Goal: Task Accomplishment & Management: Use online tool/utility

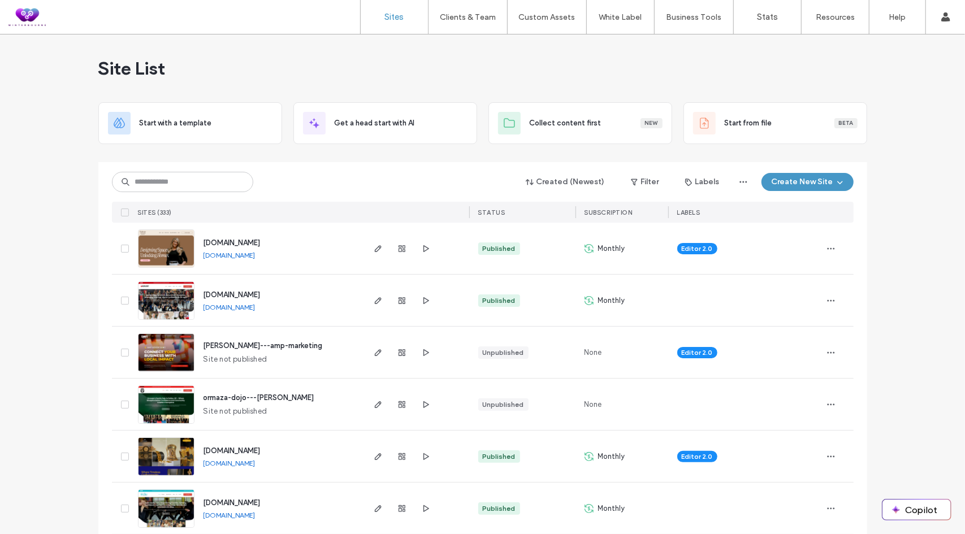
click at [262, 51] on div "Site List" at bounding box center [482, 68] width 769 height 68
click at [539, 46] on label "Custom Templates" at bounding box center [549, 46] width 66 height 8
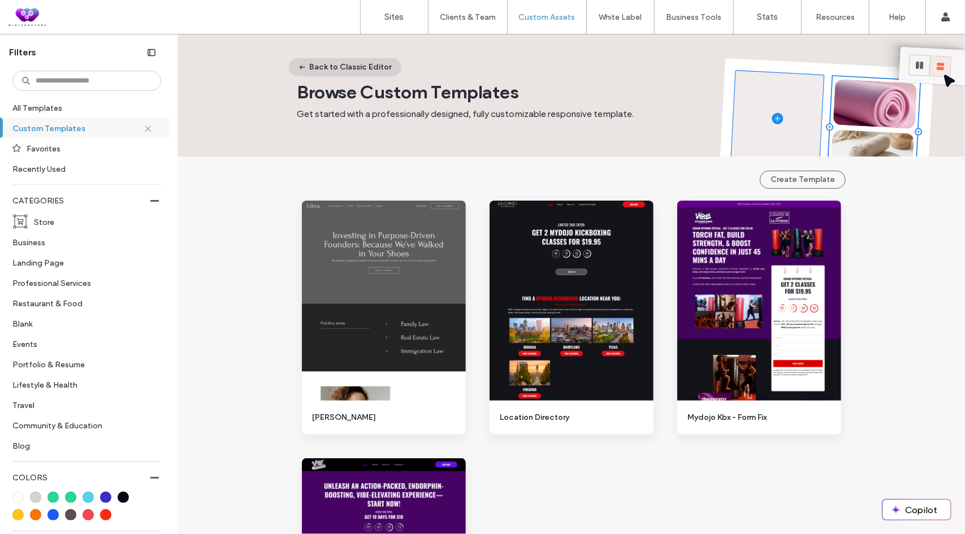
click at [327, 68] on button "Back to Classic Editor" at bounding box center [345, 67] width 112 height 18
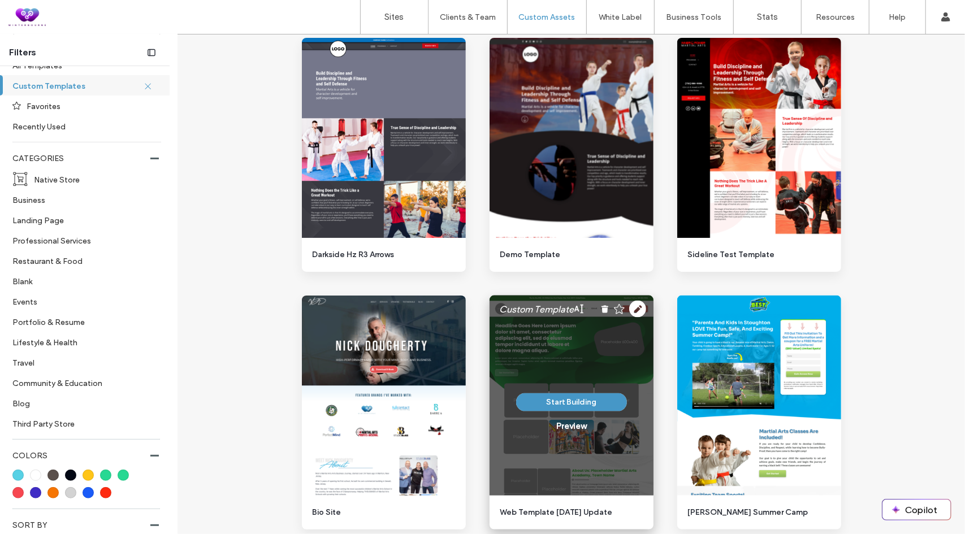
scroll to position [961, 0]
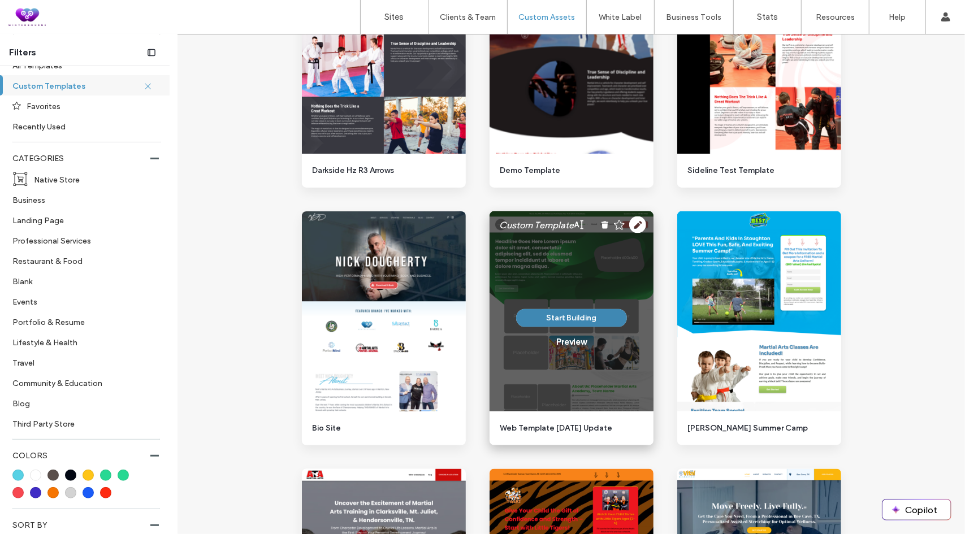
click at [561, 317] on button "Start Building" at bounding box center [571, 318] width 111 height 18
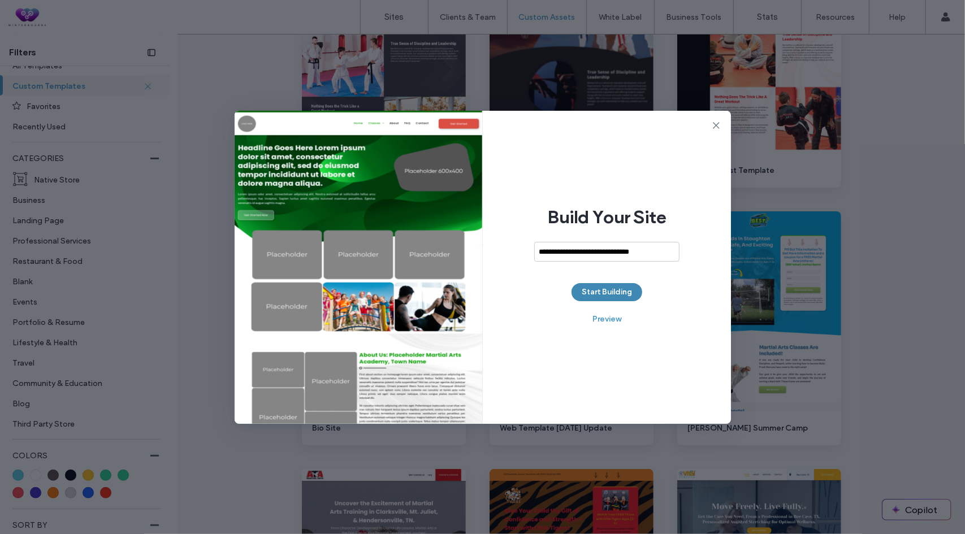
type input "**********"
click at [613, 295] on button "Start Building" at bounding box center [607, 292] width 71 height 18
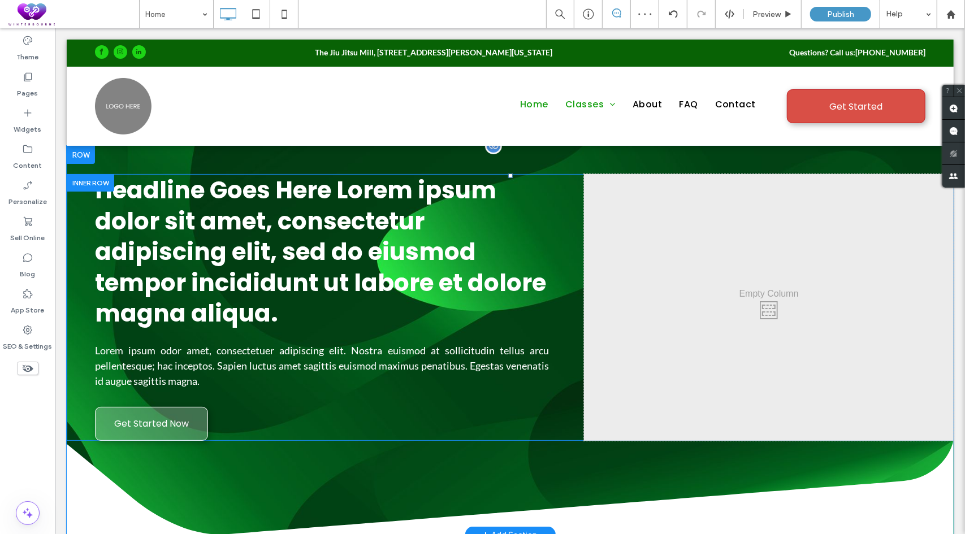
click at [945, 179] on div at bounding box center [949, 178] width 8 height 8
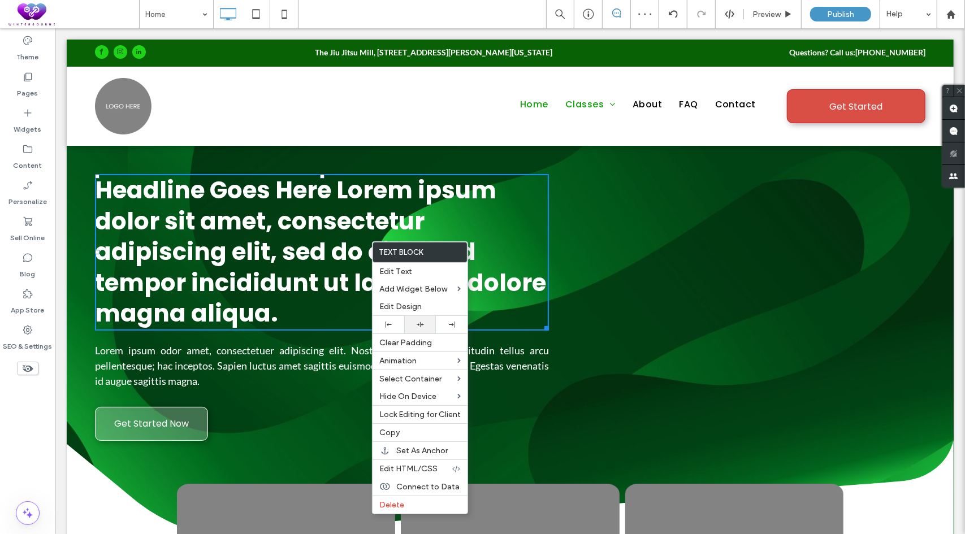
click at [417, 327] on icon at bounding box center [420, 324] width 7 height 7
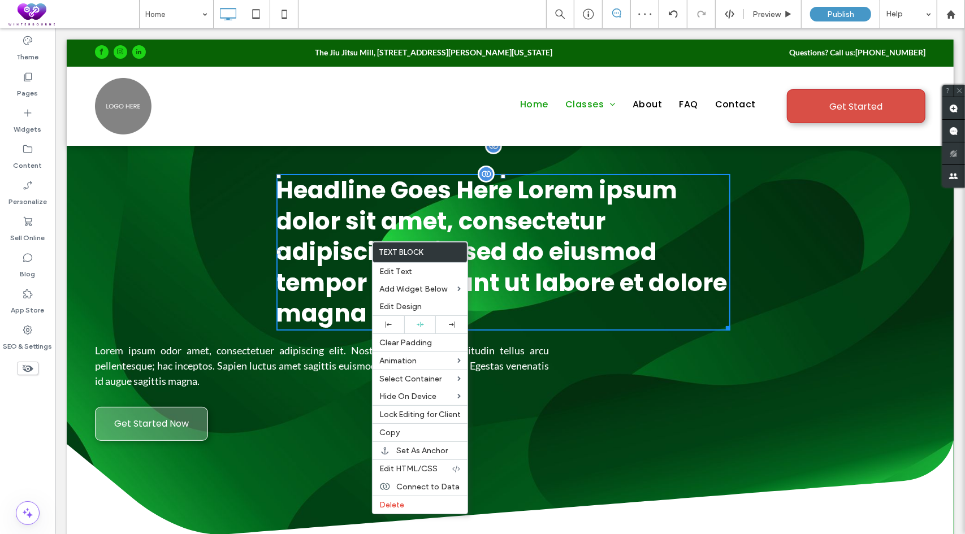
click at [592, 210] on span "Headline Goes Here Lorem ipsum dolor sit amet, consectetur adipiscing elit, sed…" at bounding box center [501, 251] width 451 height 157
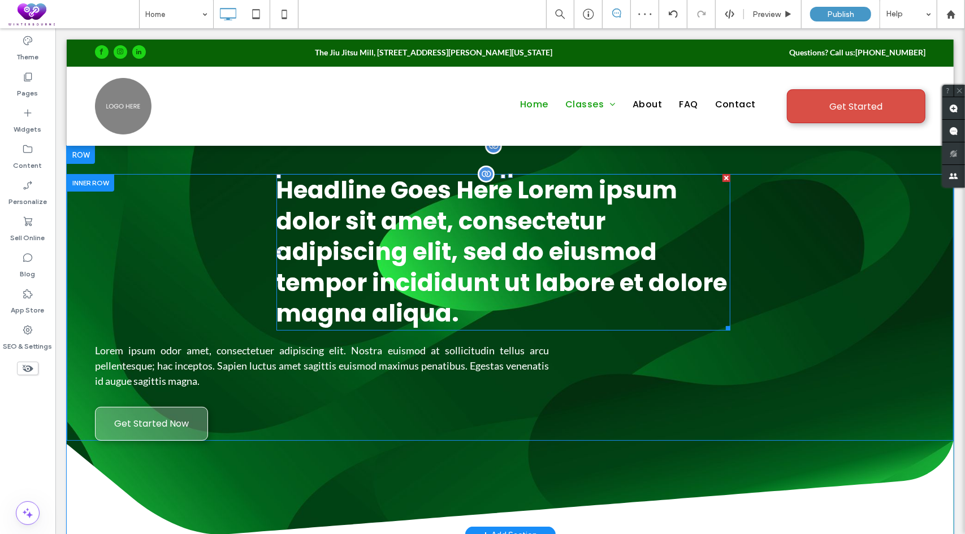
click at [592, 256] on span "Headline Goes Here Lorem ipsum dolor sit amet, consectetur adipiscing elit, sed…" at bounding box center [501, 251] width 451 height 157
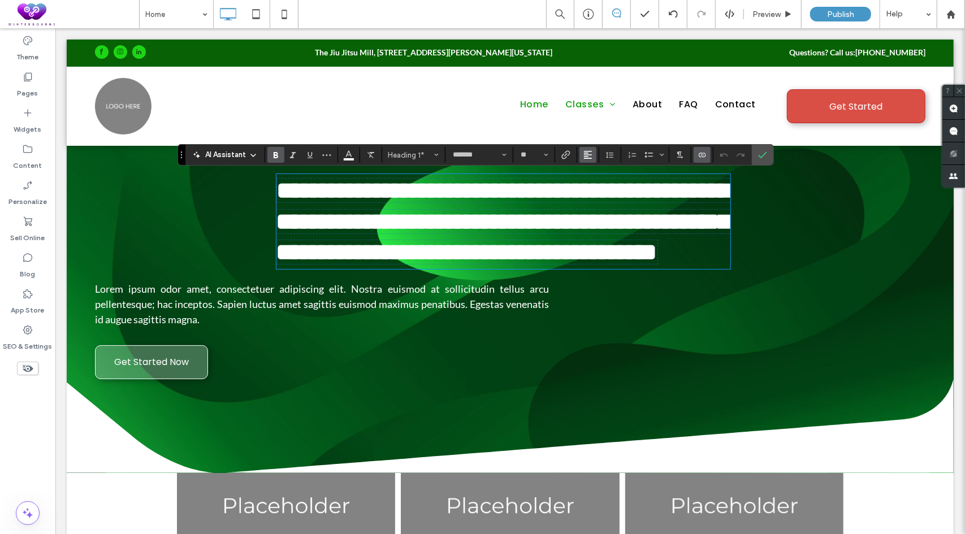
click at [589, 161] on span "Alignment" at bounding box center [587, 155] width 9 height 15
drag, startPoint x: 540, startPoint y: 163, endPoint x: 595, endPoint y: 192, distance: 62.2
click at [595, 192] on use "ui.textEditor.alignment.center" at bounding box center [596, 190] width 8 height 8
drag, startPoint x: 754, startPoint y: 155, endPoint x: 681, endPoint y: 140, distance: 75.1
click at [754, 155] on label "Confirm" at bounding box center [762, 155] width 17 height 20
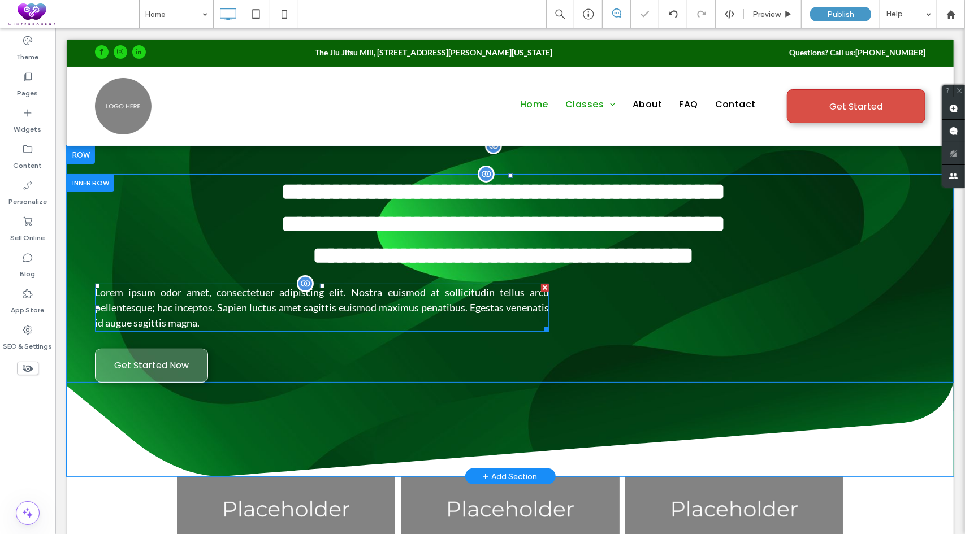
click at [527, 328] on span "Lorem ipsum odor amet, consectetuer adipiscing elit. Nostra euismod at sollicit…" at bounding box center [321, 306] width 454 height 43
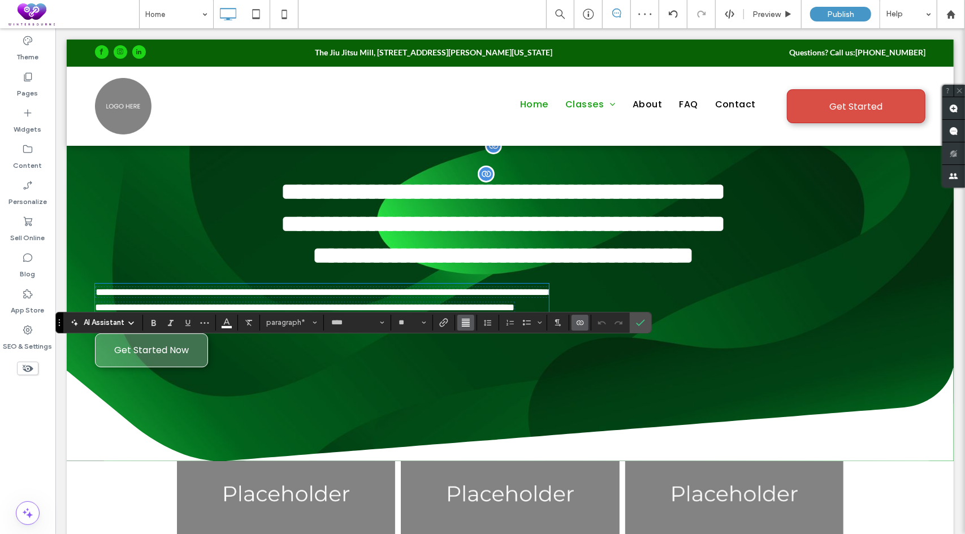
click at [462, 323] on icon "Alignment" at bounding box center [465, 322] width 9 height 9
drag, startPoint x: 471, startPoint y: 354, endPoint x: 416, endPoint y: 326, distance: 62.2
click at [471, 354] on use "ui.textEditor.alignment.center" at bounding box center [474, 357] width 8 height 8
click at [636, 323] on icon "Confirm" at bounding box center [640, 322] width 9 height 9
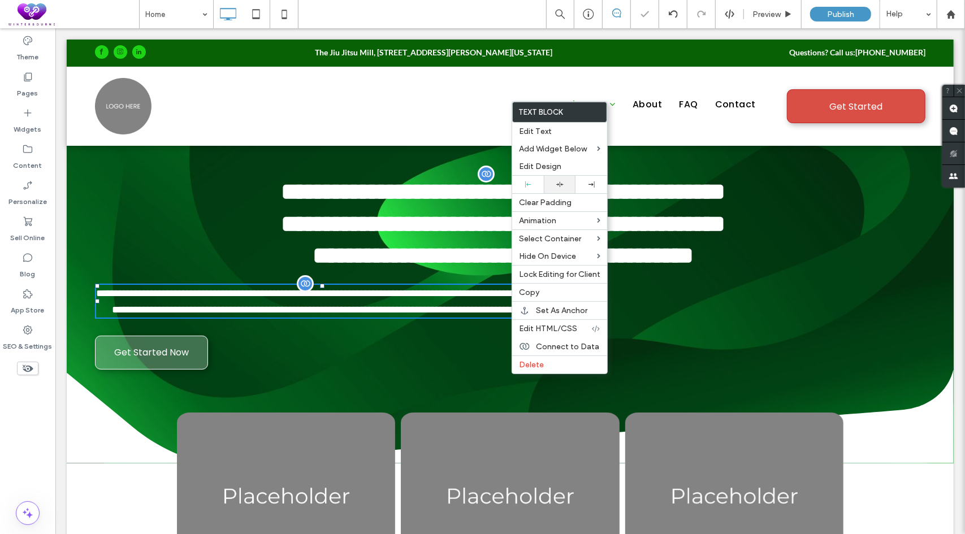
click at [556, 186] on icon at bounding box center [559, 184] width 7 height 7
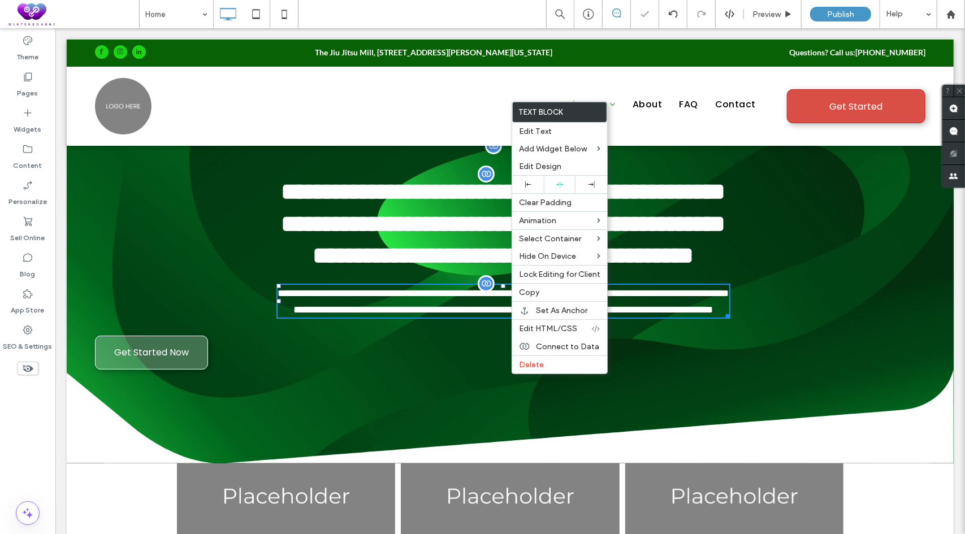
click at [194, 369] on div "**********" at bounding box center [509, 272] width 887 height 196
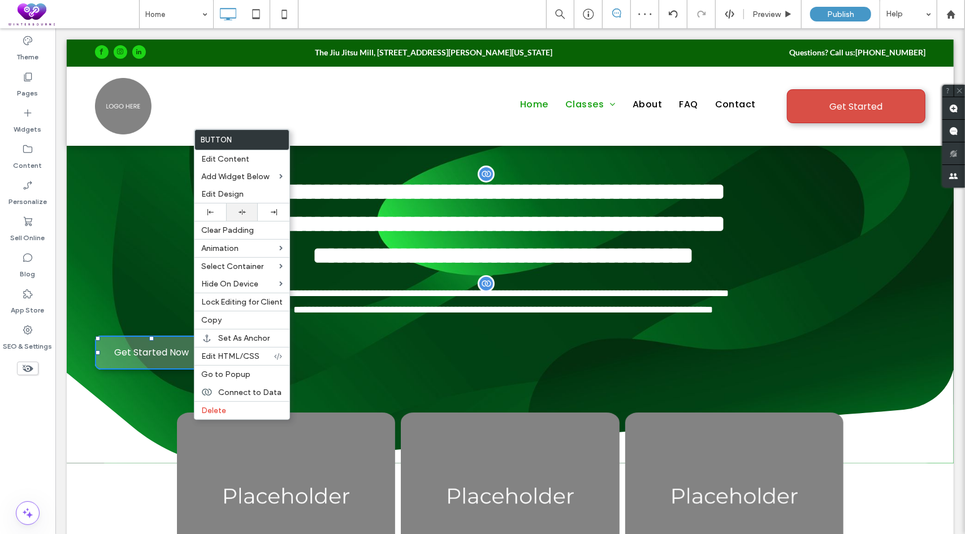
click at [240, 204] on div at bounding box center [242, 213] width 32 height 18
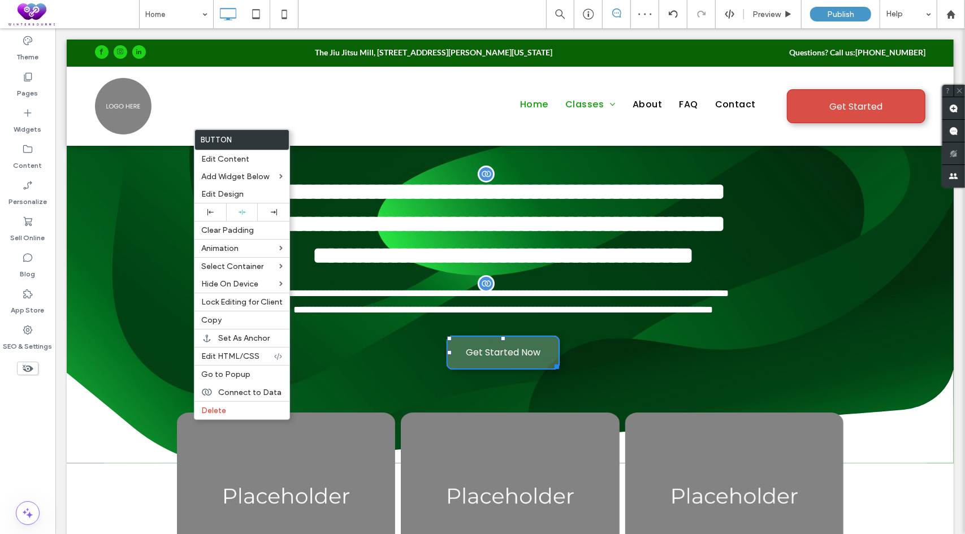
click at [629, 267] on span "**********" at bounding box center [502, 223] width 444 height 88
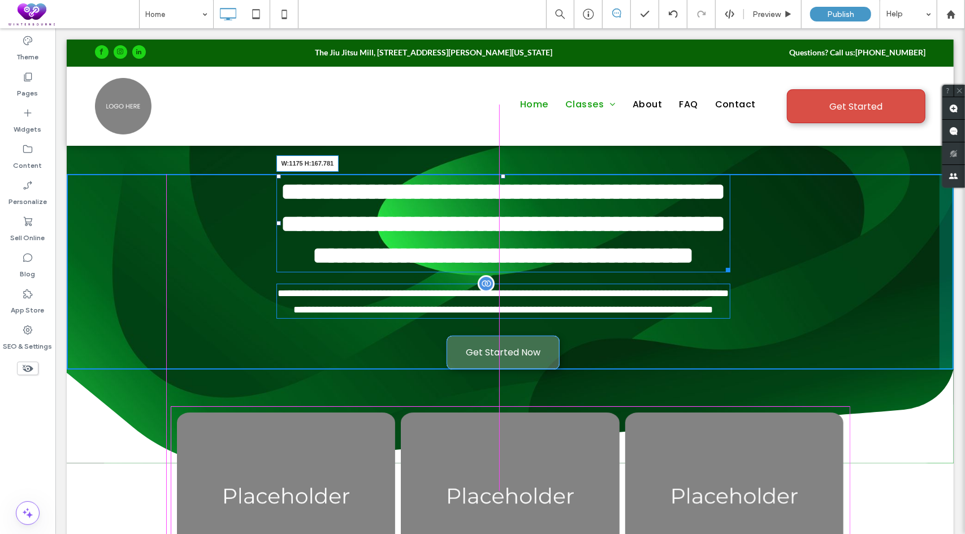
drag, startPoint x: 724, startPoint y: 330, endPoint x: 877, endPoint y: 344, distance: 154.5
click at [827, 315] on div "**********" at bounding box center [509, 272] width 887 height 196
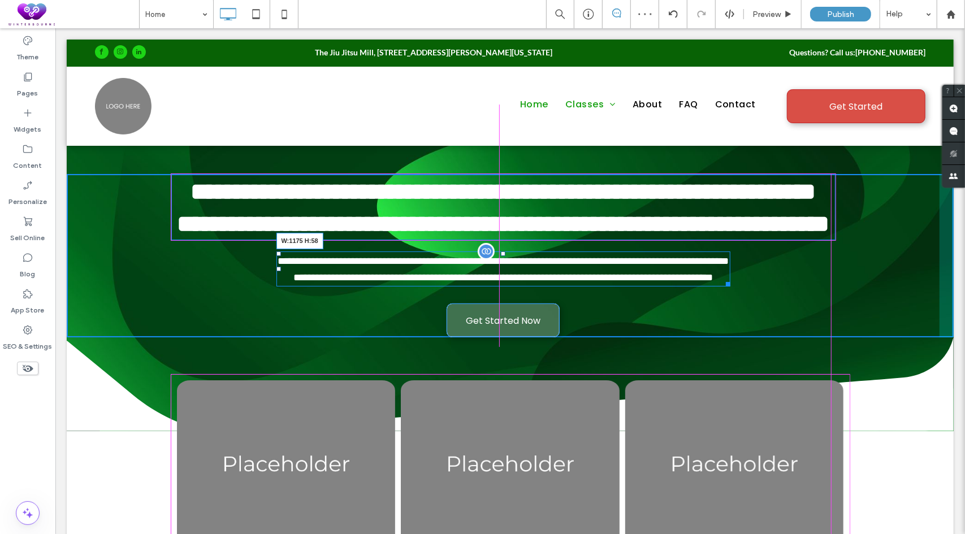
drag, startPoint x: 723, startPoint y: 323, endPoint x: 829, endPoint y: 312, distance: 106.9
click at [730, 286] on div at bounding box center [725, 282] width 8 height 8
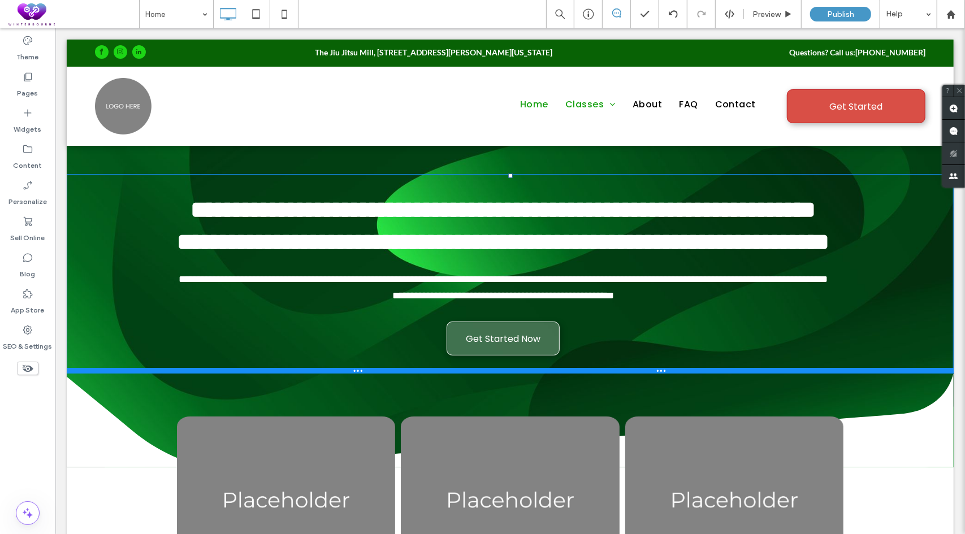
drag, startPoint x: 145, startPoint y: 362, endPoint x: 196, endPoint y: 427, distance: 83.3
click at [142, 373] on div at bounding box center [509, 370] width 887 height 6
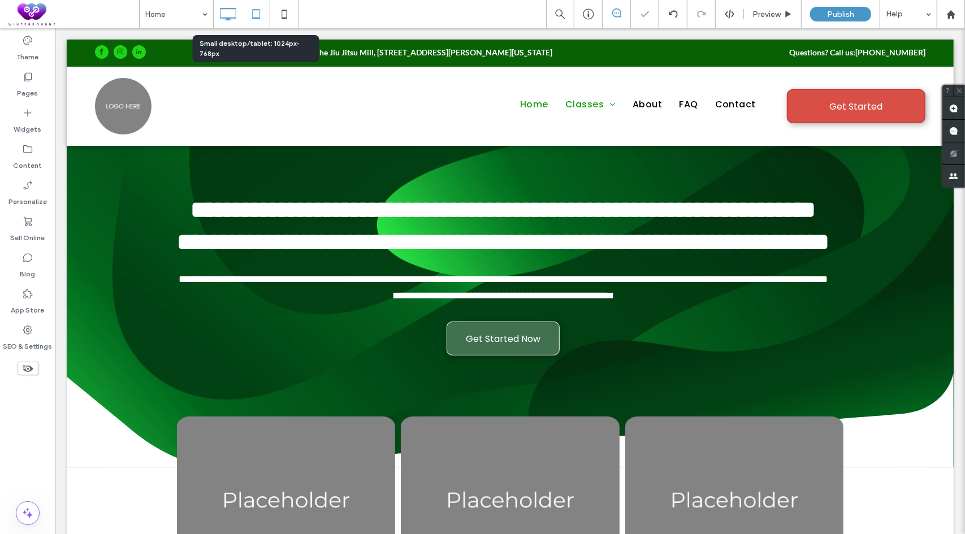
drag, startPoint x: 250, startPoint y: 17, endPoint x: 252, endPoint y: 9, distance: 8.2
click at [250, 16] on icon at bounding box center [256, 14] width 23 height 23
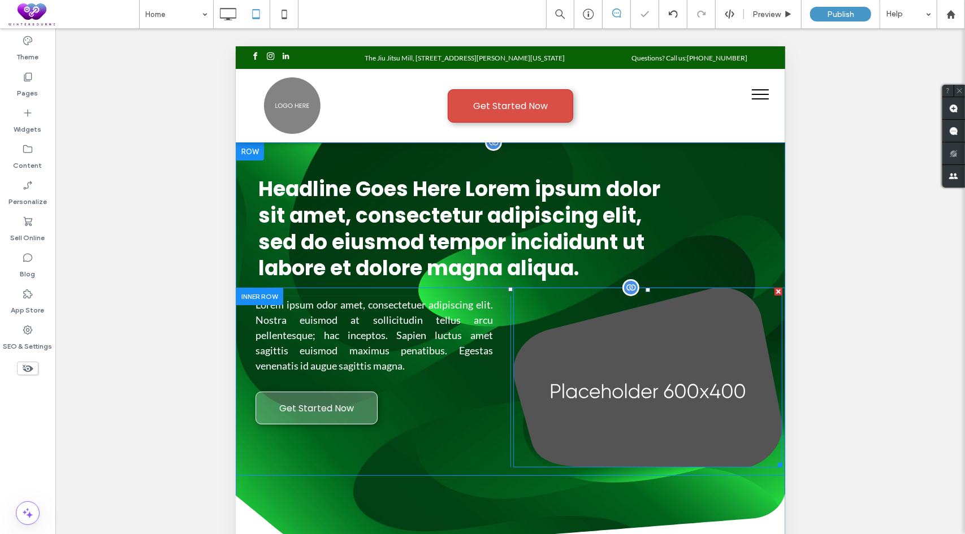
click at [774, 292] on div at bounding box center [778, 291] width 8 height 8
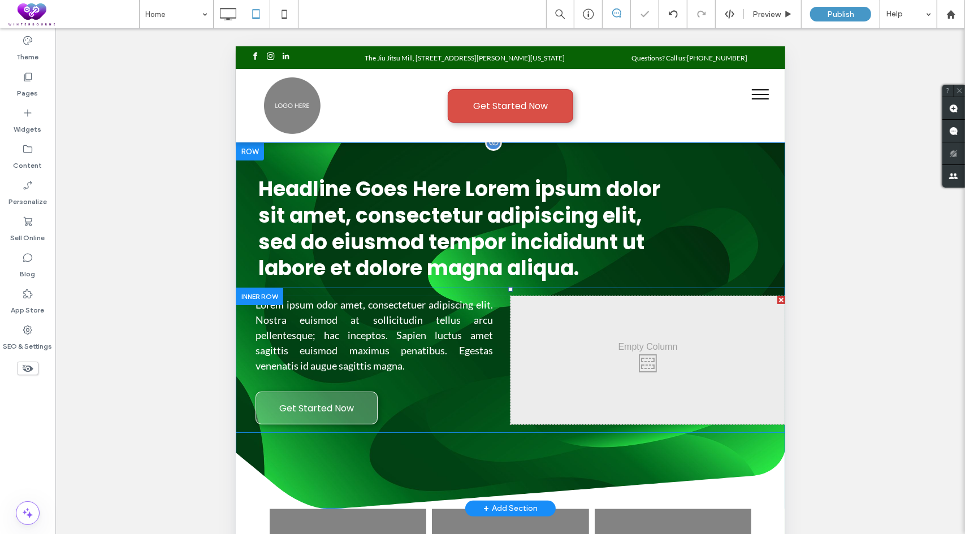
click at [777, 298] on div at bounding box center [781, 300] width 8 height 8
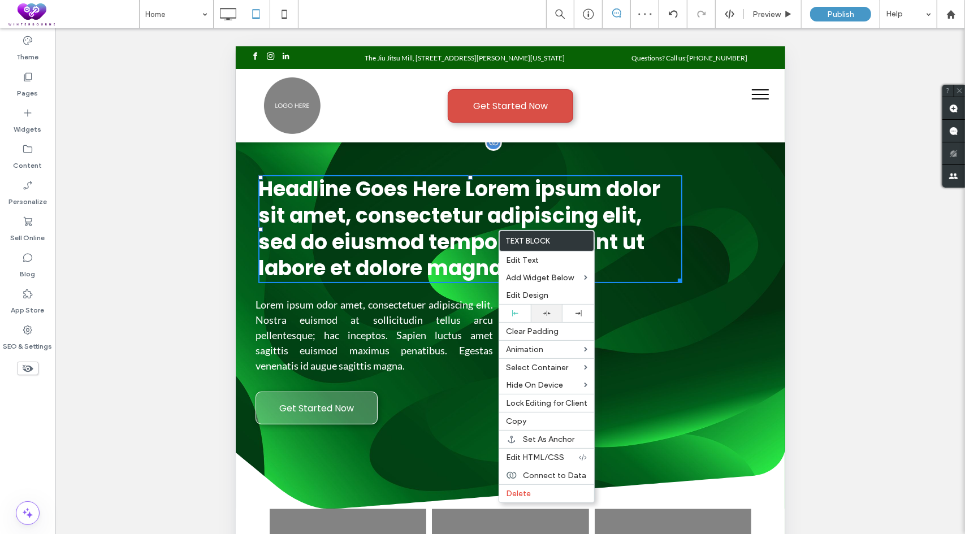
click at [542, 307] on div at bounding box center [547, 314] width 32 height 18
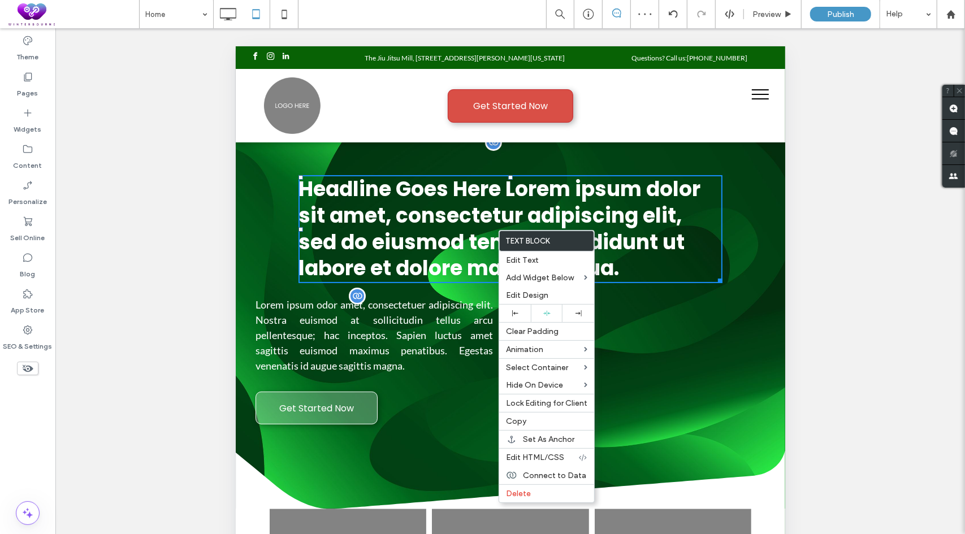
drag, startPoint x: 703, startPoint y: 357, endPoint x: 470, endPoint y: 326, distance: 234.9
click at [473, 343] on p "Lorem ipsum odor amet, consectetuer adipiscing elit. Nostra euismod at sollicit…" at bounding box center [373, 335] width 237 height 76
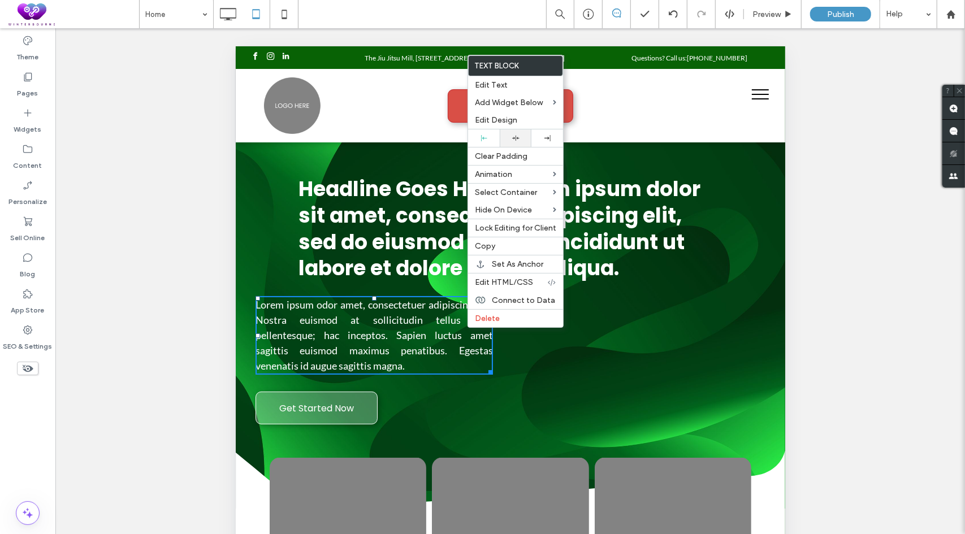
click at [521, 139] on div at bounding box center [515, 138] width 20 height 7
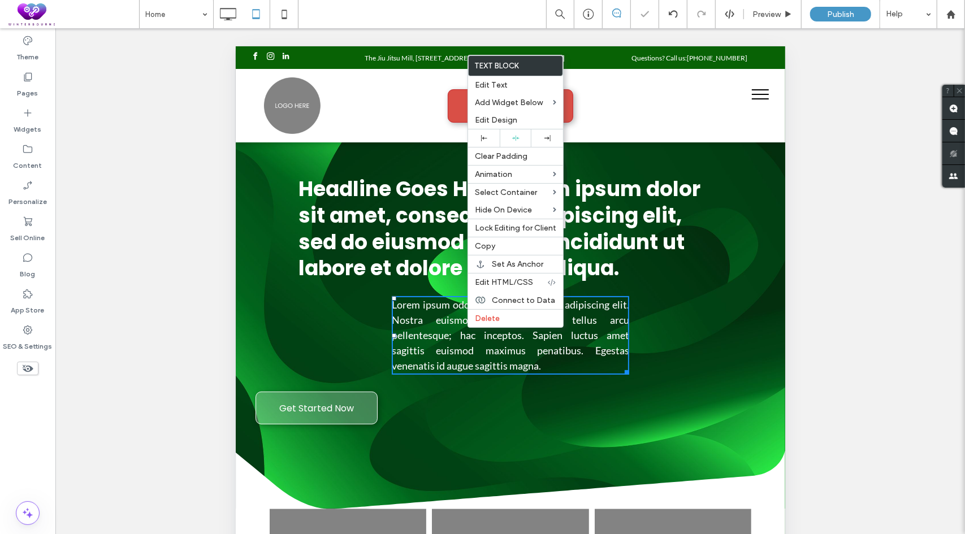
click at [478, 417] on div "Lorem ipsum odor amet, consectetuer adipiscing elit. Nostra euismod at sollicit…" at bounding box center [509, 360] width 549 height 128
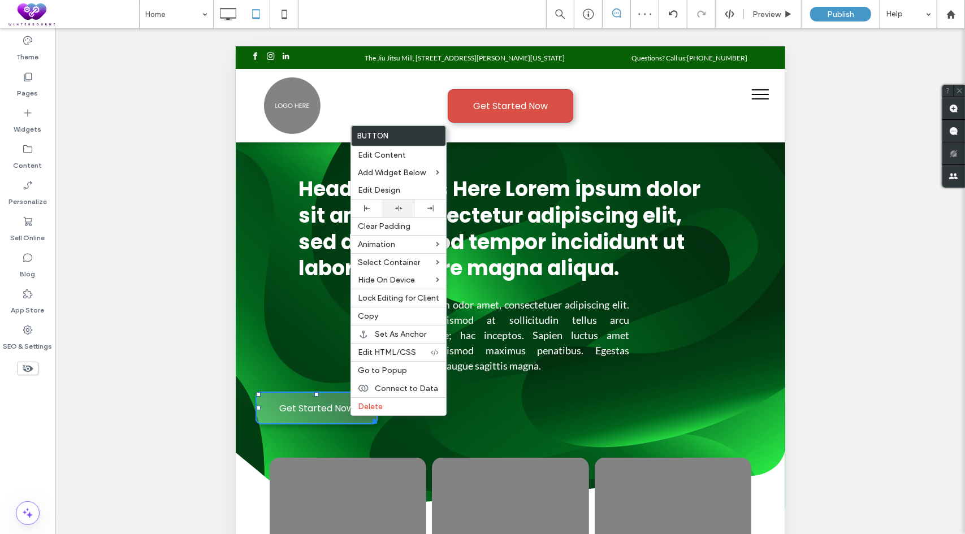
click at [397, 205] on icon at bounding box center [398, 208] width 7 height 7
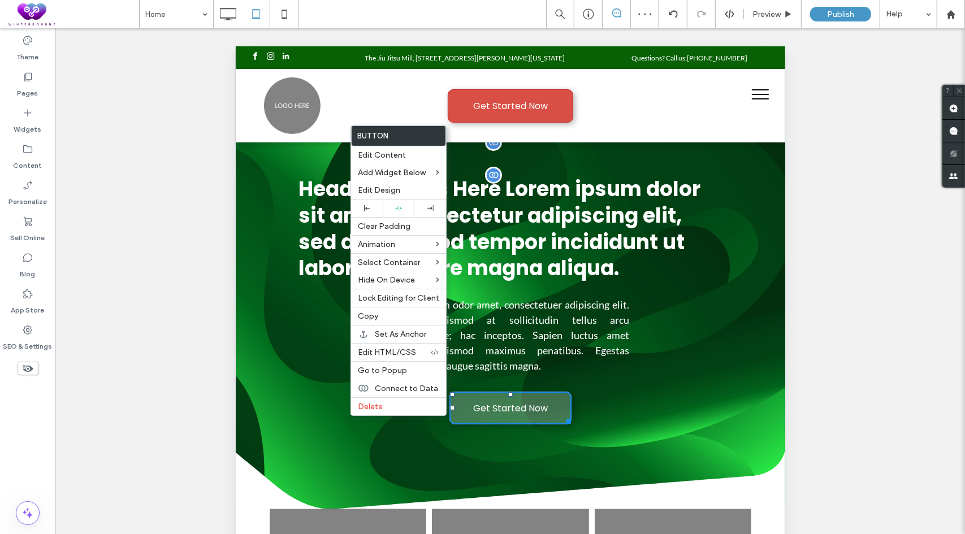
click at [602, 234] on span "Headline Goes Here Lorem ipsum dolor sit amet, consectetur adipiscing elit, sed…" at bounding box center [499, 228] width 402 height 108
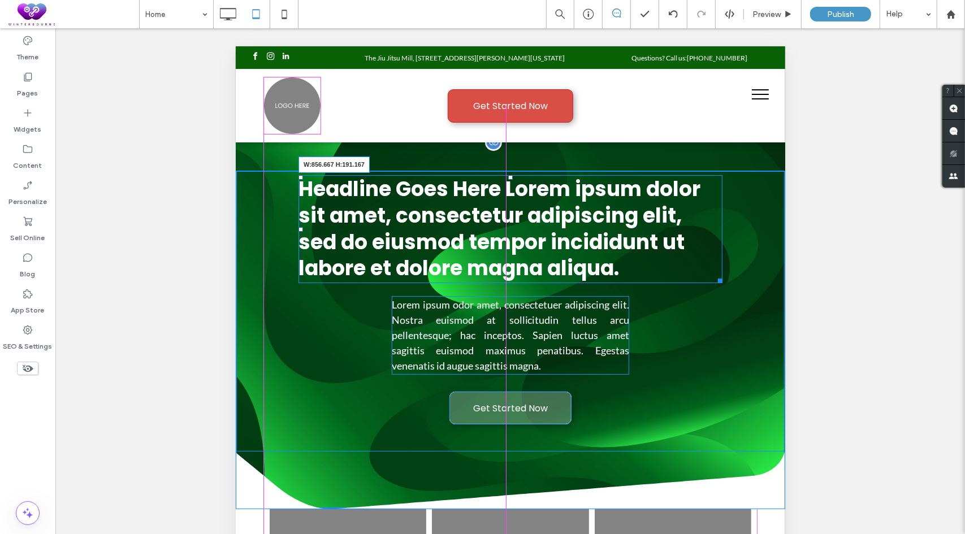
drag, startPoint x: 715, startPoint y: 280, endPoint x: 748, endPoint y: 280, distance: 32.8
click at [748, 280] on div "Headline Goes Here Lorem ipsum dolor sit amet, consectetur adipiscing elit, sed…" at bounding box center [509, 339] width 549 height 338
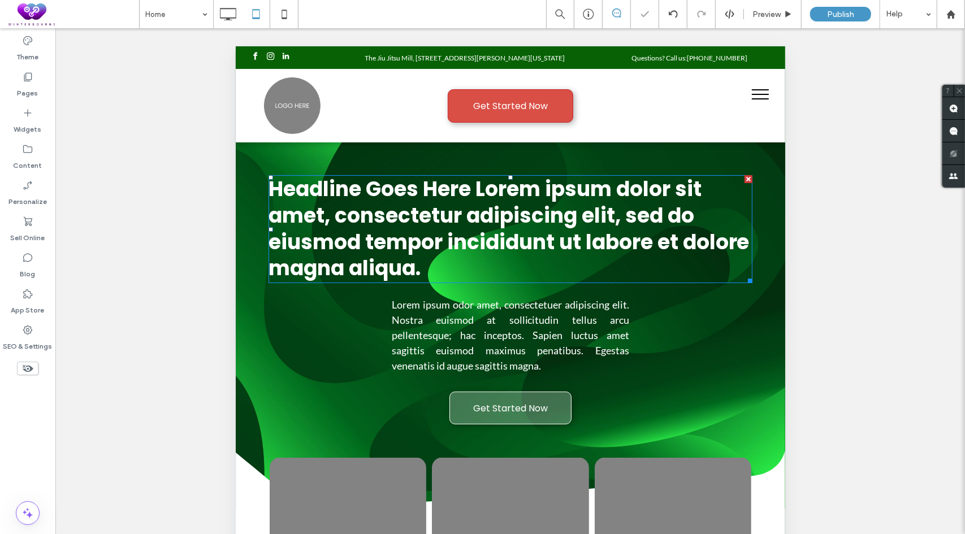
click at [647, 245] on div at bounding box center [482, 267] width 965 height 534
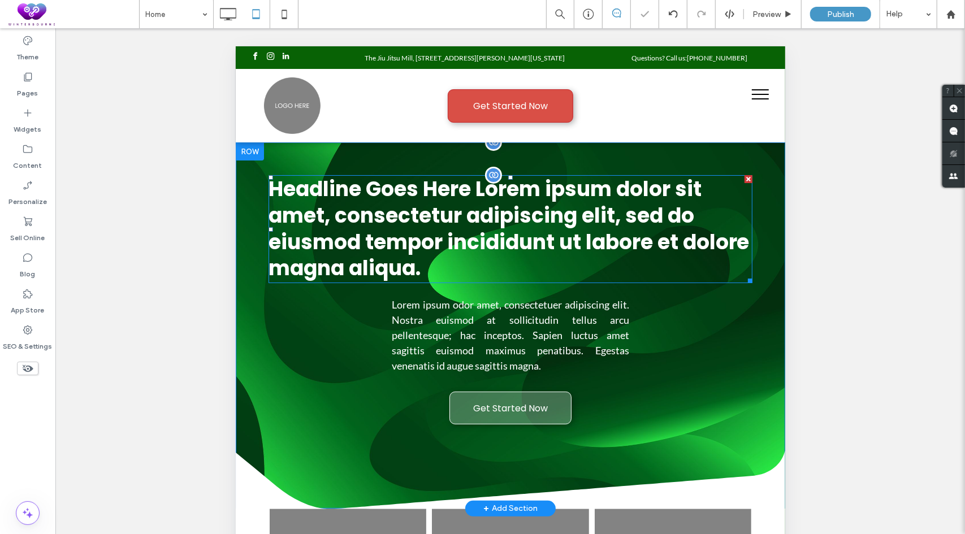
click at [625, 244] on span "Headline Goes Here Lorem ipsum dolor sit amet, consectetur adipiscing elit, sed…" at bounding box center [508, 228] width 481 height 108
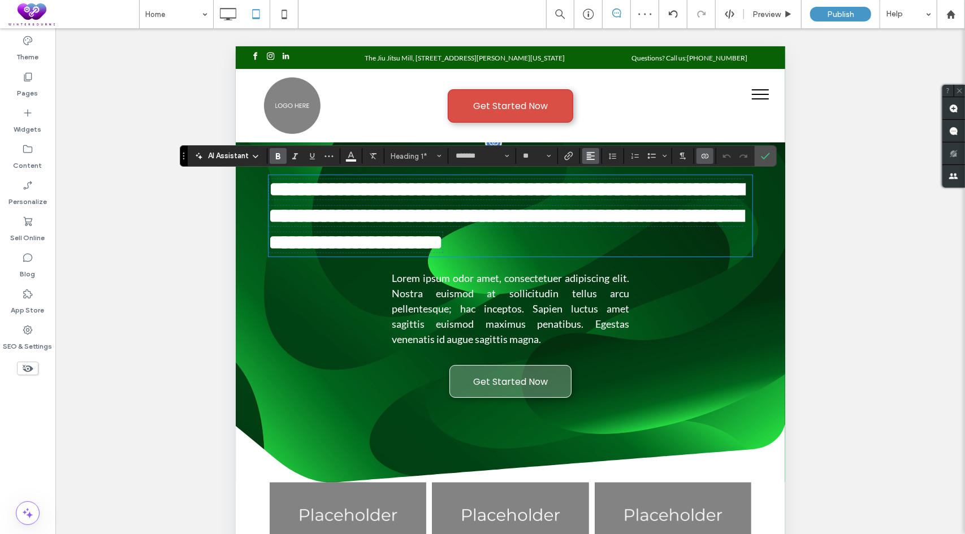
click at [588, 159] on use "Alignment" at bounding box center [591, 156] width 8 height 8
drag, startPoint x: 592, startPoint y: 194, endPoint x: 397, endPoint y: 150, distance: 200.1
click at [592, 194] on label "ui.textEditor.alignment.center" at bounding box center [602, 191] width 40 height 16
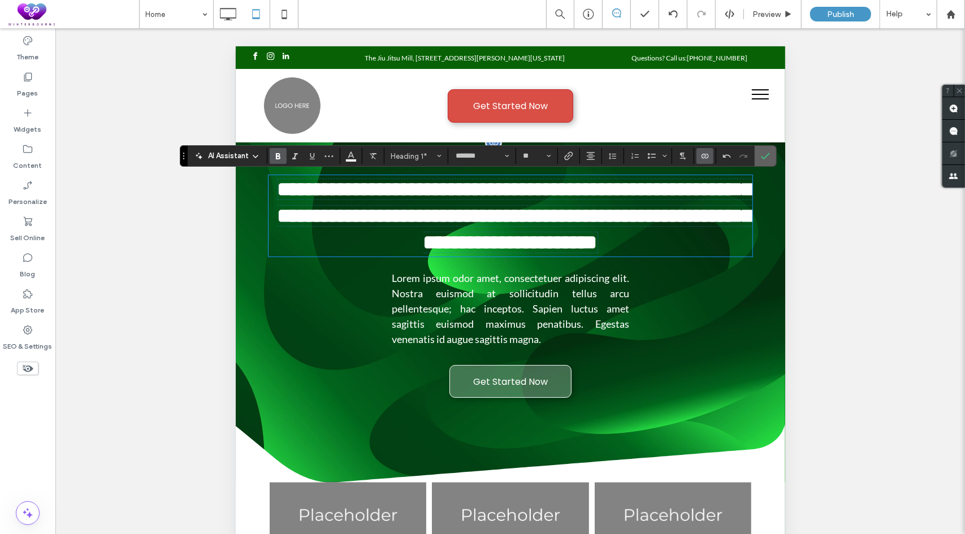
drag, startPoint x: 759, startPoint y: 163, endPoint x: 515, endPoint y: 129, distance: 246.6
click at [761, 163] on span "Confirm" at bounding box center [763, 156] width 5 height 20
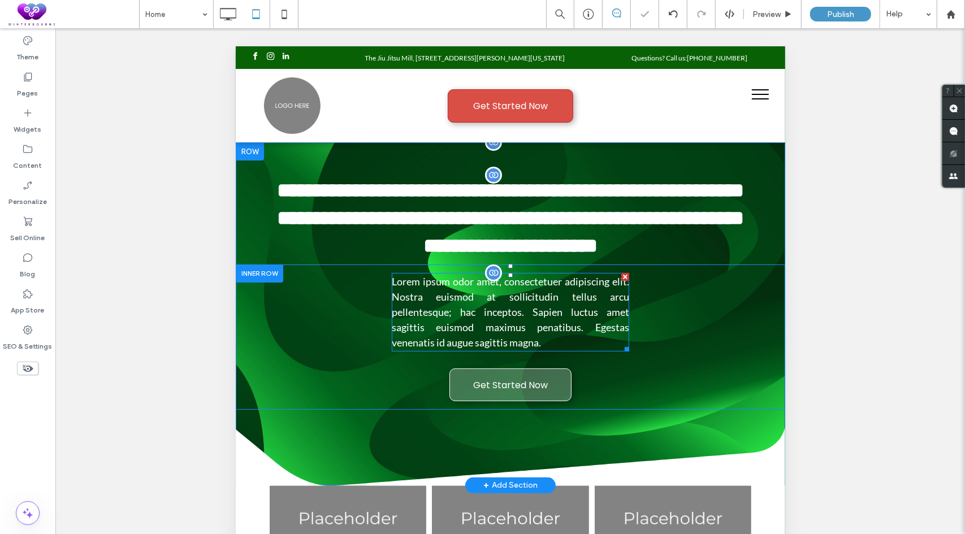
click at [595, 334] on span "Lorem ipsum odor amet, consectetuer adipiscing elit. Nostra euismod at sollicit…" at bounding box center [509, 311] width 237 height 73
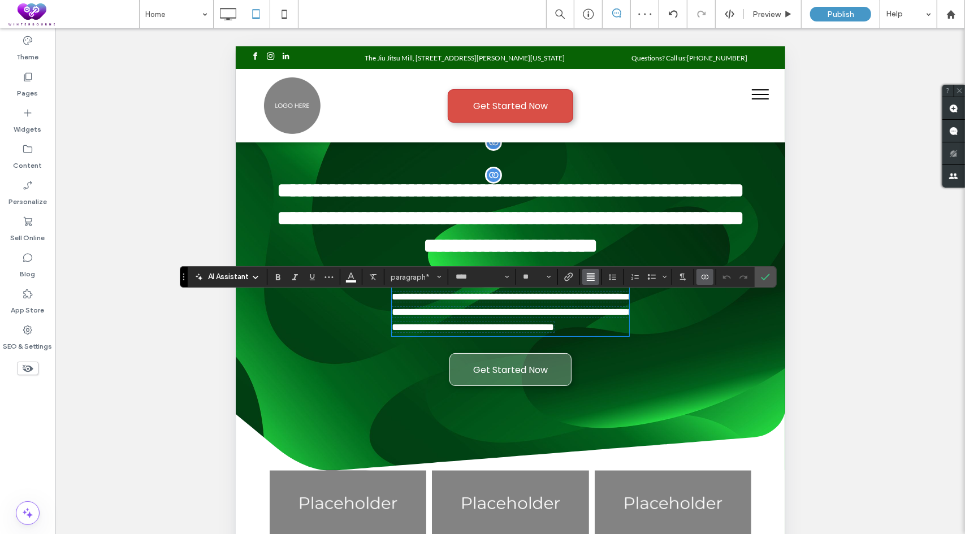
click at [592, 275] on use "Alignment" at bounding box center [591, 277] width 8 height 8
click at [602, 309] on div "ui.textEditor.alignment.center" at bounding box center [602, 312] width 15 height 9
drag, startPoint x: 757, startPoint y: 274, endPoint x: 473, endPoint y: 269, distance: 283.8
click at [757, 274] on label "Confirm" at bounding box center [765, 277] width 17 height 20
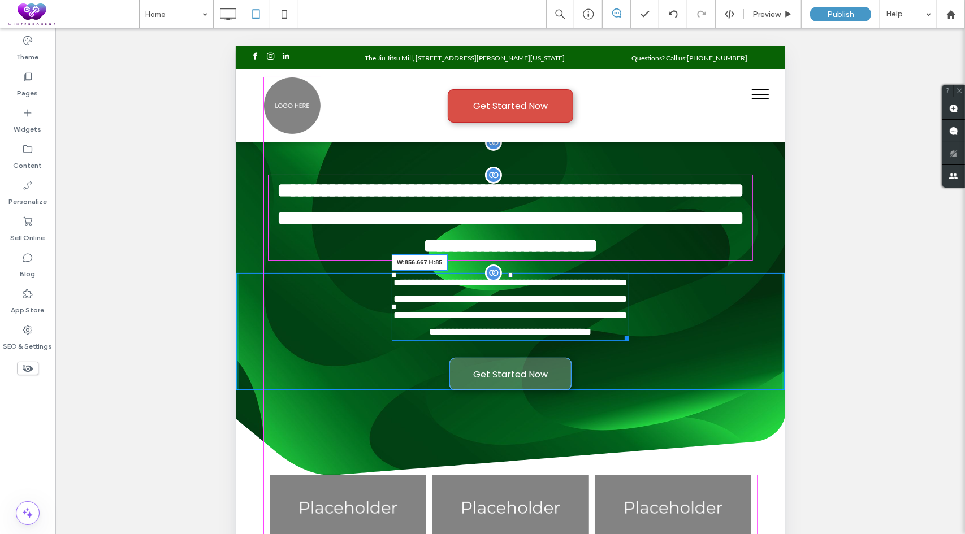
drag, startPoint x: 619, startPoint y: 370, endPoint x: 743, endPoint y: 358, distance: 124.9
click at [743, 358] on div "**********" at bounding box center [509, 331] width 549 height 118
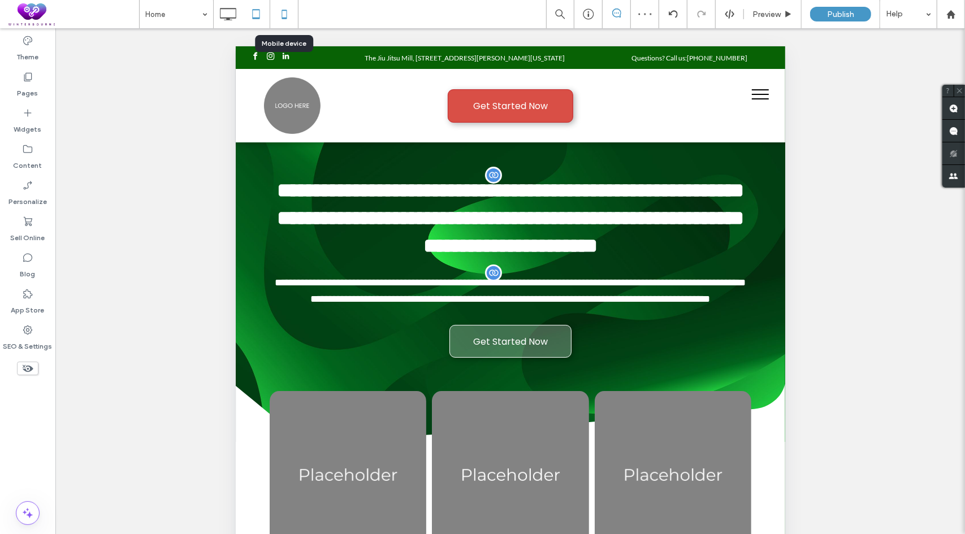
click at [289, 16] on icon at bounding box center [284, 14] width 23 height 23
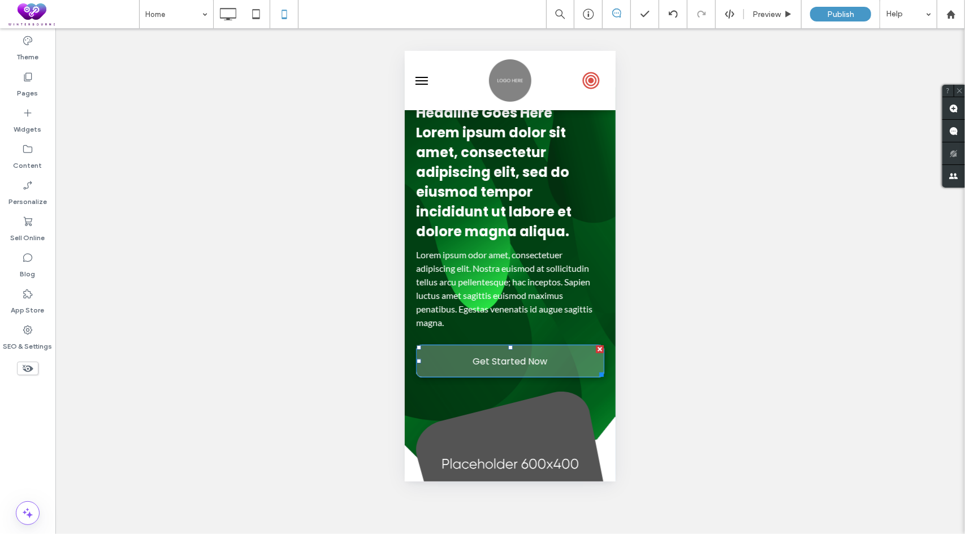
scroll to position [57, 0]
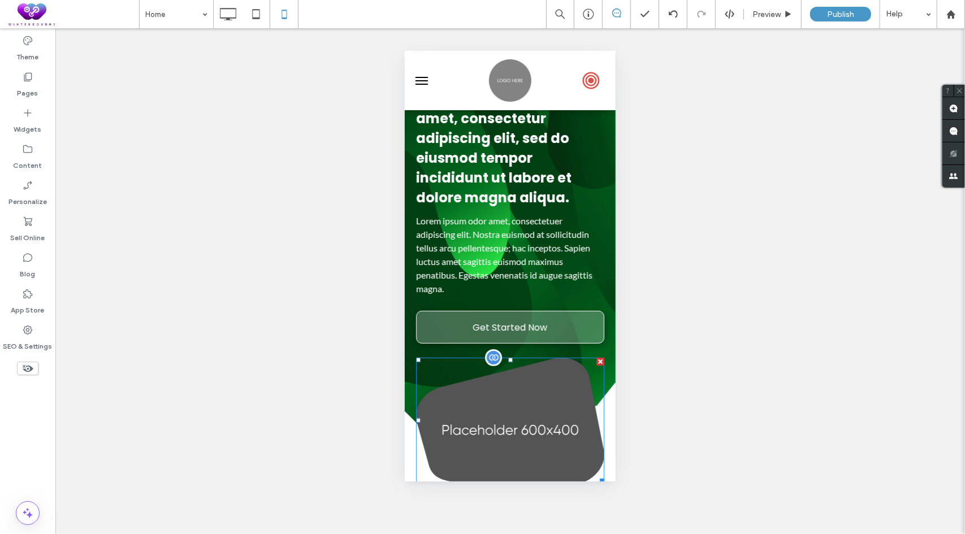
click at [596, 365] on div at bounding box center [600, 361] width 8 height 8
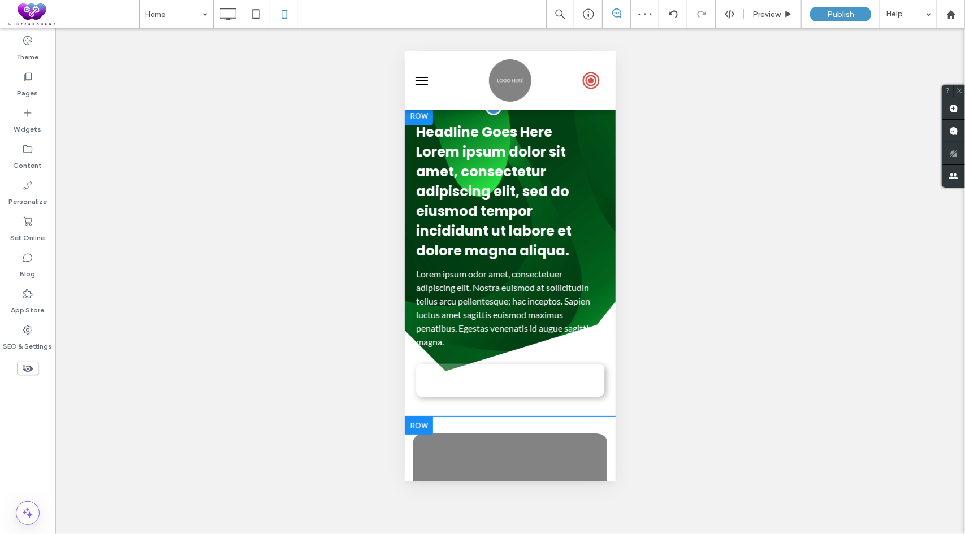
scroll to position [0, 0]
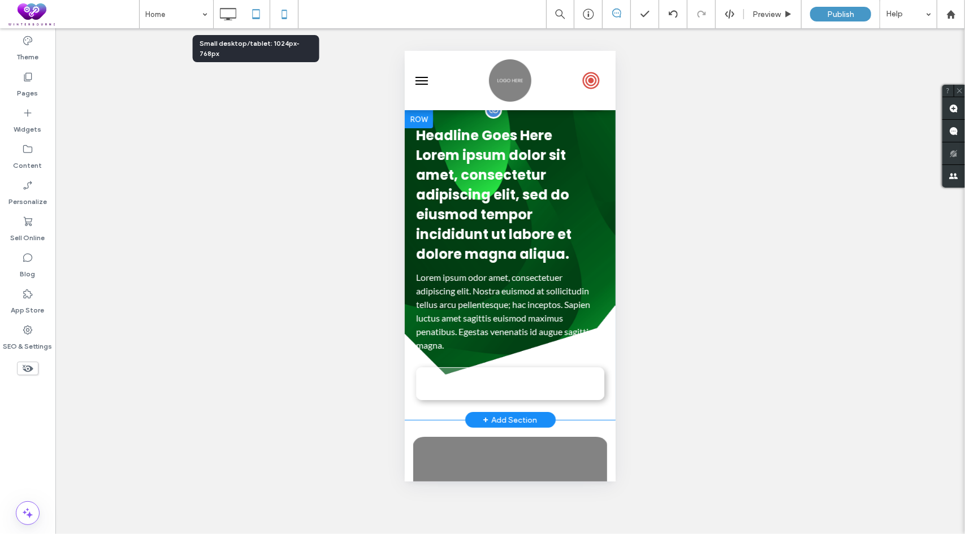
click at [262, 21] on icon at bounding box center [256, 14] width 23 height 23
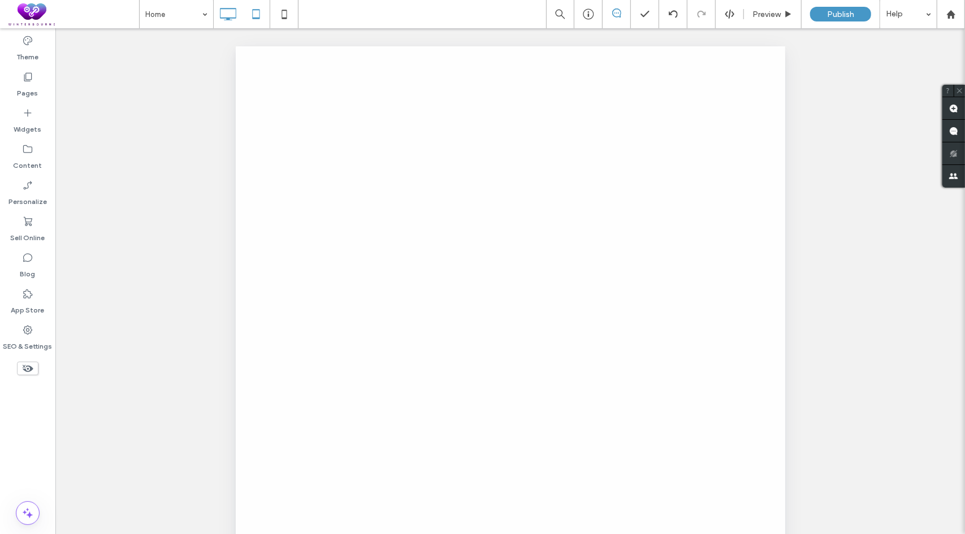
click at [229, 15] on icon at bounding box center [228, 14] width 23 height 23
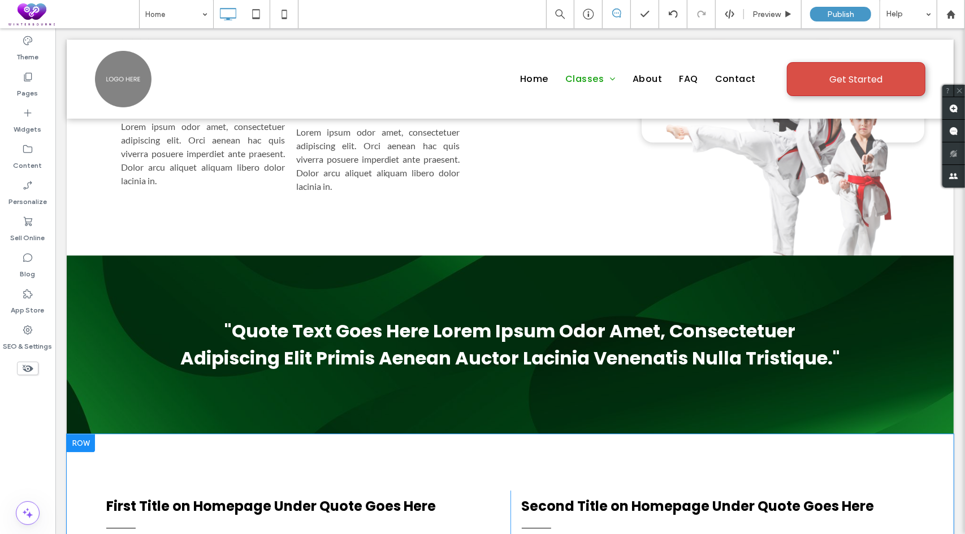
scroll to position [2205, 0]
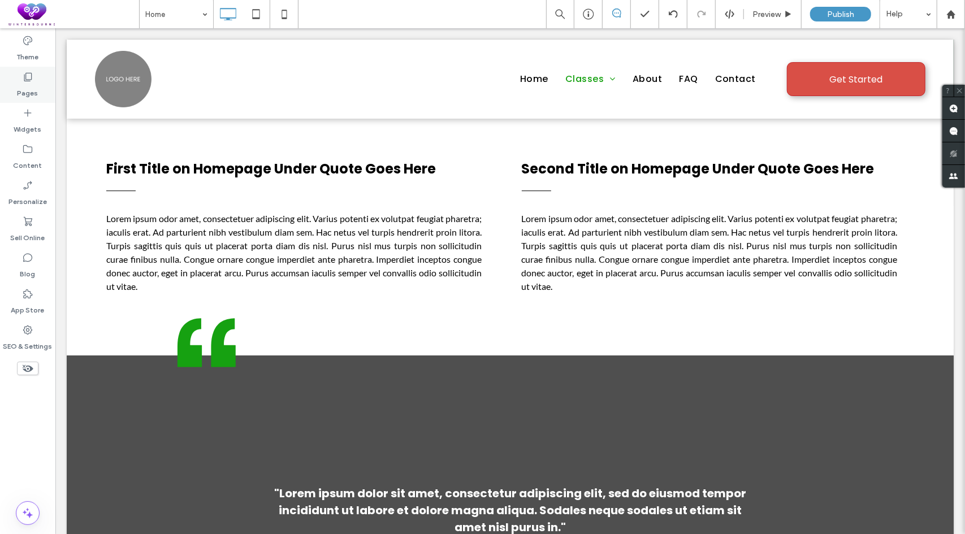
click at [33, 85] on label "Pages" at bounding box center [28, 91] width 21 height 16
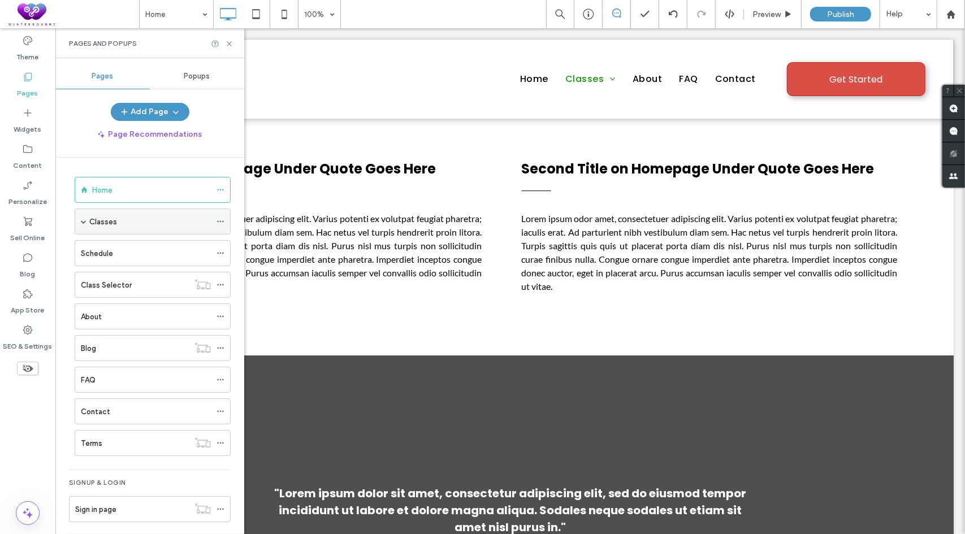
click at [85, 224] on span at bounding box center [84, 221] width 6 height 25
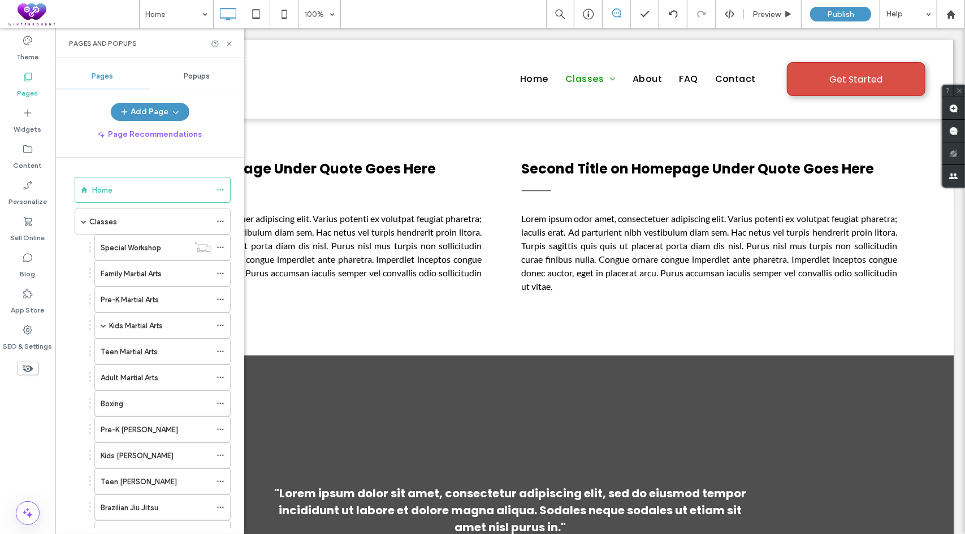
click at [221, 245] on icon at bounding box center [221, 248] width 8 height 8
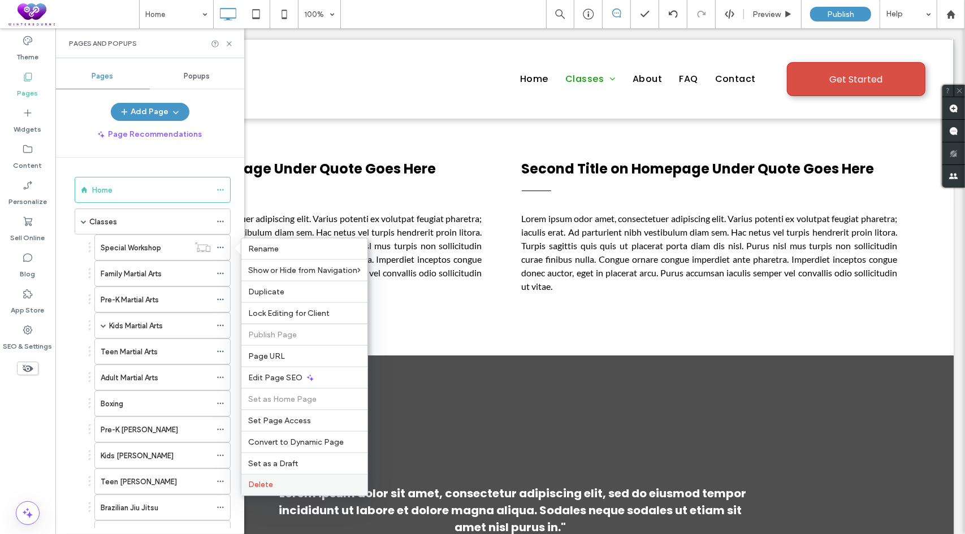
click at [278, 481] on label "Delete" at bounding box center [304, 486] width 112 height 10
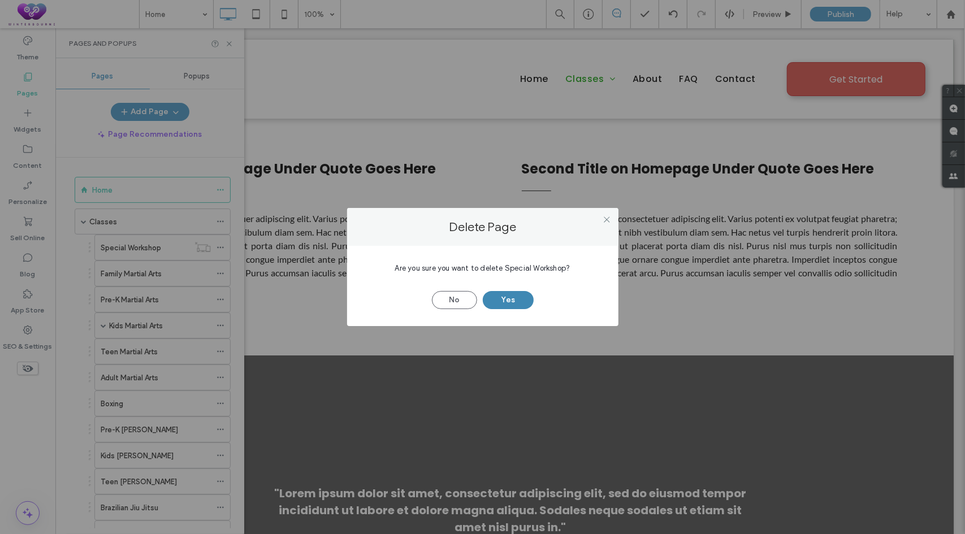
click at [508, 298] on button "Yes" at bounding box center [508, 300] width 51 height 18
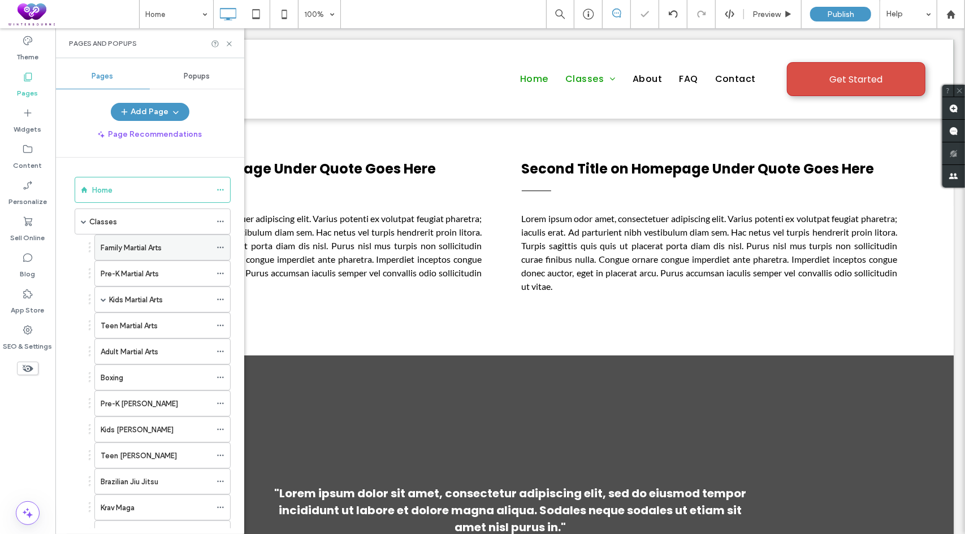
click at [220, 245] on icon at bounding box center [221, 248] width 8 height 8
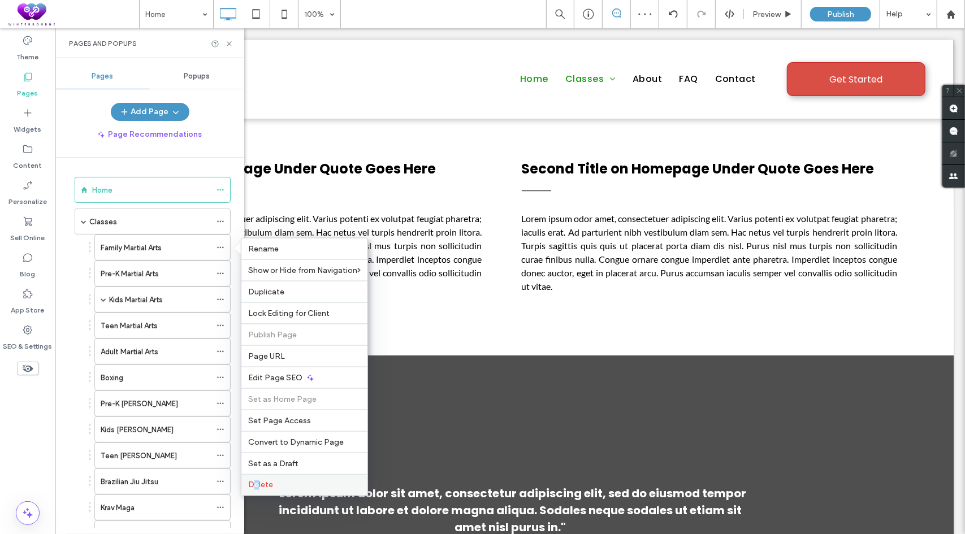
click at [256, 483] on span "Delete" at bounding box center [260, 486] width 25 height 10
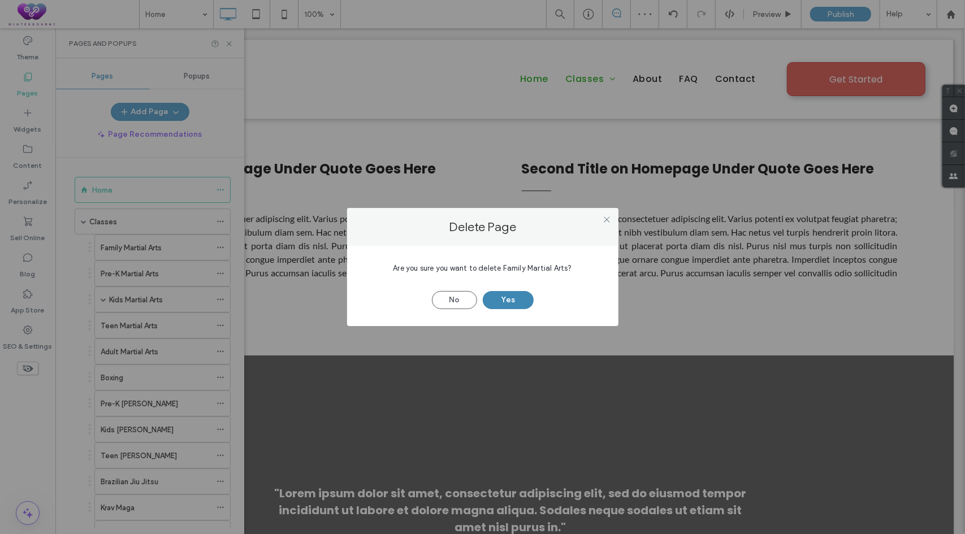
click at [517, 302] on button "Yes" at bounding box center [508, 300] width 51 height 18
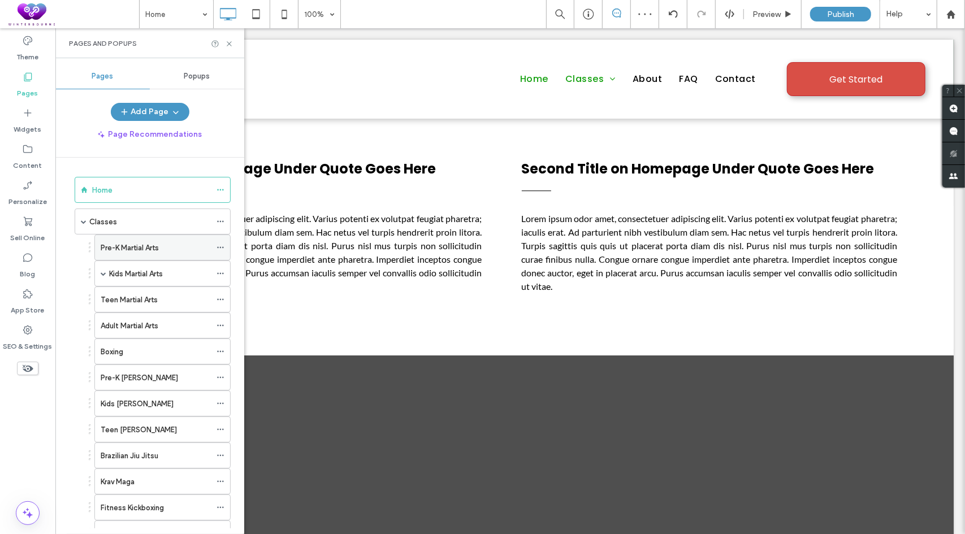
click at [220, 247] on icon at bounding box center [221, 248] width 8 height 8
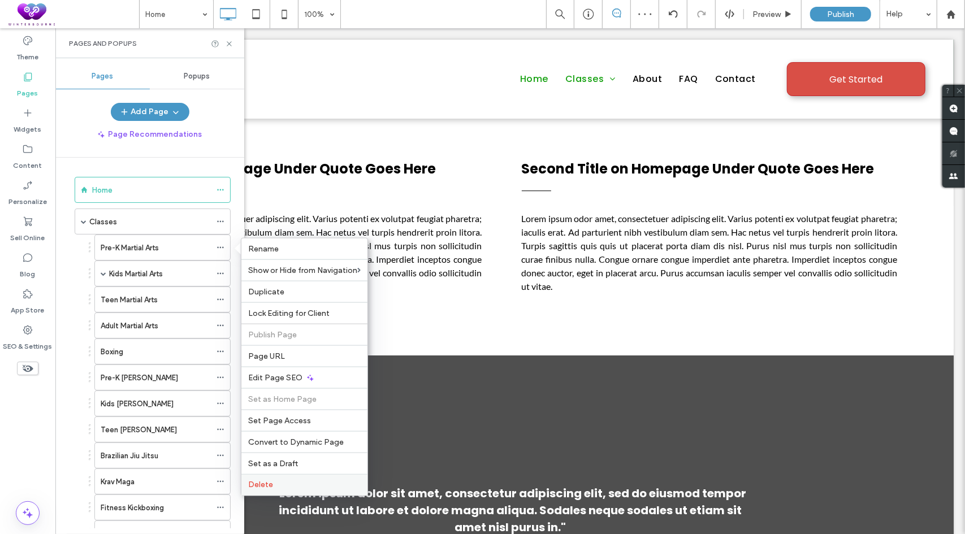
click at [269, 481] on span "Delete" at bounding box center [260, 486] width 25 height 10
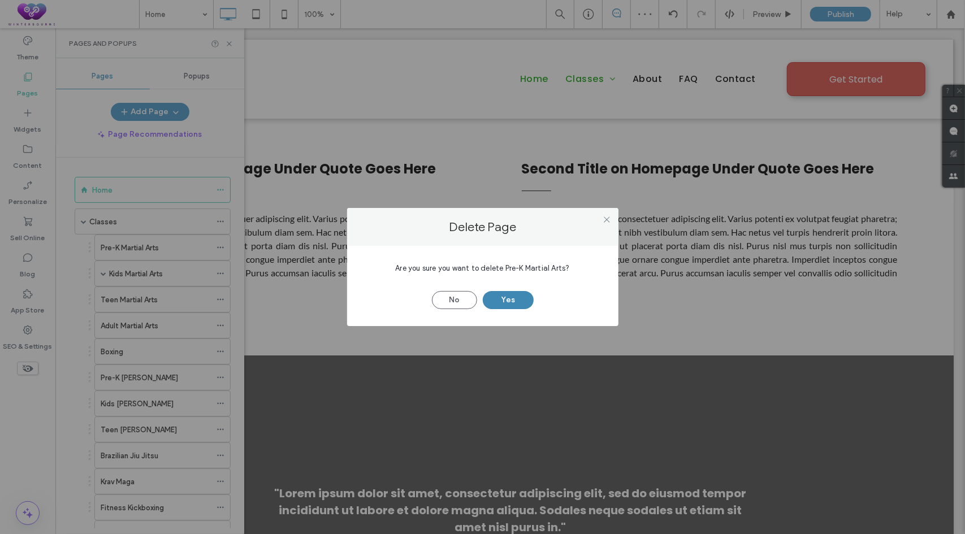
click at [496, 299] on button "Yes" at bounding box center [508, 300] width 51 height 18
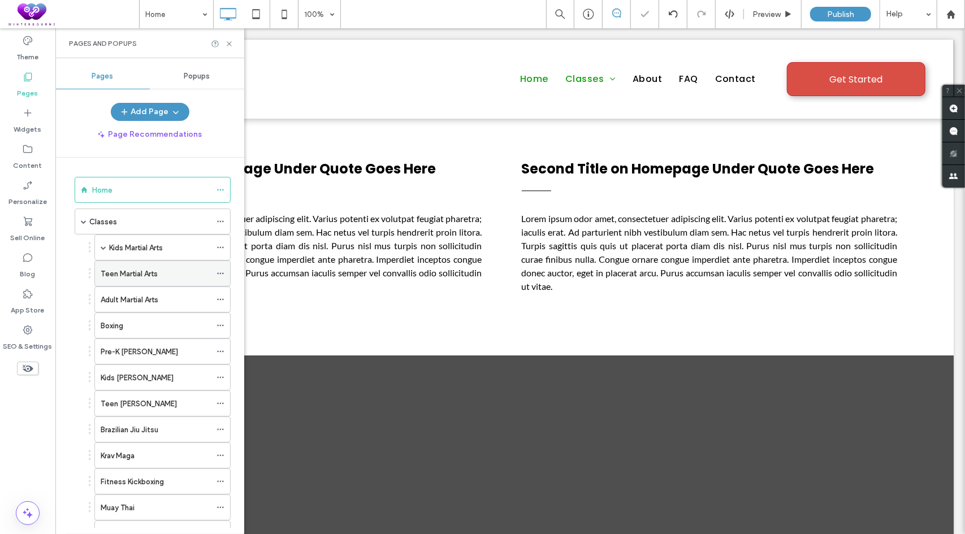
click at [219, 271] on icon at bounding box center [221, 274] width 8 height 8
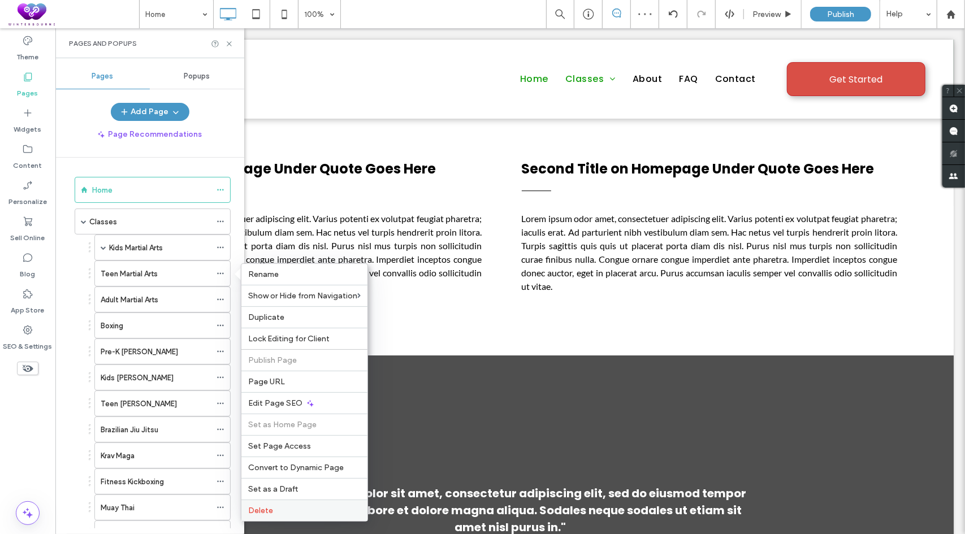
click at [275, 508] on label "Delete" at bounding box center [304, 511] width 112 height 10
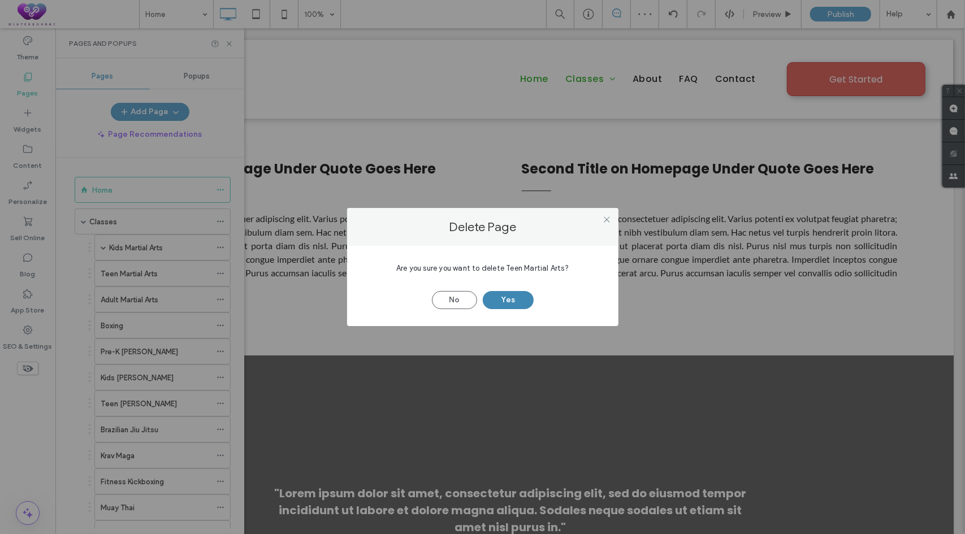
click at [503, 304] on button "Yes" at bounding box center [508, 300] width 51 height 18
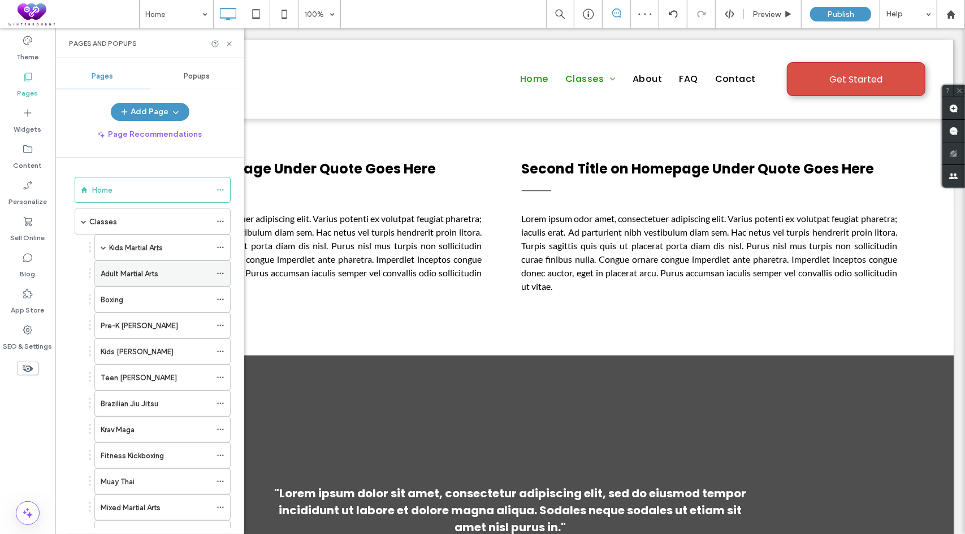
click at [223, 270] on icon at bounding box center [221, 274] width 8 height 8
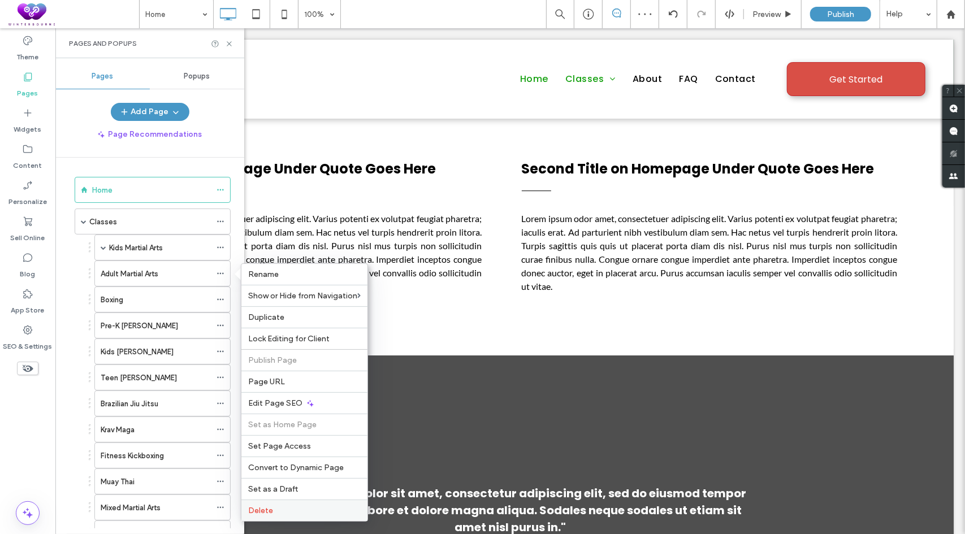
click at [282, 506] on label "Delete" at bounding box center [304, 511] width 112 height 10
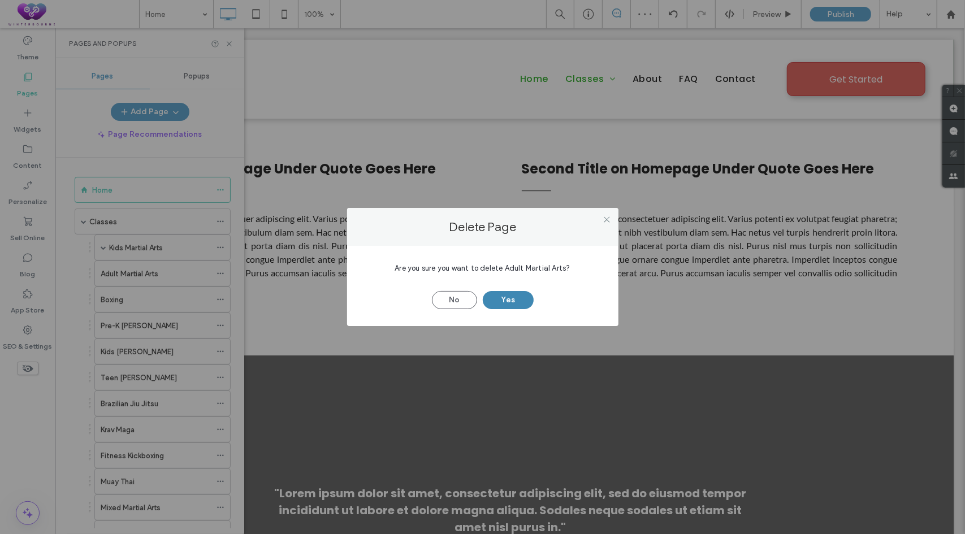
click at [507, 299] on button "Yes" at bounding box center [508, 300] width 51 height 18
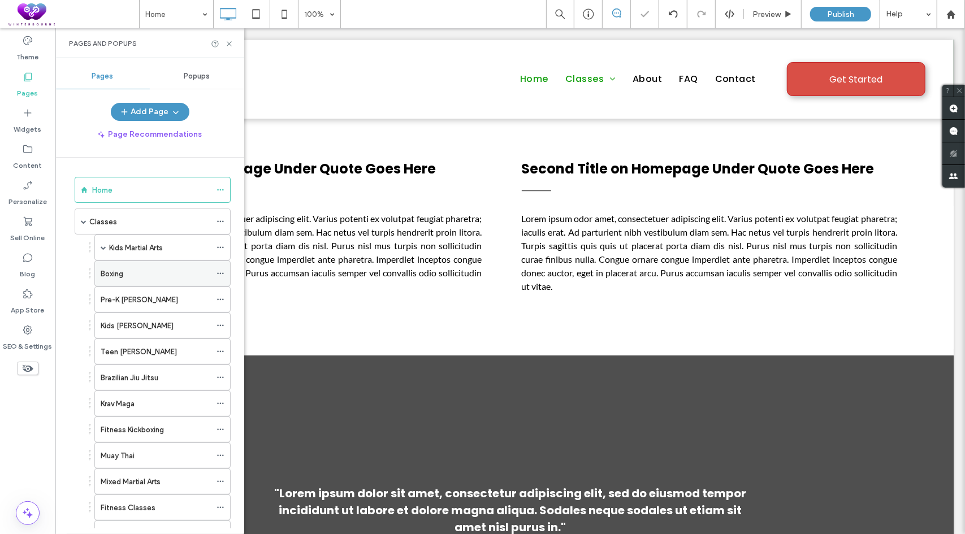
click at [219, 271] on icon at bounding box center [221, 274] width 8 height 8
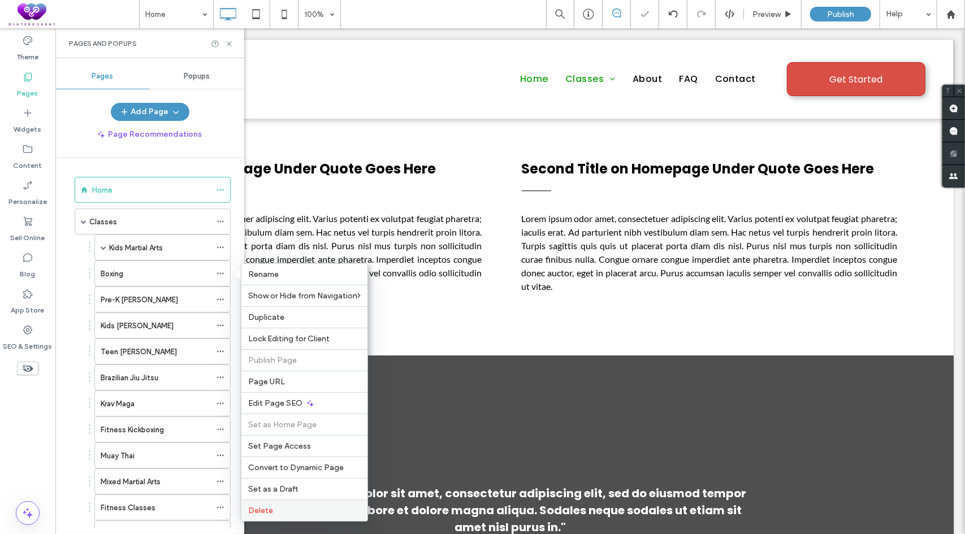
click at [257, 507] on span "Delete" at bounding box center [260, 511] width 25 height 10
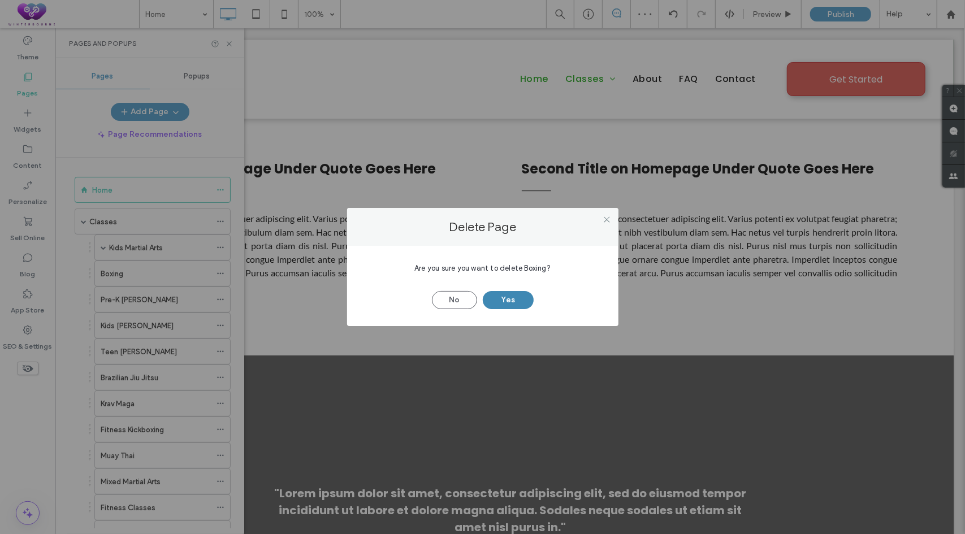
click at [521, 295] on button "Yes" at bounding box center [508, 300] width 51 height 18
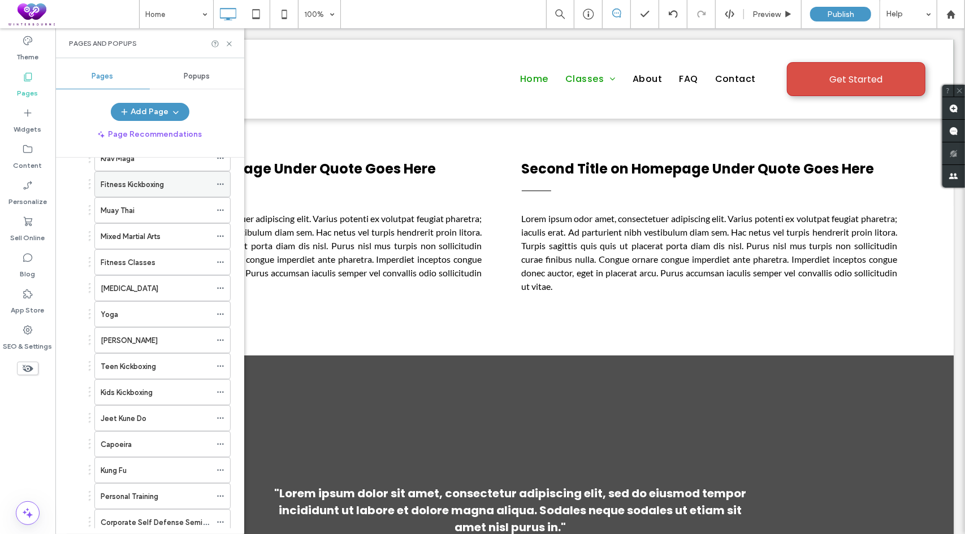
scroll to position [226, 0]
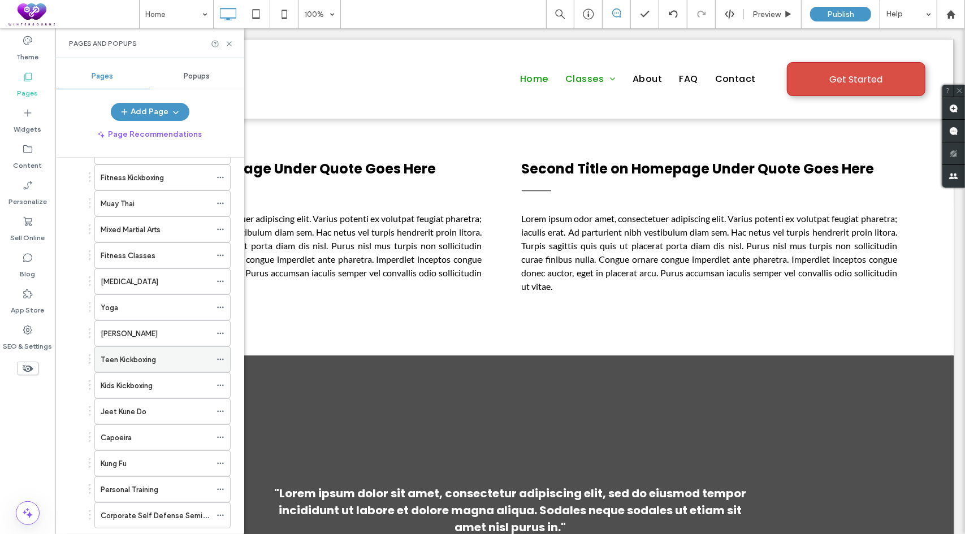
click at [156, 353] on label "Teen Kickboxing" at bounding box center [128, 360] width 55 height 20
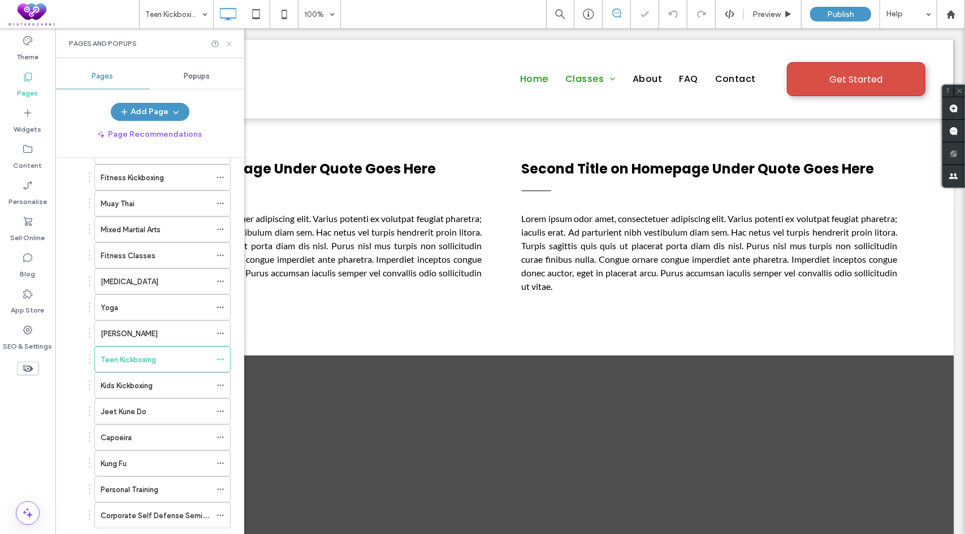
click at [230, 41] on icon at bounding box center [229, 44] width 8 height 8
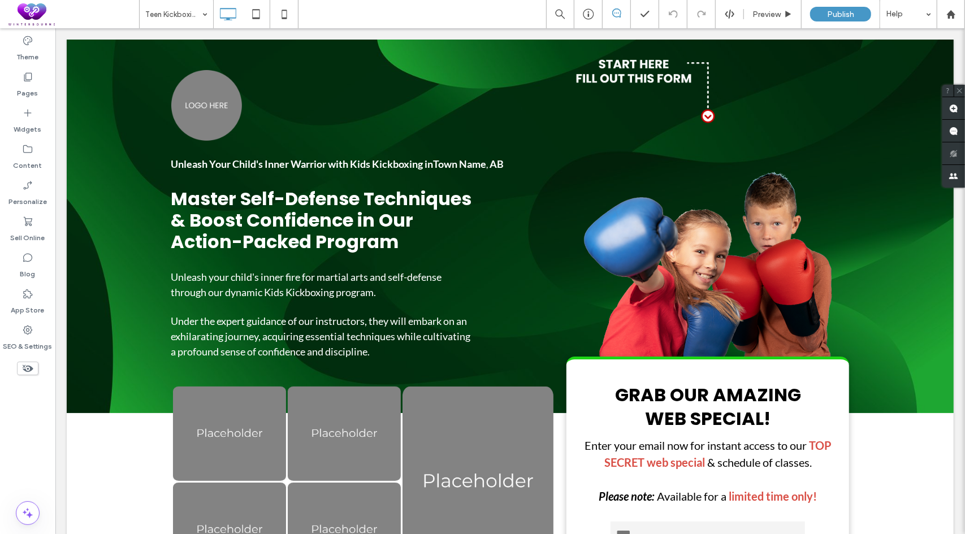
scroll to position [791, 0]
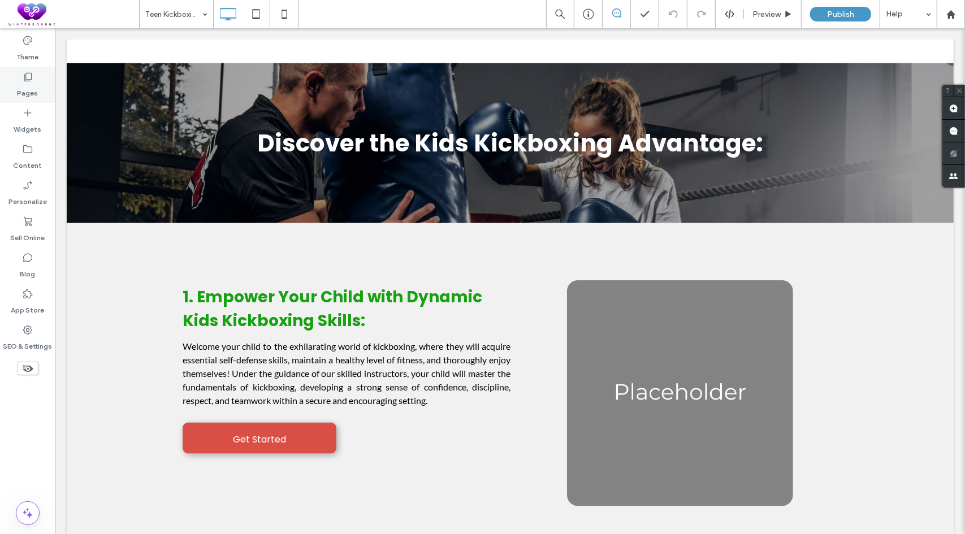
click at [29, 73] on use at bounding box center [28, 77] width 8 height 8
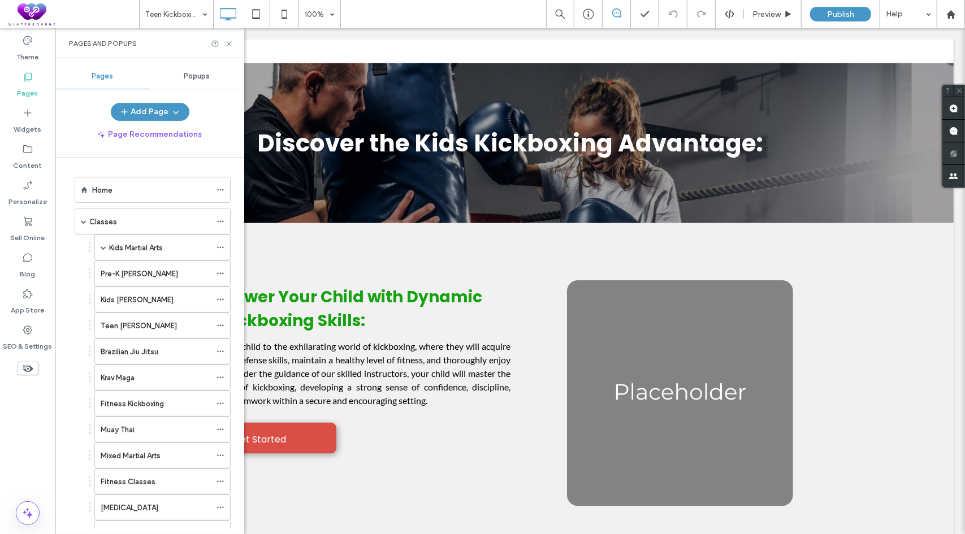
click at [138, 397] on label "Fitness Kickboxing" at bounding box center [132, 404] width 63 height 20
click at [220, 273] on icon at bounding box center [221, 274] width 8 height 8
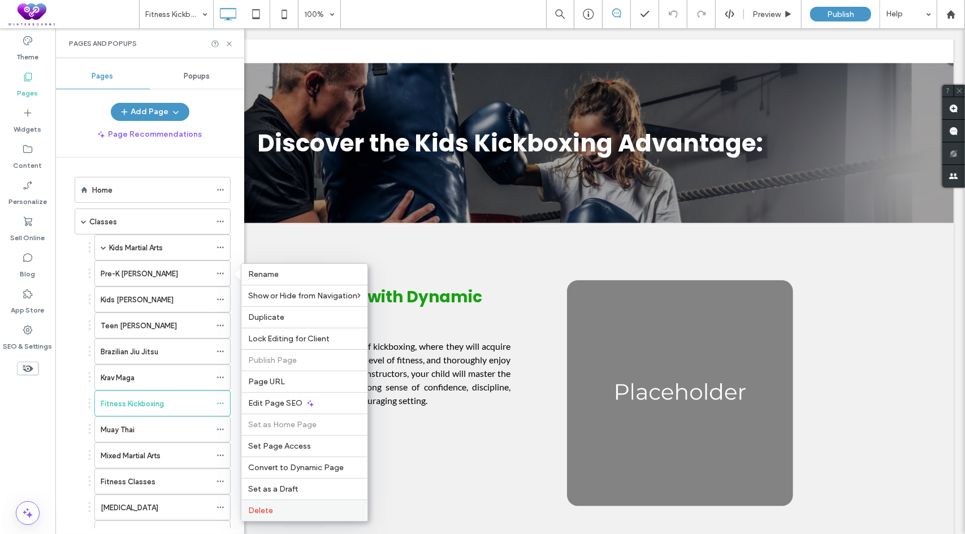
click at [279, 507] on label "Delete" at bounding box center [304, 511] width 112 height 10
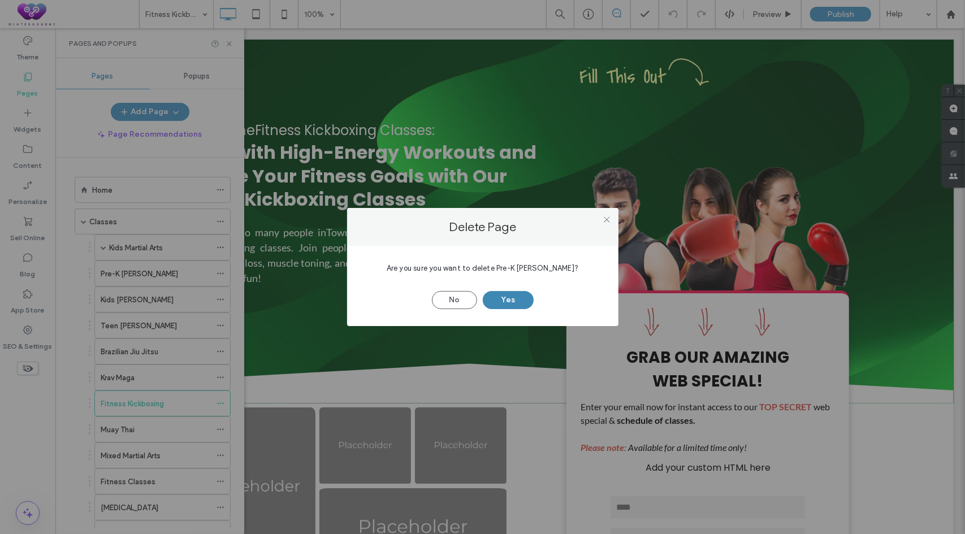
click at [513, 298] on button "Yes" at bounding box center [508, 300] width 51 height 18
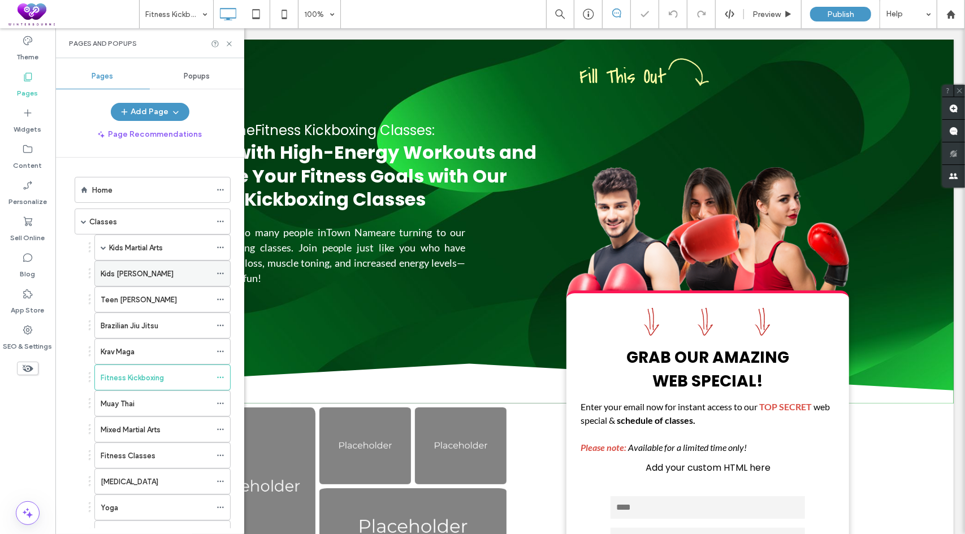
click at [219, 270] on icon at bounding box center [221, 274] width 8 height 8
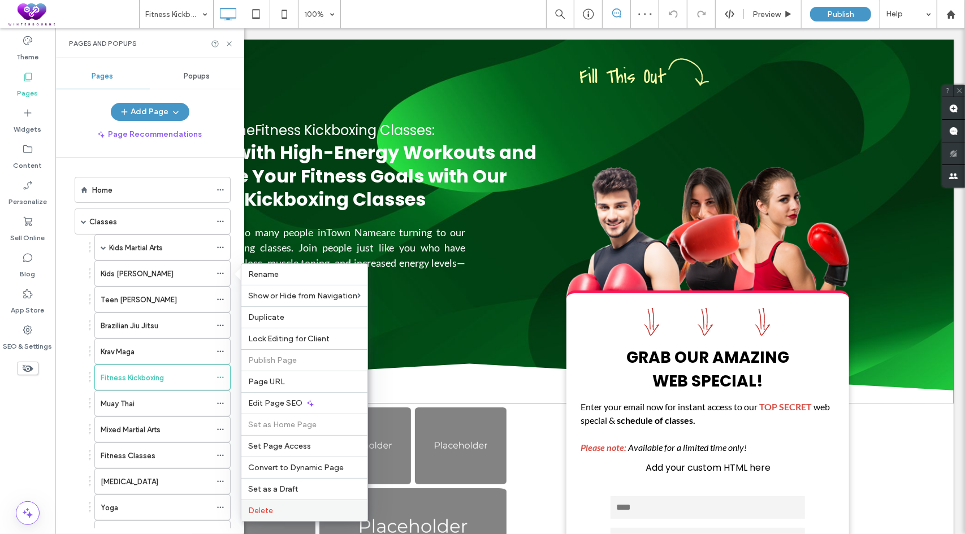
click at [284, 509] on label "Delete" at bounding box center [304, 511] width 112 height 10
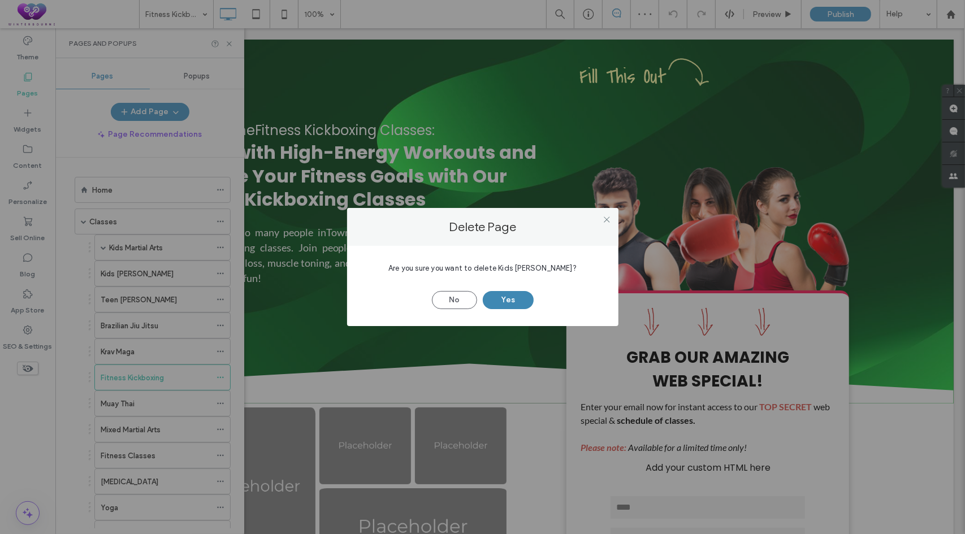
click at [508, 301] on button "Yes" at bounding box center [508, 300] width 51 height 18
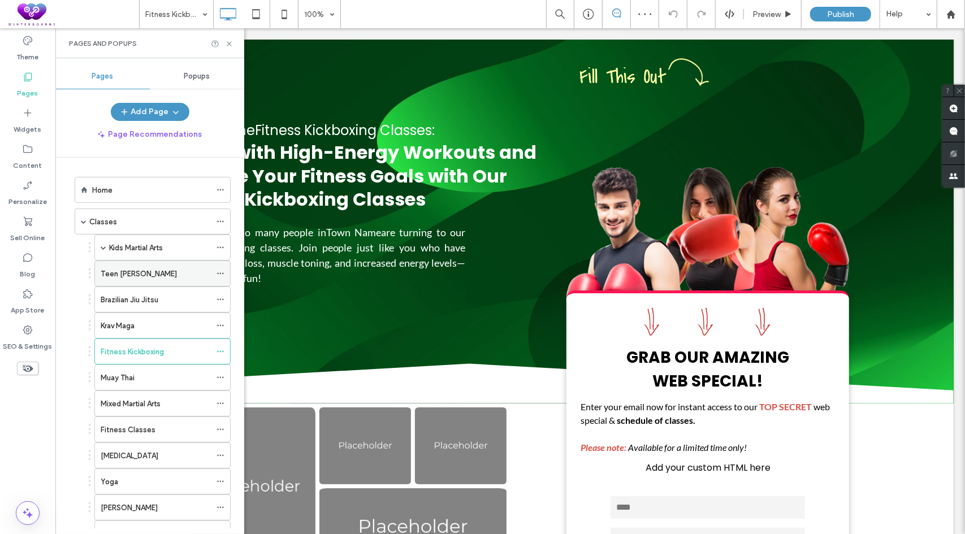
click at [220, 273] on use at bounding box center [220, 274] width 6 height 2
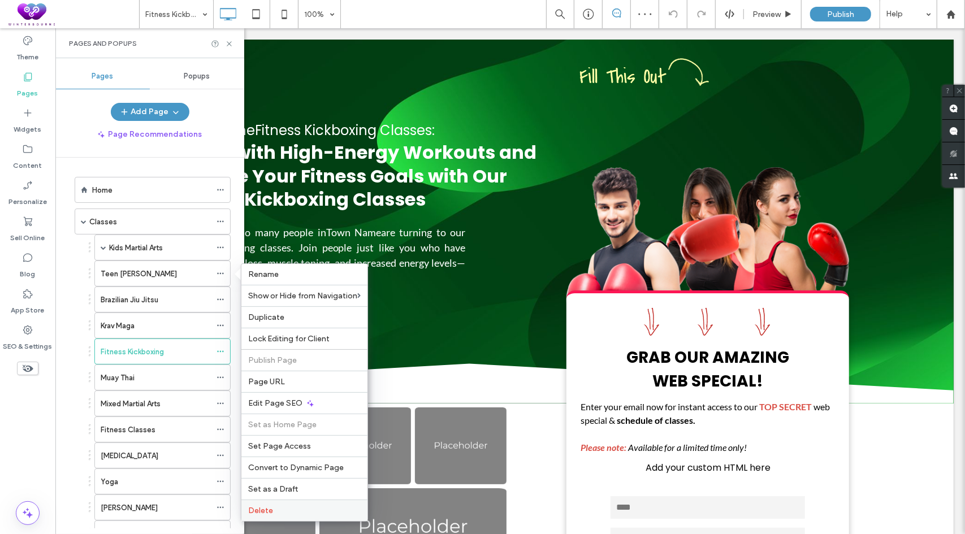
click at [270, 508] on span "Delete" at bounding box center [260, 511] width 25 height 10
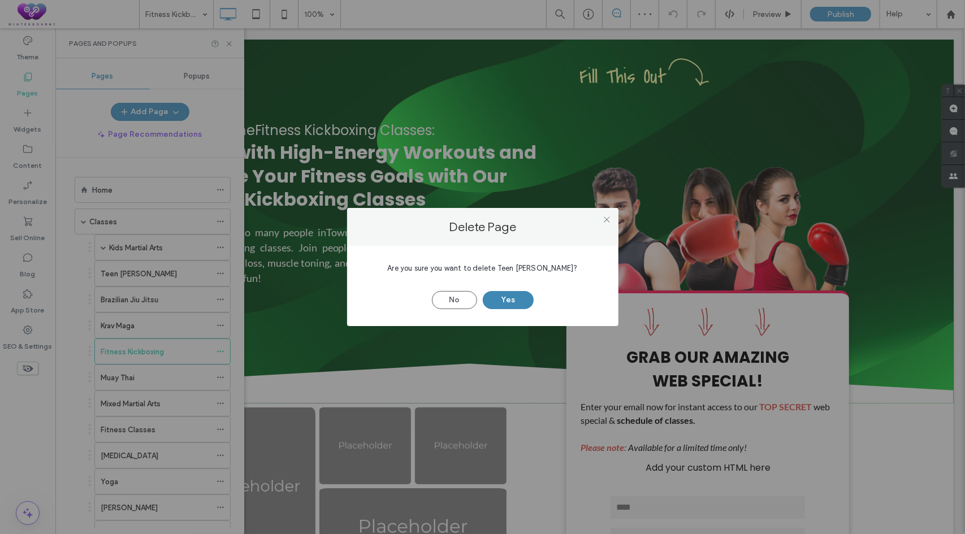
click at [515, 300] on button "Yes" at bounding box center [508, 300] width 51 height 18
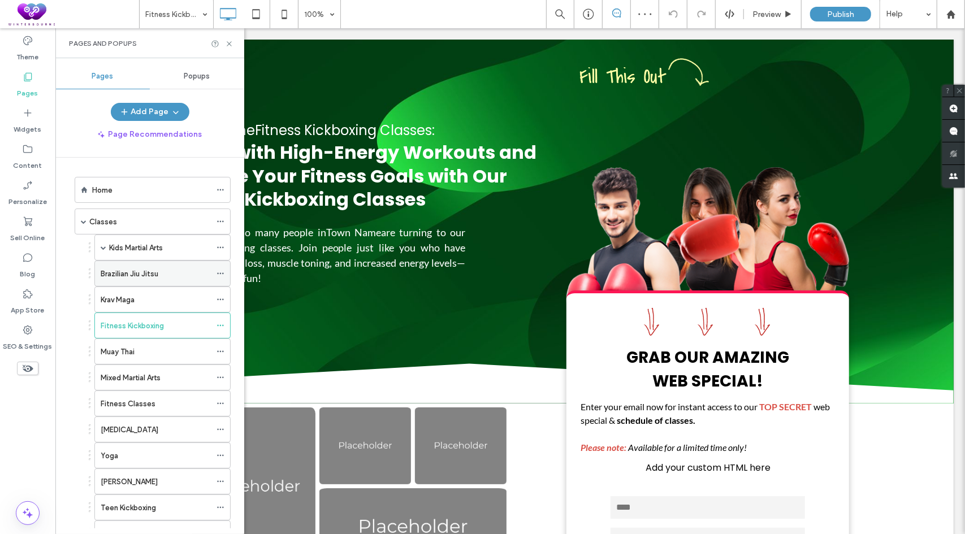
click at [222, 270] on icon at bounding box center [221, 274] width 8 height 8
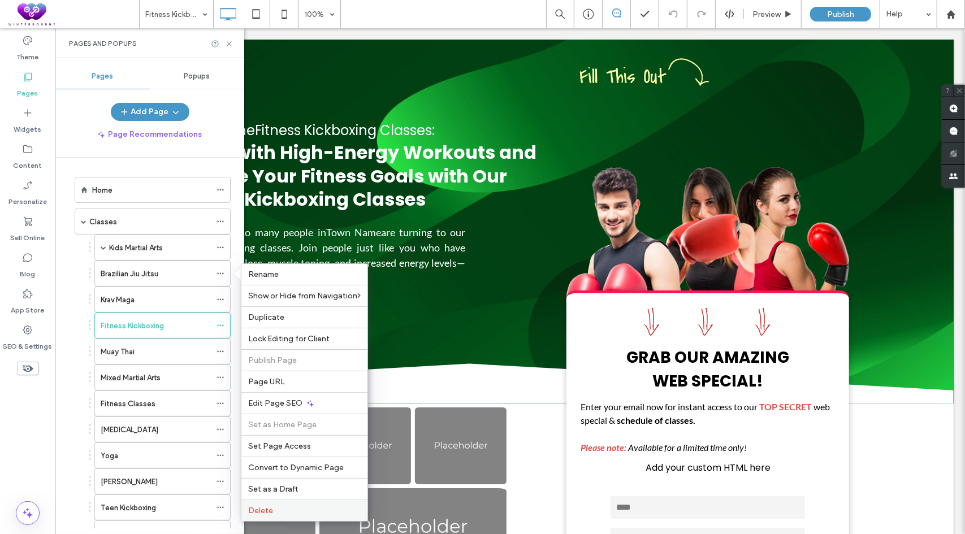
click at [293, 506] on label "Delete" at bounding box center [304, 511] width 112 height 10
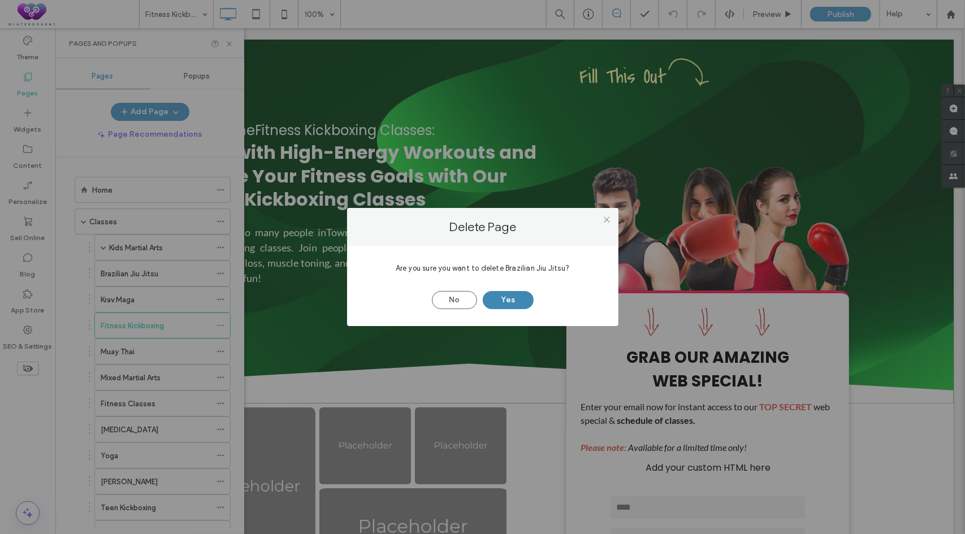
click at [507, 300] on button "Yes" at bounding box center [508, 300] width 51 height 18
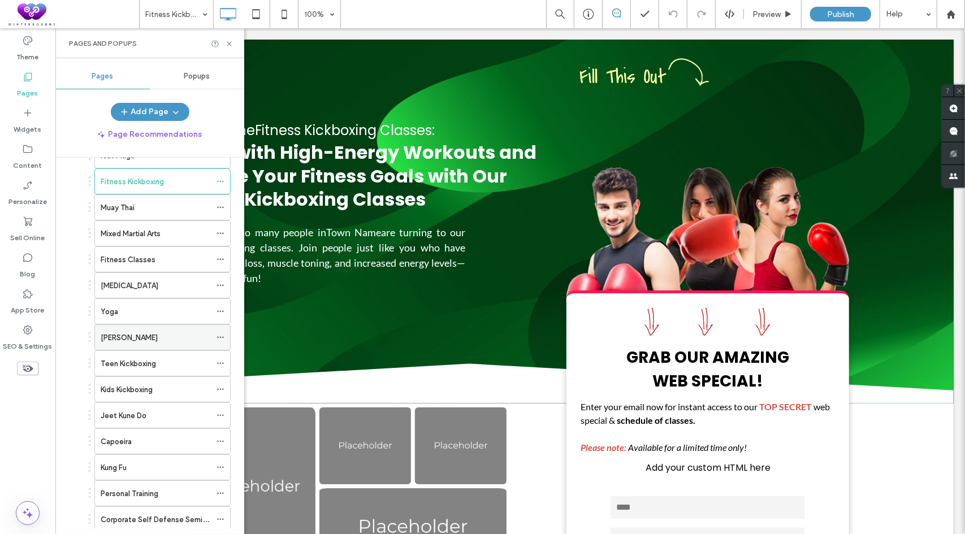
scroll to position [113, 0]
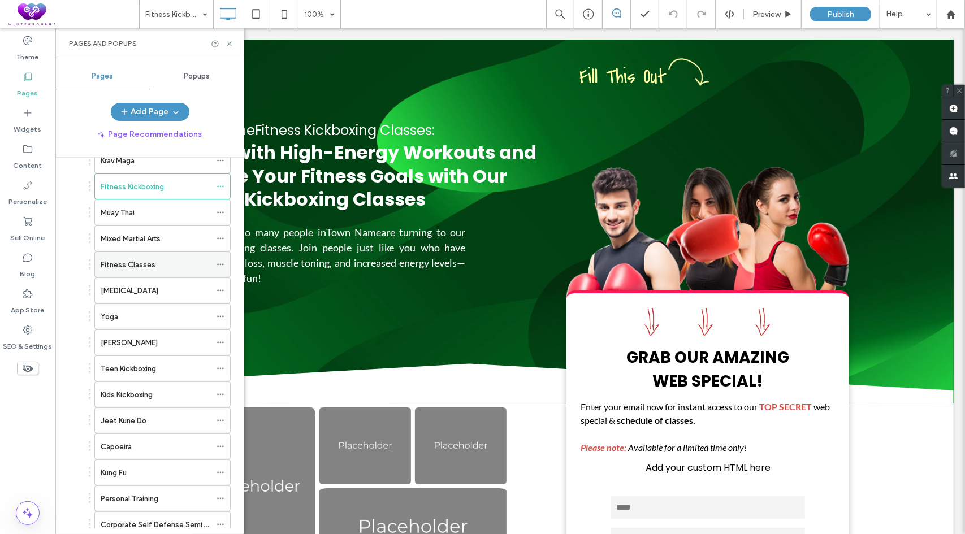
click at [218, 261] on icon at bounding box center [221, 265] width 8 height 8
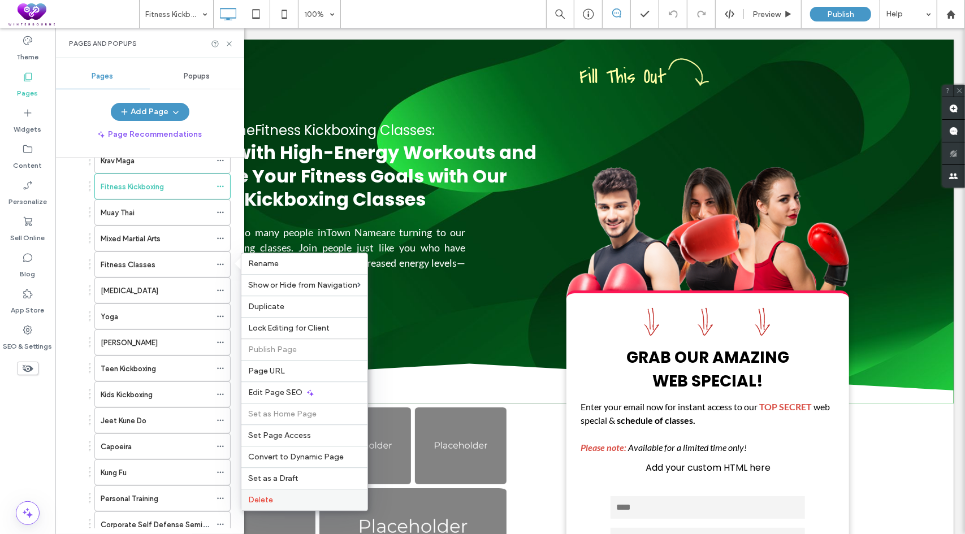
click at [271, 495] on span "Delete" at bounding box center [260, 500] width 25 height 10
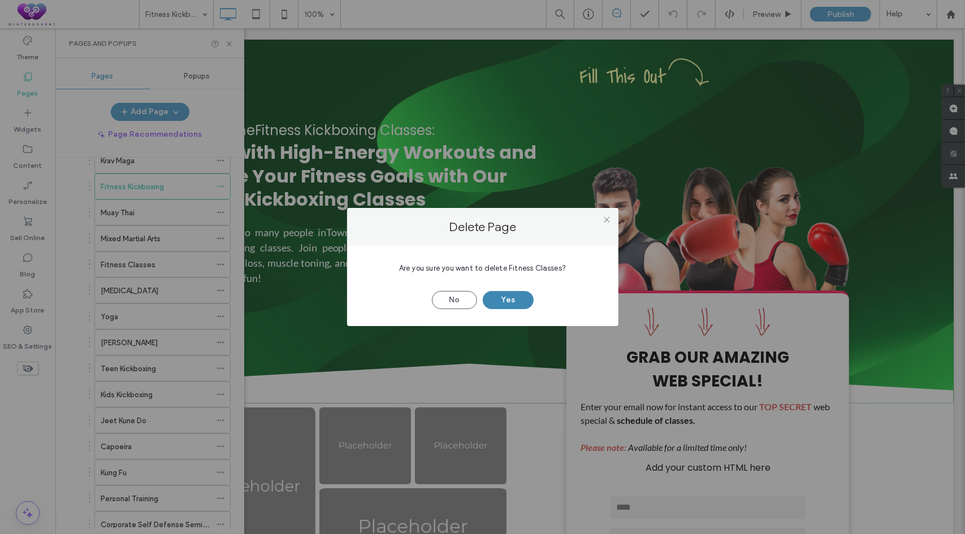
click at [500, 301] on button "Yes" at bounding box center [508, 300] width 51 height 18
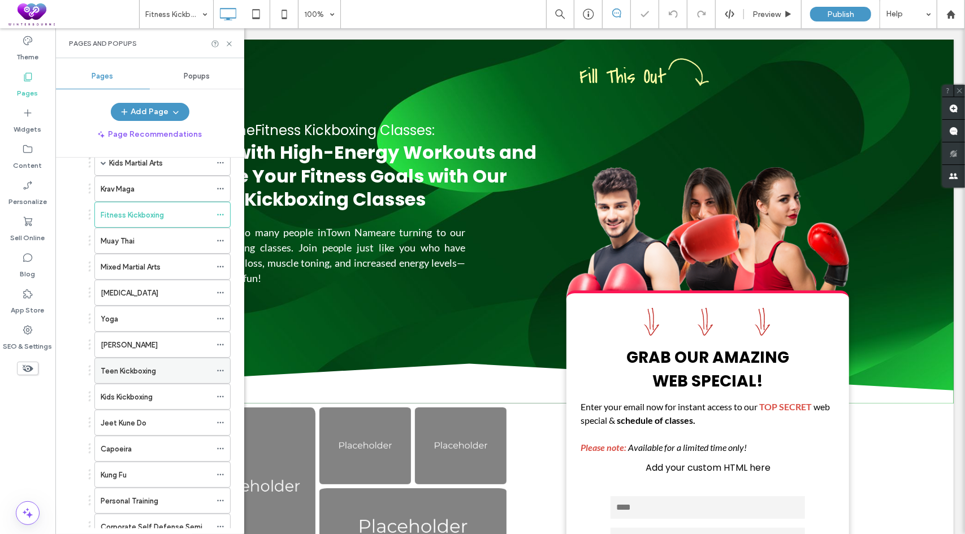
scroll to position [0, 0]
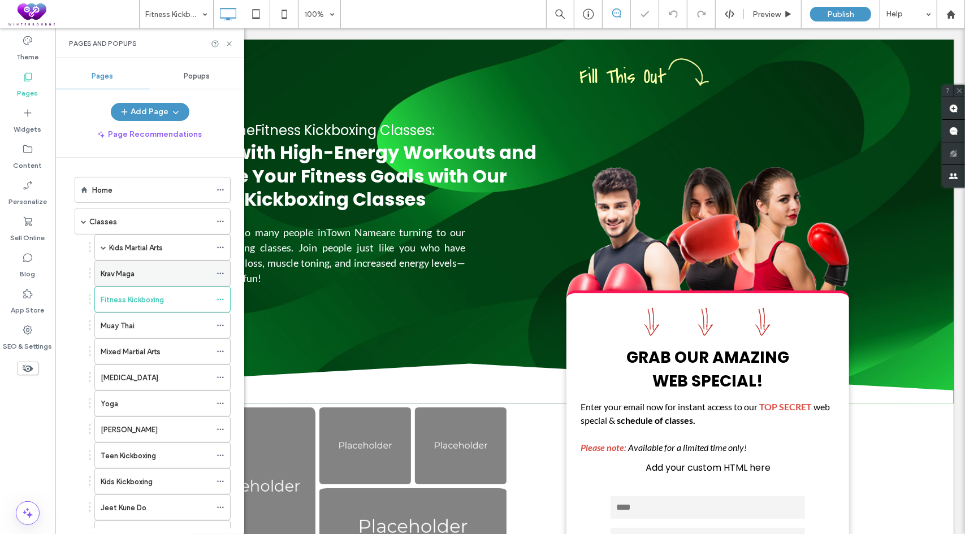
click at [224, 271] on icon at bounding box center [221, 274] width 8 height 8
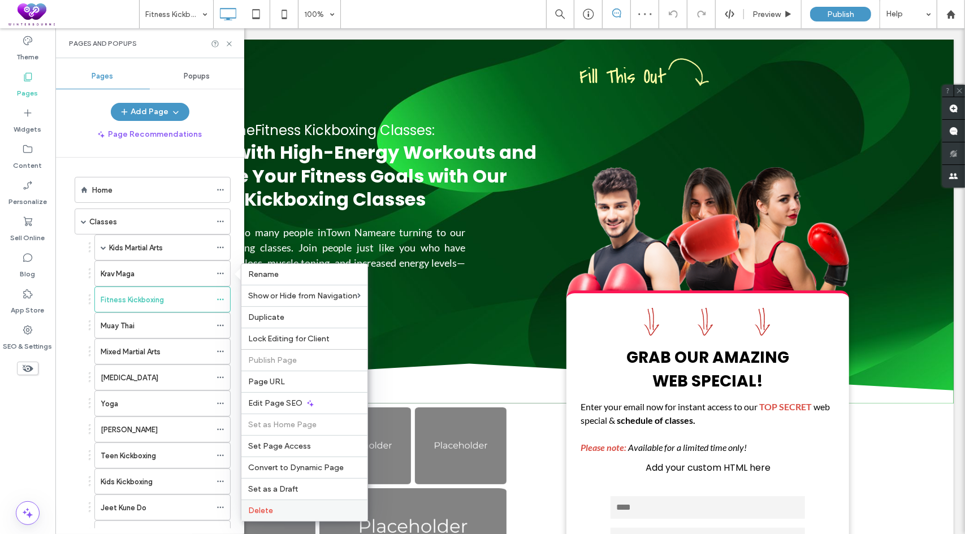
click at [263, 506] on span "Delete" at bounding box center [260, 511] width 25 height 10
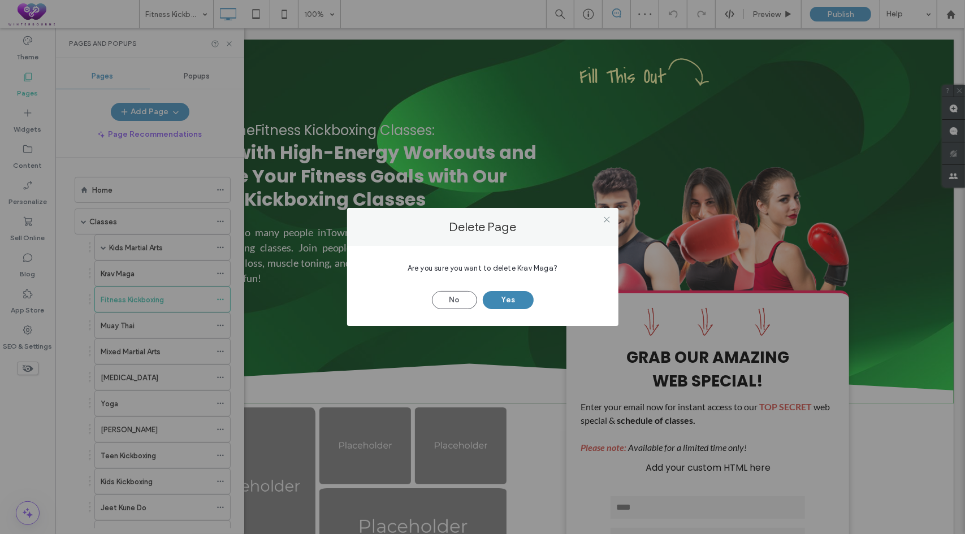
click at [499, 305] on button "Yes" at bounding box center [508, 300] width 51 height 18
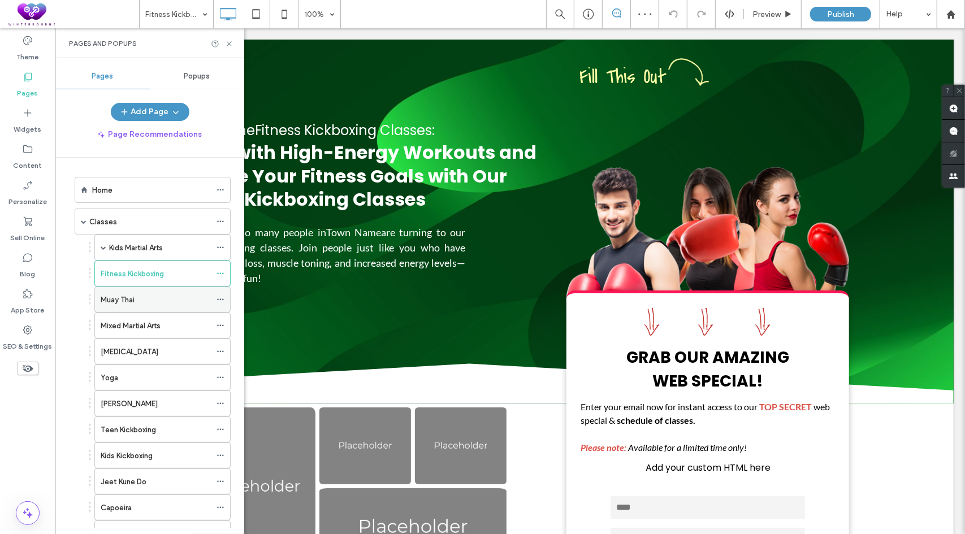
click at [222, 297] on icon at bounding box center [221, 300] width 8 height 8
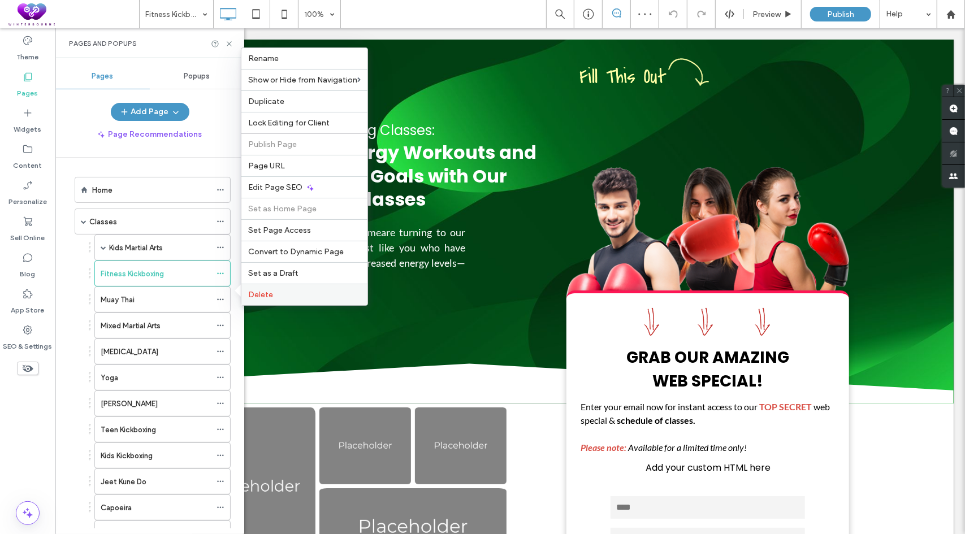
click at [285, 300] on div "Delete" at bounding box center [304, 294] width 126 height 21
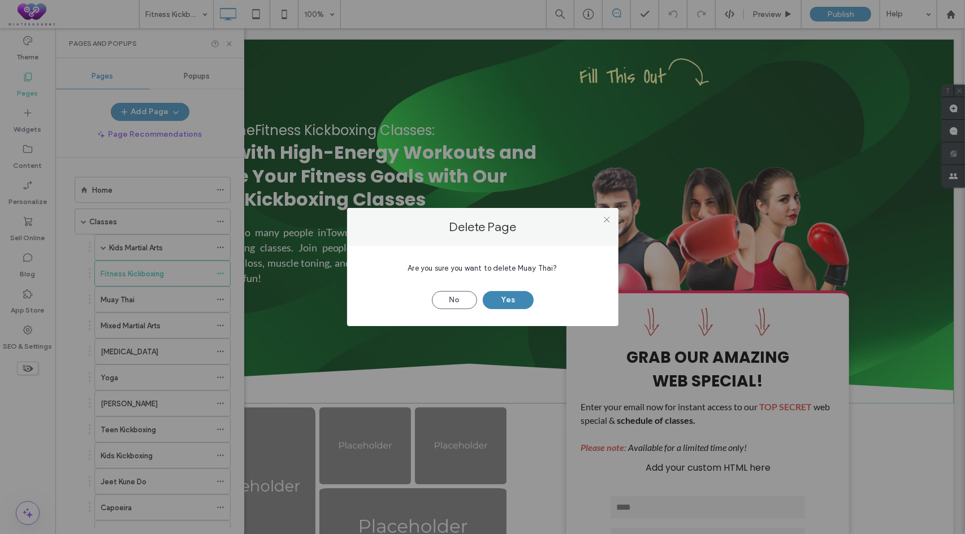
click at [496, 297] on button "Yes" at bounding box center [508, 300] width 51 height 18
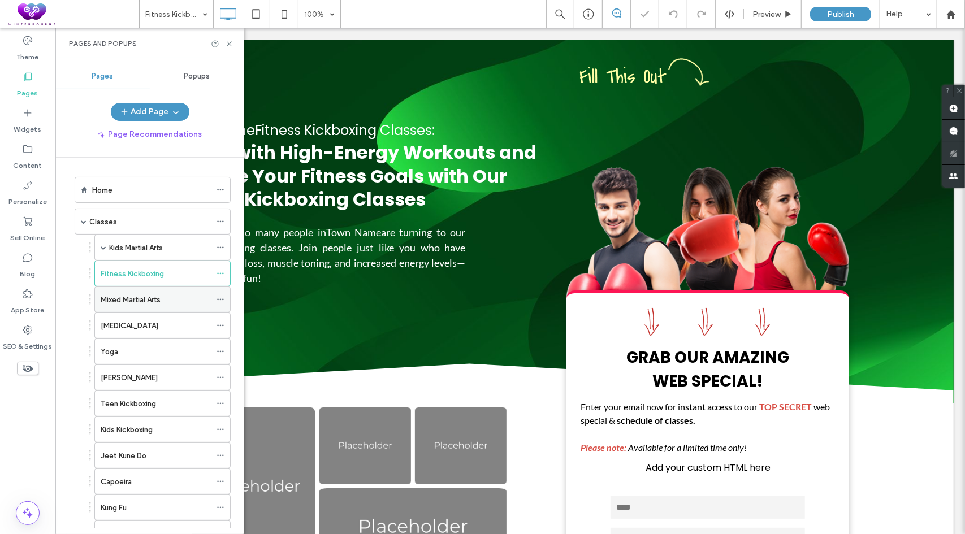
click at [223, 298] on icon at bounding box center [221, 300] width 8 height 8
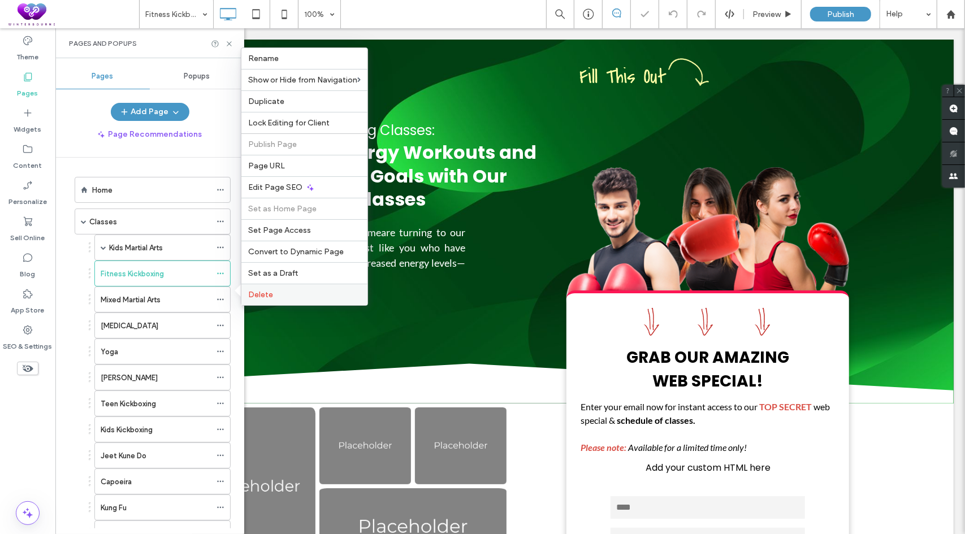
click at [290, 293] on label "Delete" at bounding box center [304, 295] width 112 height 10
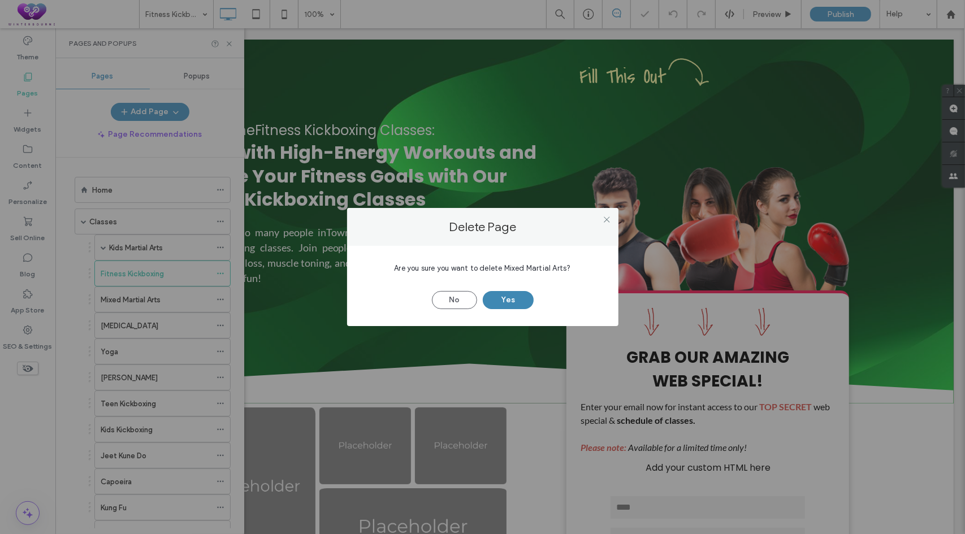
click at [520, 300] on button "Yes" at bounding box center [508, 300] width 51 height 18
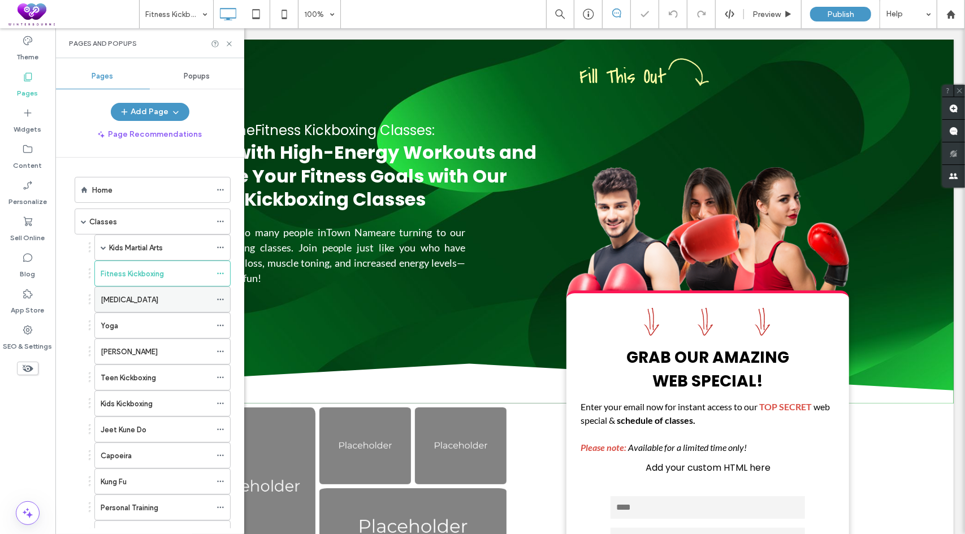
click at [222, 299] on icon at bounding box center [221, 300] width 8 height 8
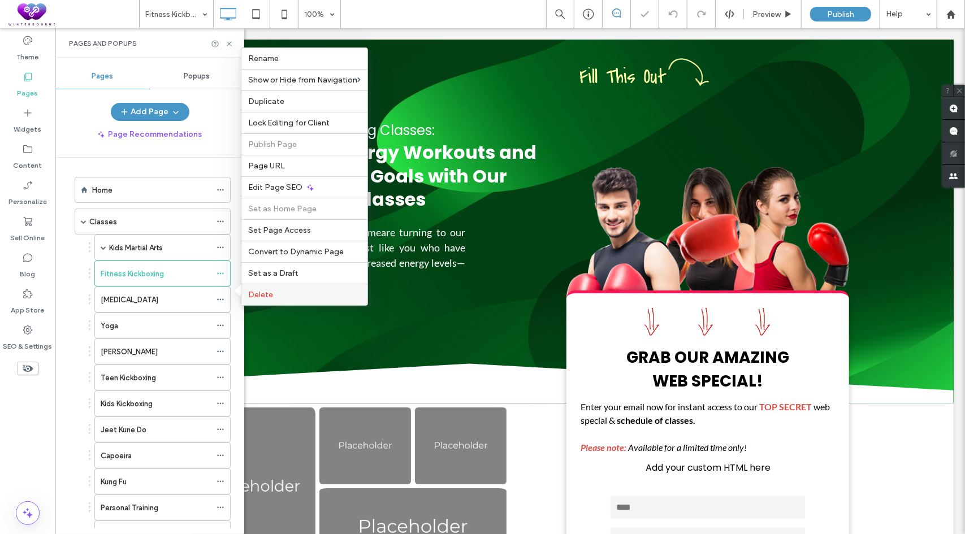
click at [301, 292] on label "Delete" at bounding box center [304, 295] width 112 height 10
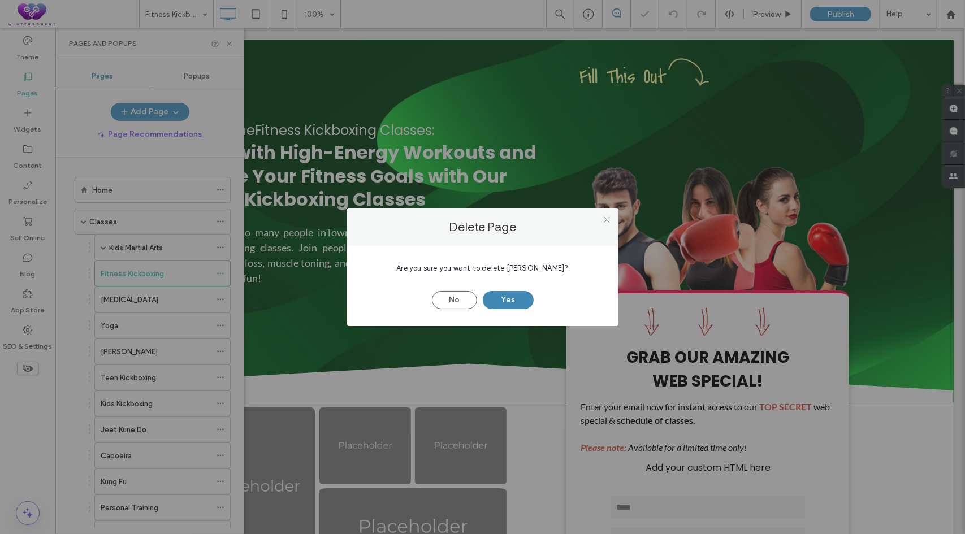
click at [529, 301] on button "Yes" at bounding box center [508, 300] width 51 height 18
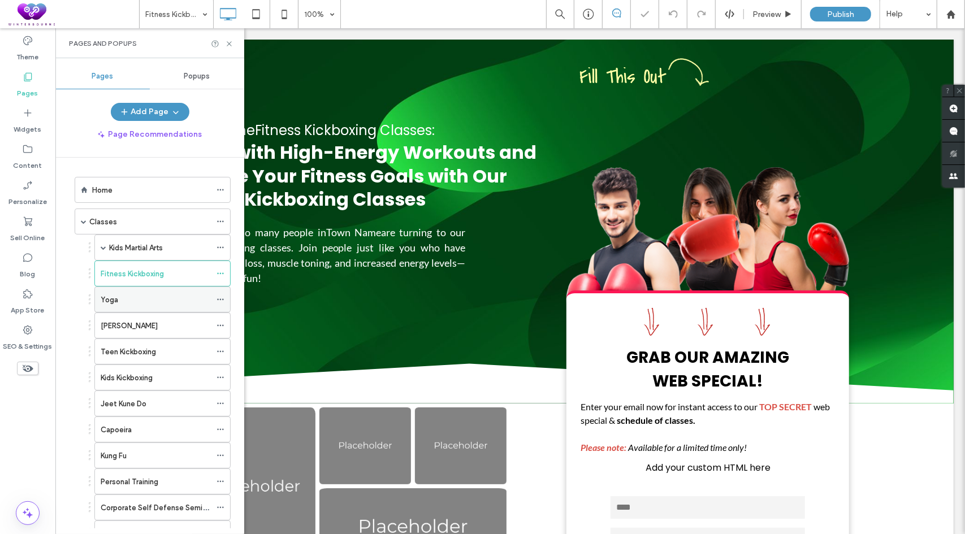
click at [220, 296] on icon at bounding box center [221, 300] width 8 height 8
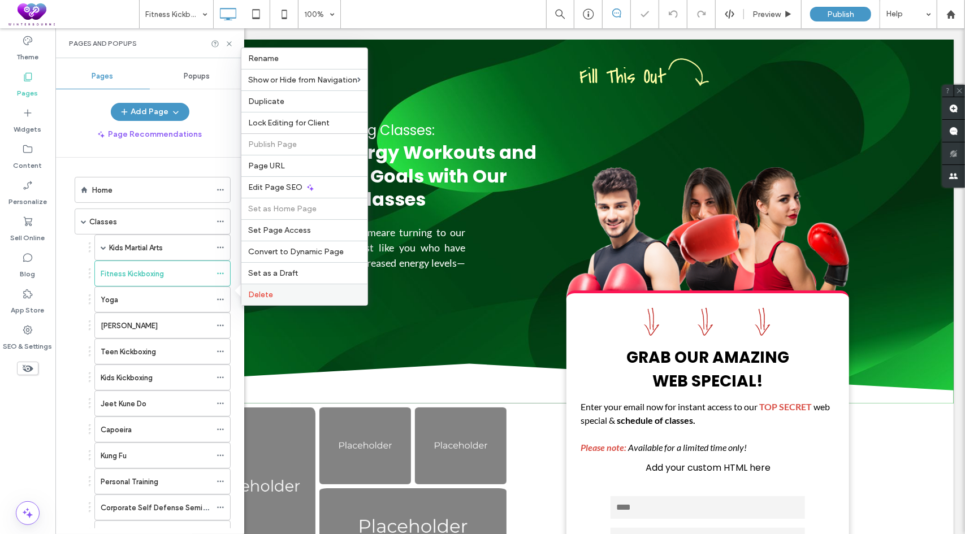
click at [321, 297] on label "Delete" at bounding box center [304, 295] width 112 height 10
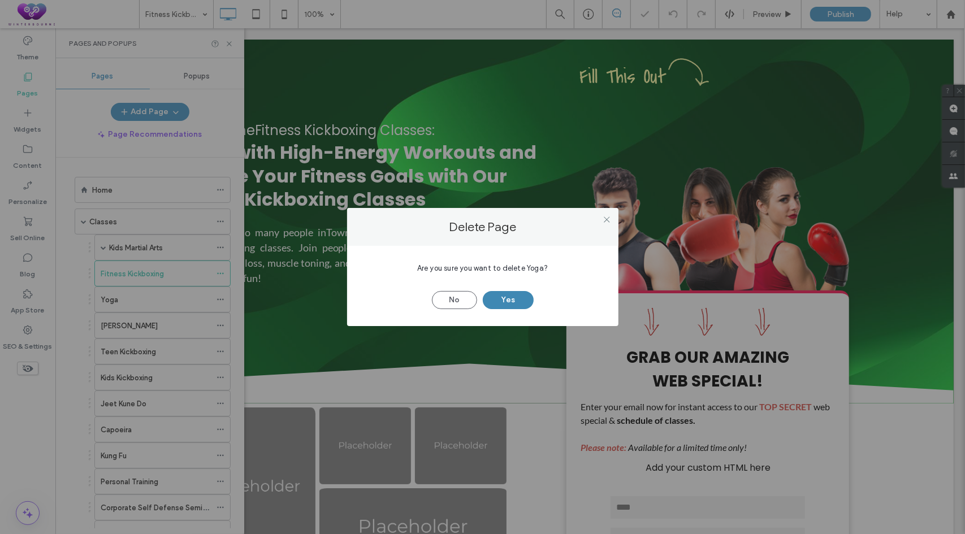
click at [503, 303] on button "Yes" at bounding box center [508, 300] width 51 height 18
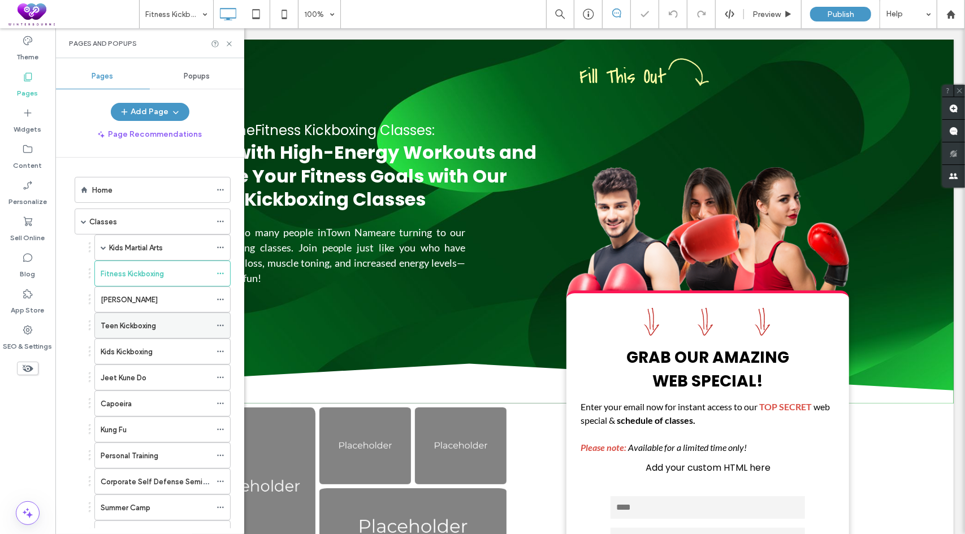
click at [219, 322] on icon at bounding box center [221, 326] width 8 height 8
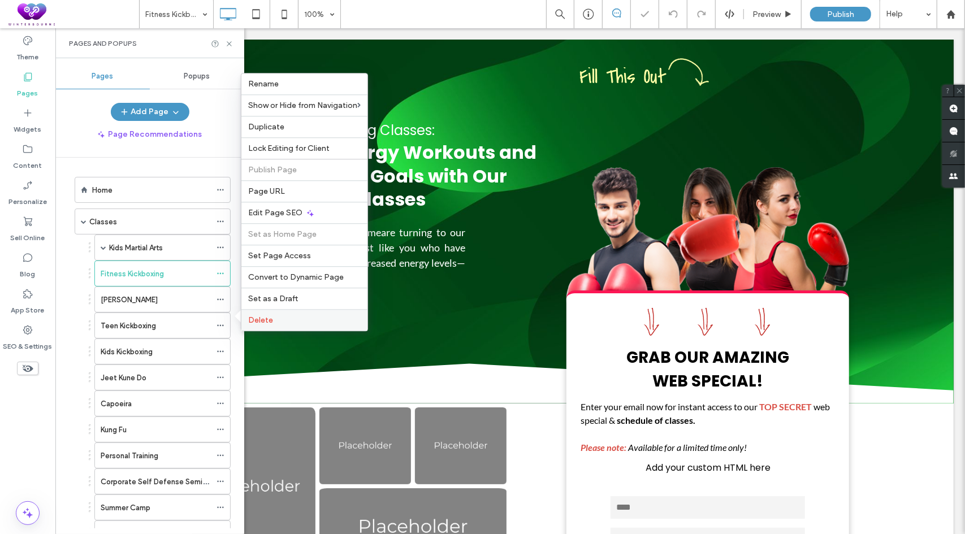
click at [262, 318] on span "Delete" at bounding box center [260, 320] width 25 height 10
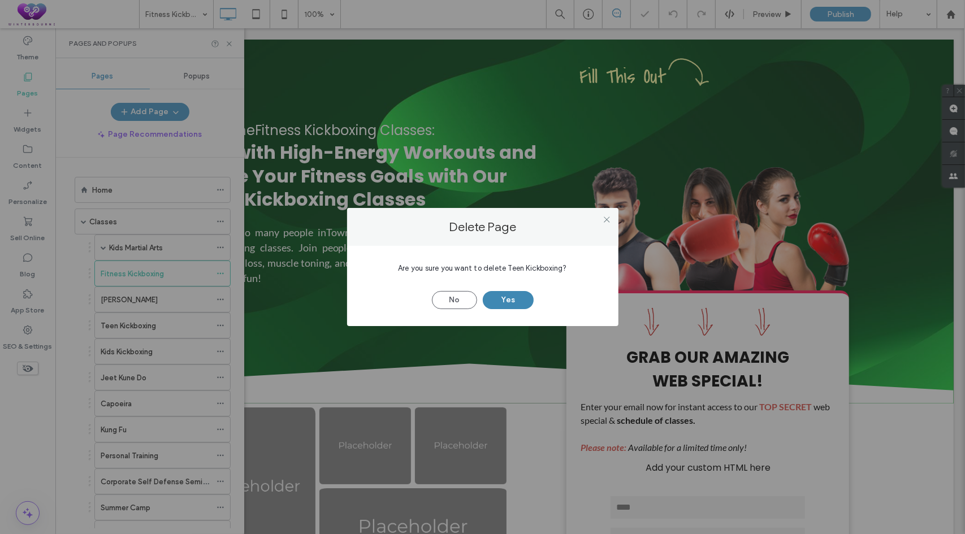
click at [502, 298] on button "Yes" at bounding box center [508, 300] width 51 height 18
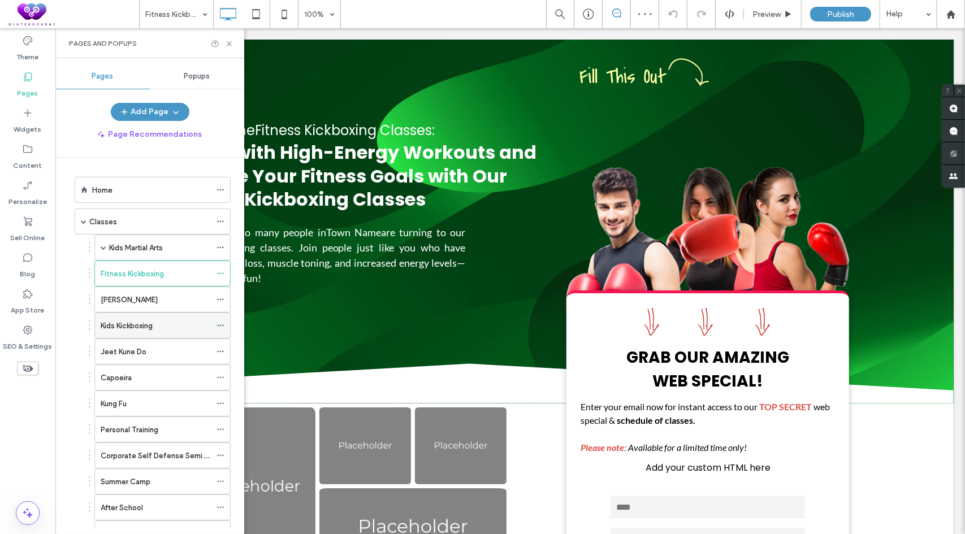
click at [222, 322] on icon at bounding box center [221, 326] width 8 height 8
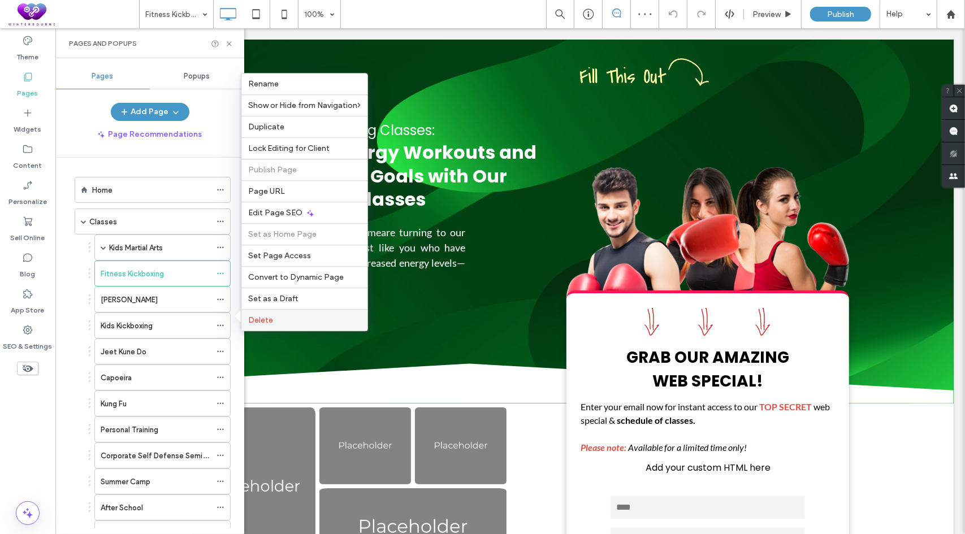
click at [280, 315] on div "Delete" at bounding box center [304, 319] width 126 height 21
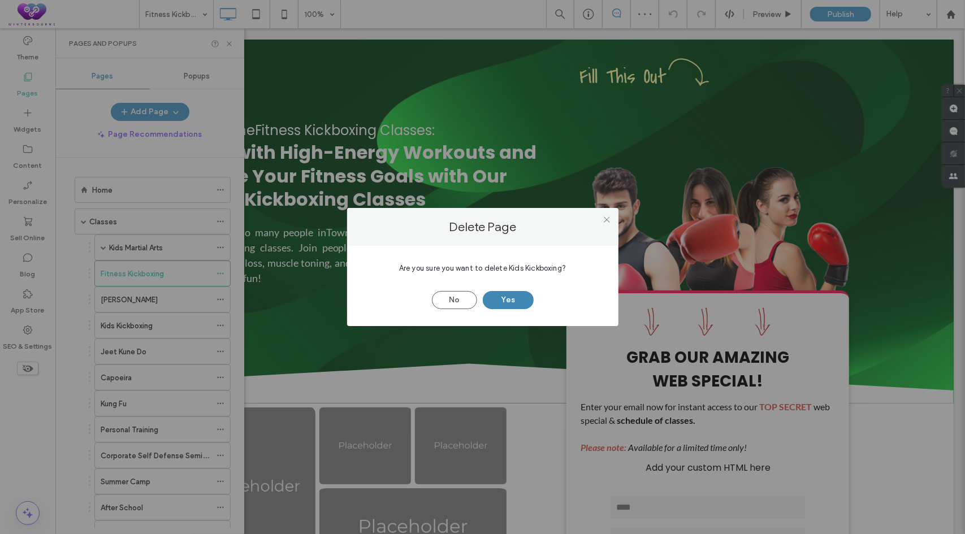
click at [523, 298] on button "Yes" at bounding box center [508, 300] width 51 height 18
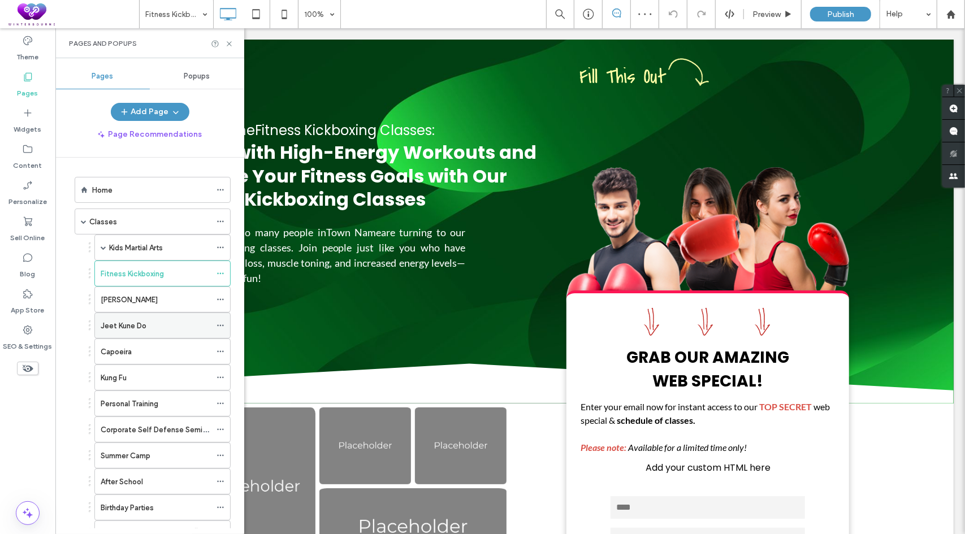
click at [222, 324] on icon at bounding box center [221, 326] width 8 height 8
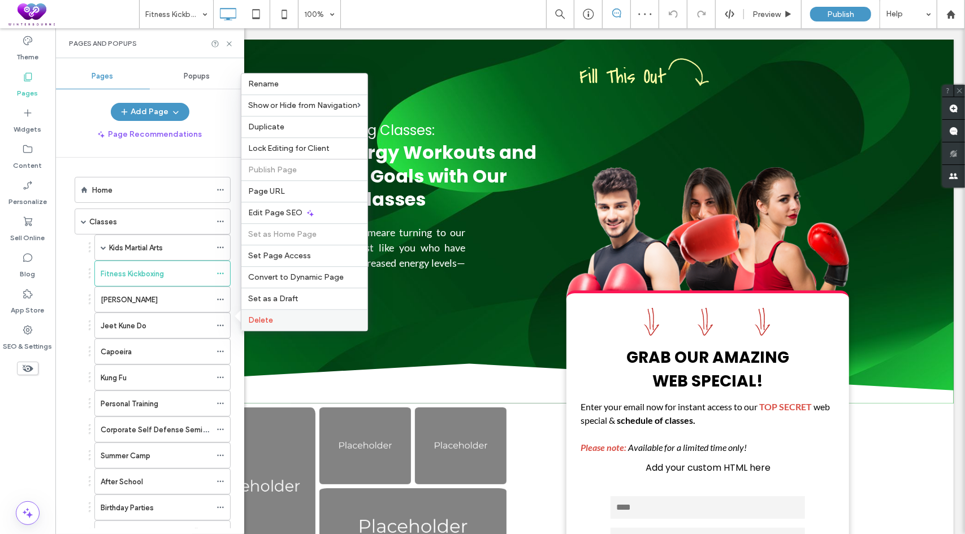
click at [280, 326] on div "Delete" at bounding box center [304, 319] width 126 height 21
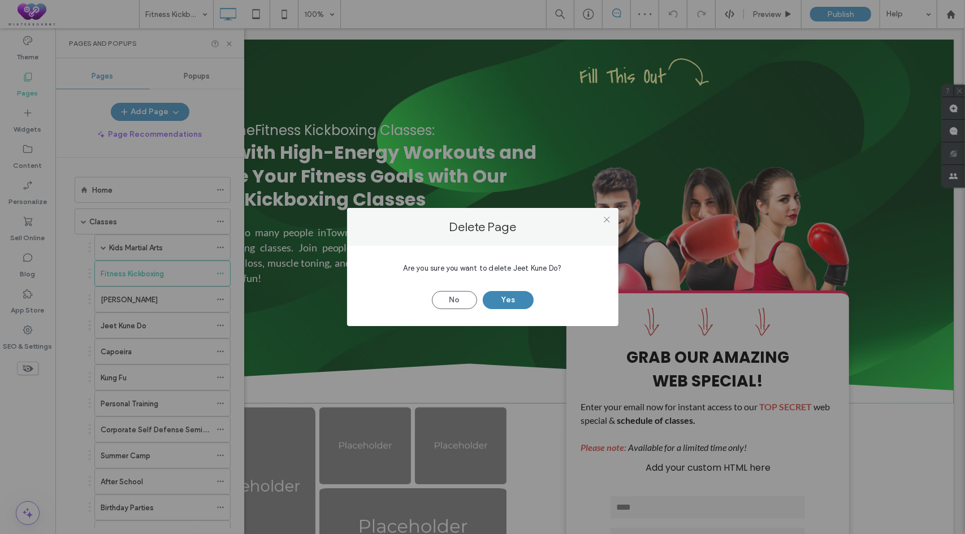
click at [505, 301] on button "Yes" at bounding box center [508, 300] width 51 height 18
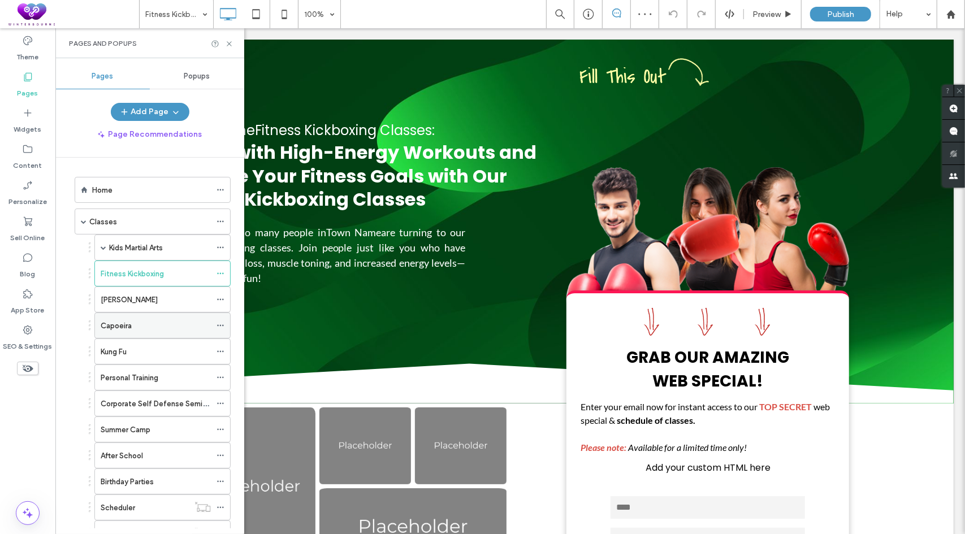
click at [223, 322] on icon at bounding box center [221, 326] width 8 height 8
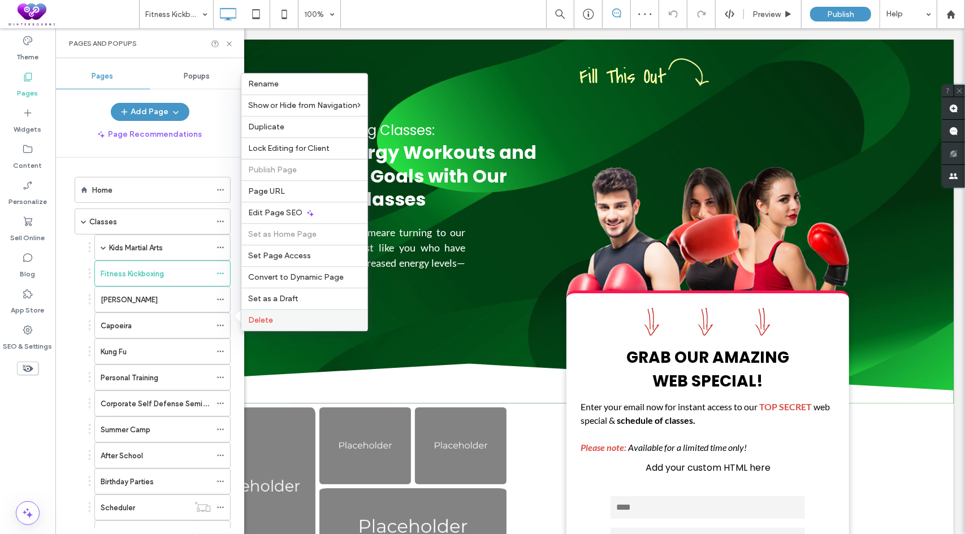
click at [284, 317] on label "Delete" at bounding box center [304, 320] width 112 height 10
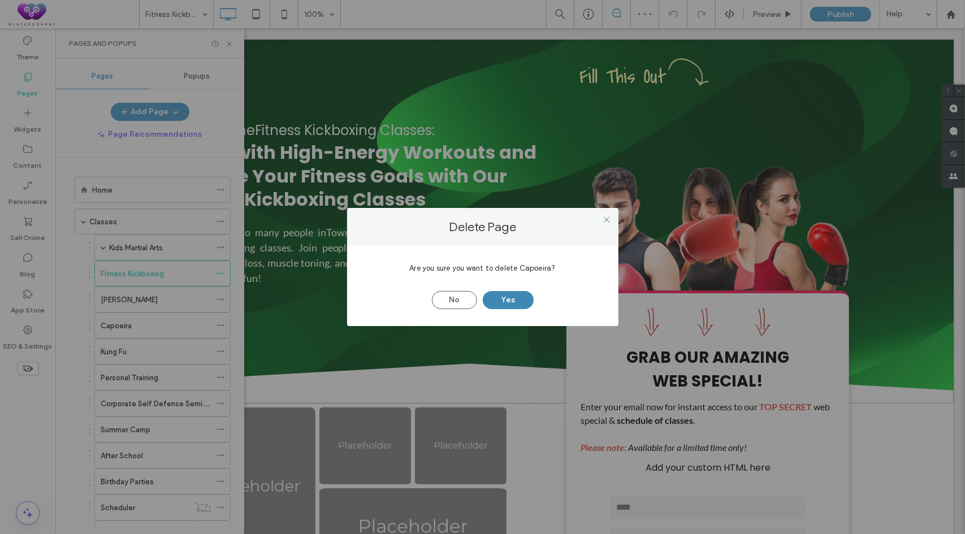
click at [505, 305] on button "Yes" at bounding box center [508, 300] width 51 height 18
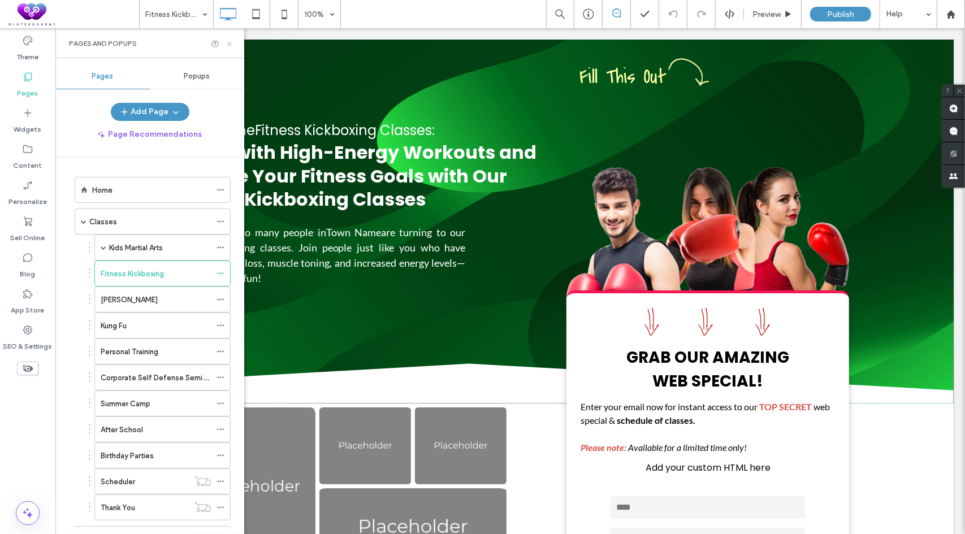
click at [231, 42] on icon at bounding box center [229, 44] width 8 height 8
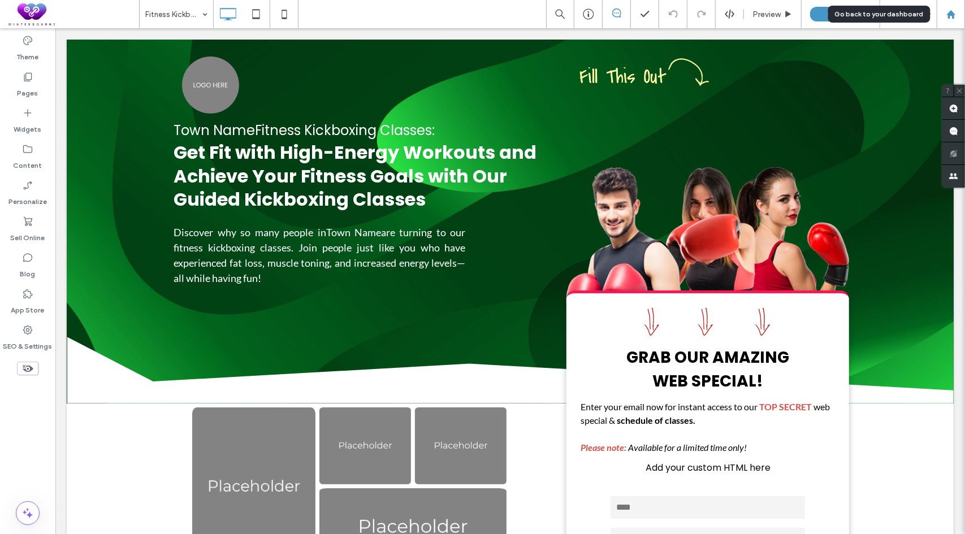
click at [951, 14] on use at bounding box center [950, 14] width 8 height 8
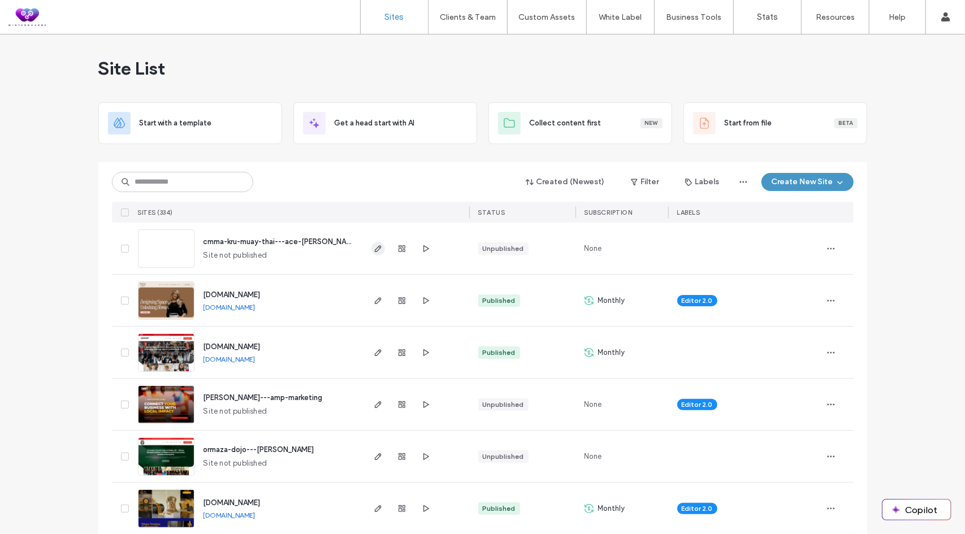
click at [378, 246] on icon "button" at bounding box center [378, 248] width 9 height 9
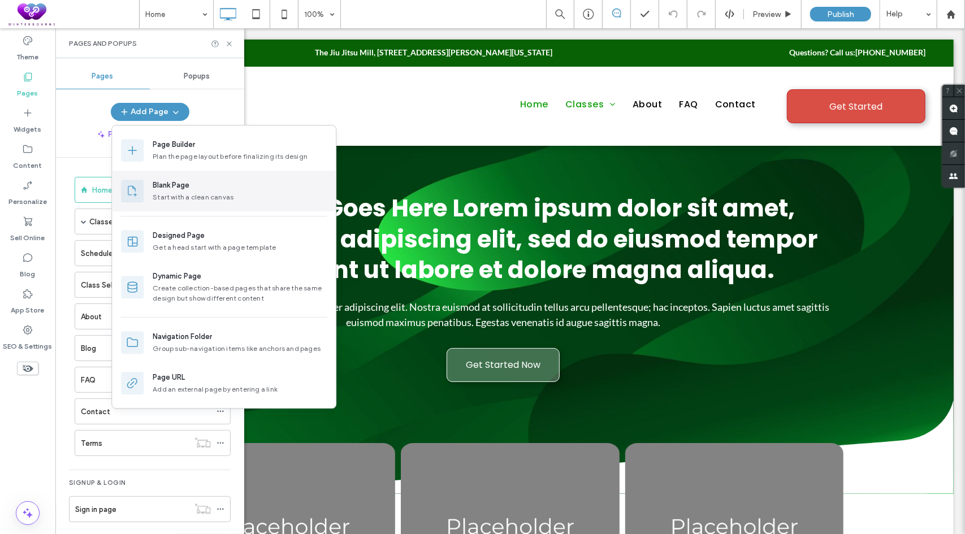
click at [207, 191] on div "Blank Page Start with a clean canvas" at bounding box center [240, 191] width 174 height 23
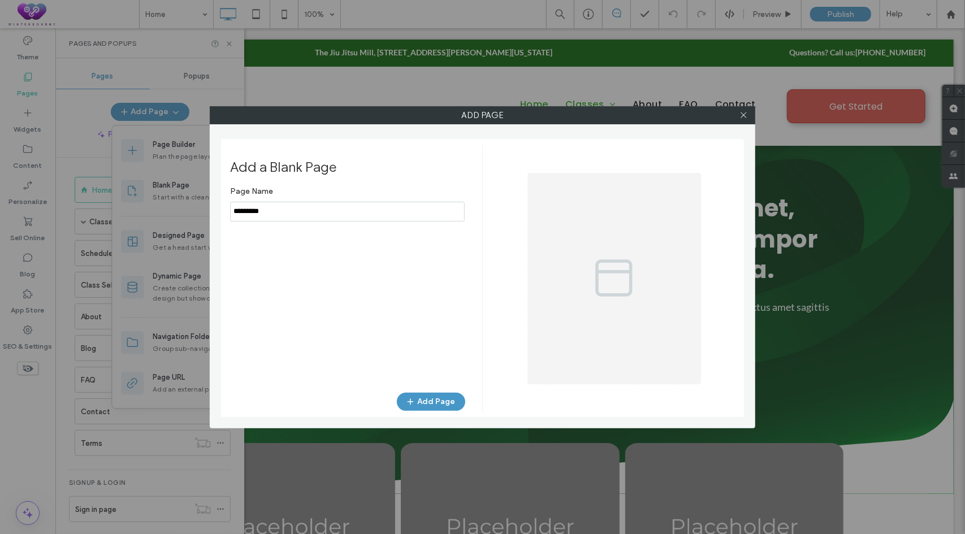
type input "*********"
click at [429, 409] on button "Add Page" at bounding box center [431, 402] width 68 height 18
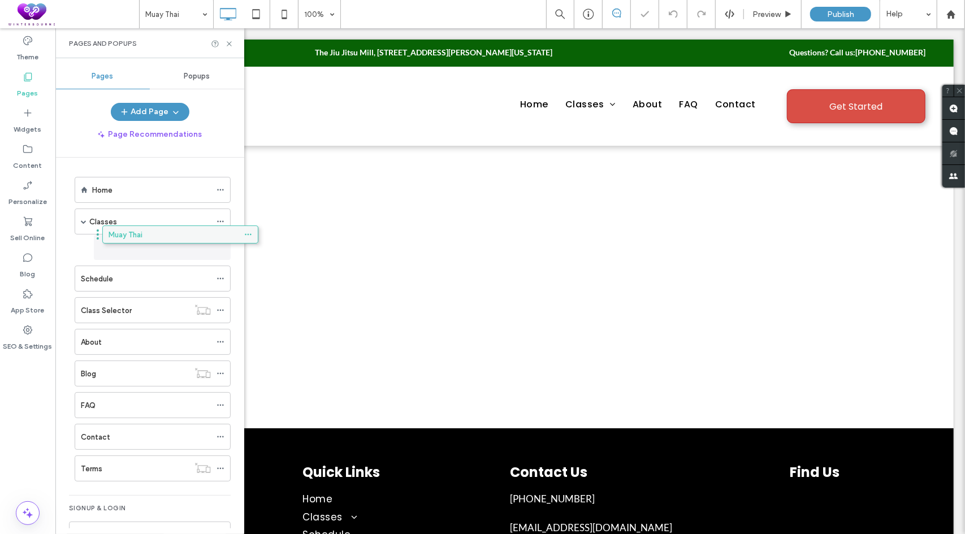
drag, startPoint x: 101, startPoint y: 466, endPoint x: 129, endPoint y: 233, distance: 234.0
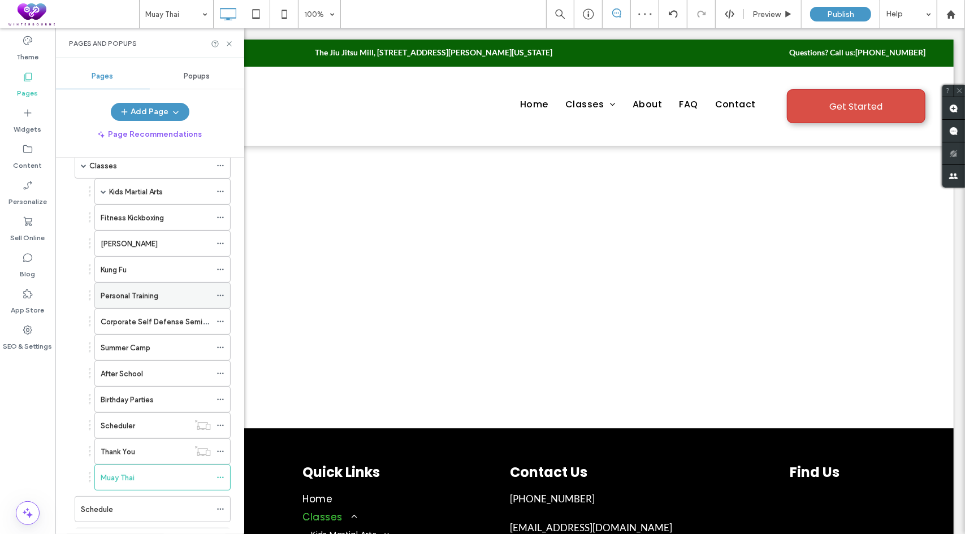
scroll to position [57, 0]
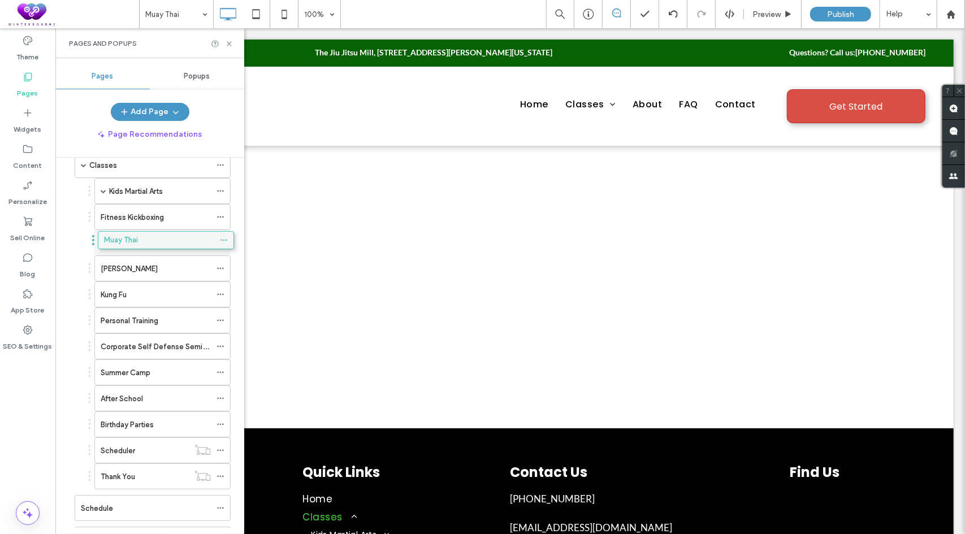
drag, startPoint x: 135, startPoint y: 473, endPoint x: 138, endPoint y: 240, distance: 233.5
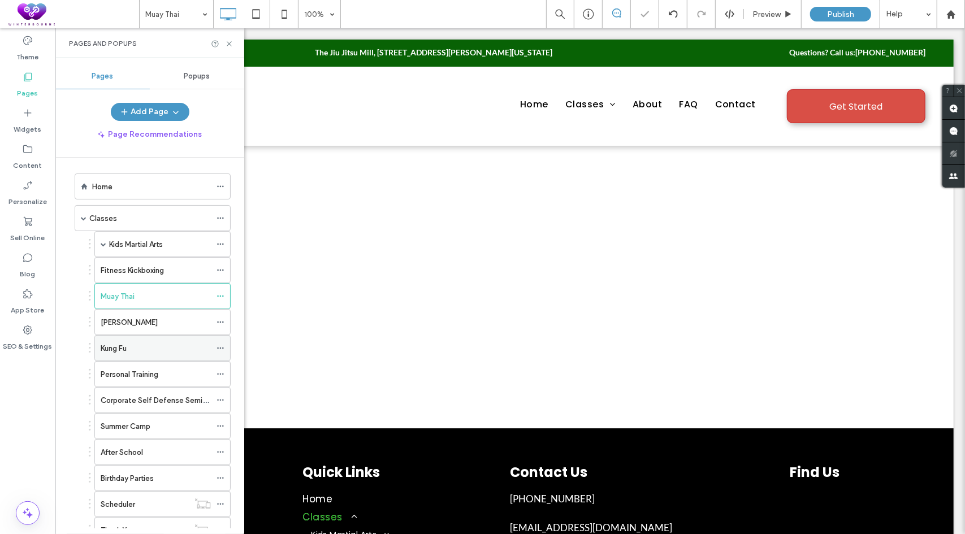
scroll to position [0, 0]
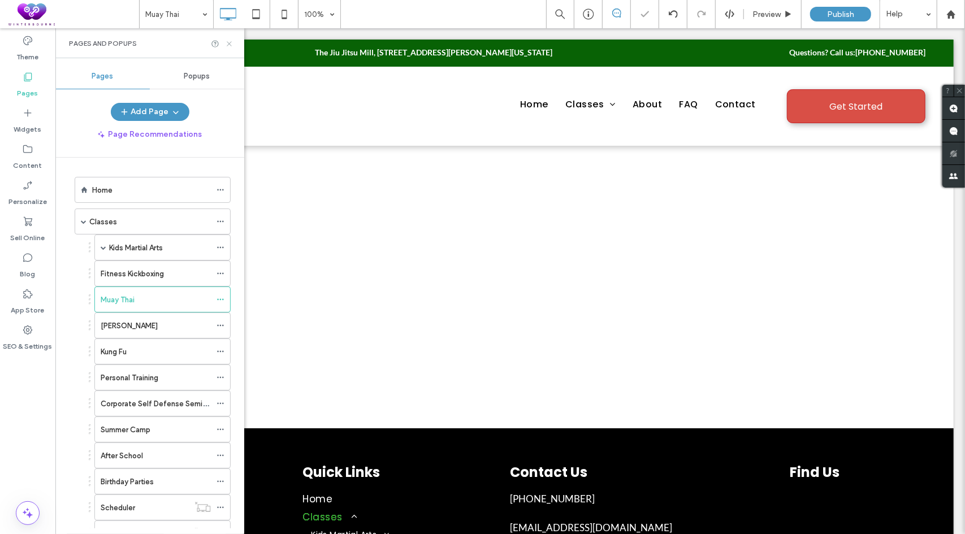
click at [228, 46] on icon at bounding box center [229, 44] width 8 height 8
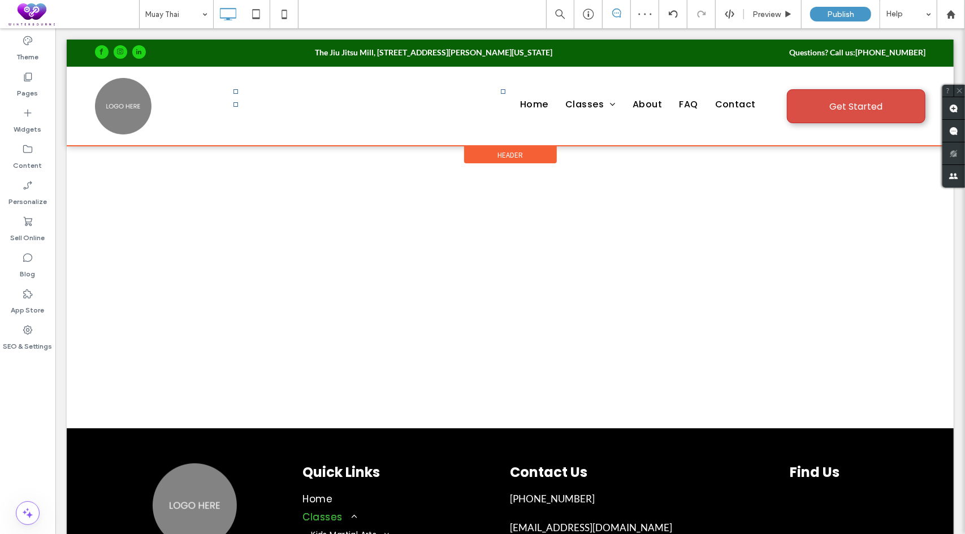
click at [503, 152] on span "Header" at bounding box center [509, 155] width 25 height 10
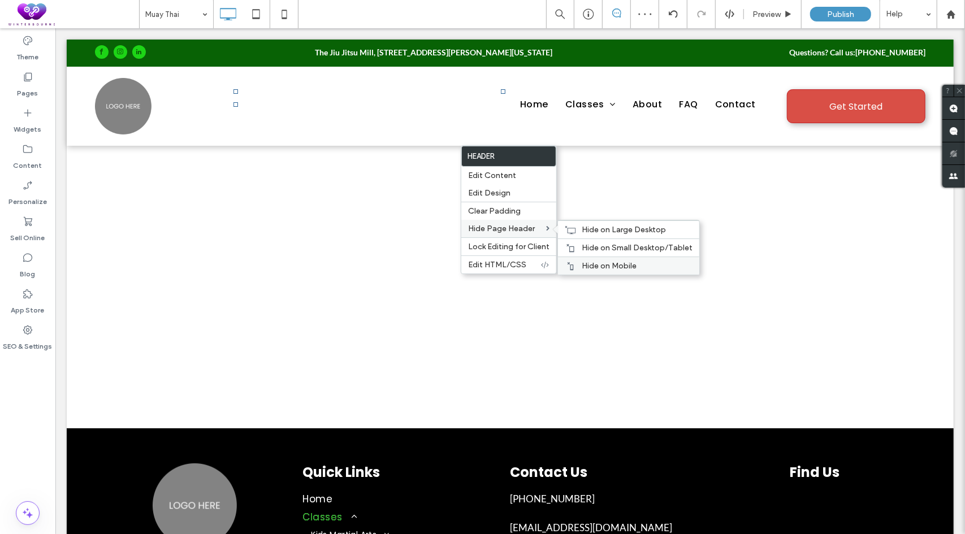
click at [612, 257] on div "Hide on Mobile" at bounding box center [628, 266] width 141 height 18
click at [588, 248] on span "Hide on Small Desktop/Tablet" at bounding box center [637, 248] width 111 height 10
click at [583, 227] on span "Hide on Large Desktop" at bounding box center [624, 230] width 84 height 10
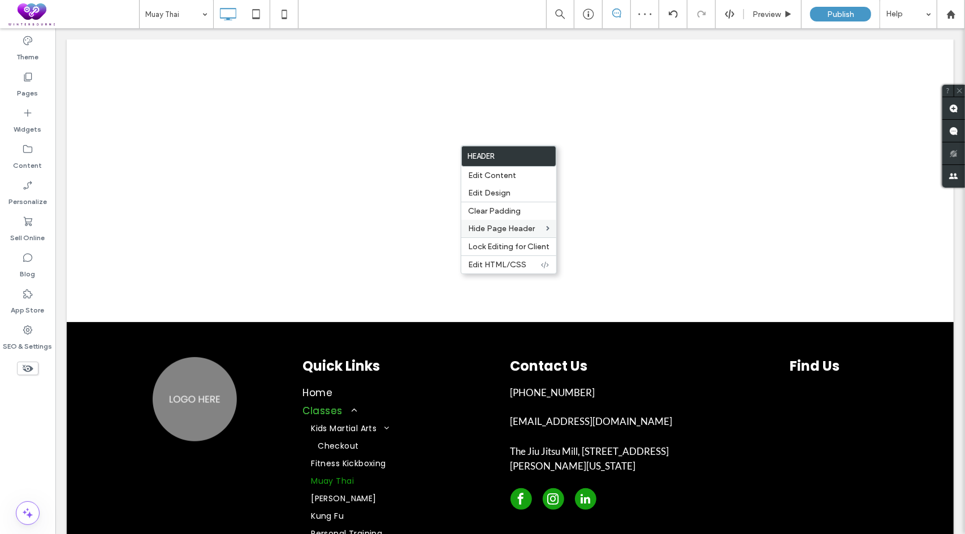
click at [324, 250] on div "Click To Paste Row + Add Section" at bounding box center [509, 180] width 887 height 283
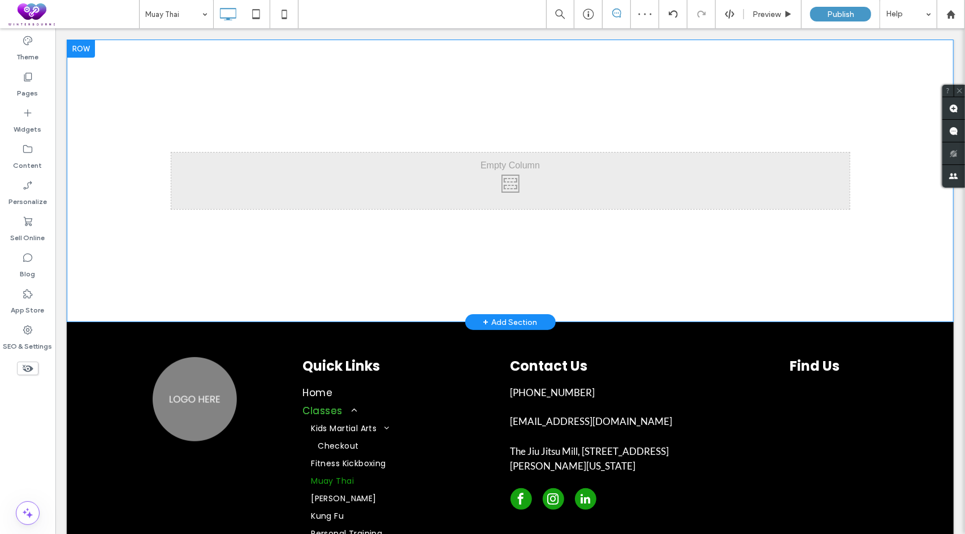
click at [497, 315] on div "+ Add Section" at bounding box center [510, 321] width 54 height 12
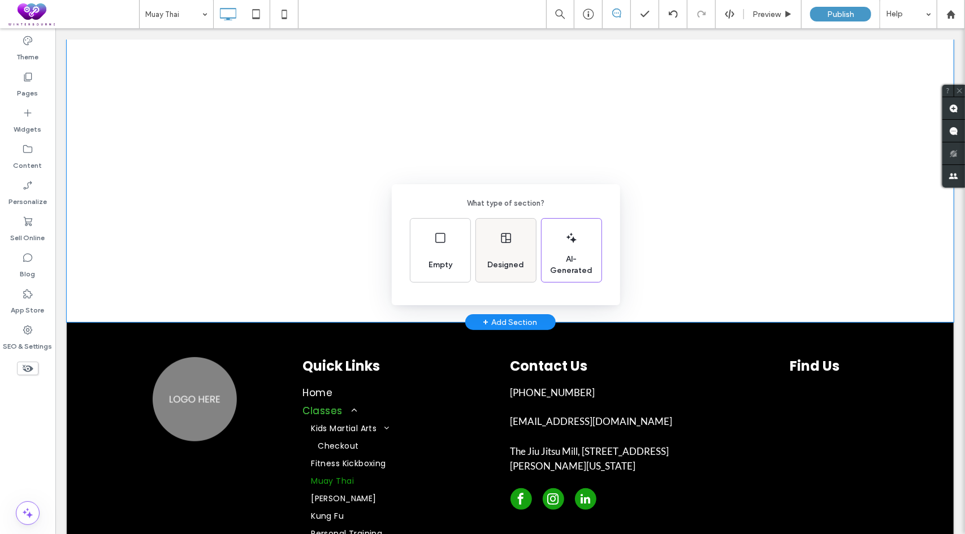
click at [516, 240] on div "Designed" at bounding box center [506, 250] width 60 height 63
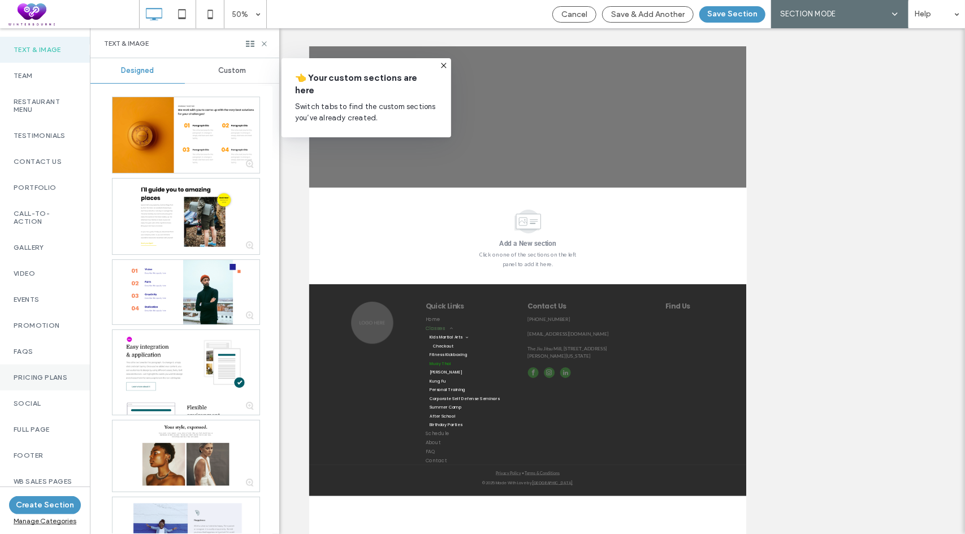
scroll to position [346, 0]
click at [44, 487] on div "WB Sales Pages" at bounding box center [45, 482] width 90 height 26
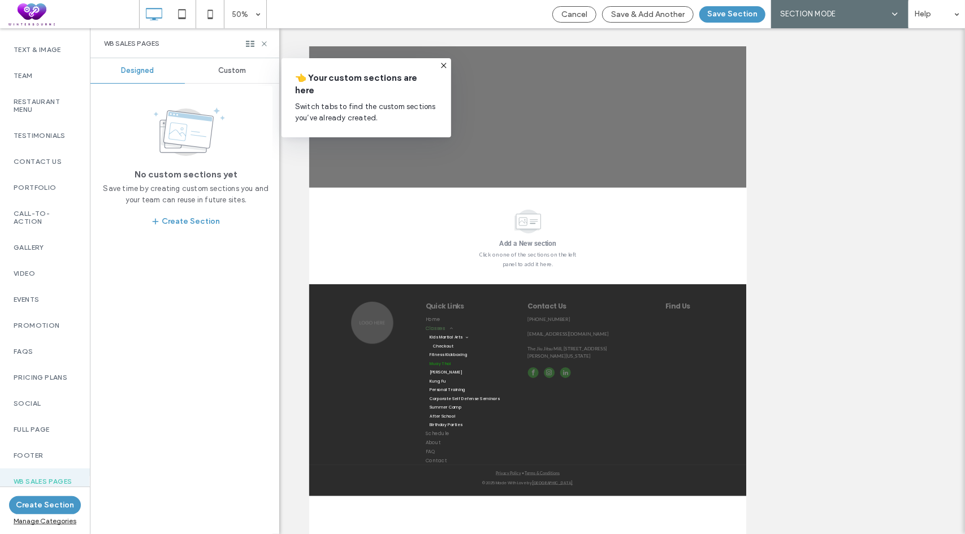
click at [236, 71] on span "Custom" at bounding box center [232, 70] width 28 height 9
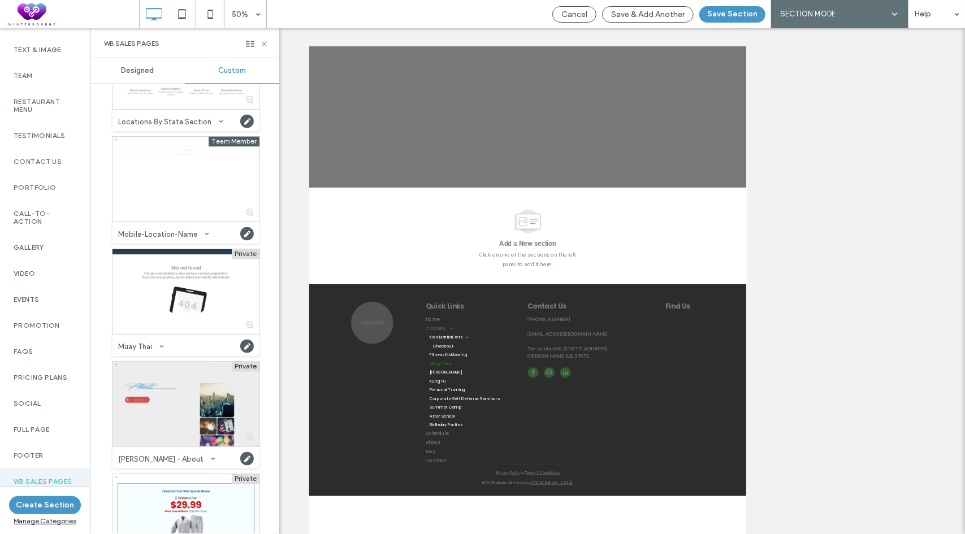
scroll to position [4353, 0]
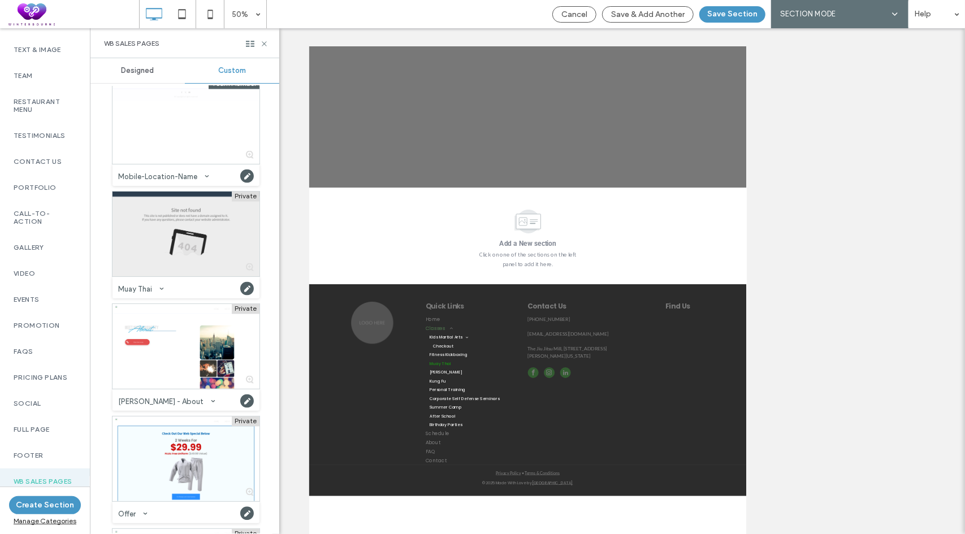
click at [163, 253] on div at bounding box center [185, 234] width 147 height 85
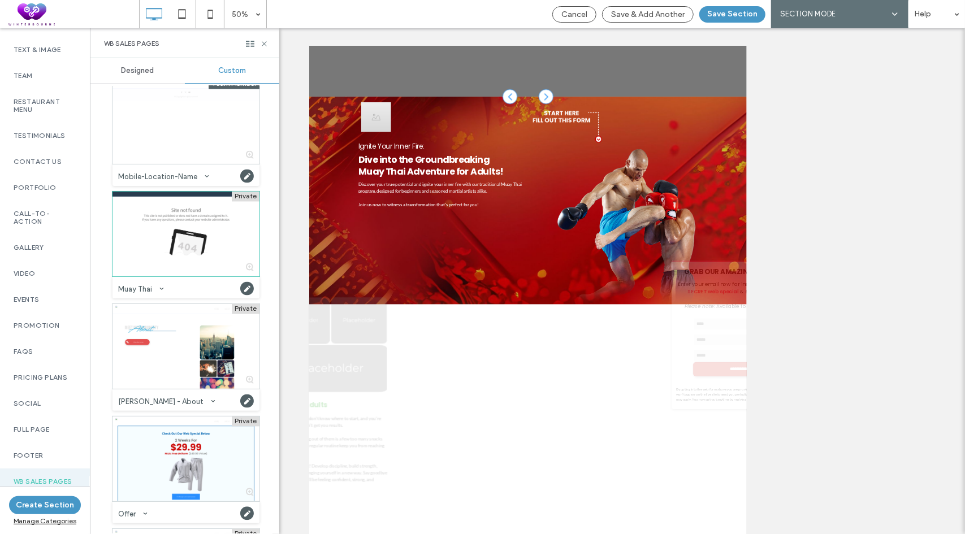
scroll to position [192, 0]
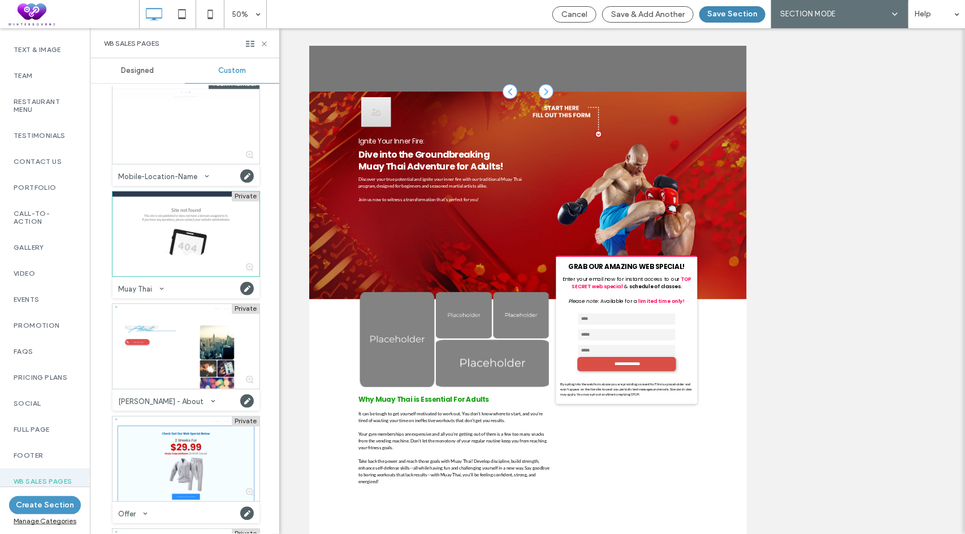
click at [716, 13] on button "Save Section" at bounding box center [732, 14] width 66 height 16
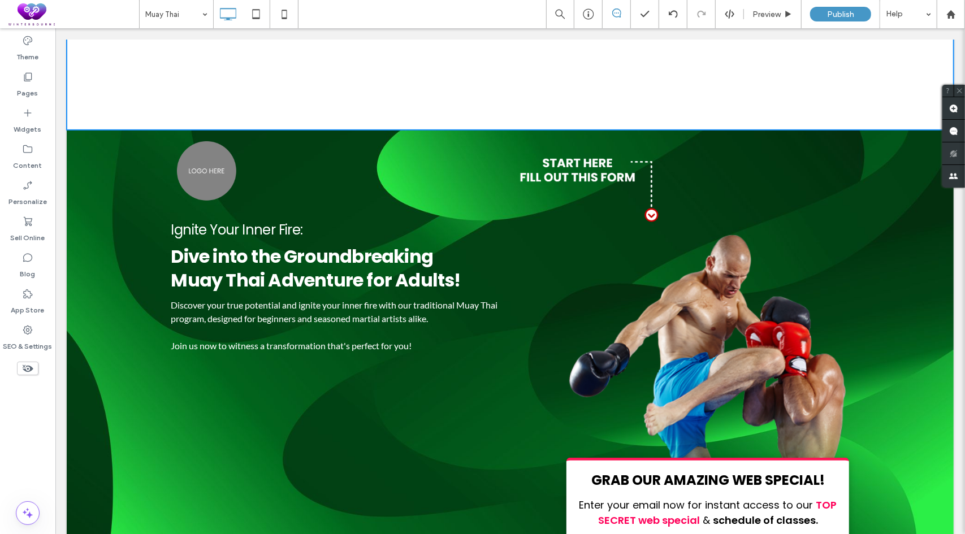
scroll to position [0, 0]
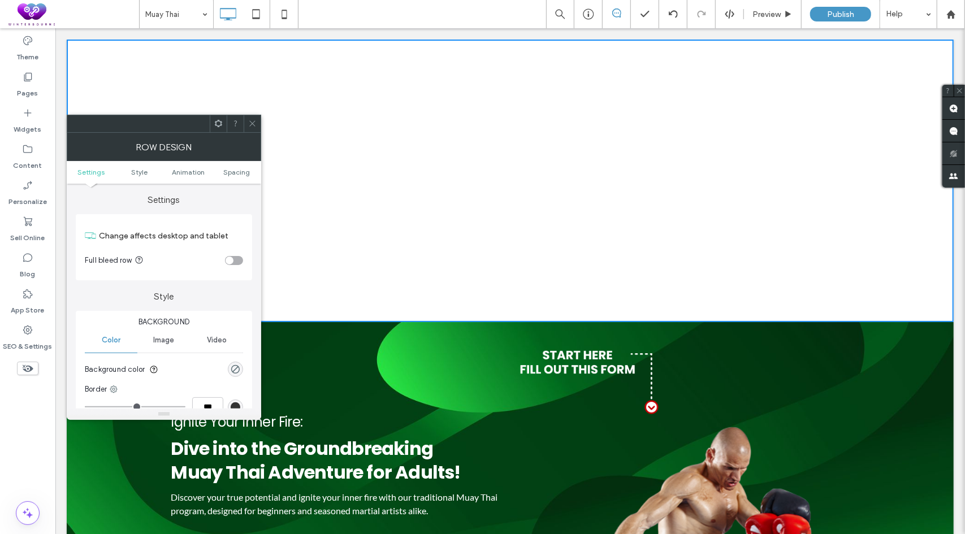
click at [218, 126] on use at bounding box center [218, 123] width 7 height 7
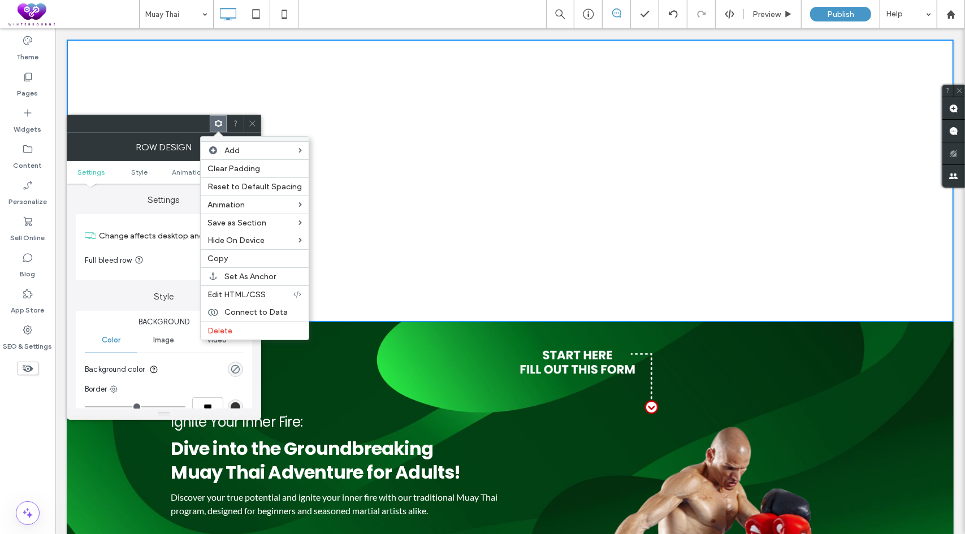
click at [223, 326] on span "Delete" at bounding box center [219, 331] width 25 height 10
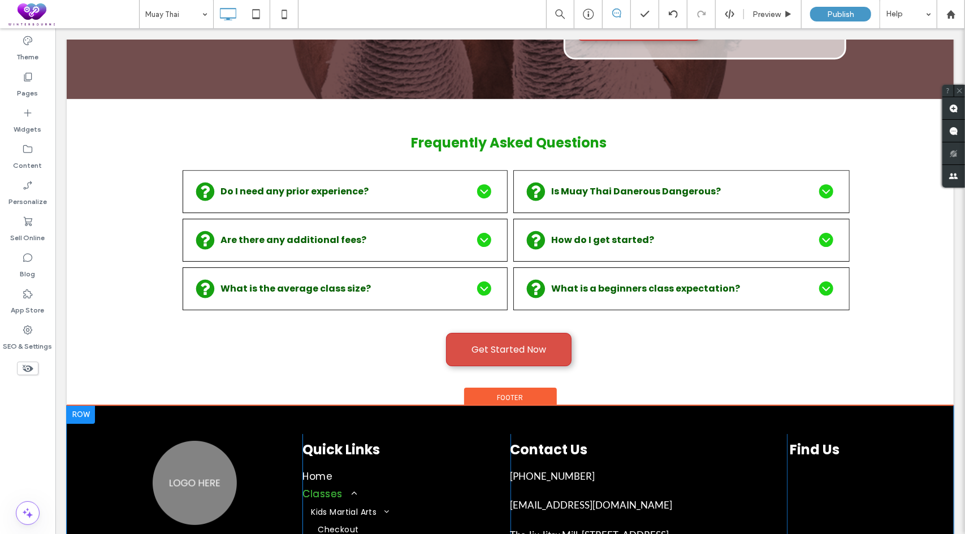
scroll to position [5371, 0]
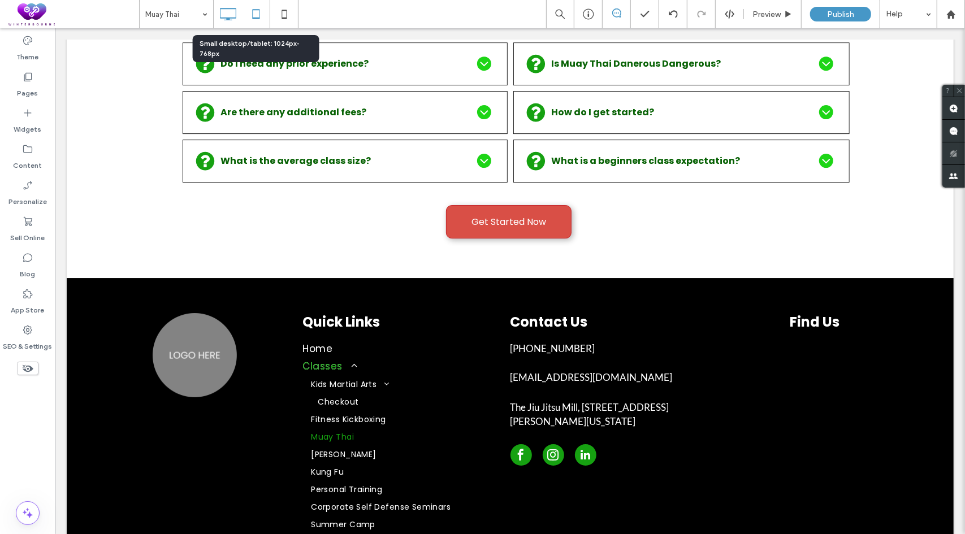
click at [258, 16] on icon at bounding box center [256, 14] width 23 height 23
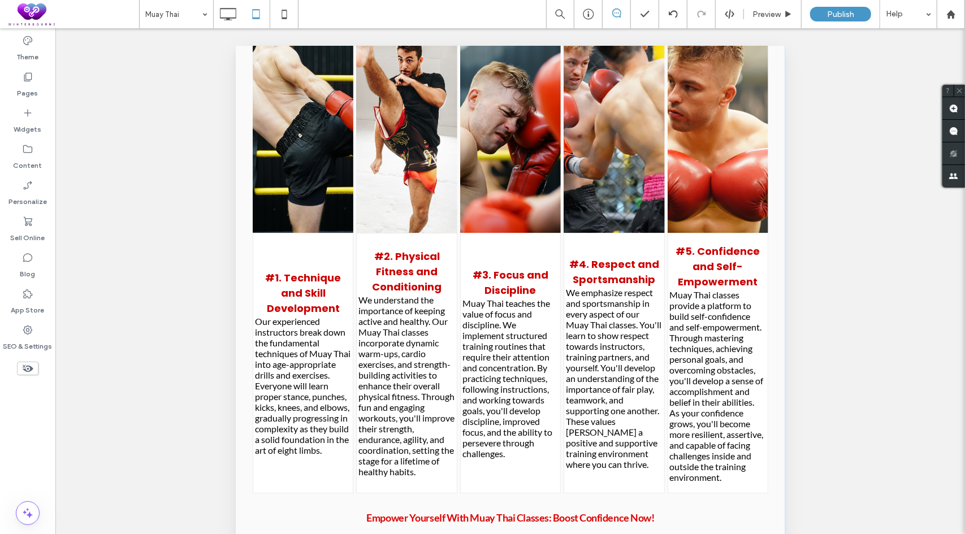
scroll to position [4581, 0]
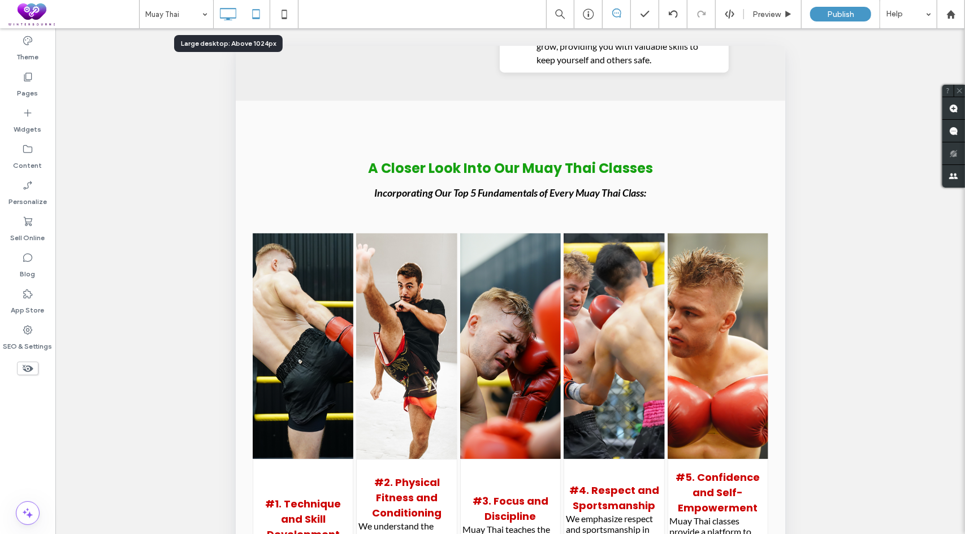
click at [228, 15] on icon at bounding box center [228, 14] width 23 height 23
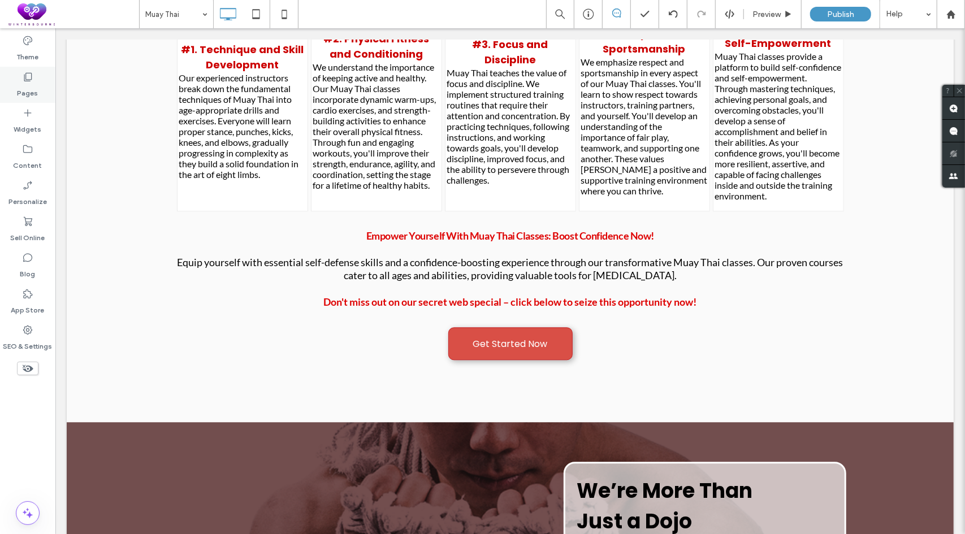
click at [24, 79] on use at bounding box center [28, 77] width 8 height 8
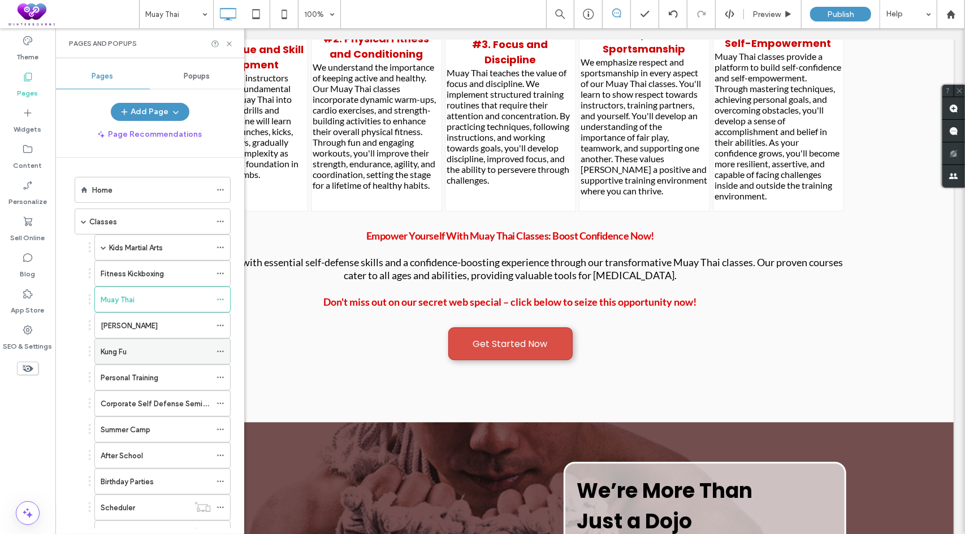
click at [222, 348] on icon at bounding box center [221, 352] width 8 height 8
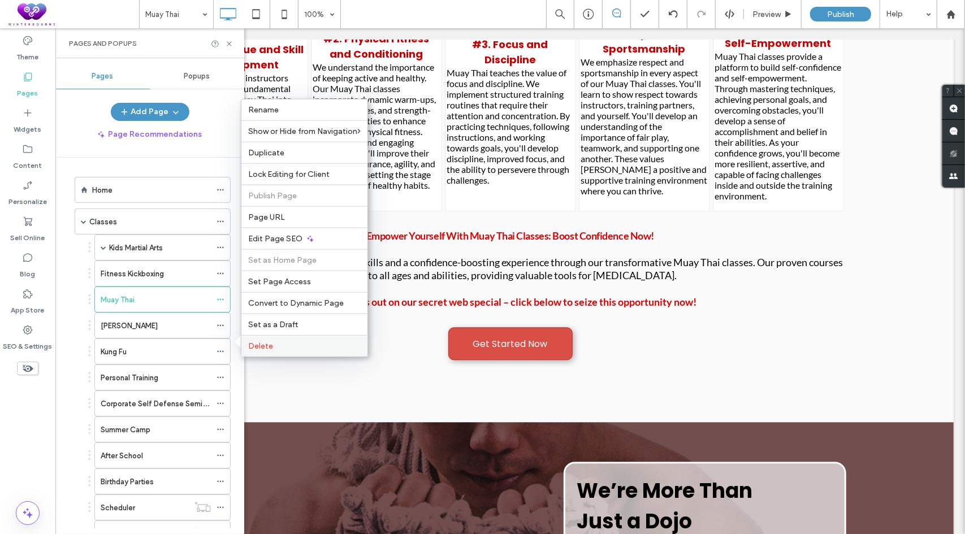
click at [268, 342] on span "Delete" at bounding box center [260, 346] width 25 height 10
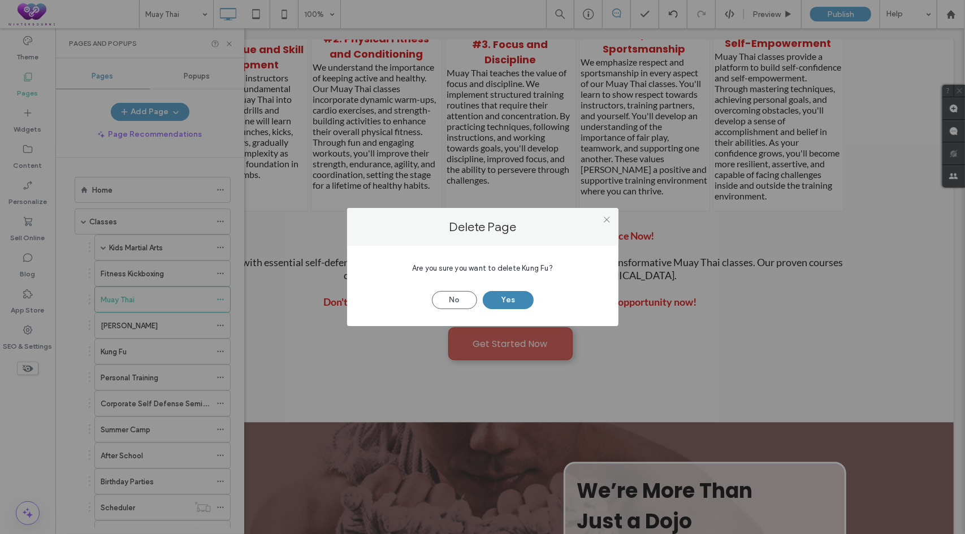
click at [506, 296] on button "Yes" at bounding box center [508, 300] width 51 height 18
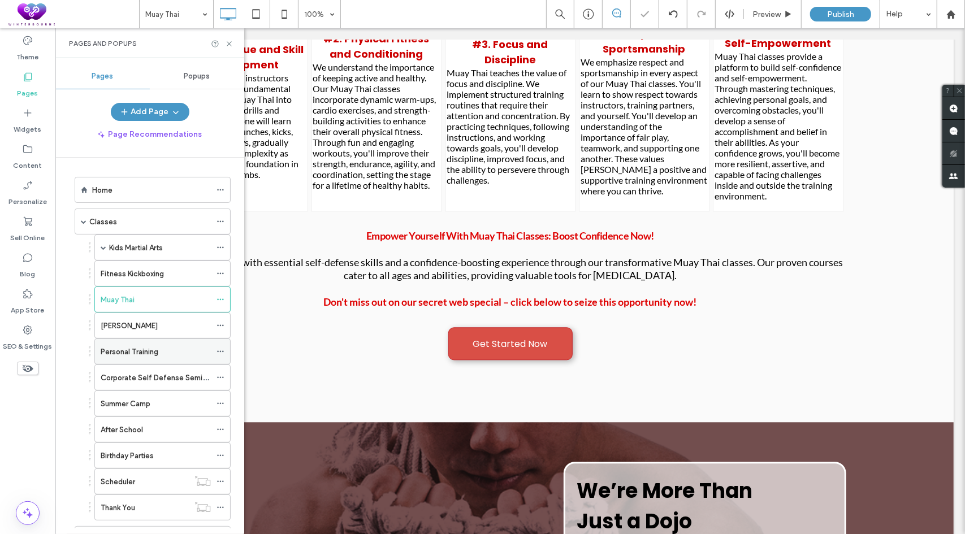
click at [222, 349] on icon at bounding box center [221, 352] width 8 height 8
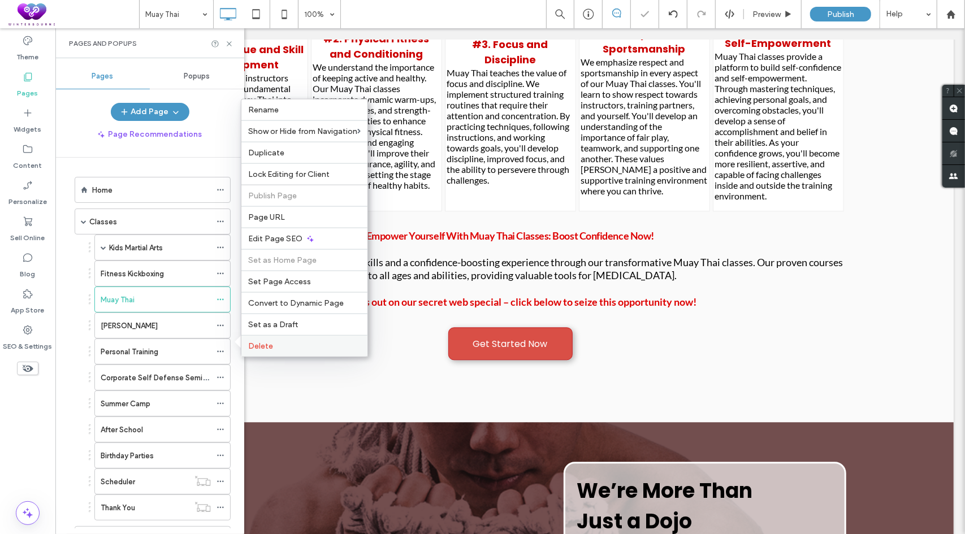
click at [283, 352] on div "Delete" at bounding box center [304, 345] width 126 height 21
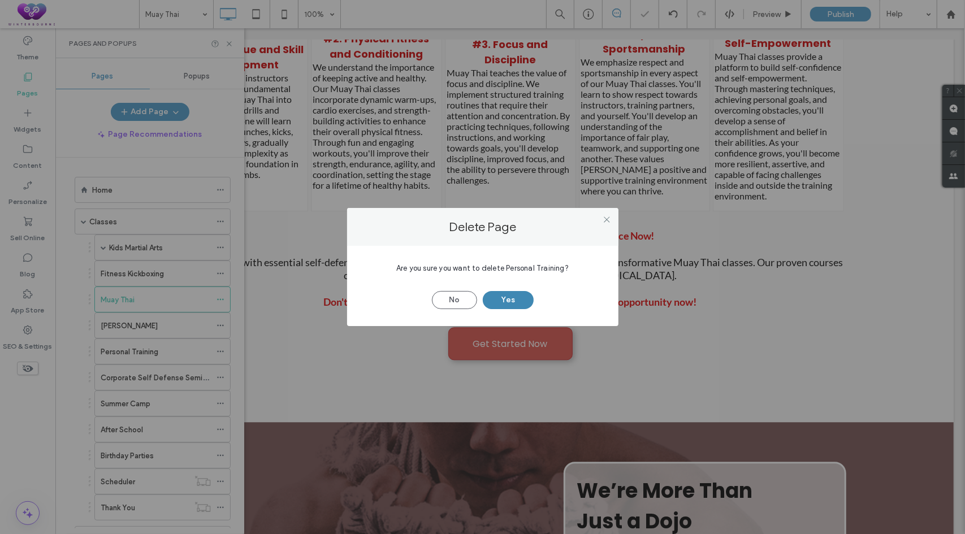
click at [506, 302] on button "Yes" at bounding box center [508, 300] width 51 height 18
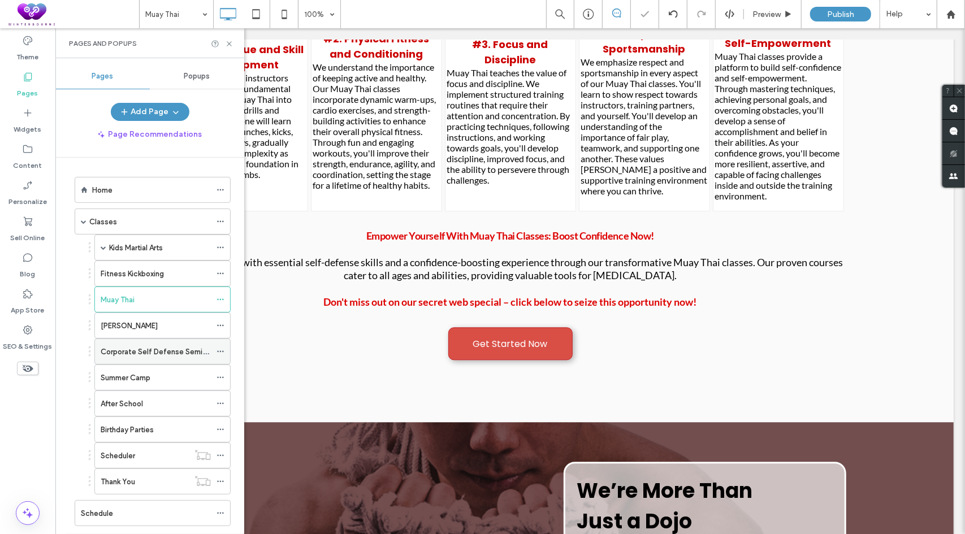
click at [219, 348] on icon at bounding box center [221, 352] width 8 height 8
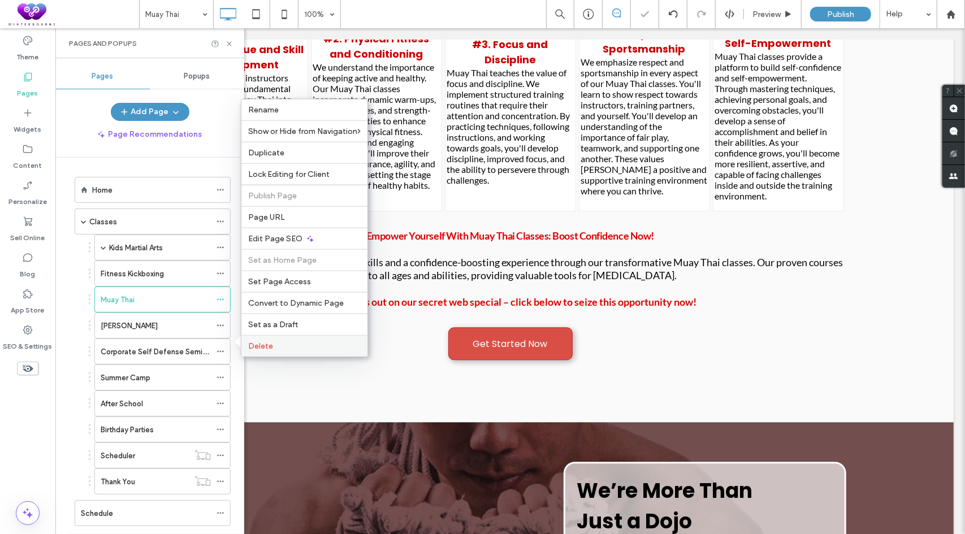
click at [286, 342] on label "Delete" at bounding box center [304, 346] width 112 height 10
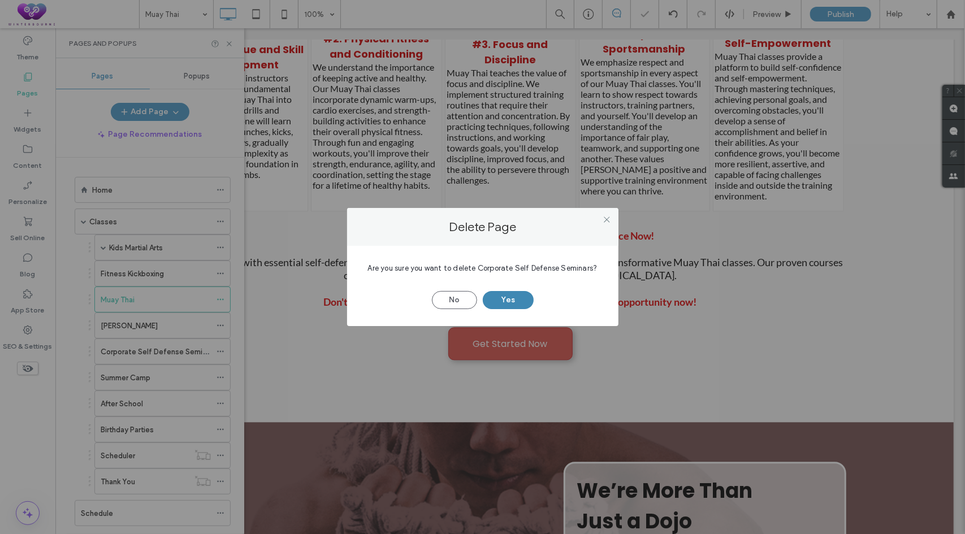
click at [501, 300] on button "Yes" at bounding box center [508, 300] width 51 height 18
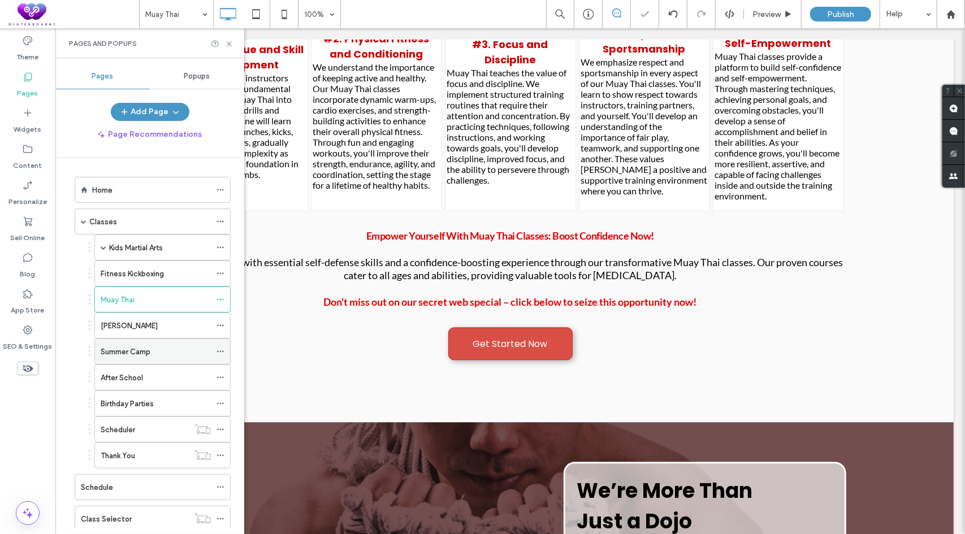
drag, startPoint x: 220, startPoint y: 347, endPoint x: 227, endPoint y: 344, distance: 6.6
click at [223, 348] on icon at bounding box center [221, 352] width 8 height 8
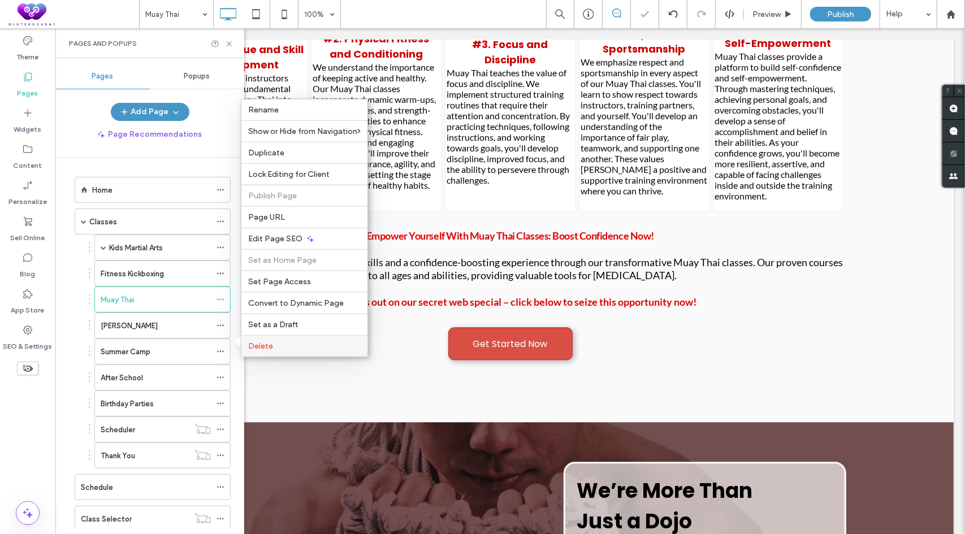
click at [249, 343] on span "Delete" at bounding box center [260, 346] width 25 height 10
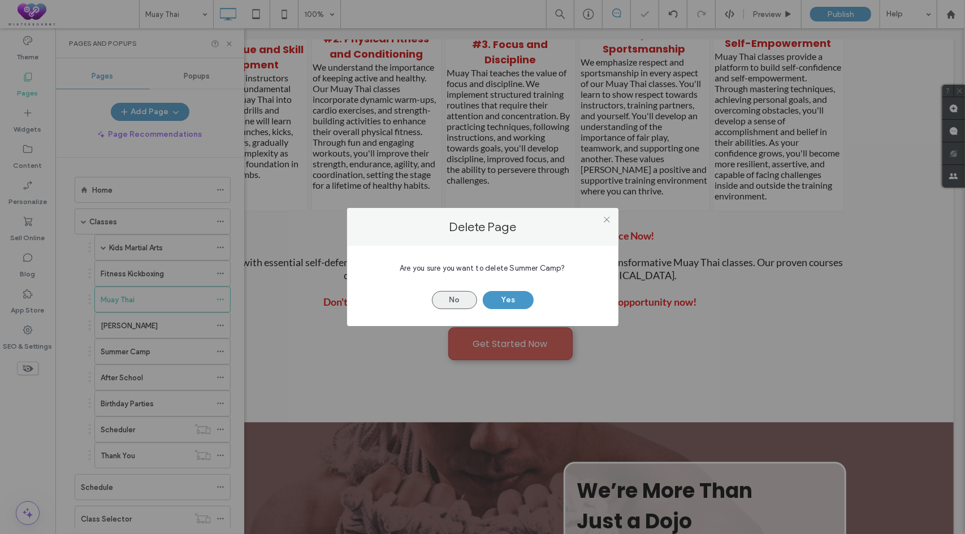
drag, startPoint x: 505, startPoint y: 297, endPoint x: 444, endPoint y: 306, distance: 61.7
click at [504, 298] on button "Yes" at bounding box center [508, 300] width 51 height 18
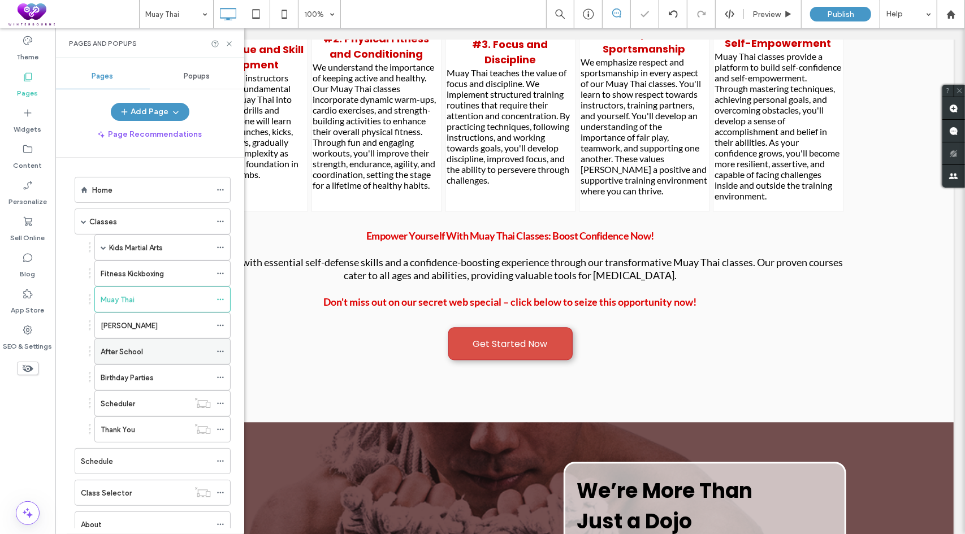
click at [222, 349] on icon at bounding box center [221, 352] width 8 height 8
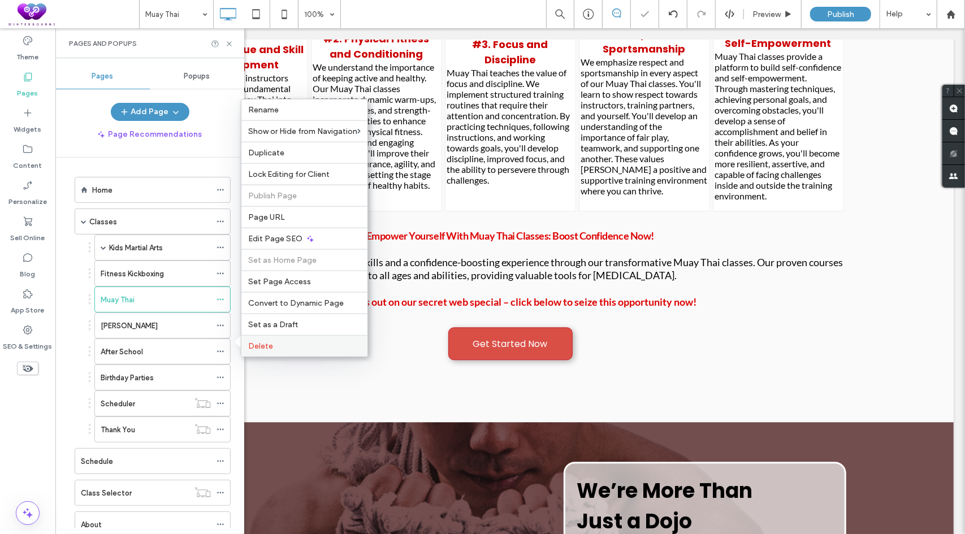
click at [289, 350] on label "Delete" at bounding box center [304, 346] width 112 height 10
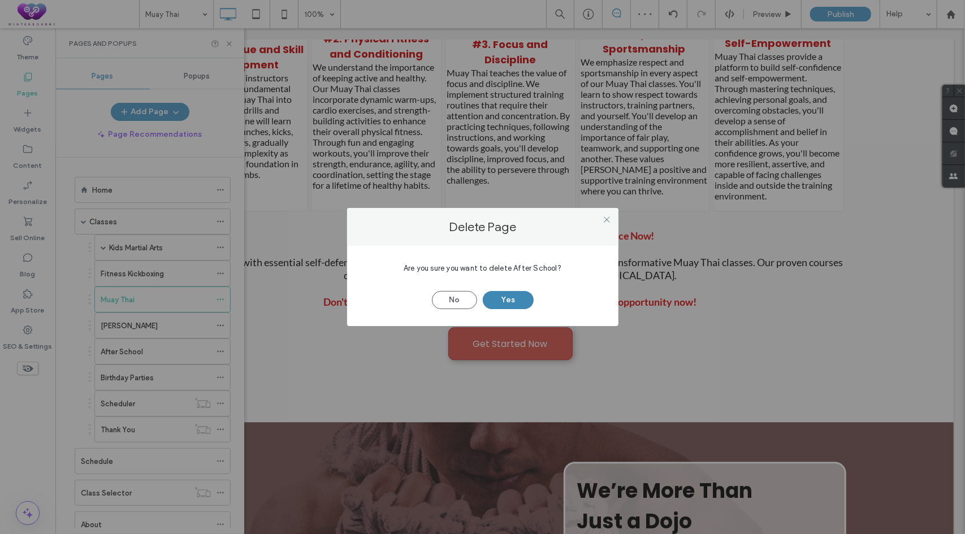
click at [516, 296] on button "Yes" at bounding box center [508, 300] width 51 height 18
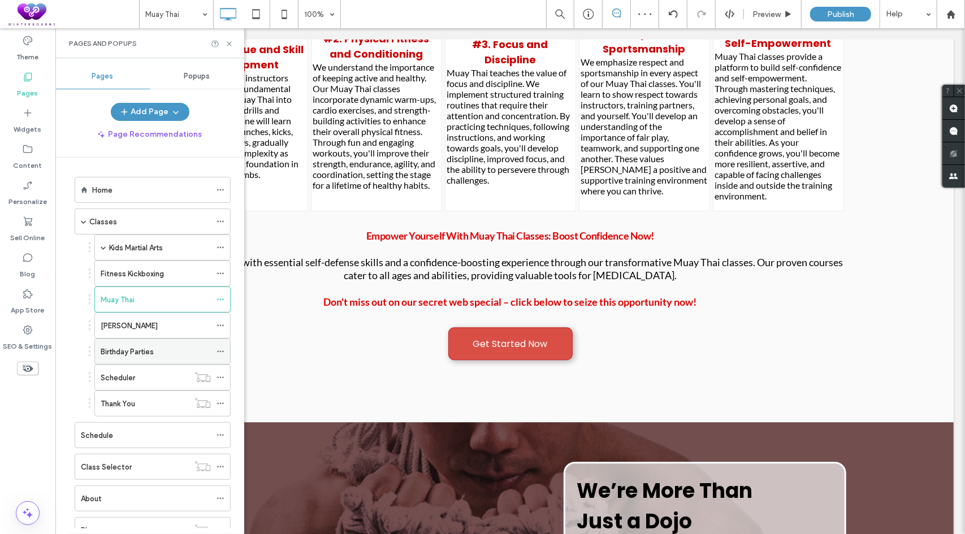
click at [221, 348] on icon at bounding box center [221, 352] width 8 height 8
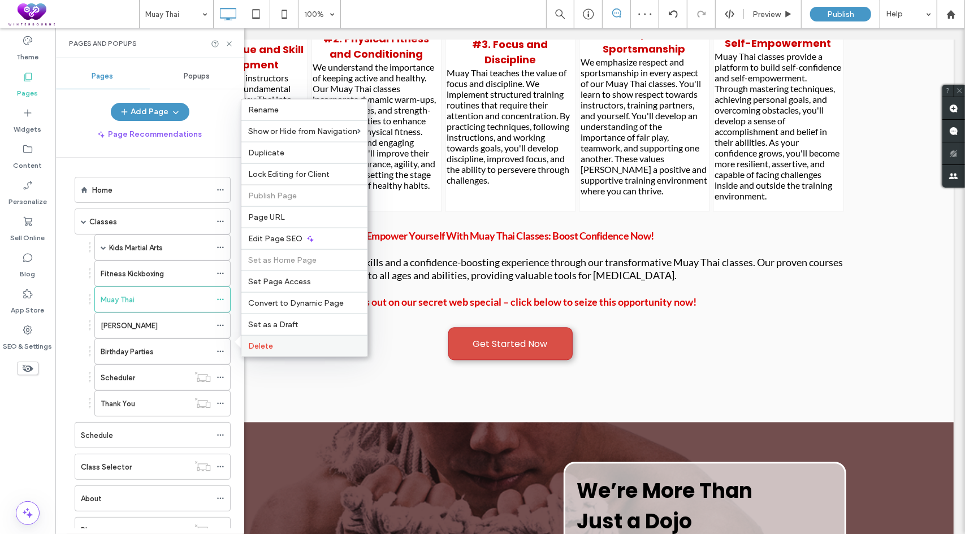
click at [315, 344] on label "Delete" at bounding box center [304, 346] width 112 height 10
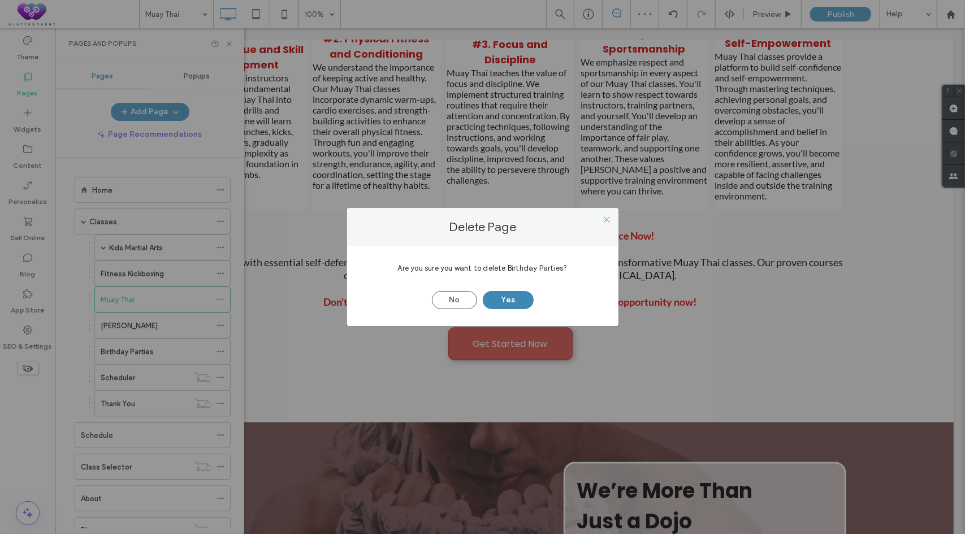
click at [490, 301] on button "Yes" at bounding box center [508, 300] width 51 height 18
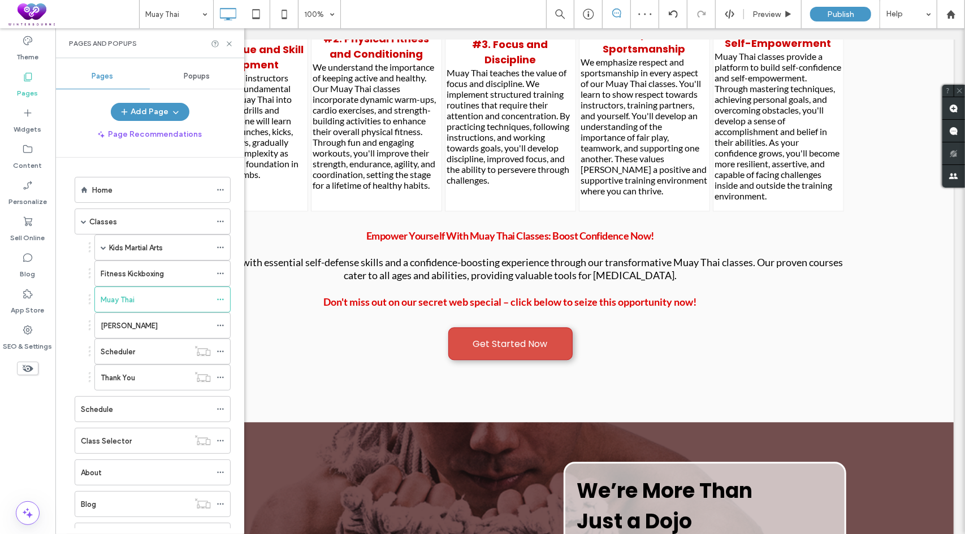
click at [76, 328] on div "Kids Martial Arts Checkout Kids Checkout Kids Checkout 2 Fitness Kickboxing Mua…" at bounding box center [150, 313] width 162 height 156
click at [219, 247] on icon at bounding box center [221, 248] width 8 height 8
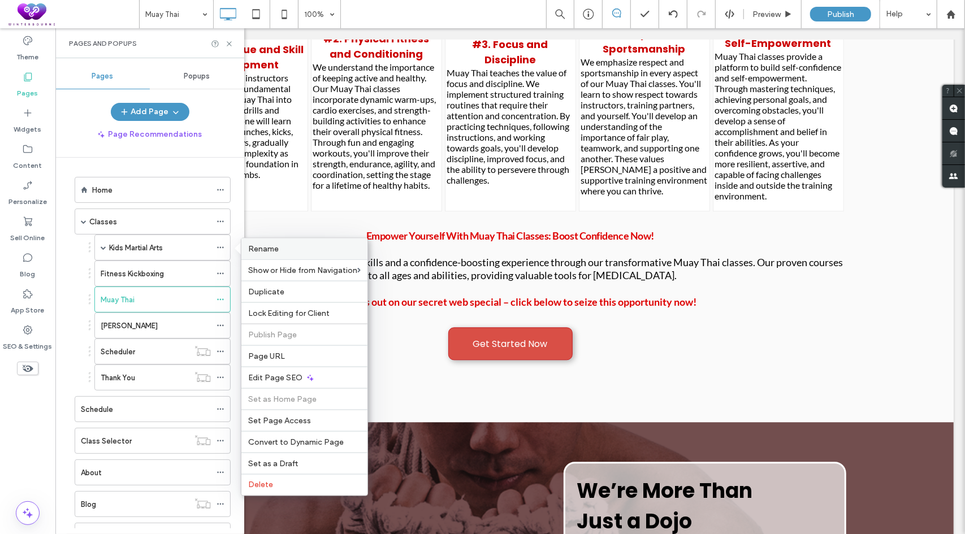
click at [296, 253] on label "Rename" at bounding box center [304, 249] width 112 height 10
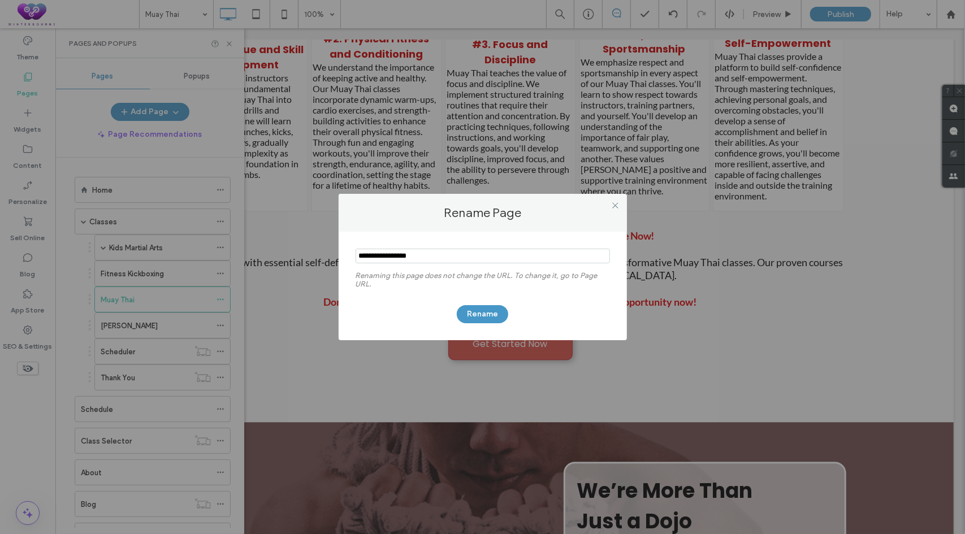
drag, startPoint x: 444, startPoint y: 265, endPoint x: 340, endPoint y: 256, distance: 105.0
click at [340, 256] on div "Renaming this page does not change the URL. To change it, go to Page URL. Rename" at bounding box center [483, 286] width 288 height 109
drag, startPoint x: 440, startPoint y: 256, endPoint x: 209, endPoint y: 257, distance: 230.7
click at [209, 257] on div "Rename Page Renaming this page does not change the URL. To change it, go to Pag…" at bounding box center [482, 267] width 965 height 534
paste input "**********"
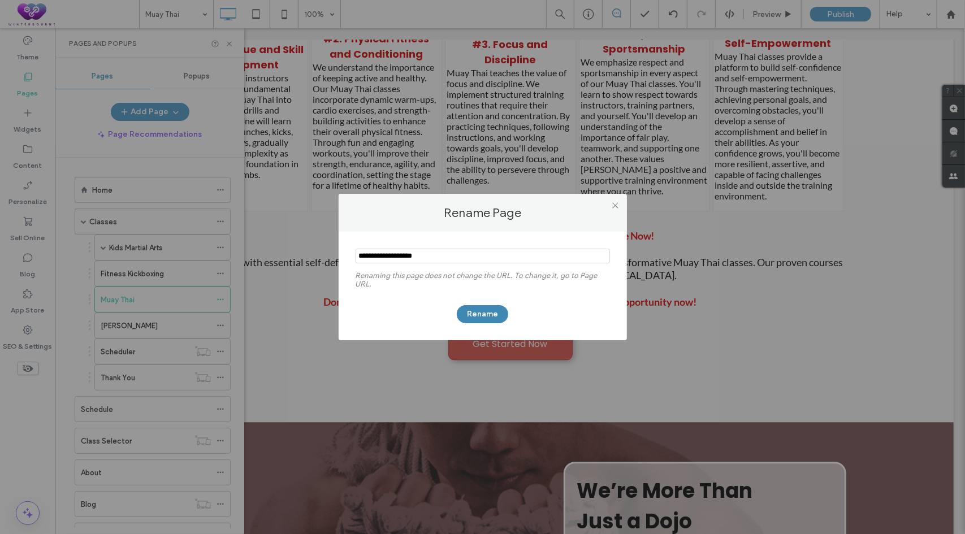
type input "**********"
click at [481, 312] on button "Rename" at bounding box center [482, 314] width 51 height 18
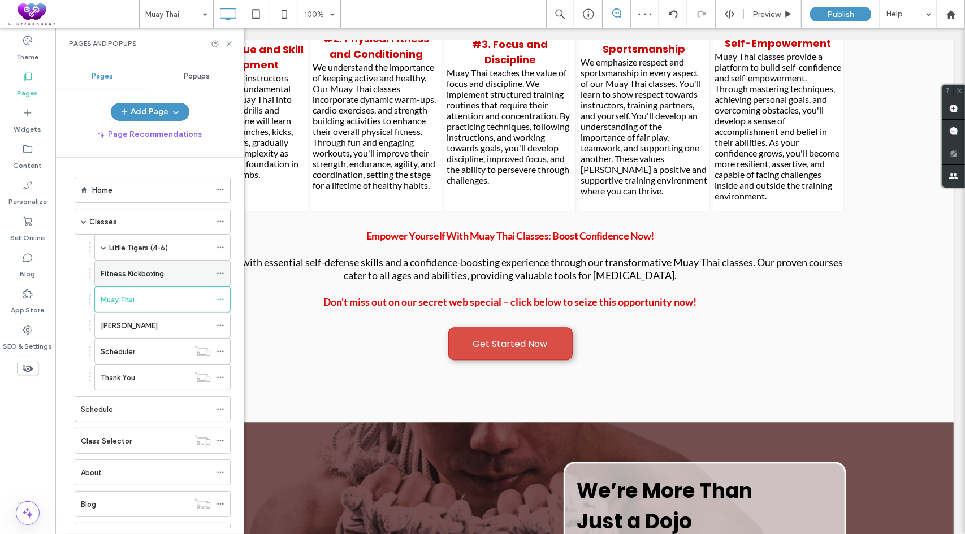
click at [223, 273] on use at bounding box center [220, 274] width 6 height 2
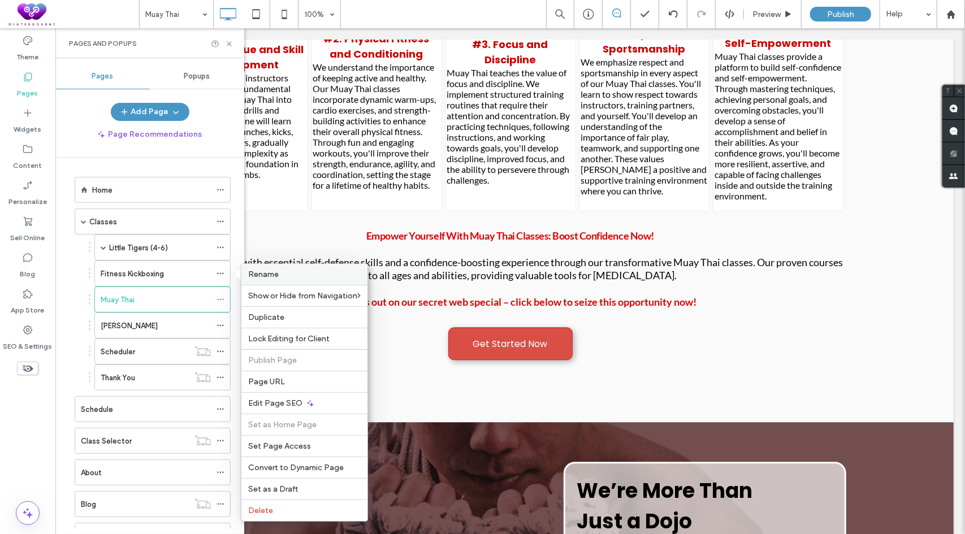
click at [274, 280] on div "Rename" at bounding box center [304, 274] width 126 height 21
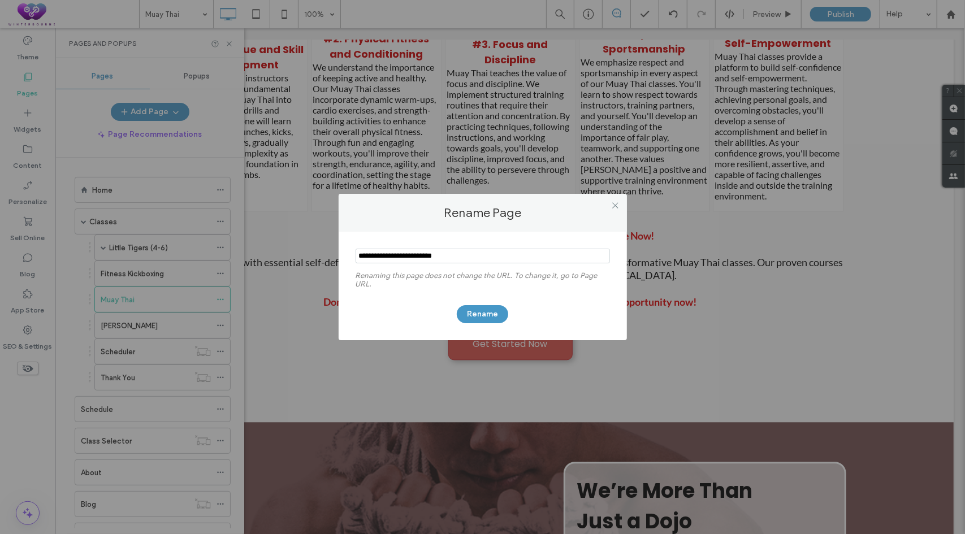
drag, startPoint x: 484, startPoint y: 253, endPoint x: 309, endPoint y: 246, distance: 174.8
click at [309, 246] on div "Rename Page Renaming this page does not change the URL. To change it, go to Pag…" at bounding box center [482, 267] width 965 height 534
paste input "**********"
click at [442, 250] on input "notEmpty" at bounding box center [483, 256] width 254 height 15
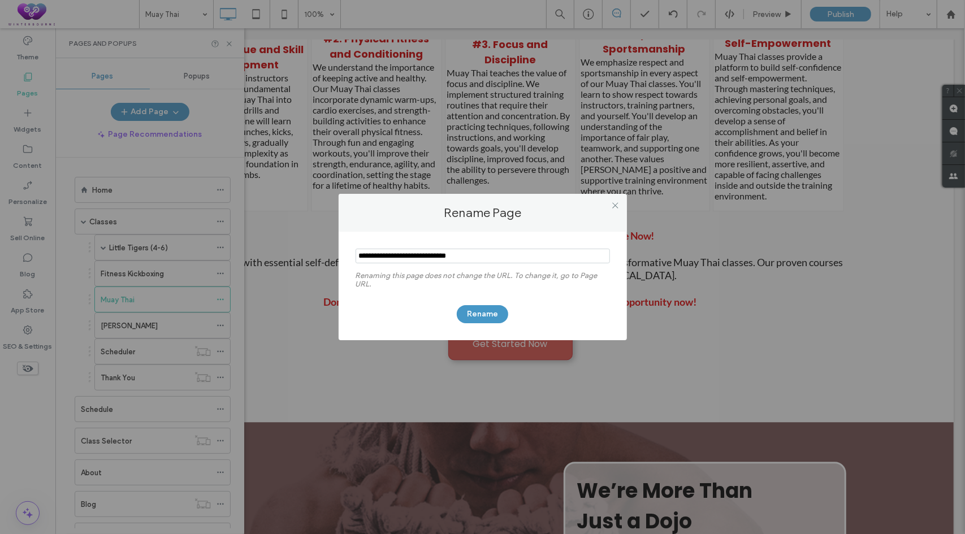
type input "**********"
click at [504, 310] on button "Rename" at bounding box center [482, 314] width 51 height 18
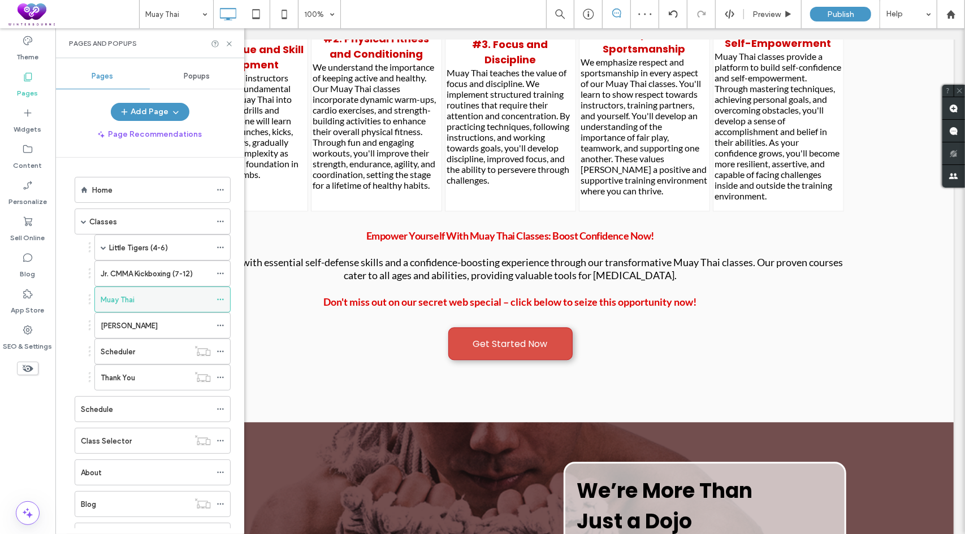
drag, startPoint x: 222, startPoint y: 296, endPoint x: 226, endPoint y: 300, distance: 6.0
click at [222, 296] on icon at bounding box center [221, 300] width 8 height 8
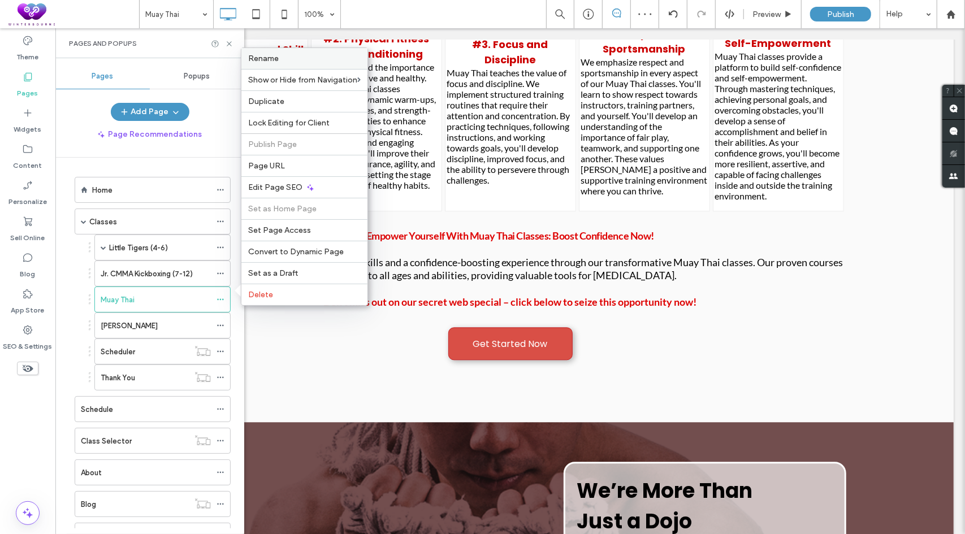
click at [278, 63] on span "Rename" at bounding box center [263, 59] width 31 height 10
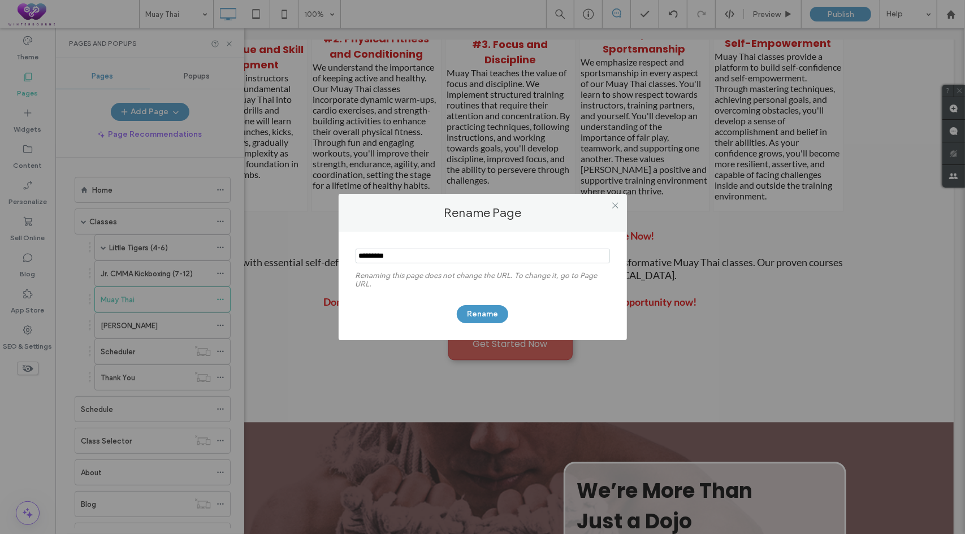
drag, startPoint x: 419, startPoint y: 257, endPoint x: 228, endPoint y: 229, distance: 193.2
click at [228, 229] on div "Rename Page Renaming this page does not change the URL. To change it, go to Pag…" at bounding box center [482, 267] width 965 height 534
type input "**********"
click at [491, 314] on button "Rename" at bounding box center [482, 314] width 51 height 18
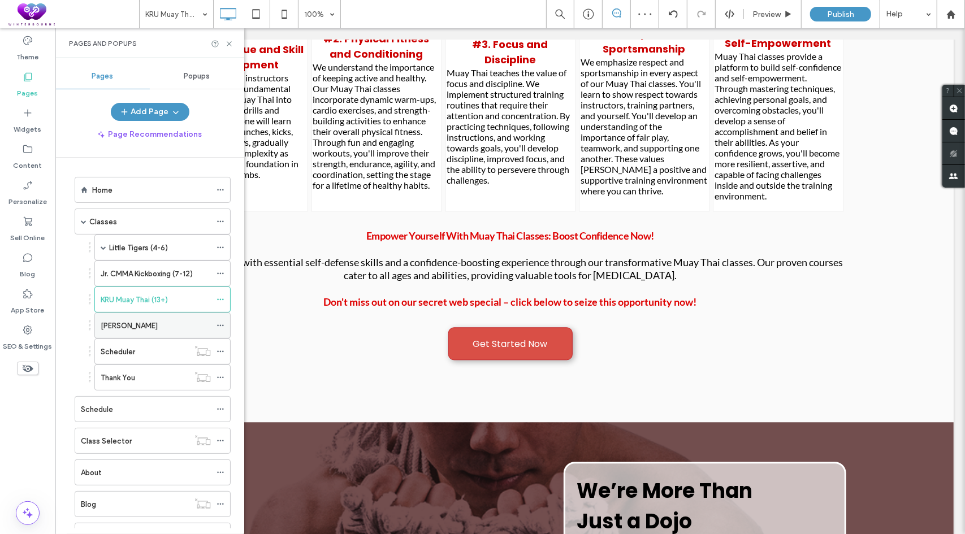
click at [223, 325] on use at bounding box center [220, 326] width 6 height 2
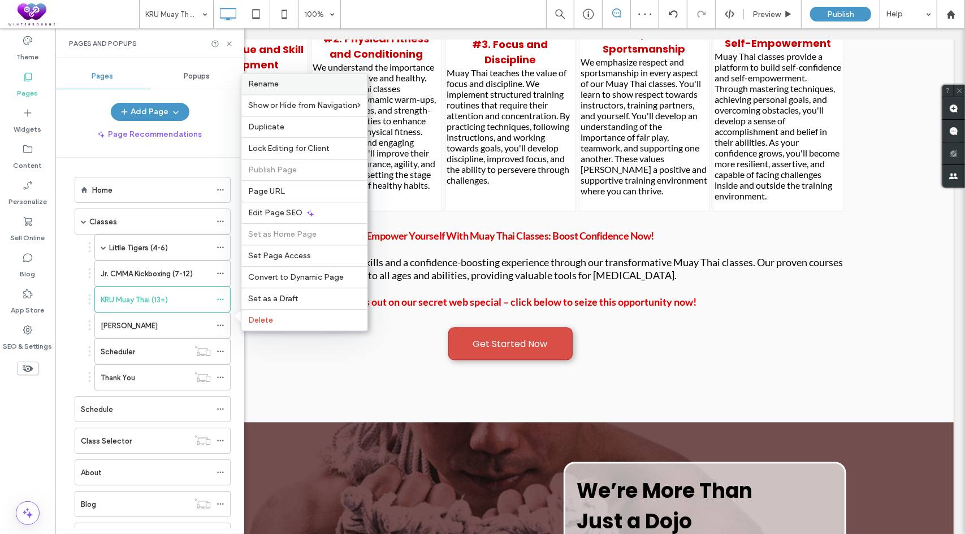
click at [283, 89] on label "Rename" at bounding box center [304, 84] width 112 height 10
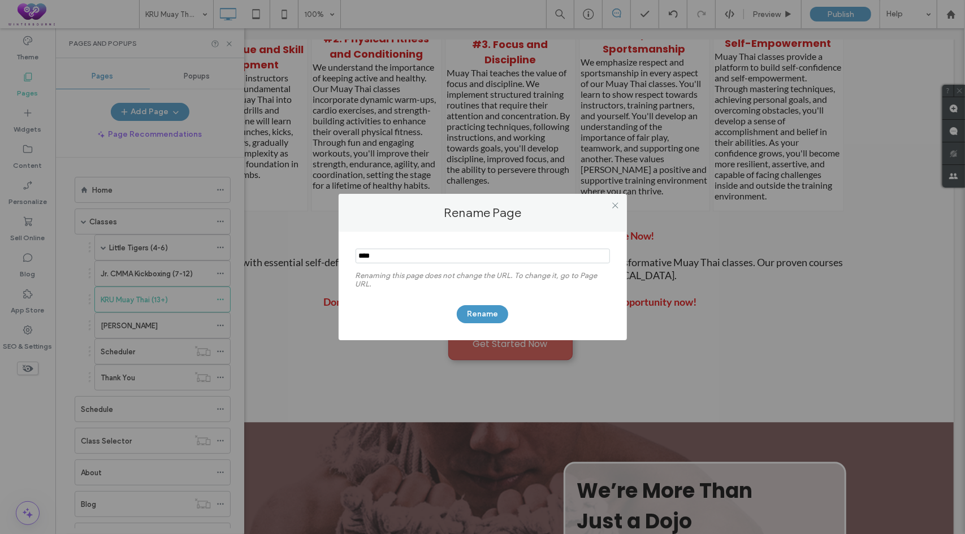
drag, startPoint x: 387, startPoint y: 256, endPoint x: 292, endPoint y: 262, distance: 95.7
click at [292, 262] on div "Rename Page Renaming this page does not change the URL. To change it, go to Pag…" at bounding box center [482, 267] width 965 height 534
type input "**********"
click at [472, 312] on button "Rename" at bounding box center [482, 314] width 51 height 18
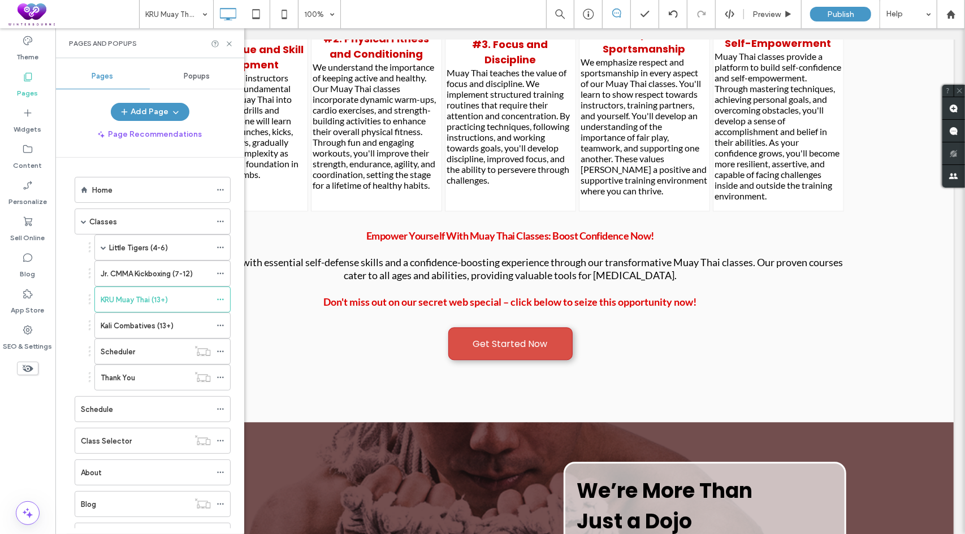
click at [71, 269] on div "Little Tigers (4-6) Checkout Kids Checkout Kids Checkout 2 Jr. CMMA Kickboxing …" at bounding box center [150, 313] width 162 height 156
click at [104, 246] on span at bounding box center [104, 248] width 6 height 6
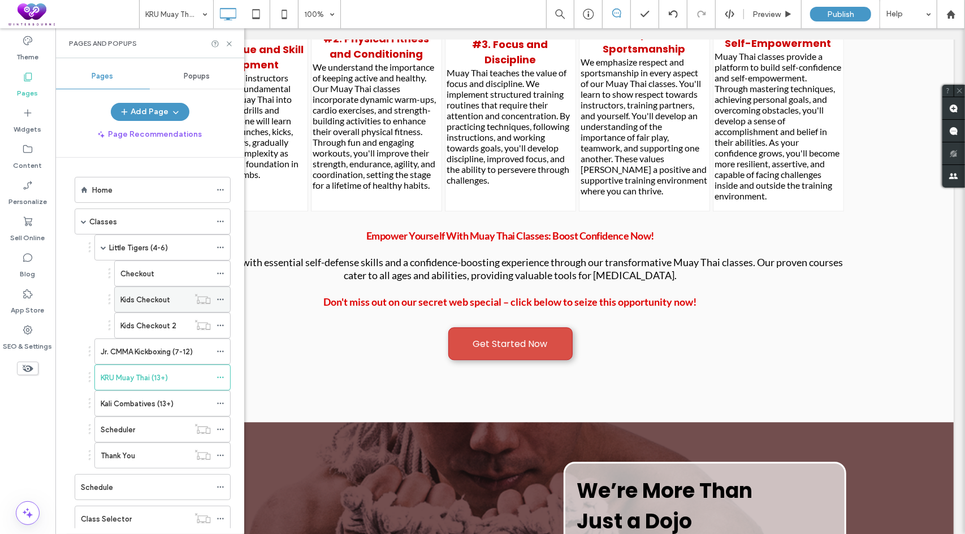
click at [220, 299] on icon at bounding box center [221, 300] width 8 height 8
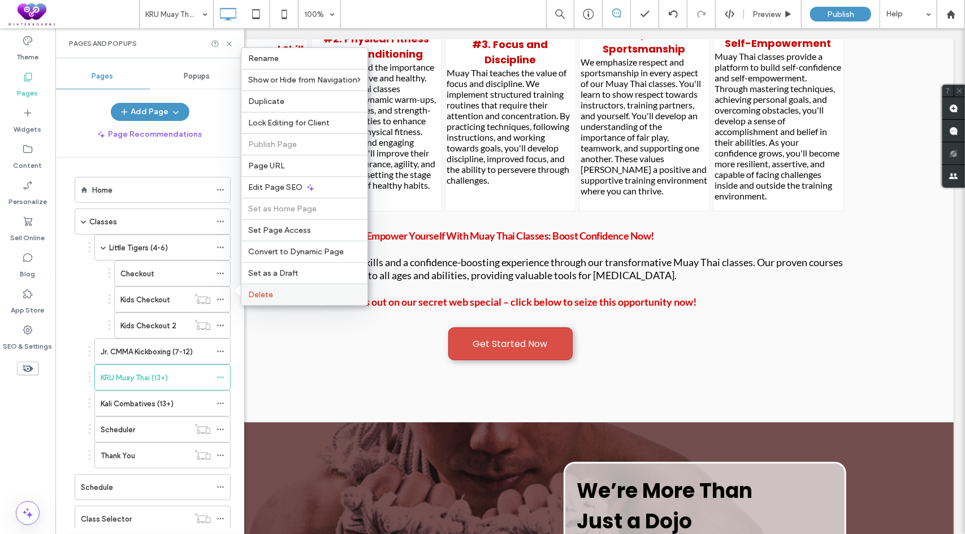
click at [279, 293] on label "Delete" at bounding box center [304, 295] width 112 height 10
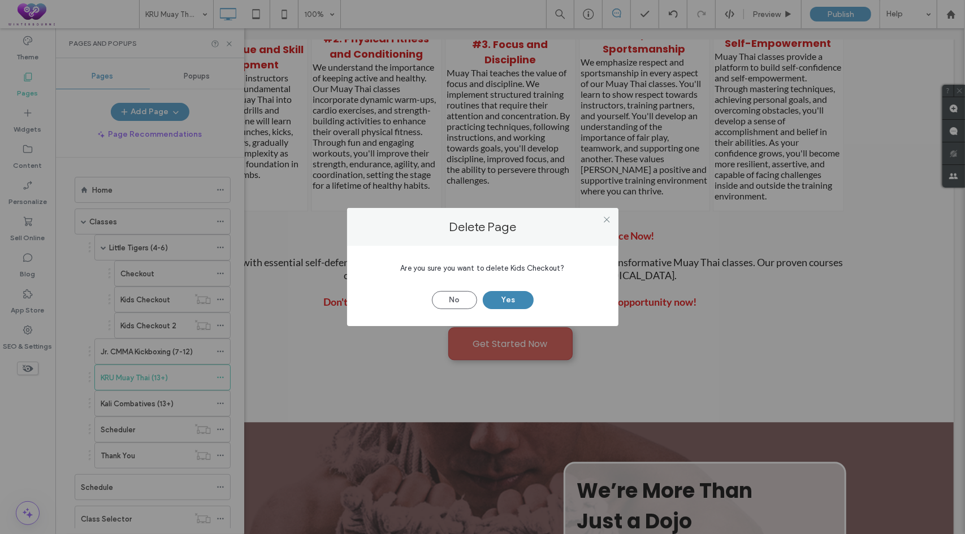
click at [499, 304] on button "Yes" at bounding box center [508, 300] width 51 height 18
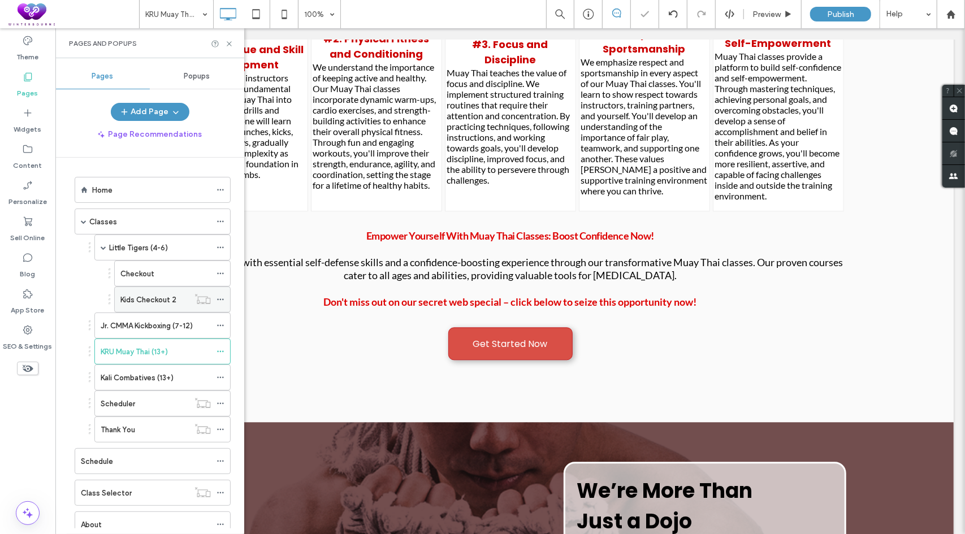
click at [222, 296] on icon at bounding box center [221, 300] width 8 height 8
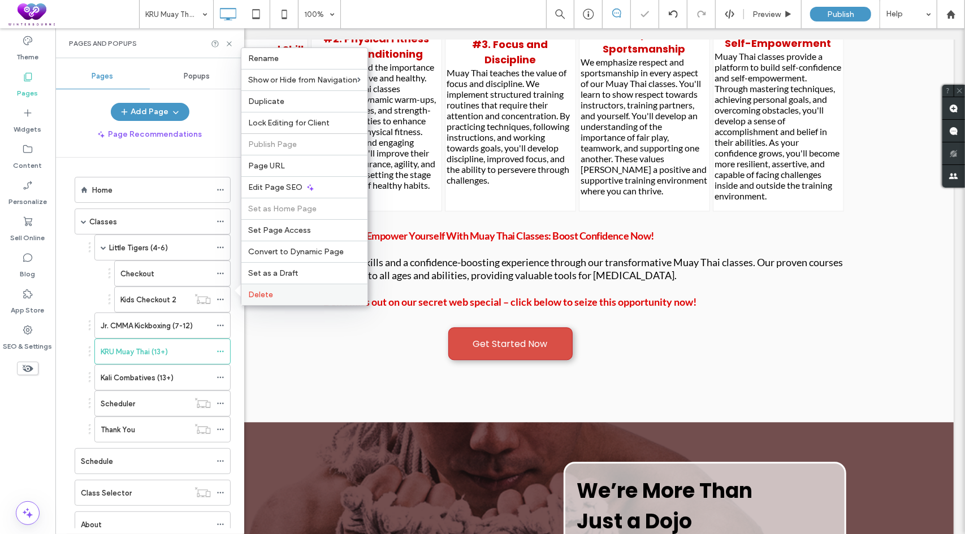
click at [273, 291] on label "Delete" at bounding box center [304, 295] width 112 height 10
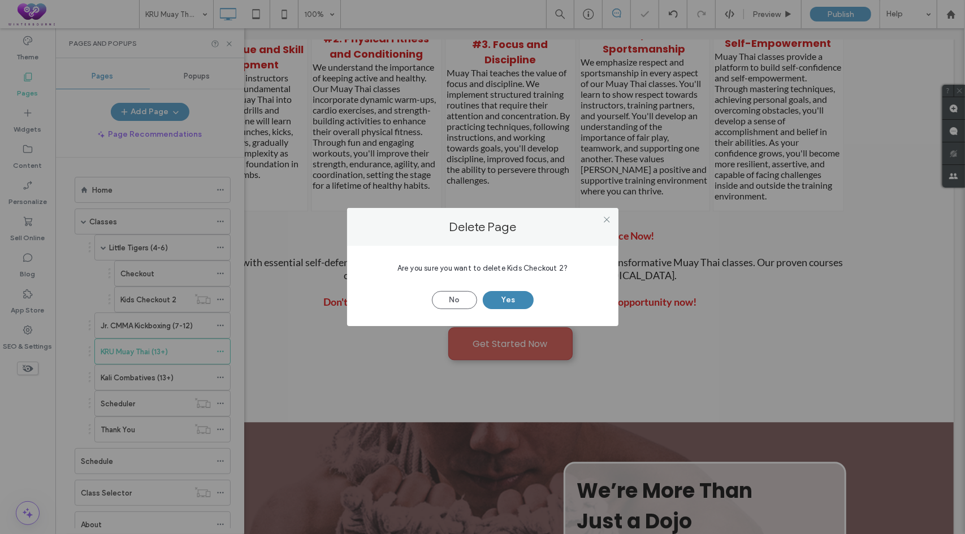
click at [501, 300] on button "Yes" at bounding box center [508, 300] width 51 height 18
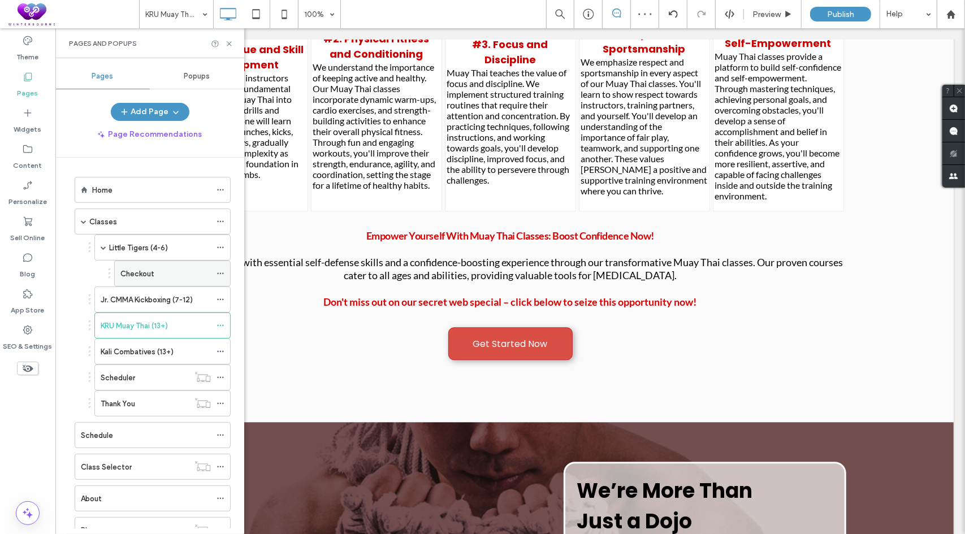
click at [223, 272] on icon at bounding box center [221, 274] width 8 height 8
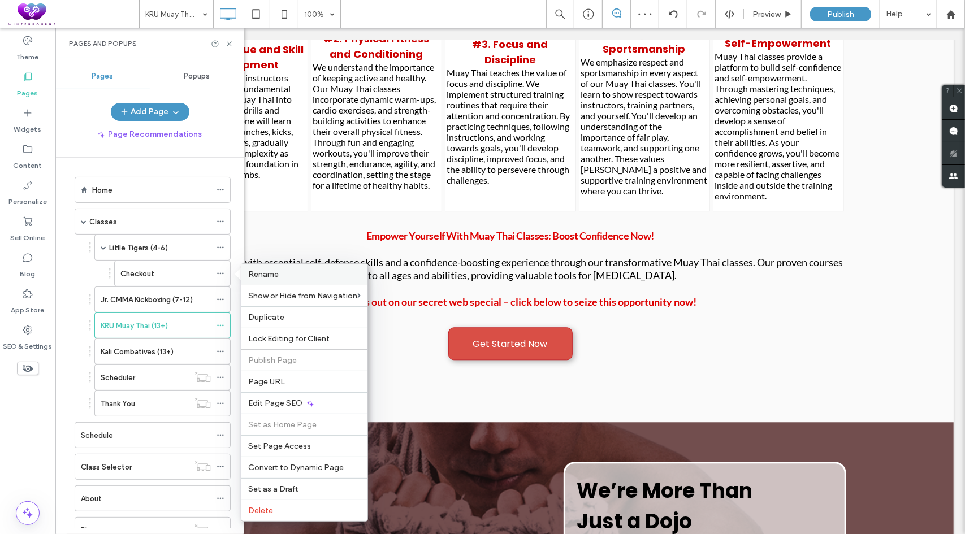
click at [274, 272] on span "Rename" at bounding box center [263, 275] width 31 height 10
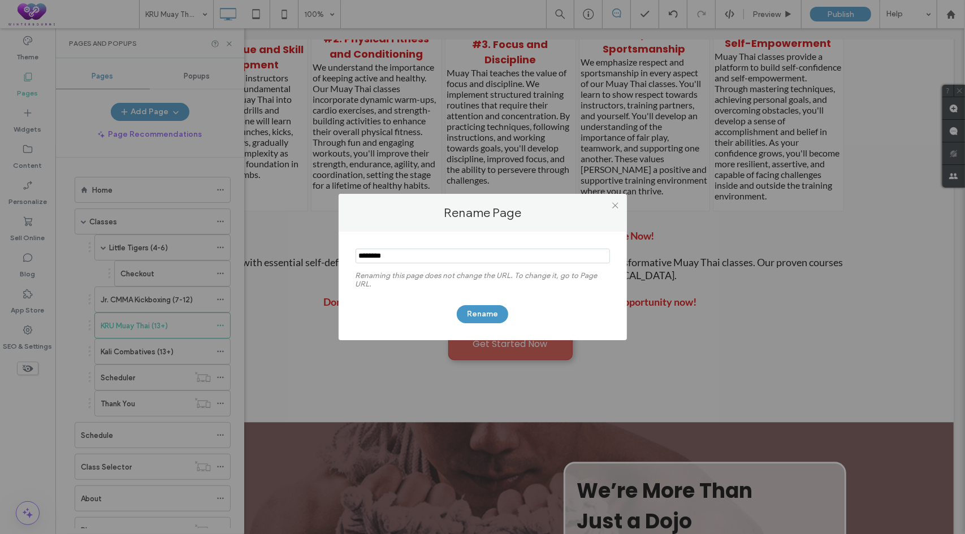
click at [361, 255] on input "notEmpty" at bounding box center [483, 256] width 254 height 15
click at [616, 205] on use at bounding box center [615, 205] width 6 height 6
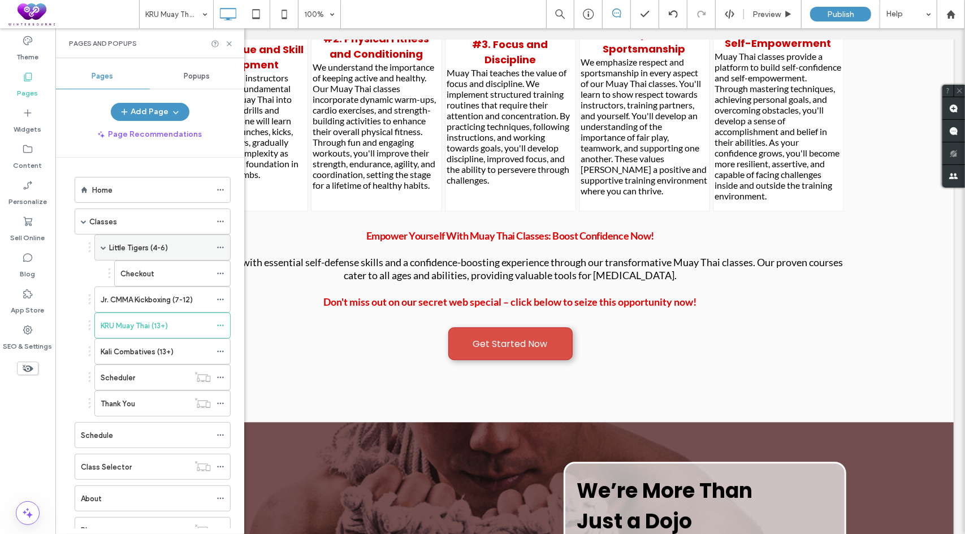
click at [223, 245] on icon at bounding box center [221, 248] width 8 height 8
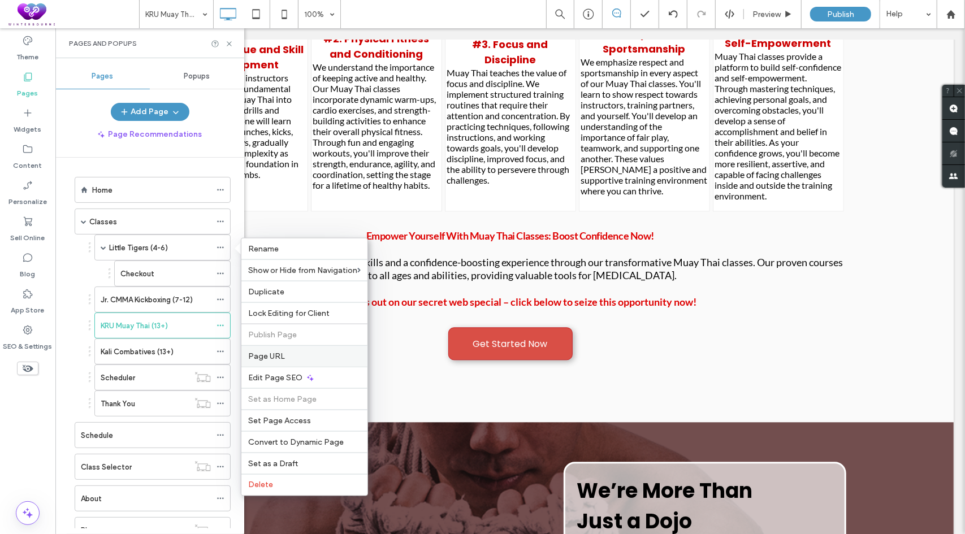
click at [287, 357] on label "Page URL" at bounding box center [304, 357] width 112 height 10
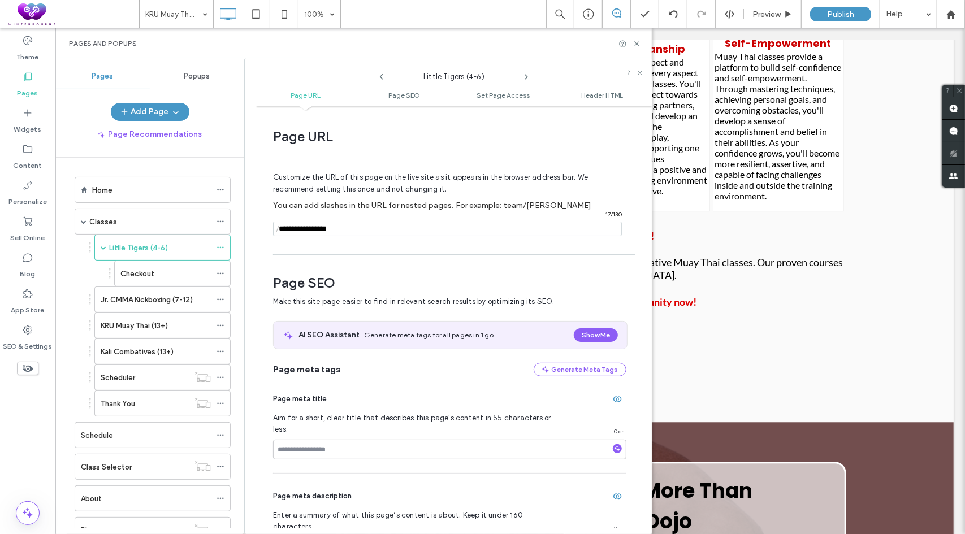
scroll to position [6, 0]
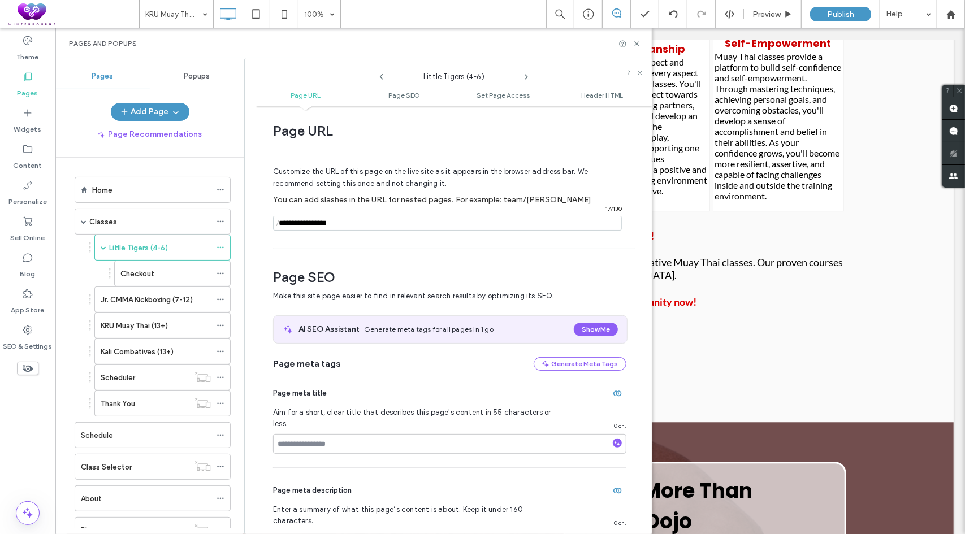
drag, startPoint x: 336, startPoint y: 219, endPoint x: 251, endPoint y: 221, distance: 84.8
click at [251, 221] on div "Little Tigers (4-6) Page URL Page SEO Set Page Access Header HTML Page URL Cust…" at bounding box center [448, 296] width 408 height 476
type input "**********"
click at [266, 244] on div "Page URL Customize the URL of this page on the live site as it appears in the b…" at bounding box center [454, 320] width 396 height 417
click at [220, 298] on icon at bounding box center [221, 300] width 8 height 8
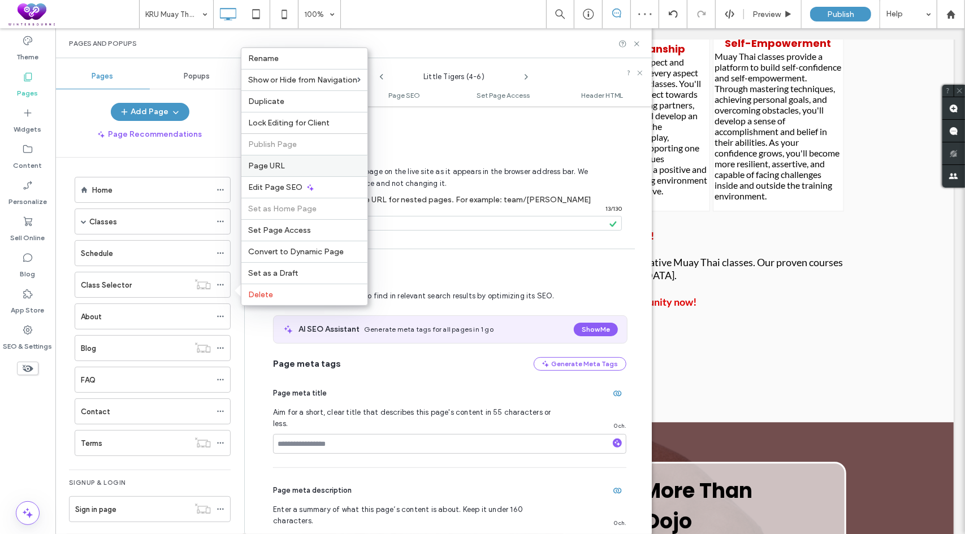
click at [296, 168] on label "Page URL" at bounding box center [304, 166] width 112 height 10
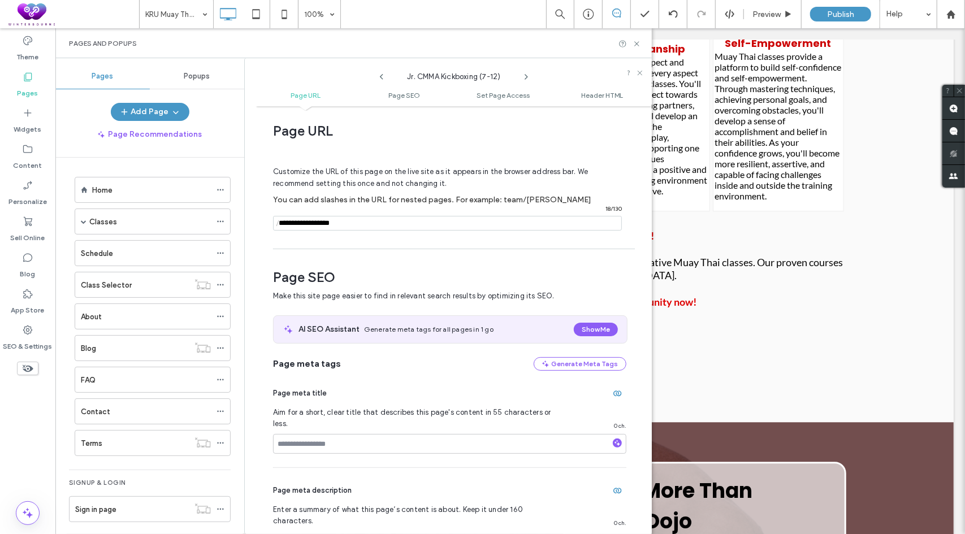
drag, startPoint x: 303, startPoint y: 223, endPoint x: 277, endPoint y: 222, distance: 26.0
click at [277, 222] on div "/ 18 / 130" at bounding box center [447, 223] width 349 height 15
type input "**********"
click at [596, 194] on label "You can add slashes in the URL for nested pages. For example: team/john" at bounding box center [449, 199] width 353 height 21
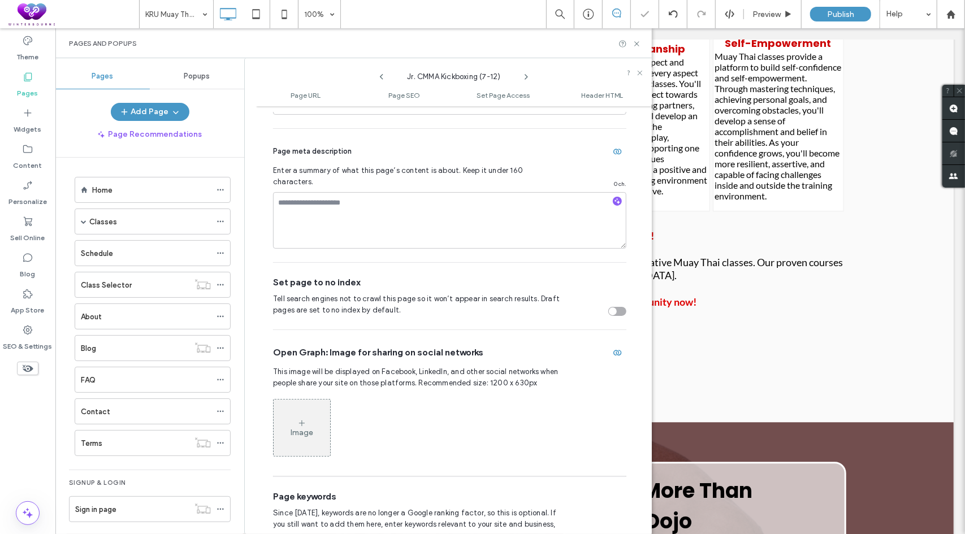
scroll to position [1039, 0]
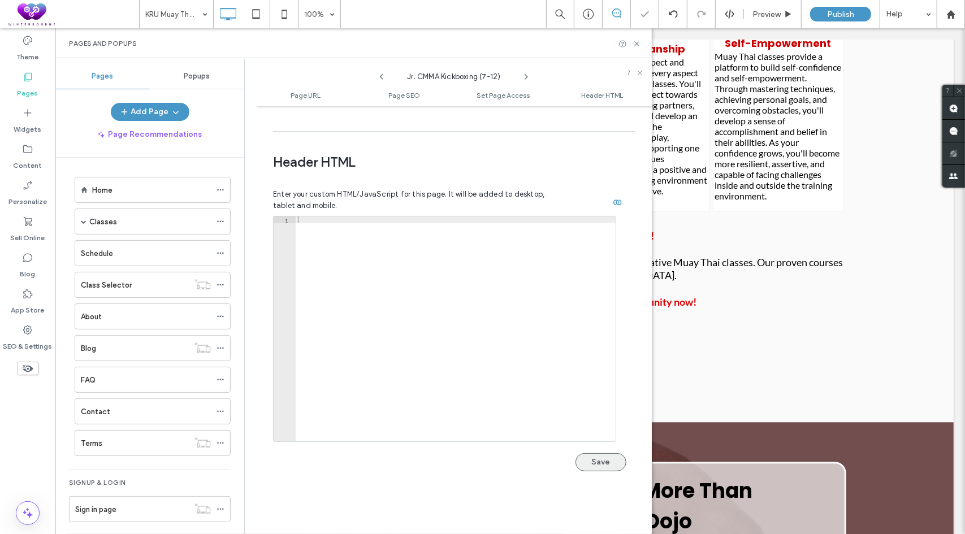
click at [590, 453] on button "Save" at bounding box center [601, 462] width 51 height 18
click at [81, 219] on span at bounding box center [84, 222] width 6 height 6
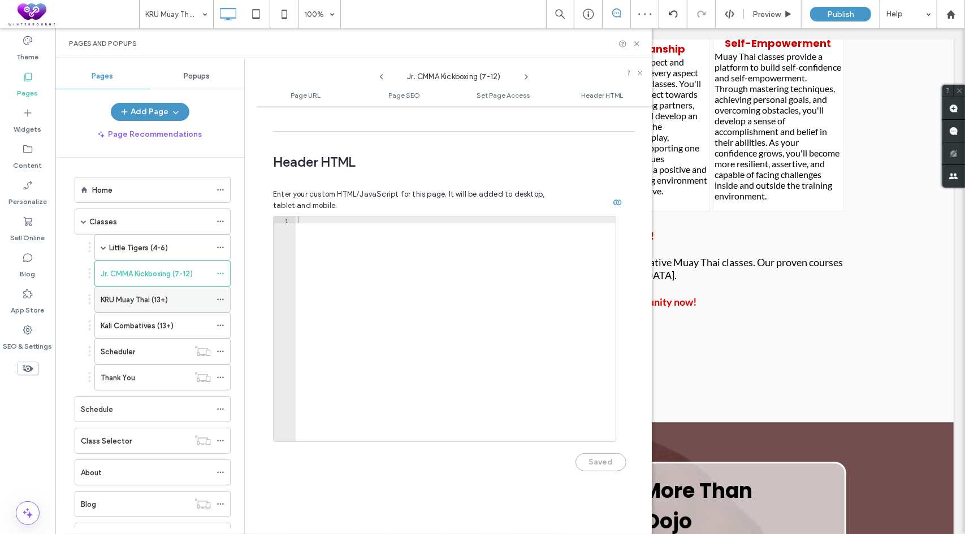
click at [223, 298] on icon at bounding box center [221, 300] width 8 height 8
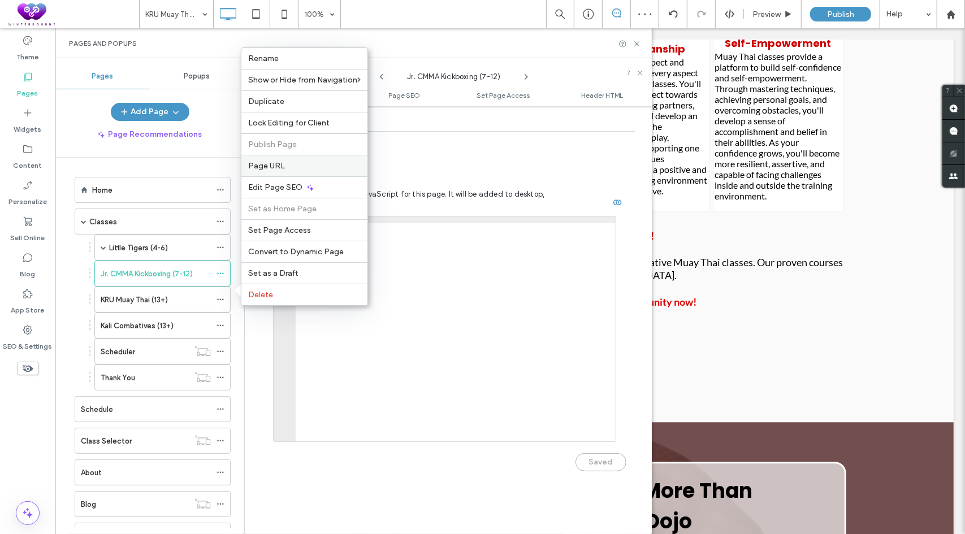
click at [268, 171] on span "Page URL" at bounding box center [266, 166] width 37 height 10
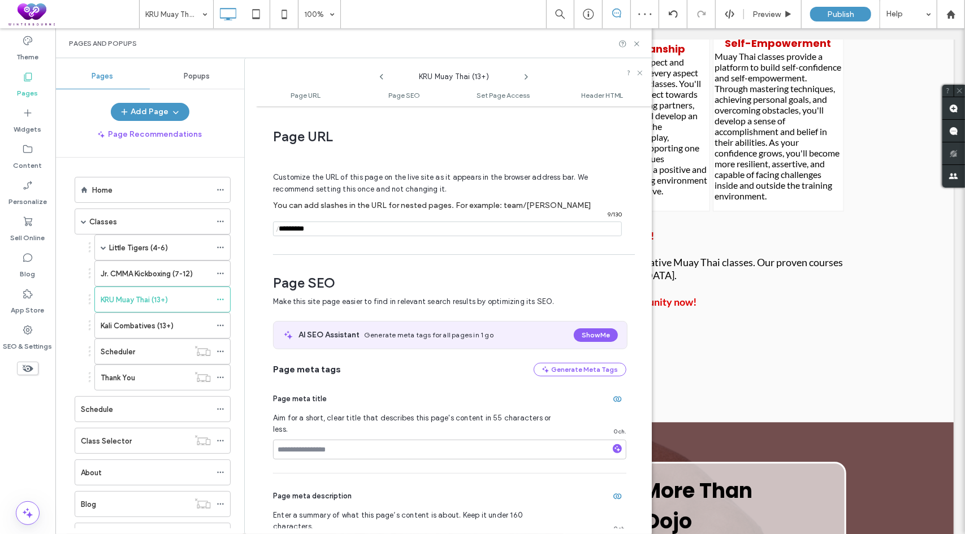
scroll to position [6, 0]
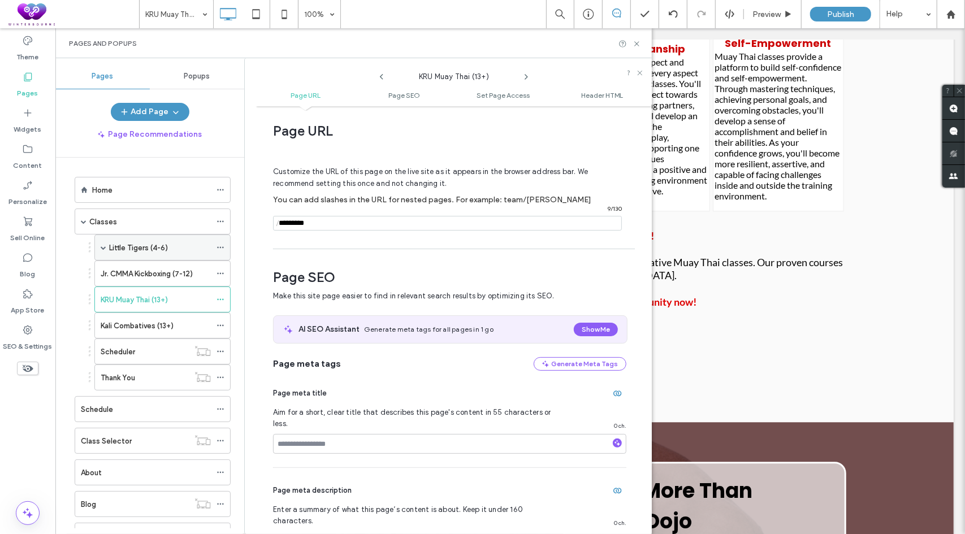
click at [102, 247] on span at bounding box center [104, 248] width 6 height 6
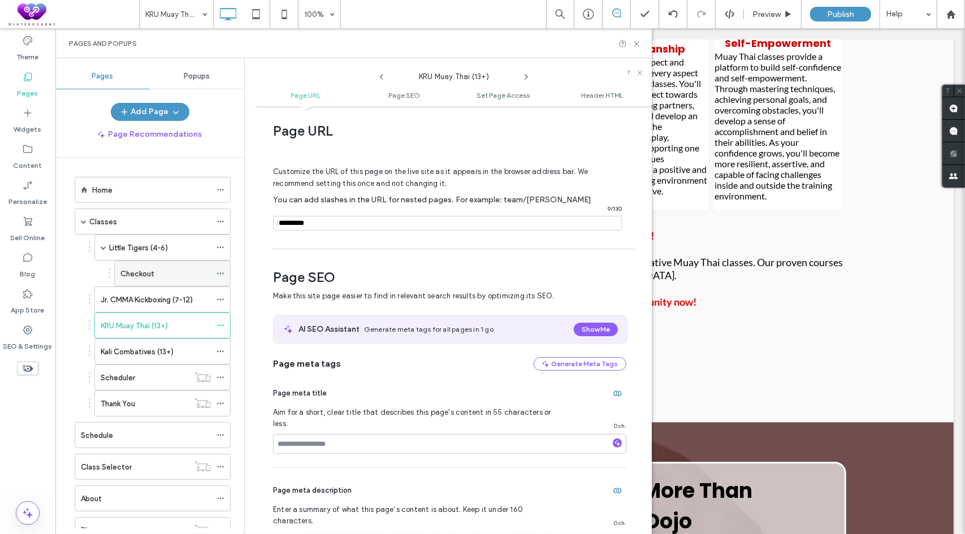
click at [223, 270] on icon at bounding box center [221, 274] width 8 height 8
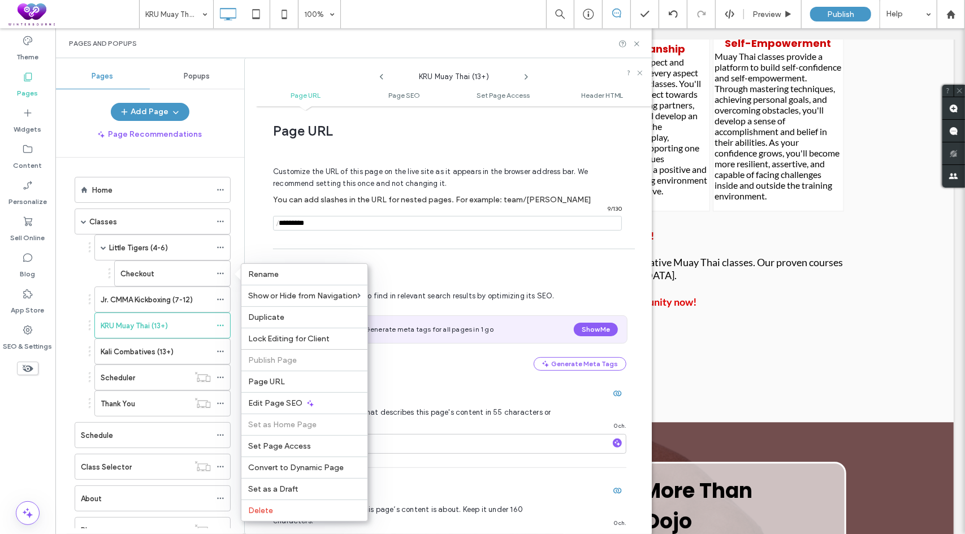
click at [66, 256] on div "Home Classes Little Tigers (4-6) Checkout Jr. CMMA Kickboxing (7-12) KRU Muay T…" at bounding box center [149, 343] width 189 height 371
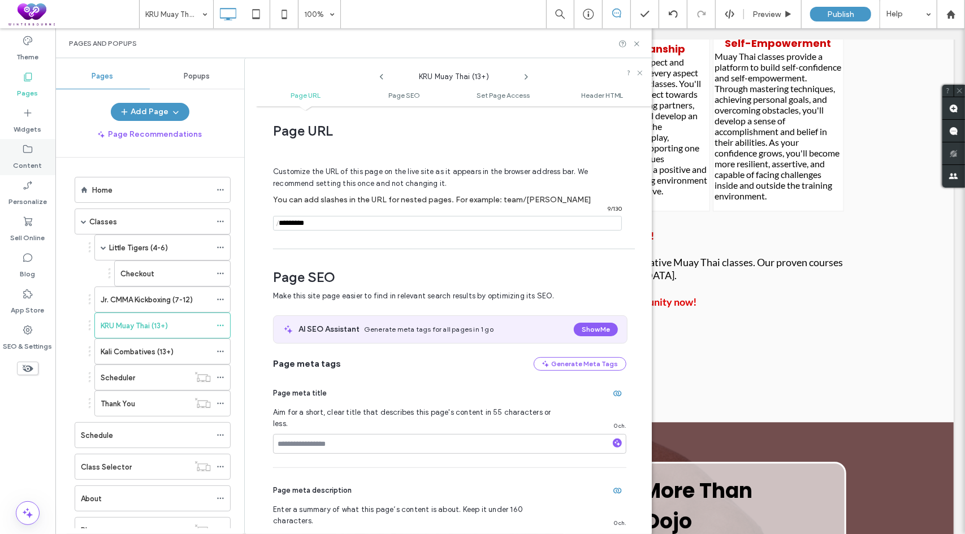
click at [23, 146] on use at bounding box center [27, 149] width 9 height 8
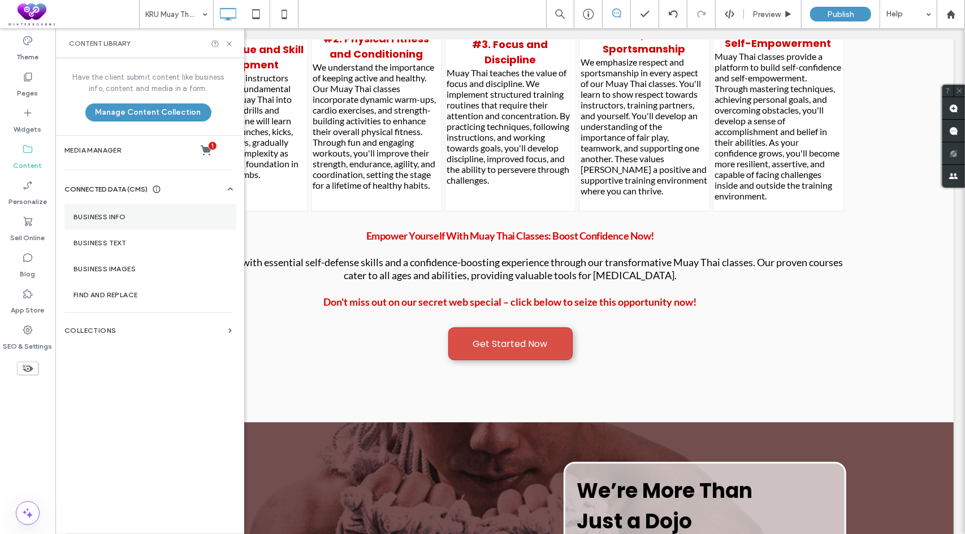
click at [128, 211] on section "Business Info" at bounding box center [150, 217] width 172 height 26
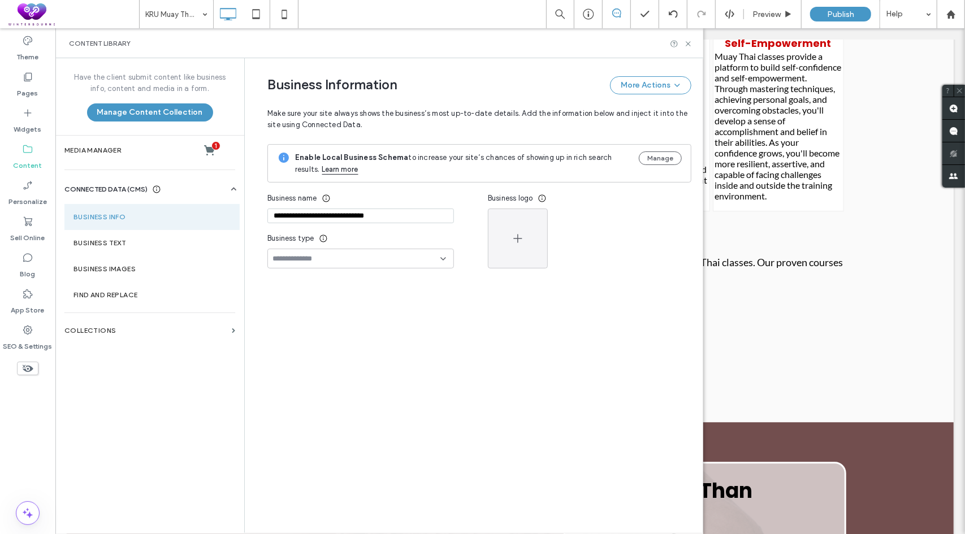
click at [312, 213] on div "**********" at bounding box center [470, 173] width 441 height 230
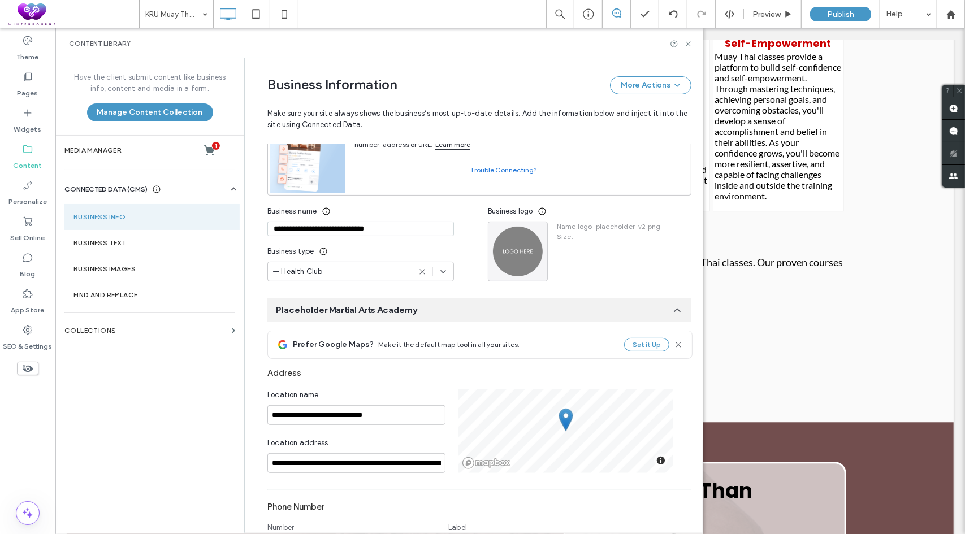
scroll to position [0, 0]
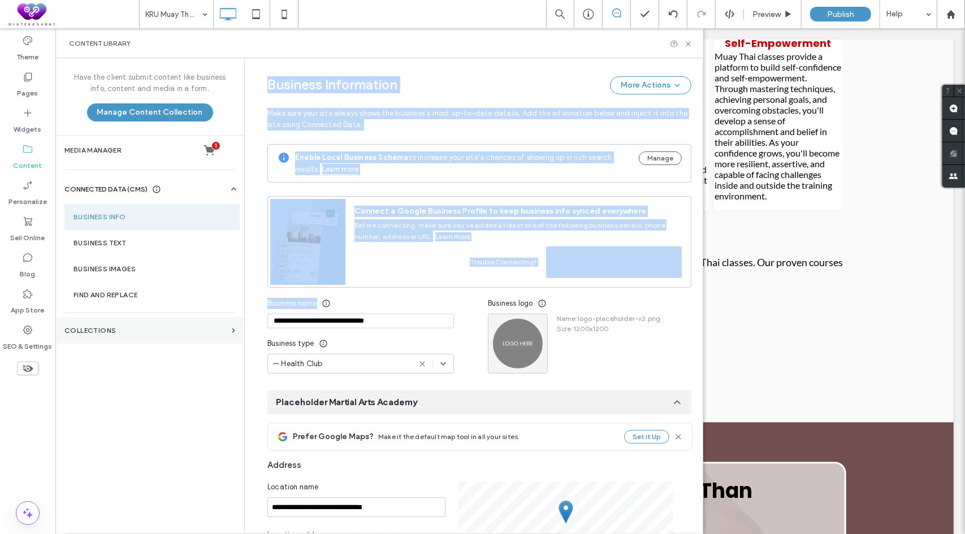
drag, startPoint x: 398, startPoint y: 311, endPoint x: 220, endPoint y: 321, distance: 177.7
click at [220, 321] on div "**********" at bounding box center [379, 295] width 648 height 475
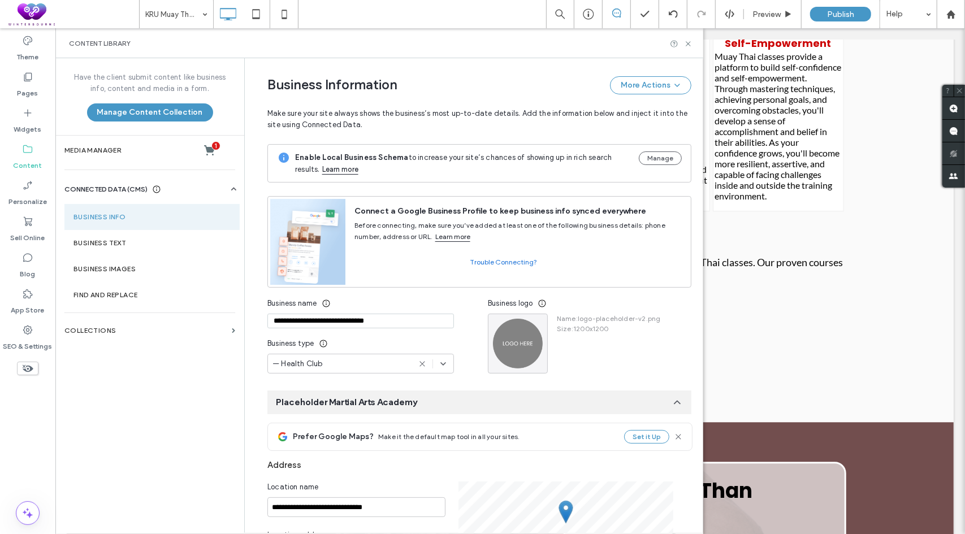
click at [330, 319] on input "**********" at bounding box center [360, 321] width 187 height 15
paste input
type input "**********"
click at [366, 306] on div "Business name" at bounding box center [360, 303] width 187 height 20
click at [532, 323] on icon "button" at bounding box center [536, 325] width 9 height 9
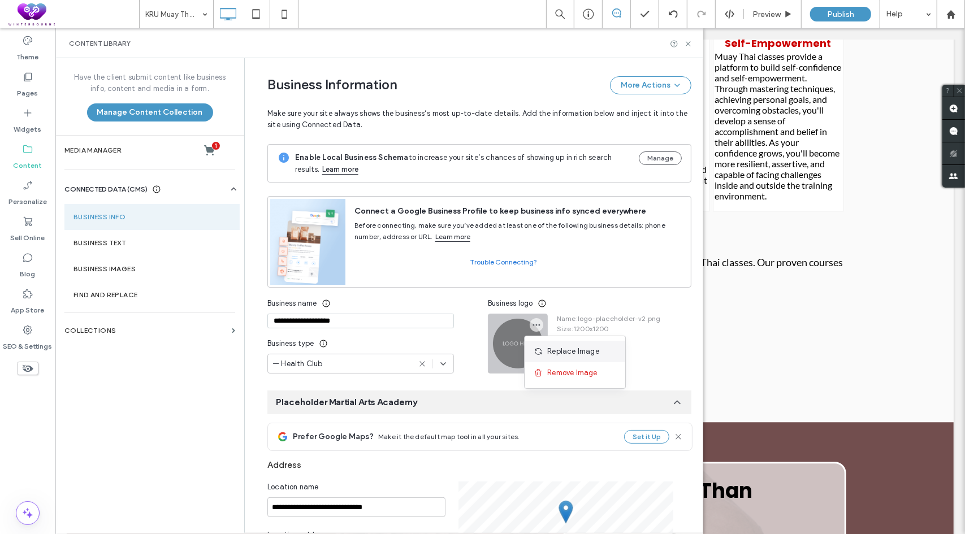
click at [552, 350] on span "Replace Image" at bounding box center [573, 351] width 52 height 11
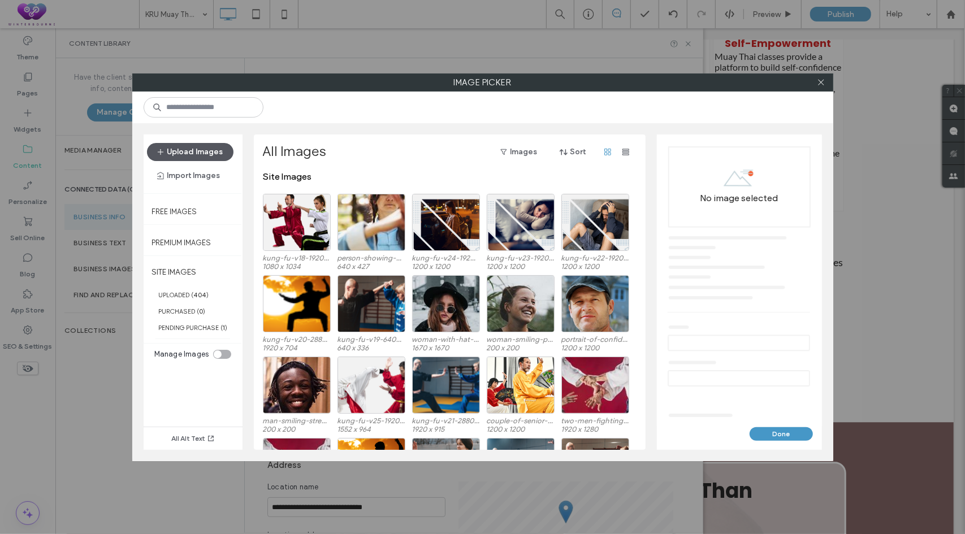
click at [198, 152] on button "Upload Images" at bounding box center [190, 152] width 86 height 18
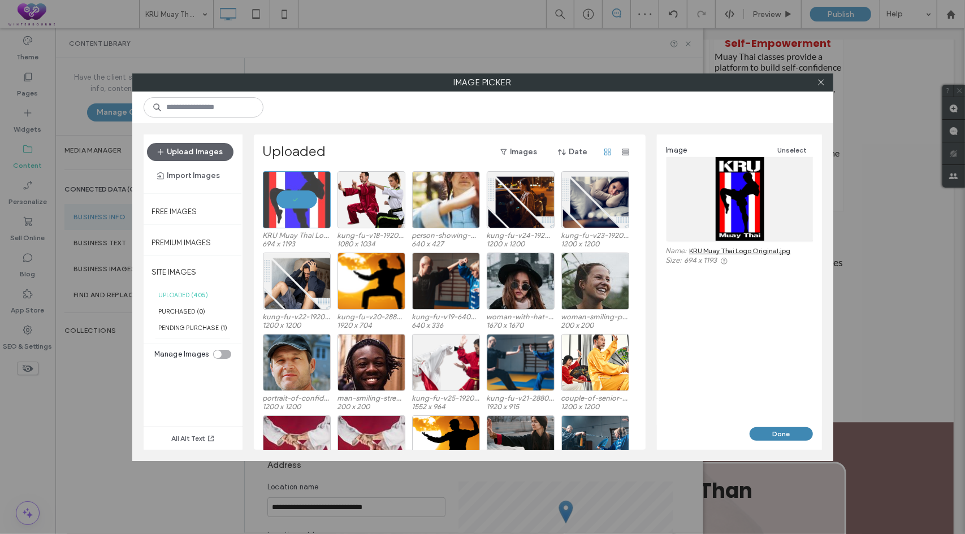
click at [777, 435] on button "Done" at bounding box center [781, 434] width 63 height 14
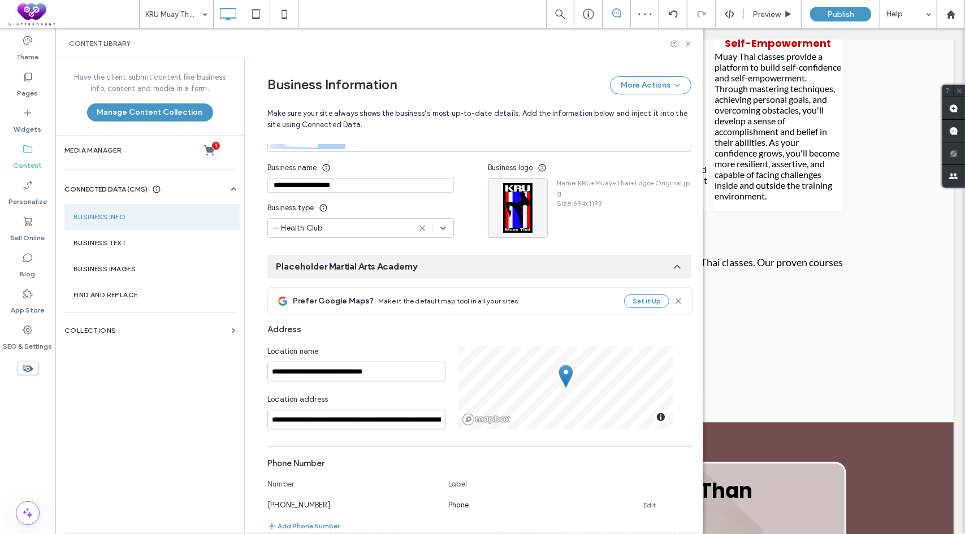
scroll to position [170, 0]
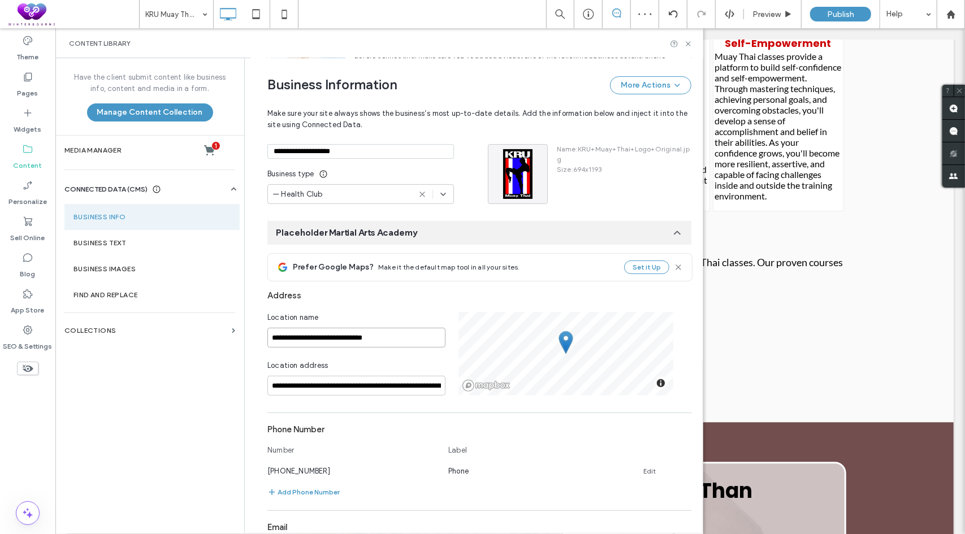
click at [376, 337] on input "**********" at bounding box center [356, 338] width 178 height 20
paste input
type input "**********"
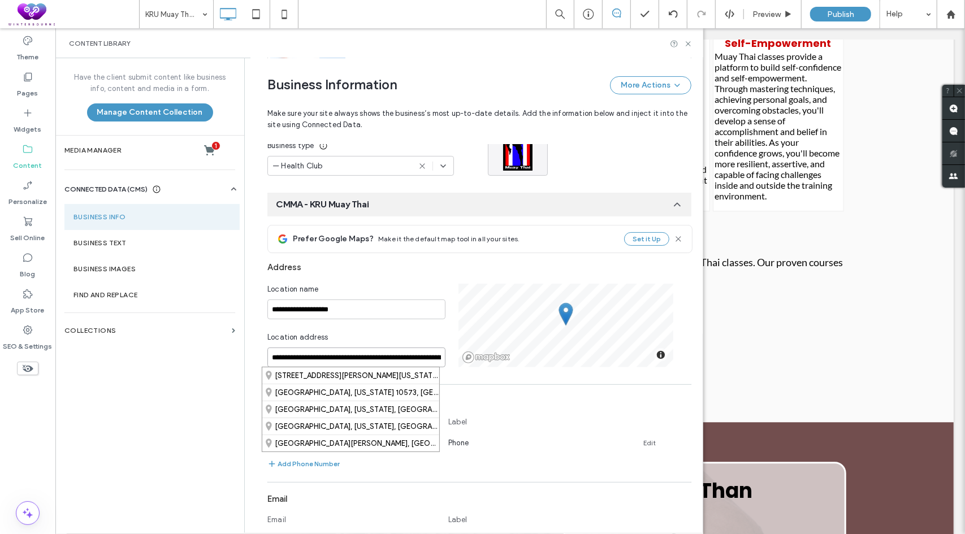
paste input
click at [344, 374] on div "[STREET_ADDRESS][US_STATE]" at bounding box center [350, 375] width 177 height 16
type input "**********"
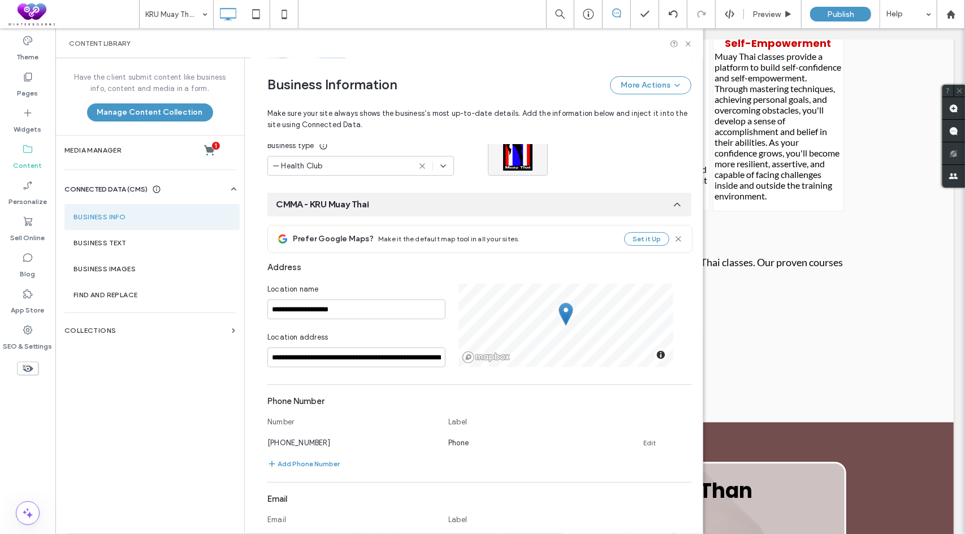
click at [399, 332] on div "Location address" at bounding box center [356, 340] width 178 height 16
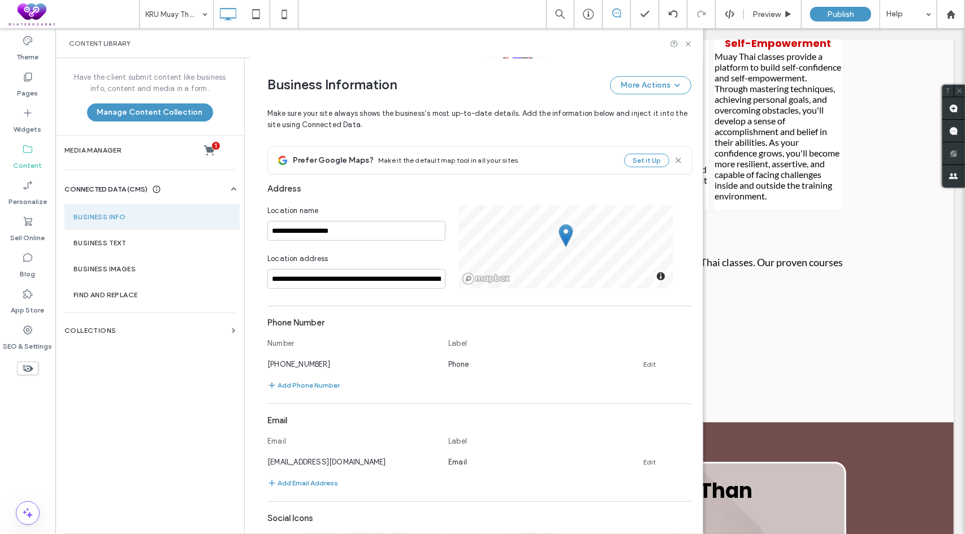
scroll to position [311, 0]
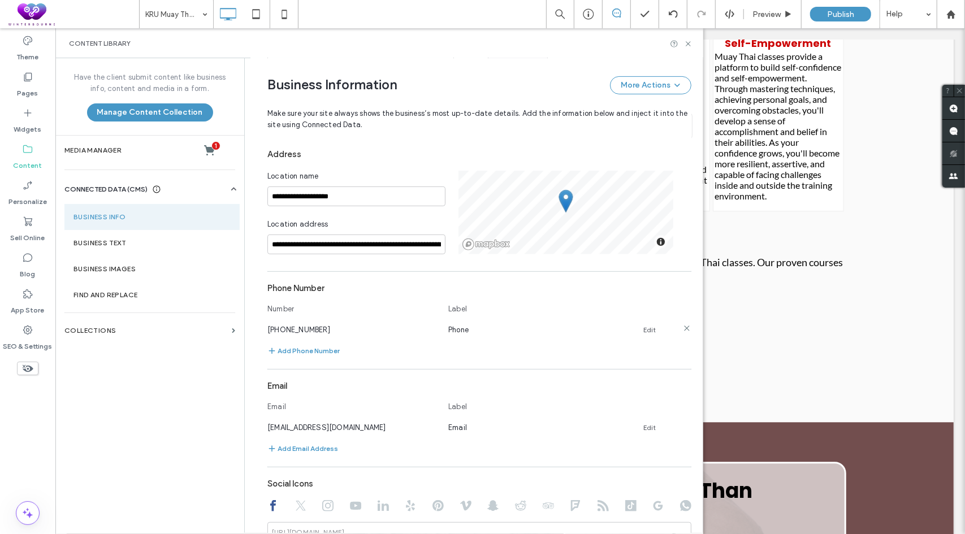
click at [643, 326] on link "Edit" at bounding box center [649, 330] width 12 height 9
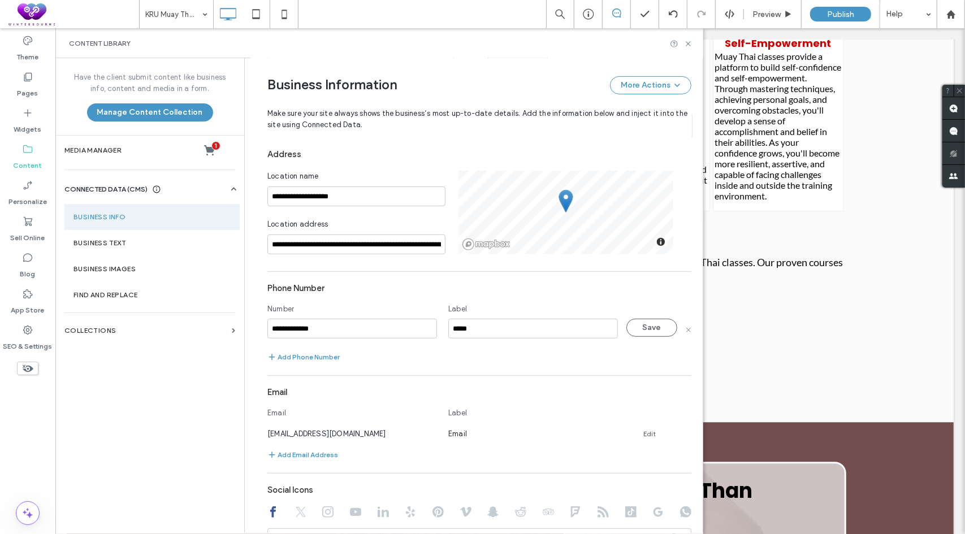
drag, startPoint x: 368, startPoint y: 327, endPoint x: 244, endPoint y: 332, distance: 123.9
click at [244, 332] on div "**********" at bounding box center [473, 295] width 458 height 475
paste input
type input "**********"
click at [431, 301] on div "Number Label" at bounding box center [479, 311] width 424 height 25
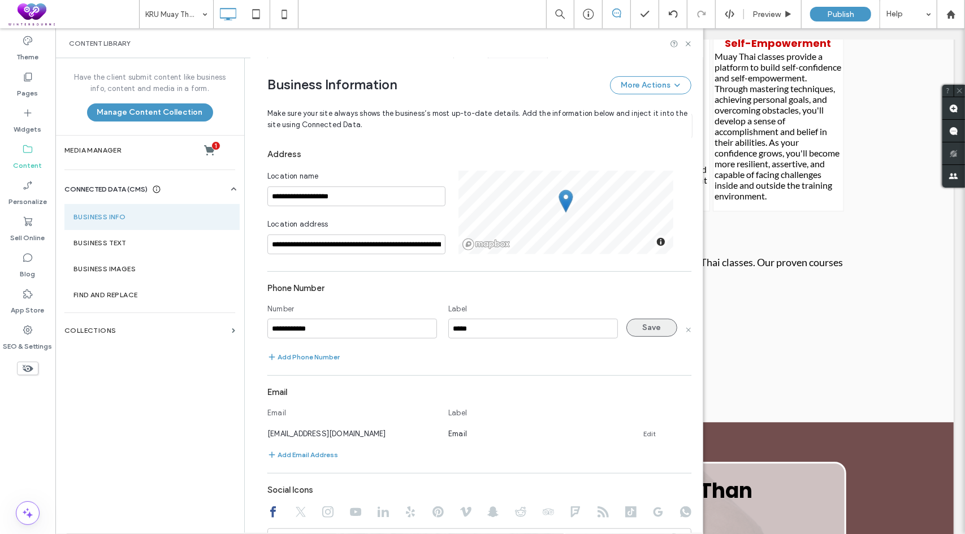
click at [642, 328] on button "Save" at bounding box center [651, 328] width 51 height 18
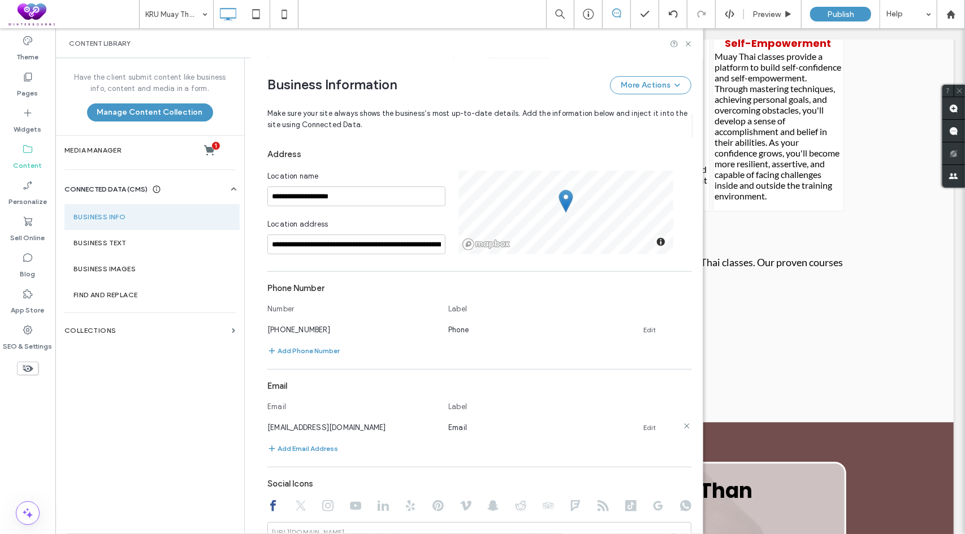
click at [644, 427] on link "Edit" at bounding box center [649, 427] width 12 height 9
click at [368, 429] on input "**********" at bounding box center [352, 427] width 170 height 20
drag, startPoint x: 361, startPoint y: 426, endPoint x: 175, endPoint y: 424, distance: 185.4
click at [175, 424] on div "**********" at bounding box center [379, 295] width 648 height 475
paste input
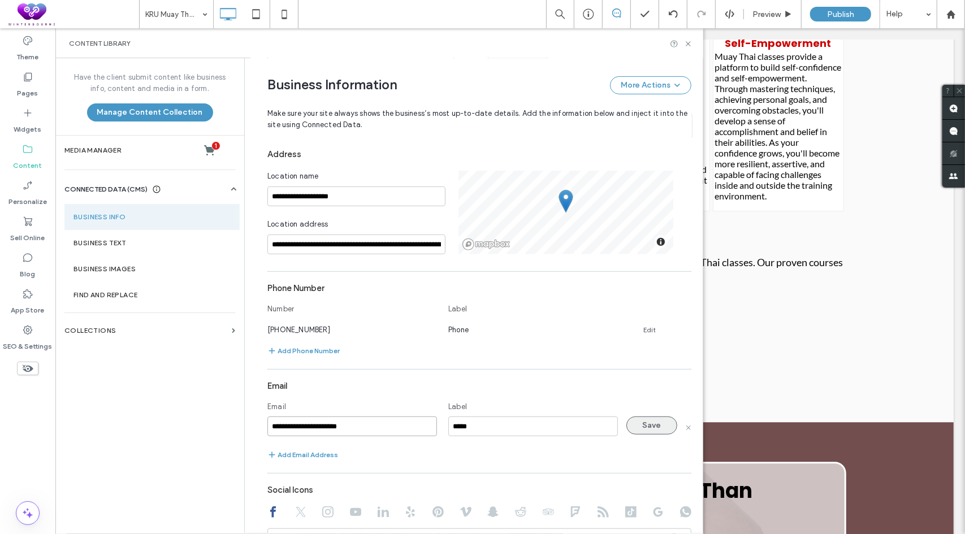
type input "**********"
click at [640, 423] on button "Save" at bounding box center [651, 426] width 51 height 18
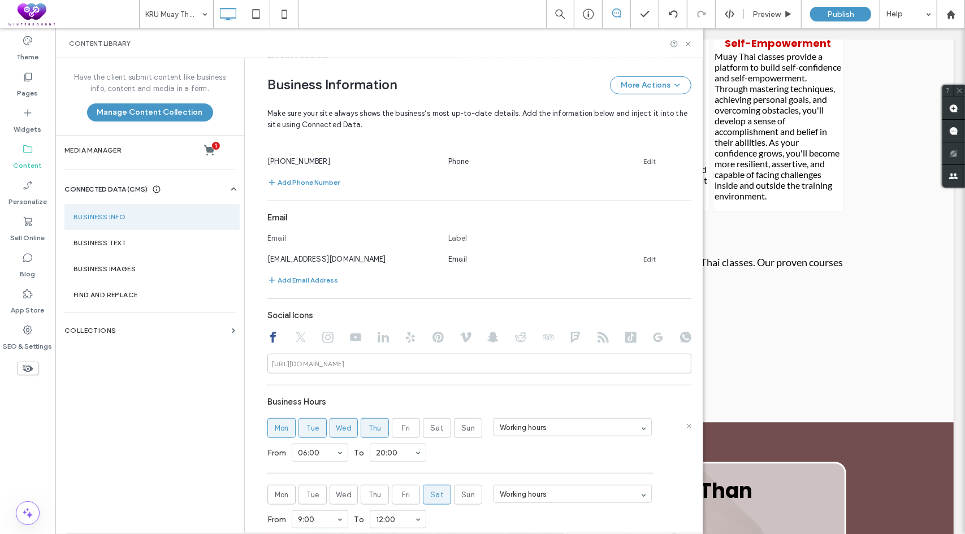
scroll to position [481, 0]
click at [374, 361] on input at bounding box center [479, 363] width 424 height 20
paste input "**********"
type input "**********"
drag, startPoint x: 356, startPoint y: 319, endPoint x: 314, endPoint y: 334, distance: 43.8
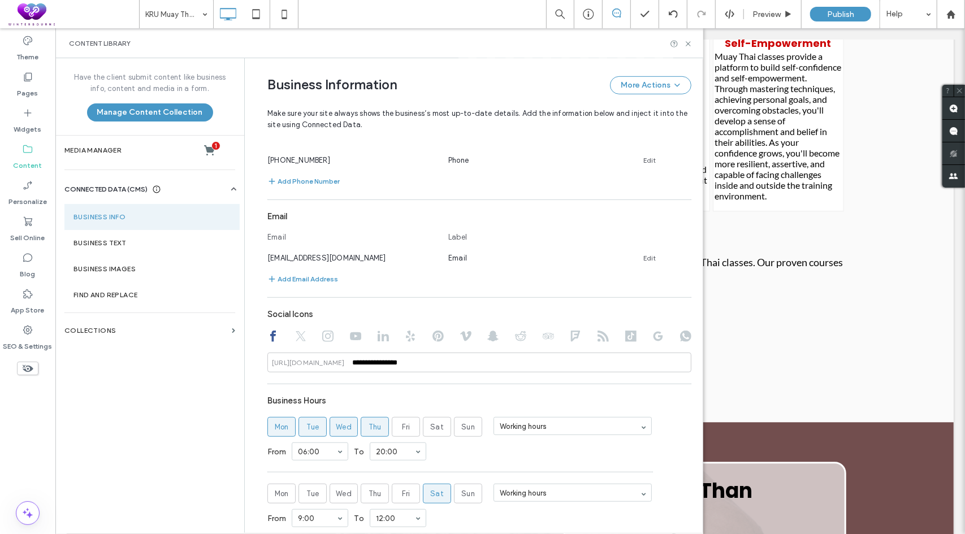
click at [348, 322] on div "Social Icons" at bounding box center [479, 314] width 424 height 21
click at [322, 341] on use at bounding box center [327, 336] width 11 height 11
click at [371, 356] on input at bounding box center [479, 363] width 424 height 20
paste input "**********"
type input "**********"
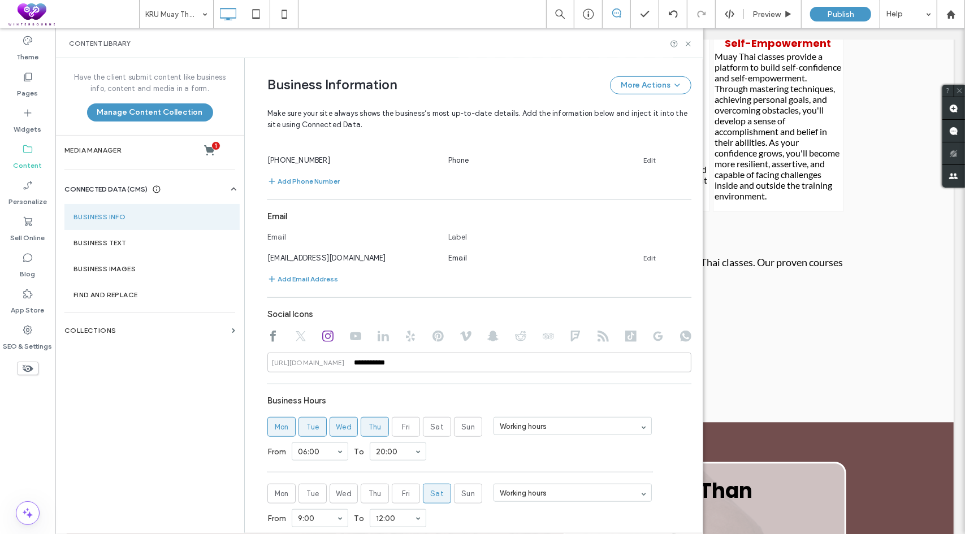
click at [433, 318] on div "Social Icons" at bounding box center [479, 314] width 424 height 21
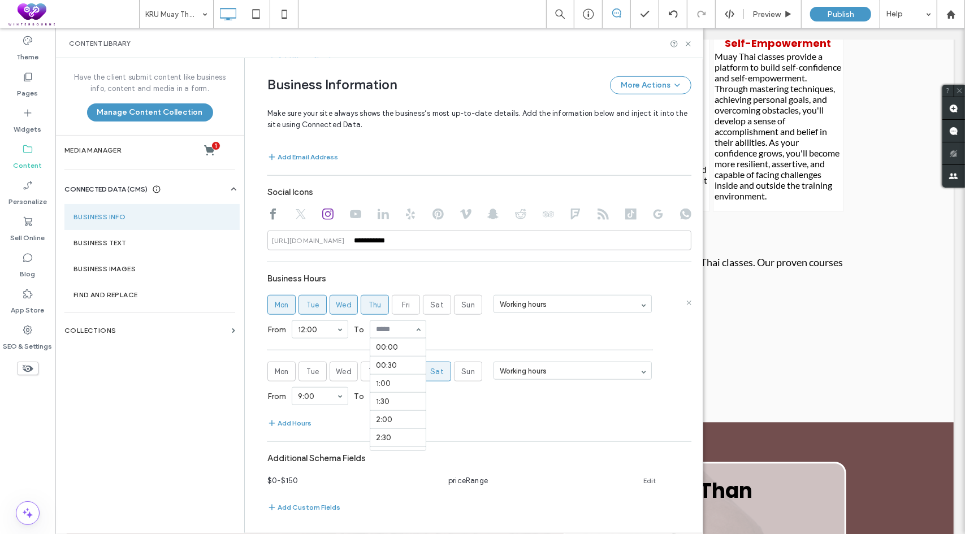
scroll to position [739, 0]
click at [469, 326] on div "From 12:00 To 20:00" at bounding box center [479, 329] width 424 height 29
drag, startPoint x: 304, startPoint y: 298, endPoint x: 319, endPoint y: 298, distance: 14.7
click at [314, 298] on label "Tue" at bounding box center [312, 305] width 28 height 20
drag, startPoint x: 330, startPoint y: 299, endPoint x: 366, endPoint y: 308, distance: 36.6
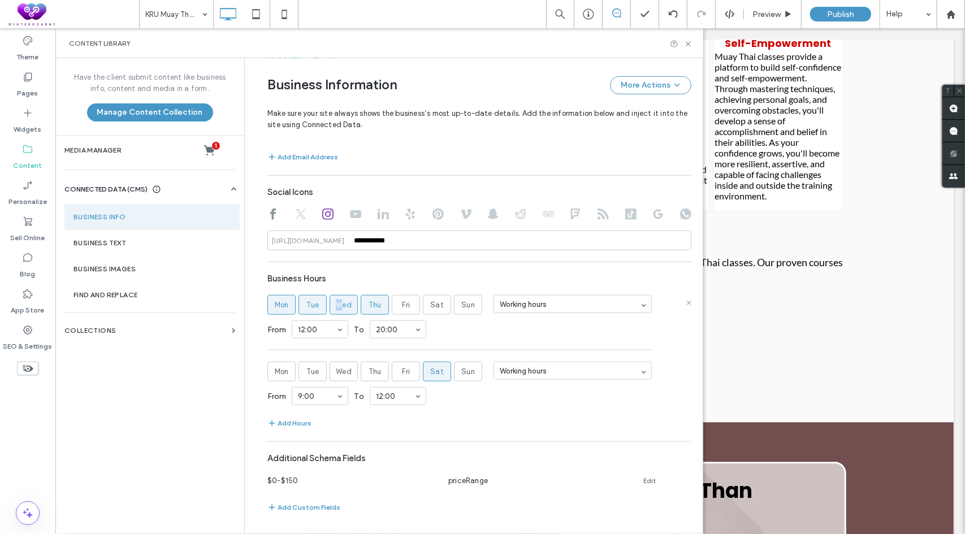
click at [346, 304] on label "Wed" at bounding box center [344, 305] width 28 height 20
click at [369, 308] on span "Thu" at bounding box center [375, 305] width 13 height 11
click at [330, 308] on label "Wed" at bounding box center [344, 305] width 28 height 20
click at [306, 303] on span "Tue" at bounding box center [312, 305] width 13 height 11
click at [306, 369] on span "Tue" at bounding box center [312, 371] width 13 height 11
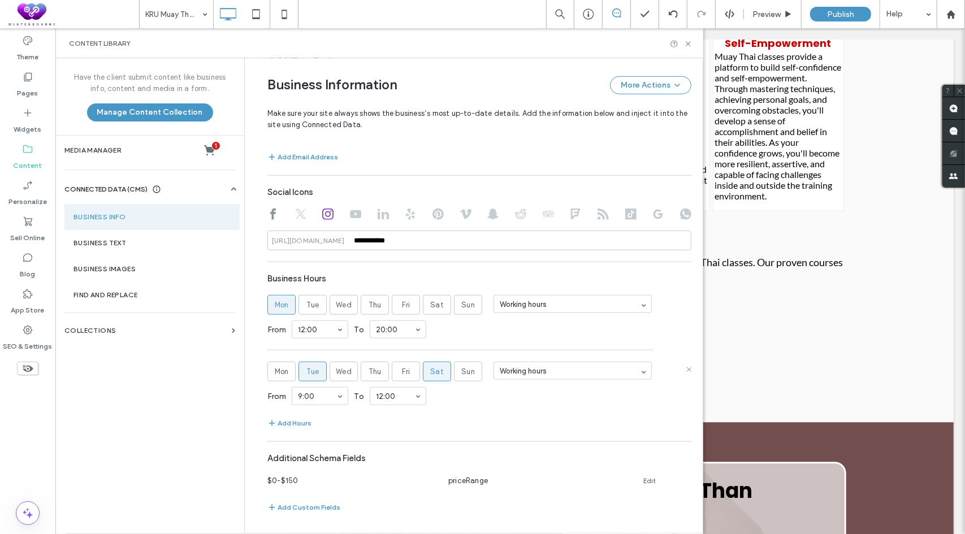
click at [430, 371] on span "Sat" at bounding box center [437, 371] width 14 height 11
click at [469, 406] on div "From 10:00 To 21:00" at bounding box center [479, 396] width 424 height 29
click at [295, 422] on button "Add Hours" at bounding box center [289, 424] width 44 height 14
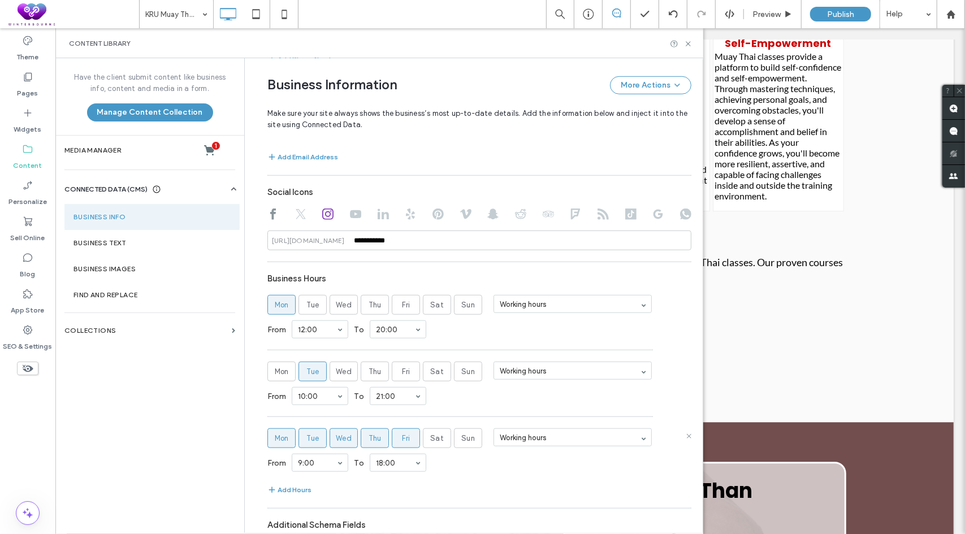
click at [280, 439] on span "Mon" at bounding box center [282, 438] width 14 height 11
click at [308, 436] on span "Tue" at bounding box center [312, 438] width 13 height 11
click at [364, 439] on label "Thu" at bounding box center [375, 439] width 28 height 20
click at [415, 429] on div "Mon Tue Wed Thu Fri Sat Sun" at bounding box center [374, 439] width 215 height 20
drag, startPoint x: 405, startPoint y: 435, endPoint x: 349, endPoint y: 453, distance: 58.1
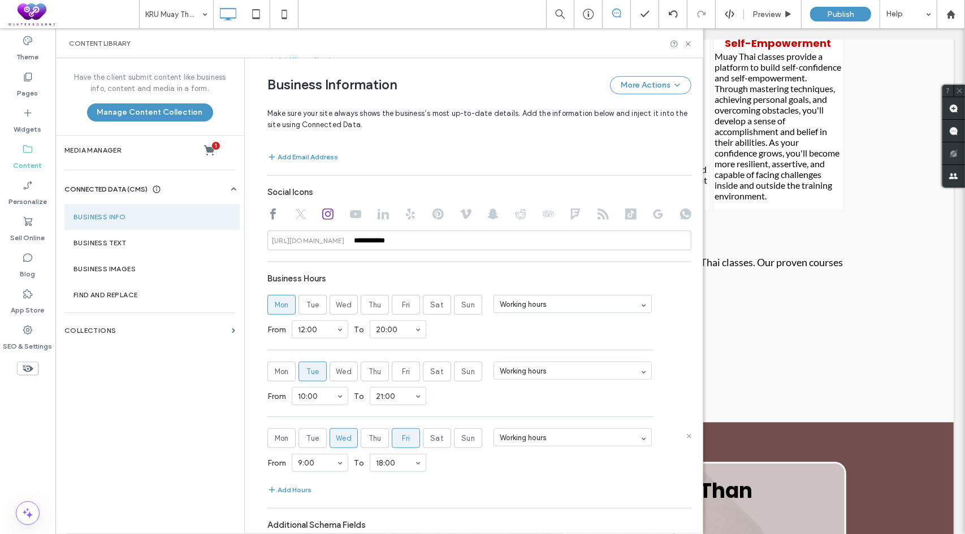
click at [405, 435] on label "Fri" at bounding box center [406, 439] width 28 height 20
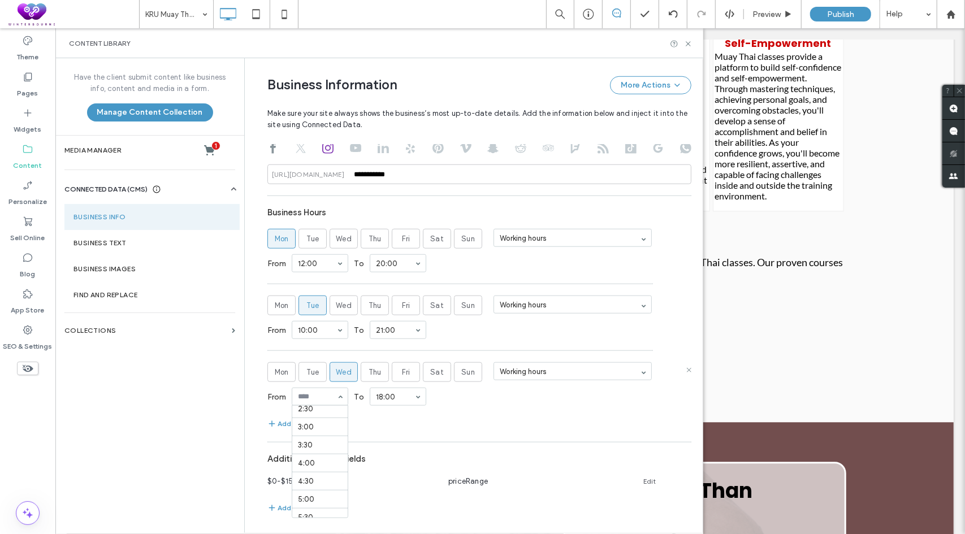
scroll to position [113, 0]
click at [321, 402] on div at bounding box center [319, 396] width 55 height 17
click at [435, 410] on section "Business Hours Mon Tue Wed Thu Fri Sat Sun Working hours From 12:00 To 20:00 Mo…" at bounding box center [479, 316] width 424 height 229
click at [375, 307] on span "Thu" at bounding box center [375, 305] width 13 height 11
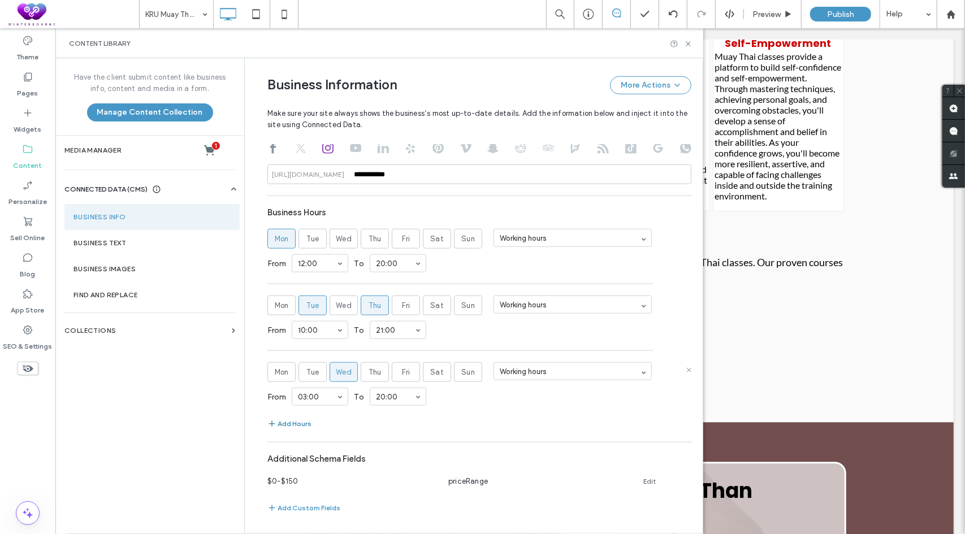
click at [294, 423] on button "Add Hours" at bounding box center [289, 424] width 44 height 14
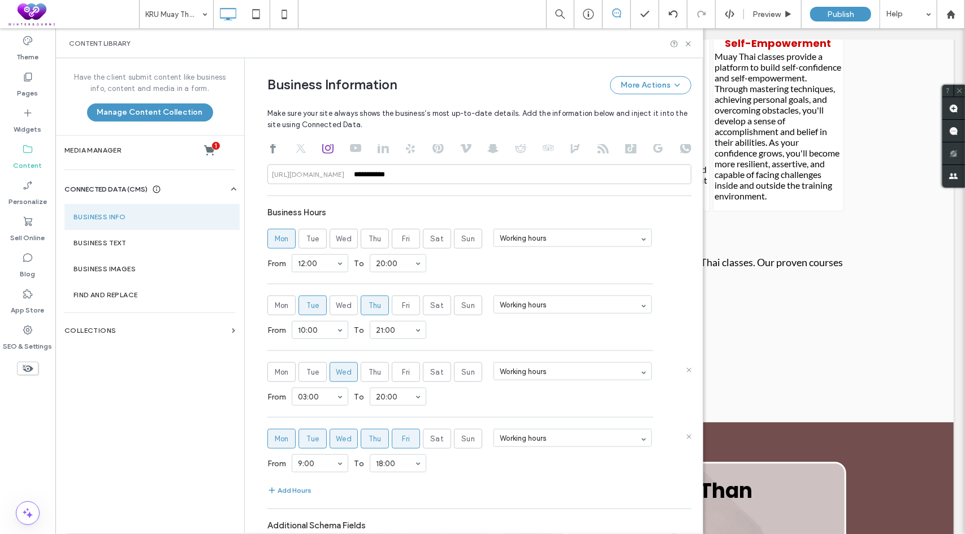
click at [282, 442] on span "Mon" at bounding box center [282, 439] width 14 height 11
click at [309, 441] on span "Tue" at bounding box center [312, 439] width 13 height 11
click at [336, 439] on span "Wed" at bounding box center [344, 439] width 16 height 11
click at [362, 434] on label "Thu" at bounding box center [375, 439] width 28 height 20
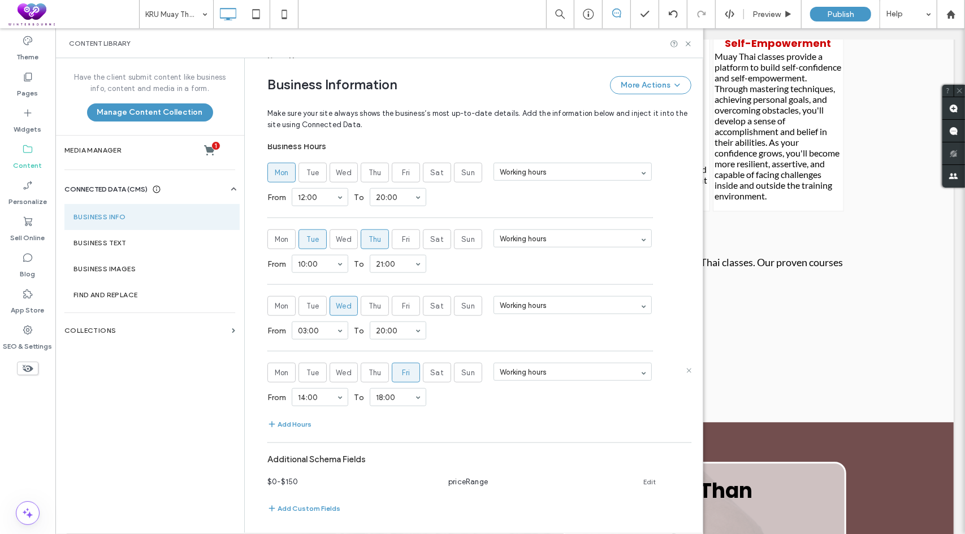
click at [461, 410] on section "Business Hours Mon Tue Wed Thu Fri Sat Sun Working hours From 12:00 To 20:00 Mo…" at bounding box center [479, 284] width 424 height 296
click at [292, 420] on button "Add Hours" at bounding box center [289, 425] width 44 height 14
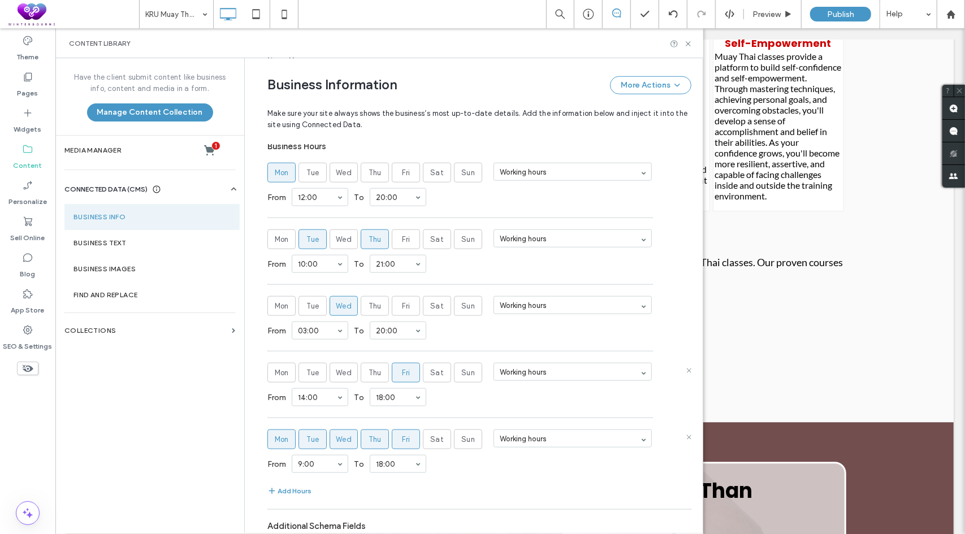
click at [282, 436] on span "Mon" at bounding box center [282, 439] width 14 height 11
drag, startPoint x: 318, startPoint y: 439, endPoint x: 339, endPoint y: 439, distance: 20.9
click at [318, 439] on label "Tue" at bounding box center [312, 440] width 28 height 20
click at [342, 439] on span "Wed" at bounding box center [344, 439] width 16 height 11
click at [376, 439] on label "Thu" at bounding box center [375, 440] width 28 height 20
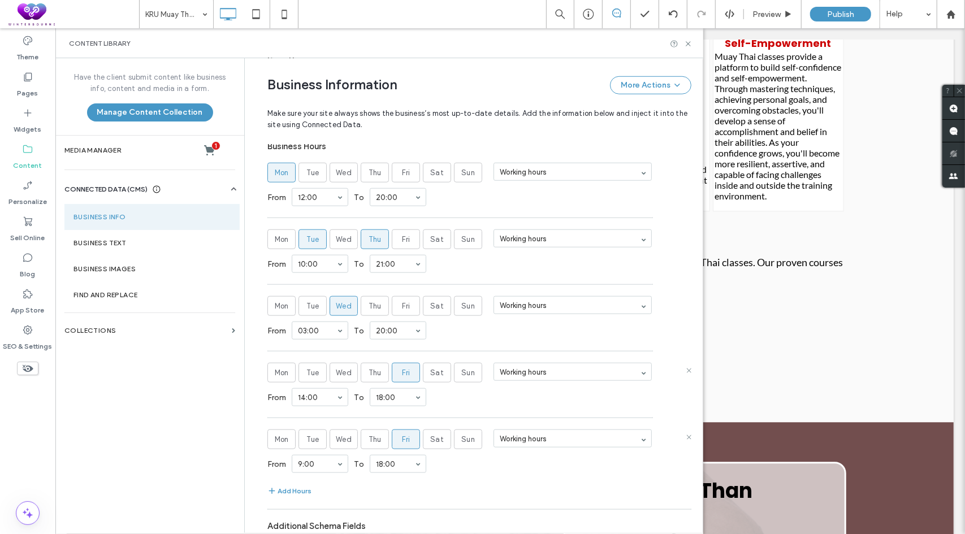
click at [404, 437] on span "Fri" at bounding box center [406, 439] width 8 height 11
click at [430, 435] on span "Sat" at bounding box center [437, 439] width 14 height 11
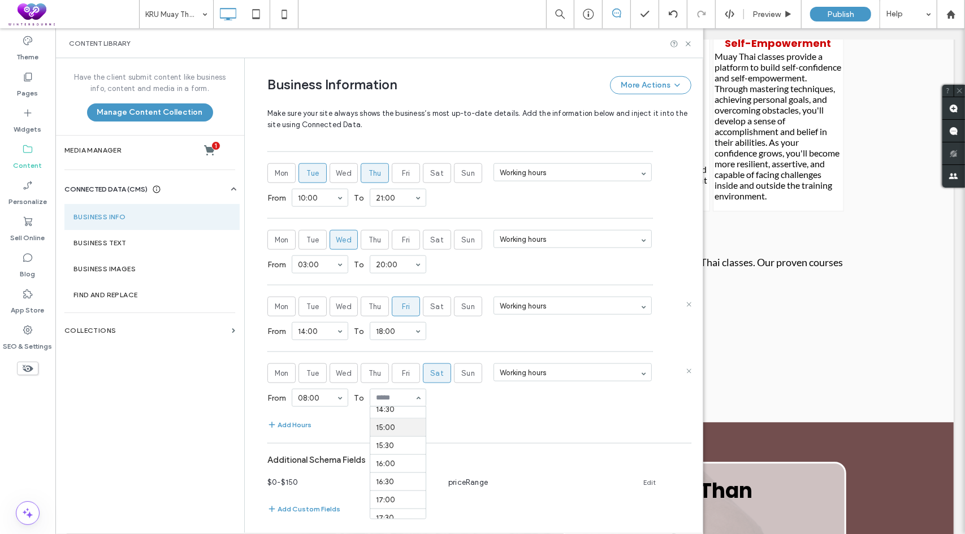
scroll to position [495, 0]
click at [490, 412] on section "Business Hours Mon Tue Wed Thu Fri Sat Sun Working hours From 12:00 To 20:00 Mo…" at bounding box center [479, 251] width 424 height 362
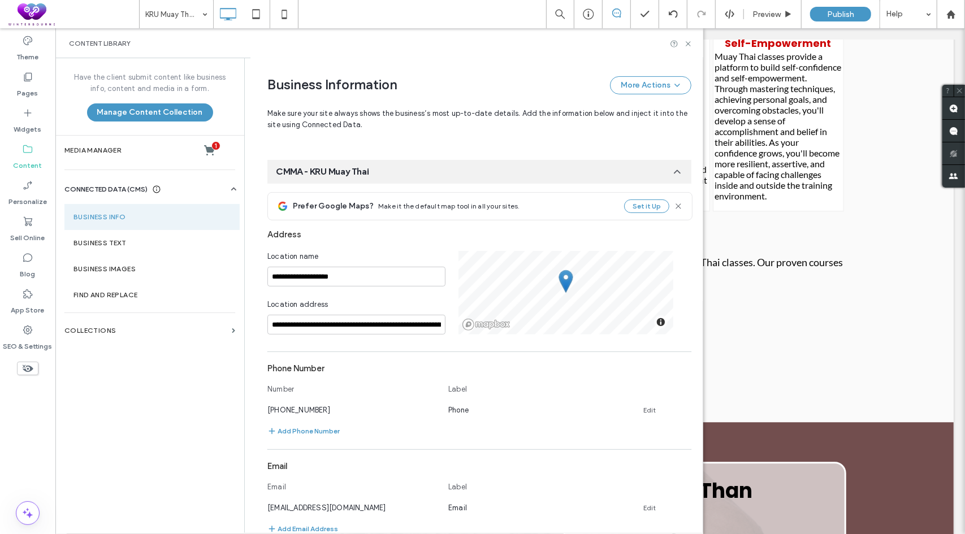
scroll to position [179, 0]
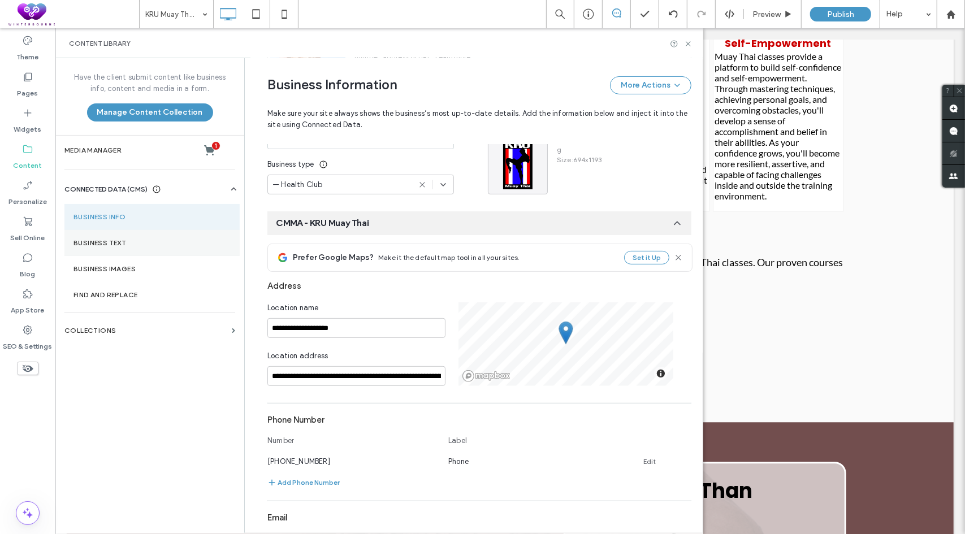
click at [109, 253] on section "Business Text" at bounding box center [151, 243] width 175 height 26
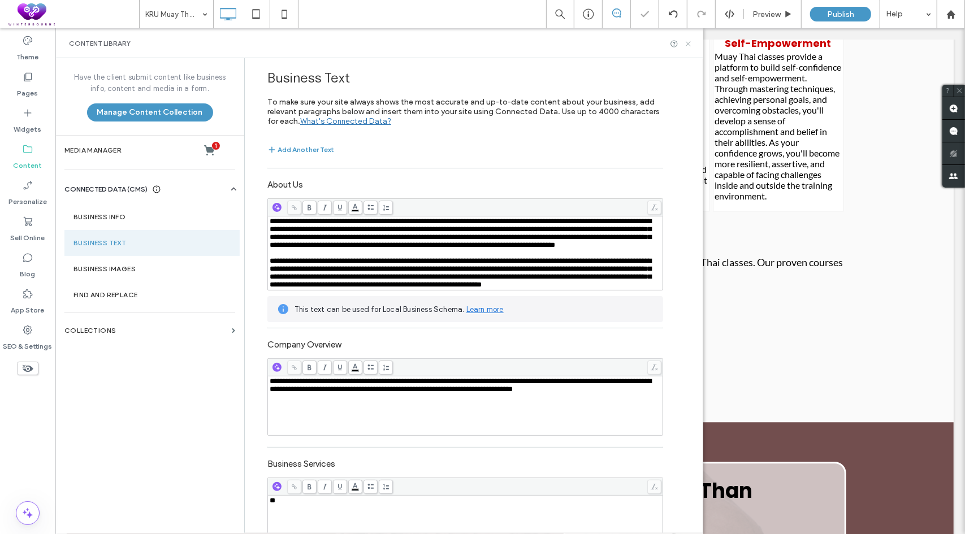
click at [689, 42] on use at bounding box center [688, 43] width 5 height 5
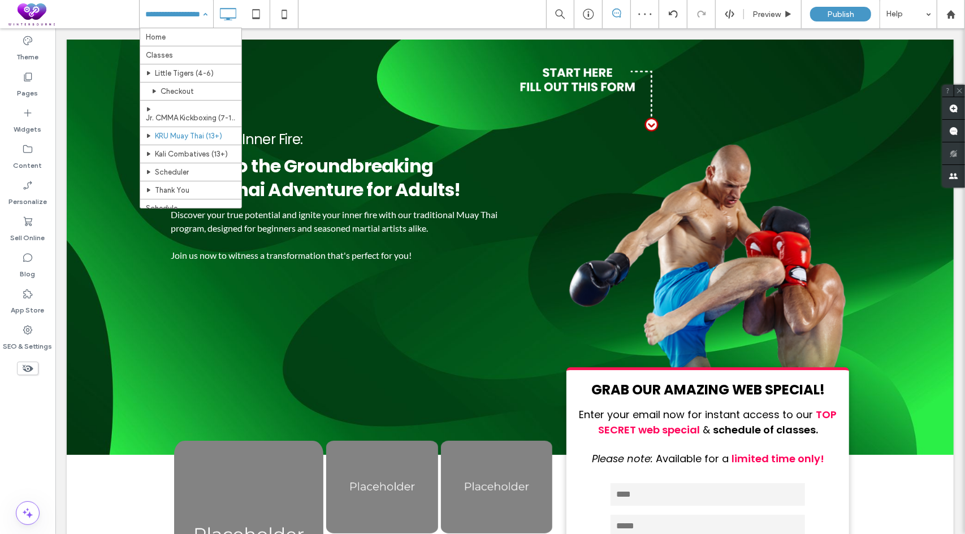
scroll to position [0, 0]
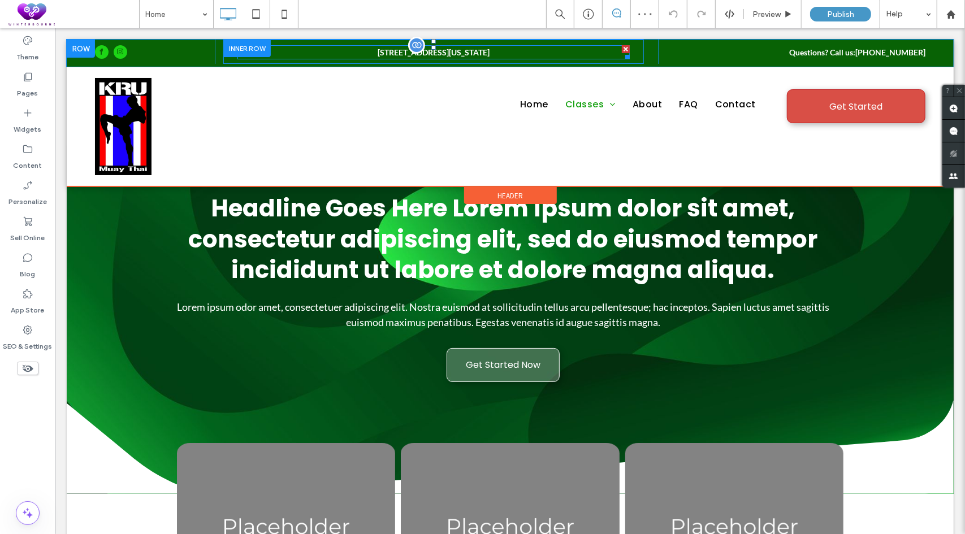
click at [489, 51] on span "[STREET_ADDRESS][US_STATE]" at bounding box center [433, 52] width 112 height 10
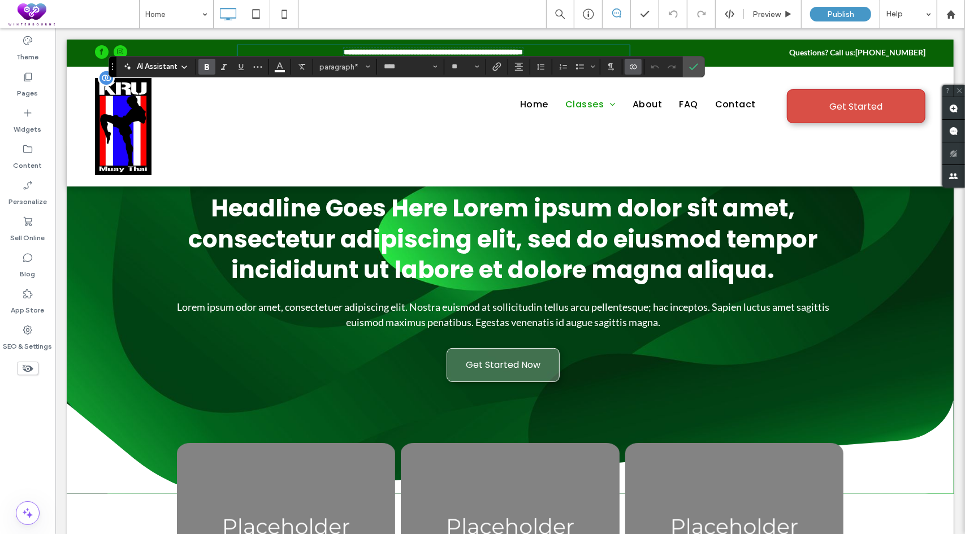
click at [137, 158] on img at bounding box center [122, 125] width 57 height 97
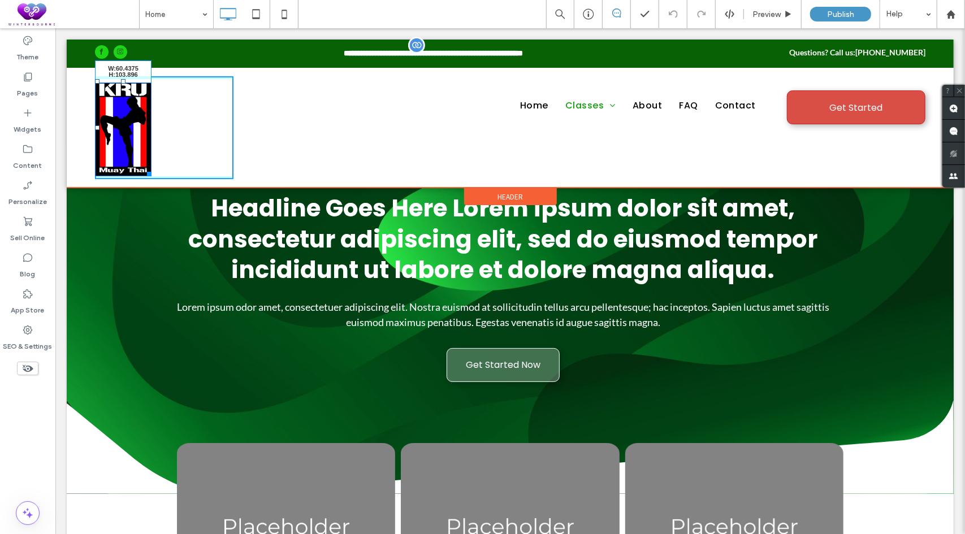
drag, startPoint x: 150, startPoint y: 172, endPoint x: 192, endPoint y: 162, distance: 43.1
click at [136, 134] on div "W:60.4375 H:103.896 Click To Paste" at bounding box center [163, 127] width 139 height 103
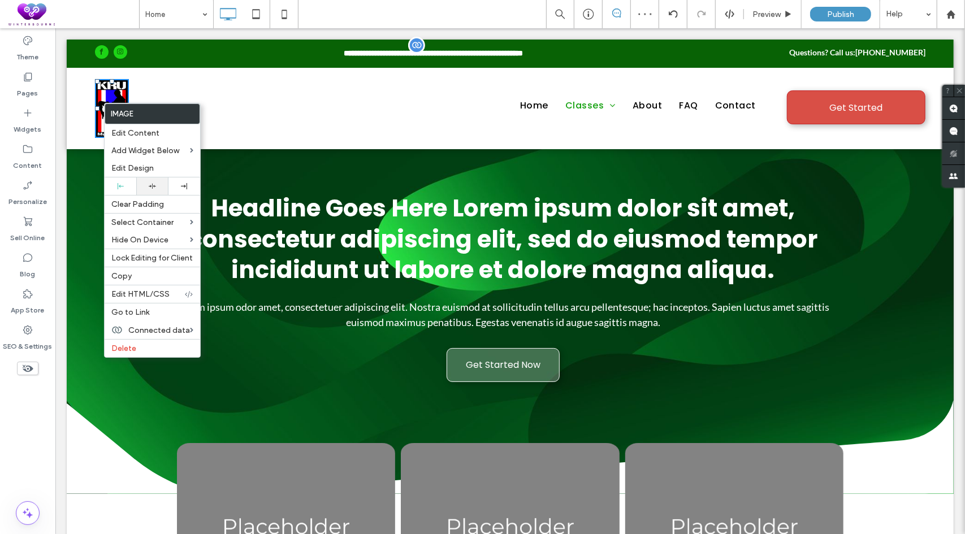
click at [148, 179] on div at bounding box center [152, 187] width 32 height 18
click at [341, 105] on div at bounding box center [482, 267] width 965 height 534
click at [323, 100] on nav "Home Classes Home Home Home Home Home Home About FAQ Contact" at bounding box center [502, 105] width 539 height 31
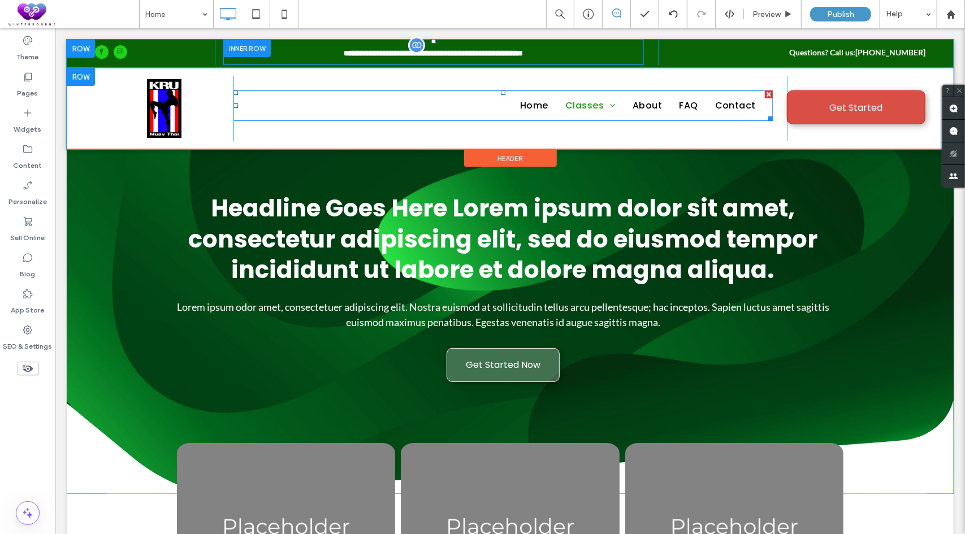
click at [462, 110] on nav "Home Classes Home Home Home Home Home Home About FAQ Contact" at bounding box center [502, 105] width 539 height 31
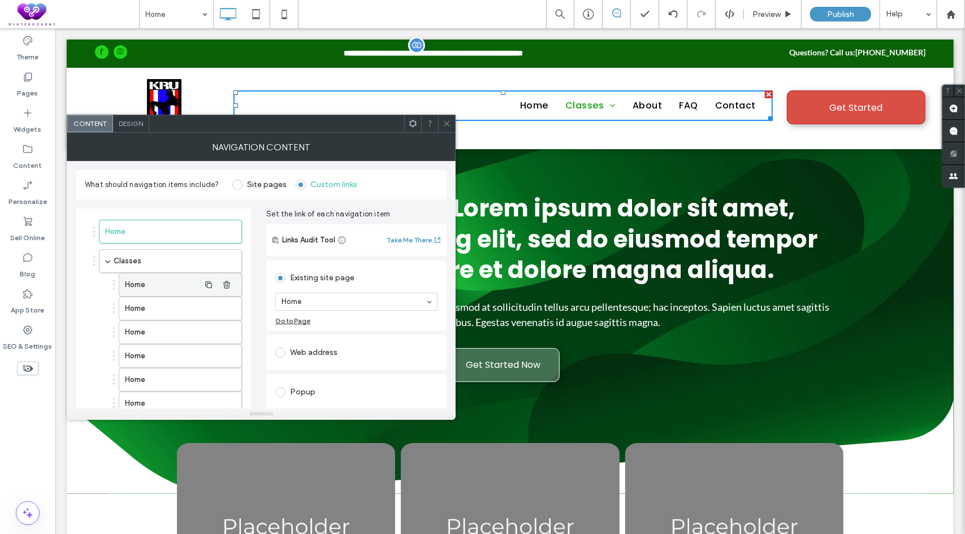
click at [190, 281] on label "Home" at bounding box center [162, 285] width 75 height 23
click at [193, 309] on label "Home" at bounding box center [162, 308] width 75 height 23
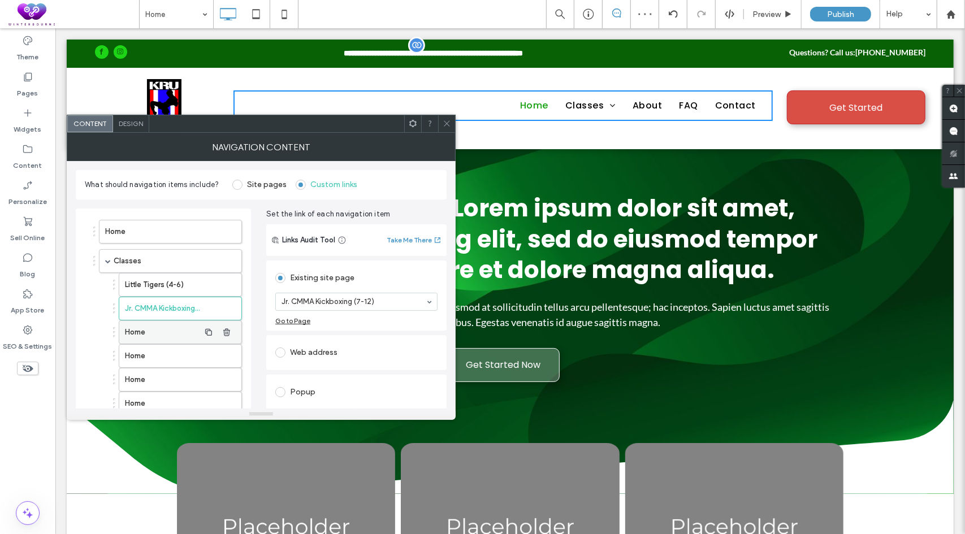
drag, startPoint x: 173, startPoint y: 332, endPoint x: 194, endPoint y: 331, distance: 21.5
click at [174, 332] on label "Home" at bounding box center [162, 332] width 75 height 23
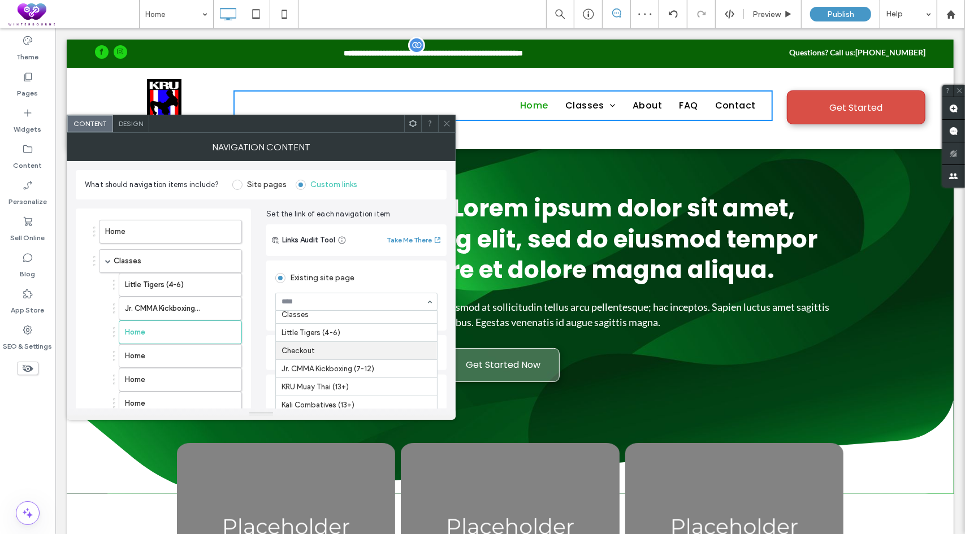
scroll to position [57, 0]
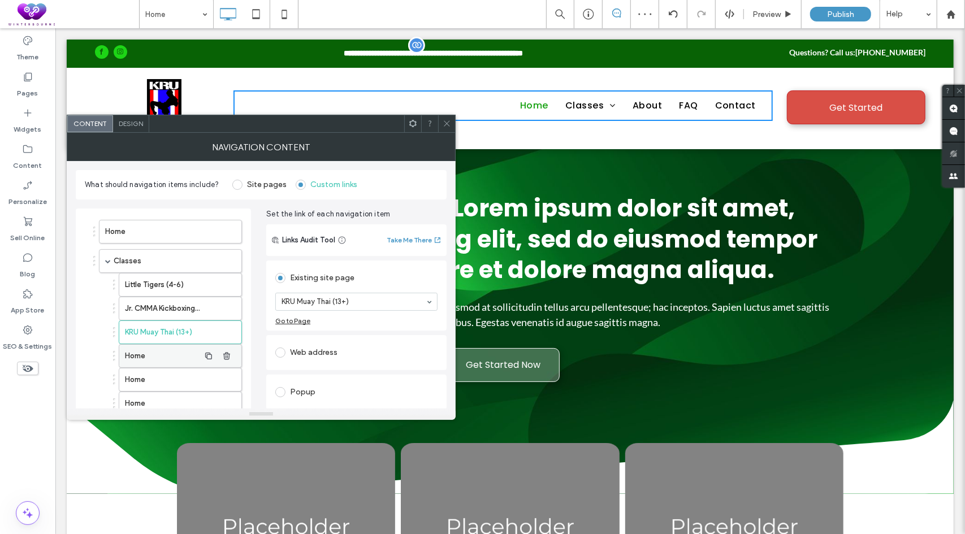
click at [165, 347] on label "Home" at bounding box center [162, 356] width 75 height 23
click at [226, 381] on icon "button" at bounding box center [226, 379] width 9 height 9
click at [447, 124] on use at bounding box center [447, 124] width 6 height 6
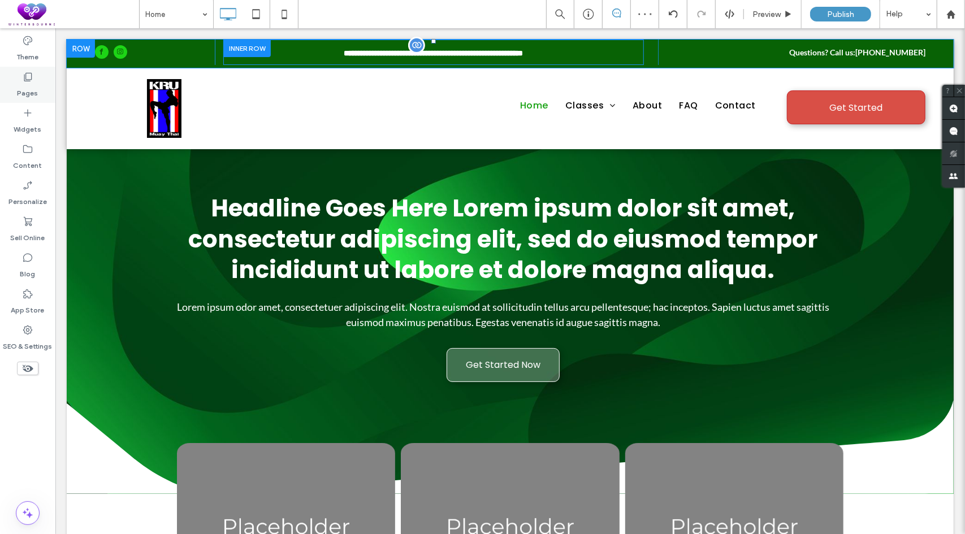
click at [26, 79] on use at bounding box center [28, 77] width 8 height 8
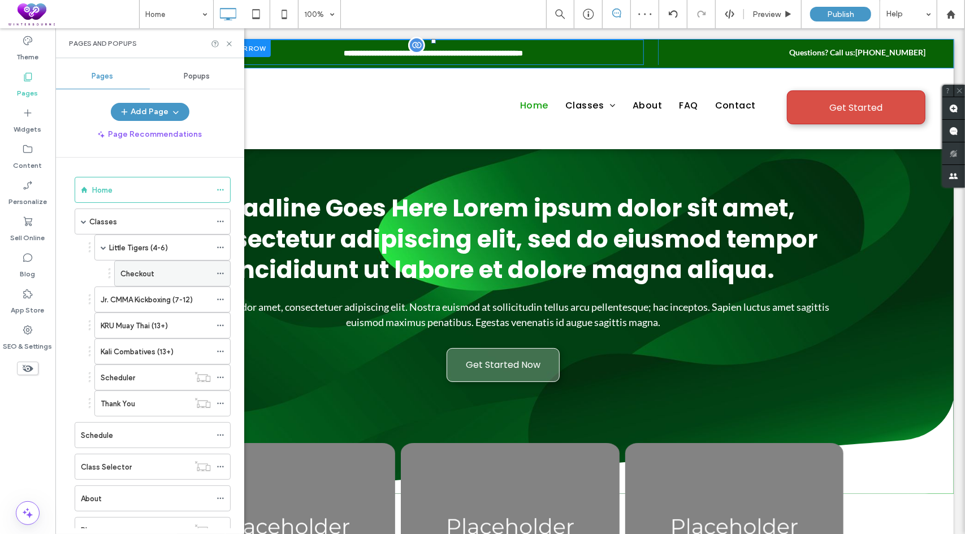
click at [224, 271] on icon at bounding box center [221, 274] width 8 height 8
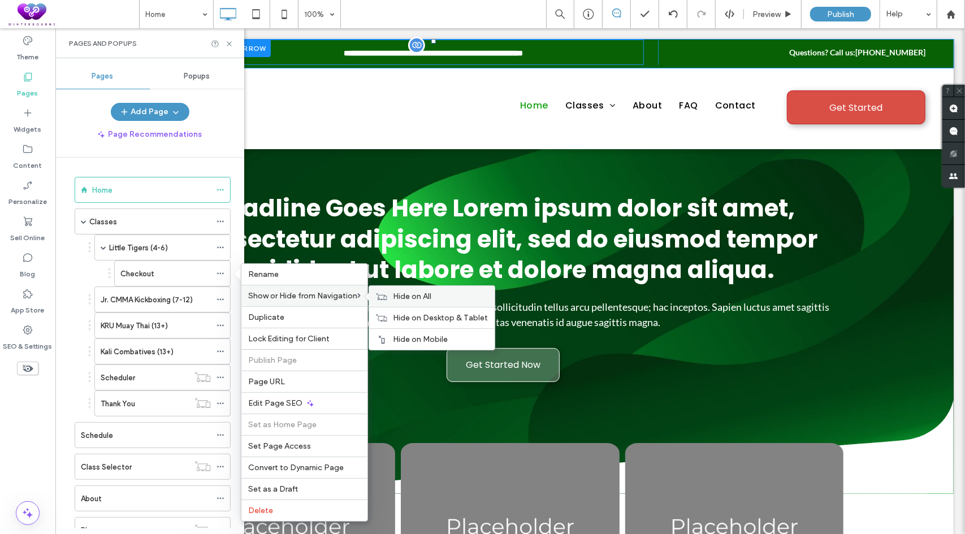
click at [409, 297] on span "Hide on All" at bounding box center [412, 297] width 38 height 10
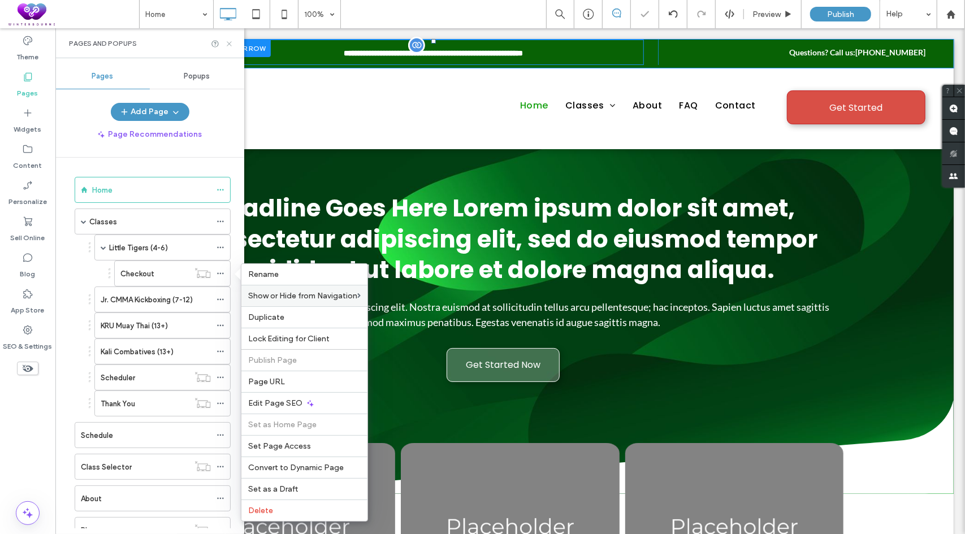
click at [232, 42] on icon at bounding box center [229, 44] width 8 height 8
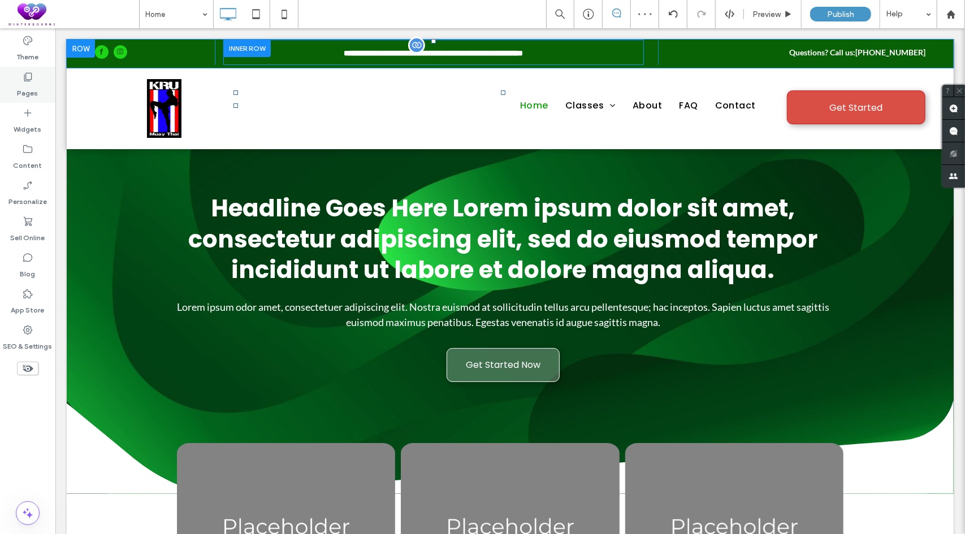
click at [24, 77] on use at bounding box center [28, 77] width 8 height 8
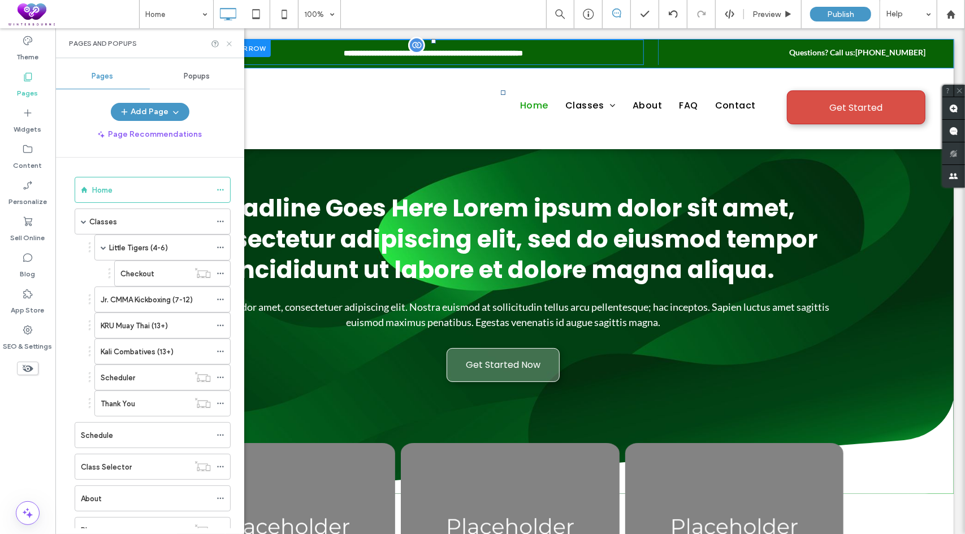
drag, startPoint x: 232, startPoint y: 42, endPoint x: 300, endPoint y: 25, distance: 69.9
click at [232, 42] on icon at bounding box center [229, 44] width 8 height 8
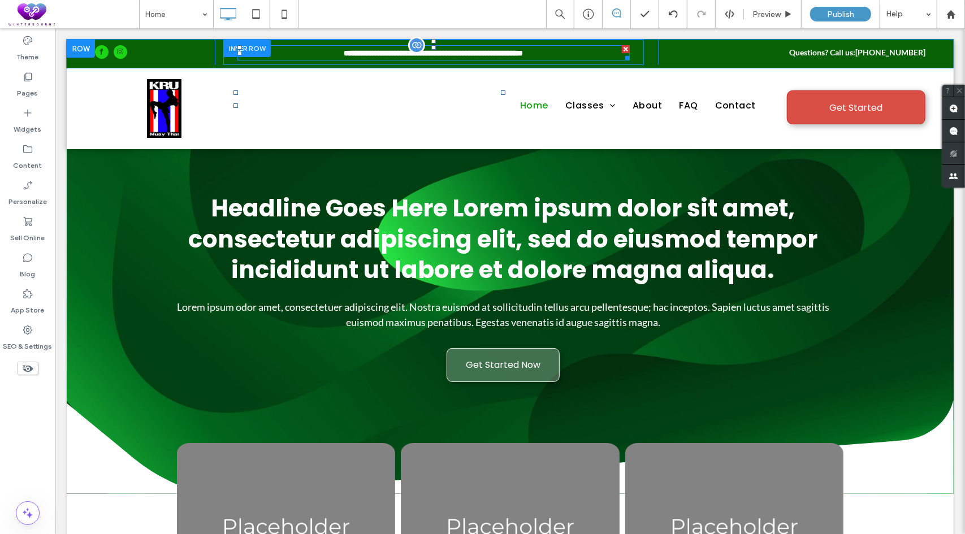
click at [501, 49] on span "**********" at bounding box center [432, 53] width 179 height 8
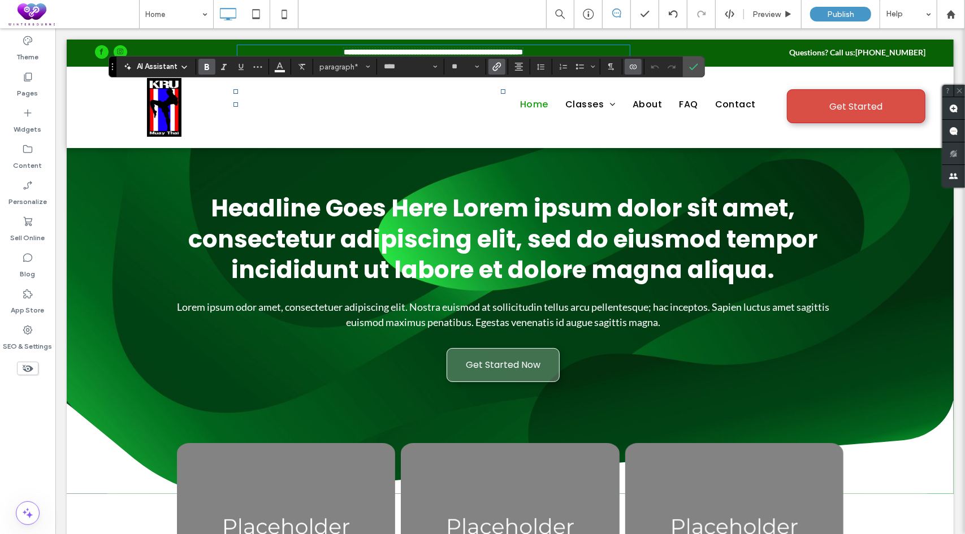
click at [496, 62] on icon "Link" at bounding box center [496, 66] width 9 height 9
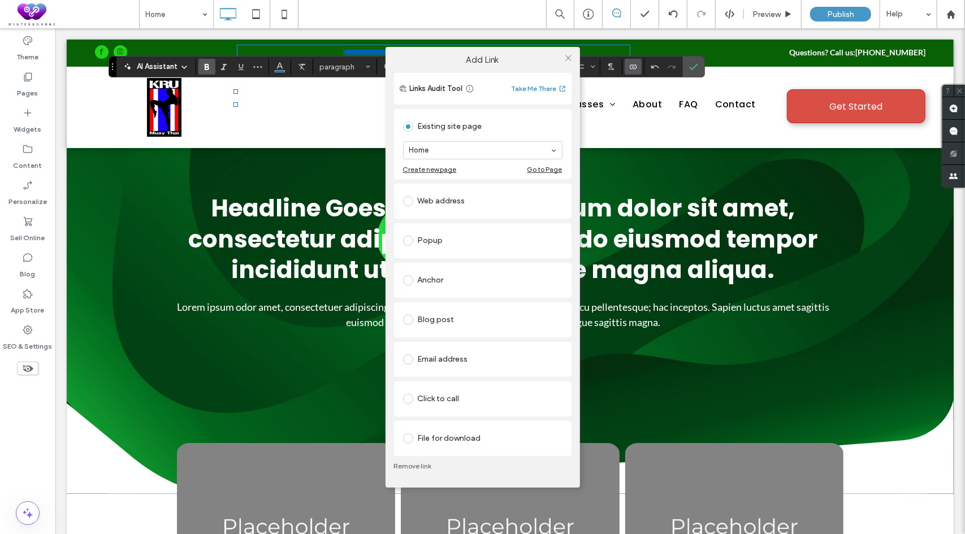
click at [447, 201] on div "Web address" at bounding box center [482, 201] width 159 height 18
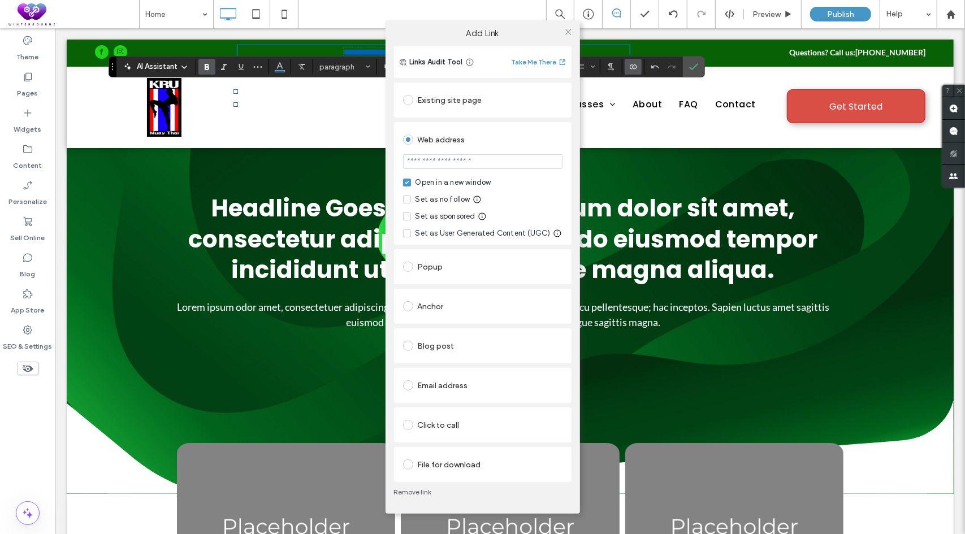
click at [507, 165] on input "url" at bounding box center [482, 161] width 159 height 15
type input "**********"
click at [522, 135] on div "Web address" at bounding box center [482, 140] width 159 height 18
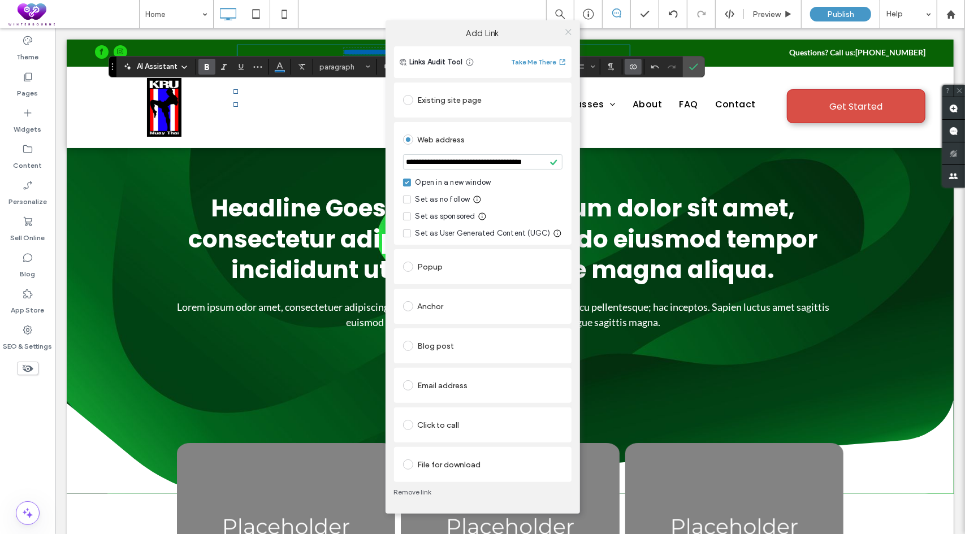
click at [566, 28] on icon at bounding box center [568, 32] width 8 height 8
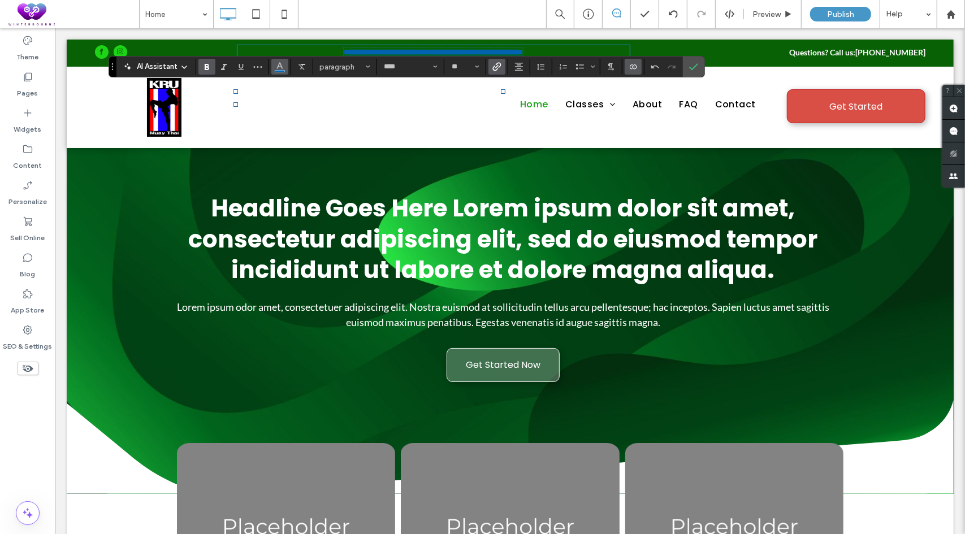
click at [273, 72] on button "Color" at bounding box center [279, 67] width 17 height 16
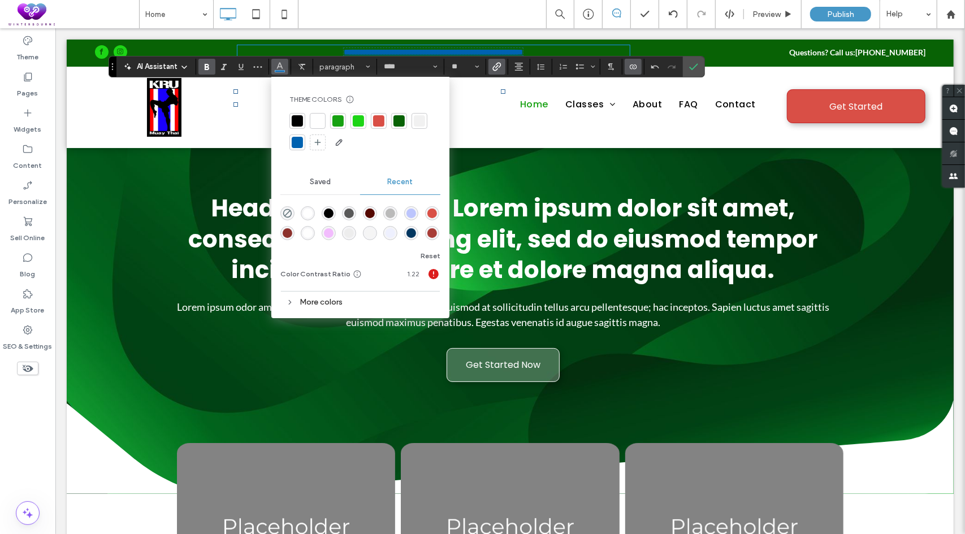
click at [318, 119] on div at bounding box center [317, 120] width 11 height 11
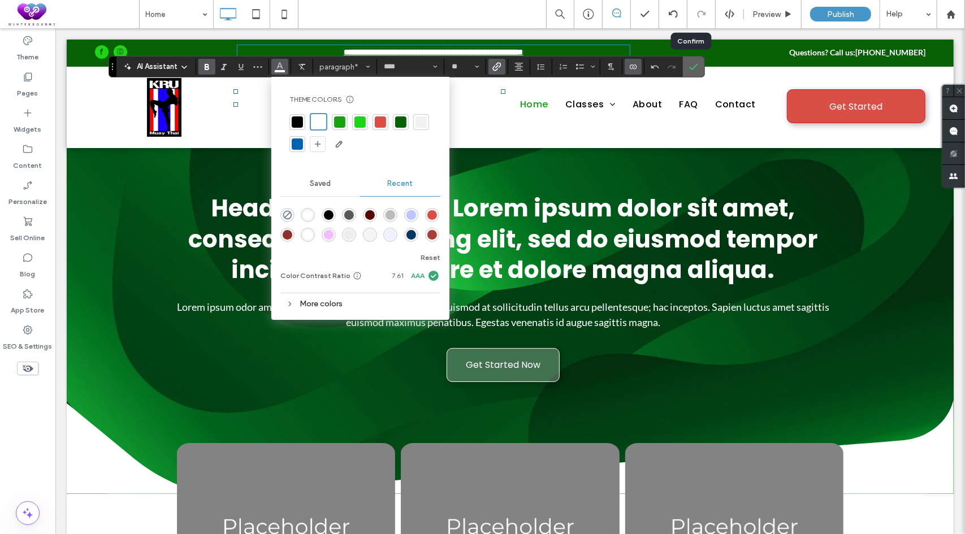
click at [694, 65] on icon "Confirm" at bounding box center [693, 66] width 9 height 9
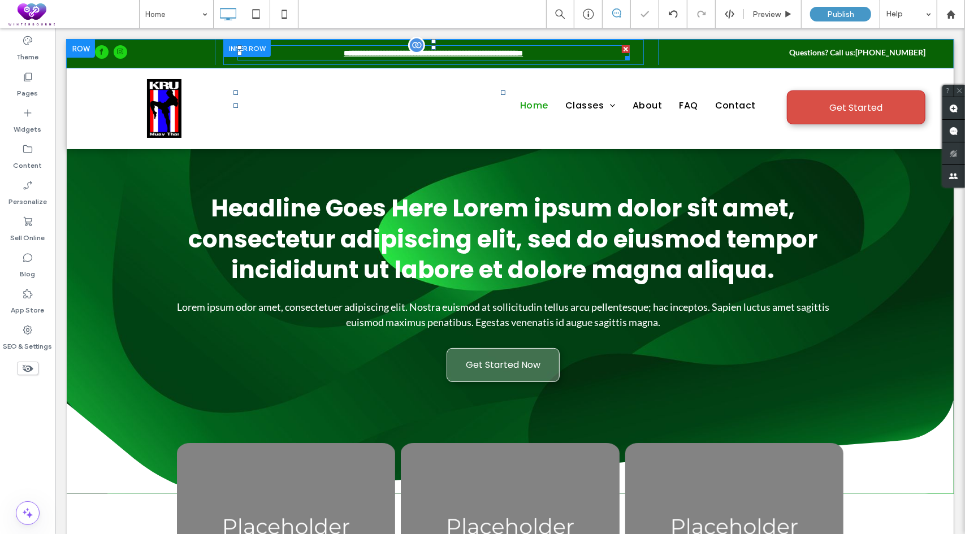
click at [557, 46] on p "**********" at bounding box center [433, 52] width 392 height 13
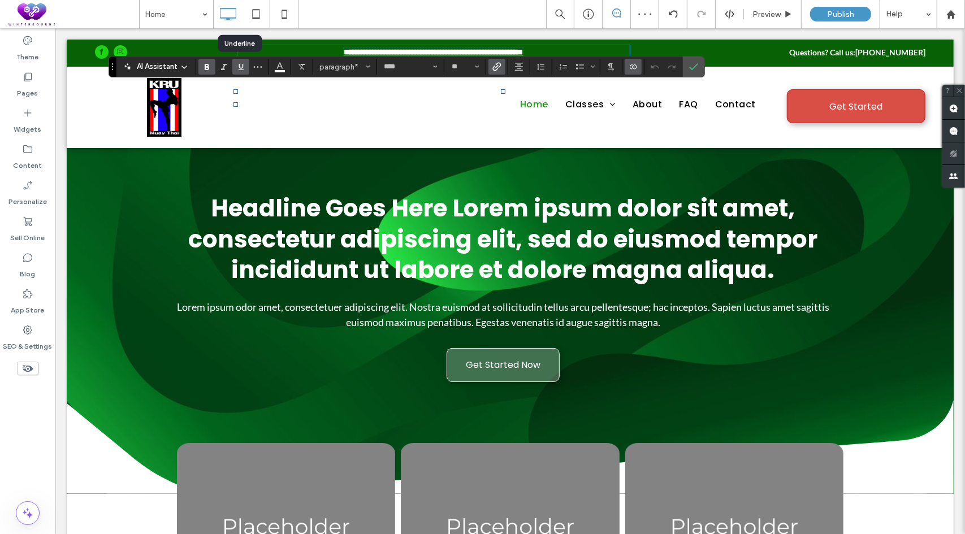
click at [243, 68] on icon "Underline" at bounding box center [240, 66] width 9 height 9
click at [685, 67] on label "Confirm" at bounding box center [693, 67] width 17 height 20
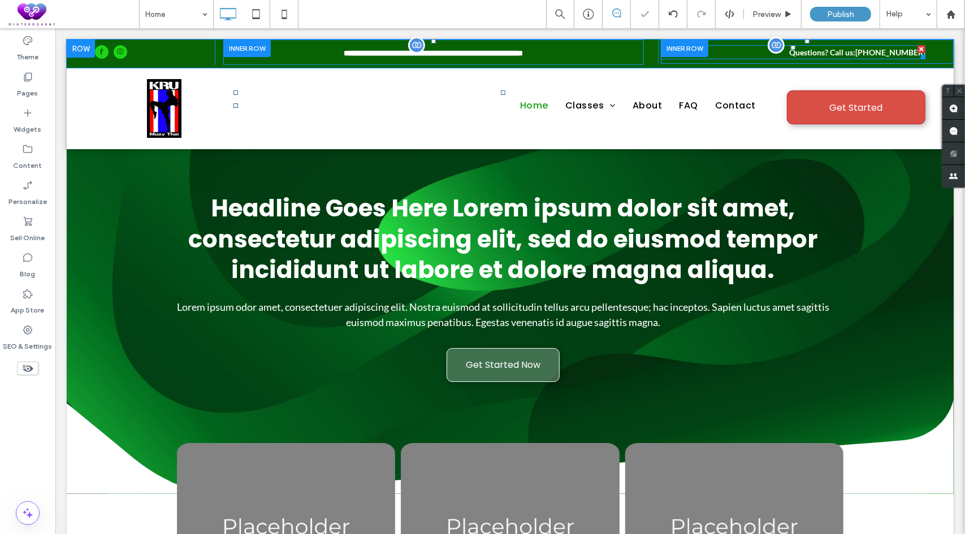
click at [894, 49] on span "[PHONE_NUMBER]" at bounding box center [890, 52] width 70 height 10
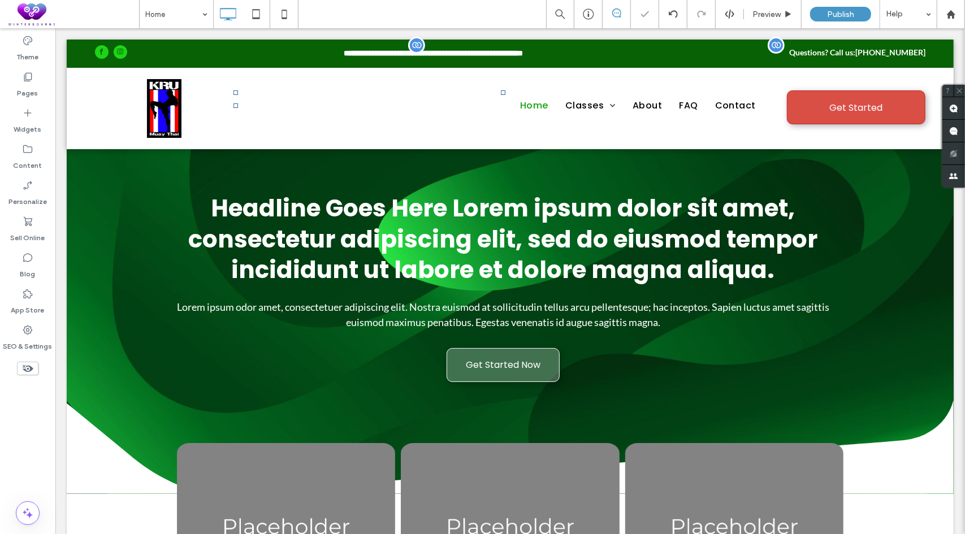
click at [888, 49] on span "[PHONE_NUMBER]" at bounding box center [890, 52] width 70 height 10
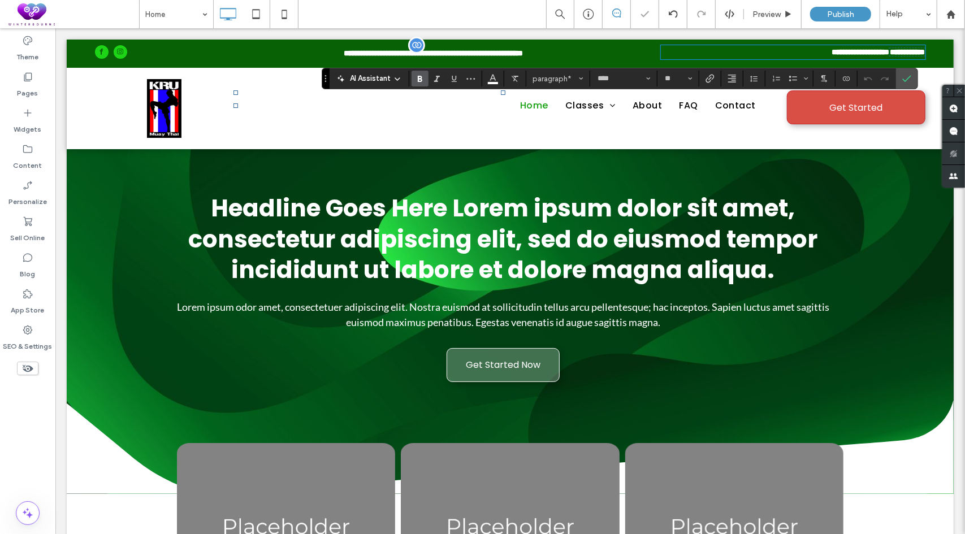
click at [889, 49] on span "**********" at bounding box center [906, 51] width 35 height 8
click at [713, 81] on label "Link" at bounding box center [710, 79] width 17 height 16
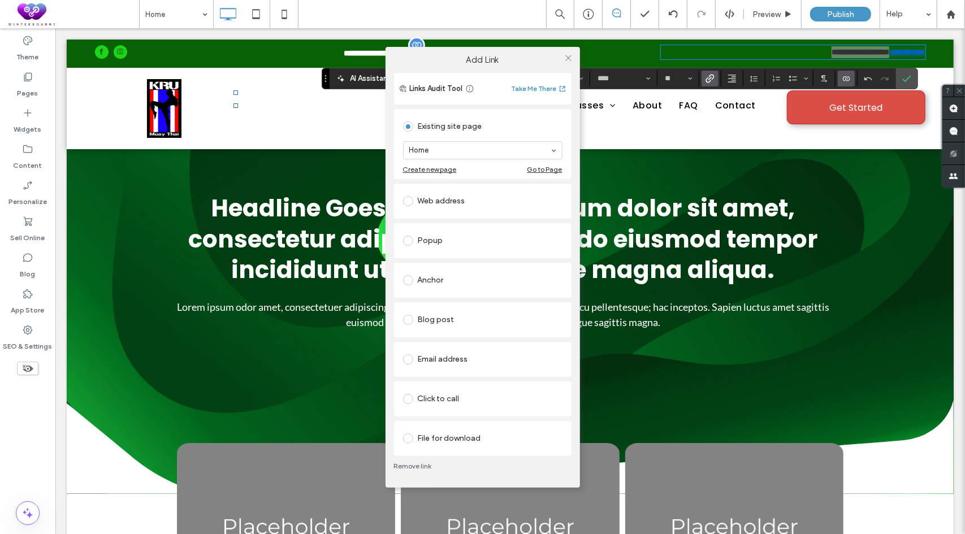
click at [445, 403] on div "Click to call" at bounding box center [482, 399] width 159 height 18
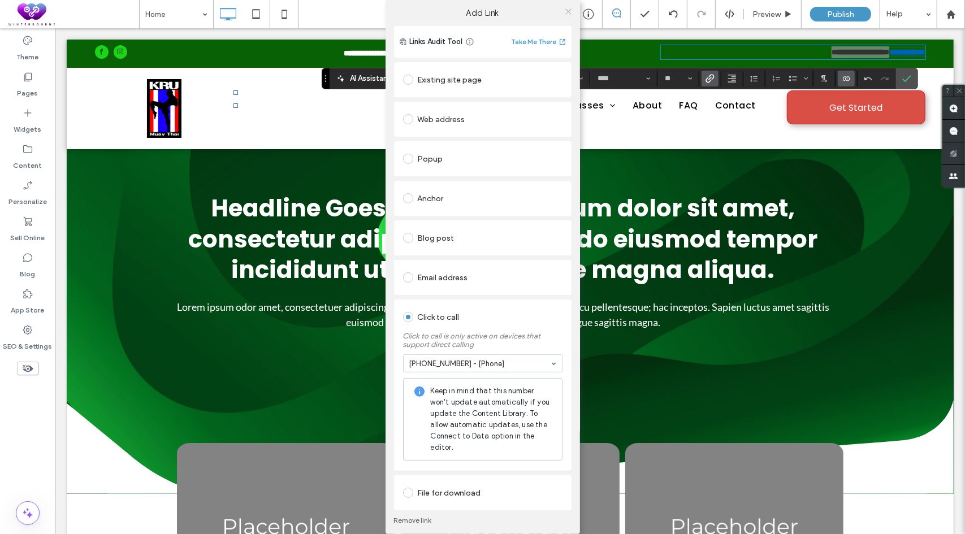
click at [566, 10] on icon at bounding box center [568, 11] width 8 height 8
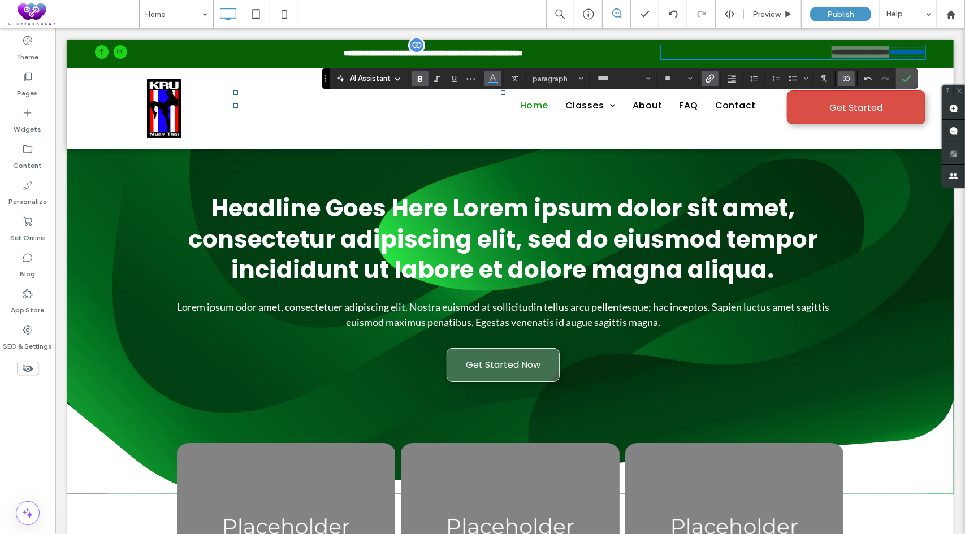
click at [494, 76] on icon "Color" at bounding box center [492, 77] width 9 height 9
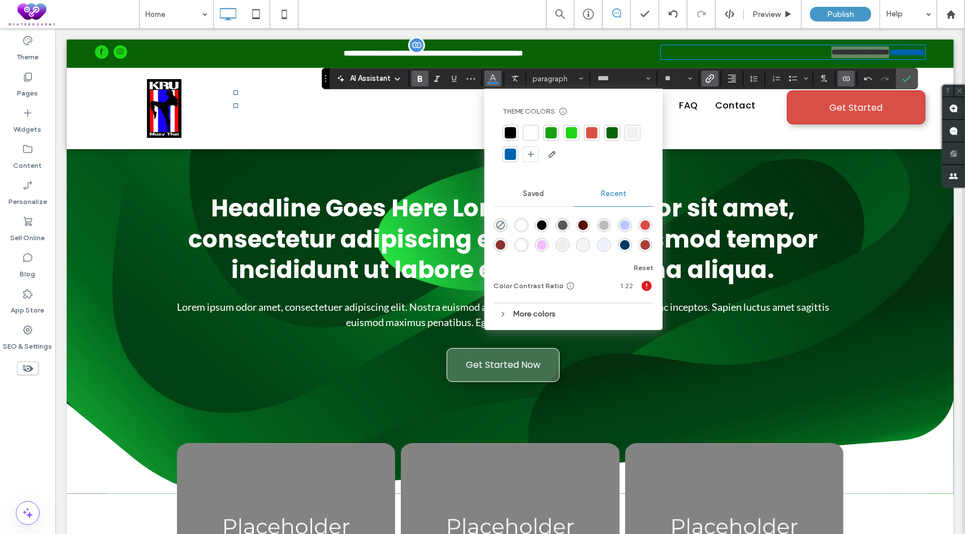
click at [529, 127] on div at bounding box center [530, 132] width 11 height 11
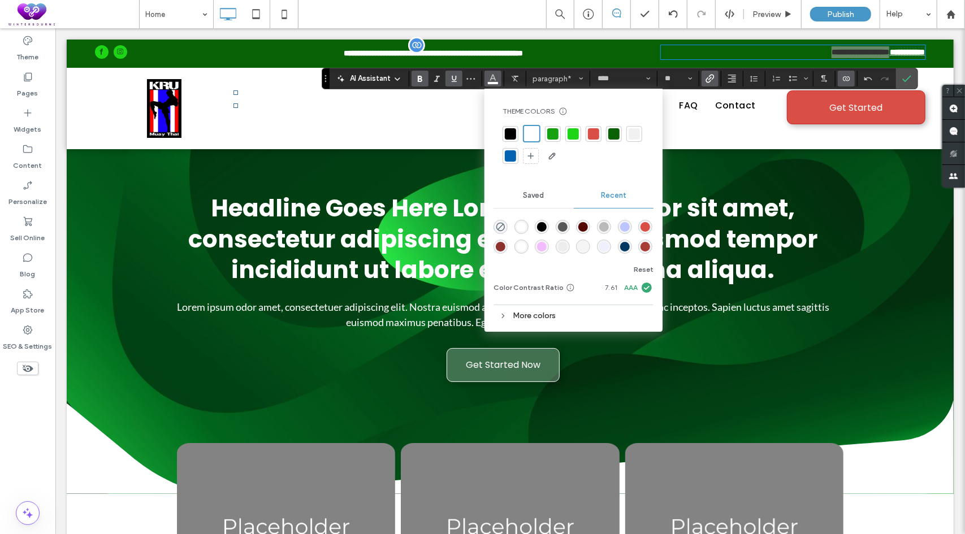
click at [457, 77] on icon "Underline" at bounding box center [453, 78] width 9 height 9
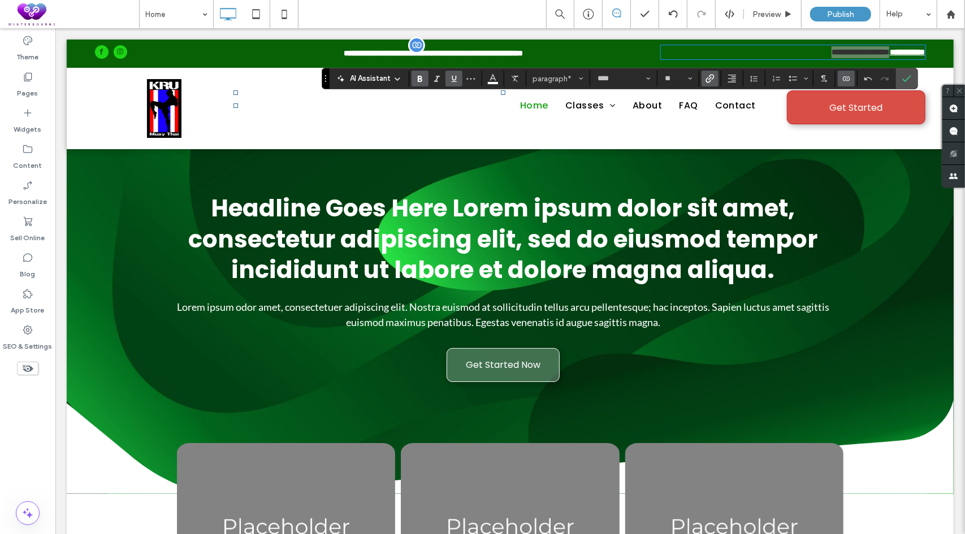
click at [457, 77] on icon "Underline" at bounding box center [453, 78] width 9 height 9
click at [904, 78] on icon "Confirm" at bounding box center [906, 78] width 9 height 9
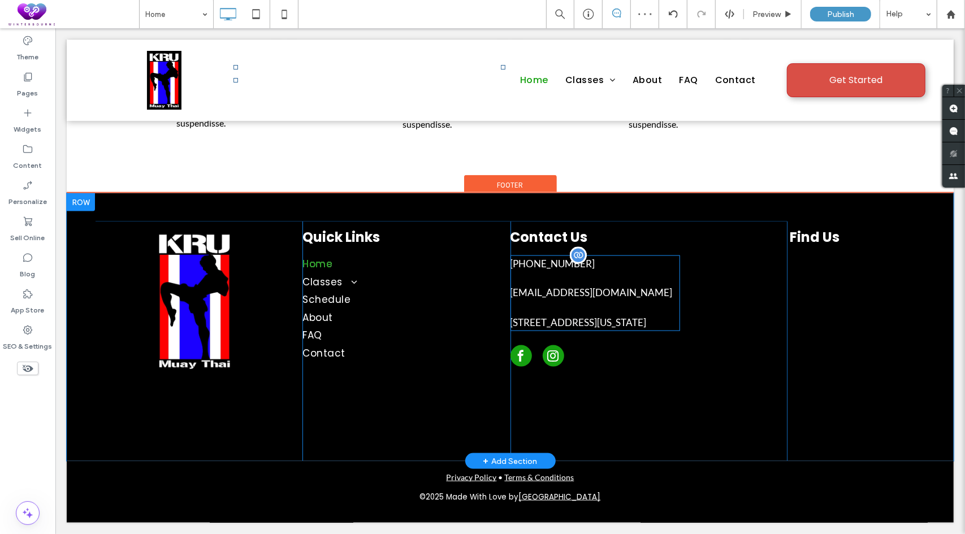
scroll to position [3789, 0]
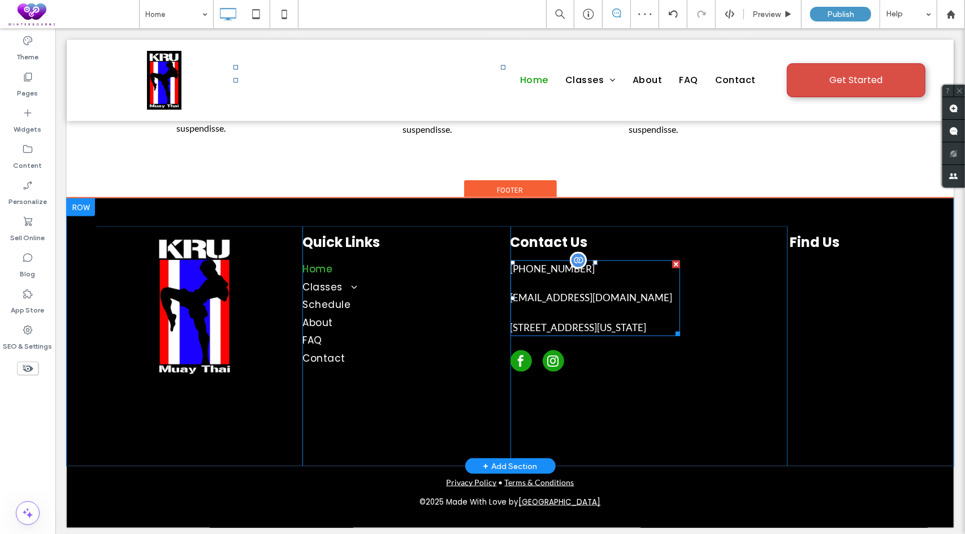
click at [594, 265] on p "[PHONE_NUMBER]" at bounding box center [595, 275] width 170 height 29
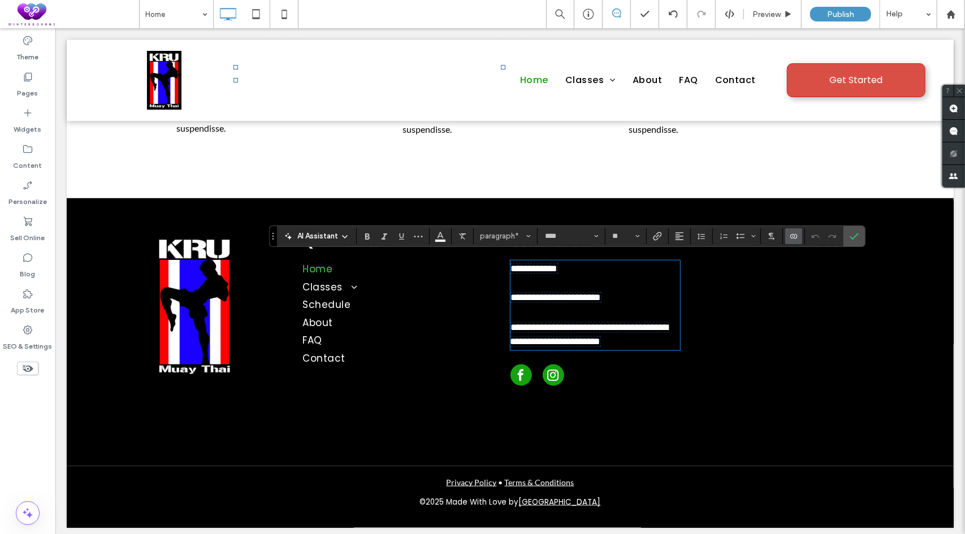
click at [556, 267] on span "**********" at bounding box center [533, 268] width 46 height 10
click at [653, 237] on icon "Link" at bounding box center [657, 236] width 9 height 9
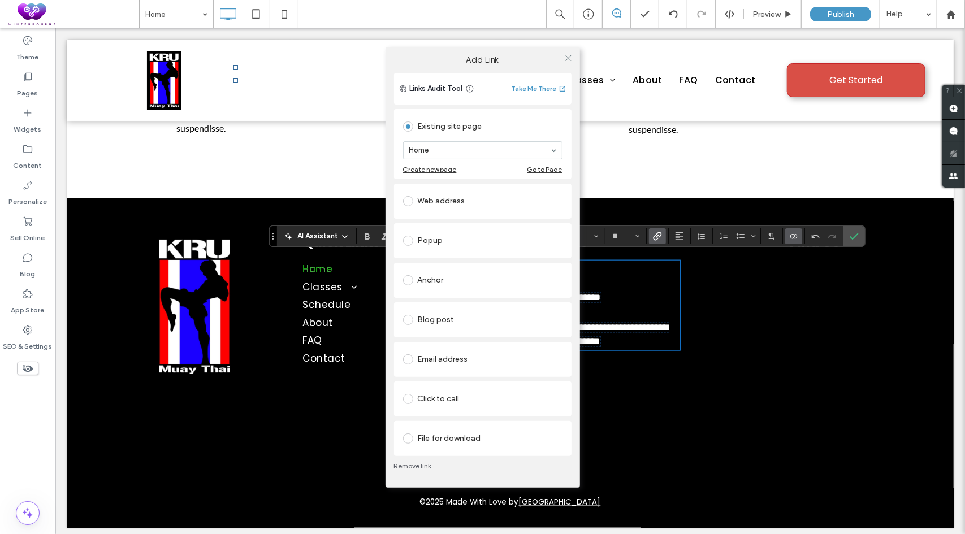
click at [462, 201] on div "Web address" at bounding box center [482, 201] width 159 height 18
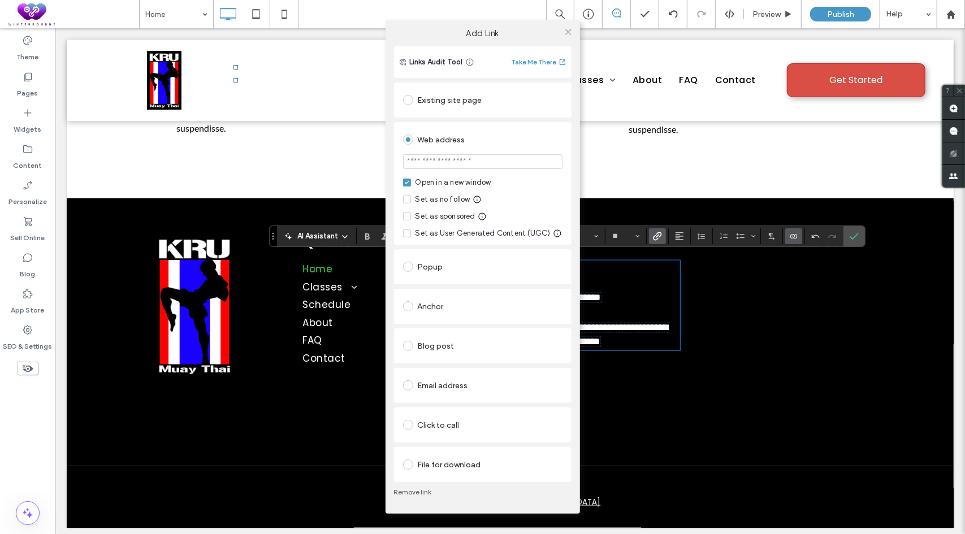
click at [480, 167] on input "url" at bounding box center [482, 161] width 159 height 15
paste input "**********"
type input "**********"
click at [513, 134] on div "Web address" at bounding box center [482, 140] width 159 height 18
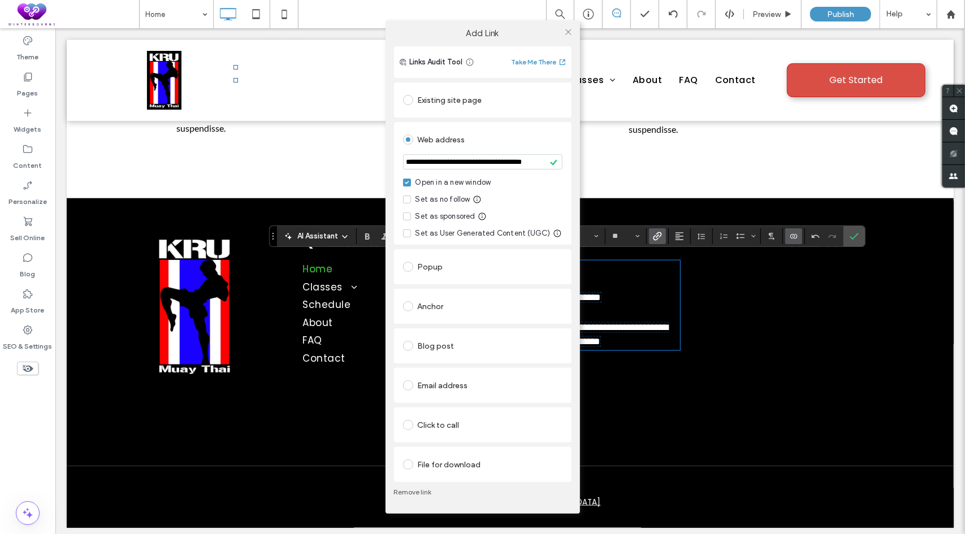
scroll to position [0, 0]
click at [572, 31] on icon at bounding box center [568, 32] width 8 height 8
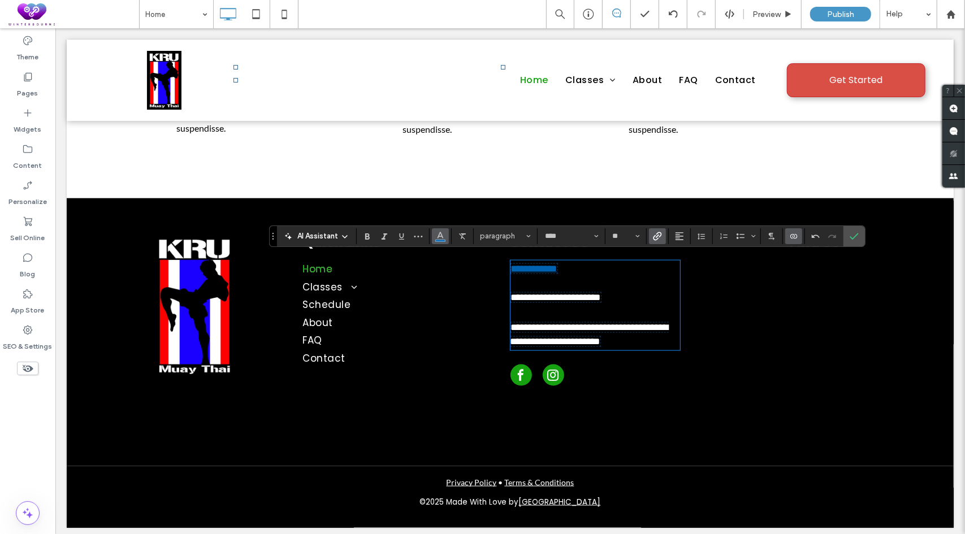
click at [442, 235] on icon "Color" at bounding box center [440, 235] width 9 height 9
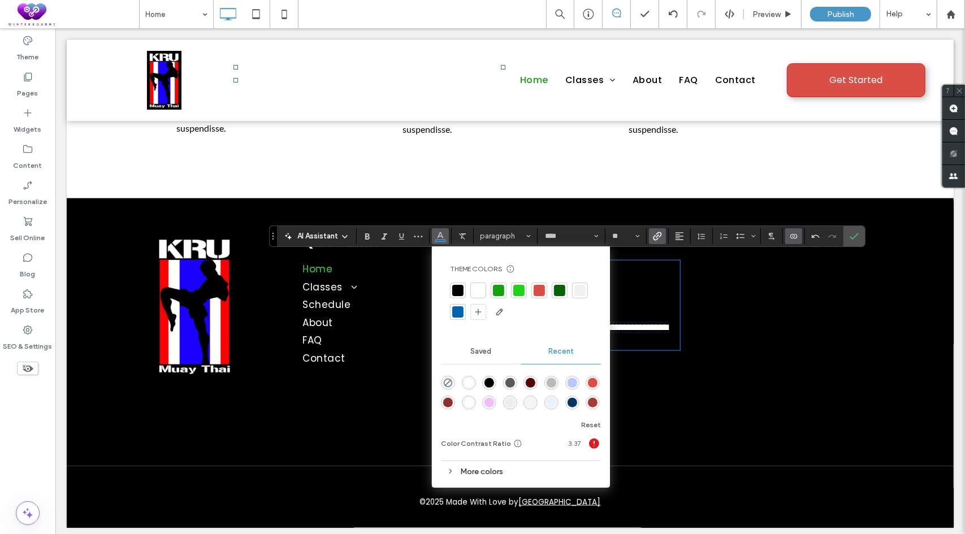
click at [474, 288] on div at bounding box center [478, 290] width 11 height 11
click at [403, 237] on icon "Underline" at bounding box center [401, 236] width 9 height 9
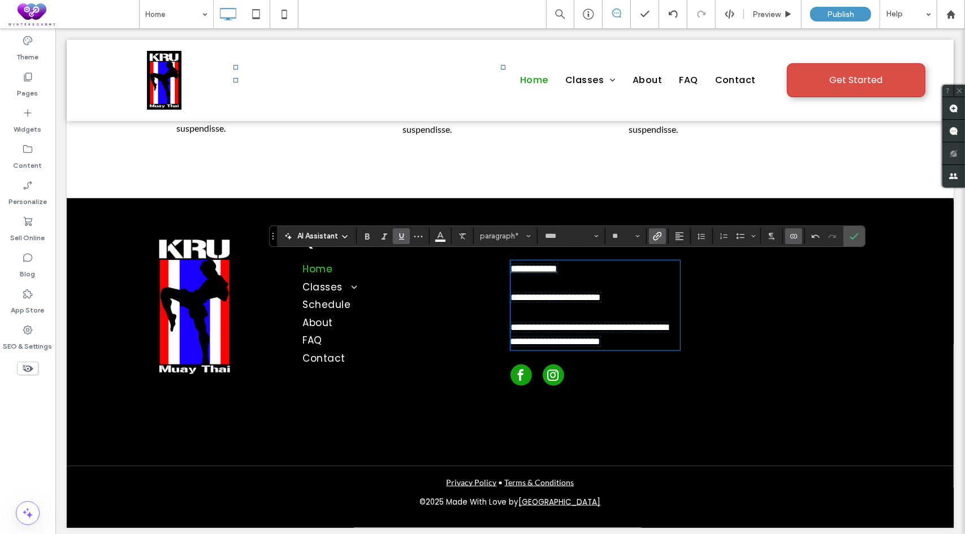
click at [401, 237] on icon "Underline" at bounding box center [401, 236] width 9 height 9
click at [850, 232] on icon "Confirm" at bounding box center [854, 236] width 9 height 9
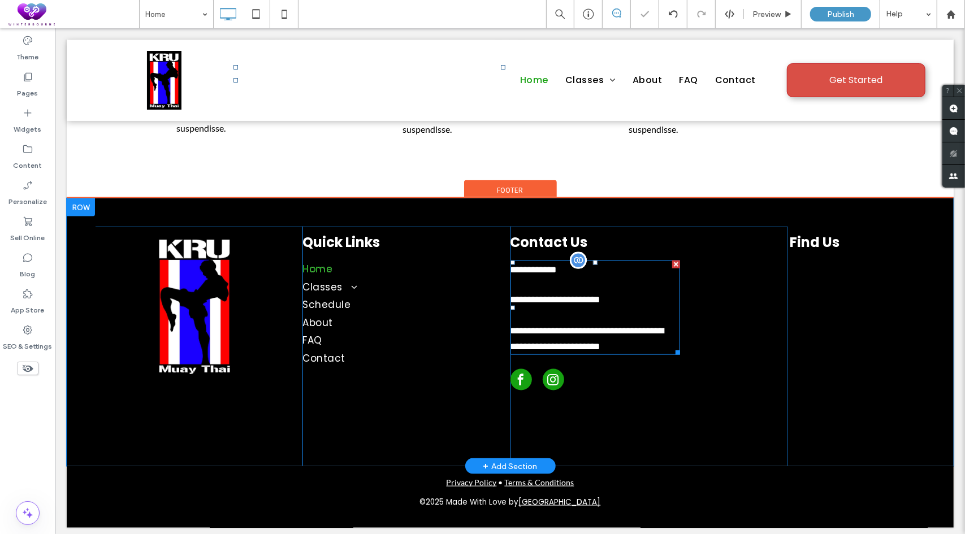
click at [574, 295] on span "**********" at bounding box center [555, 300] width 90 height 10
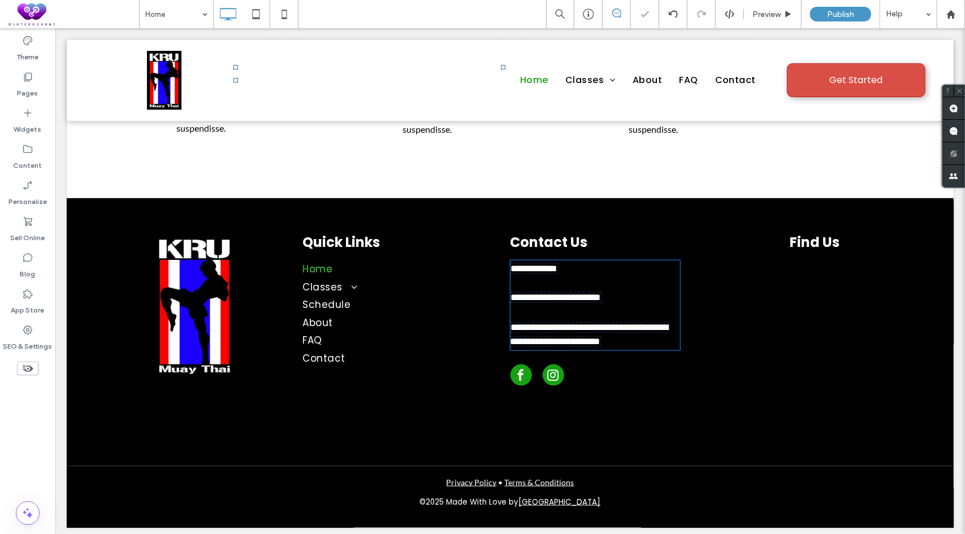
type input "****"
type input "**"
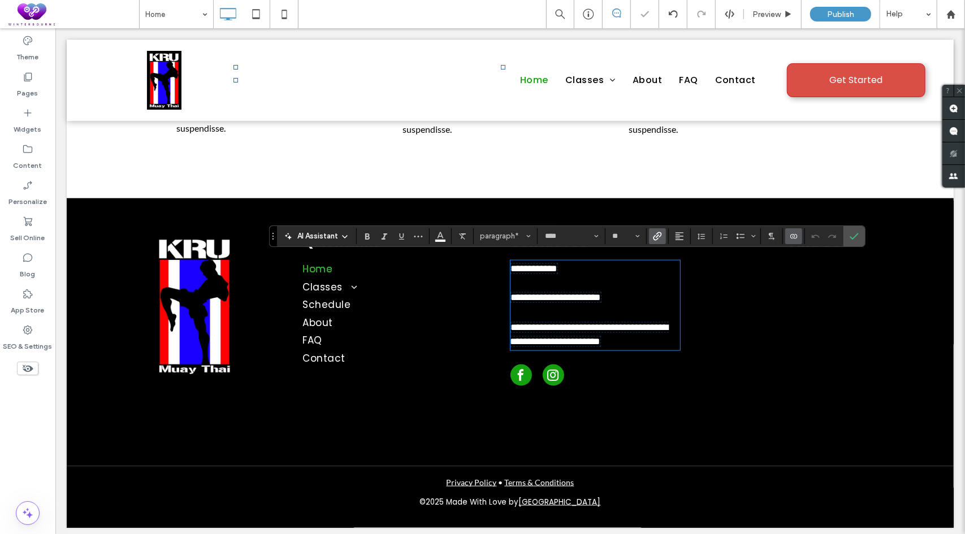
click at [570, 292] on span "**********" at bounding box center [555, 297] width 90 height 10
click at [656, 237] on icon "Link" at bounding box center [657, 236] width 9 height 9
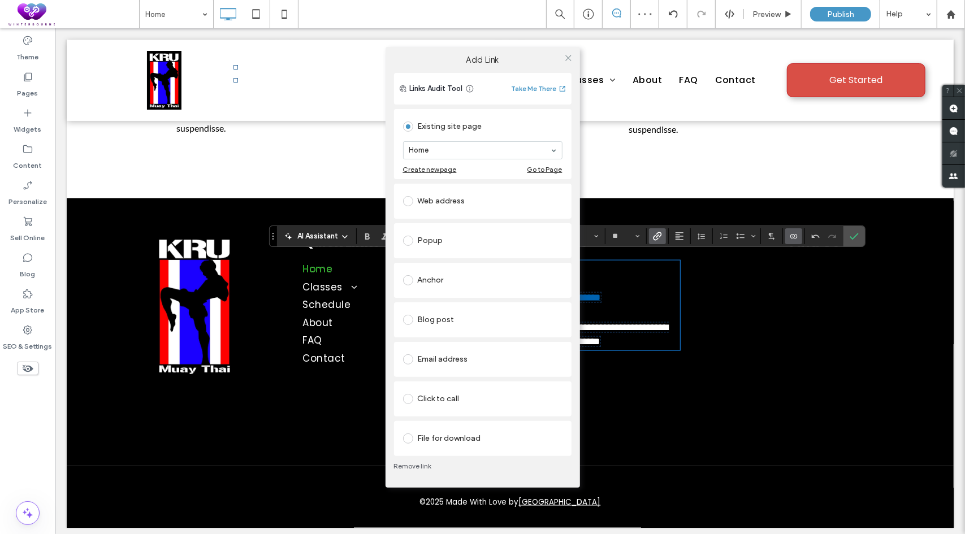
click at [456, 366] on div "Email address" at bounding box center [482, 360] width 159 height 18
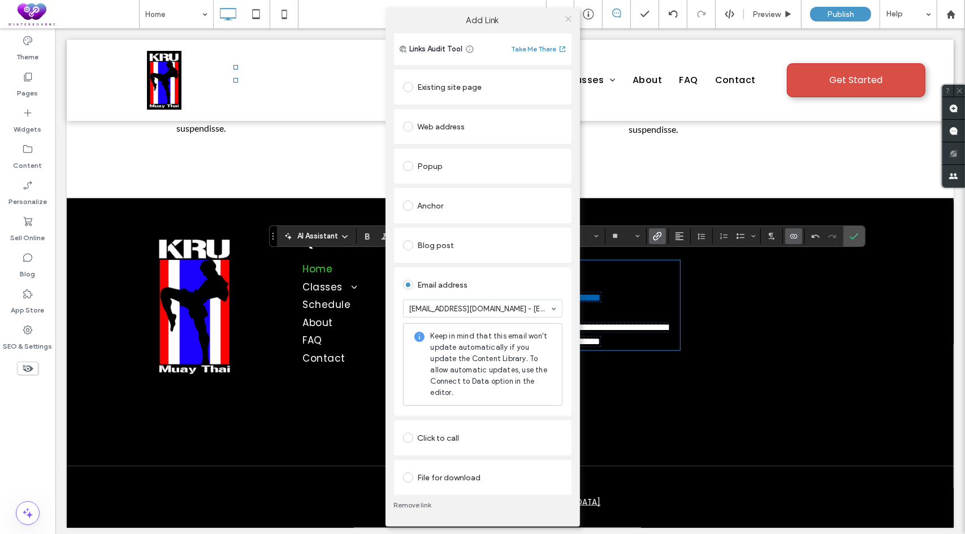
click at [569, 20] on icon at bounding box center [568, 19] width 8 height 8
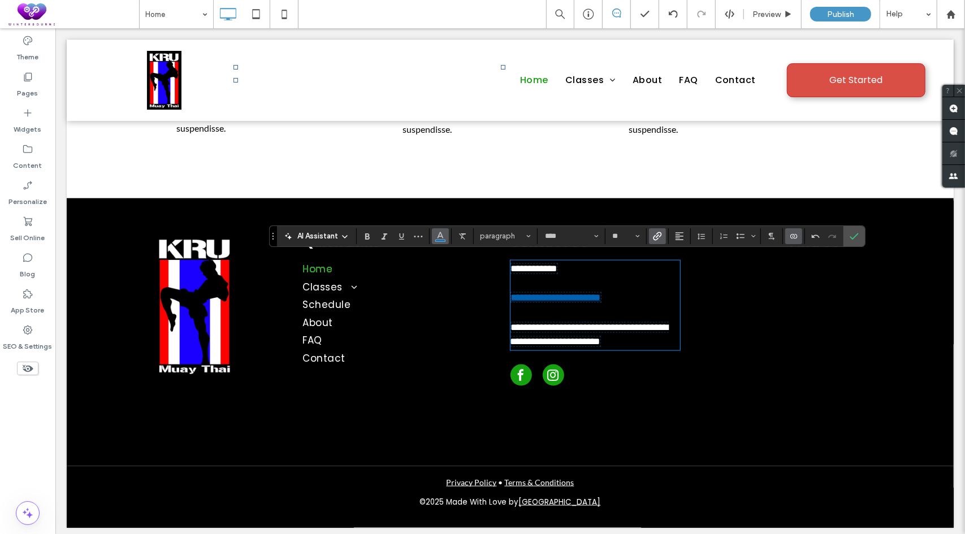
click at [440, 237] on icon "Color" at bounding box center [440, 235] width 9 height 9
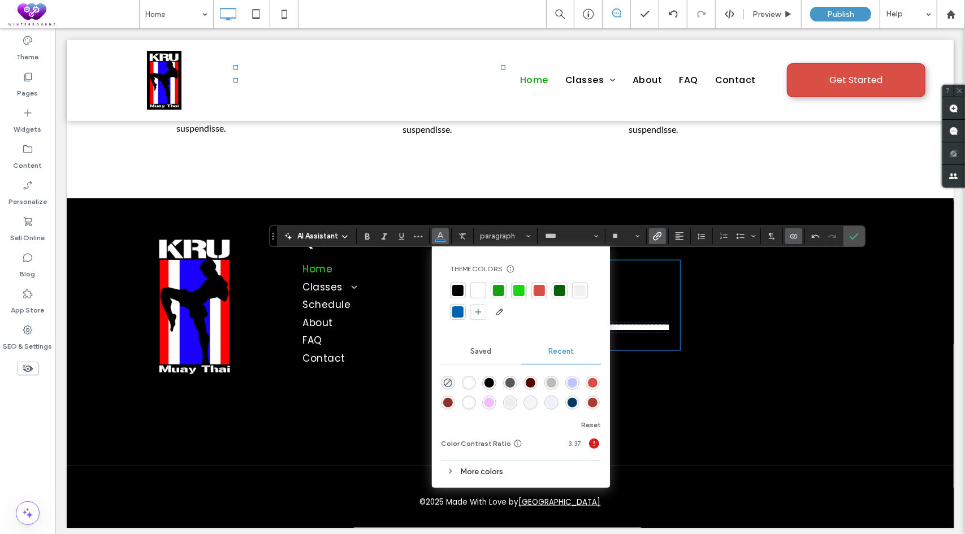
click at [478, 293] on div at bounding box center [478, 290] width 11 height 11
click at [405, 240] on icon "Underline" at bounding box center [401, 236] width 9 height 9
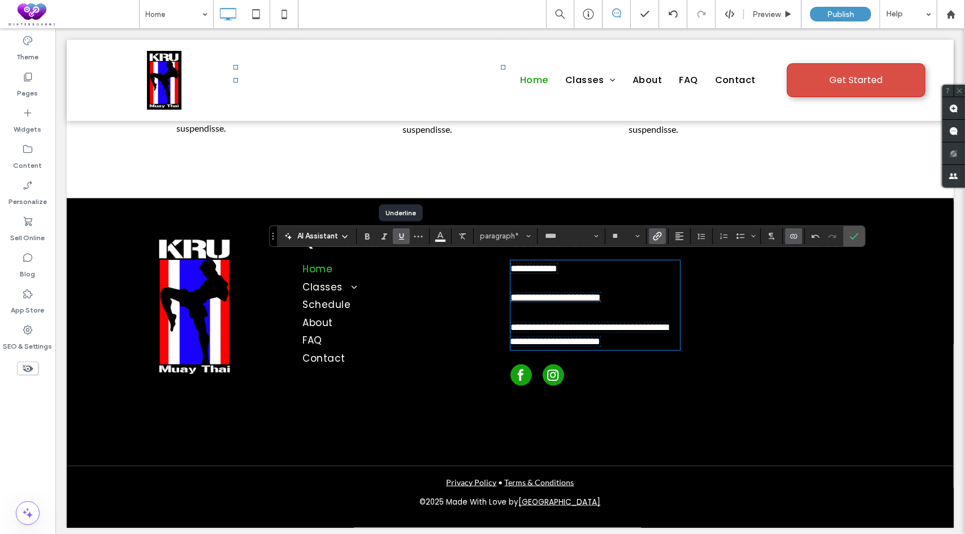
click at [405, 240] on icon "Underline" at bounding box center [401, 236] width 9 height 9
click at [586, 332] on span "**********" at bounding box center [589, 334] width 158 height 24
click at [653, 236] on icon "Link" at bounding box center [657, 236] width 9 height 9
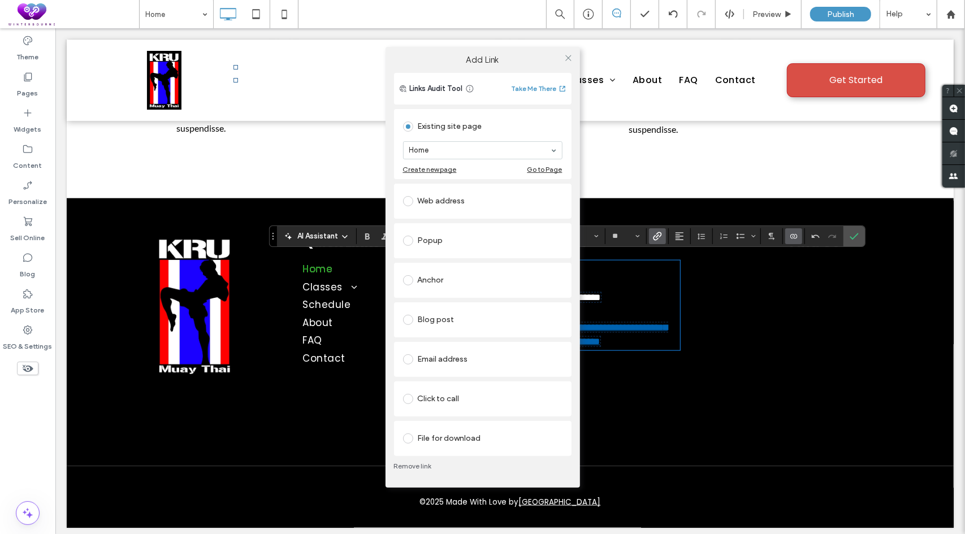
click at [441, 201] on div "Web address" at bounding box center [482, 201] width 159 height 18
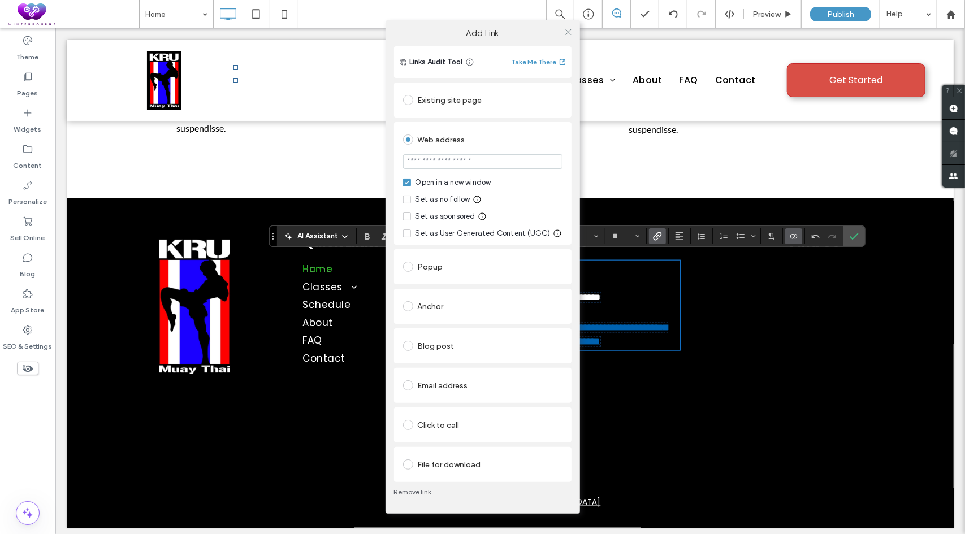
click at [473, 162] on input "url" at bounding box center [482, 161] width 159 height 15
paste input "**********"
type input "**********"
click at [492, 133] on div "Web address" at bounding box center [482, 140] width 159 height 18
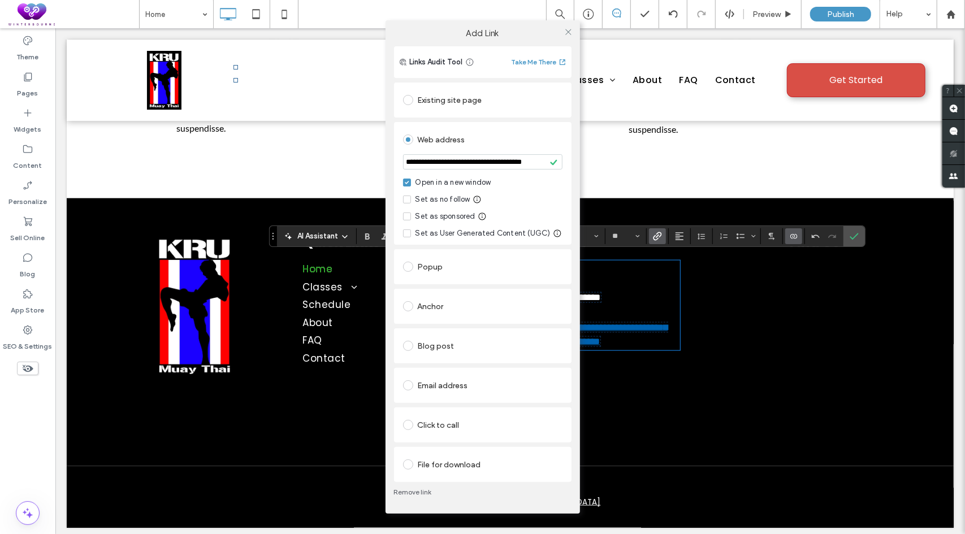
scroll to position [0, 0]
click at [567, 31] on icon at bounding box center [568, 32] width 8 height 8
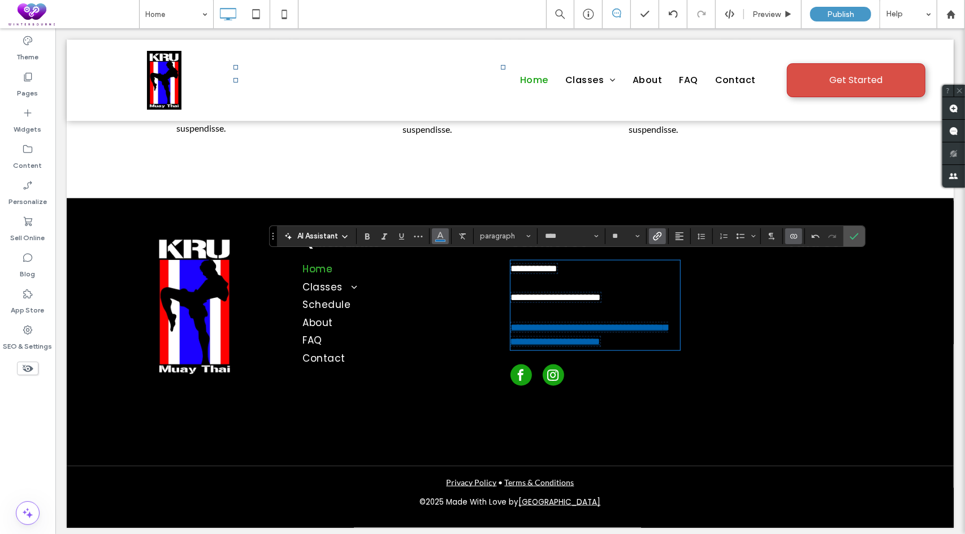
click at [434, 236] on button "Color" at bounding box center [440, 236] width 17 height 16
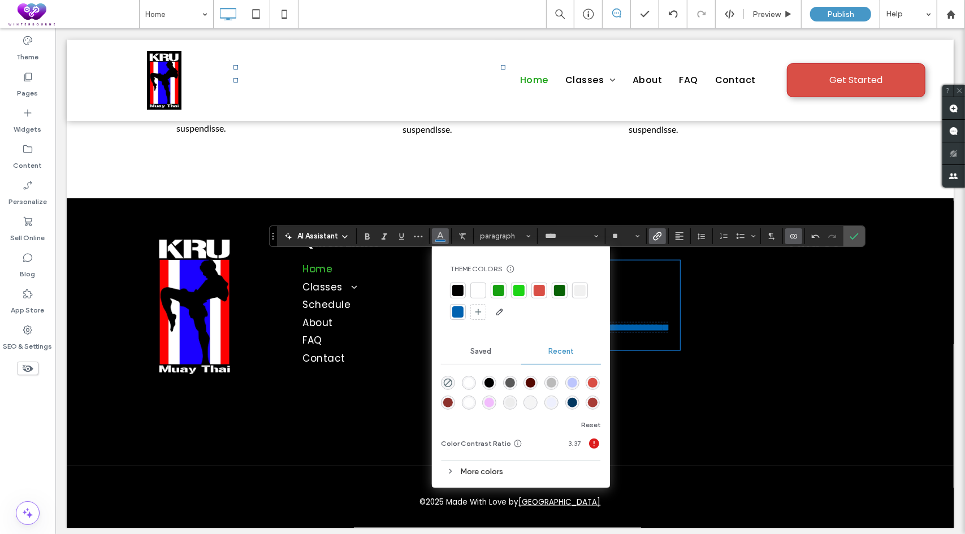
click at [478, 291] on div at bounding box center [478, 290] width 11 height 11
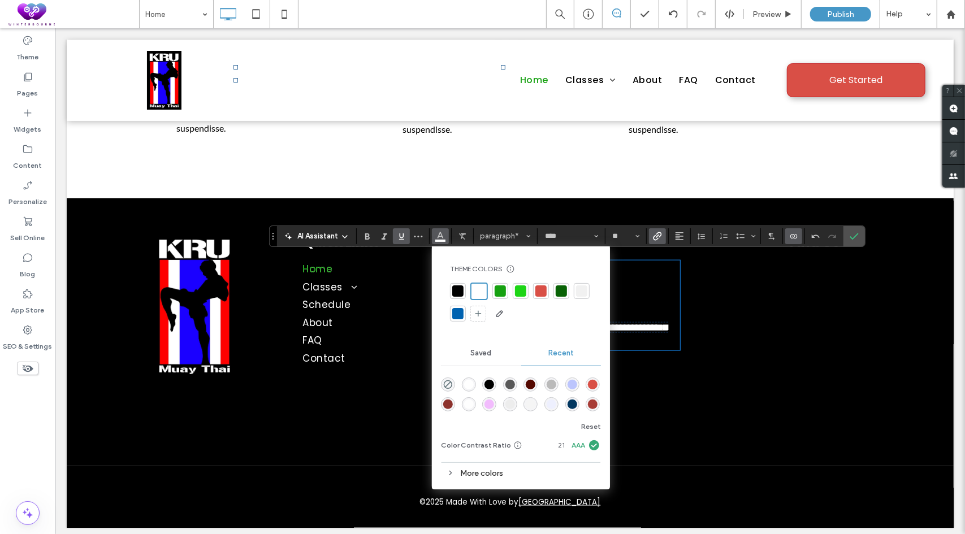
click at [402, 237] on use "Underline" at bounding box center [401, 236] width 5 height 6
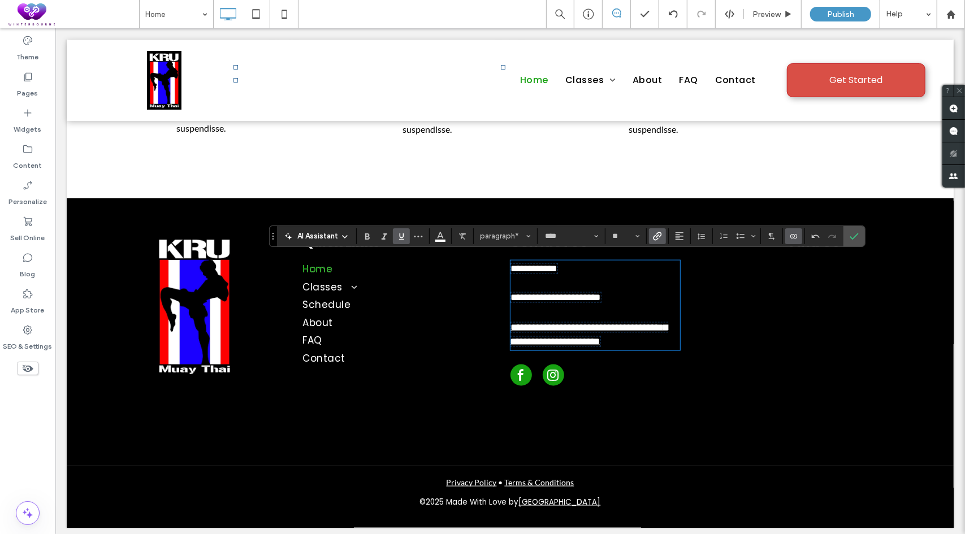
click at [402, 237] on use "Underline" at bounding box center [401, 236] width 5 height 6
click at [853, 236] on use "Confirm" at bounding box center [854, 236] width 9 height 7
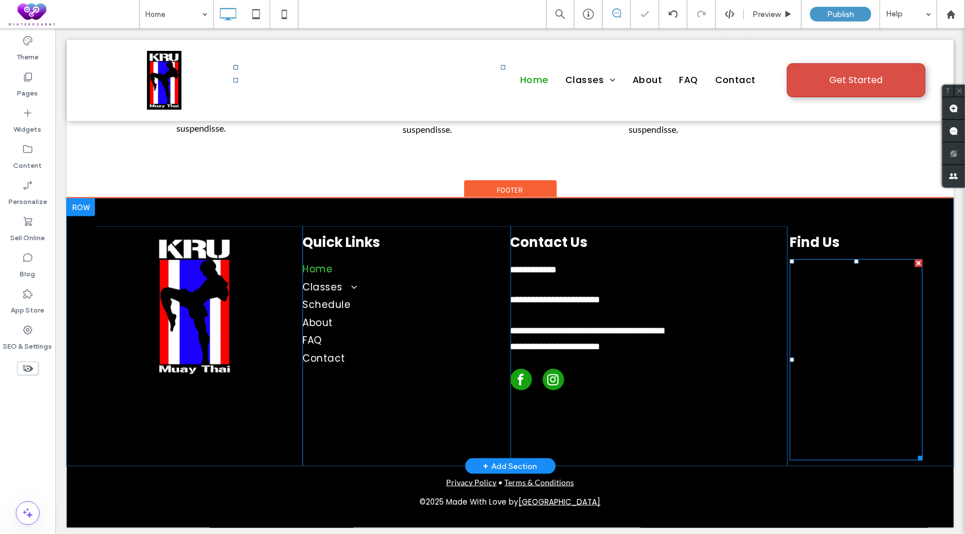
click at [836, 320] on span at bounding box center [855, 359] width 133 height 201
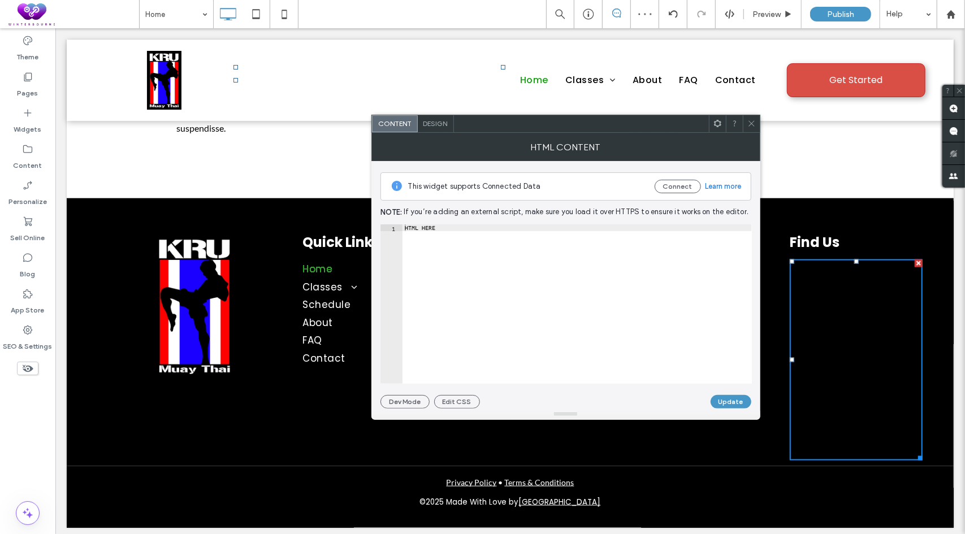
type textarea "*********"
click at [485, 263] on div "HTML HERE" at bounding box center [577, 311] width 349 height 174
paste textarea "Cursor at row 1"
click at [641, 306] on div "< iframe src = "https://www.google.com/maps/embed?pb=!1m18!1m12!1m3!1d3013.8677…" at bounding box center [39, 311] width 1426 height 174
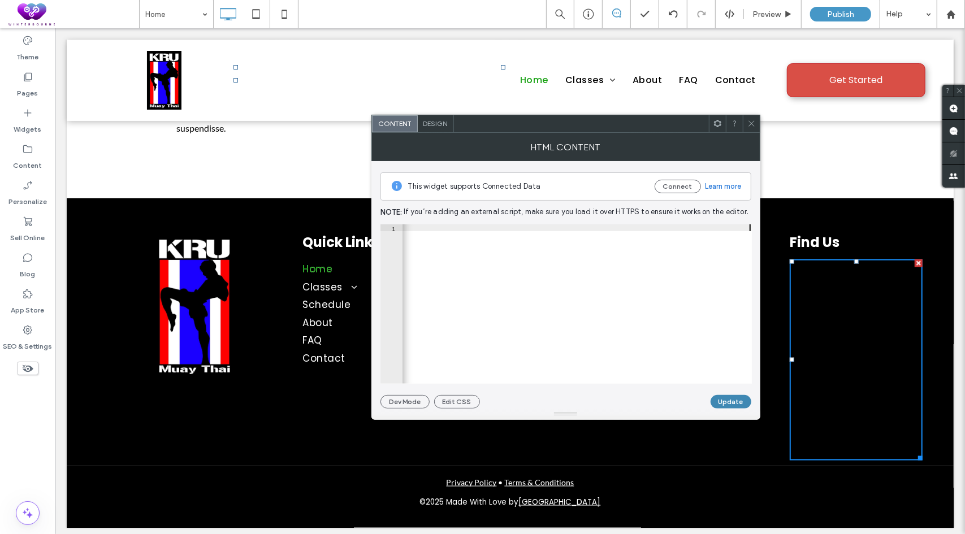
click at [728, 401] on button "Update" at bounding box center [731, 402] width 41 height 14
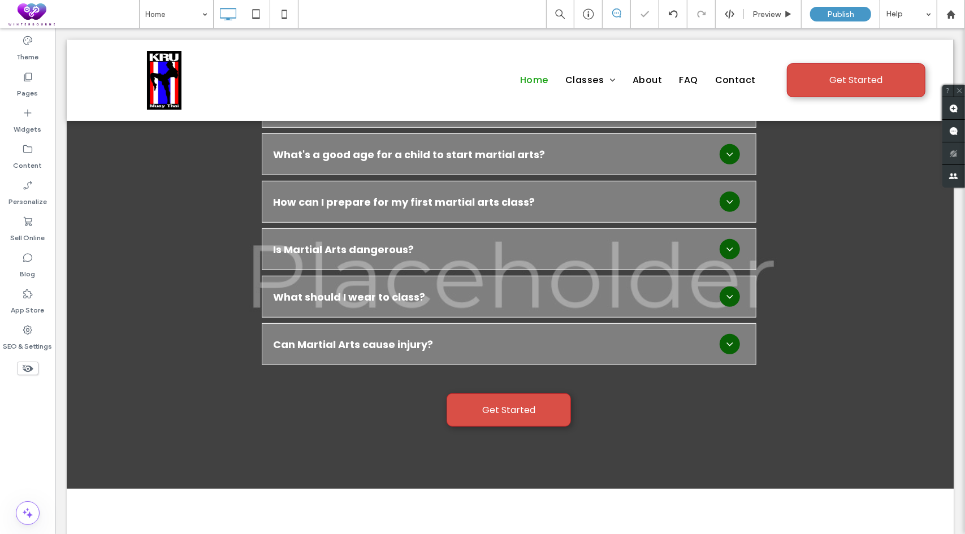
scroll to position [3798, 0]
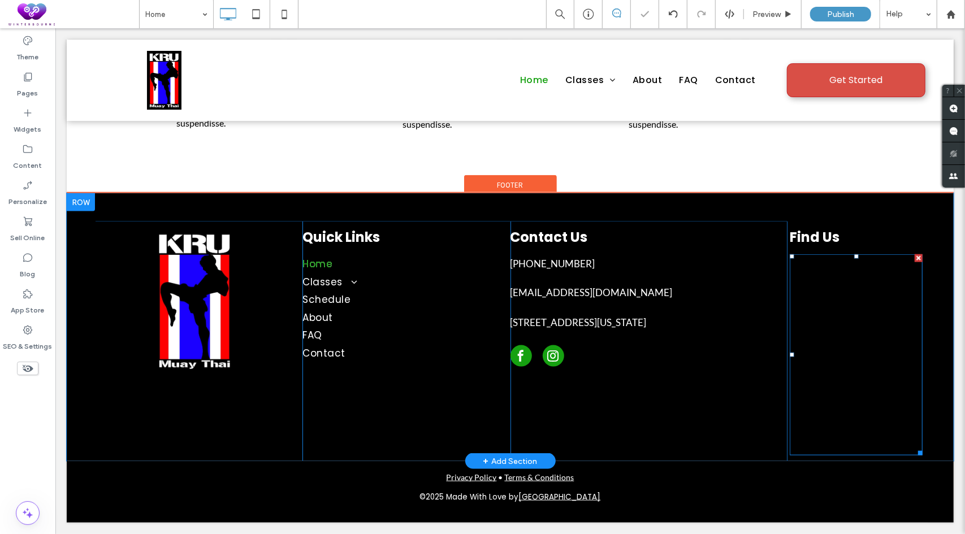
click at [838, 402] on span at bounding box center [855, 354] width 133 height 201
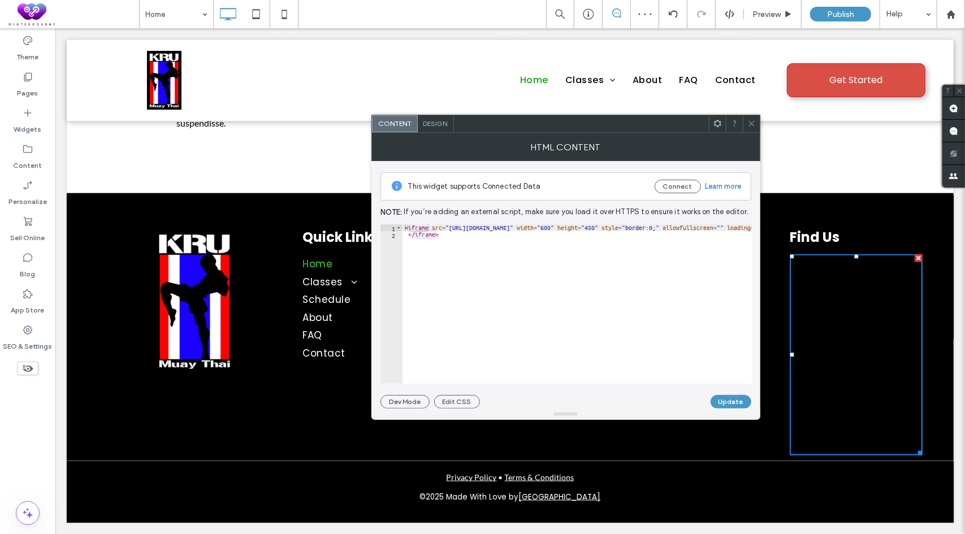
click at [604, 273] on div "< iframe src = "https://www.google.com/maps/embed?pb=!1m18!1m12!1m3!1d3013.8677…" at bounding box center [594, 306] width 1395 height 165
drag, startPoint x: 527, startPoint y: 227, endPoint x: 519, endPoint y: 226, distance: 8.0
click at [519, 226] on div "< iframe src = "https://www.google.com/maps/embed?pb=!1m18!1m12!1m3!1d3013.8677…" at bounding box center [210, 306] width 1395 height 165
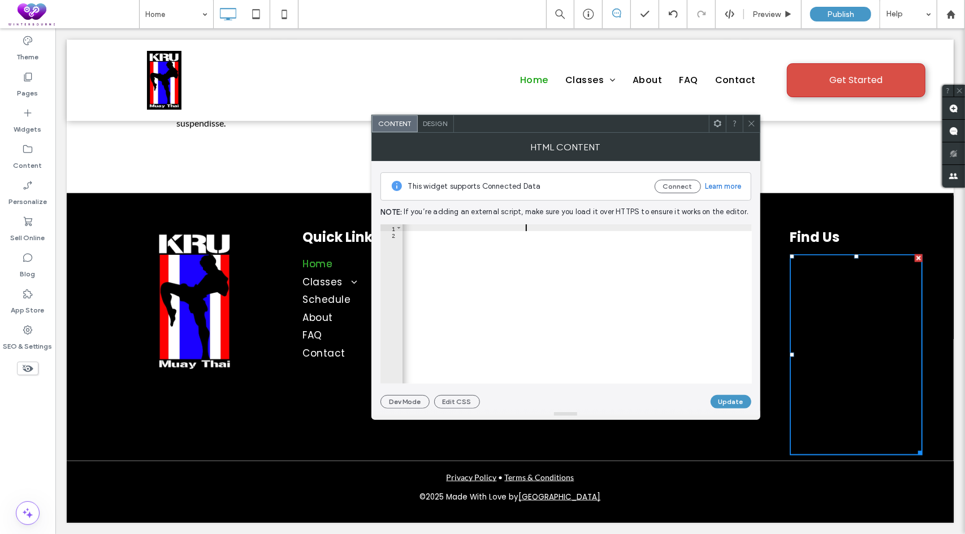
scroll to position [0, 84]
click at [565, 230] on div "< iframe src = "https://www.google.com/maps/embed?pb=!1m18!1m12!1m3!1d3013.8677…" at bounding box center [210, 306] width 1395 height 165
drag, startPoint x: 653, startPoint y: 275, endPoint x: 718, endPoint y: 394, distance: 135.4
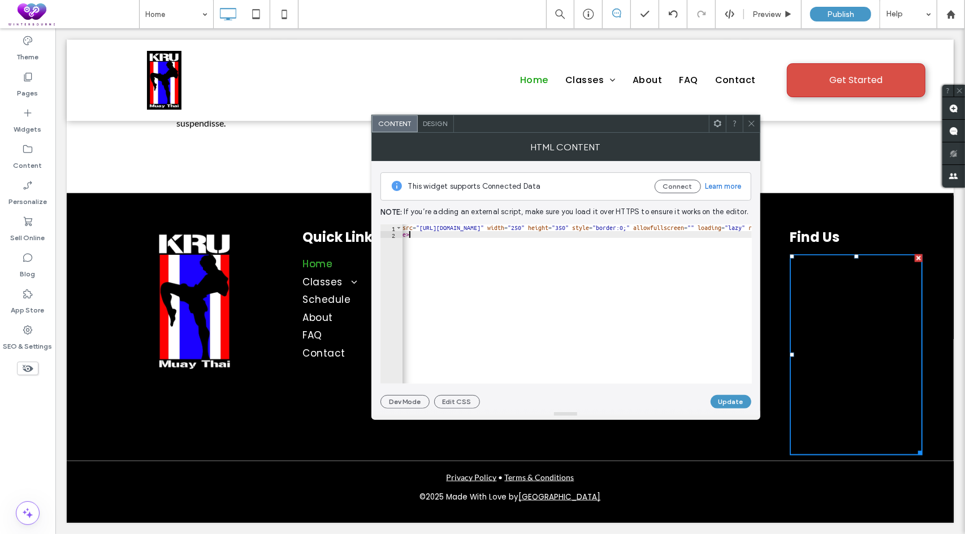
scroll to position [0, 2]
type textarea "*********"
click at [735, 402] on button "Update" at bounding box center [731, 402] width 41 height 14
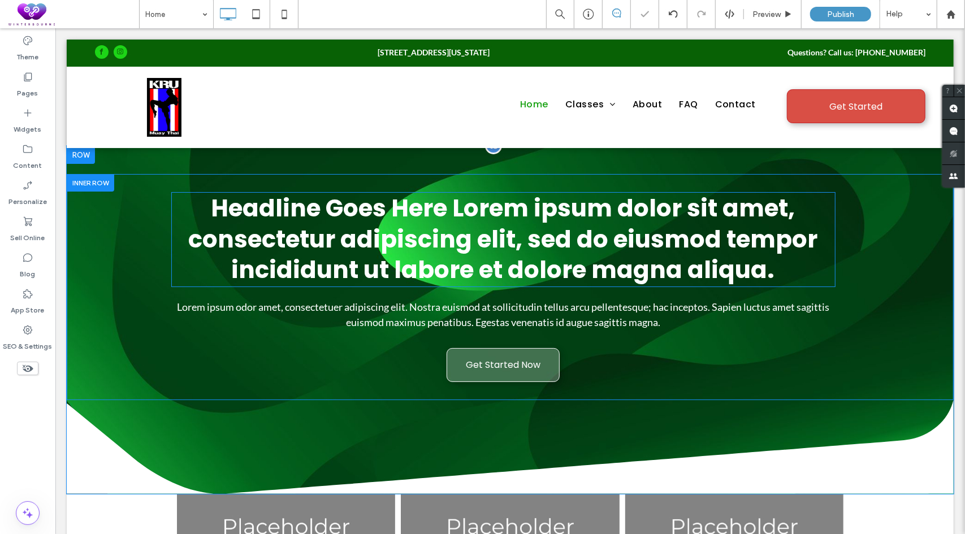
scroll to position [0, 0]
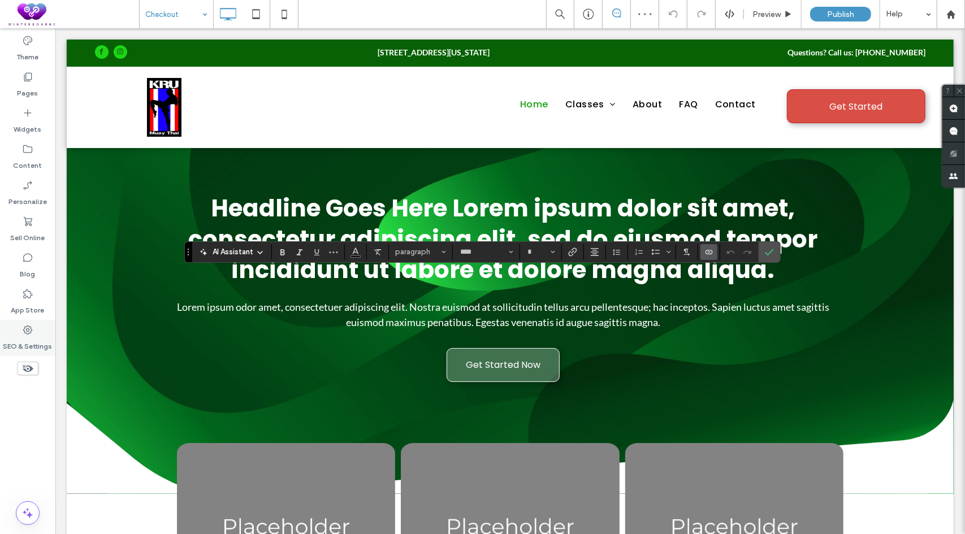
type input "**"
click at [569, 254] on use "Link" at bounding box center [573, 252] width 8 height 8
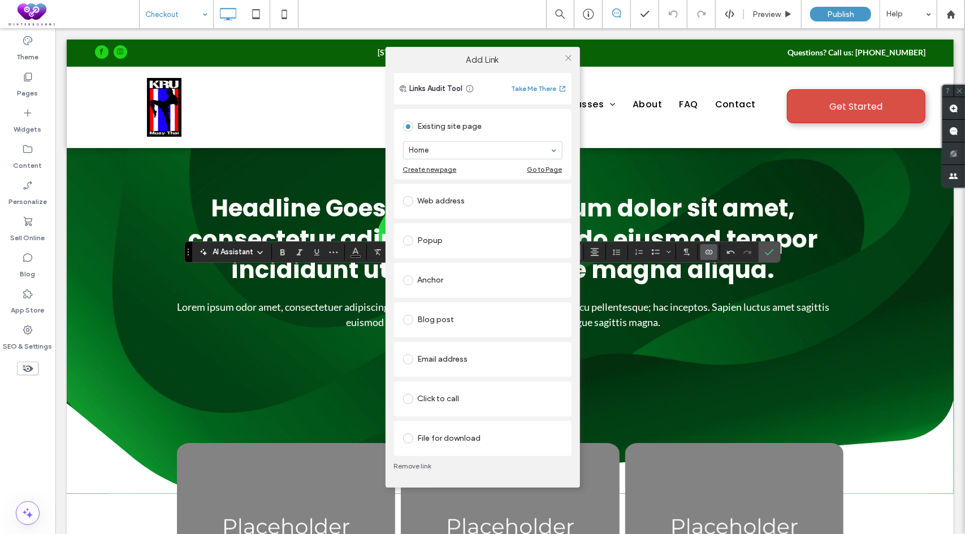
click at [451, 201] on div "Web address" at bounding box center [482, 201] width 159 height 18
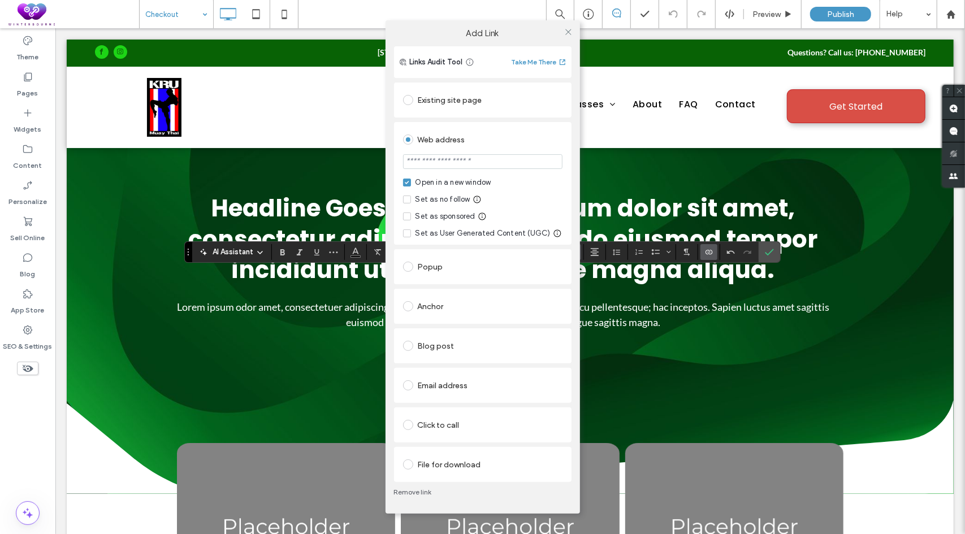
click at [502, 165] on input "url" at bounding box center [482, 161] width 159 height 15
type input "*******"
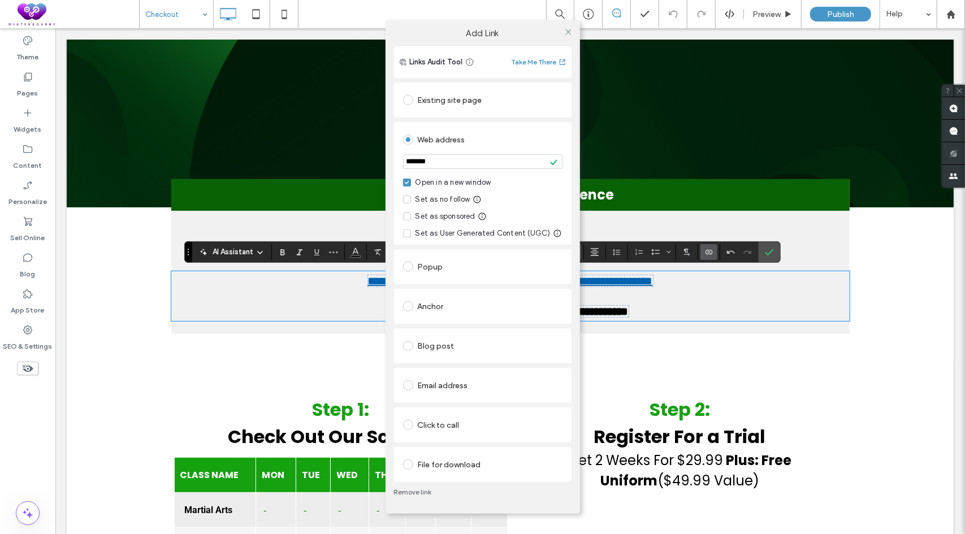
type input "*******"
type input "**"
type input "****"
type input "**"
drag, startPoint x: 407, startPoint y: 161, endPoint x: 397, endPoint y: 161, distance: 10.2
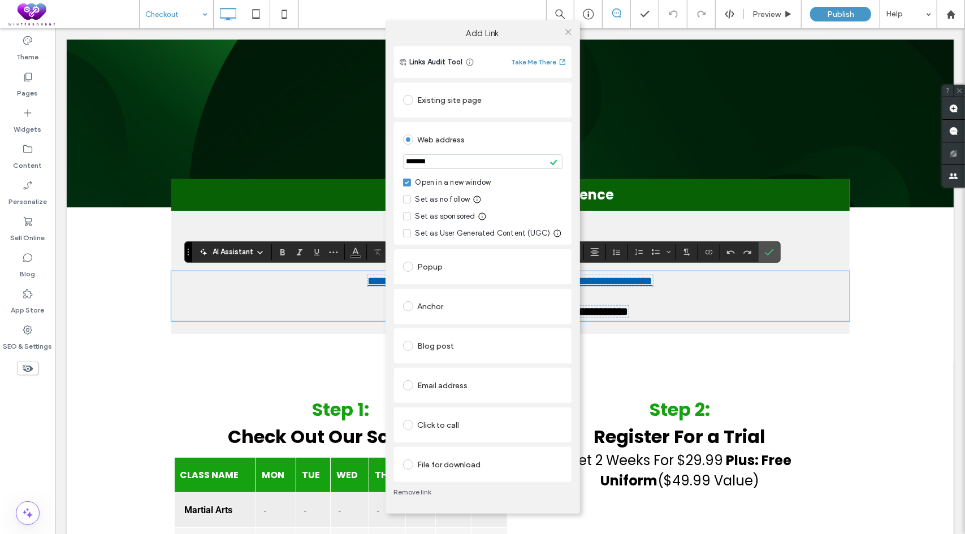
click at [397, 161] on div "Web address ******* Open in a new window Set as no follow Set as sponsored Set …" at bounding box center [483, 183] width 178 height 123
paste input "**********"
type input "**********"
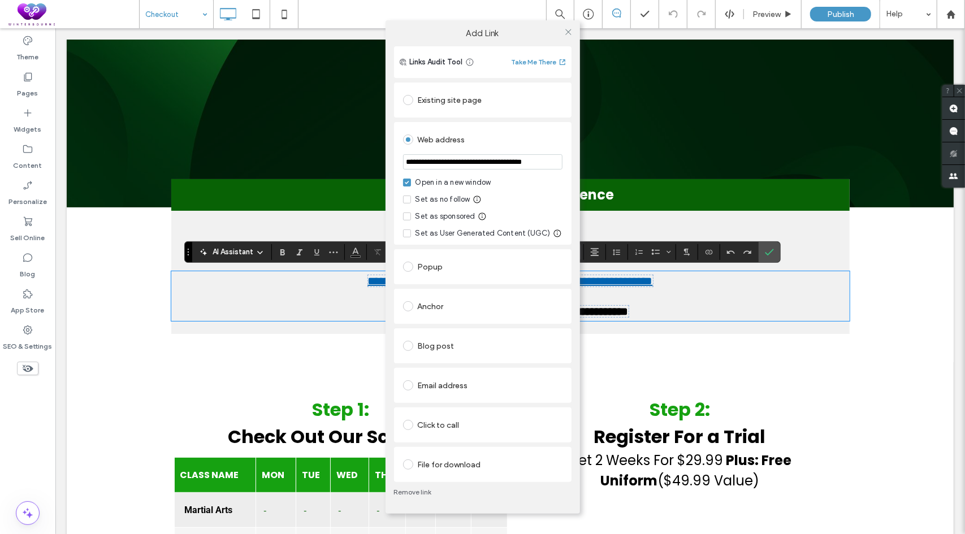
click at [495, 136] on div "Web address" at bounding box center [482, 140] width 159 height 18
click at [569, 29] on icon at bounding box center [568, 32] width 8 height 8
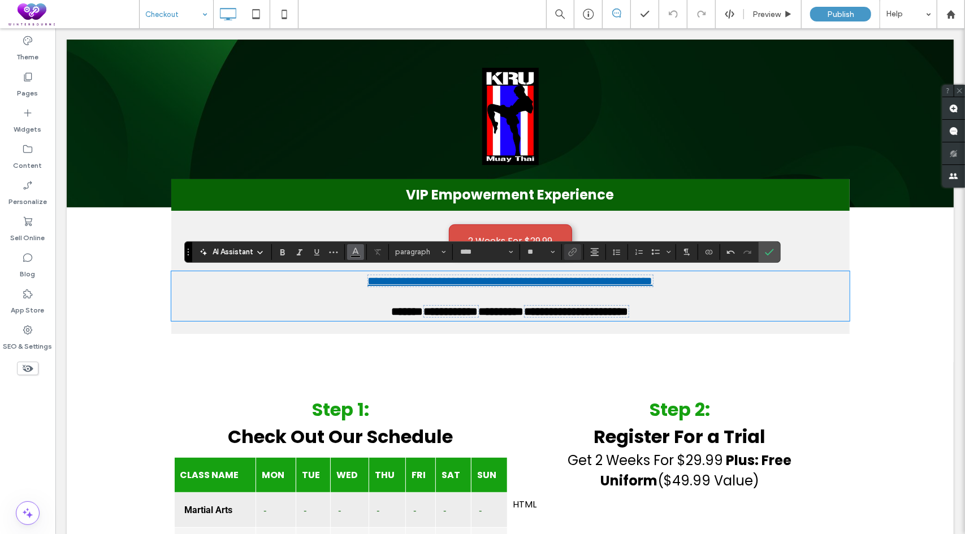
click at [356, 249] on icon "Color" at bounding box center [355, 250] width 9 height 9
click at [357, 254] on use "Color" at bounding box center [356, 251] width 6 height 6
click at [357, 246] on icon "Color" at bounding box center [355, 250] width 9 height 9
click at [510, 275] on span "**********" at bounding box center [509, 280] width 285 height 11
click at [352, 246] on icon "Color" at bounding box center [355, 250] width 9 height 9
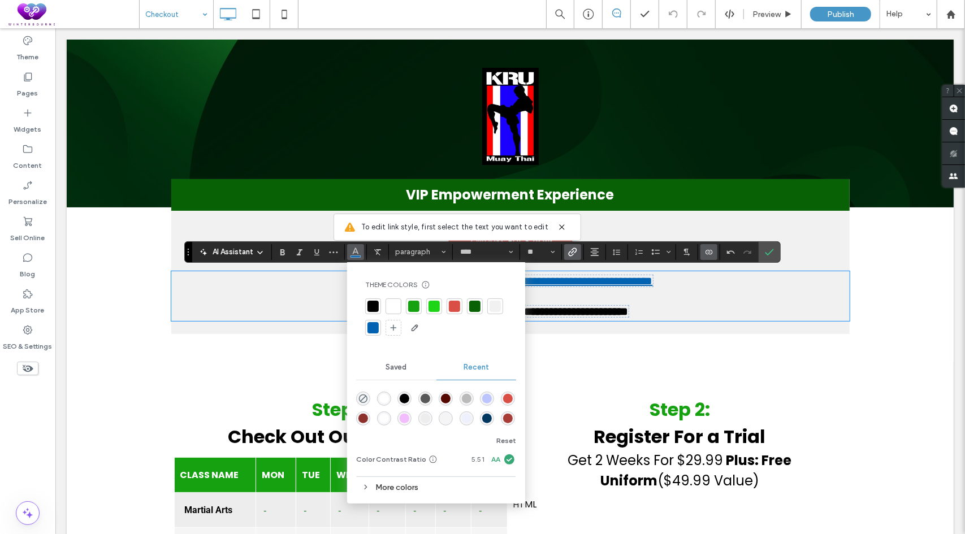
click at [370, 301] on div at bounding box center [372, 306] width 11 height 11
click at [312, 249] on icon "Underline" at bounding box center [316, 252] width 9 height 9
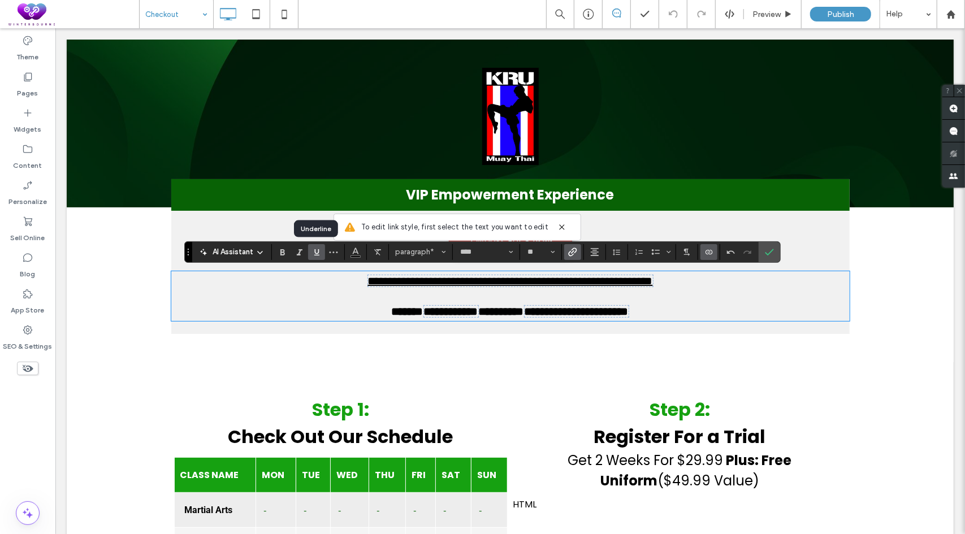
drag, startPoint x: 312, startPoint y: 249, endPoint x: 302, endPoint y: 239, distance: 14.4
click at [312, 249] on icon "Underline" at bounding box center [316, 252] width 9 height 9
click at [454, 310] on span "**********" at bounding box center [450, 310] width 54 height 11
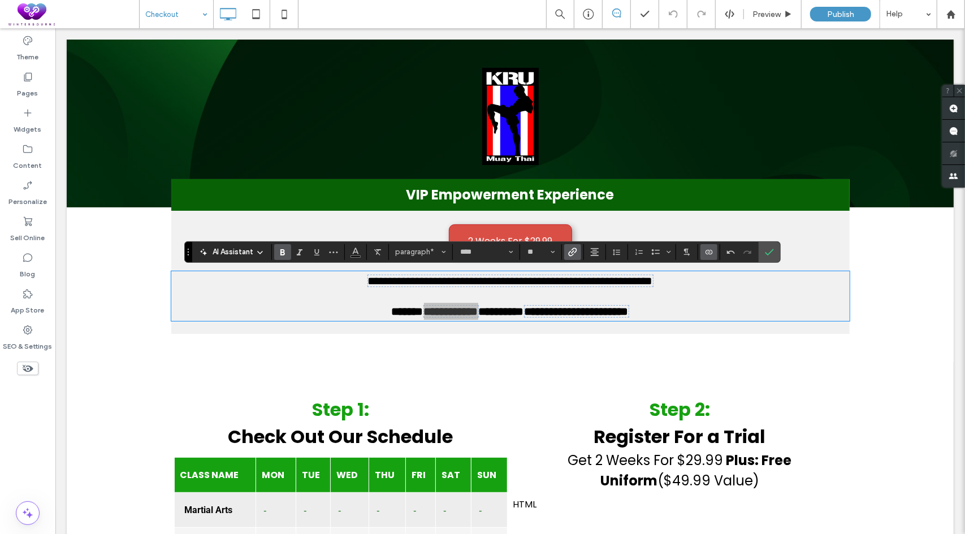
click at [570, 246] on span "Link" at bounding box center [570, 252] width 5 height 16
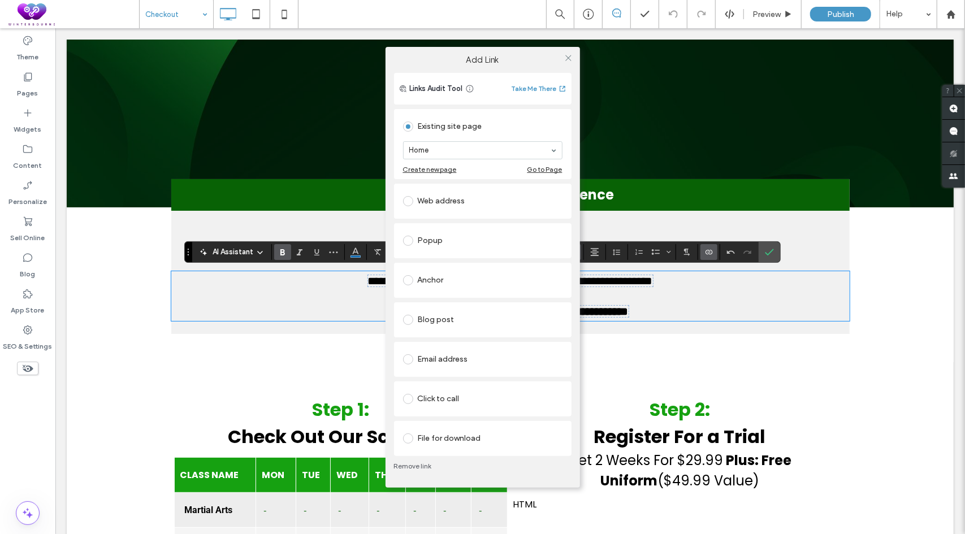
click at [426, 400] on div "Click to call" at bounding box center [482, 399] width 159 height 18
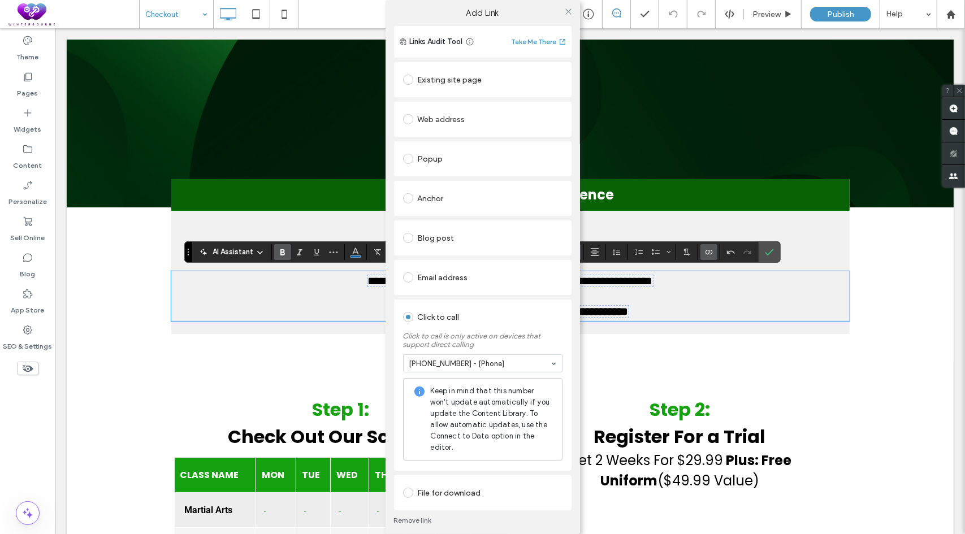
drag, startPoint x: 566, startPoint y: 7, endPoint x: 510, endPoint y: 128, distance: 133.5
click at [566, 8] on icon at bounding box center [568, 11] width 8 height 8
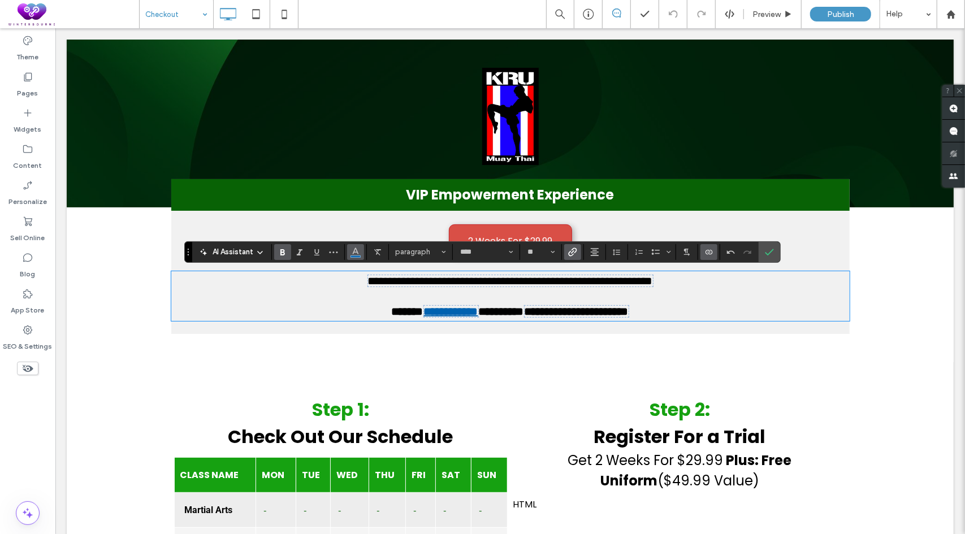
click at [356, 253] on icon "Color" at bounding box center [355, 250] width 9 height 9
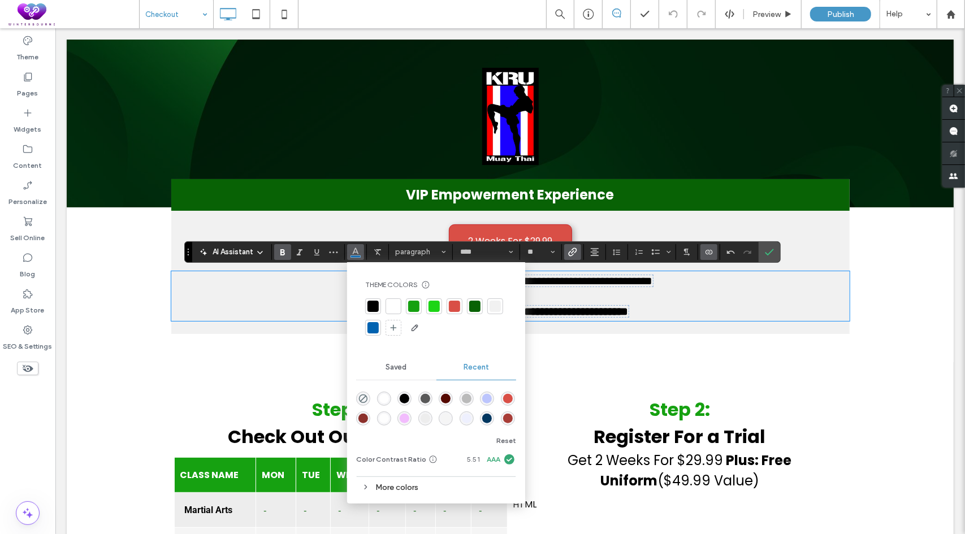
click at [376, 305] on div at bounding box center [372, 306] width 11 height 11
click at [322, 255] on label "Underline" at bounding box center [316, 252] width 17 height 16
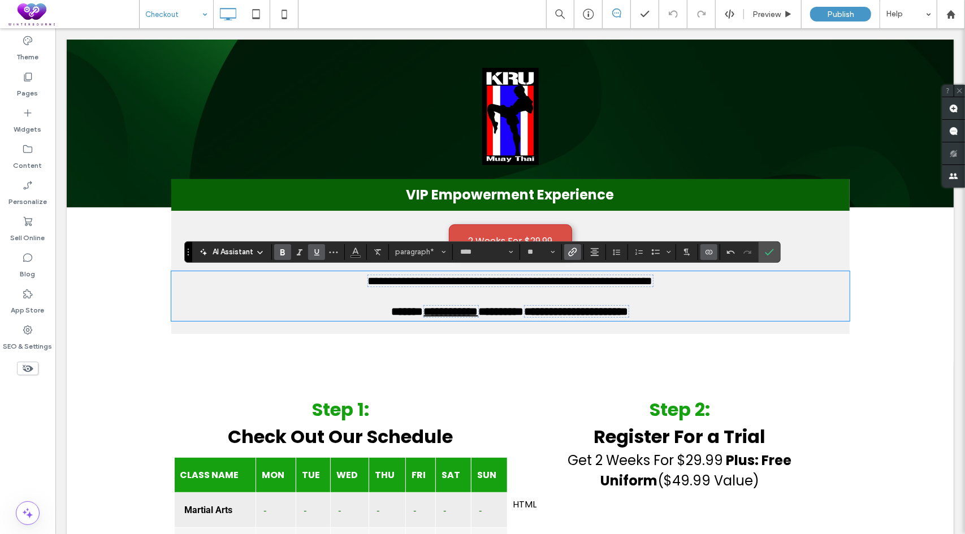
drag, startPoint x: 322, startPoint y: 255, endPoint x: 369, endPoint y: 256, distance: 46.4
click at [322, 255] on label "Underline" at bounding box center [316, 252] width 17 height 16
click at [535, 306] on span "**********" at bounding box center [576, 310] width 104 height 11
click at [574, 248] on icon "Link" at bounding box center [572, 252] width 9 height 9
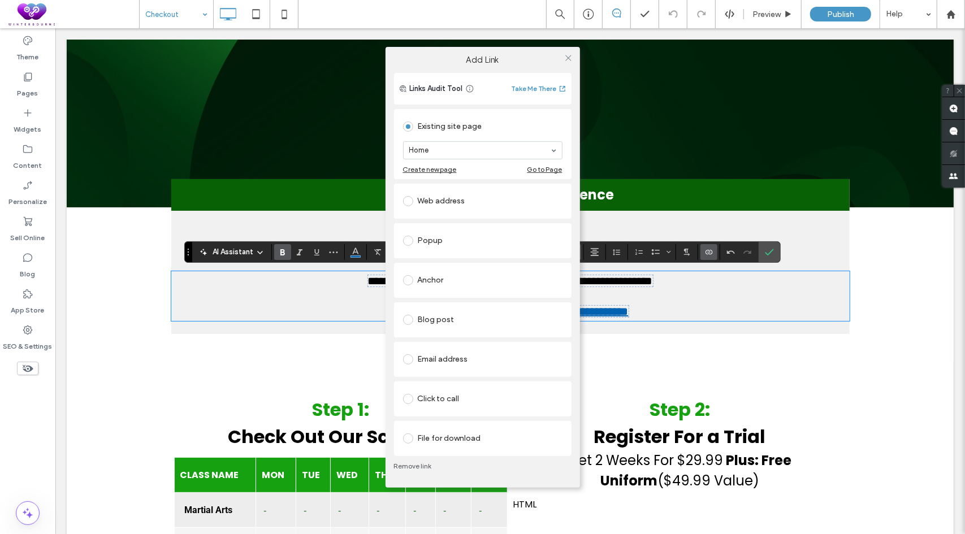
click at [457, 357] on div "Email address" at bounding box center [482, 360] width 159 height 18
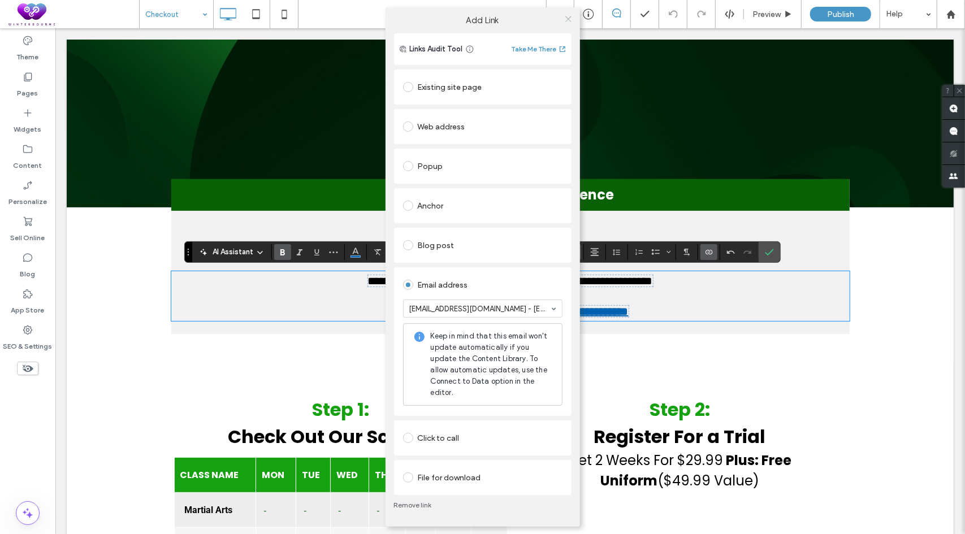
click at [568, 16] on icon at bounding box center [568, 19] width 8 height 8
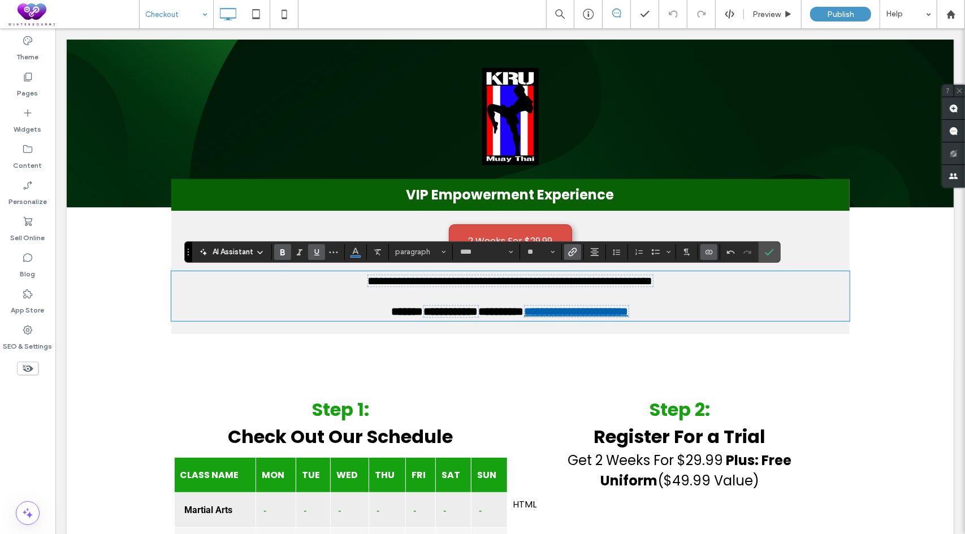
click at [318, 257] on span "Underline" at bounding box center [316, 252] width 9 height 15
click at [308, 254] on div at bounding box center [316, 252] width 17 height 16
click at [315, 255] on use "Underline" at bounding box center [316, 252] width 5 height 6
click at [353, 255] on icon "Color" at bounding box center [355, 250] width 9 height 9
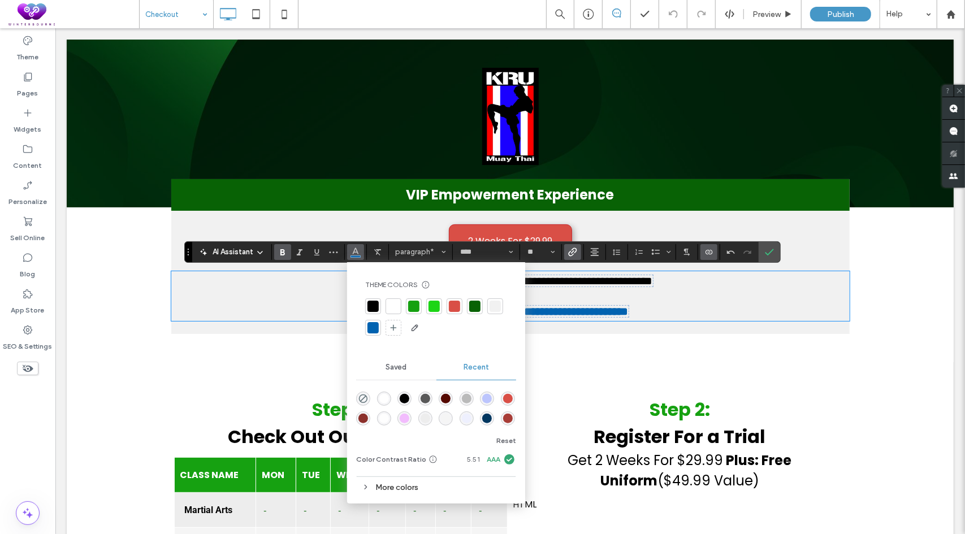
click at [370, 305] on div at bounding box center [372, 306] width 11 height 11
drag, startPoint x: 767, startPoint y: 252, endPoint x: 478, endPoint y: 287, distance: 291.0
click at [767, 252] on icon "Confirm" at bounding box center [769, 252] width 9 height 9
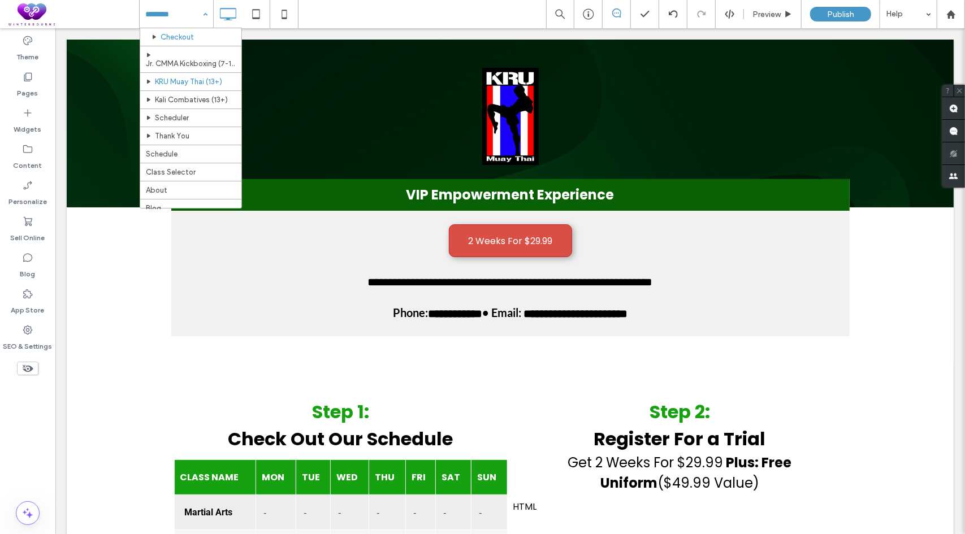
scroll to position [57, 0]
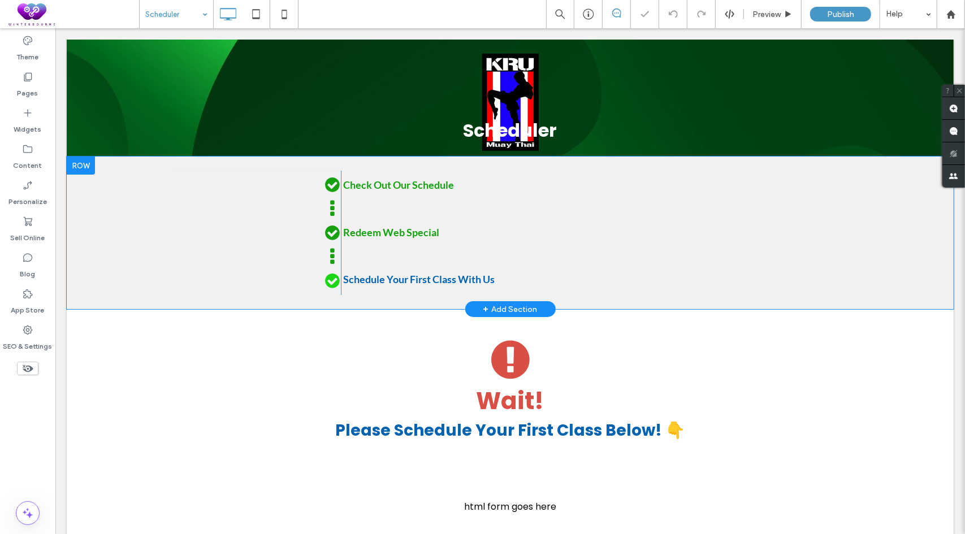
click at [85, 214] on div "Click To Paste Check Out Our Schedule Click To Paste Redeem Web Special Click T…" at bounding box center [509, 232] width 887 height 153
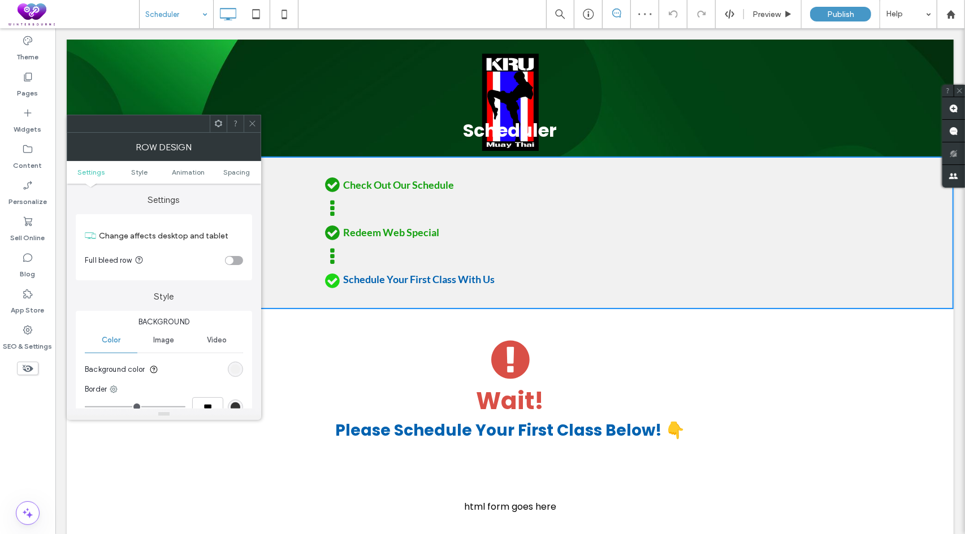
click at [219, 126] on use at bounding box center [218, 123] width 7 height 7
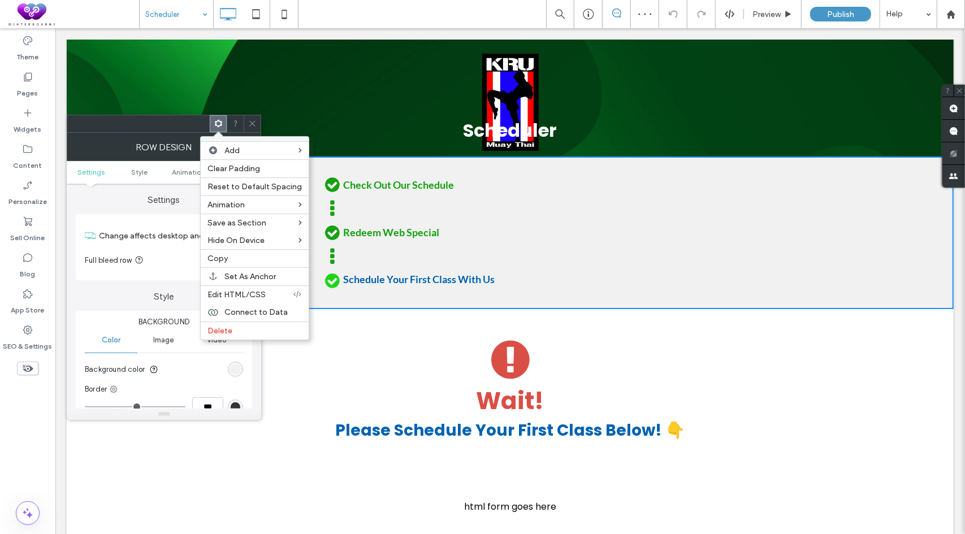
drag, startPoint x: 231, startPoint y: 324, endPoint x: 259, endPoint y: 308, distance: 31.9
click at [231, 326] on span "Delete" at bounding box center [219, 331] width 25 height 10
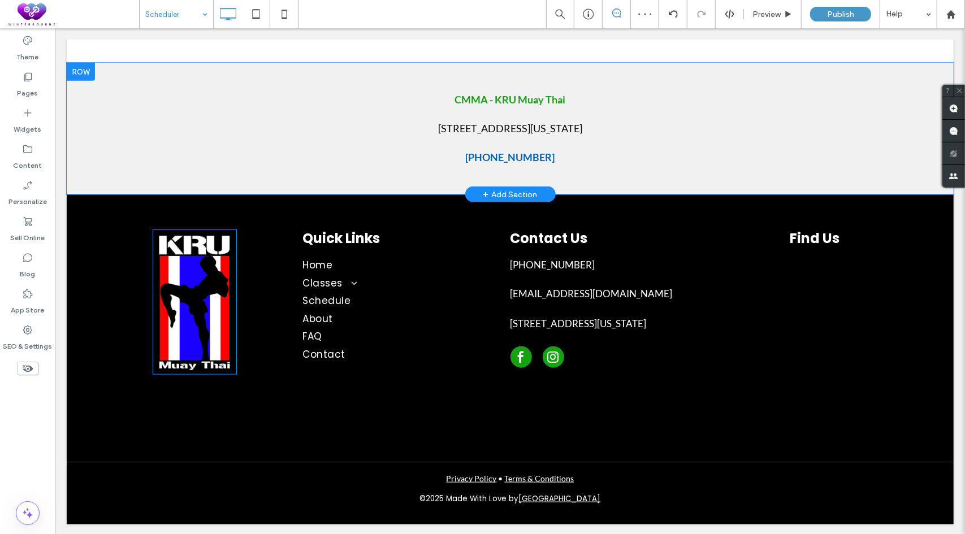
scroll to position [738, 0]
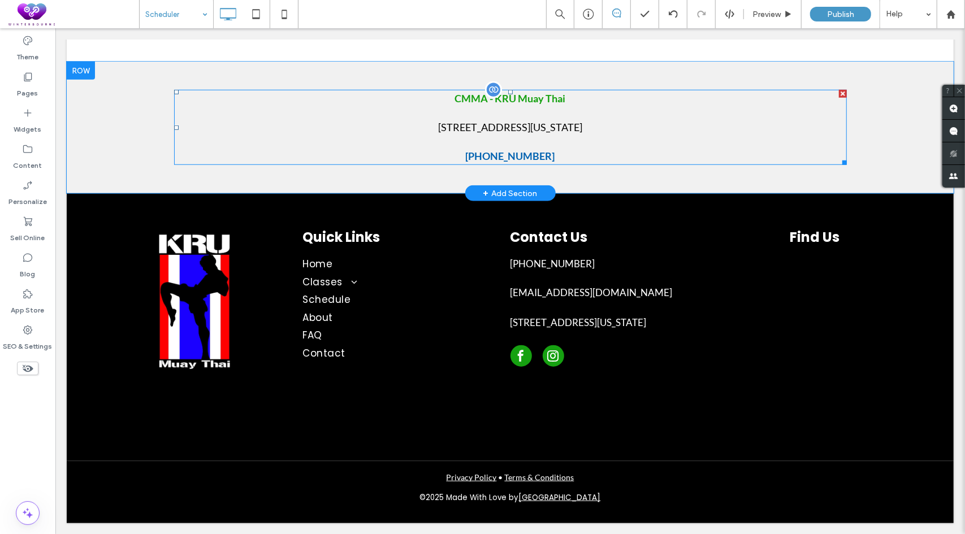
click at [520, 122] on span "[STREET_ADDRESS][US_STATE]" at bounding box center [510, 126] width 144 height 12
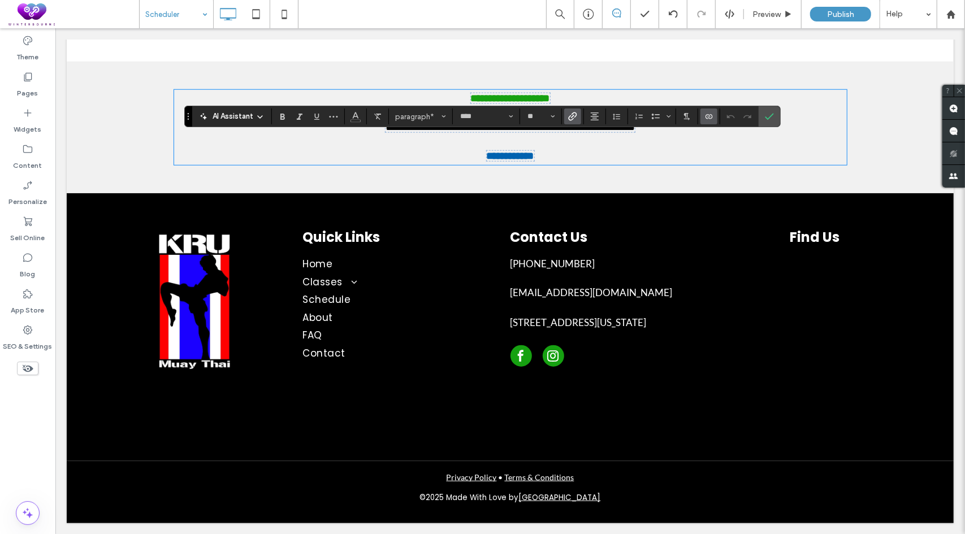
click at [572, 119] on icon "Link" at bounding box center [572, 116] width 9 height 9
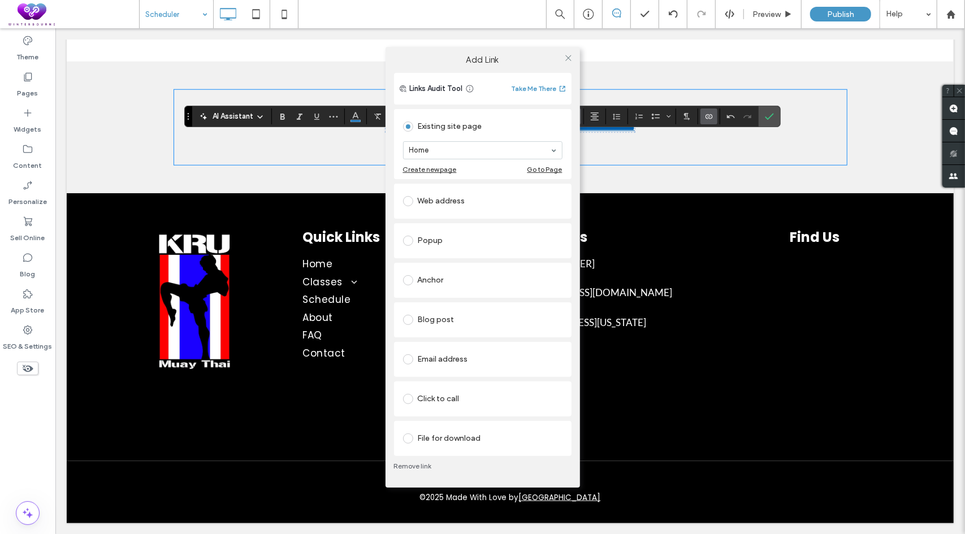
click at [441, 202] on div "Web address" at bounding box center [482, 201] width 159 height 18
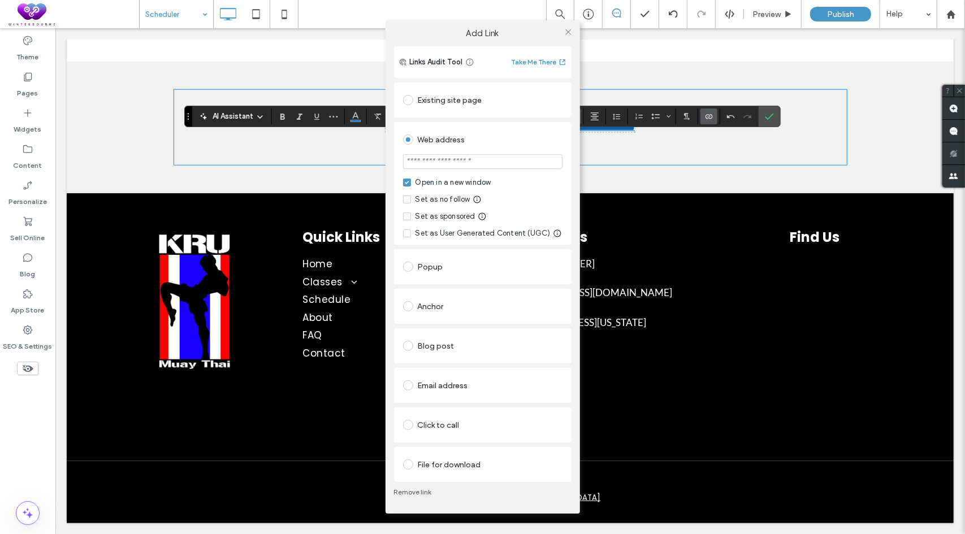
click at [464, 158] on input "url" at bounding box center [482, 161] width 159 height 15
paste input "**********"
type input "**********"
click at [502, 144] on div "Web address" at bounding box center [482, 140] width 159 height 18
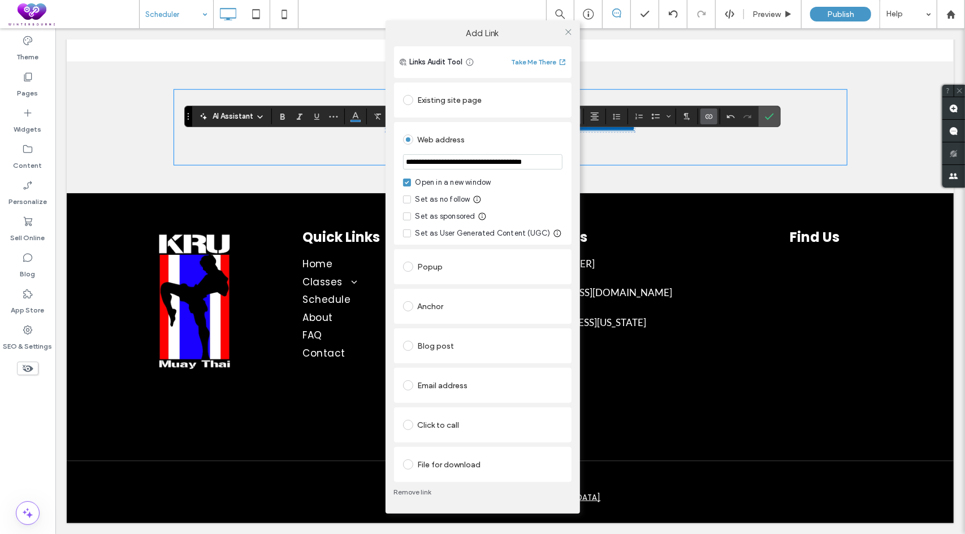
scroll to position [0, 0]
click at [567, 30] on use at bounding box center [568, 32] width 6 height 6
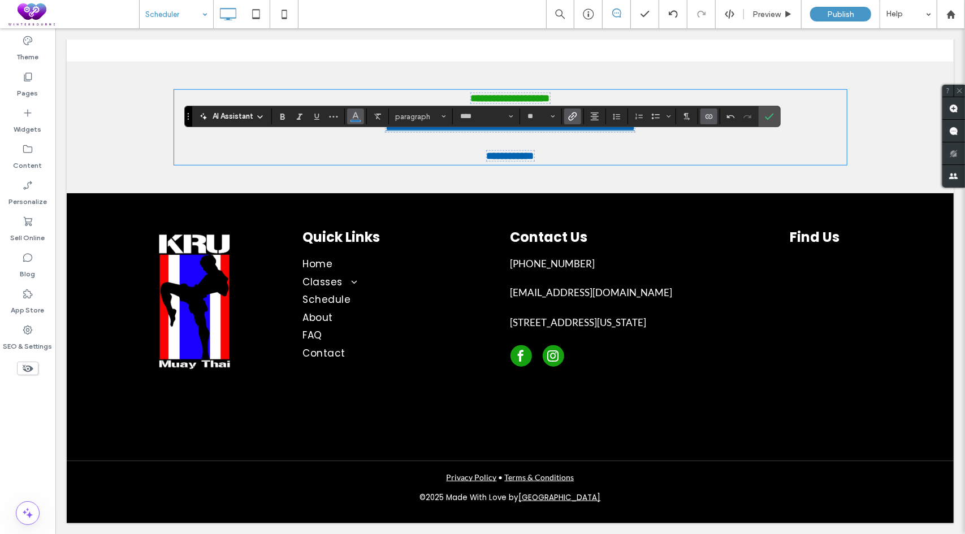
click at [361, 116] on button "Color" at bounding box center [355, 117] width 17 height 16
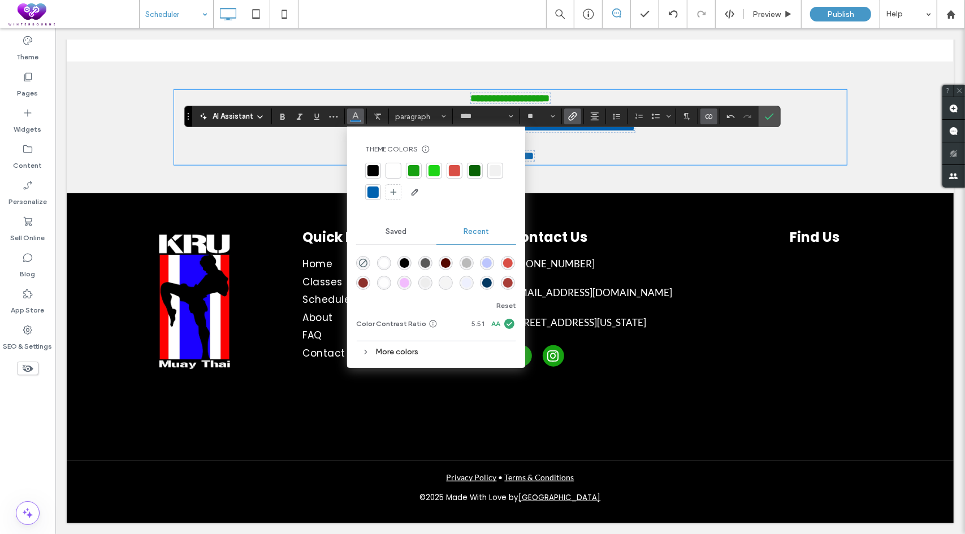
click at [372, 174] on div at bounding box center [372, 170] width 11 height 11
click at [317, 123] on span "Underline" at bounding box center [316, 116] width 9 height 15
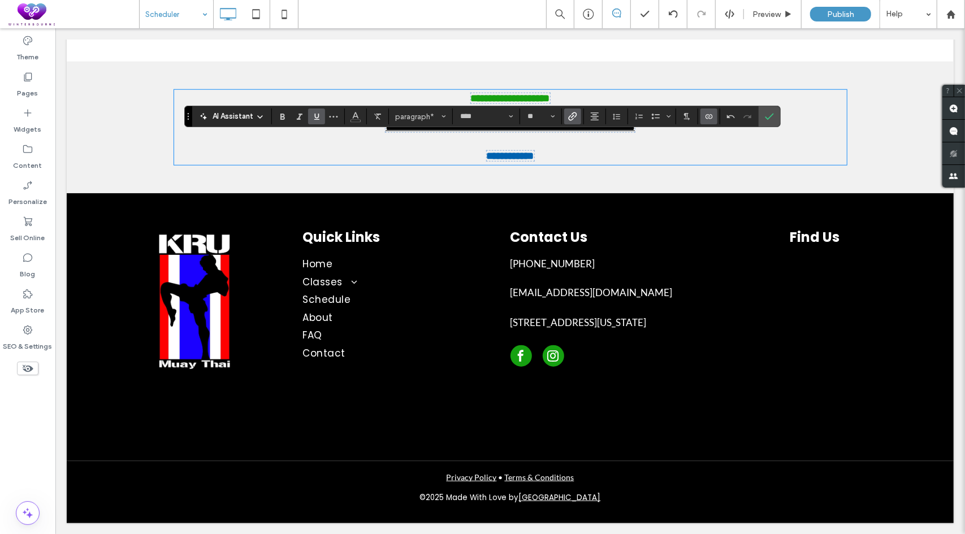
click at [317, 123] on span "Underline" at bounding box center [316, 116] width 9 height 15
click at [769, 113] on icon "Confirm" at bounding box center [769, 116] width 9 height 9
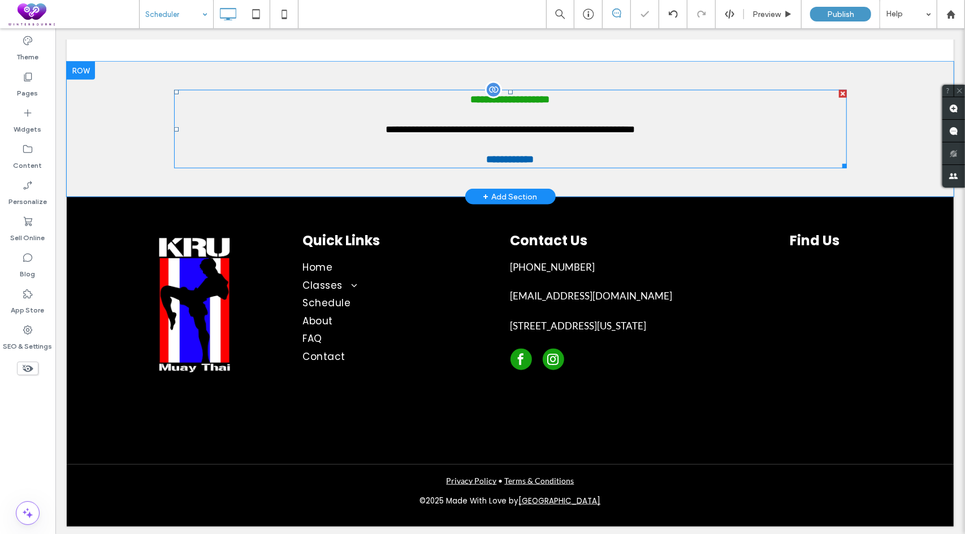
click at [526, 155] on span "**********" at bounding box center [509, 159] width 47 height 10
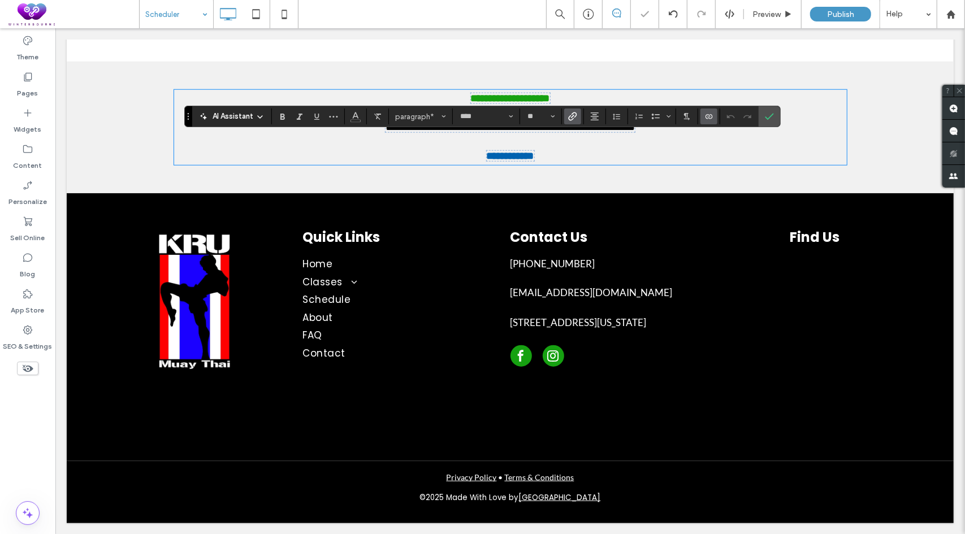
click at [518, 153] on span "**********" at bounding box center [509, 155] width 47 height 10
click at [569, 114] on icon "Link" at bounding box center [572, 116] width 9 height 9
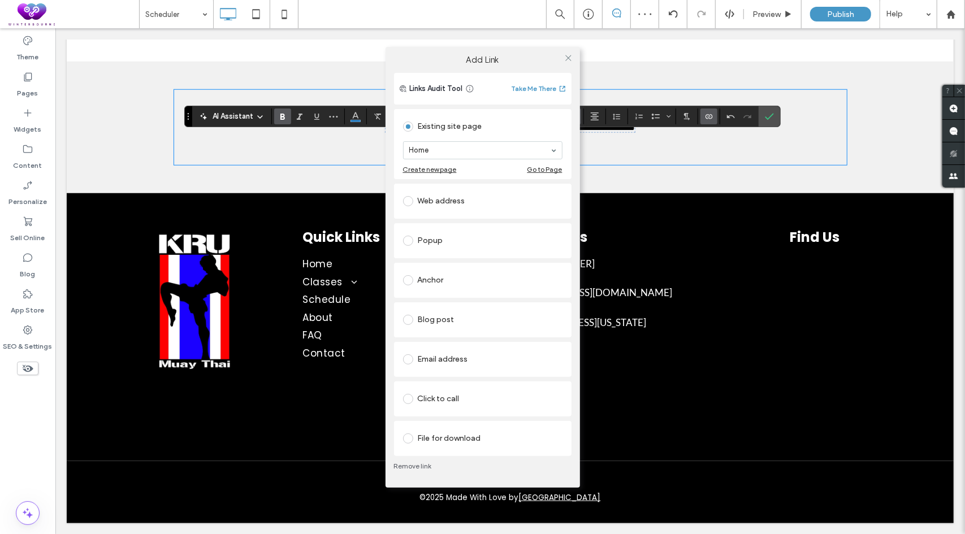
click at [438, 404] on div "Click to call" at bounding box center [482, 399] width 159 height 18
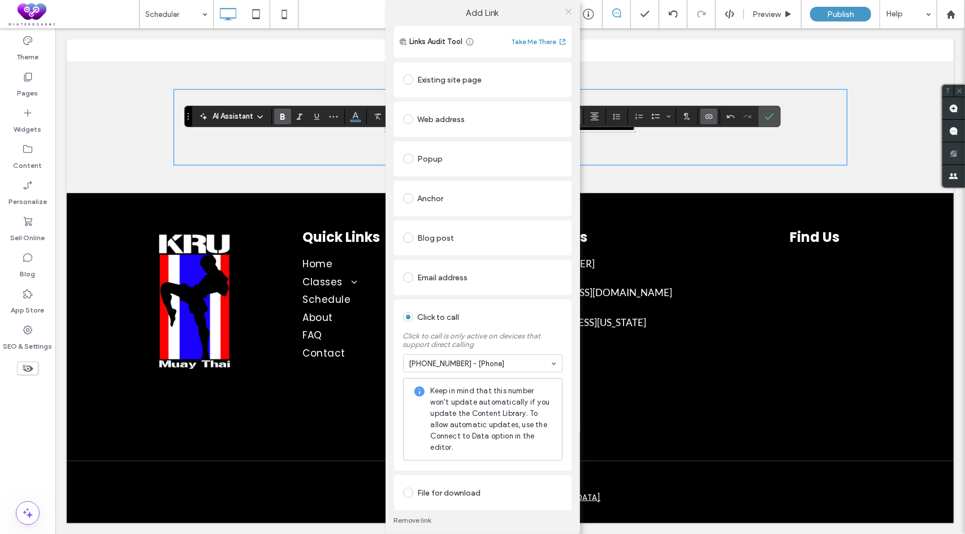
click at [568, 15] on span at bounding box center [568, 11] width 8 height 17
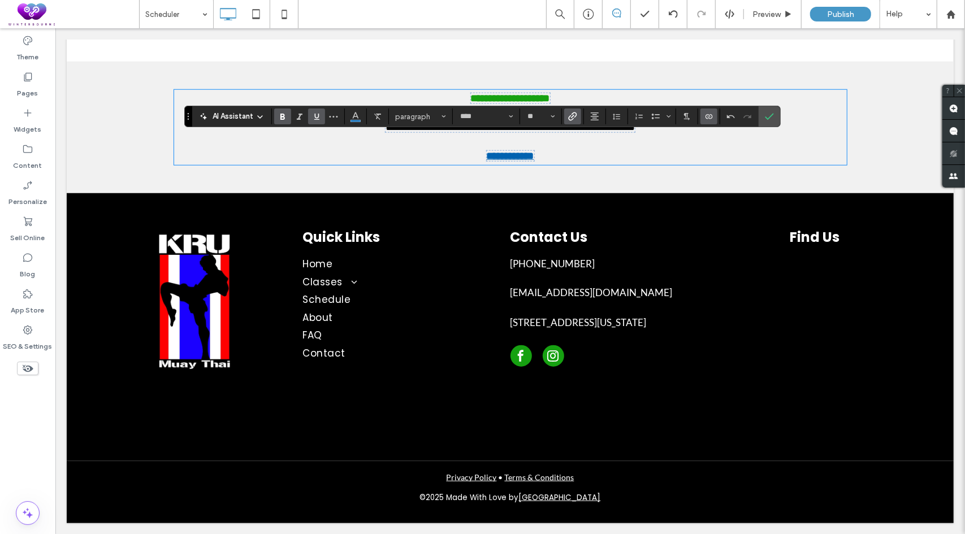
click at [318, 122] on span "Underline" at bounding box center [316, 116] width 9 height 15
drag, startPoint x: 768, startPoint y: 118, endPoint x: 399, endPoint y: 23, distance: 381.3
click at [768, 118] on icon "Confirm" at bounding box center [769, 116] width 9 height 9
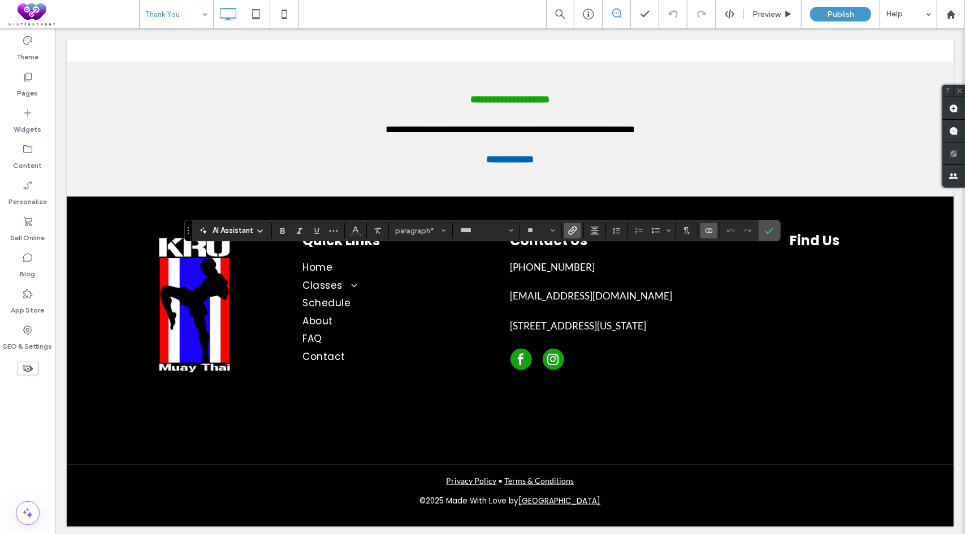
click at [575, 230] on icon "Link" at bounding box center [572, 230] width 9 height 9
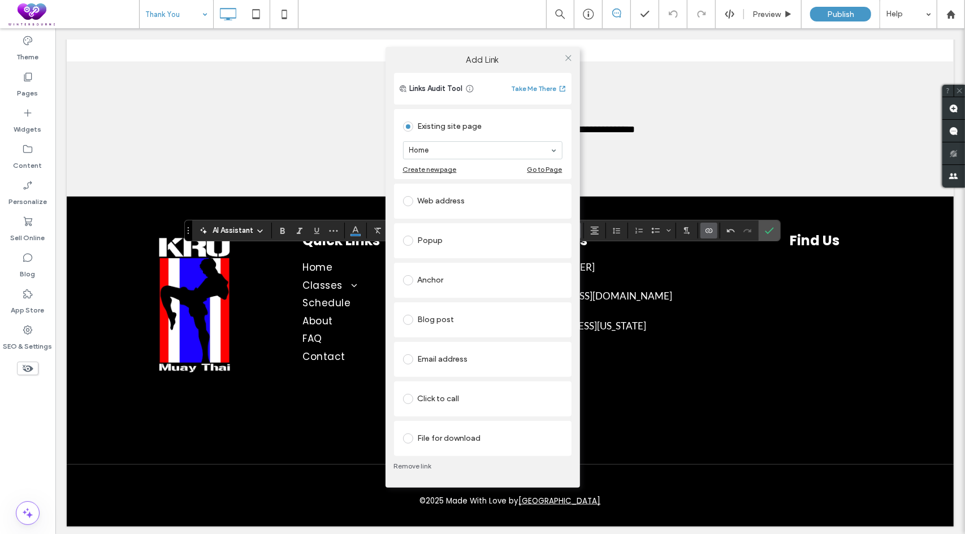
click at [442, 198] on div "Web address" at bounding box center [482, 201] width 159 height 18
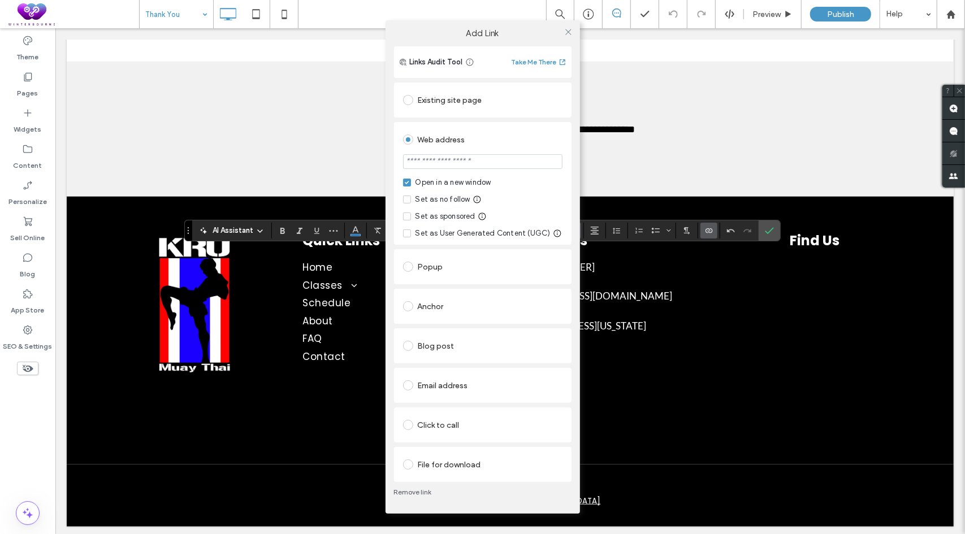
click at [473, 166] on input "url" at bounding box center [482, 161] width 159 height 15
paste input "**********"
type input "**********"
click at [513, 142] on div "Web address" at bounding box center [482, 140] width 159 height 18
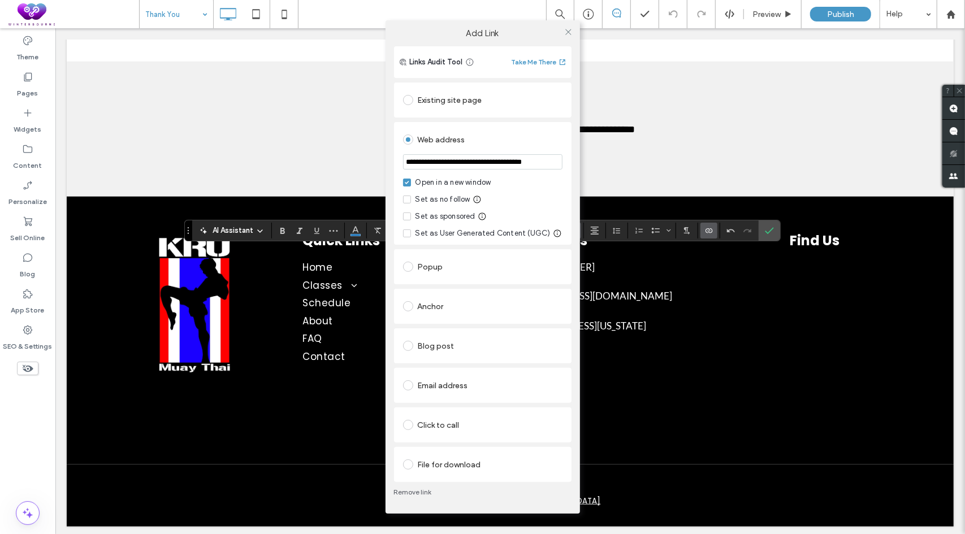
scroll to position [0, 0]
click at [568, 33] on icon at bounding box center [568, 32] width 8 height 8
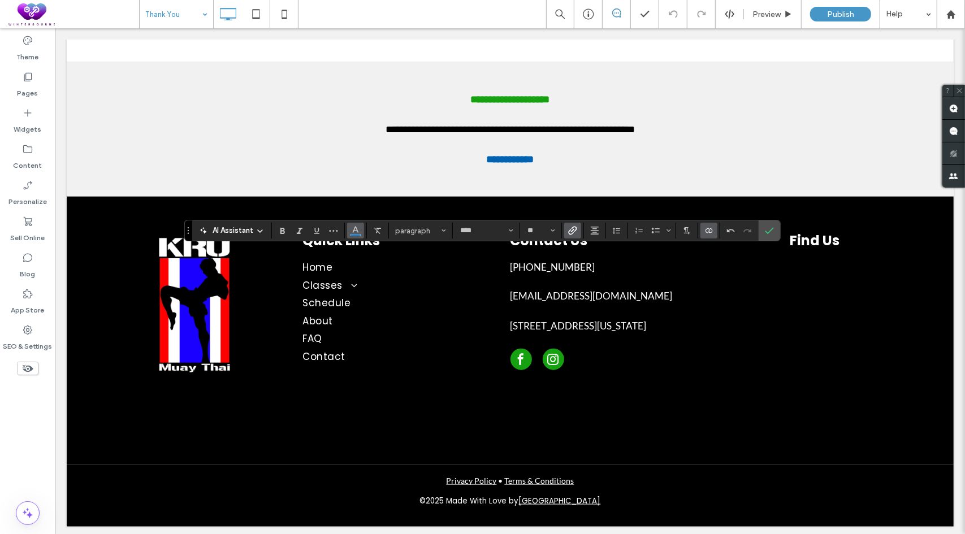
click at [357, 226] on icon "Color" at bounding box center [355, 229] width 9 height 9
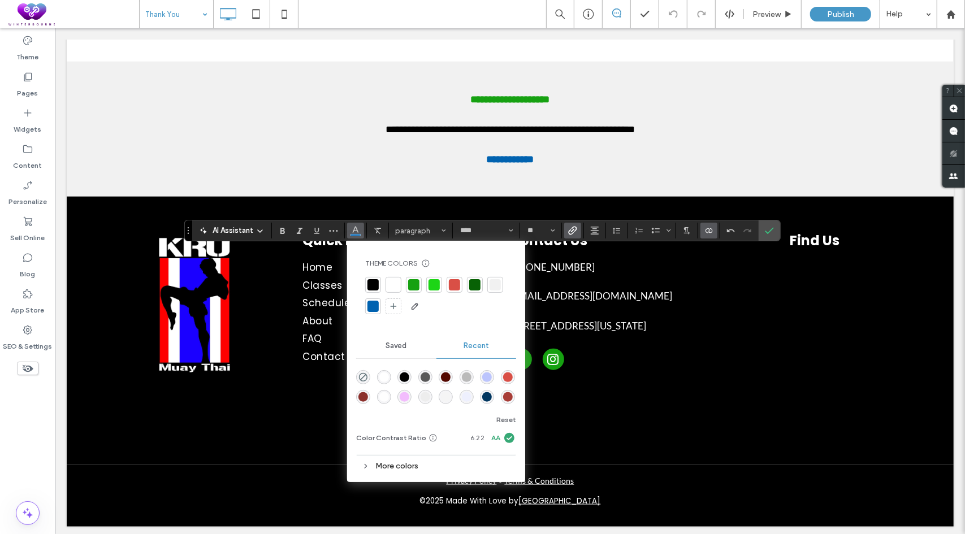
click at [370, 285] on div at bounding box center [372, 284] width 11 height 11
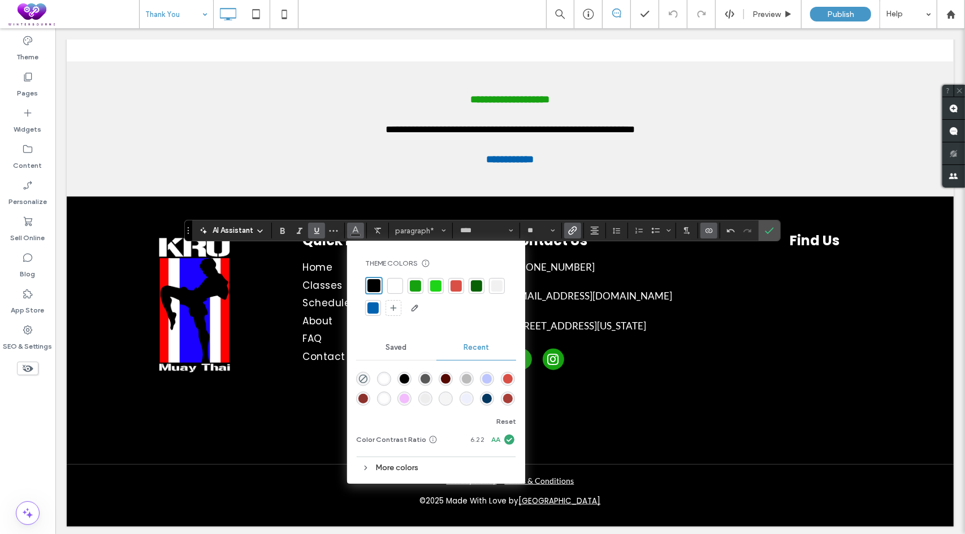
click at [312, 232] on icon "Underline" at bounding box center [316, 230] width 9 height 9
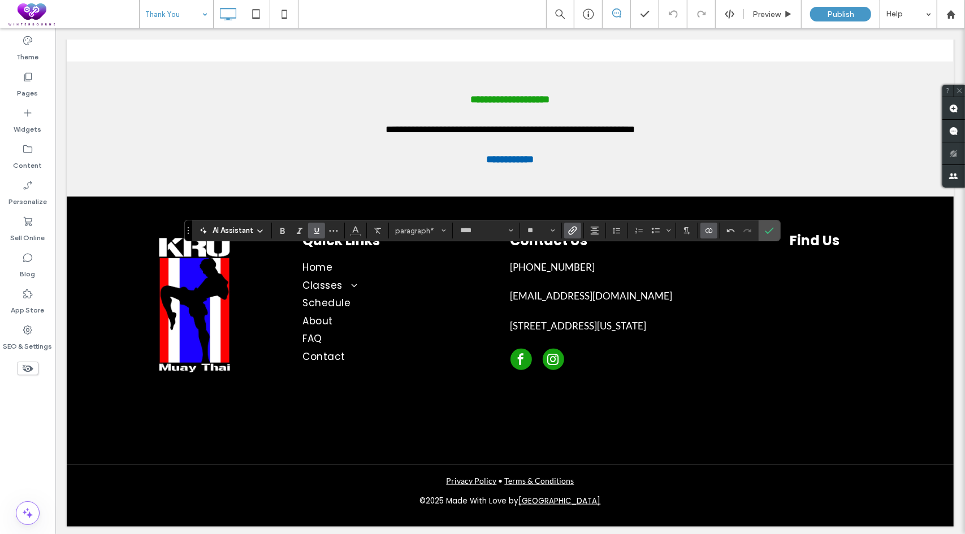
click at [312, 232] on icon "Underline" at bounding box center [316, 230] width 9 height 9
click at [570, 227] on icon "Link" at bounding box center [572, 230] width 9 height 9
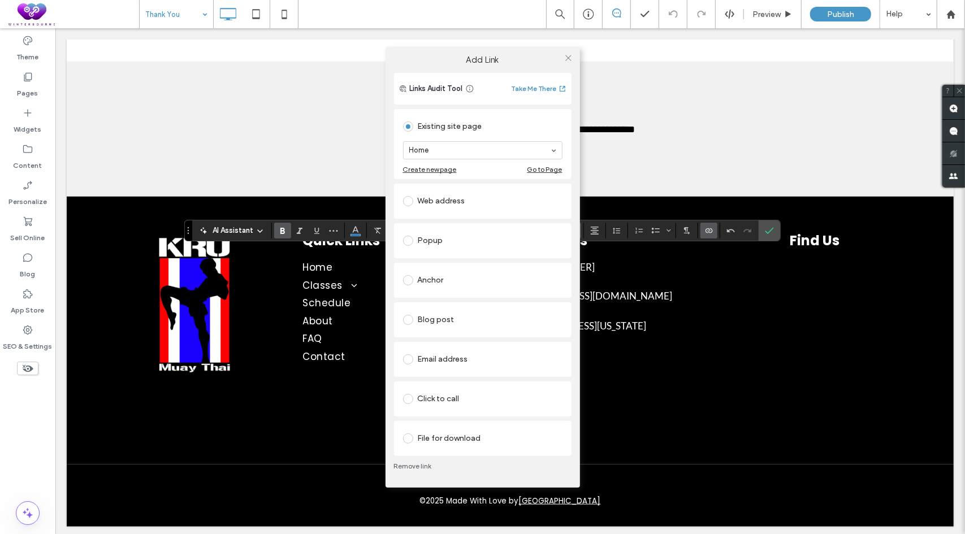
click at [448, 387] on div "Click to call" at bounding box center [482, 399] width 159 height 24
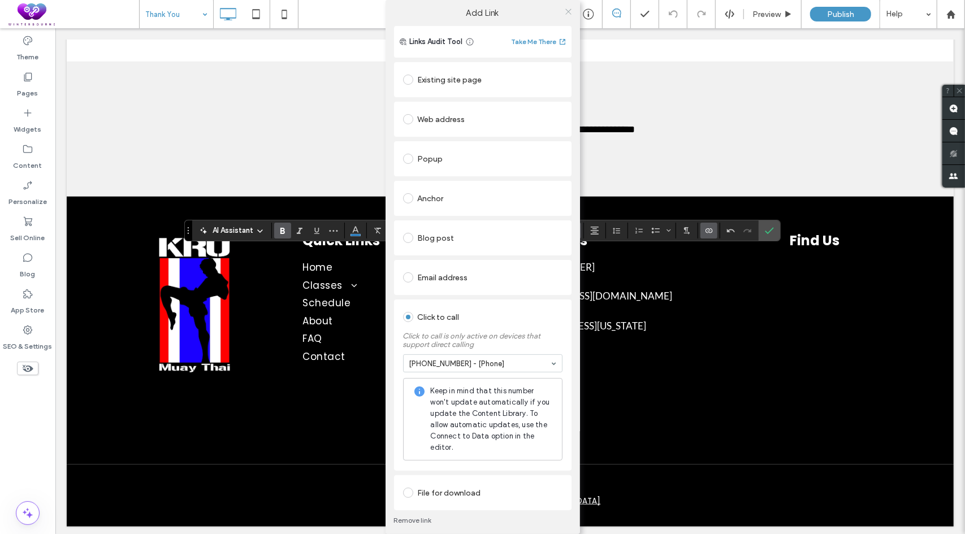
click at [567, 11] on icon at bounding box center [568, 11] width 8 height 8
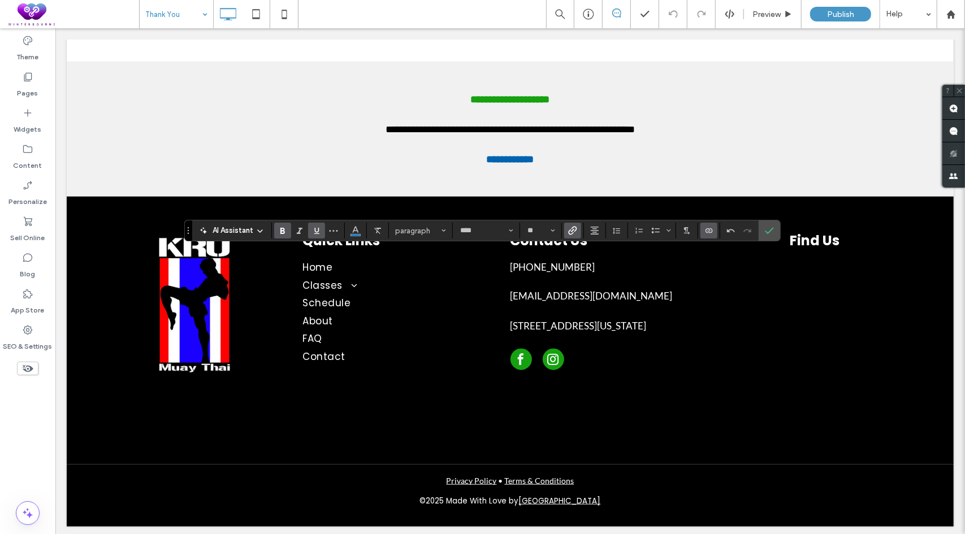
click at [317, 228] on icon "Underline" at bounding box center [316, 230] width 9 height 9
click at [768, 228] on icon "Confirm" at bounding box center [769, 230] width 9 height 9
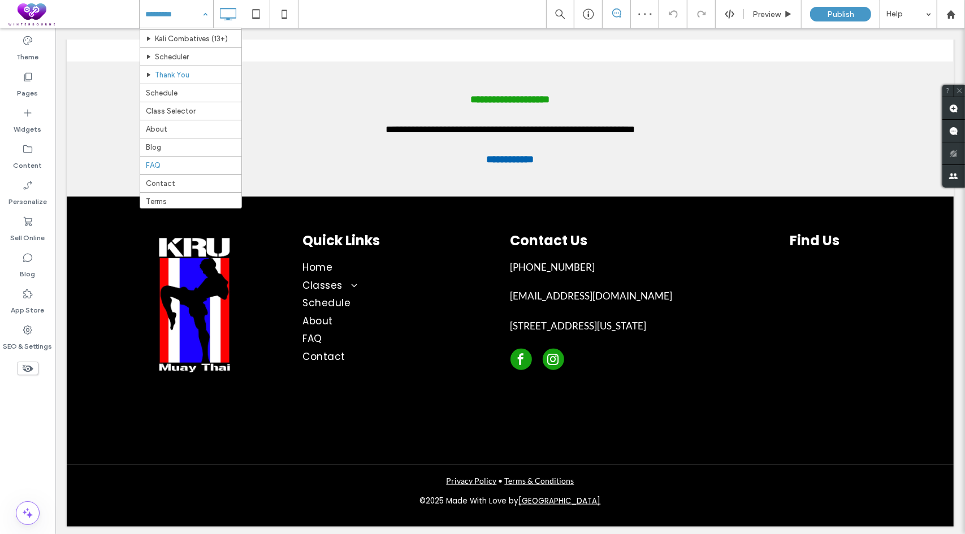
scroll to position [141, 0]
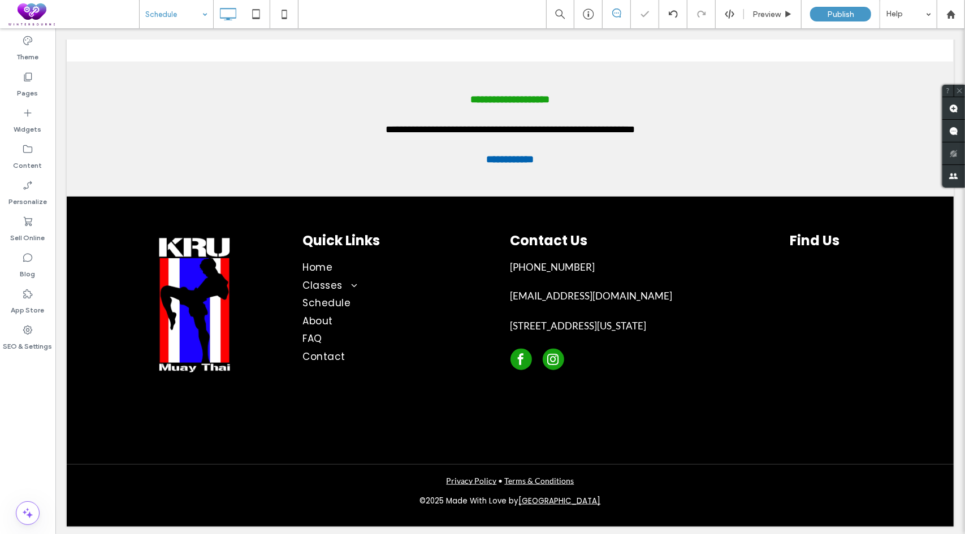
click at [334, 16] on div "Schedule Preview Publish Help" at bounding box center [552, 14] width 826 height 28
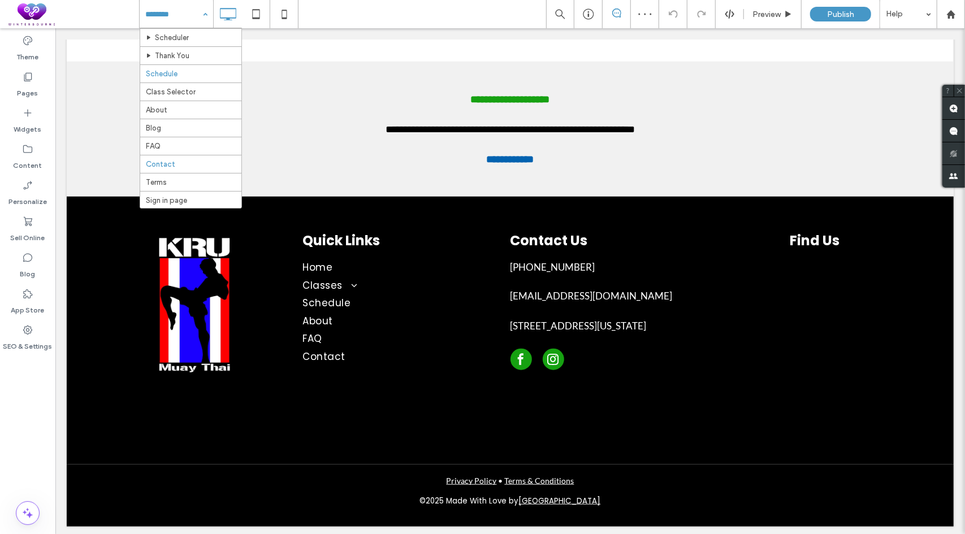
scroll to position [141, 0]
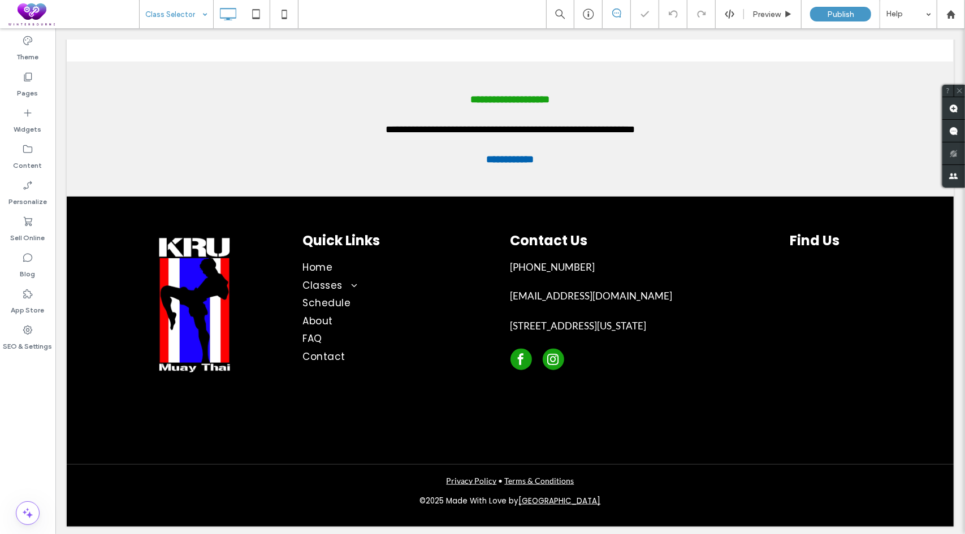
click at [177, 7] on input at bounding box center [173, 14] width 57 height 28
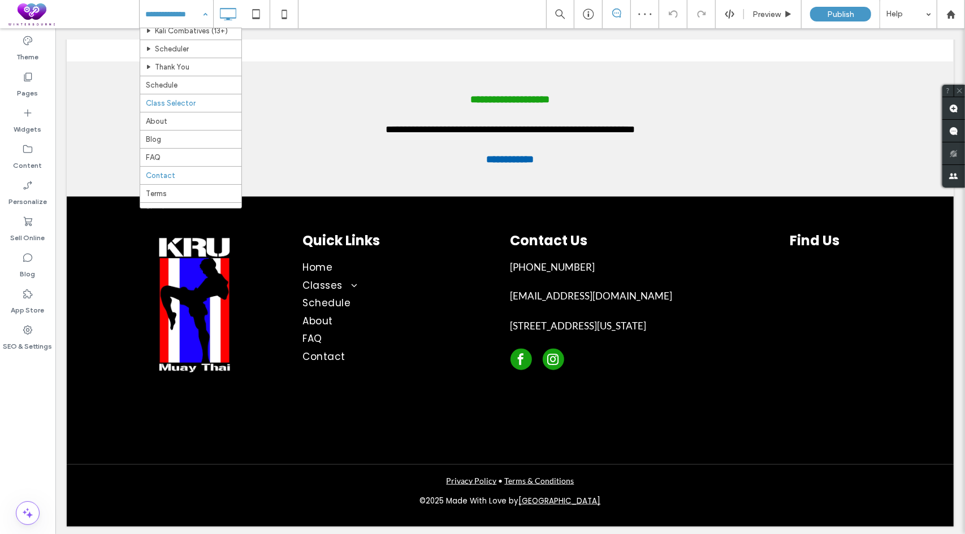
scroll to position [141, 0]
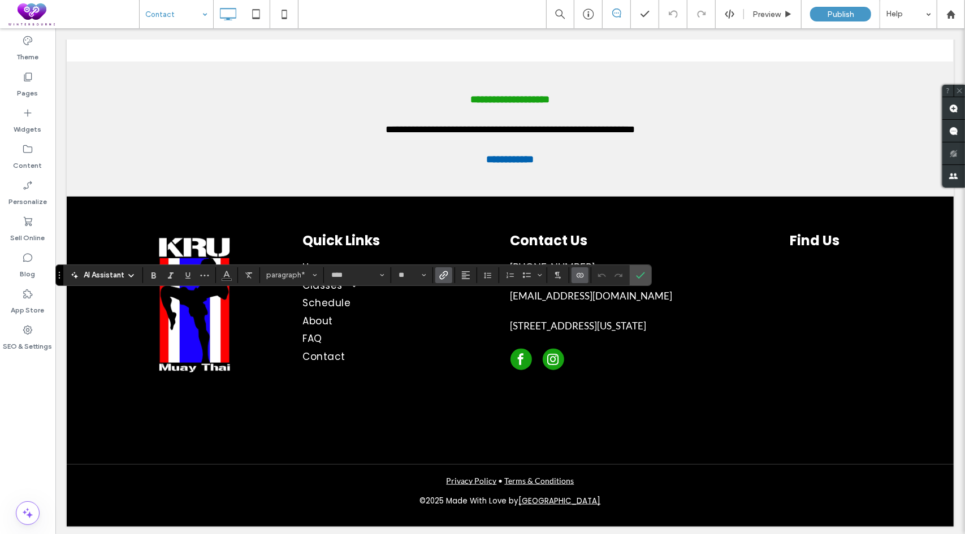
click at [436, 275] on label "Link" at bounding box center [443, 275] width 17 height 16
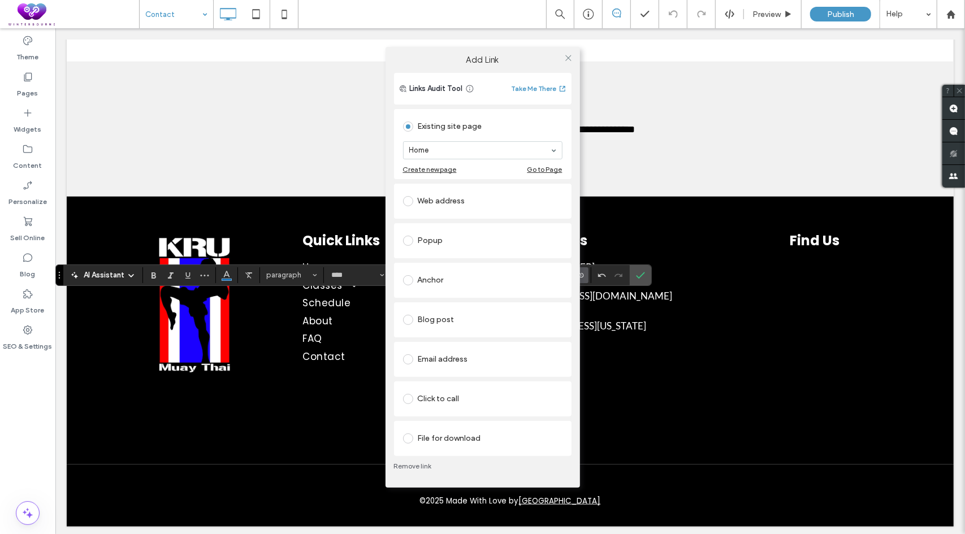
click at [458, 213] on div "Web address" at bounding box center [483, 201] width 178 height 35
click at [465, 198] on div "Web address" at bounding box center [482, 201] width 159 height 18
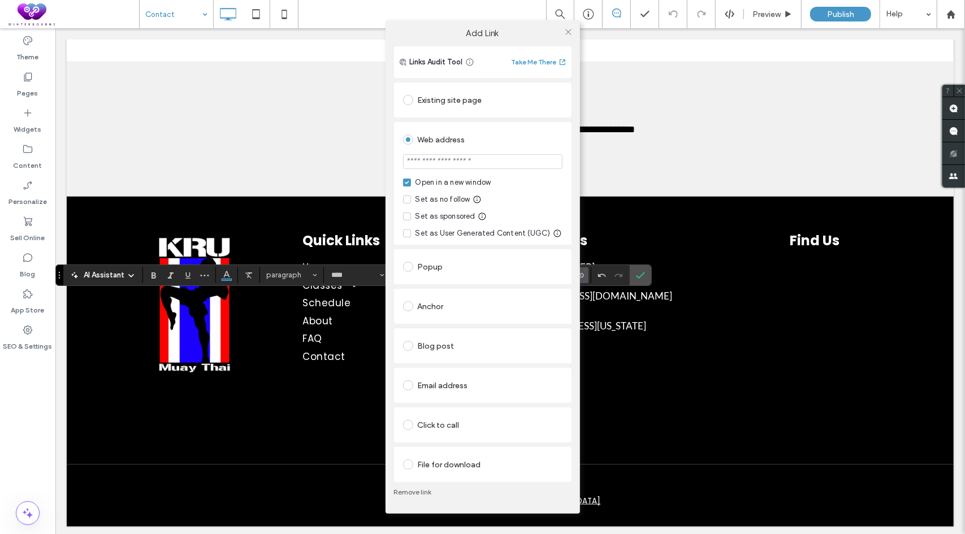
click at [484, 163] on input "url" at bounding box center [482, 161] width 159 height 15
paste input "**********"
type input "**********"
click at [508, 144] on div "Web address" at bounding box center [482, 140] width 159 height 18
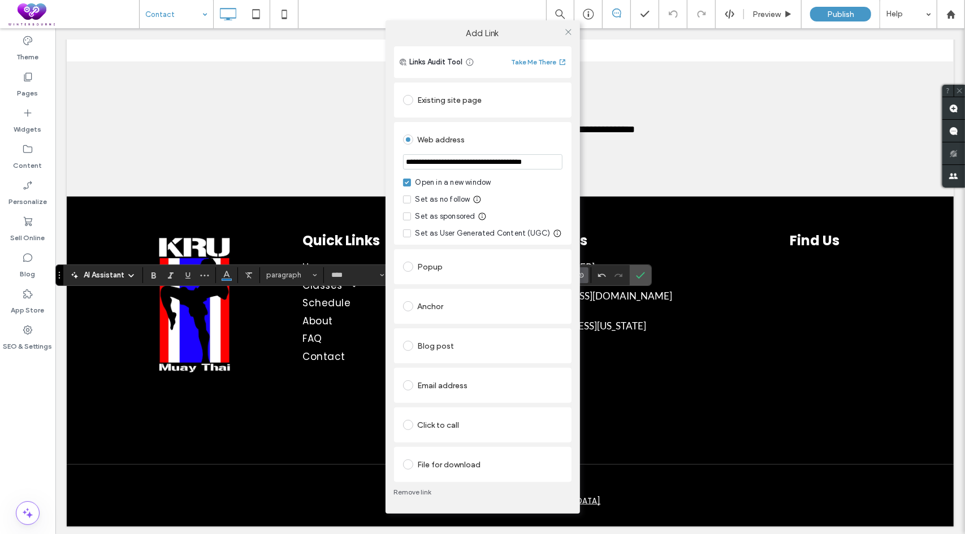
scroll to position [0, 0]
click at [568, 28] on icon at bounding box center [568, 32] width 8 height 8
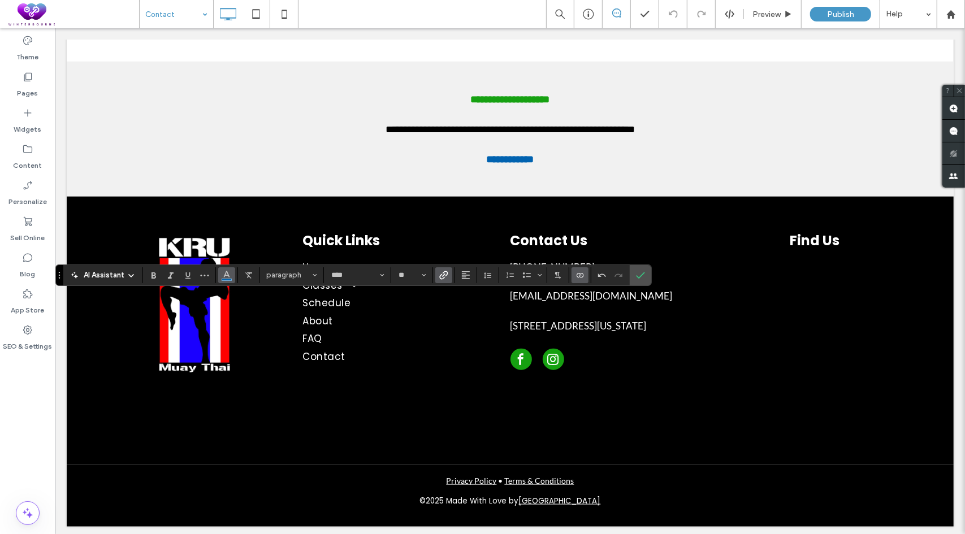
click at [223, 274] on icon "Color" at bounding box center [226, 274] width 9 height 9
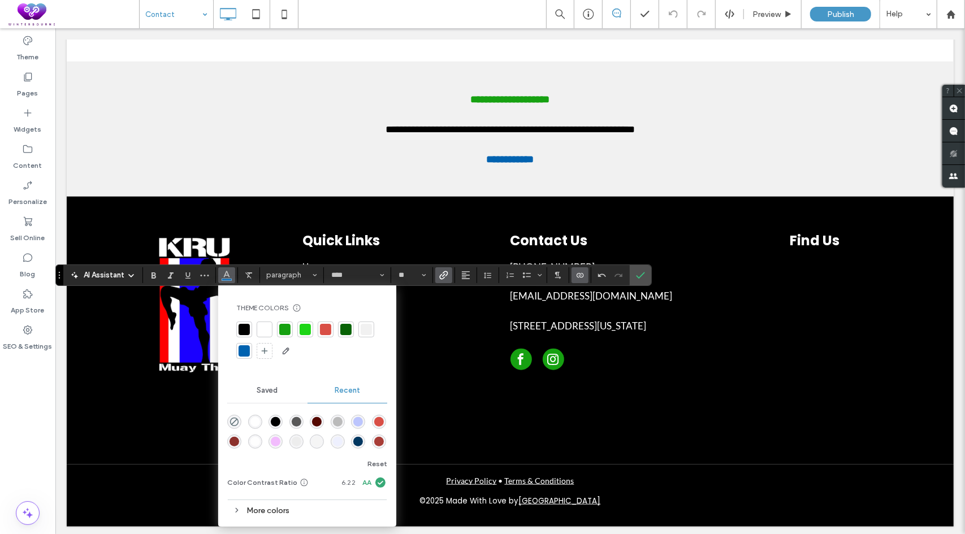
click at [243, 328] on div at bounding box center [244, 329] width 11 height 11
click at [191, 276] on icon "Underline" at bounding box center [187, 275] width 9 height 9
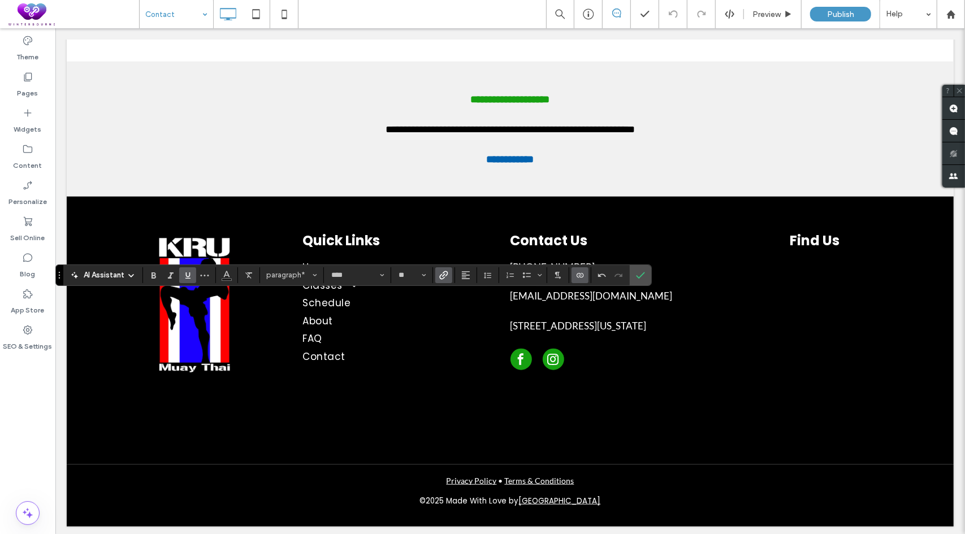
click at [191, 276] on icon "Underline" at bounding box center [187, 275] width 9 height 9
click at [632, 274] on label "Confirm" at bounding box center [640, 275] width 17 height 20
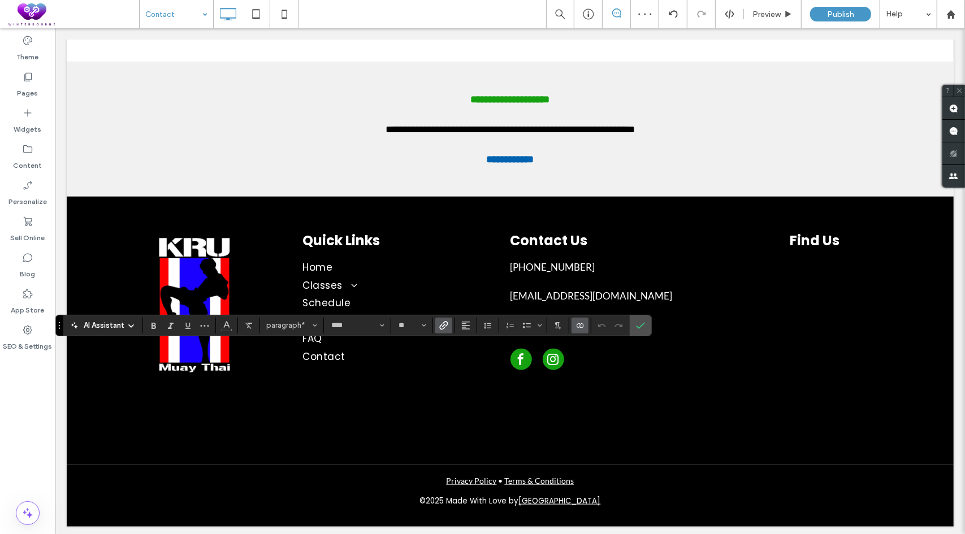
click at [442, 318] on span "Link" at bounding box center [441, 326] width 5 height 16
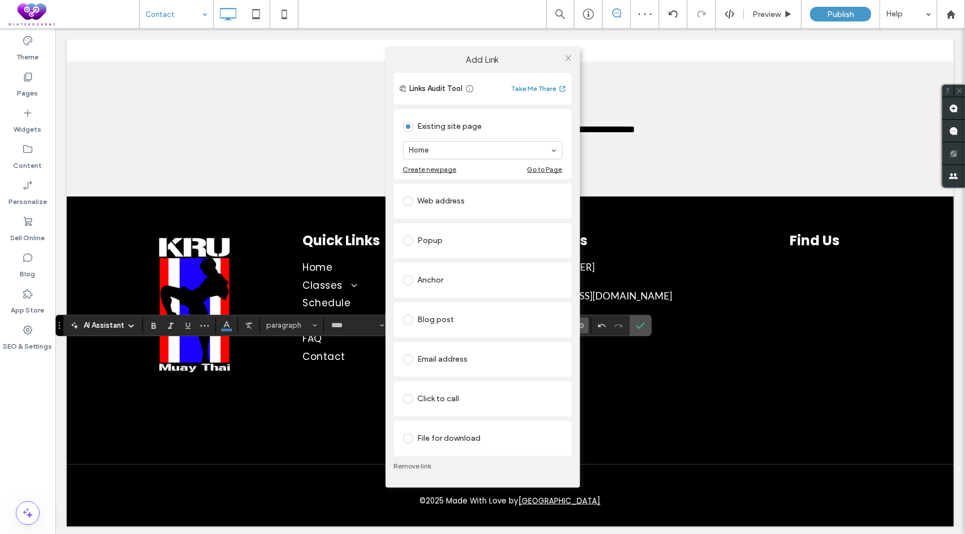
click at [439, 401] on div "Click to call" at bounding box center [482, 399] width 159 height 18
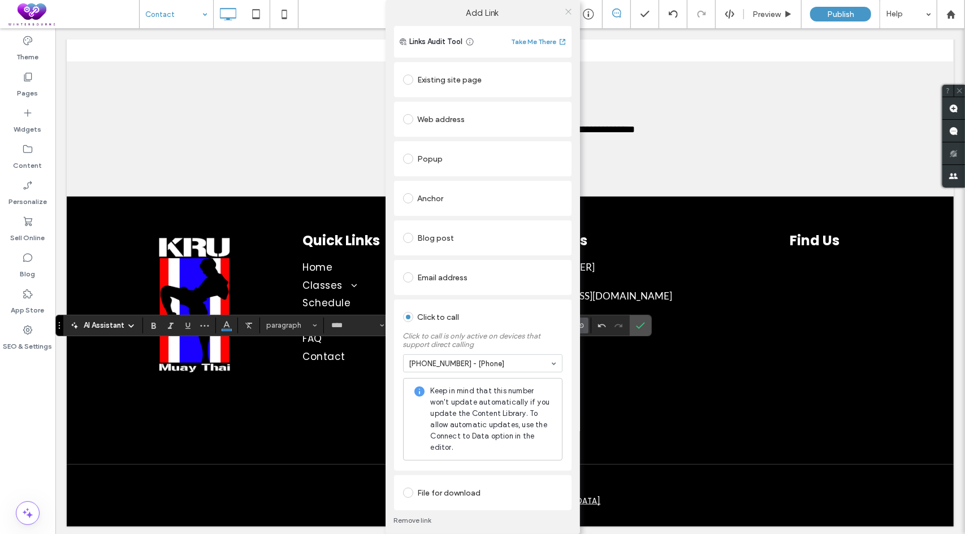
click at [566, 12] on use at bounding box center [568, 11] width 6 height 6
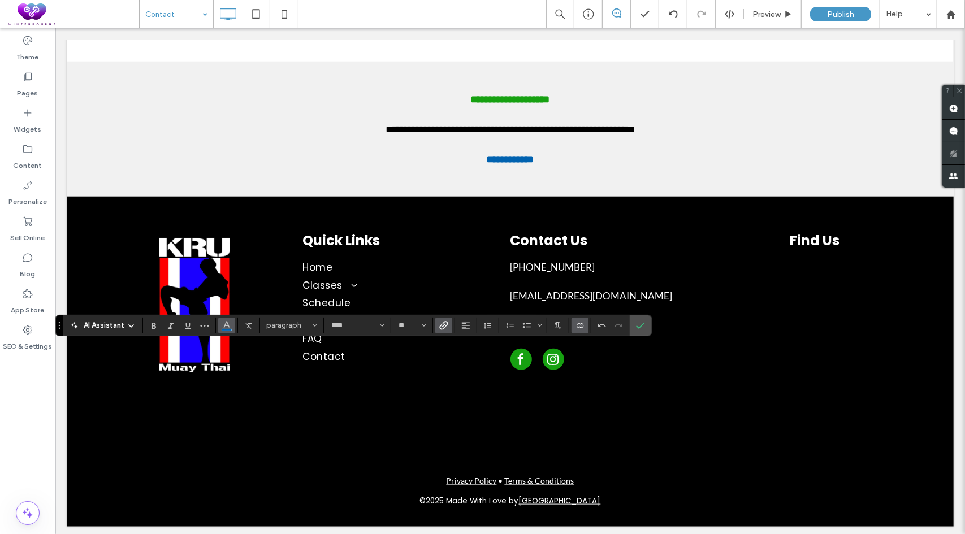
click at [228, 319] on span "Color" at bounding box center [226, 324] width 9 height 15
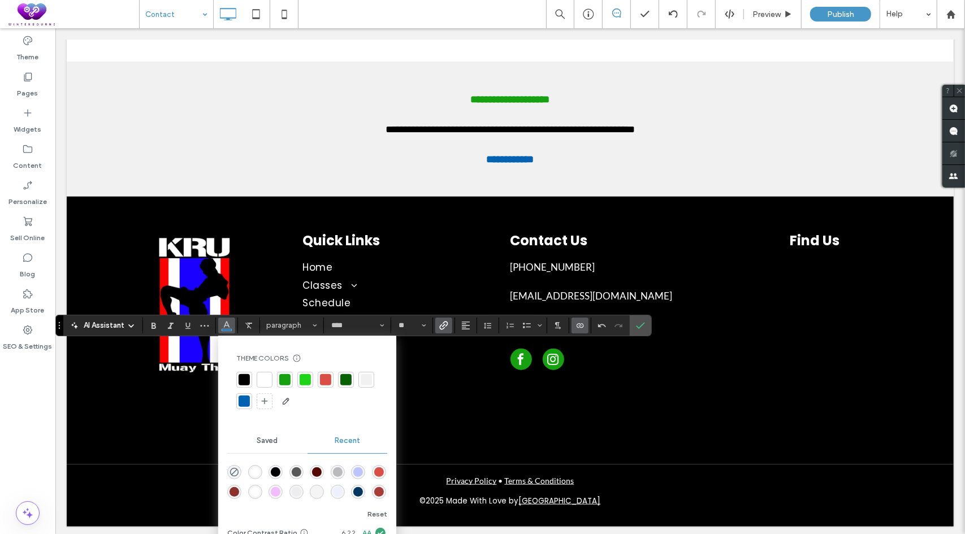
click at [244, 376] on div at bounding box center [244, 379] width 11 height 11
click at [183, 330] on span "Underline" at bounding box center [185, 326] width 5 height 16
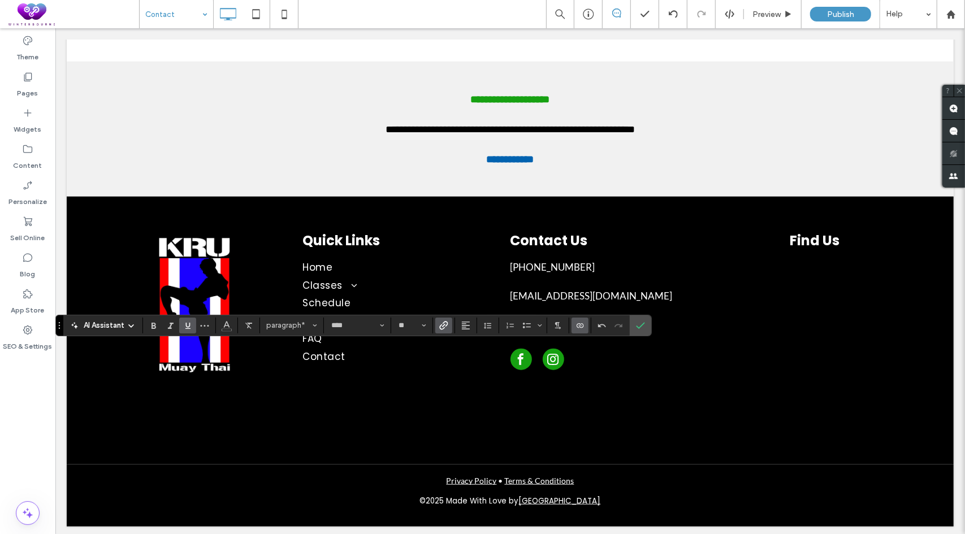
click at [183, 330] on span "Underline" at bounding box center [185, 326] width 5 height 16
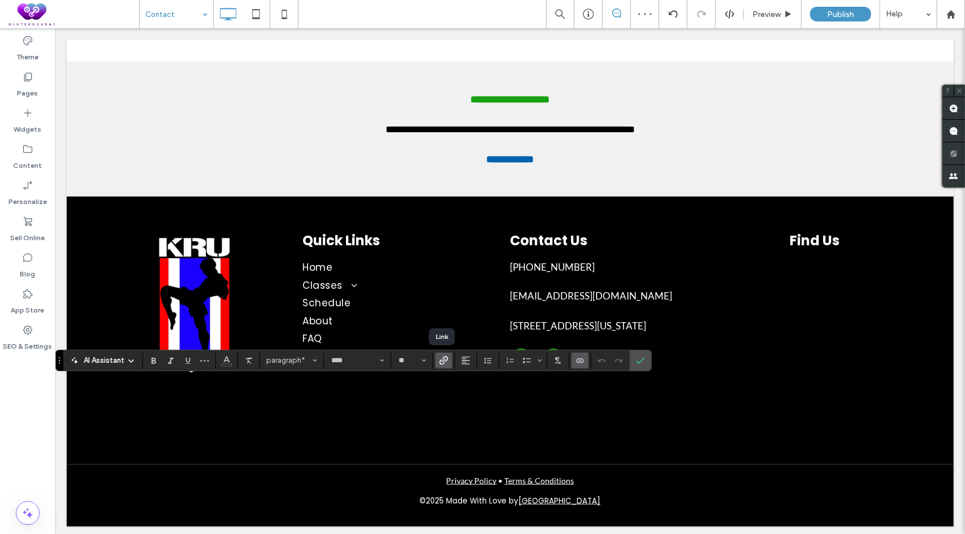
click at [443, 362] on use "Link" at bounding box center [444, 360] width 8 height 8
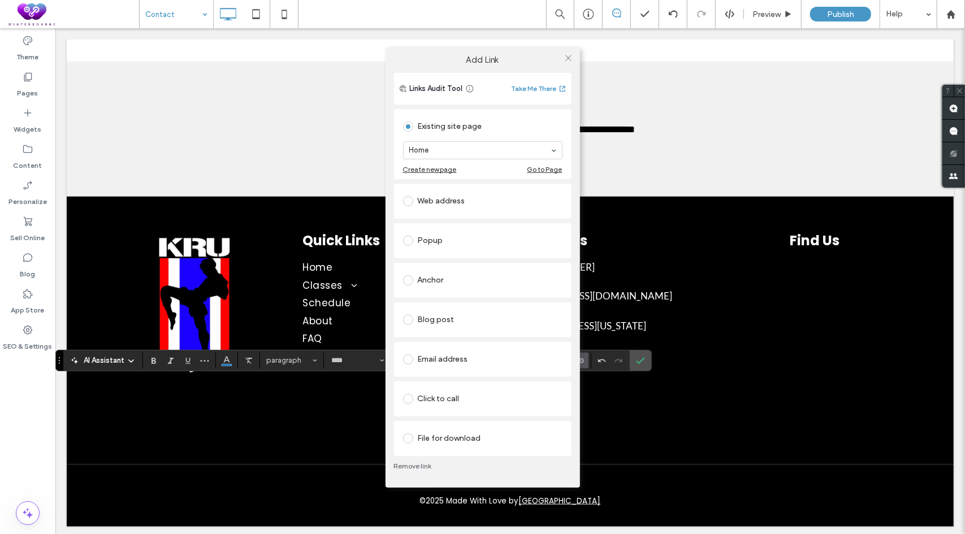
click at [453, 358] on div "Email address" at bounding box center [482, 360] width 159 height 18
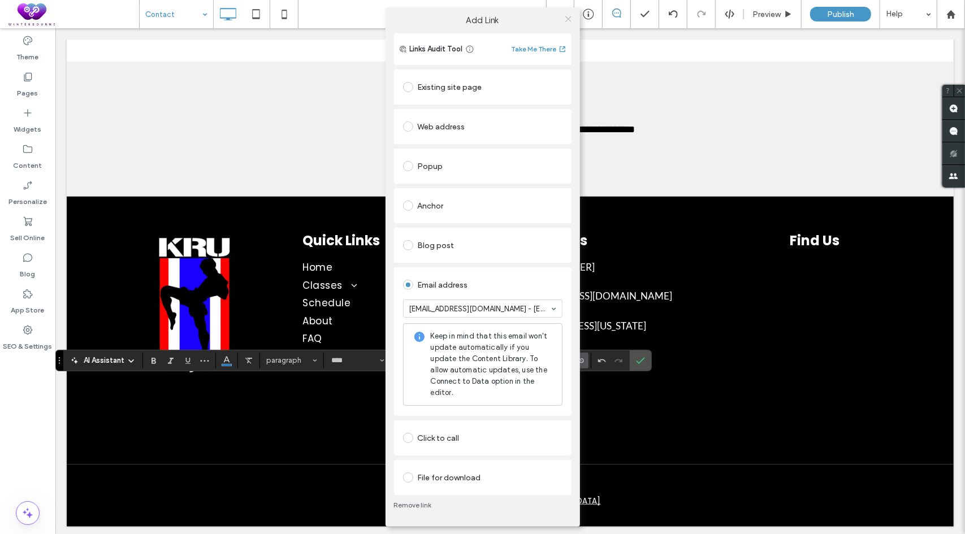
click at [570, 21] on use at bounding box center [568, 19] width 6 height 6
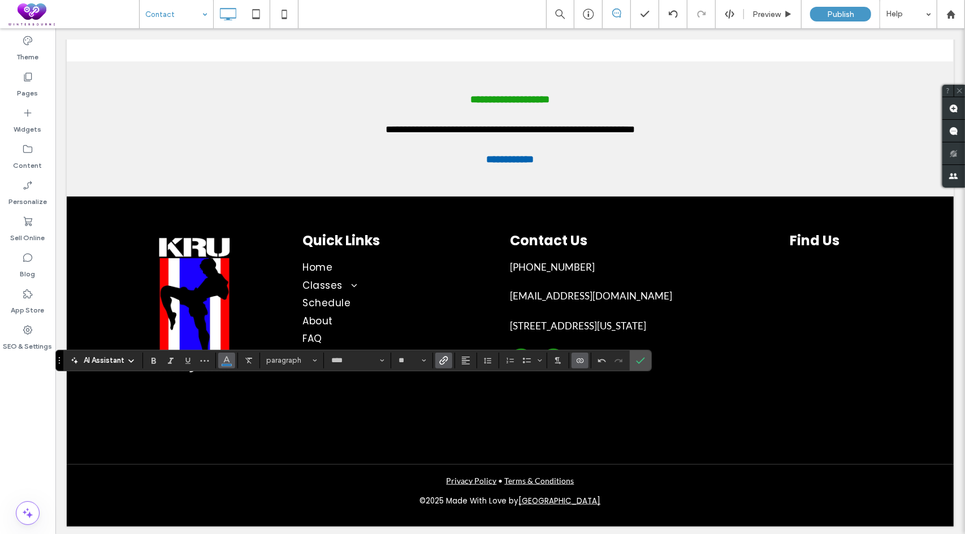
click at [229, 356] on icon "Color" at bounding box center [226, 359] width 9 height 9
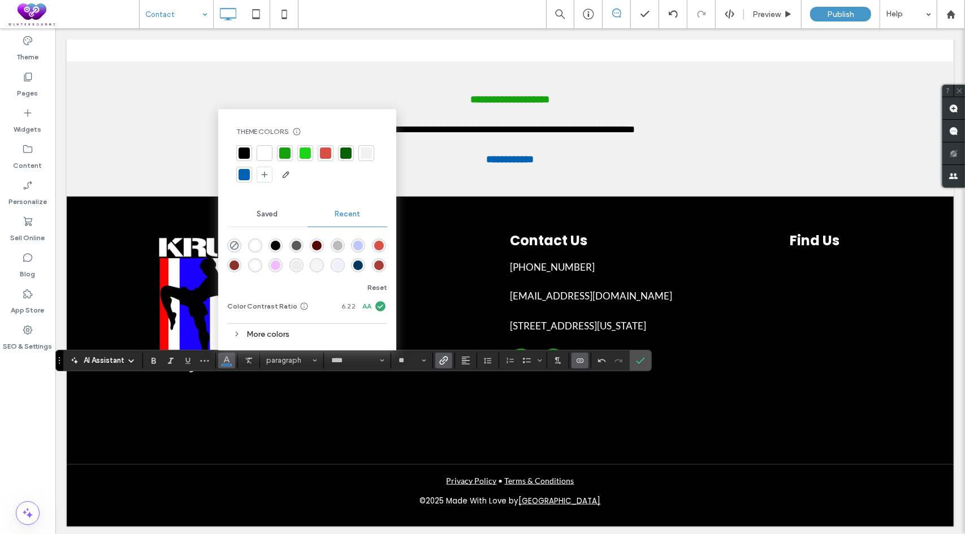
click at [244, 151] on div at bounding box center [244, 153] width 11 height 11
click at [185, 361] on use "Underline" at bounding box center [187, 361] width 5 height 6
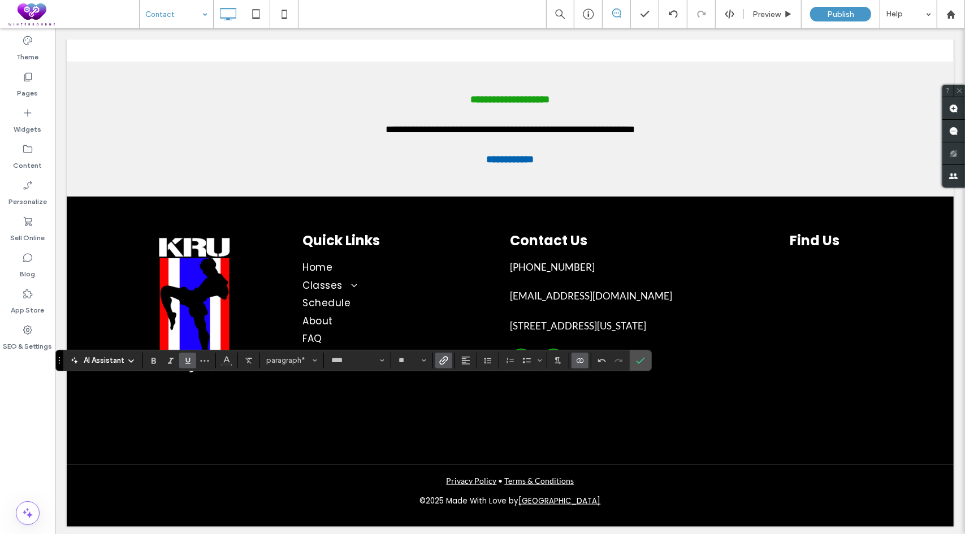
click at [185, 361] on use "Underline" at bounding box center [187, 361] width 5 height 6
click at [636, 364] on icon "Confirm" at bounding box center [640, 360] width 9 height 9
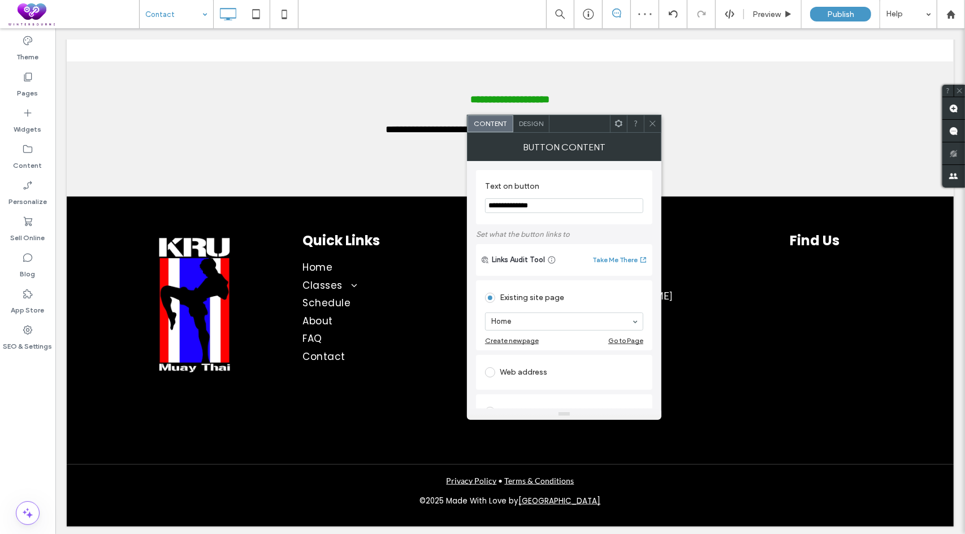
scroll to position [57, 0]
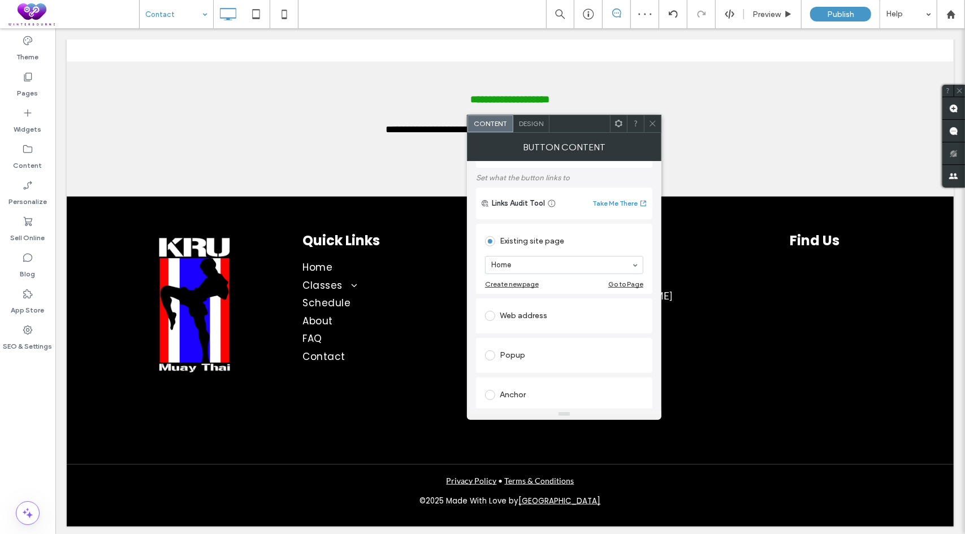
click at [522, 309] on div "Web address" at bounding box center [564, 316] width 158 height 18
click at [523, 308] on input "url" at bounding box center [564, 303] width 158 height 15
paste input "**********"
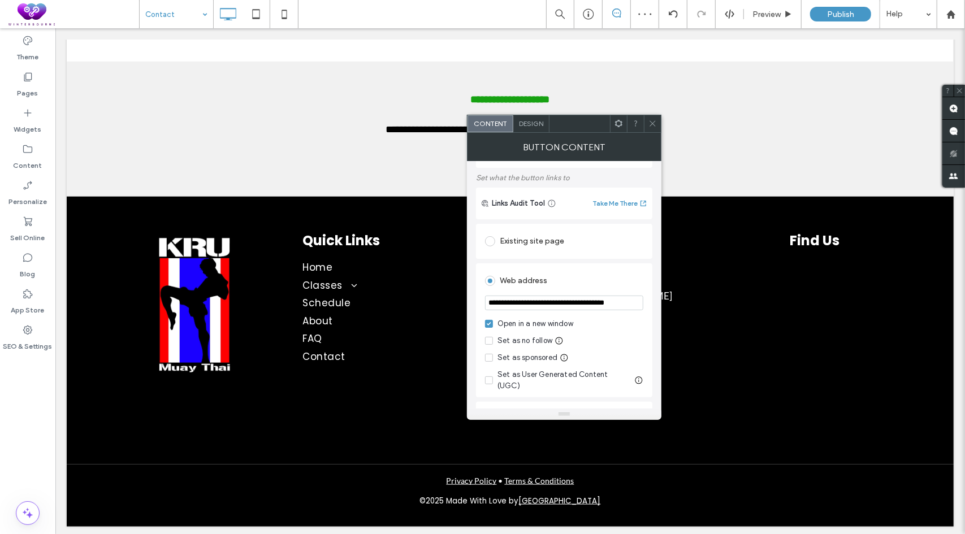
scroll to position [0, 21]
type input "**********"
click at [564, 284] on div "Web address" at bounding box center [564, 281] width 158 height 18
click at [652, 126] on icon at bounding box center [652, 123] width 8 height 8
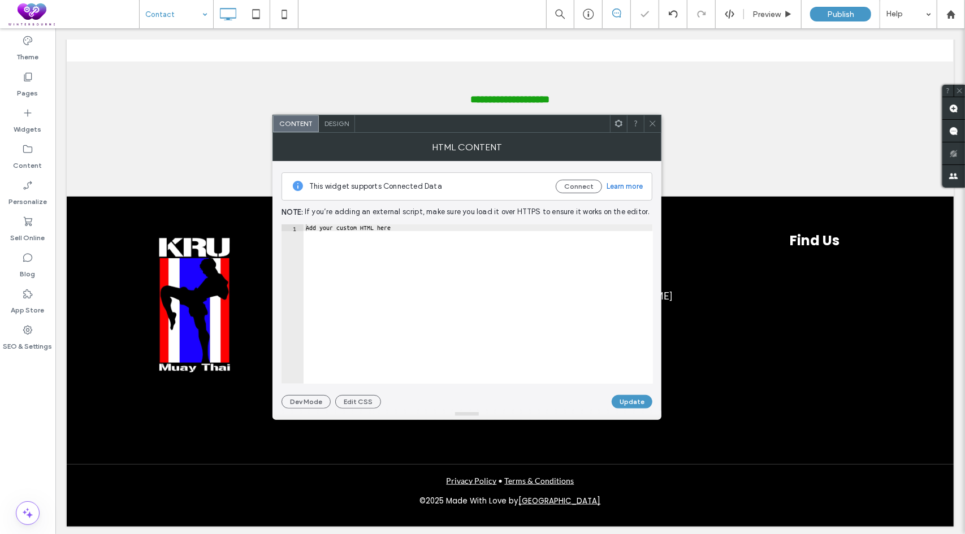
type textarea "**********"
click at [380, 252] on div "Add your custom HTML here" at bounding box center [478, 311] width 349 height 174
paste textarea "Cursor at row 1"
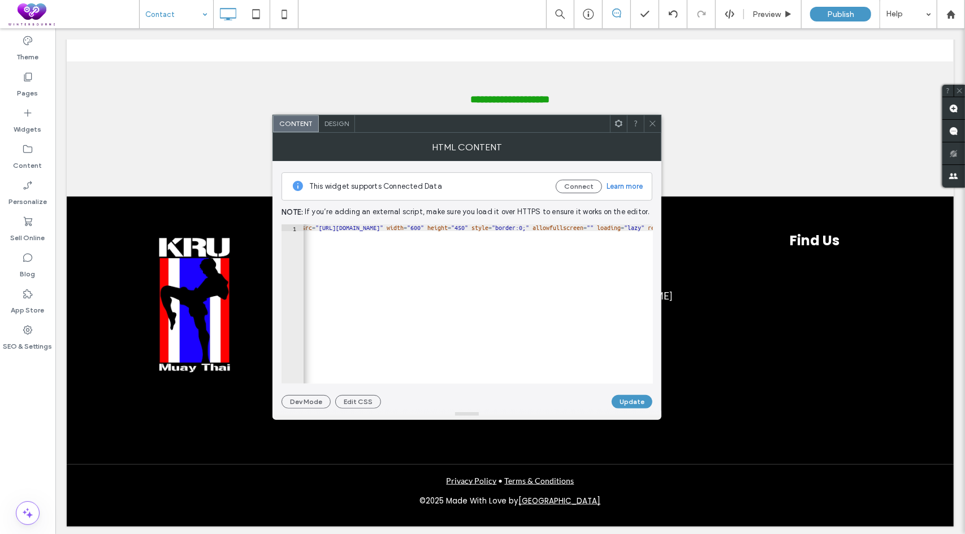
scroll to position [0, 0]
click at [453, 226] on div "< iframe src = "https://www.google.com/maps/embed?pb=!1m18!1m12!1m3!1d3013.8677…" at bounding box center [154, 306] width 1426 height 165
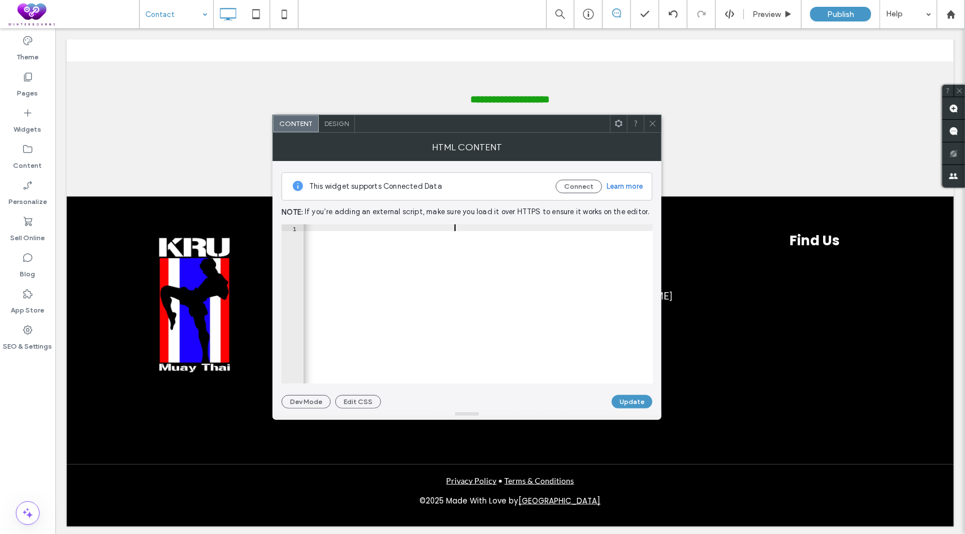
click at [500, 226] on div "< iframe src = "https://www.google.com/maps/embed?pb=!1m18!1m12!1m3!1d3013.8677…" at bounding box center [154, 306] width 1426 height 165
type textarea "**********"
click at [630, 403] on button "Update" at bounding box center [632, 402] width 41 height 14
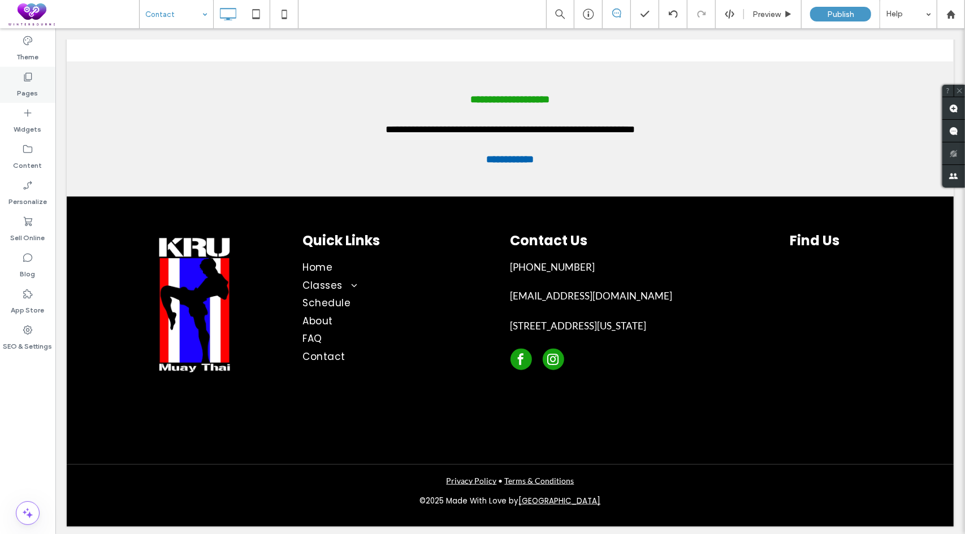
click at [4, 96] on div "Pages" at bounding box center [27, 85] width 55 height 36
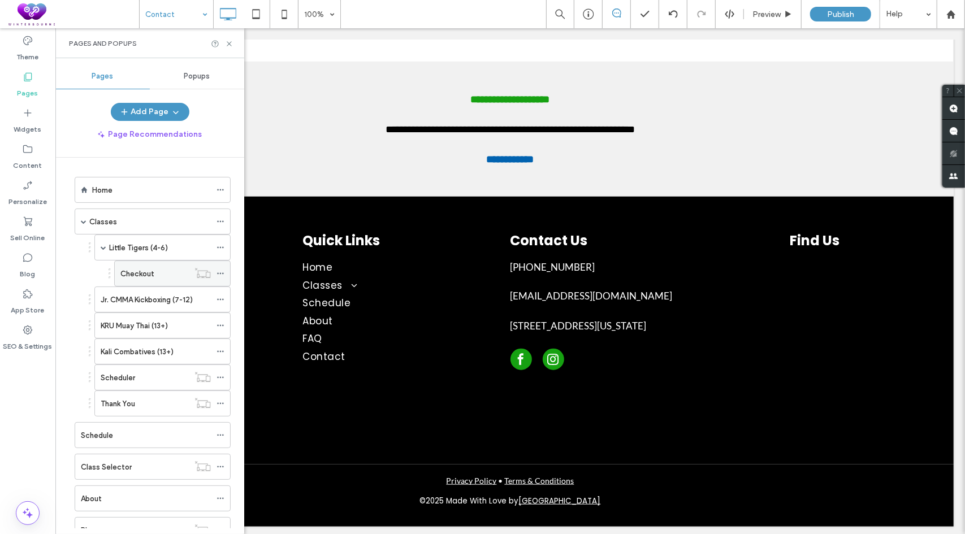
click at [218, 270] on icon at bounding box center [221, 274] width 8 height 8
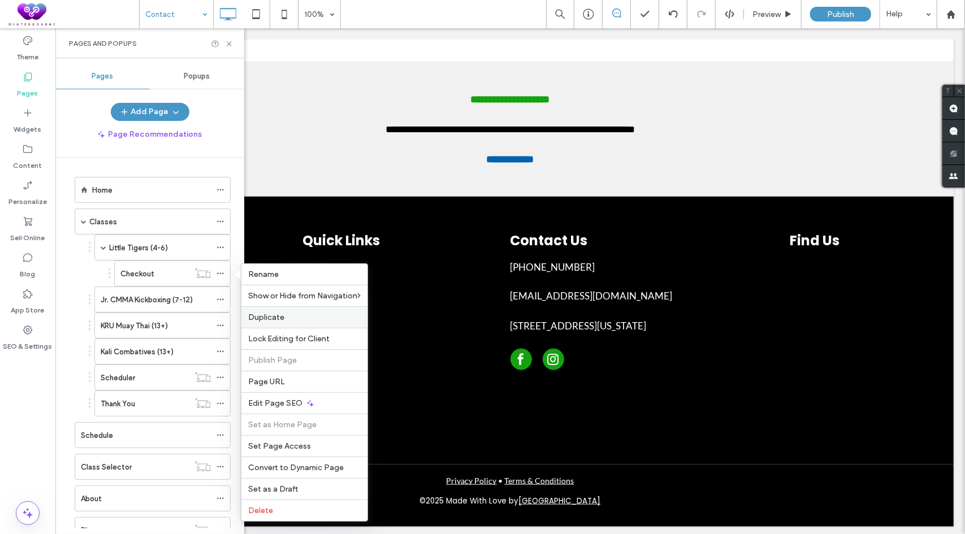
click at [275, 325] on div "Duplicate" at bounding box center [304, 316] width 126 height 21
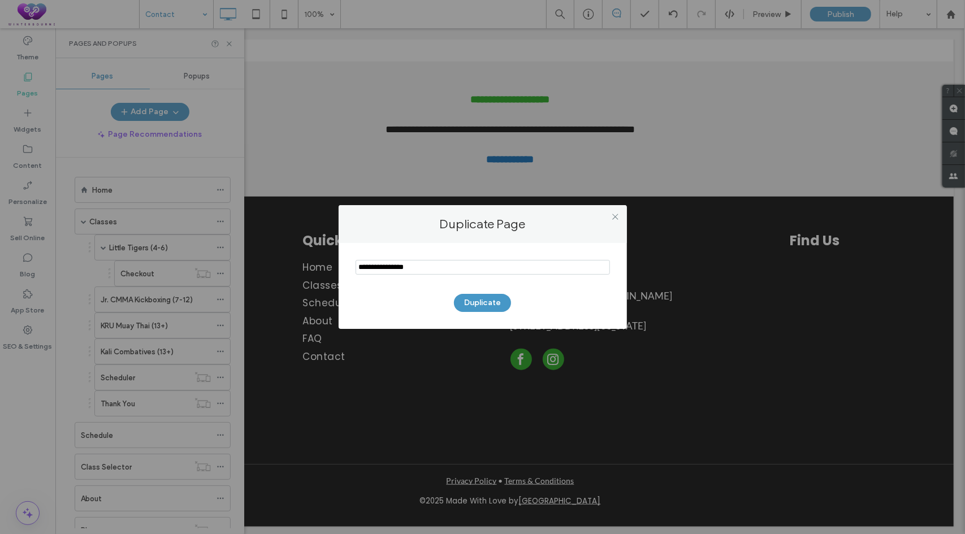
drag, startPoint x: 387, startPoint y: 264, endPoint x: 320, endPoint y: 262, distance: 66.7
click at [320, 262] on div "Duplicate Page Duplicate" at bounding box center [482, 267] width 965 height 534
type input "**********"
click at [476, 302] on button "Duplicate" at bounding box center [482, 303] width 57 height 18
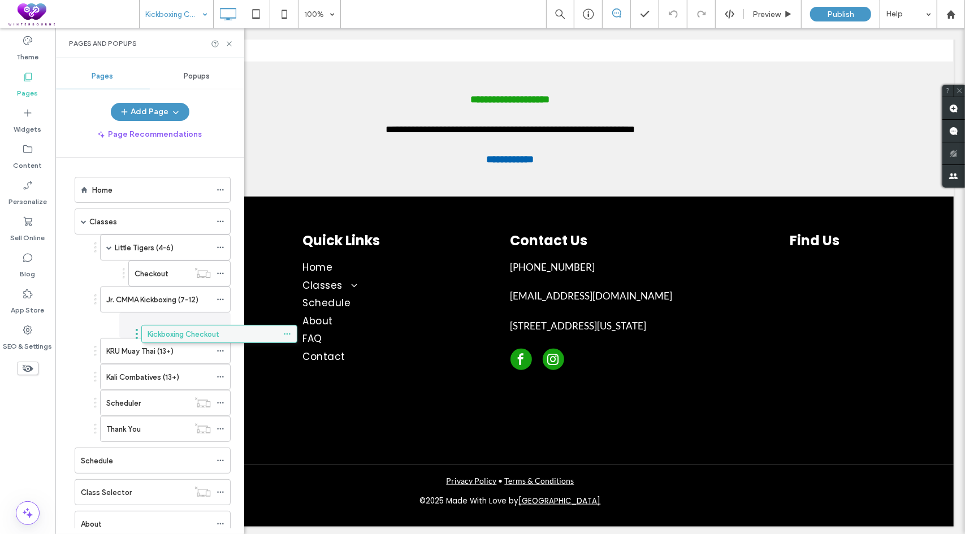
drag, startPoint x: 144, startPoint y: 435, endPoint x: 210, endPoint y: 337, distance: 118.4
click at [223, 325] on use at bounding box center [220, 326] width 6 height 2
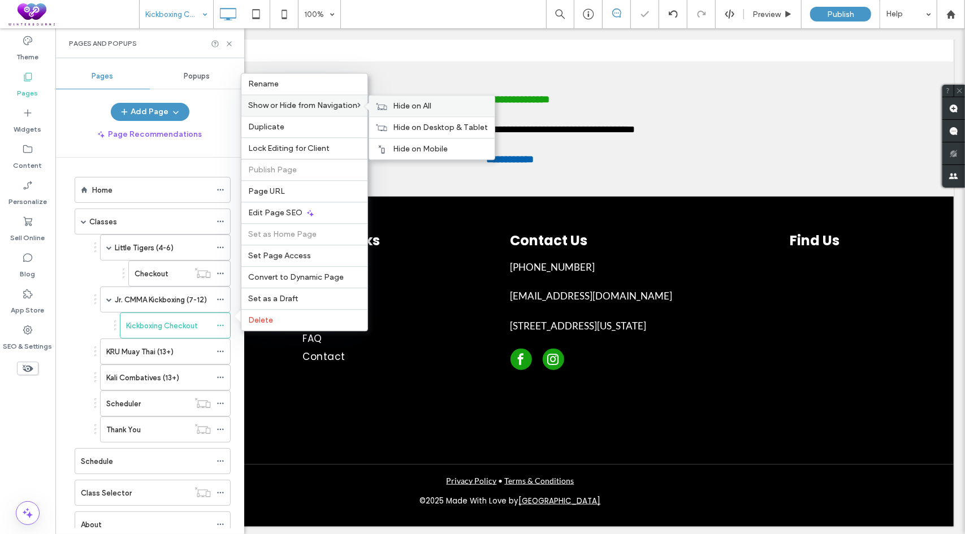
click at [382, 110] on use at bounding box center [382, 106] width 11 height 7
click at [222, 323] on icon at bounding box center [221, 326] width 8 height 8
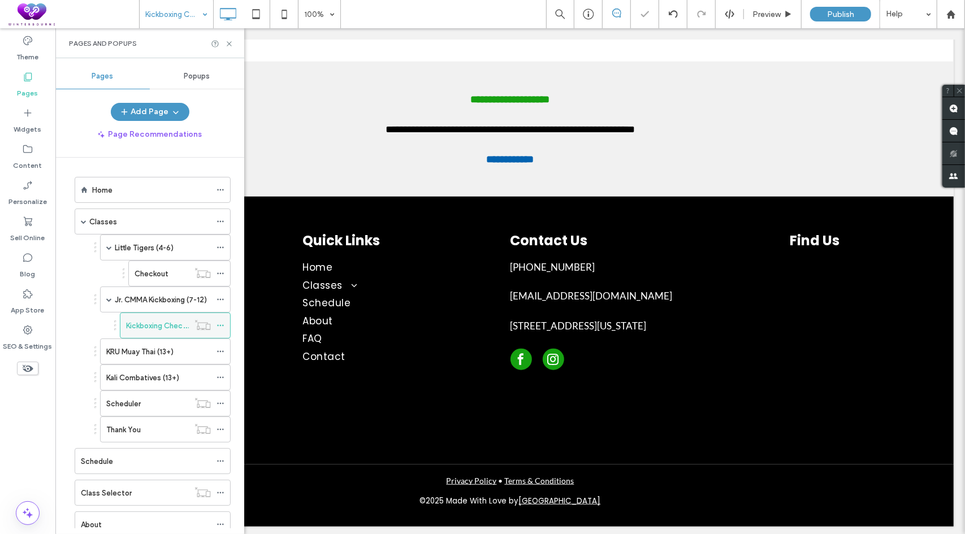
click at [222, 323] on icon at bounding box center [221, 326] width 8 height 8
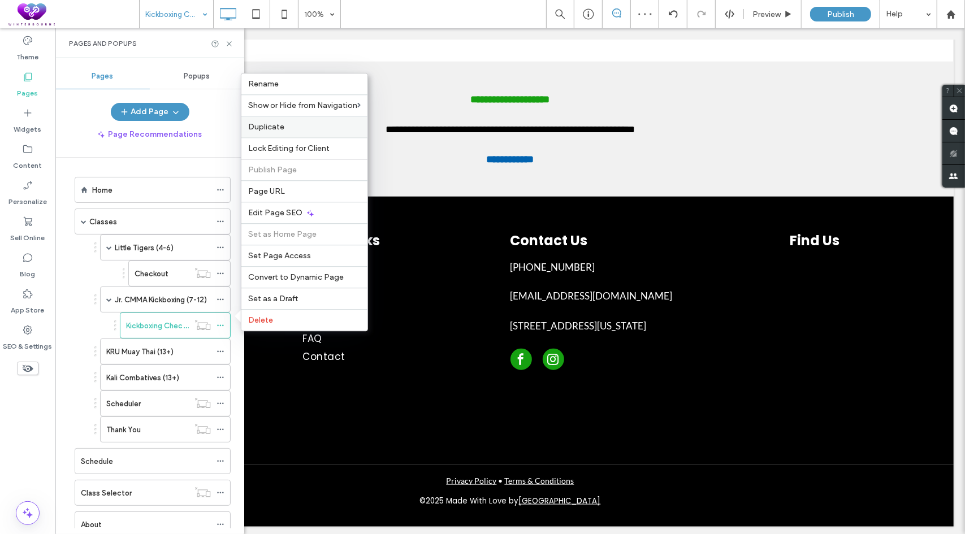
click at [287, 129] on label "Duplicate" at bounding box center [304, 127] width 112 height 10
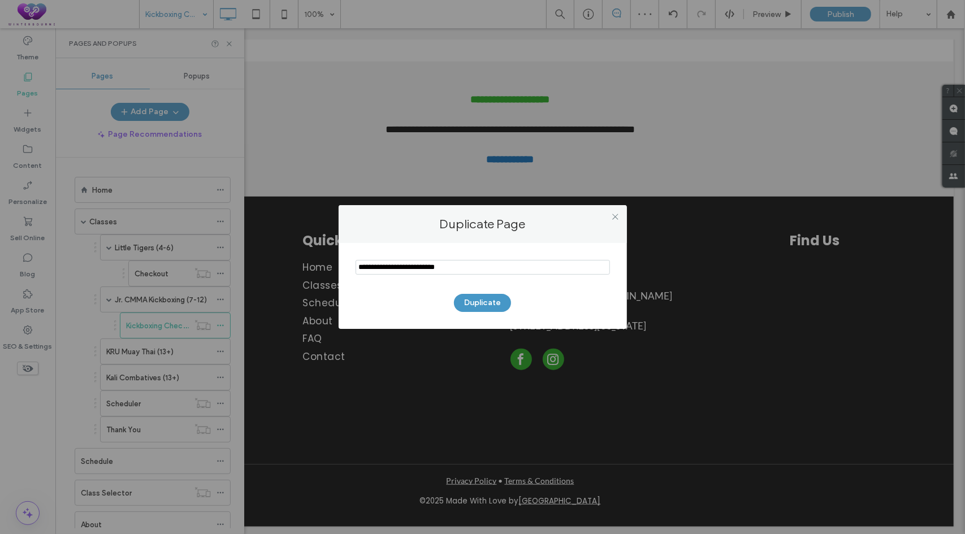
drag, startPoint x: 424, startPoint y: 265, endPoint x: 234, endPoint y: 263, distance: 190.0
click at [245, 269] on div "Duplicate Page Duplicate" at bounding box center [482, 267] width 965 height 534
type input "**********"
click at [469, 300] on button "Duplicate" at bounding box center [482, 303] width 57 height 18
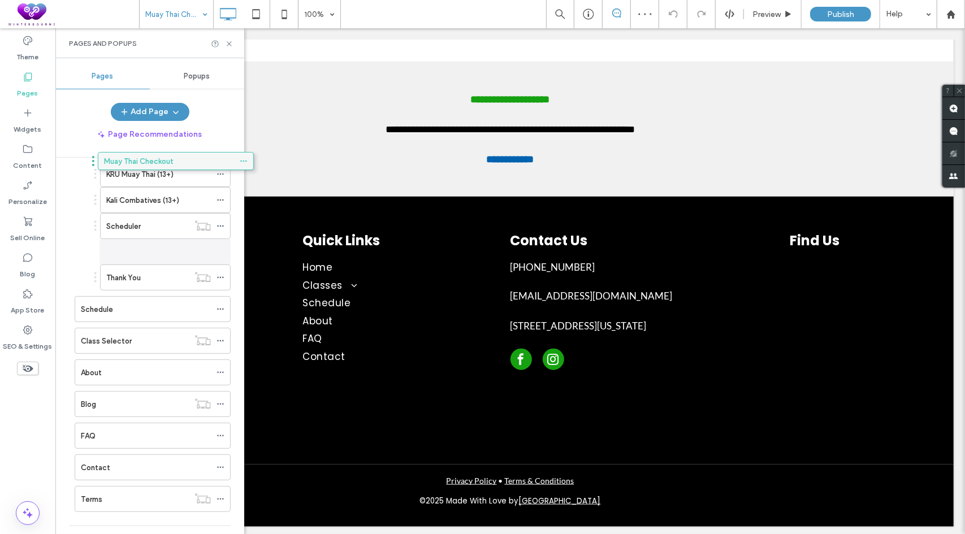
scroll to position [144, 0]
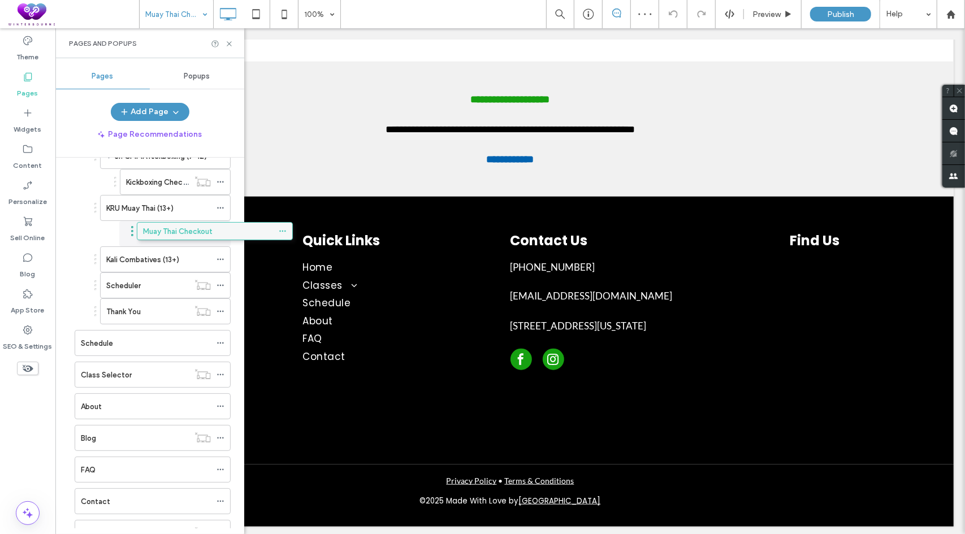
drag, startPoint x: 140, startPoint y: 435, endPoint x: 202, endPoint y: 235, distance: 210.1
click at [224, 230] on icon at bounding box center [221, 234] width 8 height 8
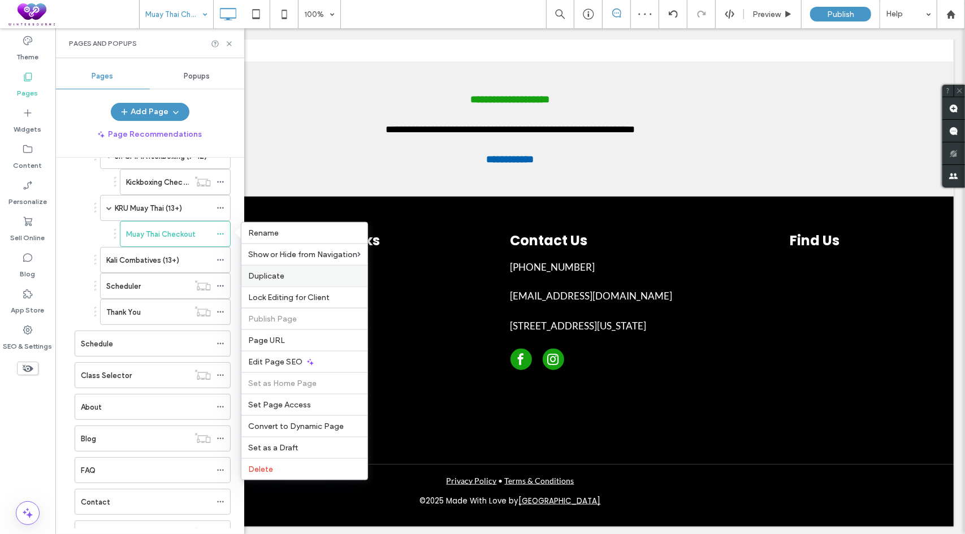
click at [315, 271] on label "Duplicate" at bounding box center [304, 276] width 112 height 10
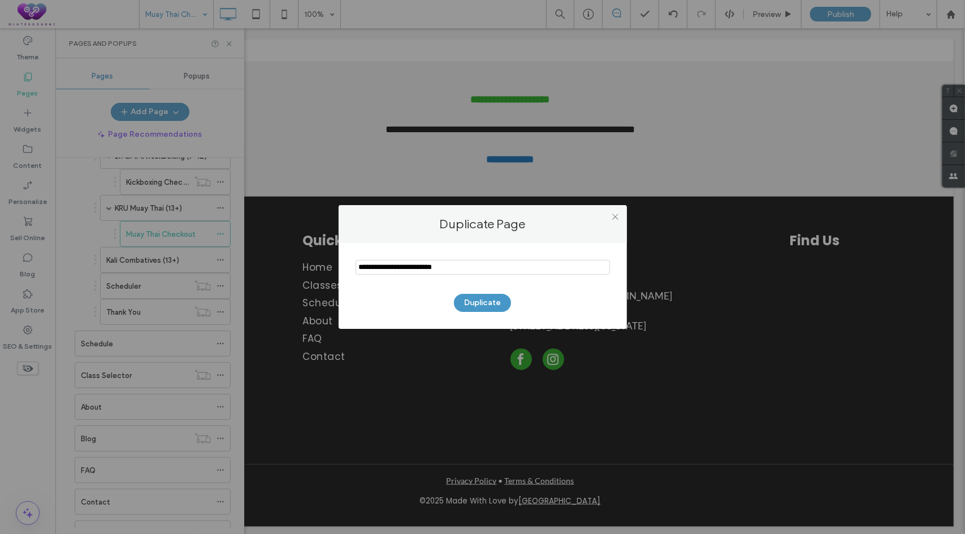
drag, startPoint x: 422, startPoint y: 265, endPoint x: 213, endPoint y: 266, distance: 209.2
click at [218, 266] on div "Duplicate Page Duplicate" at bounding box center [482, 267] width 965 height 534
type input "**********"
click at [471, 301] on button "Duplicate" at bounding box center [482, 303] width 57 height 18
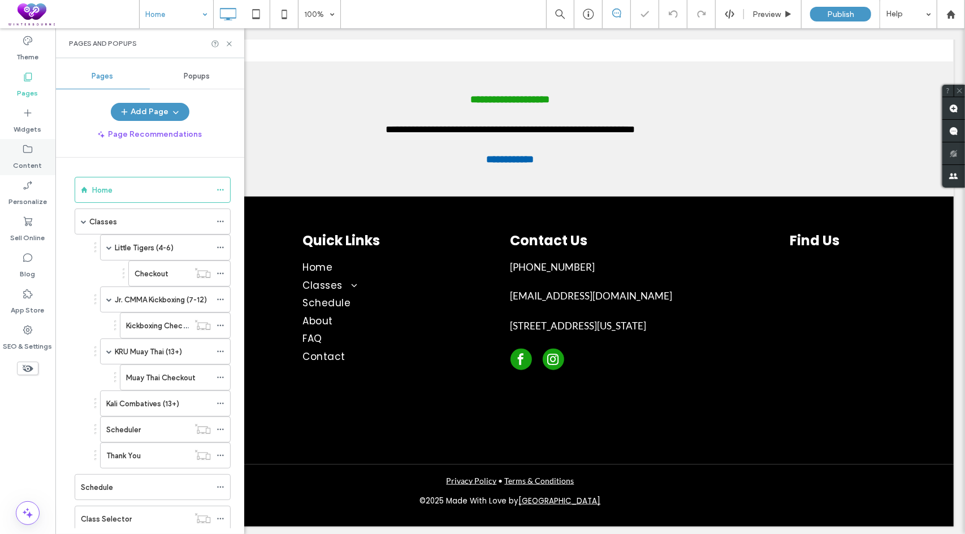
click at [32, 159] on label "Content" at bounding box center [28, 163] width 29 height 16
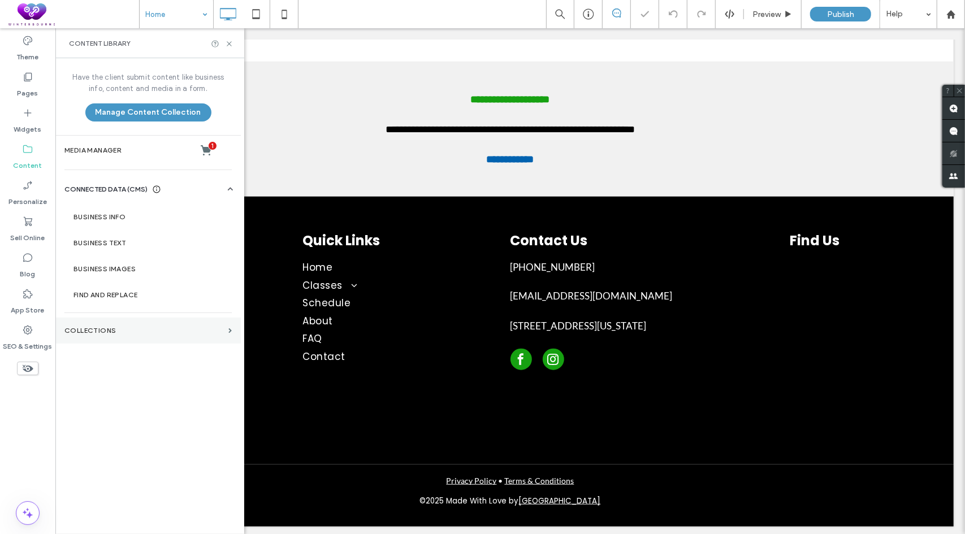
click at [105, 330] on label "Collections" at bounding box center [143, 331] width 159 height 8
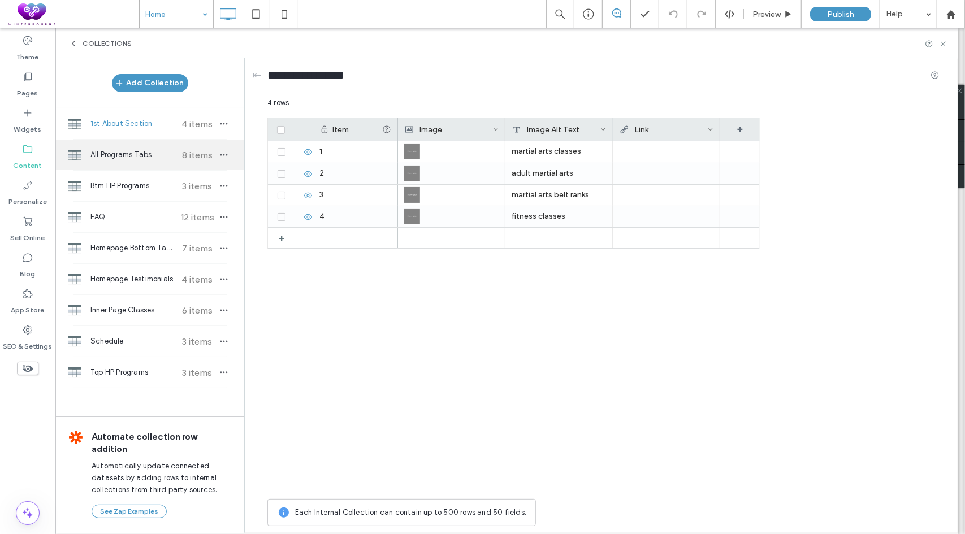
click at [126, 158] on span "All Programs Tabs" at bounding box center [132, 154] width 84 height 11
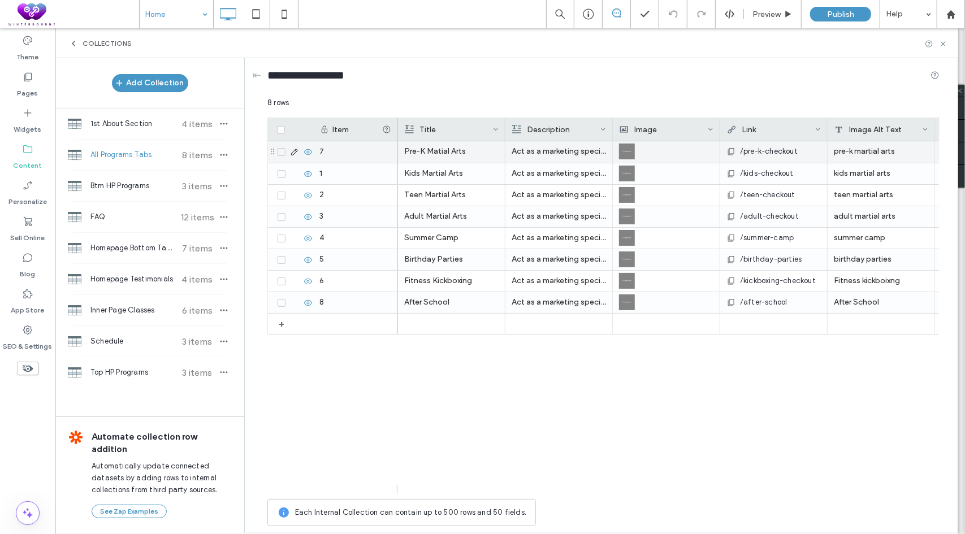
click at [453, 150] on p "Pre-K Matial Arts" at bounding box center [451, 151] width 94 height 20
click at [453, 150] on p "Pre-K Matial Arts" at bounding box center [452, 152] width 94 height 20
drag, startPoint x: 461, startPoint y: 143, endPoint x: 386, endPoint y: 143, distance: 75.8
click at [386, 143] on div "**********" at bounding box center [603, 314] width 672 height 435
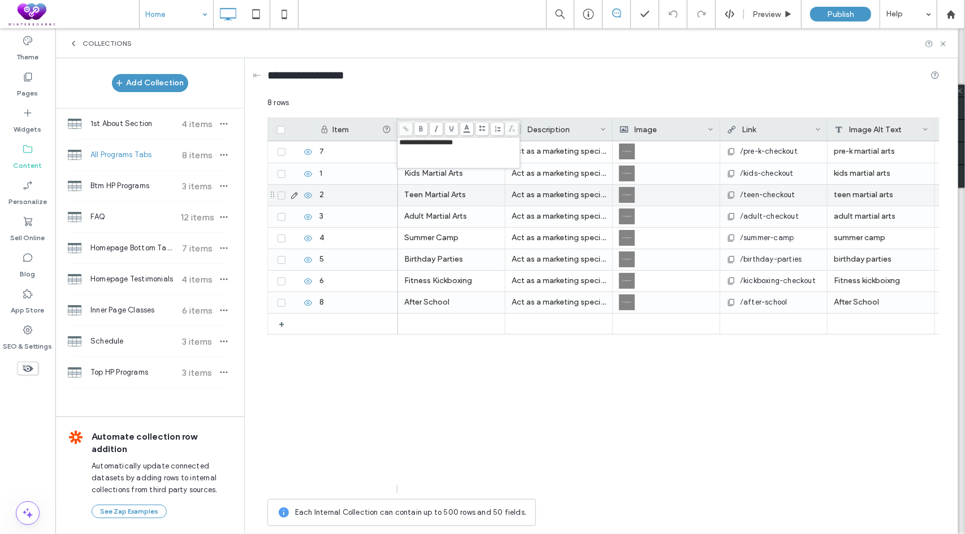
click at [448, 179] on p "Kids Martial Arts" at bounding box center [451, 173] width 94 height 20
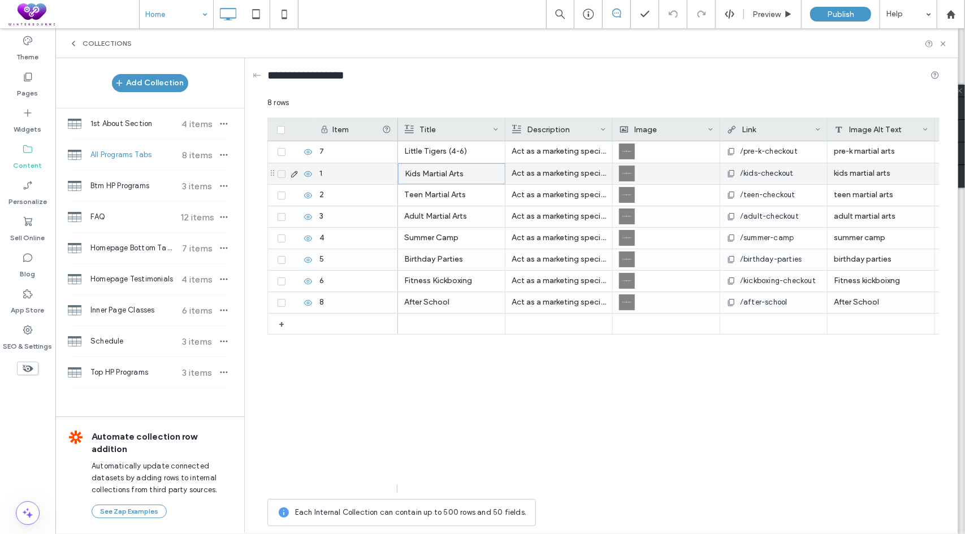
click at [448, 179] on p "Kids Martial Arts" at bounding box center [452, 174] width 94 height 20
click at [424, 204] on p "Teen Martial Arts" at bounding box center [451, 195] width 94 height 20
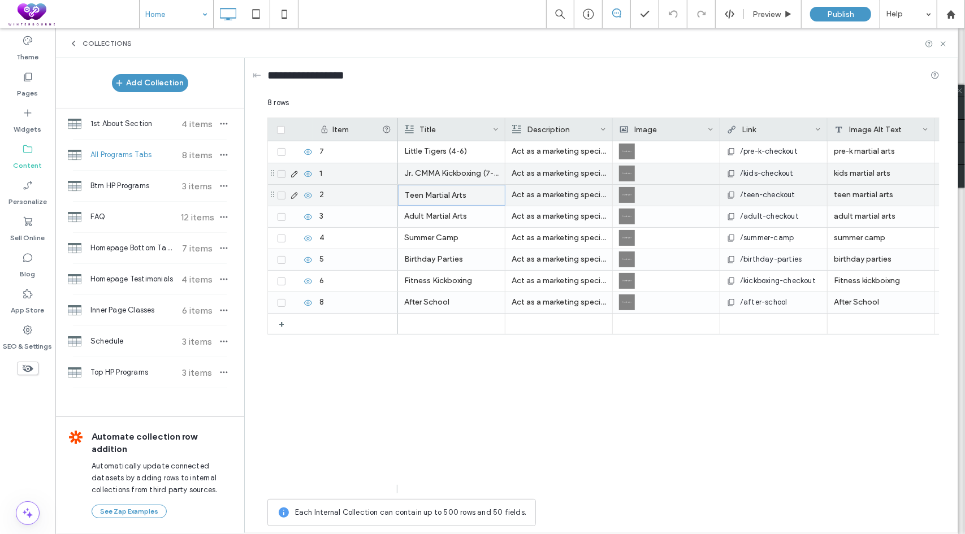
click at [424, 204] on p "Teen Martial Arts" at bounding box center [452, 195] width 94 height 20
click at [440, 200] on div "**********" at bounding box center [458, 196] width 119 height 28
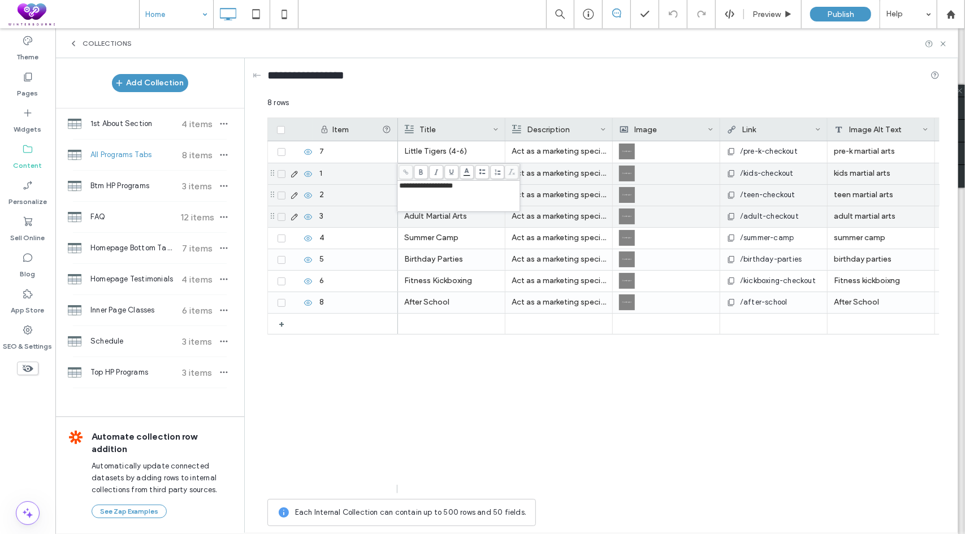
click at [441, 217] on p "Adult Martial Arts" at bounding box center [451, 216] width 94 height 20
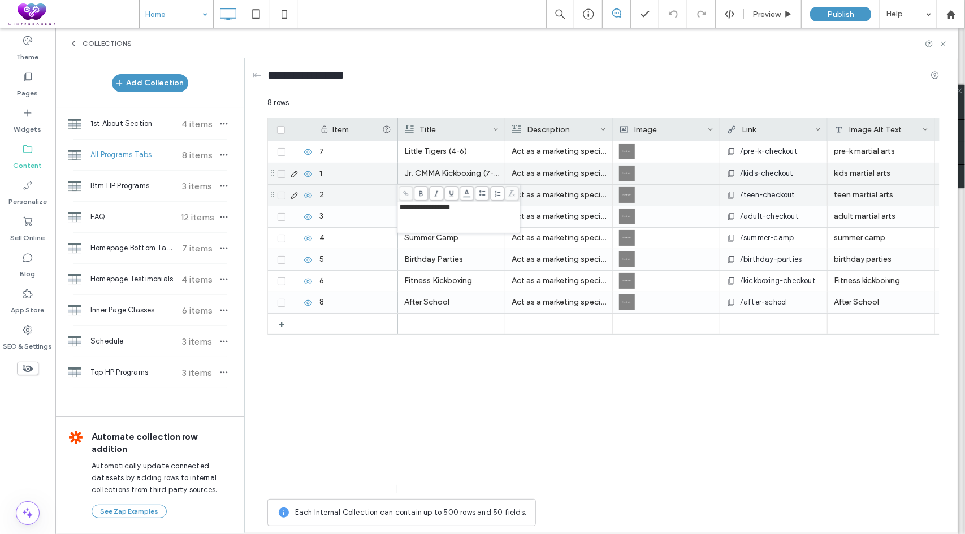
click at [455, 217] on div "**********" at bounding box center [458, 218] width 119 height 28
click at [485, 419] on div "Little Tigers (4-6) Act as a marketing specialist. Write a brief but compelling…" at bounding box center [669, 317] width 542 height 352
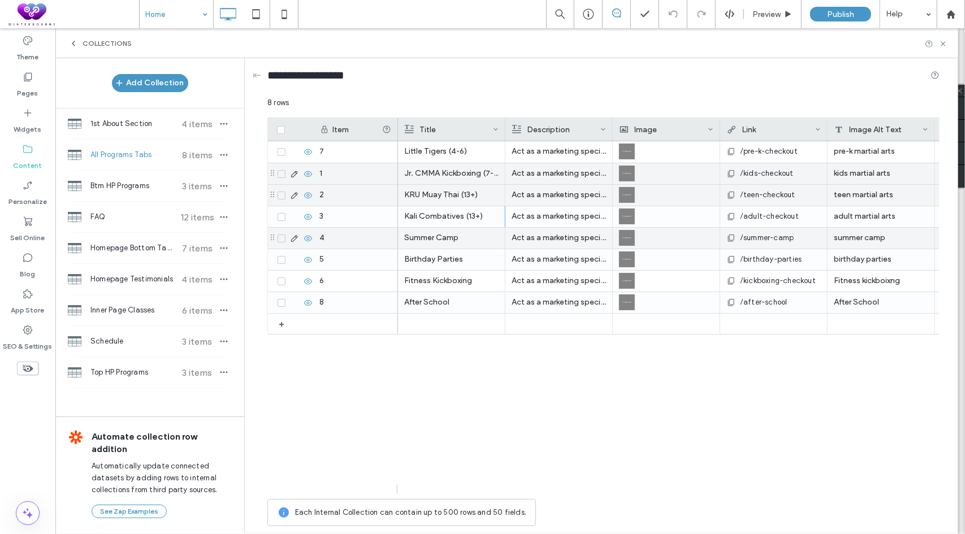
click at [309, 240] on use at bounding box center [308, 238] width 8 height 6
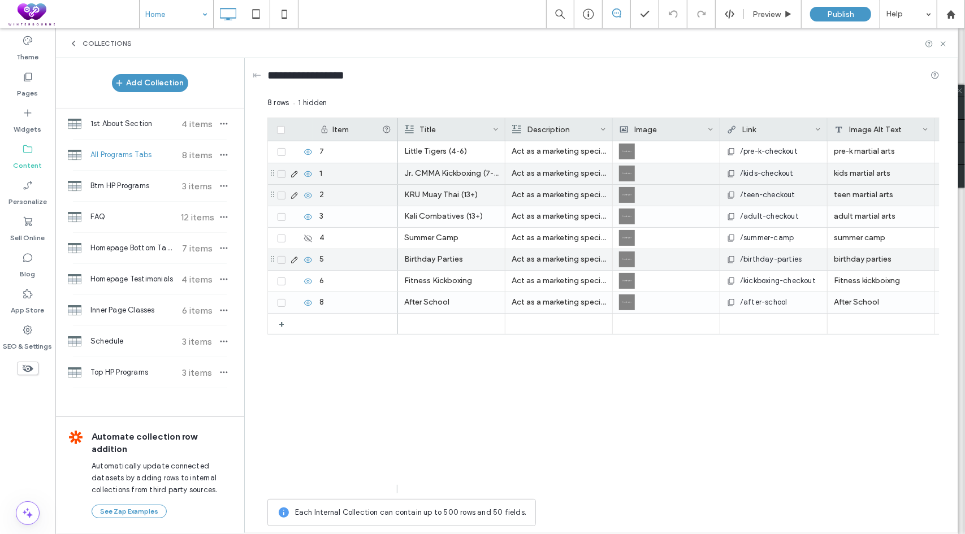
click at [306, 257] on icon at bounding box center [308, 260] width 9 height 9
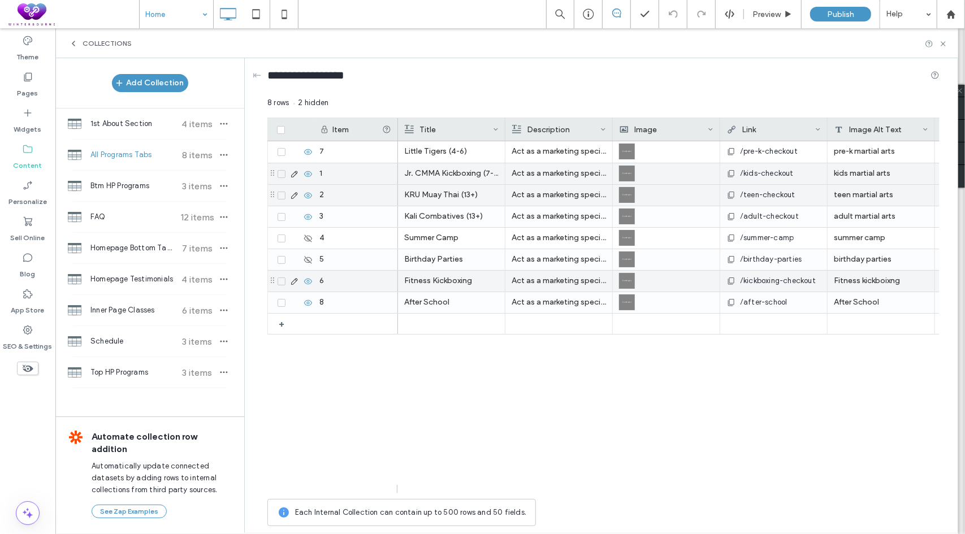
click at [306, 278] on use at bounding box center [308, 281] width 8 height 6
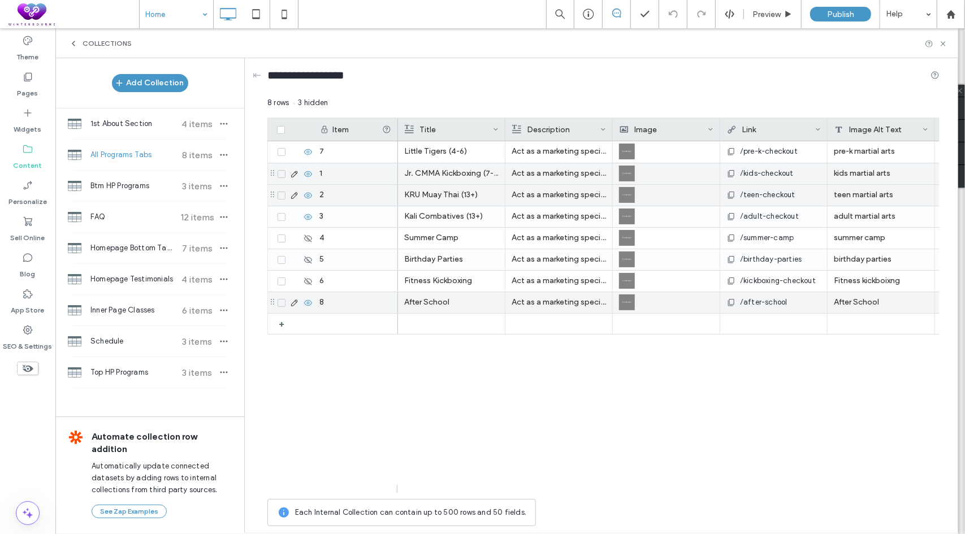
click at [308, 300] on icon at bounding box center [308, 302] width 9 height 9
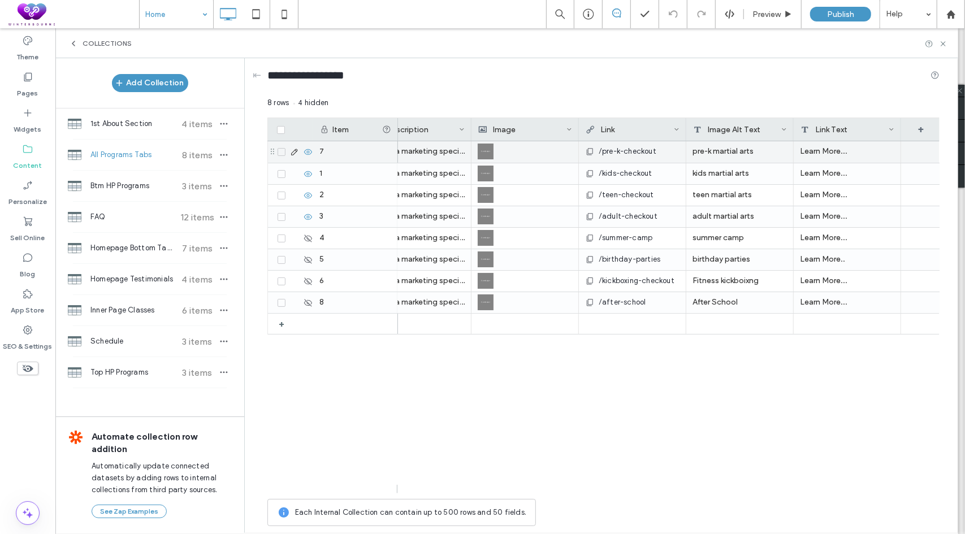
click at [718, 159] on div "pre-k martial arts" at bounding box center [739, 151] width 107 height 21
click at [734, 155] on div at bounding box center [740, 152] width 106 height 20
click at [735, 152] on div at bounding box center [740, 152] width 106 height 20
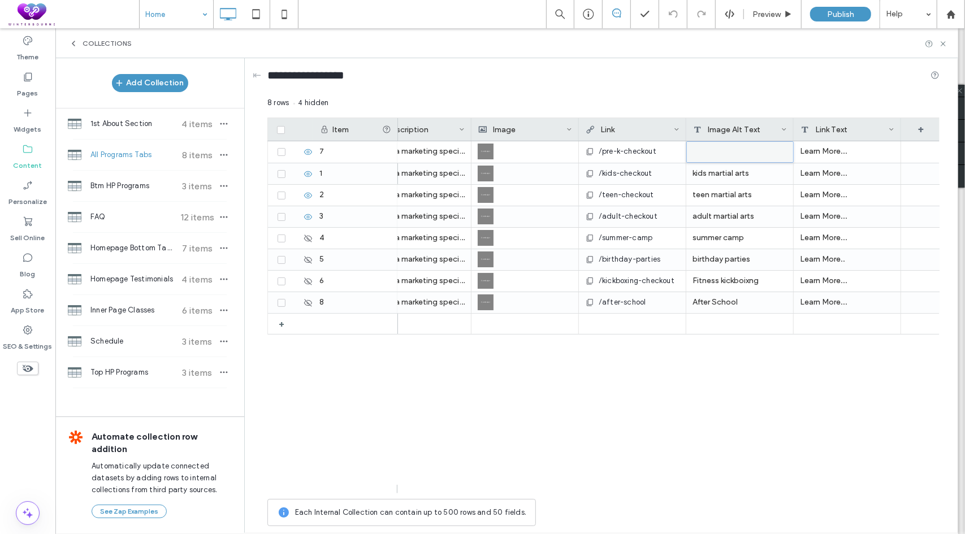
click at [728, 97] on div "8 rows 4 hidden" at bounding box center [603, 107] width 672 height 20
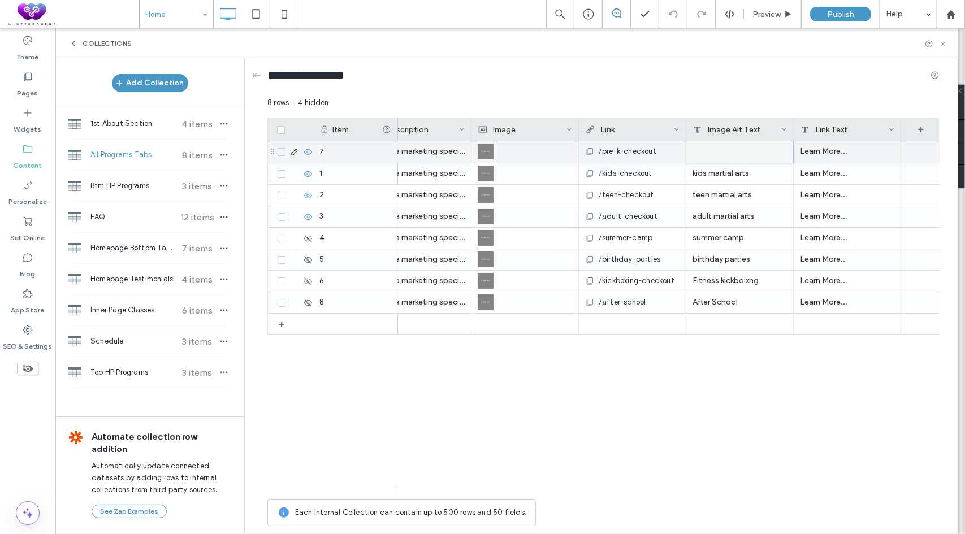
click at [724, 154] on div at bounding box center [739, 151] width 107 height 21
click at [724, 154] on div at bounding box center [740, 152] width 106 height 20
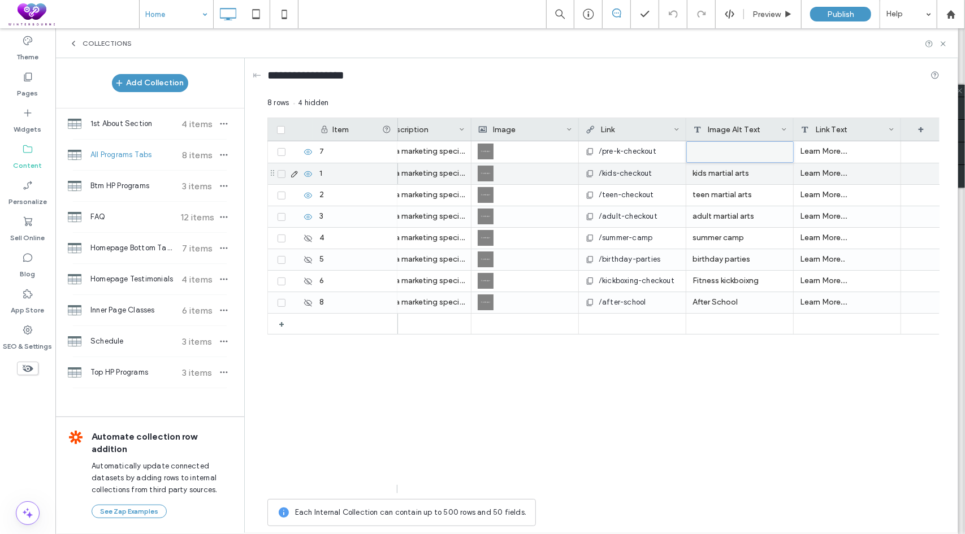
click at [720, 175] on div "kids martial arts" at bounding box center [739, 173] width 107 height 21
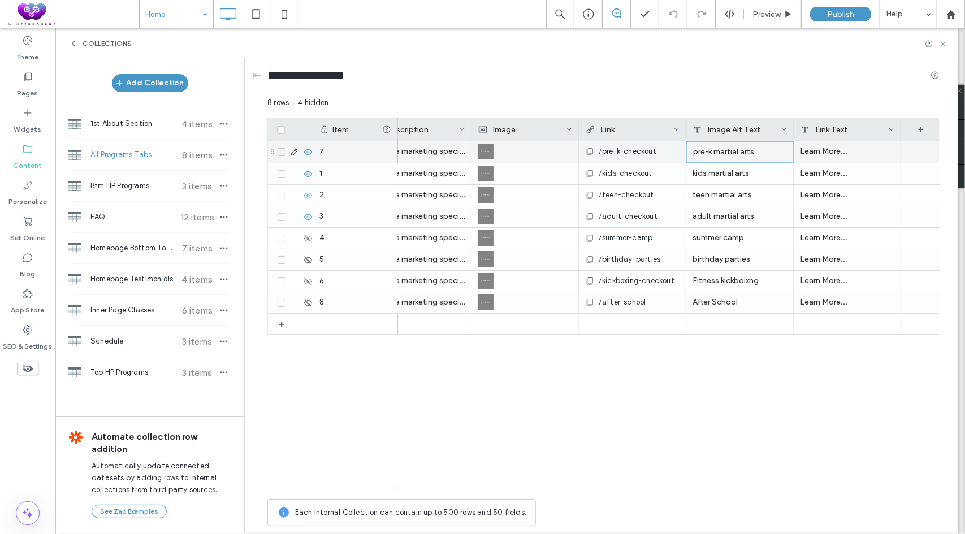
click at [734, 150] on div "pre-k martial arts" at bounding box center [739, 151] width 107 height 21
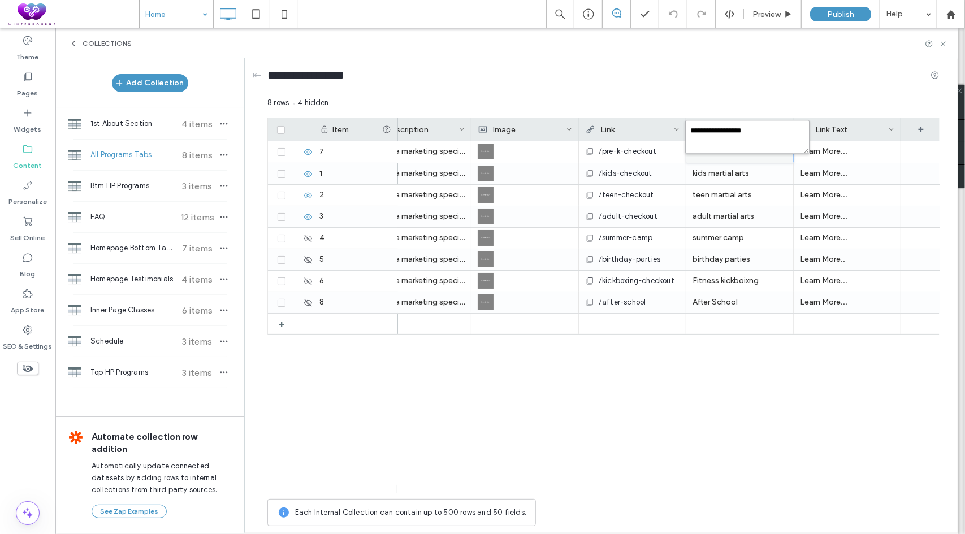
click at [744, 135] on textarea "**********" at bounding box center [747, 137] width 124 height 34
type textarea "**********"
click at [734, 169] on div "kids martial arts" at bounding box center [739, 173] width 107 height 21
click at [737, 154] on textarea "**********" at bounding box center [747, 159] width 124 height 34
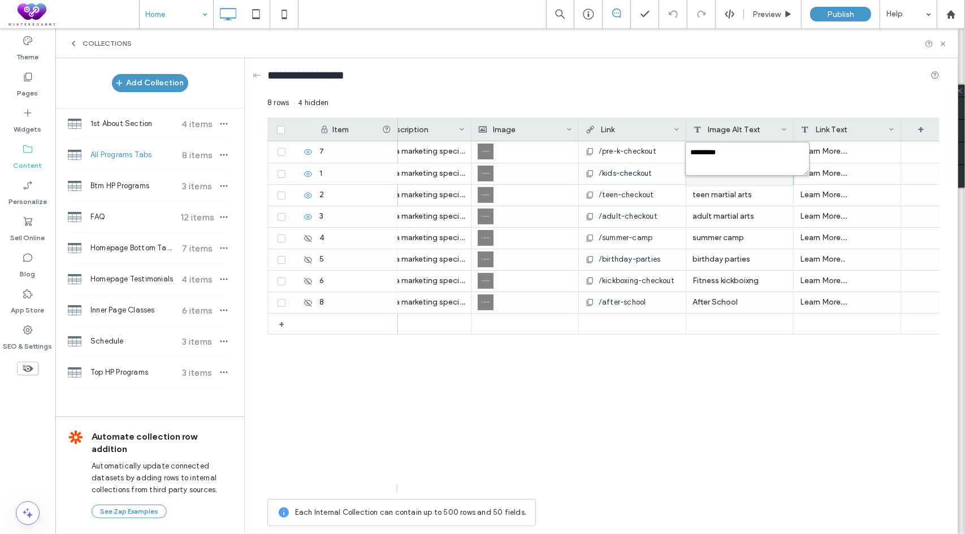
type textarea "**********"
click at [721, 204] on div "teen martial arts" at bounding box center [739, 195] width 107 height 21
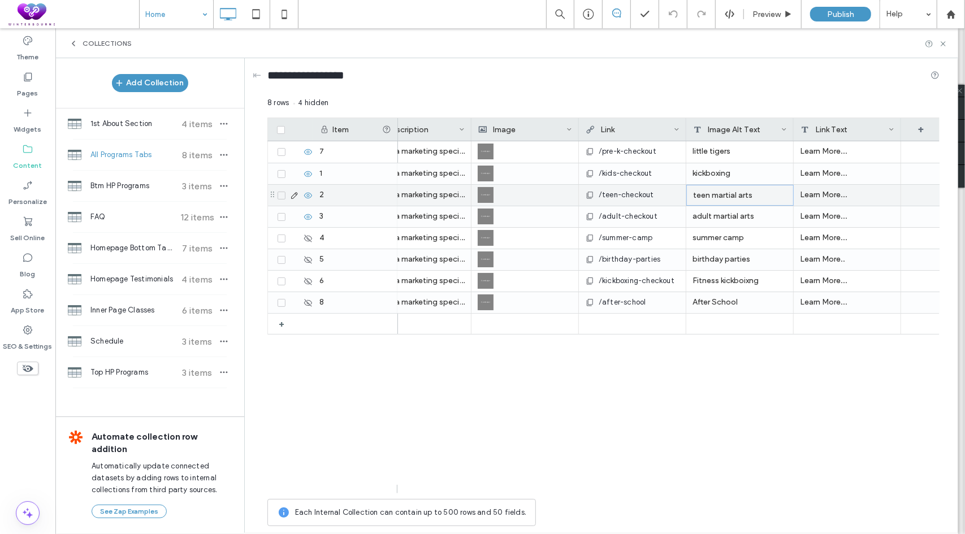
click at [721, 204] on div "teen martial arts" at bounding box center [739, 195] width 107 height 21
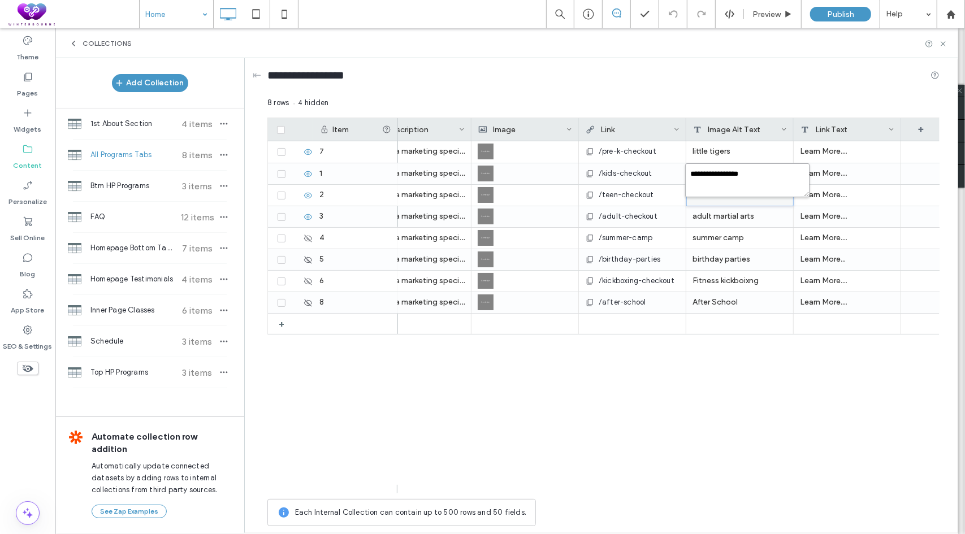
click at [728, 192] on textarea "**********" at bounding box center [747, 180] width 124 height 34
type textarea "*********"
click at [717, 221] on div "adult martial arts" at bounding box center [739, 216] width 107 height 21
click at [743, 204] on textarea "**********" at bounding box center [747, 202] width 124 height 34
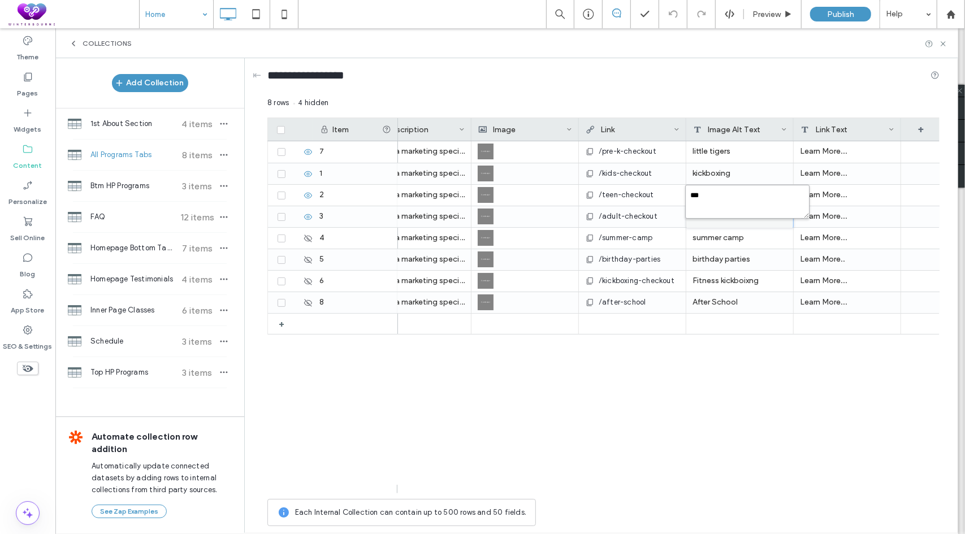
type textarea "****"
click at [648, 382] on div "Little Tigers (4-6) Act as a marketing specialist. Write a brief but compelling…" at bounding box center [669, 317] width 542 height 352
click at [634, 146] on span "/pre-k-checkout" at bounding box center [628, 151] width 58 height 11
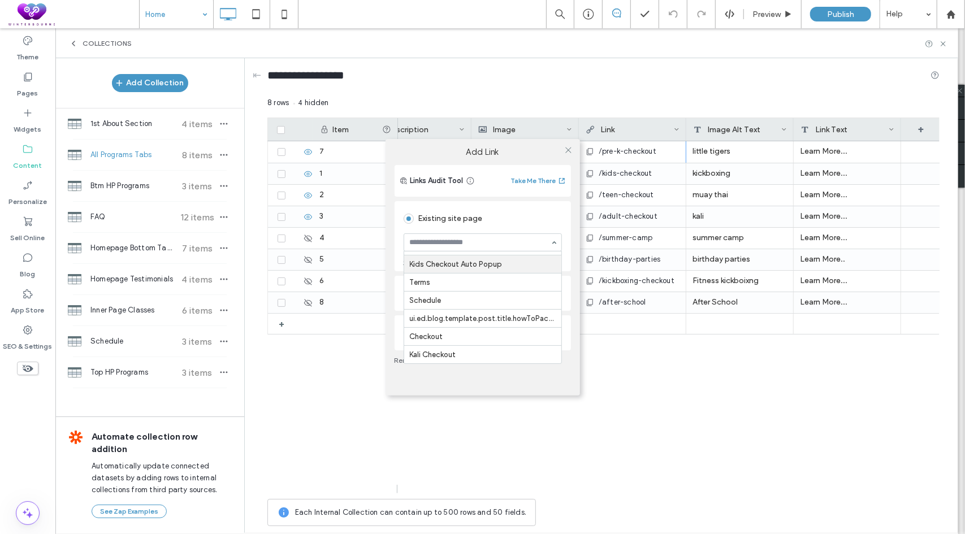
scroll to position [442, 0]
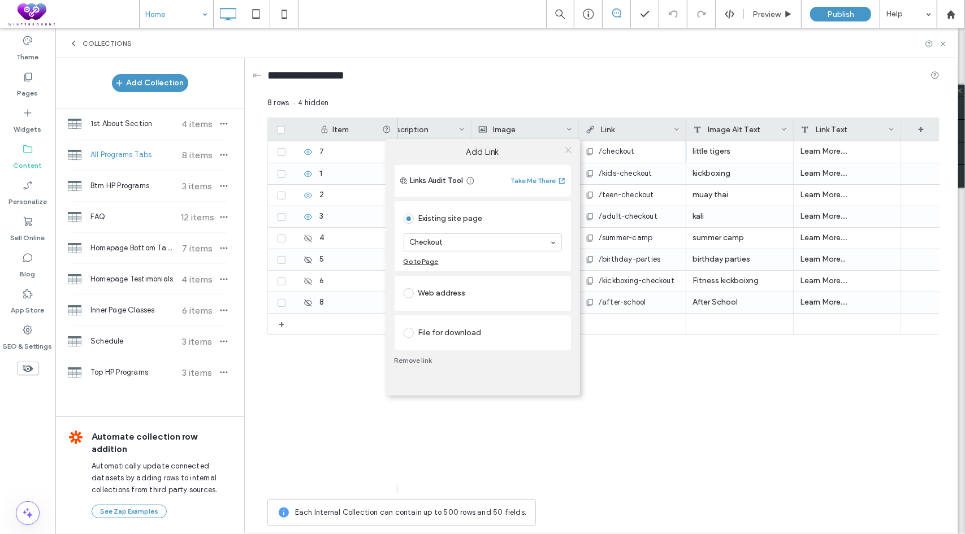
click at [567, 152] on icon at bounding box center [568, 150] width 8 height 8
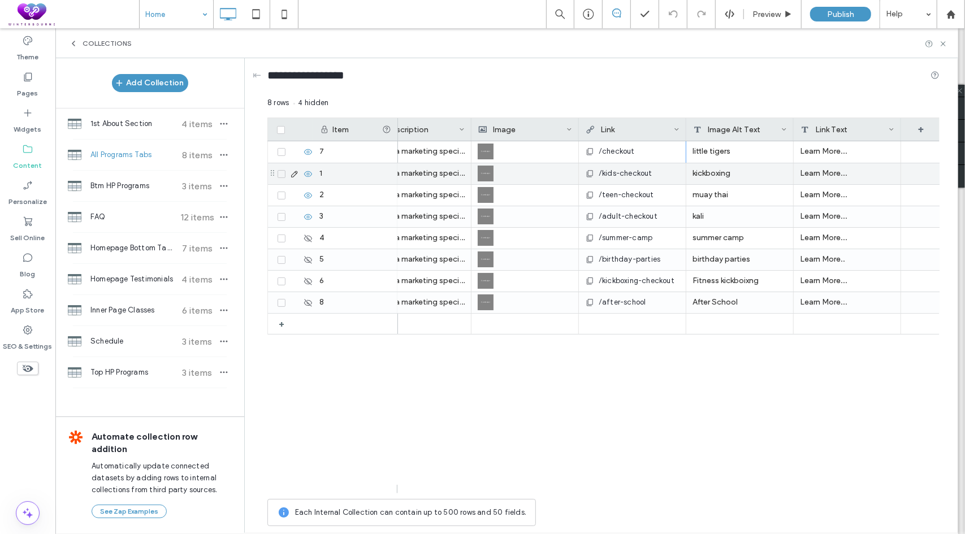
click at [644, 178] on div "/kids-checkout" at bounding box center [632, 173] width 94 height 20
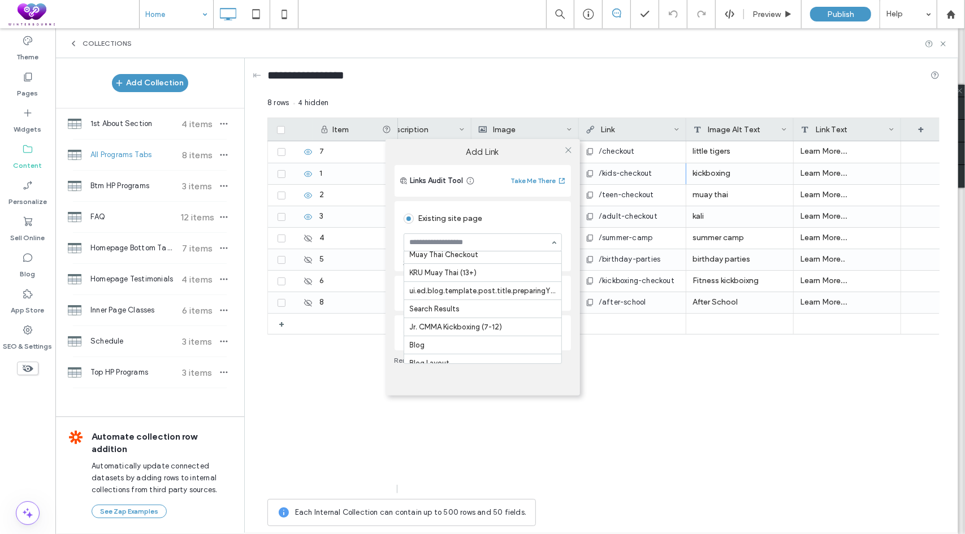
scroll to position [0, 0]
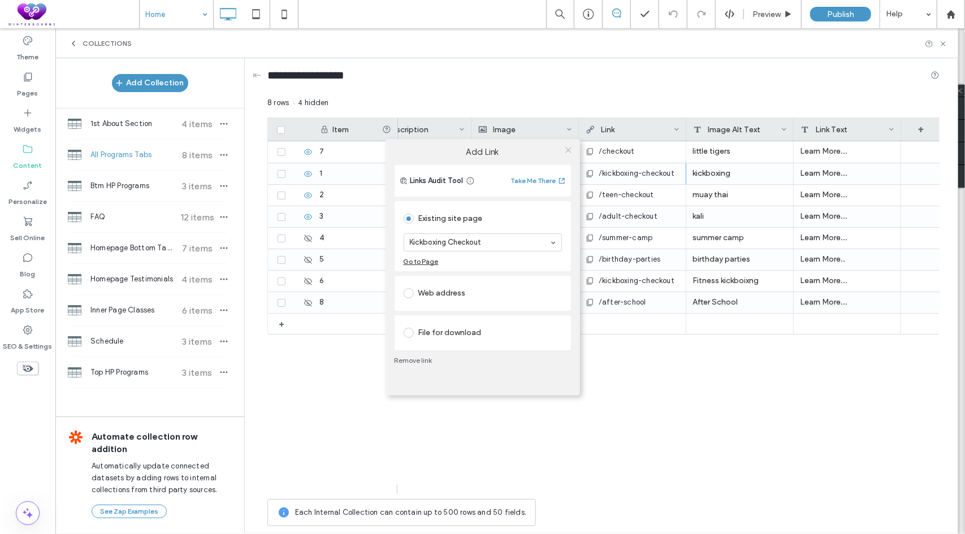
click at [568, 149] on use at bounding box center [568, 151] width 6 height 6
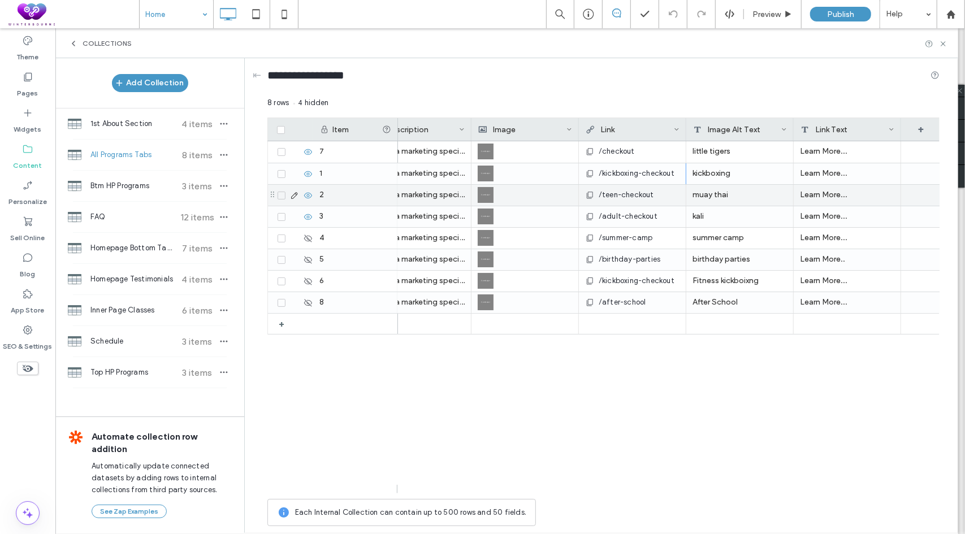
click at [635, 198] on span "/teen-checkout" at bounding box center [626, 194] width 55 height 11
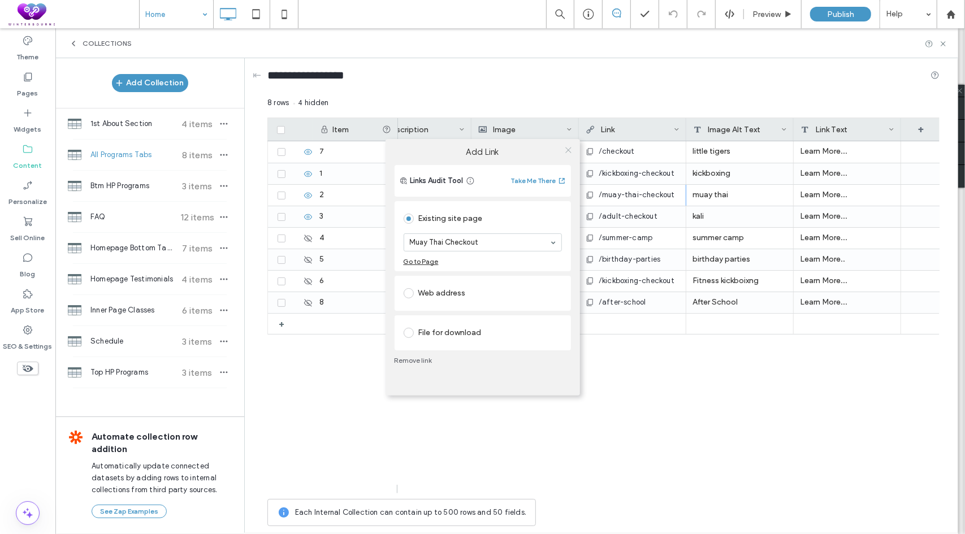
click at [570, 146] on icon at bounding box center [568, 150] width 8 height 8
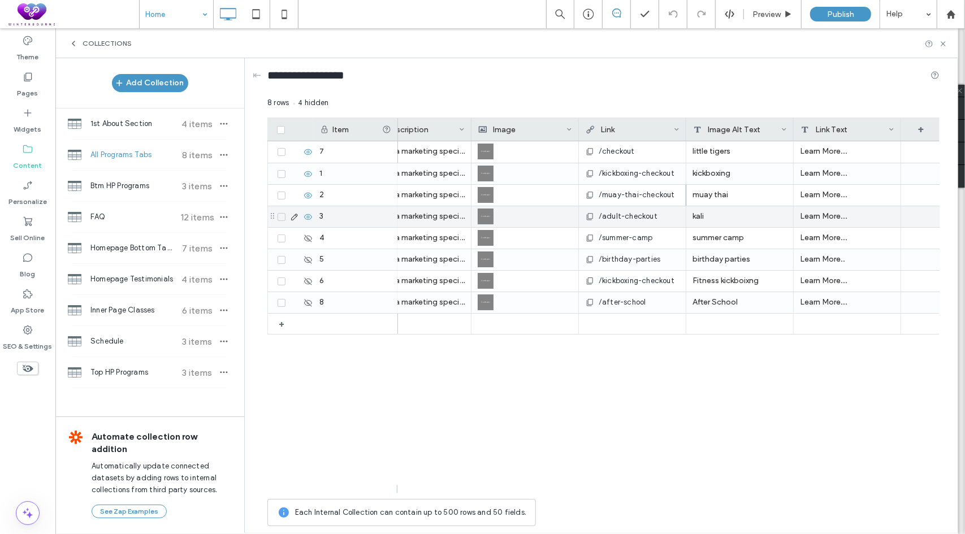
click at [638, 212] on span "/adult-checkout" at bounding box center [628, 216] width 59 height 11
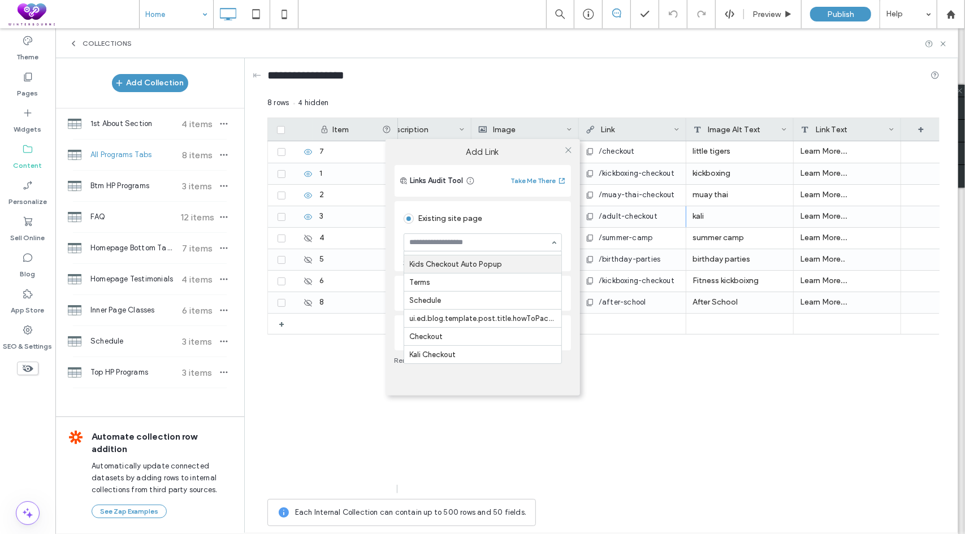
scroll to position [442, 0]
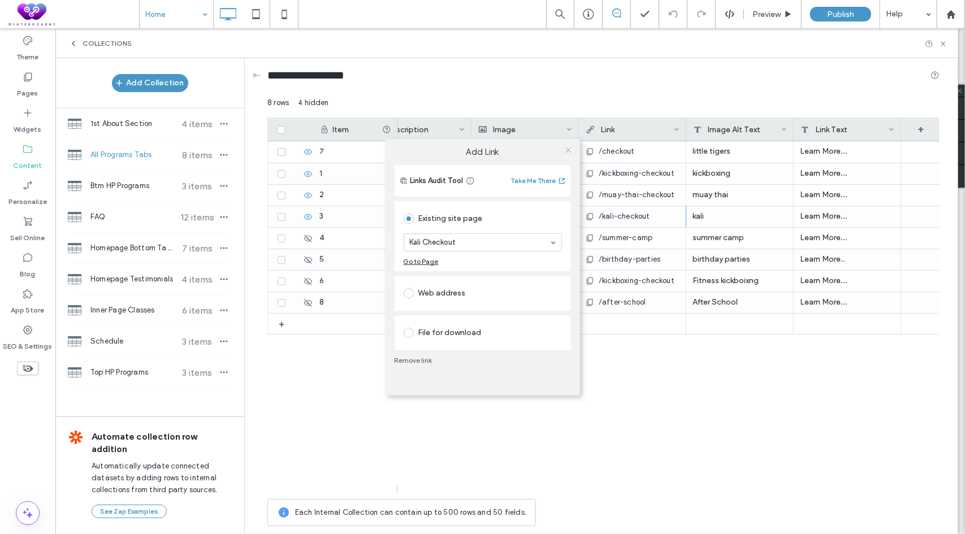
click at [570, 150] on icon at bounding box center [568, 150] width 8 height 8
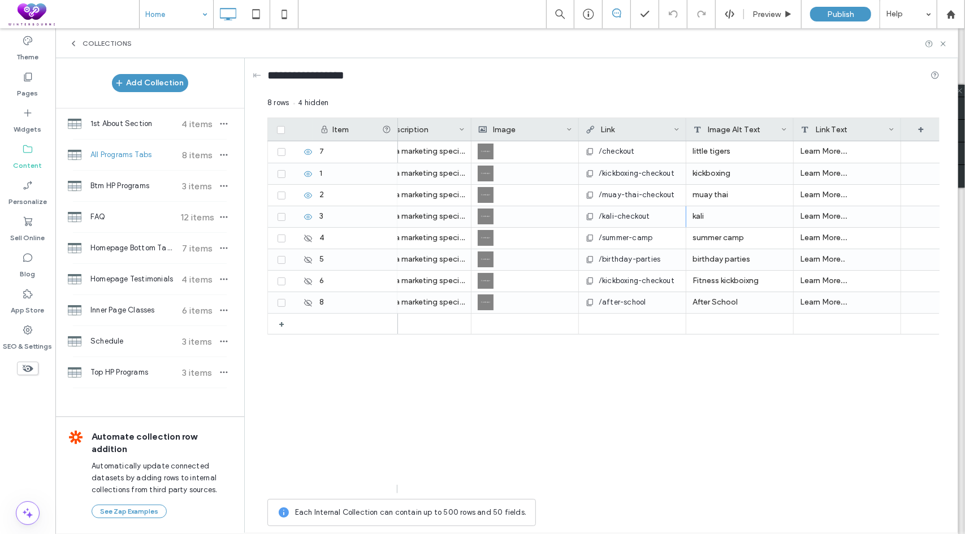
click at [542, 416] on div "Little Tigers (4-6) Act as a marketing specialist. Write a brief but compelling…" at bounding box center [669, 317] width 542 height 352
click at [130, 193] on div "Btm HP Programs 3 items" at bounding box center [149, 186] width 189 height 31
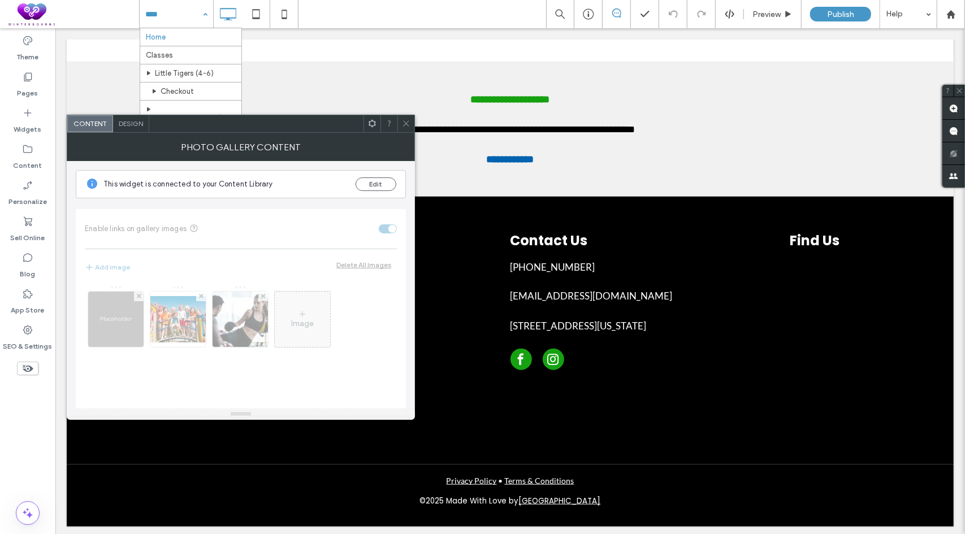
click at [374, 128] on span at bounding box center [372, 123] width 8 height 17
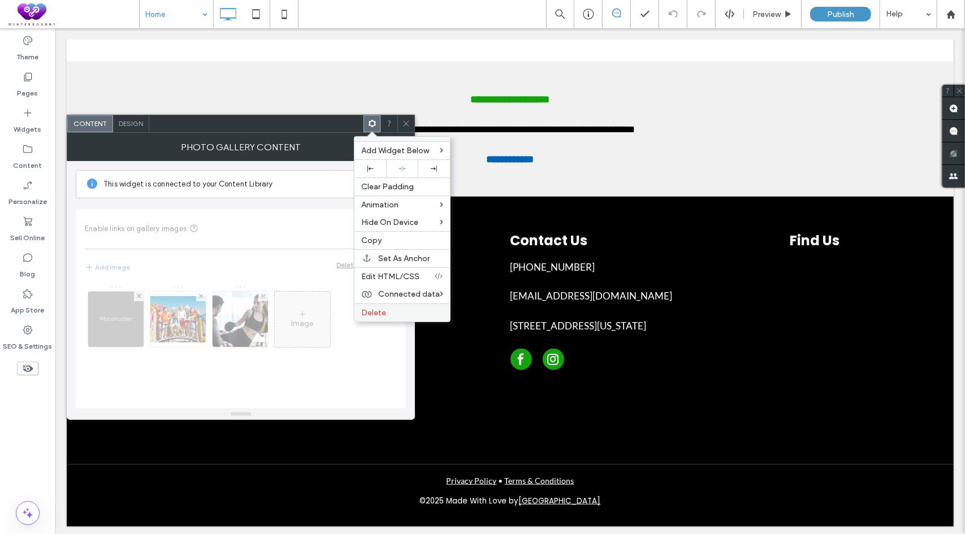
click at [373, 308] on span "Delete" at bounding box center [373, 313] width 25 height 10
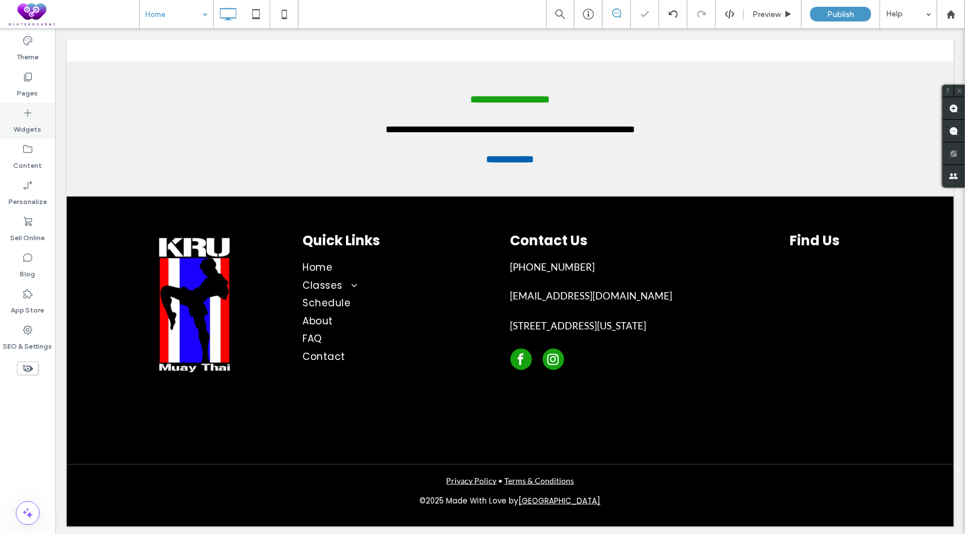
click at [27, 90] on label "Pages" at bounding box center [28, 91] width 21 height 16
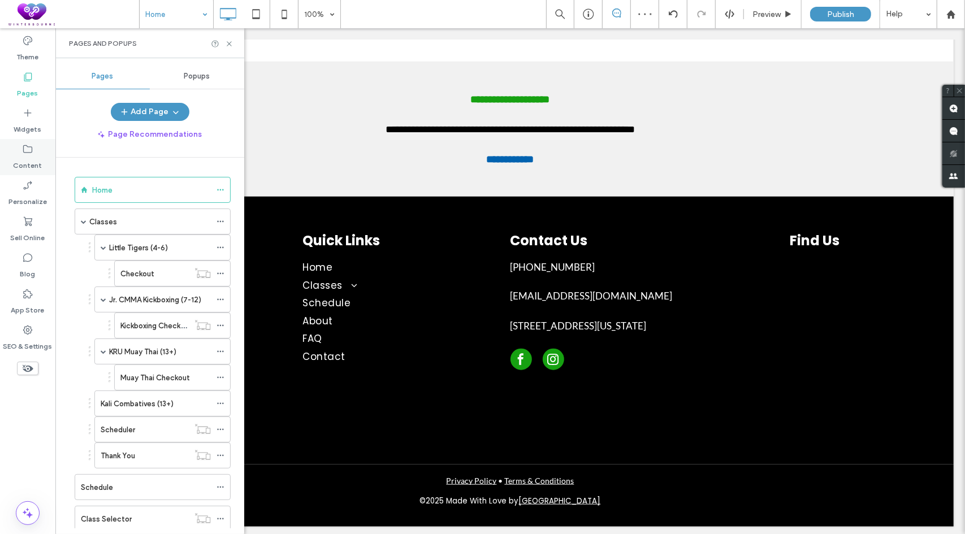
click at [23, 155] on label "Content" at bounding box center [28, 163] width 29 height 16
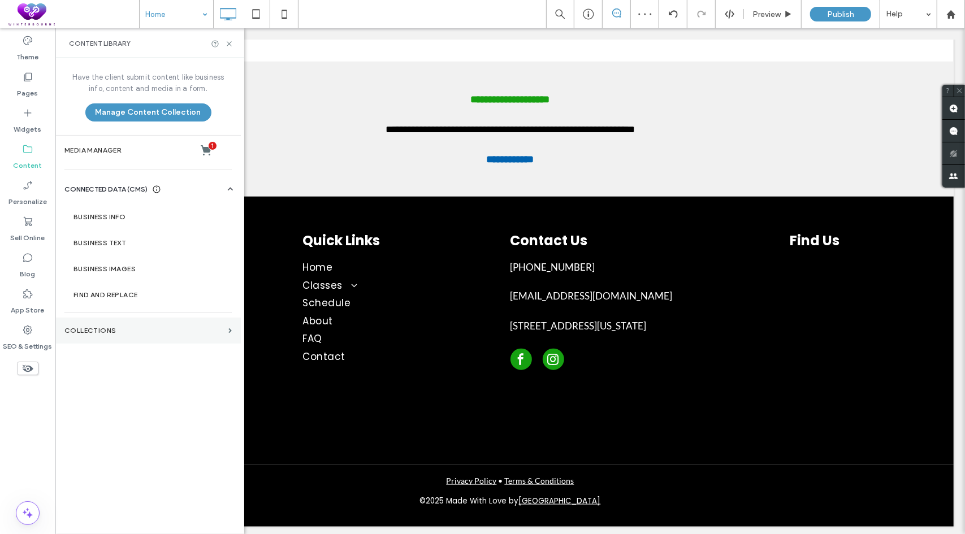
click at [123, 331] on label "Collections" at bounding box center [143, 331] width 159 height 8
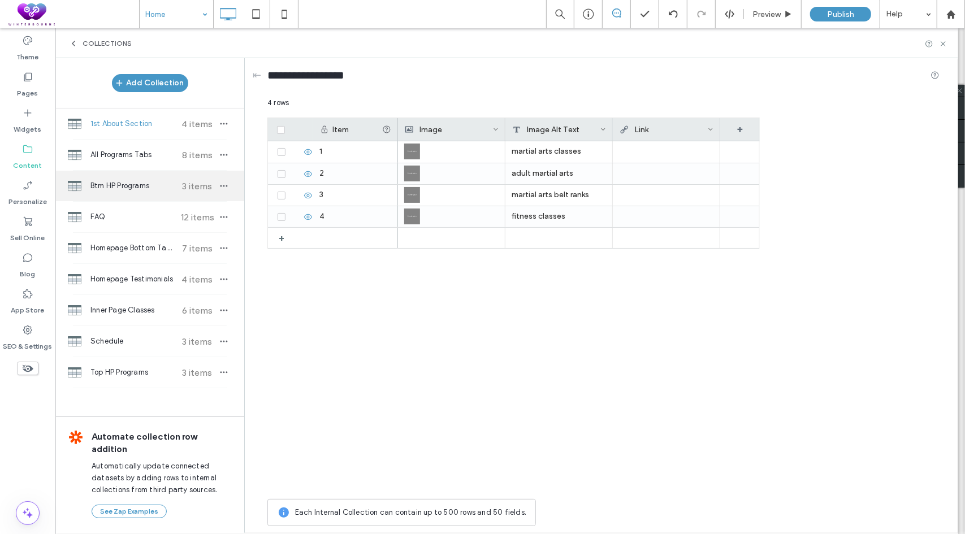
click at [126, 182] on span "Btm HP Programs" at bounding box center [132, 185] width 84 height 11
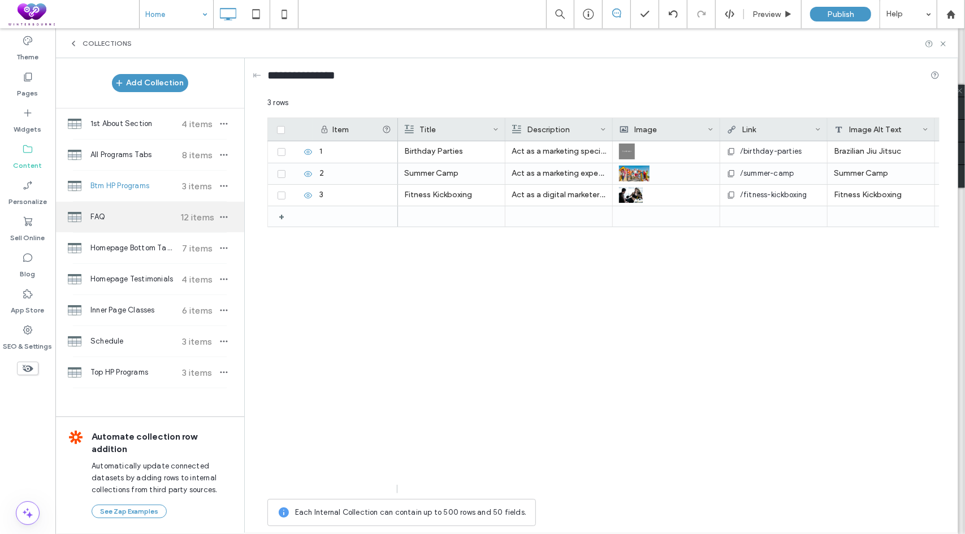
click at [124, 216] on span "FAQ" at bounding box center [132, 216] width 84 height 11
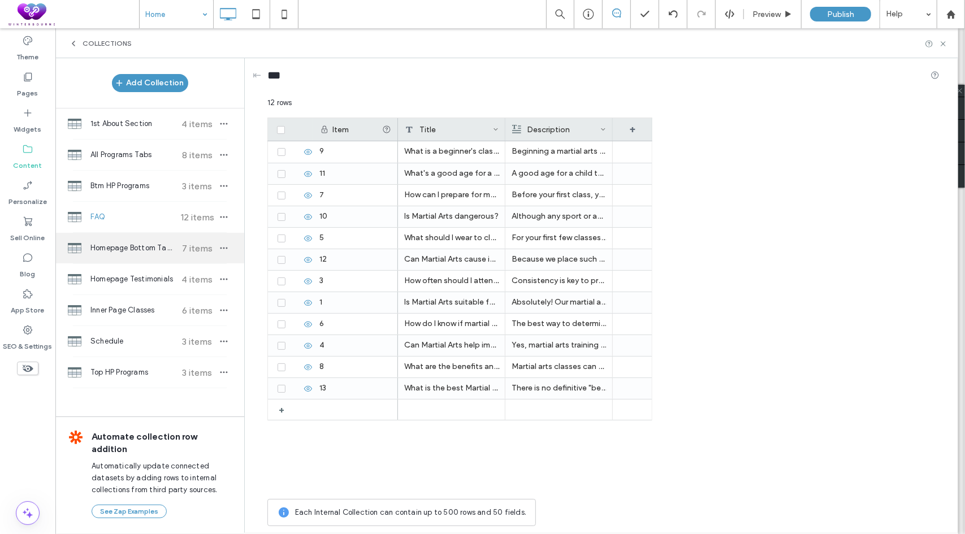
click at [117, 248] on span "Homepage Bottom Tabbed Programs" at bounding box center [132, 248] width 84 height 11
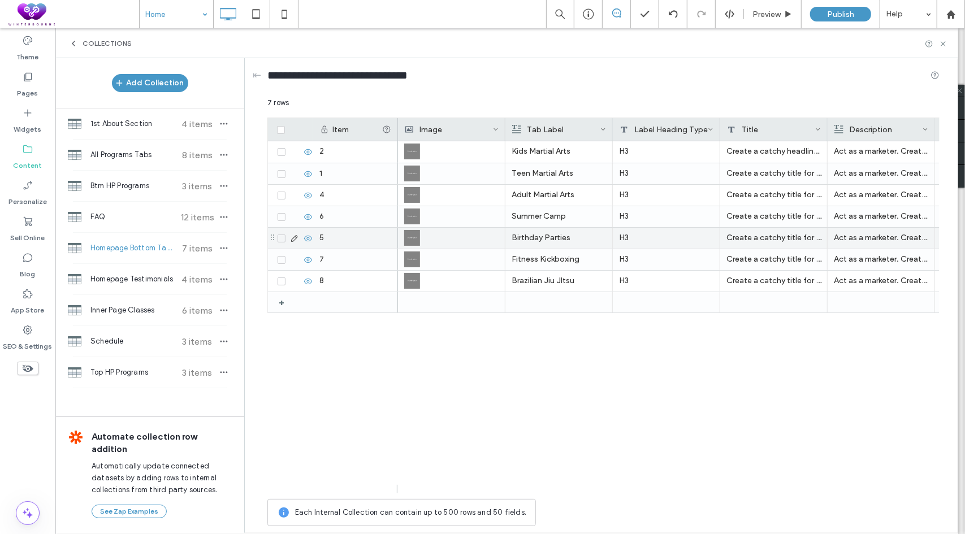
click at [306, 239] on icon at bounding box center [308, 238] width 9 height 9
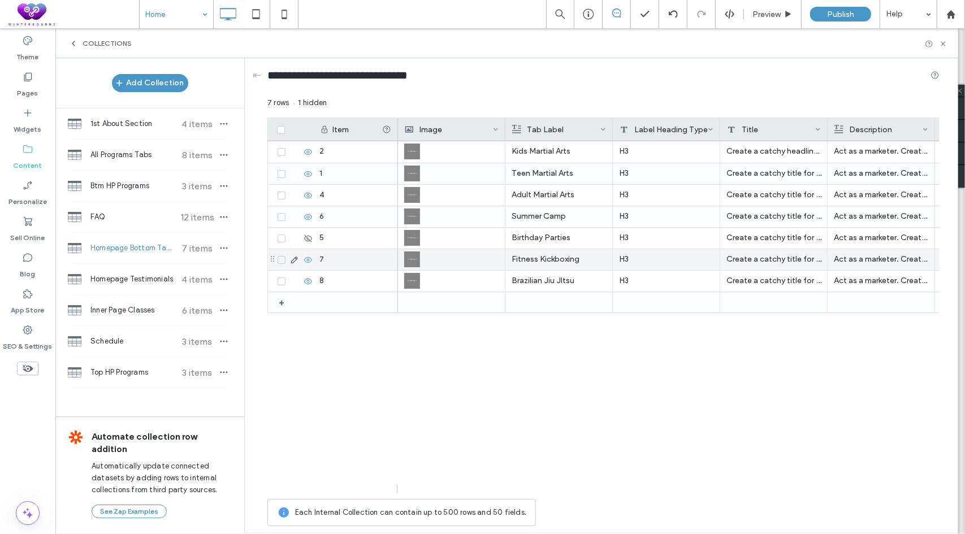
click at [305, 261] on use at bounding box center [308, 260] width 8 height 6
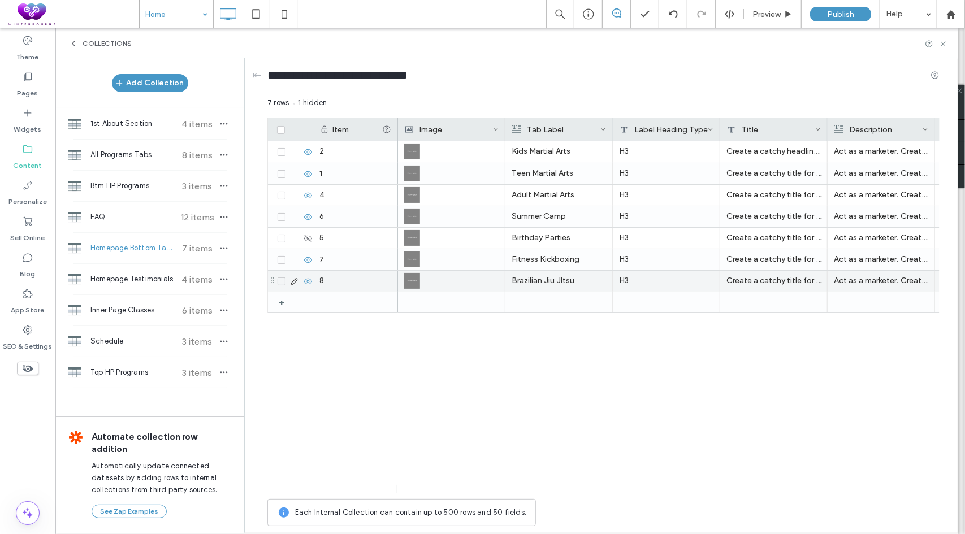
click at [307, 280] on icon at bounding box center [308, 281] width 9 height 9
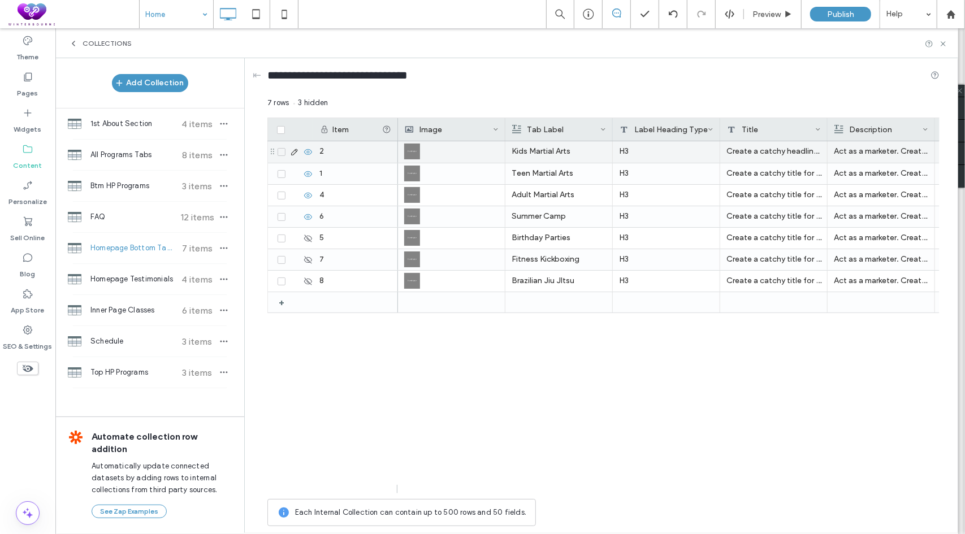
click at [561, 147] on p "Kids Martial Arts" at bounding box center [559, 151] width 94 height 20
click at [561, 147] on div "**********" at bounding box center [566, 153] width 119 height 28
click at [539, 179] on p "Teen Martial Arts" at bounding box center [559, 173] width 94 height 20
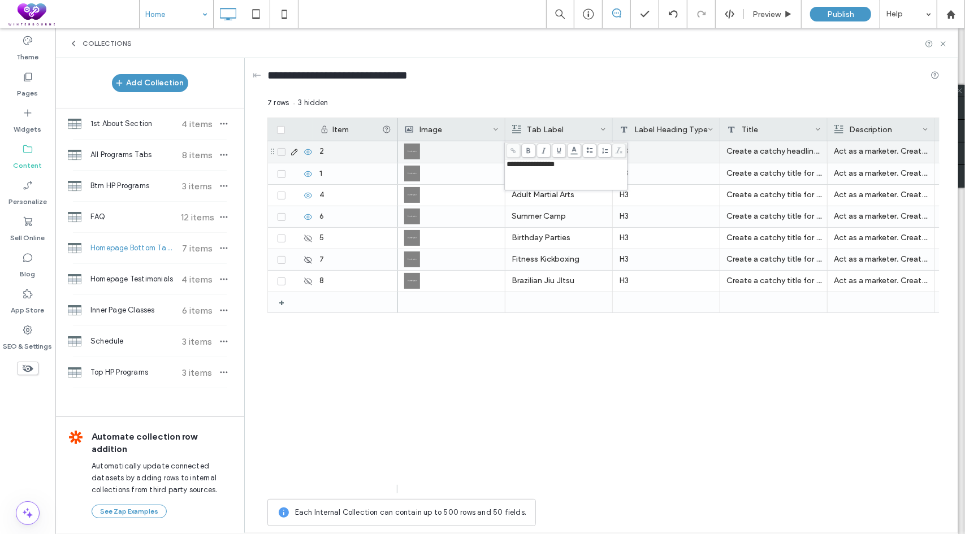
click at [542, 177] on div "**********" at bounding box center [566, 175] width 119 height 28
click at [567, 362] on div "Little Tigers (4-6) H3 Create a catchy headline for a kids martial arts program…" at bounding box center [669, 317] width 542 height 352
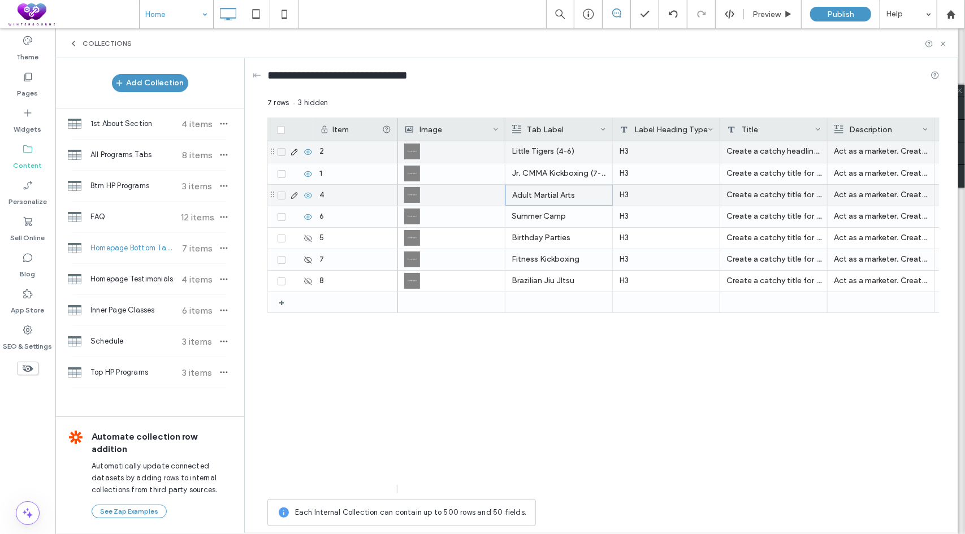
click at [549, 193] on p "Adult Martial Arts" at bounding box center [559, 195] width 94 height 20
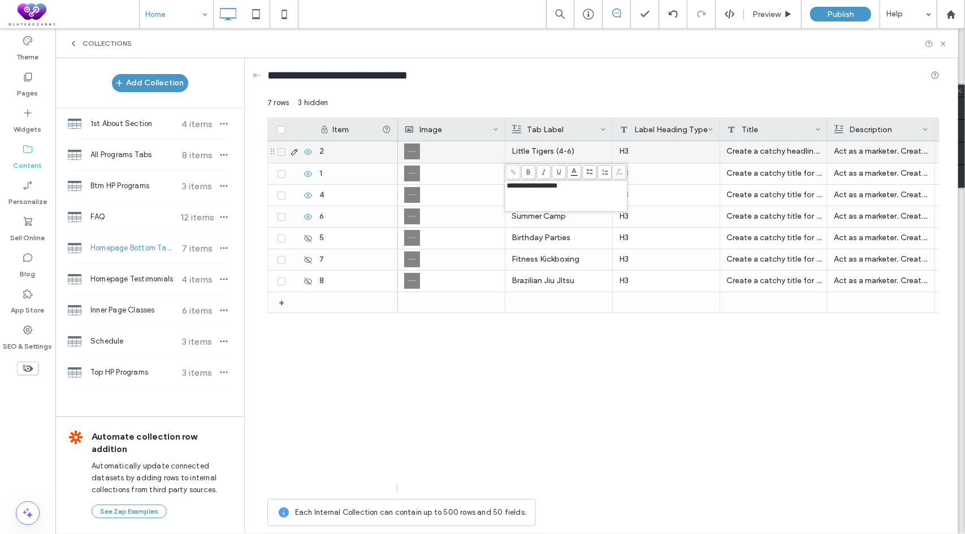
click at [564, 191] on div "**********" at bounding box center [566, 196] width 119 height 28
drag, startPoint x: 539, startPoint y: 412, endPoint x: 535, endPoint y: 290, distance: 121.6
click at [540, 410] on div "Little Tigers (4-6) H3 Create a catchy headline for a kids martial arts program…" at bounding box center [669, 317] width 542 height 352
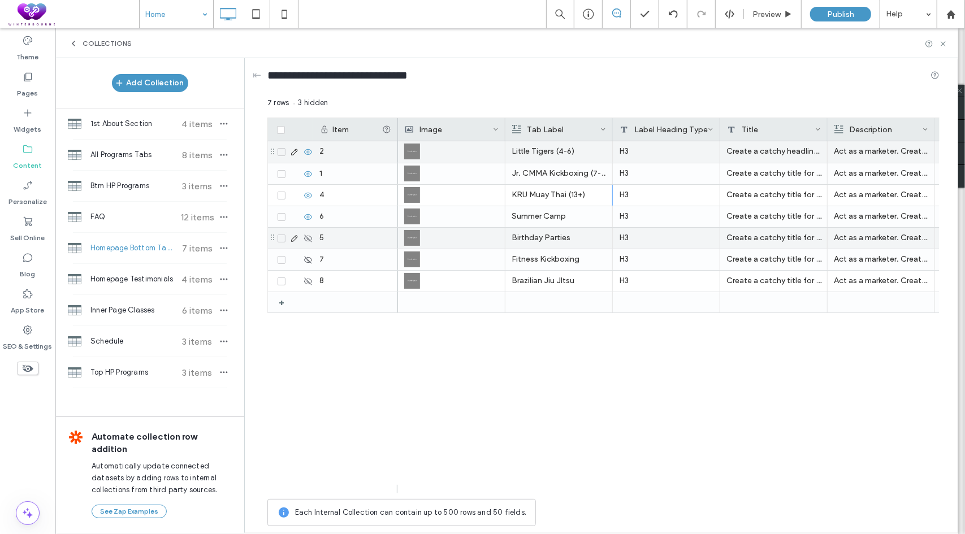
click at [559, 223] on p "Summer Camp" at bounding box center [559, 216] width 94 height 20
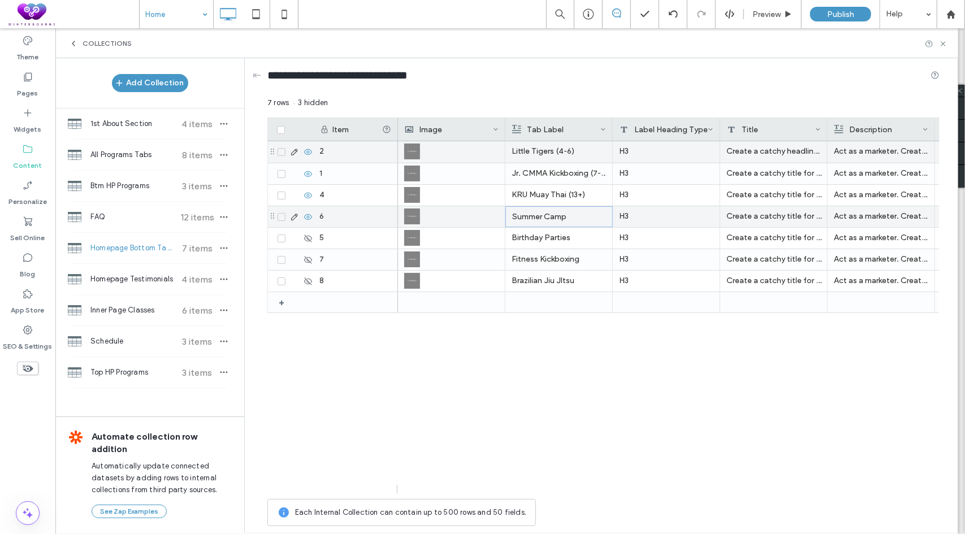
click at [559, 223] on p "Summer Camp" at bounding box center [559, 217] width 94 height 20
click at [591, 214] on div "**********" at bounding box center [566, 218] width 119 height 28
click at [612, 404] on div "Little Tigers (4-6) H3 Create a catchy headline for a kids martial arts program…" at bounding box center [669, 317] width 542 height 352
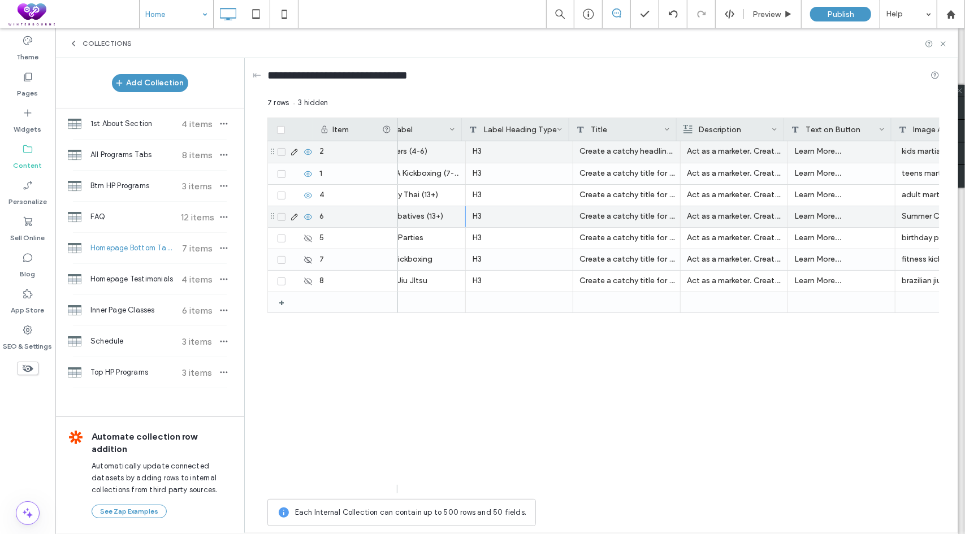
scroll to position [0, 214]
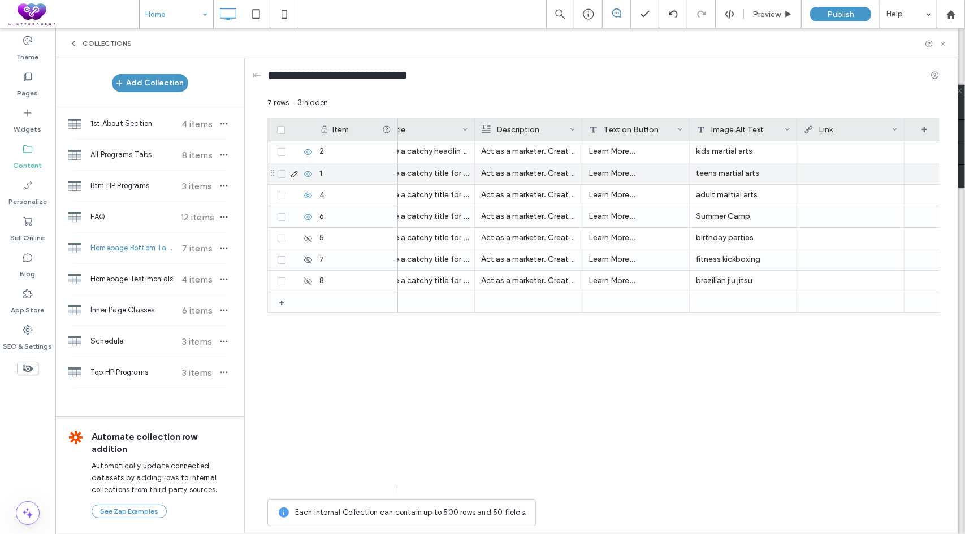
click at [716, 163] on div "teens martial arts" at bounding box center [743, 173] width 107 height 21
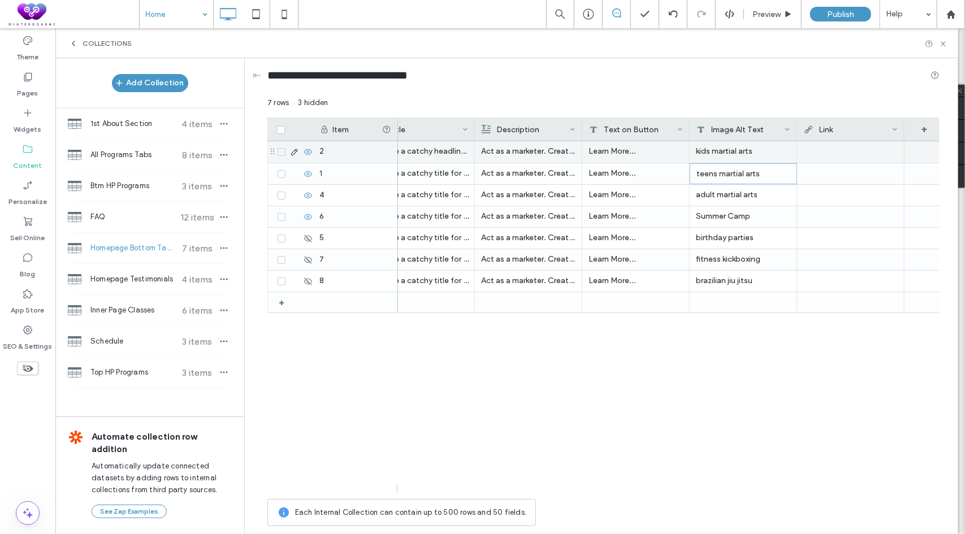
click at [726, 152] on div "kids martial arts" at bounding box center [743, 151] width 107 height 21
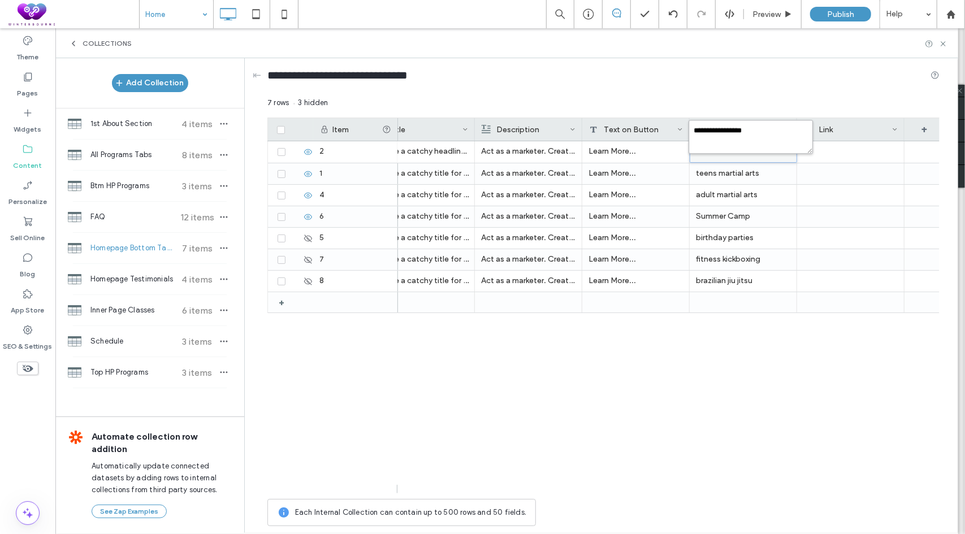
click at [730, 145] on textarea "**********" at bounding box center [751, 137] width 124 height 34
click at [700, 129] on textarea "**********" at bounding box center [751, 137] width 124 height 34
type textarea "**********"
click at [720, 171] on div "teens martial arts" at bounding box center [743, 173] width 107 height 21
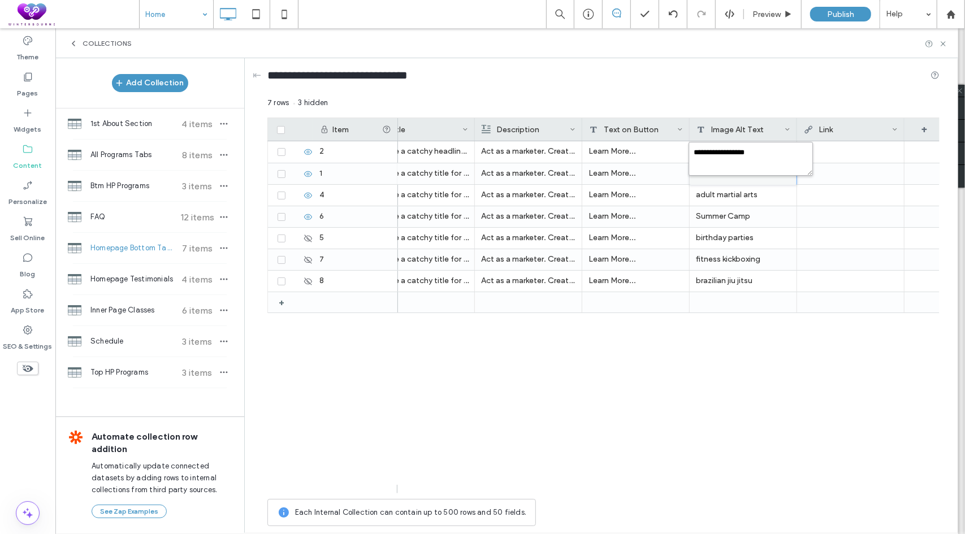
click at [735, 158] on textarea "**********" at bounding box center [751, 159] width 124 height 34
type textarea "**********"
click at [751, 197] on div "adult martial arts" at bounding box center [743, 195] width 107 height 21
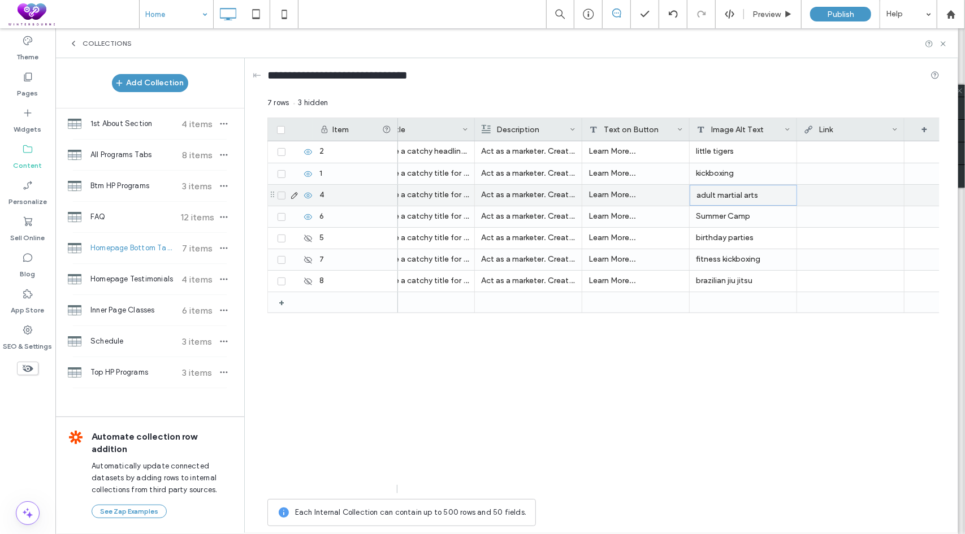
click at [751, 197] on div "adult martial arts" at bounding box center [743, 195] width 107 height 21
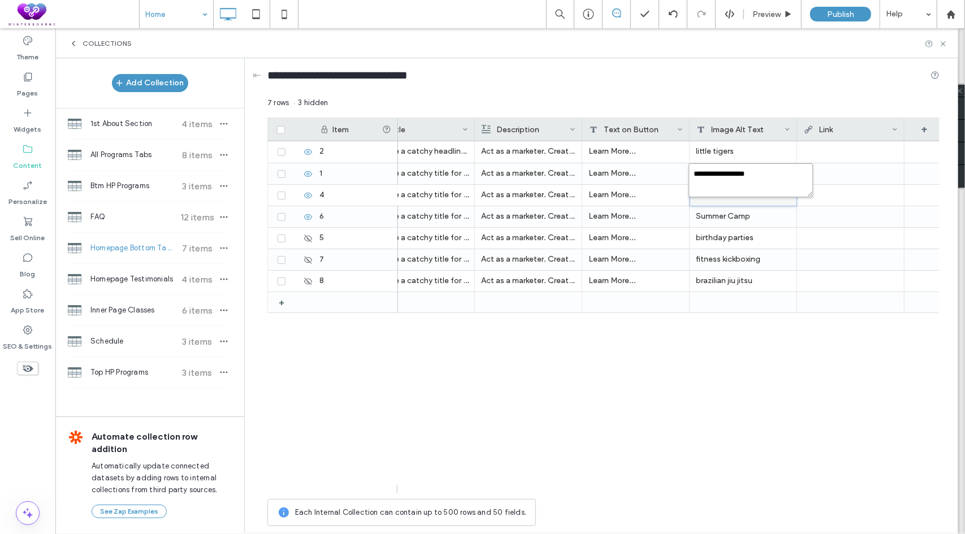
click at [754, 181] on textarea "**********" at bounding box center [751, 180] width 124 height 34
type textarea "*********"
click at [712, 404] on div "H3 Create a catchy headline for a kids martial arts program, be unique, and mak…" at bounding box center [669, 317] width 542 height 352
click at [719, 221] on div "Summer Camp" at bounding box center [743, 216] width 107 height 21
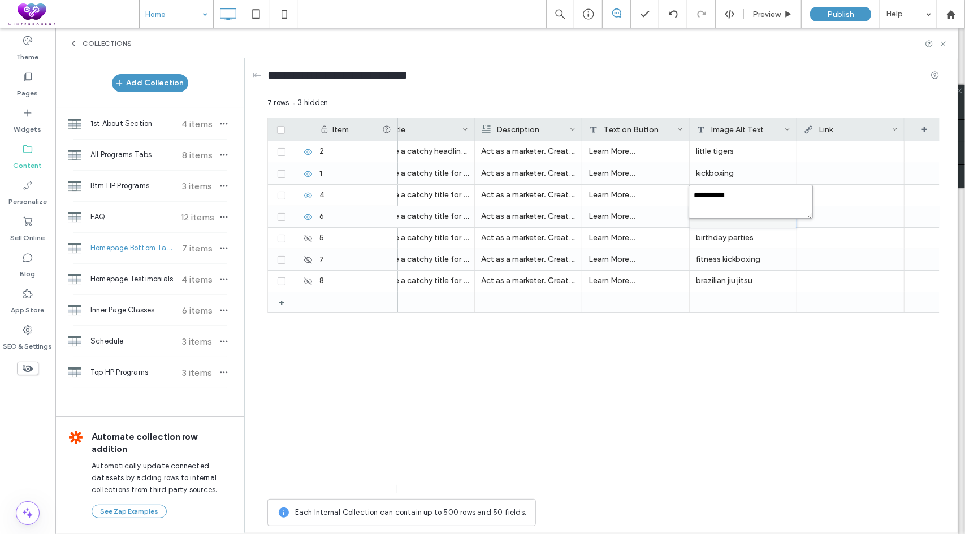
click at [741, 211] on textarea "**********" at bounding box center [751, 202] width 124 height 34
type textarea "*"
type textarea "****"
click at [725, 400] on div "H3 Create a catchy headline for a kids martial arts program, be unique, and mak…" at bounding box center [669, 317] width 542 height 352
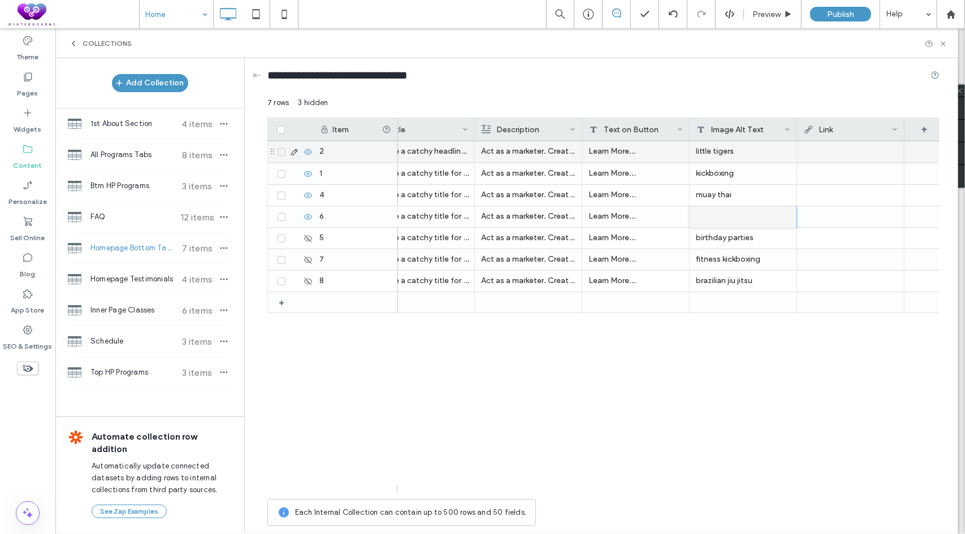
click at [811, 152] on div at bounding box center [850, 151] width 94 height 20
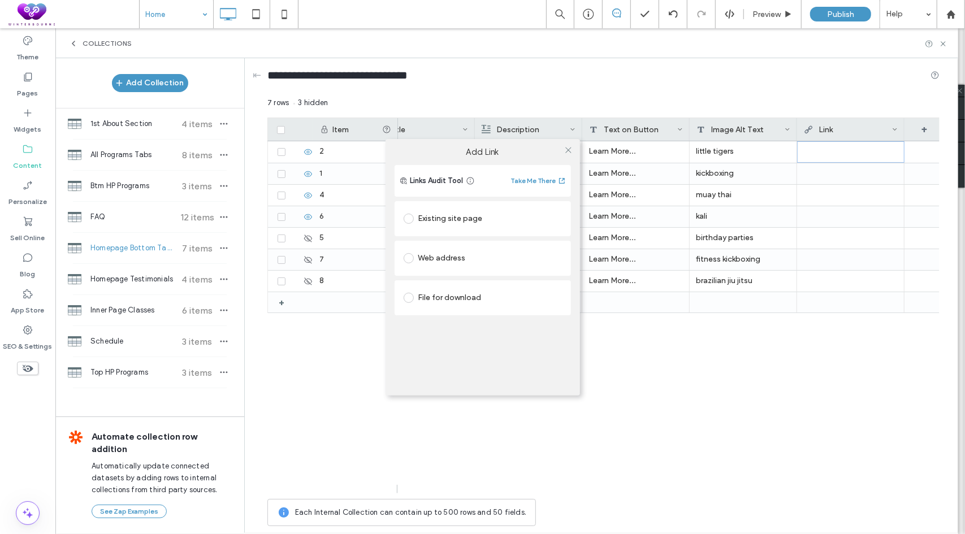
click at [449, 225] on div "Existing site page" at bounding box center [483, 219] width 158 height 18
click at [816, 176] on div "Add Link Links Audit Tool Take Me There Existing site page Little Tigers (4-6) …" at bounding box center [482, 267] width 965 height 534
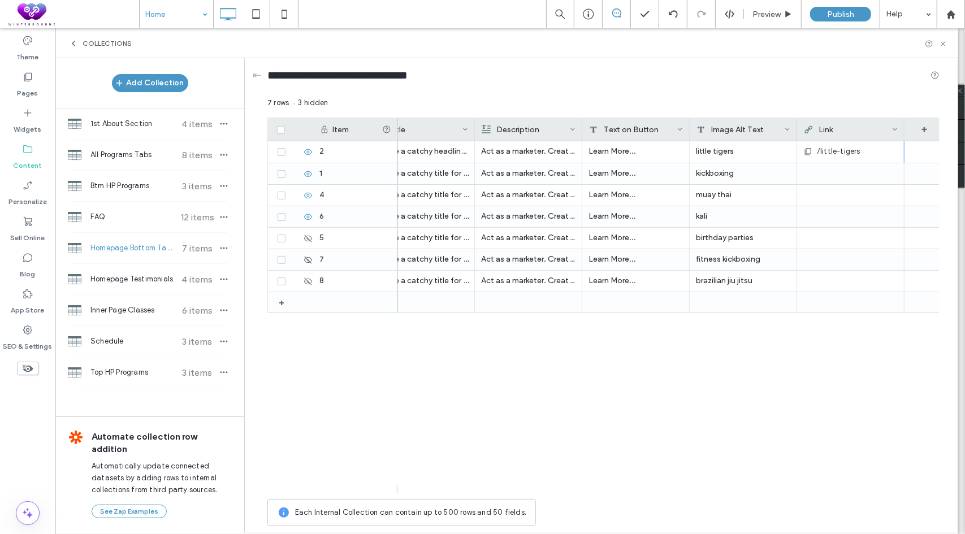
click at [842, 175] on div at bounding box center [850, 173] width 94 height 20
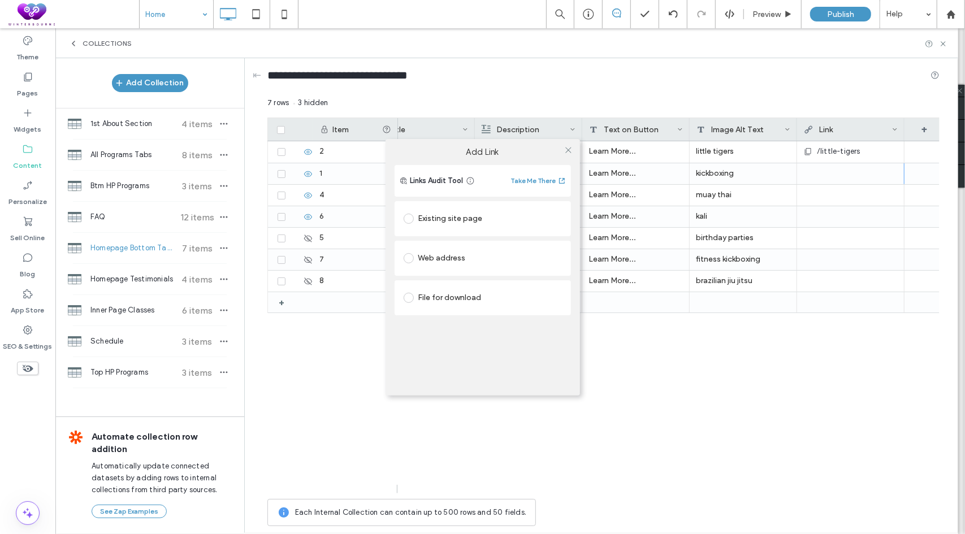
click at [426, 216] on div "Existing site page" at bounding box center [483, 219] width 158 height 18
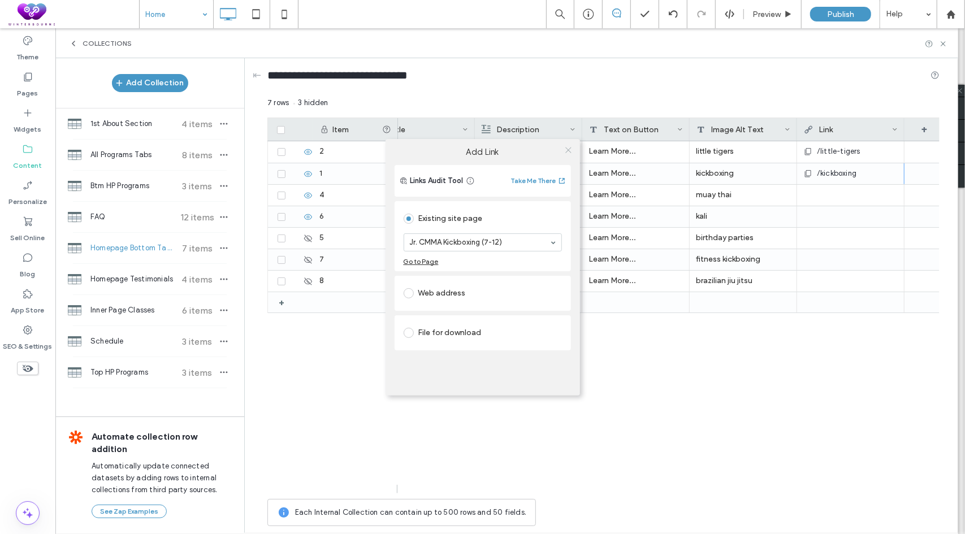
click at [566, 150] on icon at bounding box center [568, 150] width 8 height 8
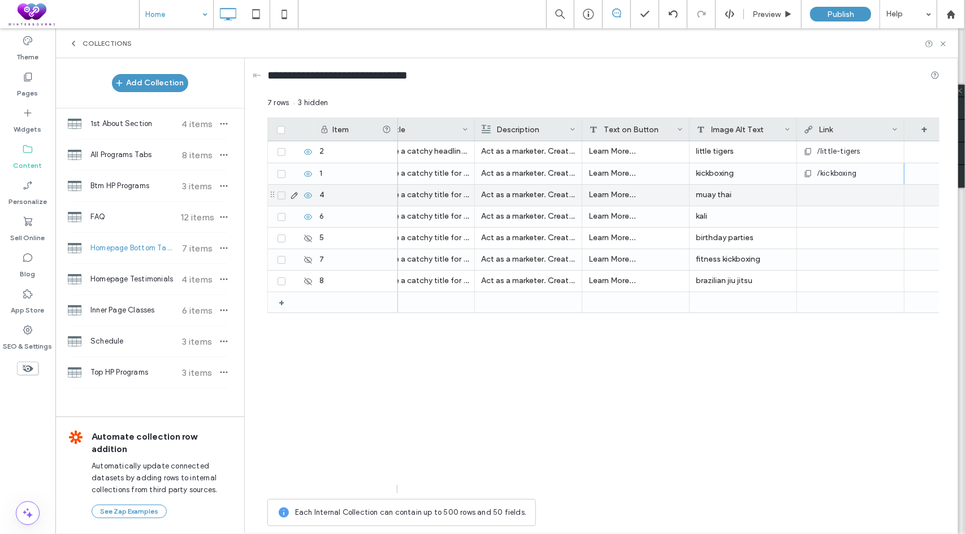
click at [836, 199] on div at bounding box center [850, 195] width 94 height 20
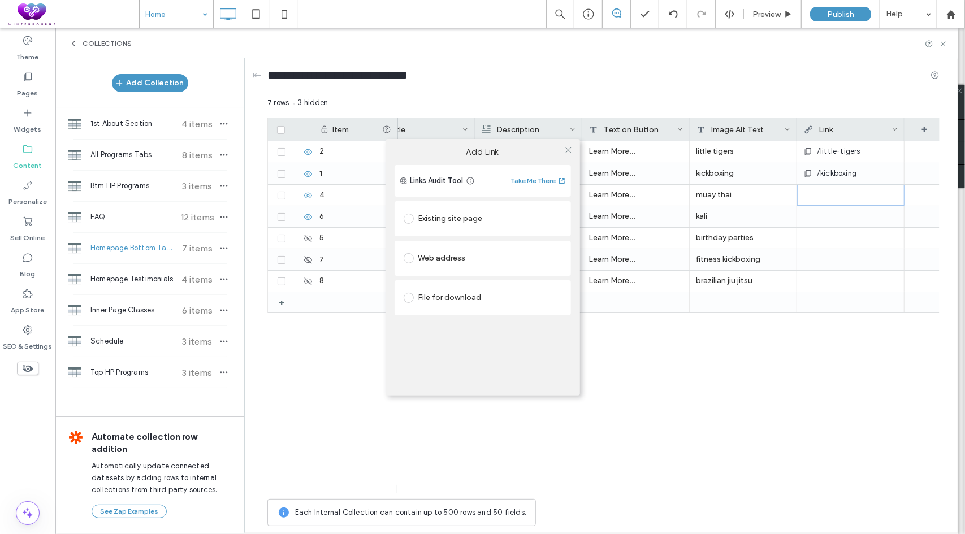
click at [444, 214] on div "Existing site page" at bounding box center [483, 219] width 158 height 18
click at [569, 152] on icon at bounding box center [568, 150] width 8 height 8
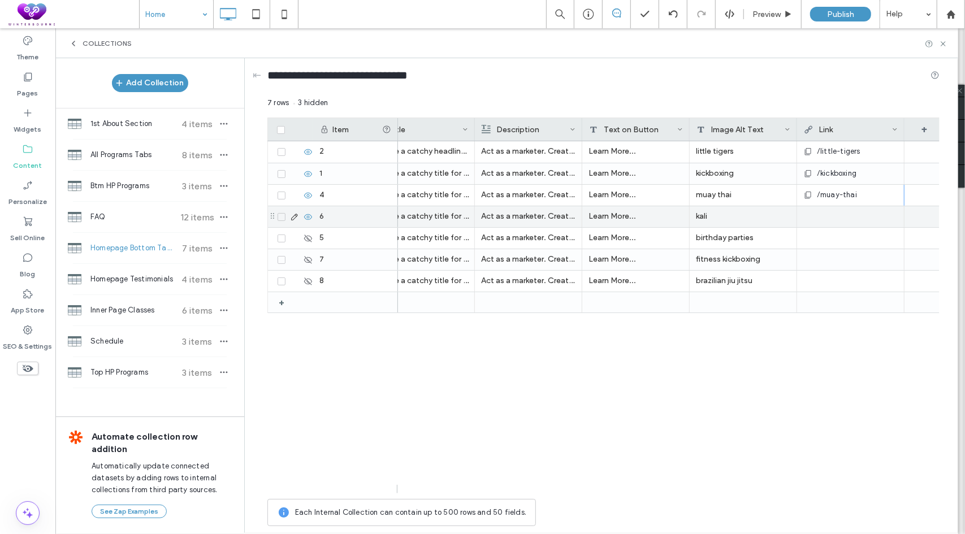
click at [841, 223] on div at bounding box center [850, 216] width 94 height 20
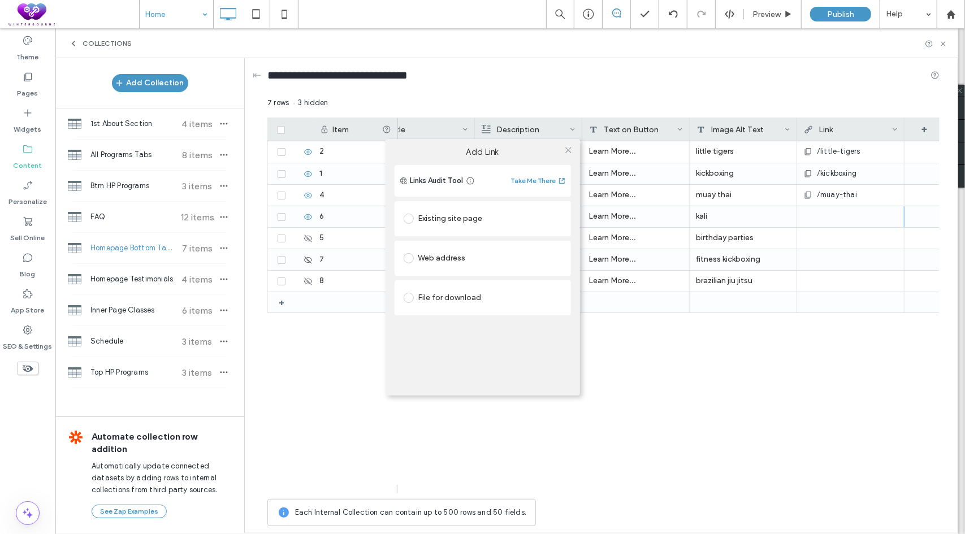
click at [479, 219] on div "Existing site page" at bounding box center [483, 219] width 158 height 18
click at [571, 146] on icon at bounding box center [568, 150] width 8 height 8
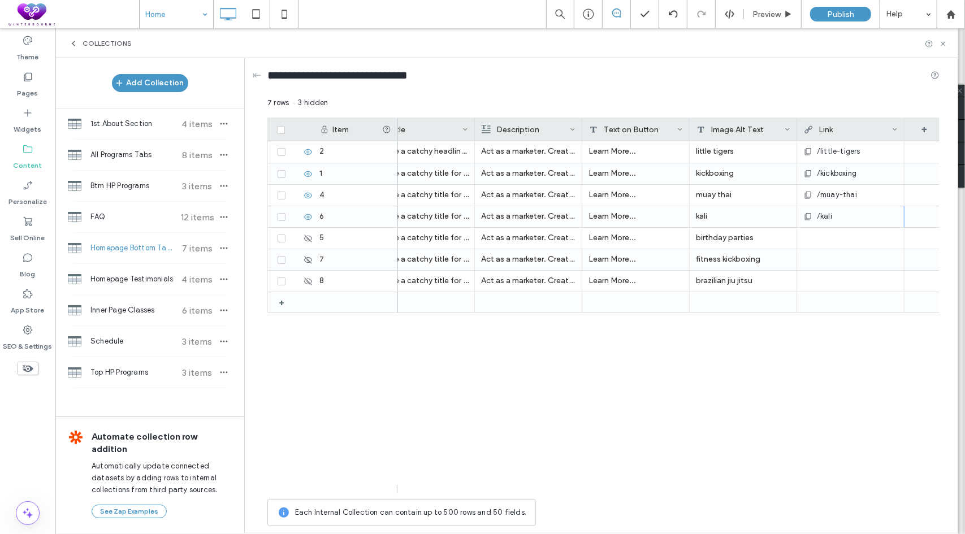
click at [604, 390] on div "/little-tigers H3 Create a catchy headline for a kids martial arts program, be …" at bounding box center [669, 317] width 542 height 352
click at [127, 283] on div "Homepage Testimonials 4 items" at bounding box center [149, 279] width 189 height 31
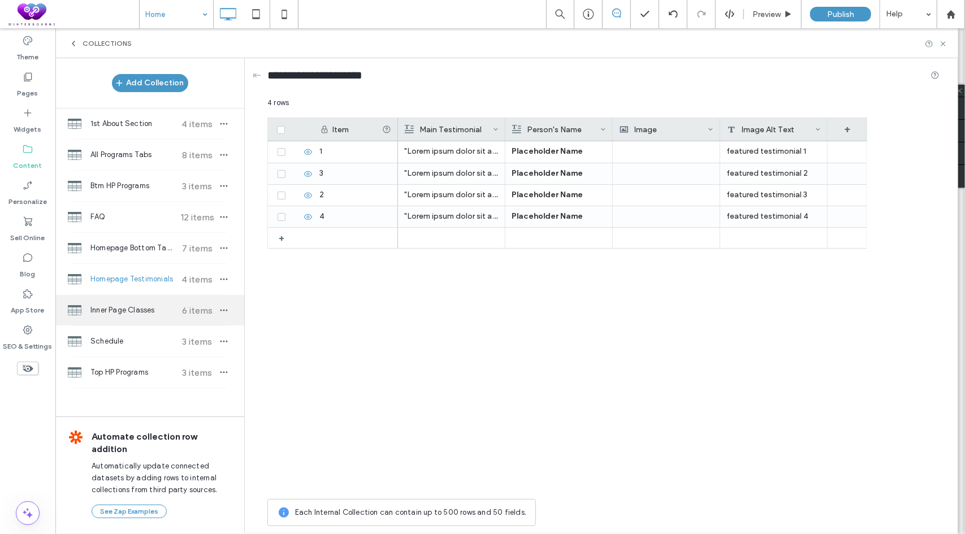
click at [133, 305] on span "Inner Page Classes" at bounding box center [132, 310] width 84 height 11
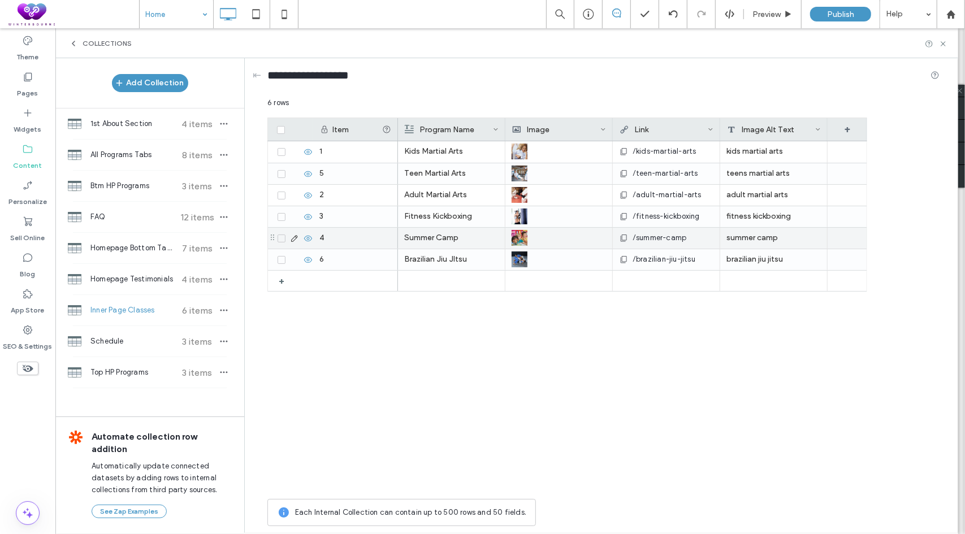
click at [305, 237] on icon at bounding box center [308, 238] width 9 height 9
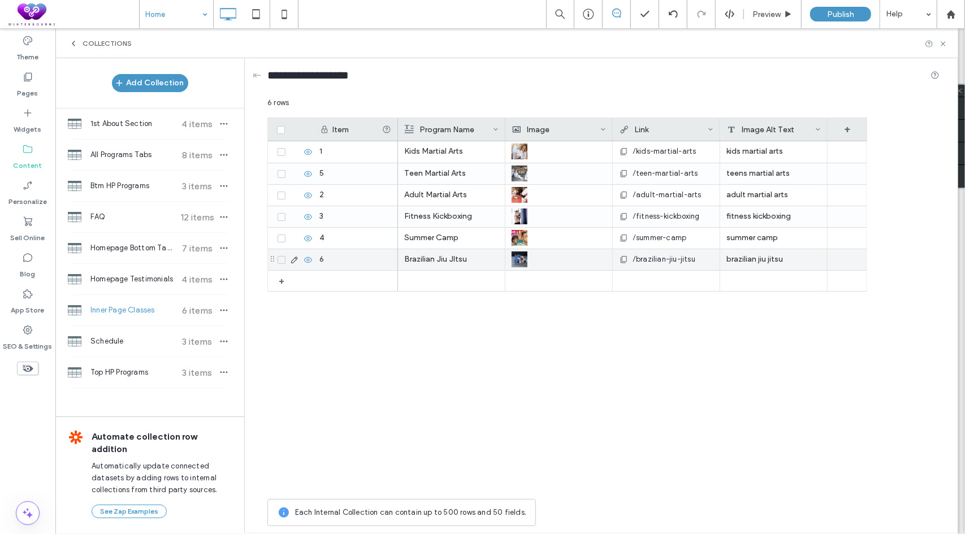
click at [310, 259] on icon at bounding box center [308, 260] width 9 height 9
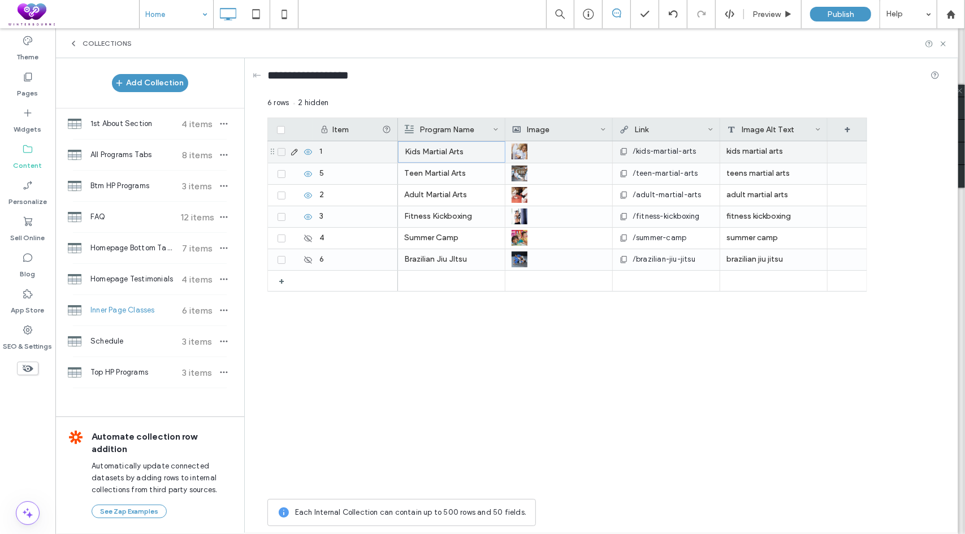
click at [462, 154] on p "Kids Martial Arts" at bounding box center [452, 152] width 94 height 20
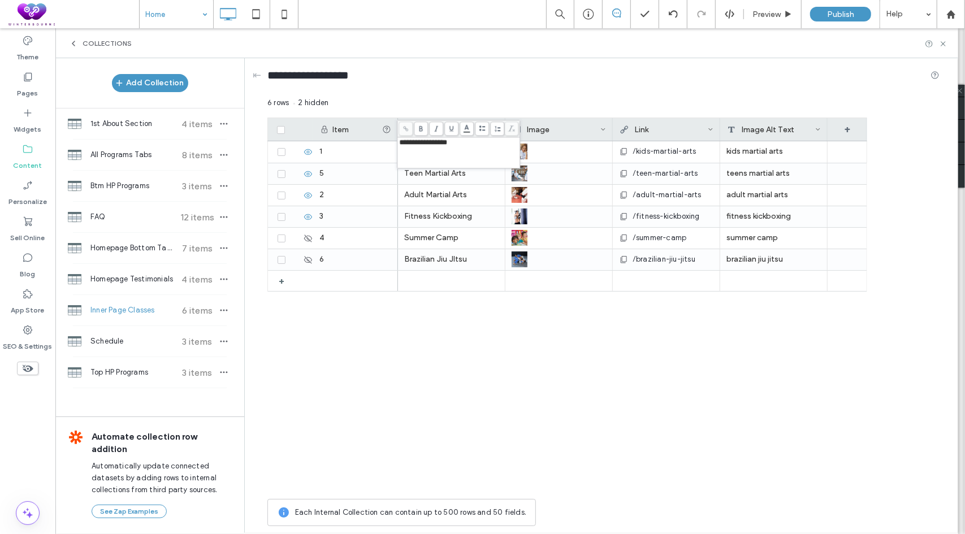
click at [460, 153] on div "**********" at bounding box center [458, 153] width 119 height 28
click at [355, 387] on div "+ 1 5 2 3 4 6 /kids-martial-arts kids martial arts Teen Martial Arts /teen-mart…" at bounding box center [567, 317] width 600 height 352
click at [431, 165] on p "Teen Martial Arts" at bounding box center [452, 174] width 94 height 20
click at [447, 172] on div "**********" at bounding box center [458, 175] width 119 height 28
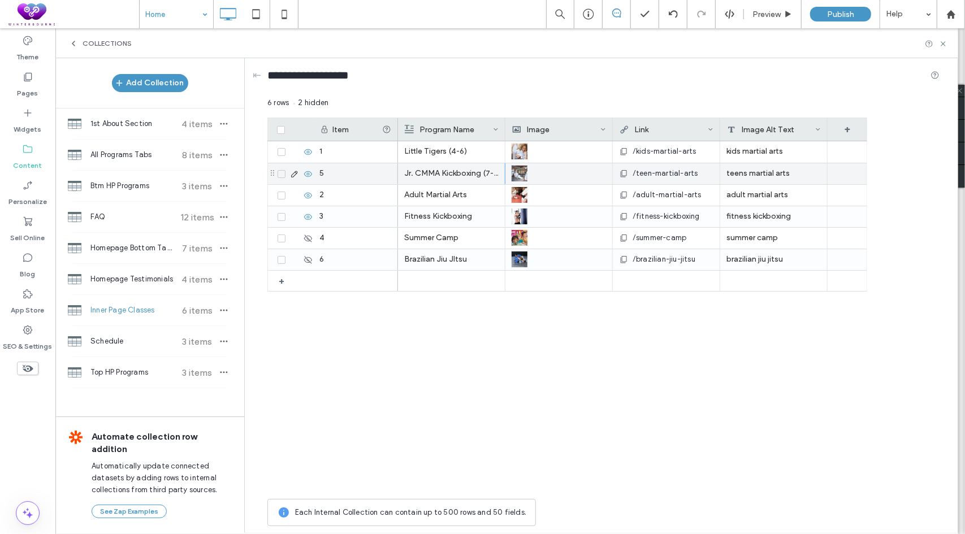
drag, startPoint x: 417, startPoint y: 422, endPoint x: 419, endPoint y: 393, distance: 28.9
click at [417, 418] on div "Little Tigers (4-6) /kids-martial-arts kids martial arts Jr. CMMA Kickboxing (7…" at bounding box center [632, 317] width 469 height 352
click at [444, 195] on p "Adult Martial Arts" at bounding box center [451, 195] width 94 height 20
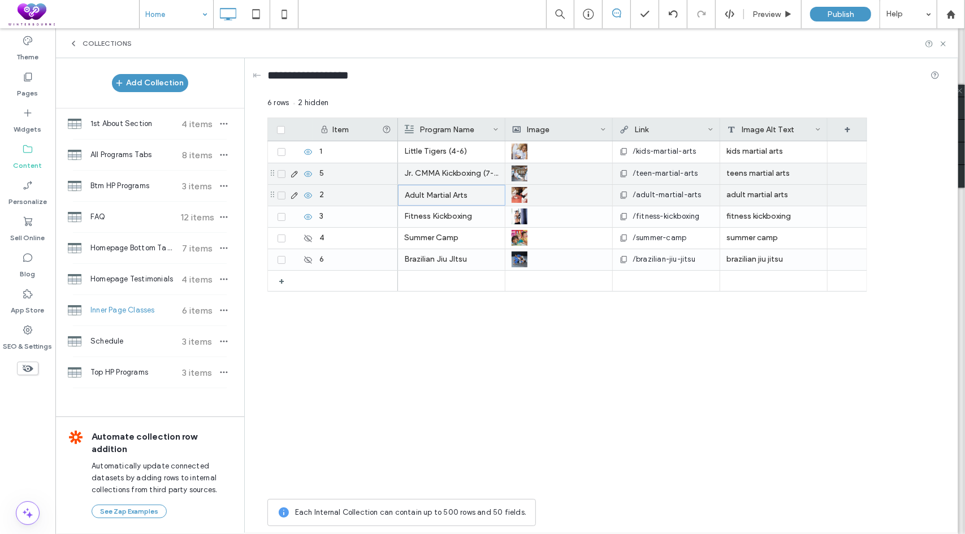
click at [444, 195] on p "Adult Martial Arts" at bounding box center [452, 195] width 94 height 20
click at [452, 195] on div "**********" at bounding box center [458, 196] width 119 height 28
drag, startPoint x: 460, startPoint y: 409, endPoint x: 442, endPoint y: 308, distance: 102.8
click at [465, 405] on div "Little Tigers (4-6) /kids-martial-arts kids martial arts Jr. CMMA Kickboxing (7…" at bounding box center [632, 317] width 469 height 352
click at [447, 215] on p "Fitness Kickboxing" at bounding box center [452, 217] width 94 height 20
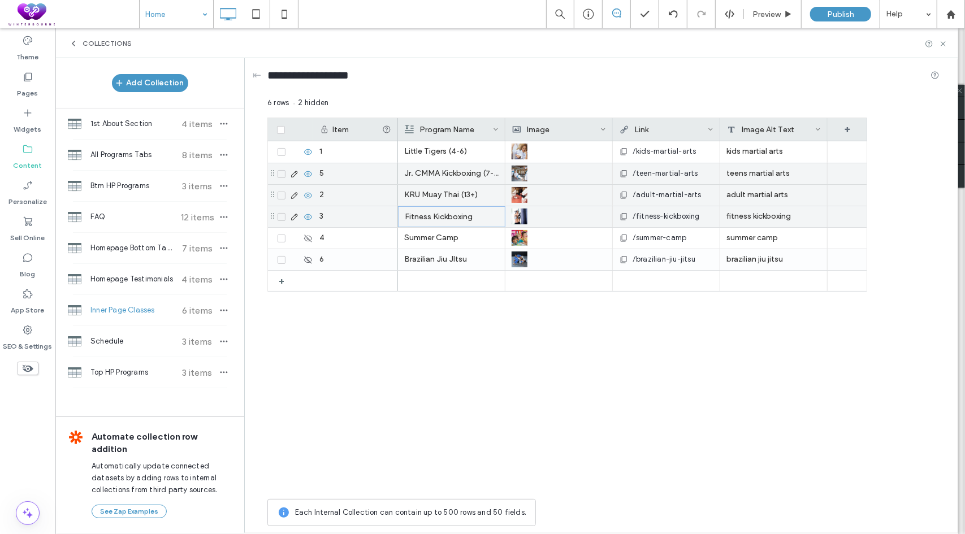
click at [447, 215] on p "Fitness Kickboxing" at bounding box center [452, 217] width 94 height 20
click at [573, 393] on div "Little Tigers (4-6) /kids-martial-arts kids martial arts Jr. CMMA Kickboxing (7…" at bounding box center [632, 317] width 469 height 352
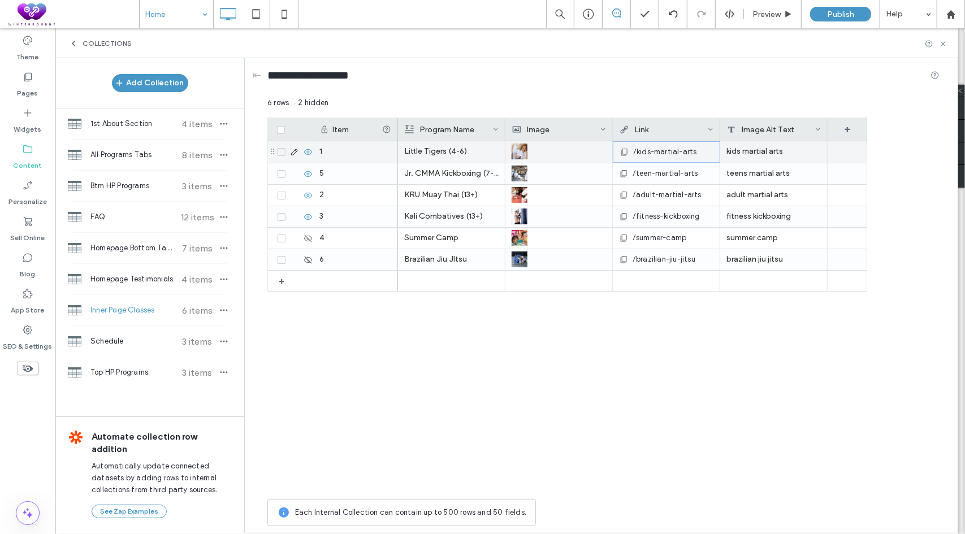
click at [669, 148] on span "/kids-martial-arts" at bounding box center [665, 151] width 64 height 11
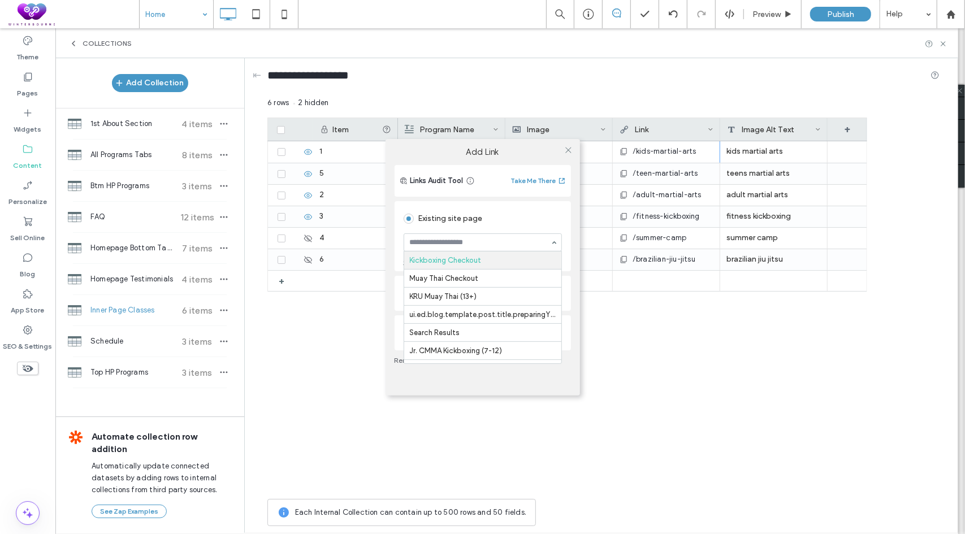
click at [525, 77] on div "Add Link Links Audit Tool Take Me There Existing site page Kickboxing Checkout …" at bounding box center [482, 267] width 965 height 534
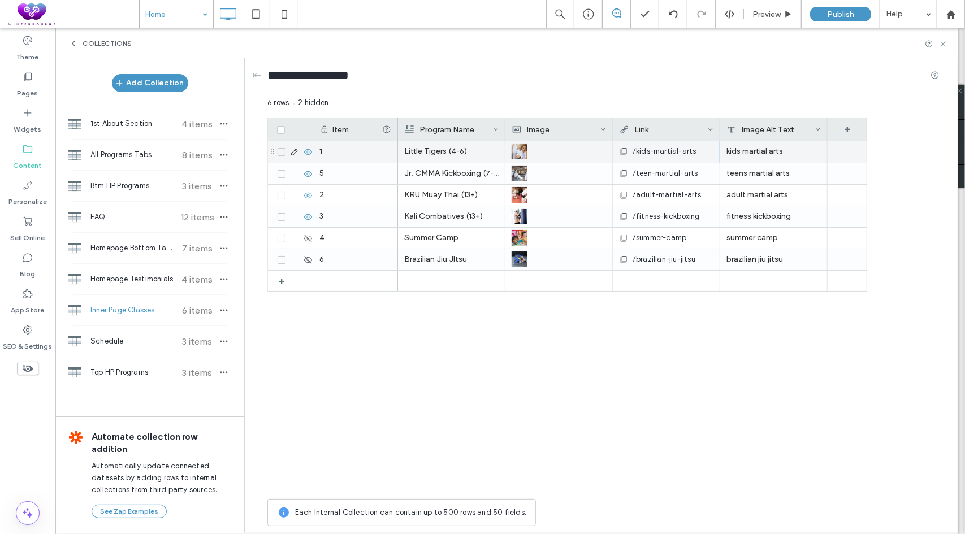
click at [672, 150] on span "/kids-martial-arts" at bounding box center [665, 151] width 64 height 11
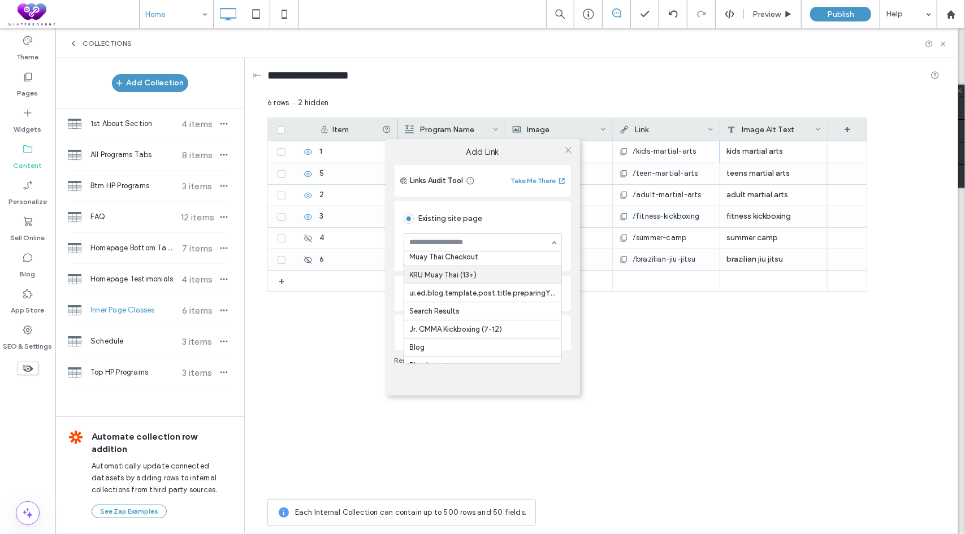
scroll to position [113, 0]
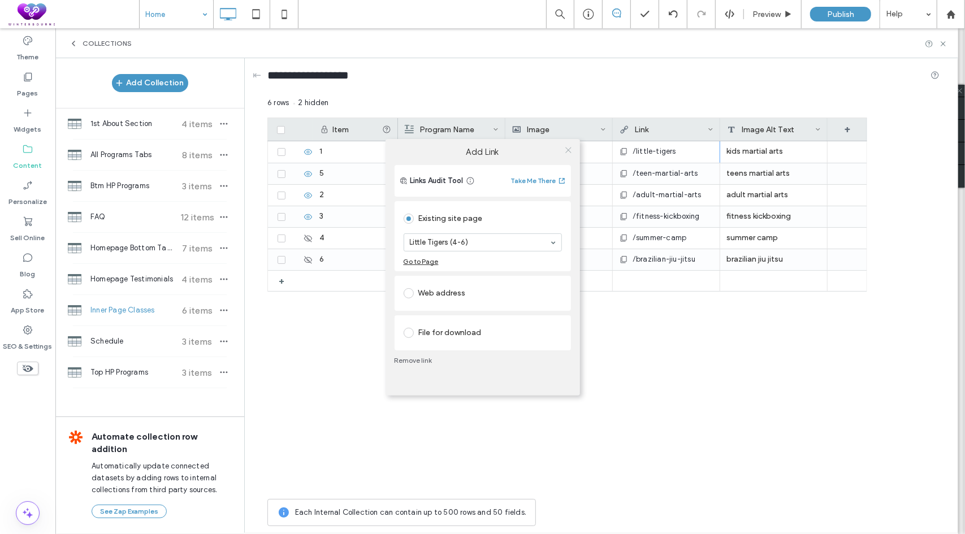
click at [568, 151] on icon at bounding box center [568, 150] width 8 height 8
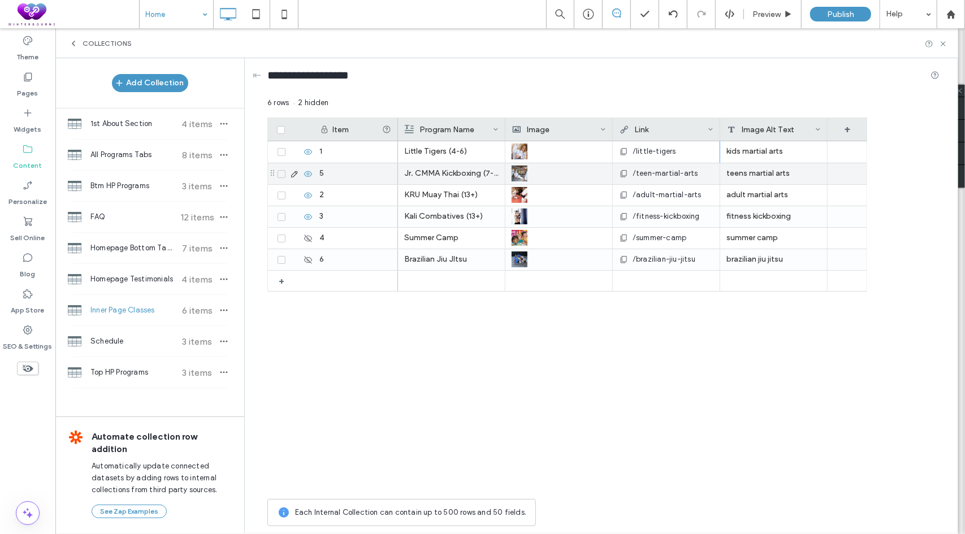
click at [685, 176] on span "/teen-martial-arts" at bounding box center [666, 173] width 66 height 11
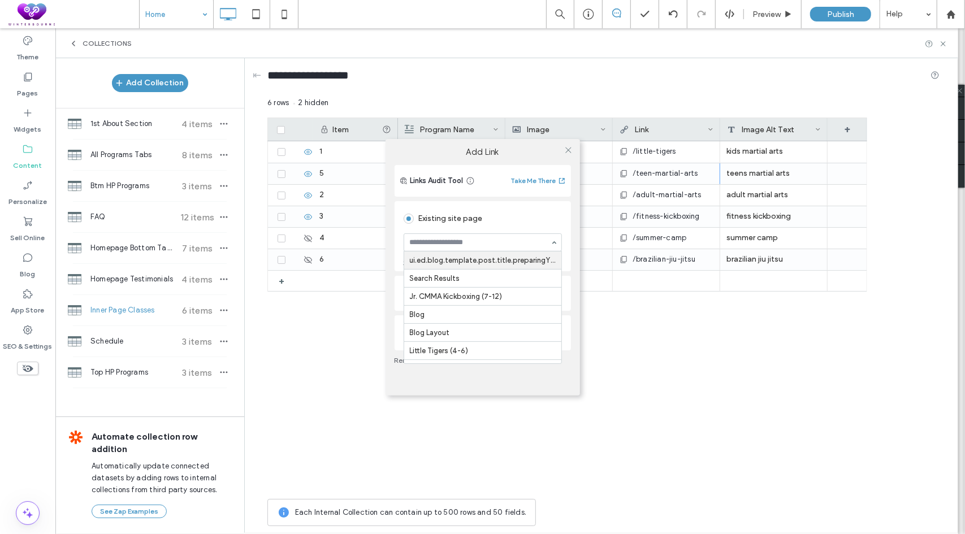
scroll to position [57, 0]
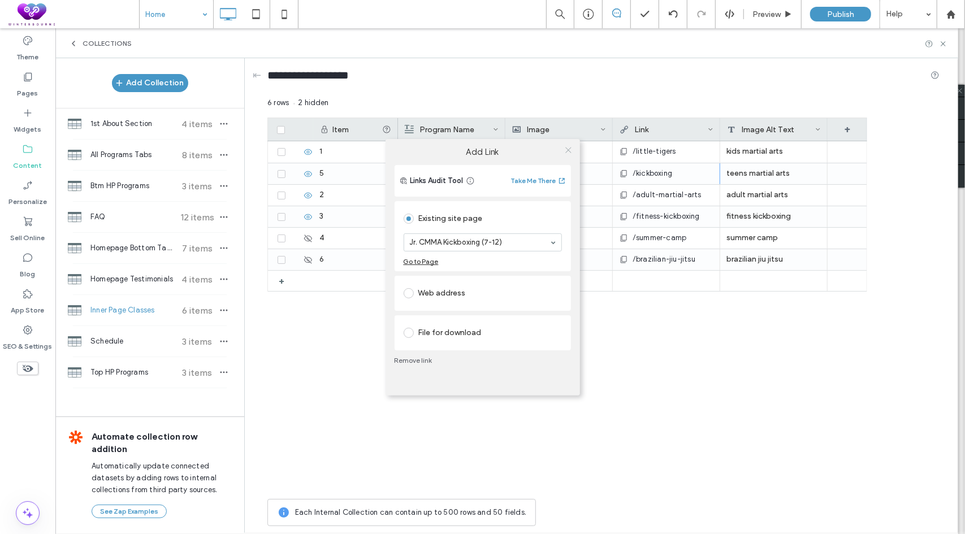
click at [569, 150] on use at bounding box center [568, 151] width 6 height 6
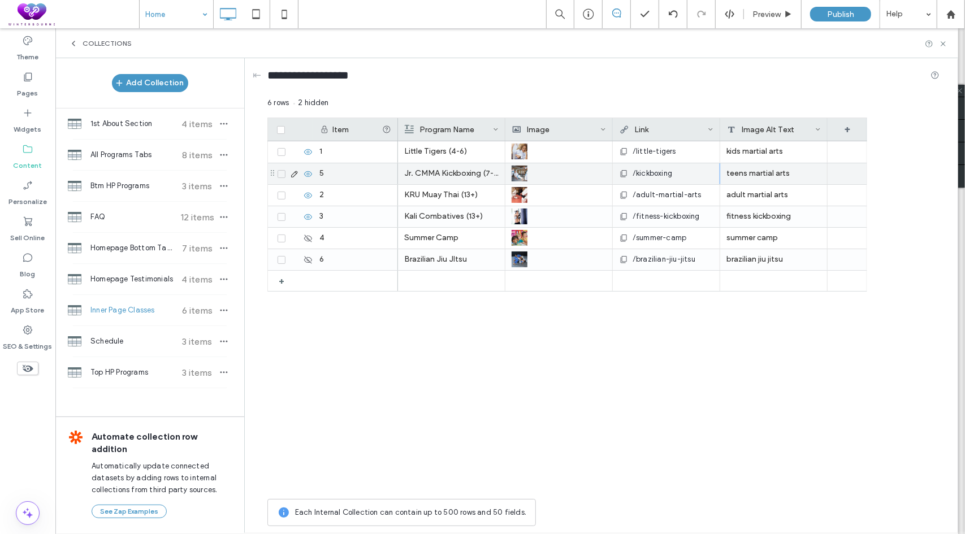
click at [663, 190] on span "/adult-martial-arts" at bounding box center [667, 194] width 69 height 11
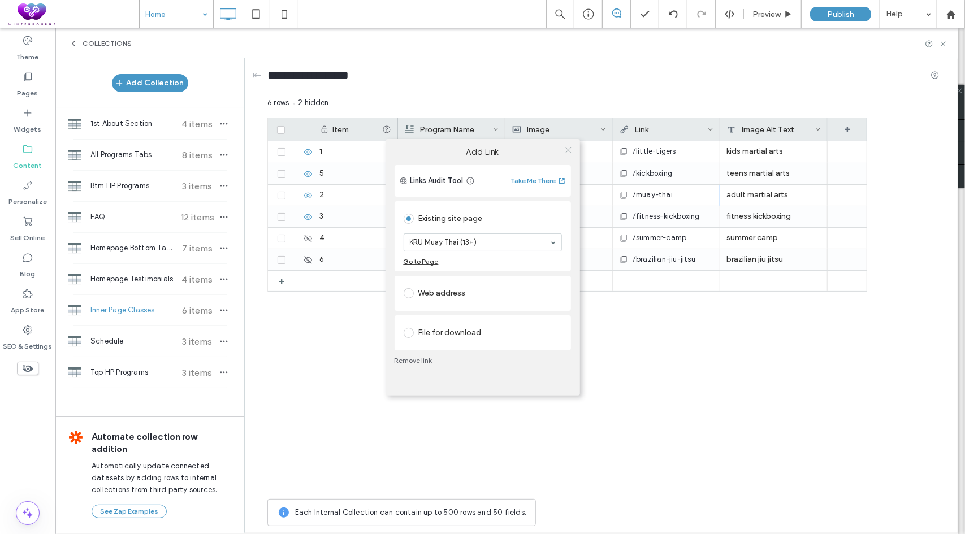
click at [568, 147] on icon at bounding box center [568, 150] width 8 height 8
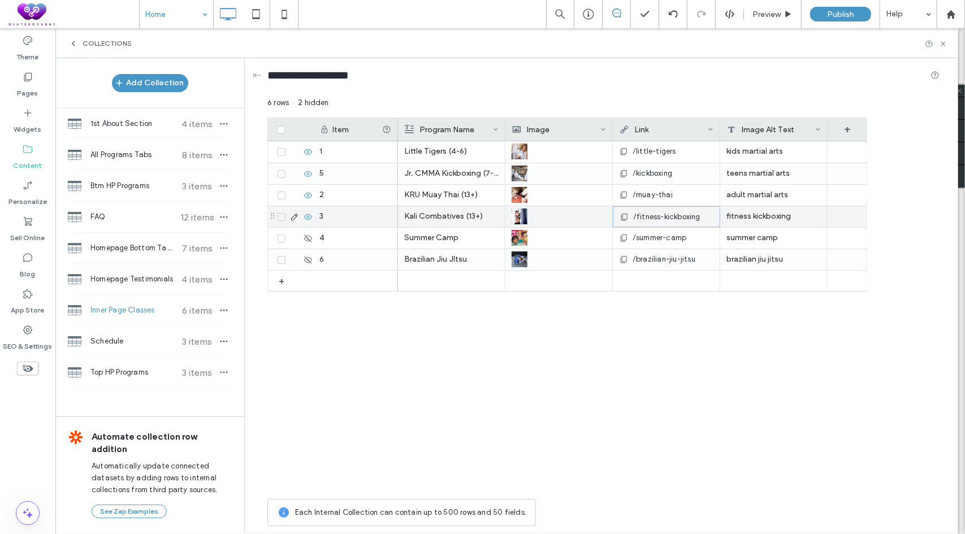
click at [668, 215] on span "/fitness-kickboxing" at bounding box center [666, 216] width 67 height 11
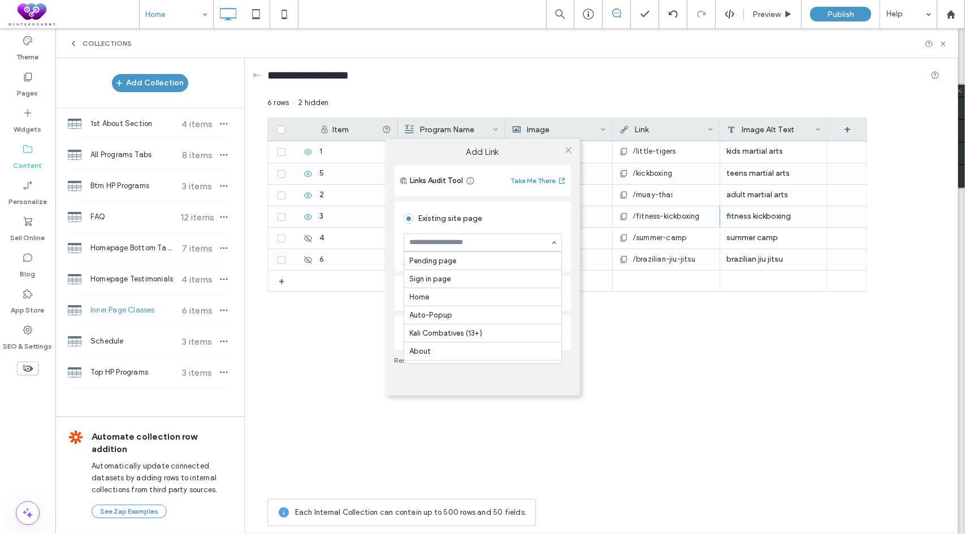
scroll to position [339, 0]
click at [567, 151] on use at bounding box center [568, 151] width 6 height 6
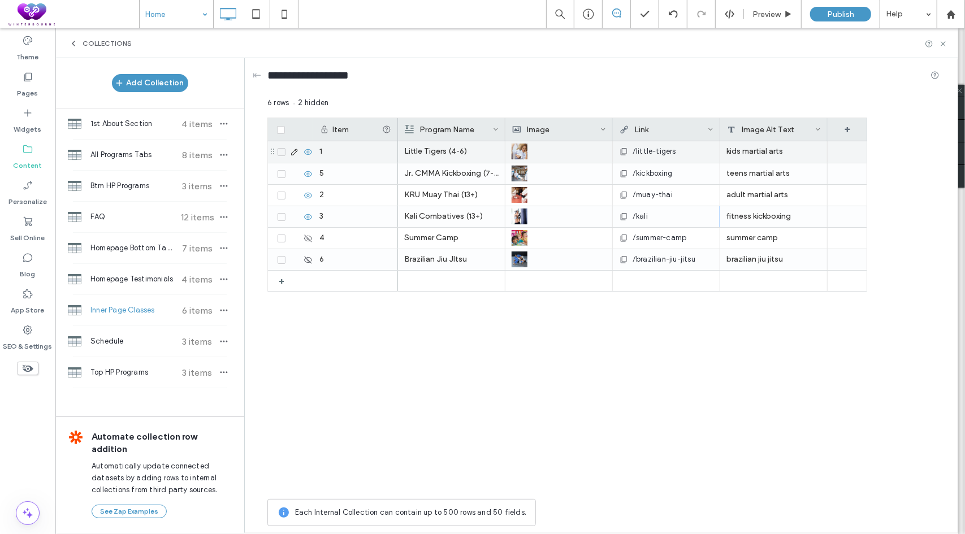
click at [773, 157] on div "kids martial arts" at bounding box center [773, 151] width 107 height 21
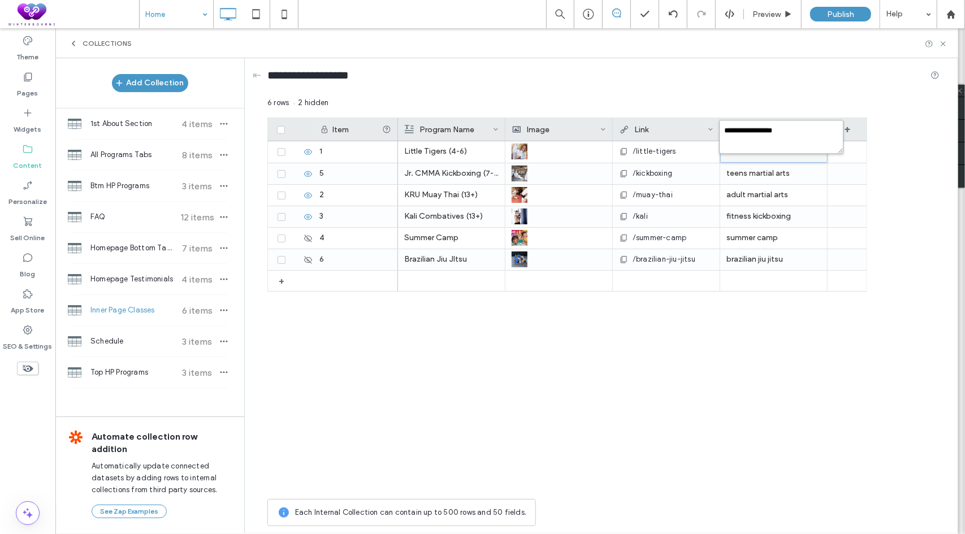
click at [779, 151] on textarea "**********" at bounding box center [781, 137] width 124 height 34
type textarea "**********"
click at [775, 178] on div "teens martial arts" at bounding box center [773, 173] width 107 height 21
click at [780, 172] on textarea "**********" at bounding box center [781, 159] width 124 height 34
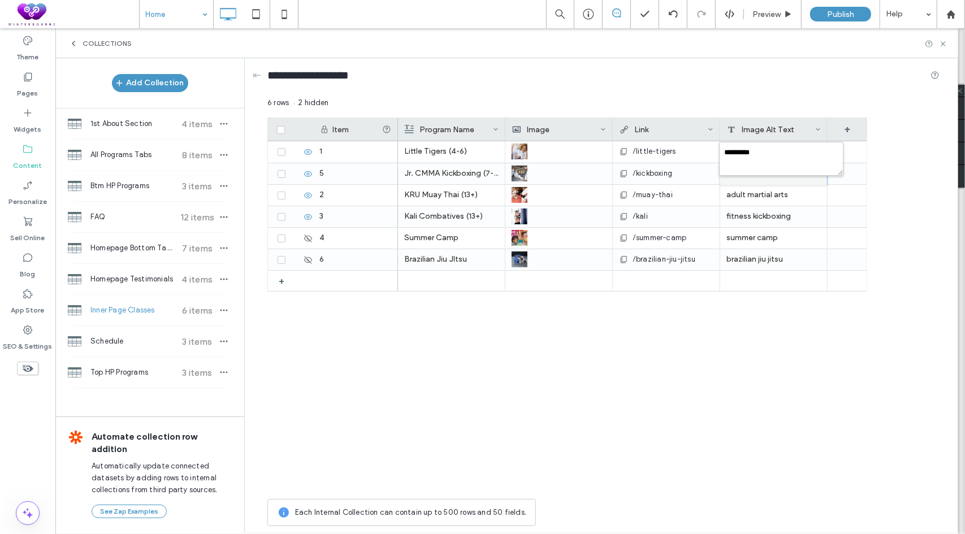
type textarea "**********"
click at [763, 192] on div "adult martial arts" at bounding box center [773, 195] width 107 height 21
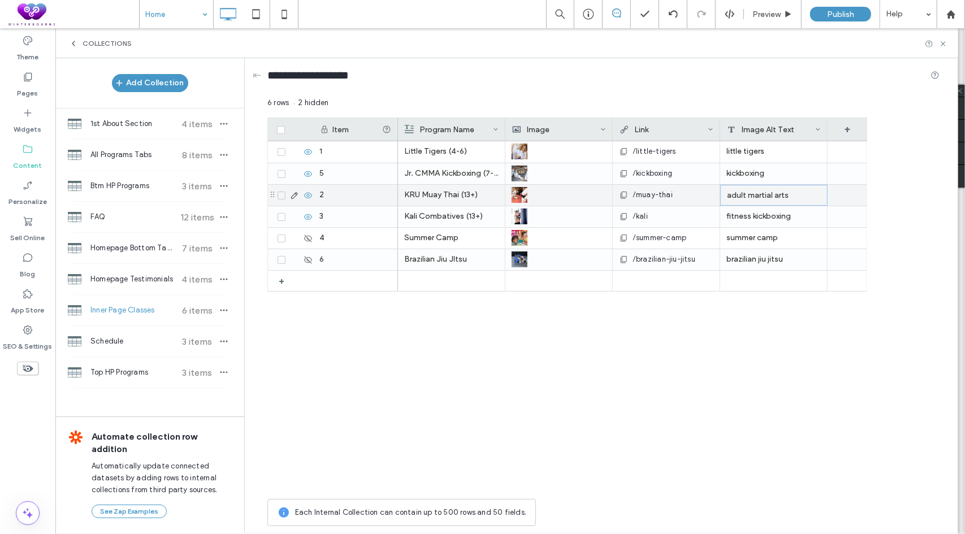
click at [763, 192] on div "adult martial arts" at bounding box center [773, 195] width 107 height 21
click at [765, 175] on textarea "**********" at bounding box center [781, 180] width 124 height 34
type textarea "*********"
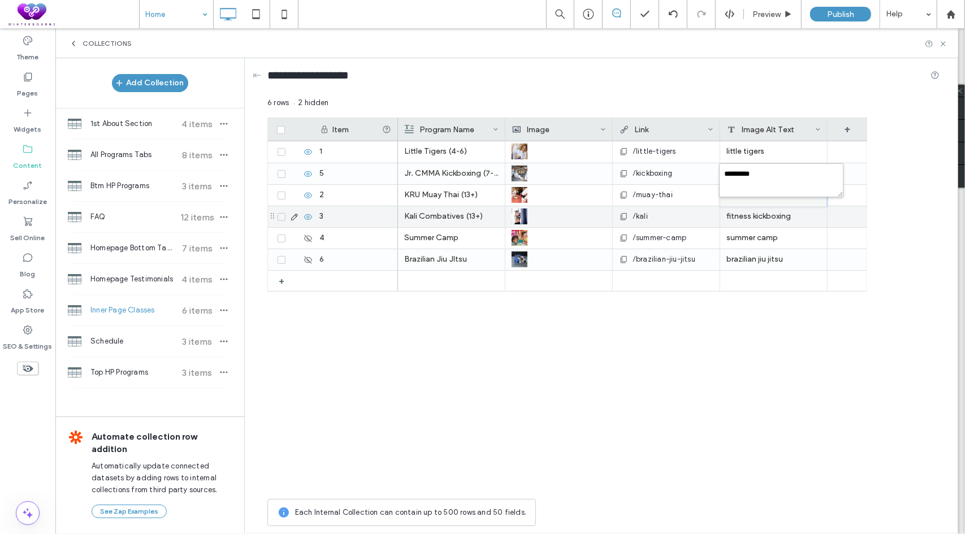
click at [765, 211] on div "fitness kickboxing" at bounding box center [773, 216] width 107 height 21
click at [746, 196] on textarea "**********" at bounding box center [781, 202] width 124 height 34
type textarea "****"
click at [656, 352] on div "Little Tigers (4-6) /little-tigers little tigers Jr. CMMA Kickboxing (7-12) /ki…" at bounding box center [632, 317] width 469 height 352
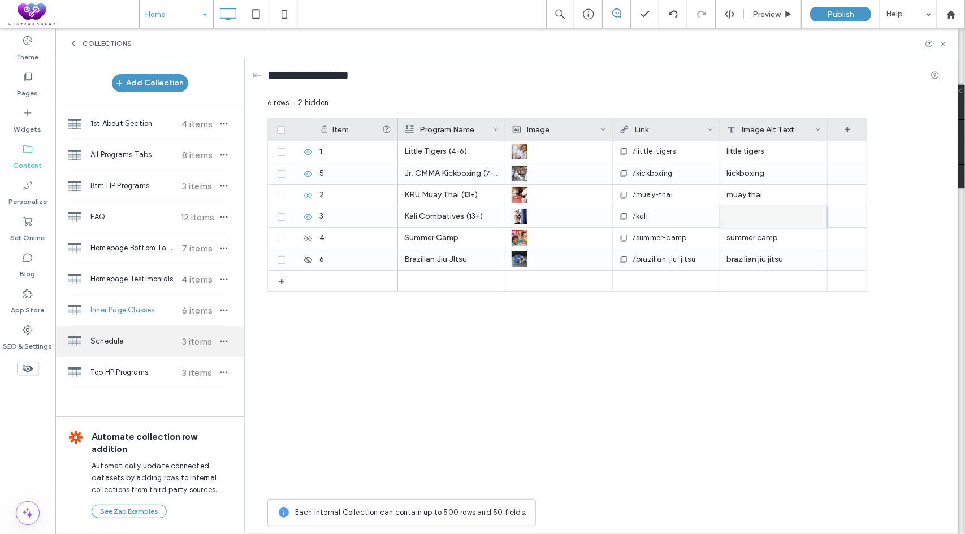
click at [107, 338] on span "Schedule" at bounding box center [132, 341] width 84 height 11
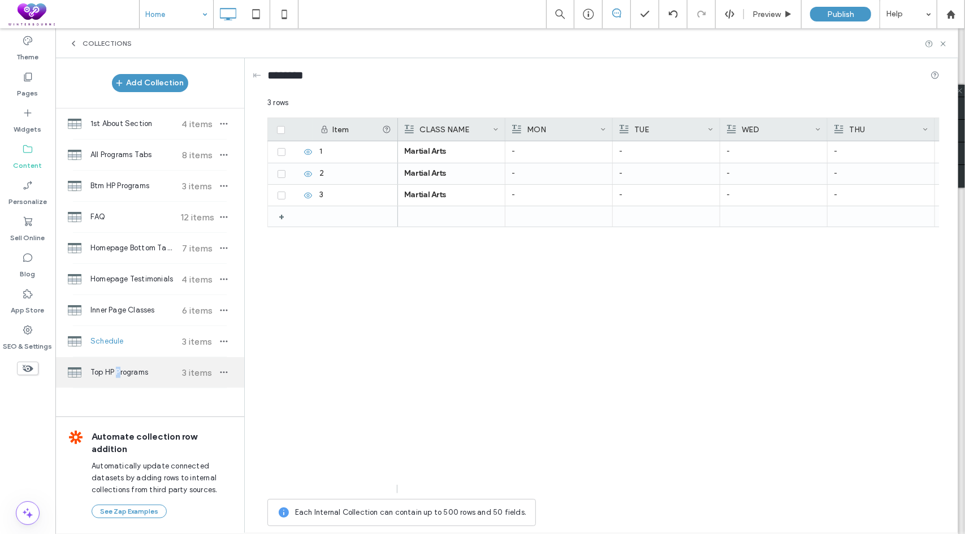
click at [119, 359] on div "Top HP Programs 3 items" at bounding box center [149, 372] width 189 height 31
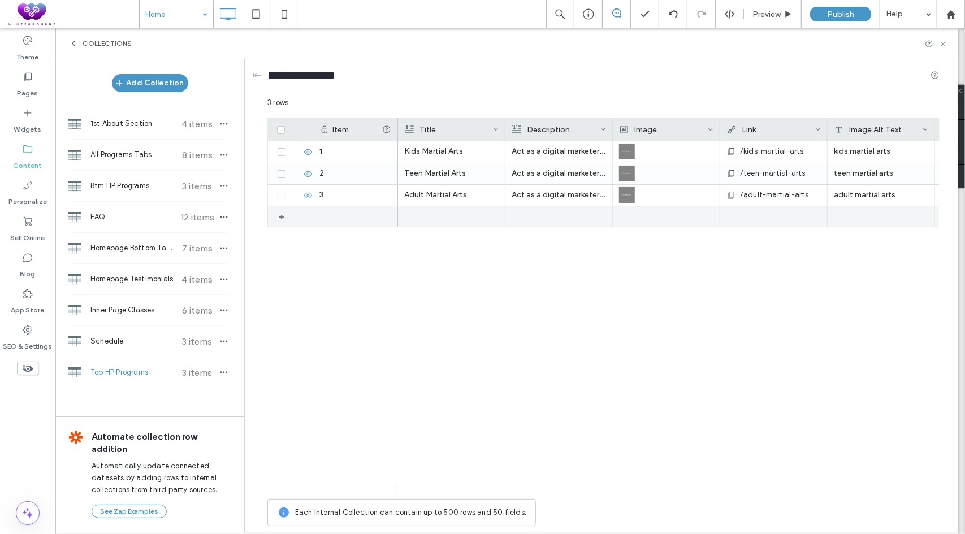
click at [282, 215] on div "+" at bounding box center [286, 216] width 14 height 20
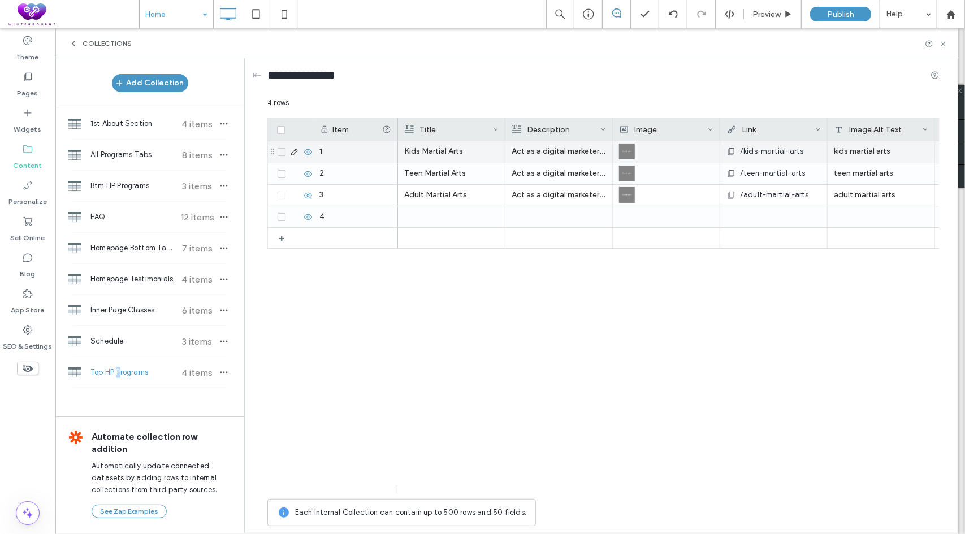
click at [430, 148] on p "Kids Martial Arts" at bounding box center [451, 151] width 94 height 20
click at [430, 148] on p "Kids Martial Arts" at bounding box center [452, 152] width 94 height 20
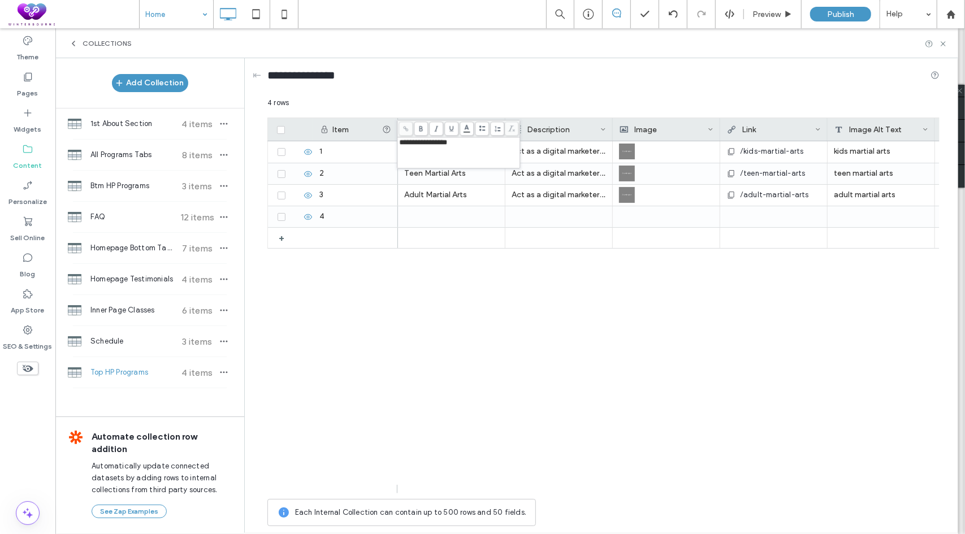
click at [433, 147] on div "**********" at bounding box center [458, 153] width 119 height 28
drag, startPoint x: 354, startPoint y: 413, endPoint x: 361, endPoint y: 397, distance: 17.5
click at [357, 409] on div "4 + 1 2 3 Act as a digital marketer. Create an attention-grabbing sentence that…" at bounding box center [603, 313] width 672 height 344
click at [430, 170] on p "Teen Martial Arts" at bounding box center [452, 174] width 94 height 20
drag, startPoint x: 430, startPoint y: 170, endPoint x: 489, endPoint y: 172, distance: 58.8
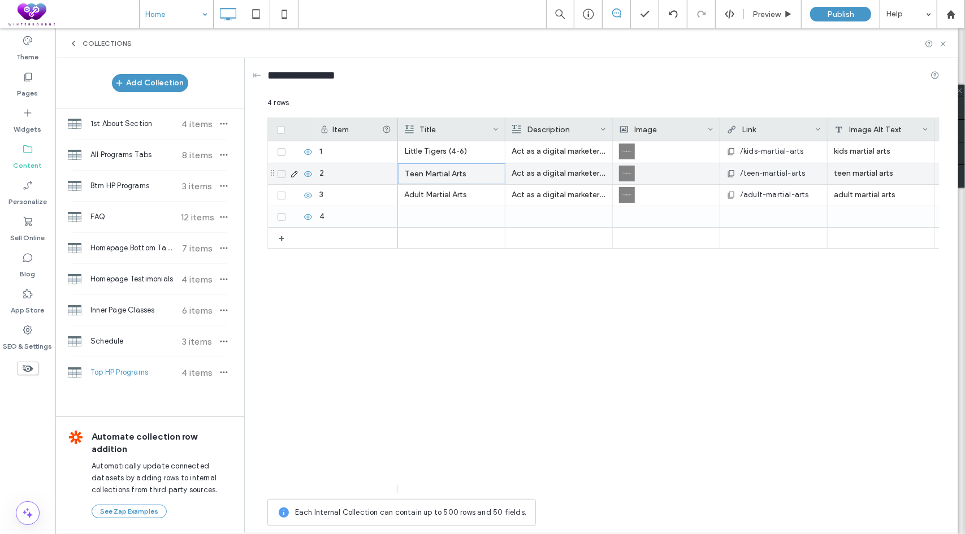
click at [431, 170] on p "Teen Martial Arts" at bounding box center [452, 174] width 94 height 20
click at [433, 395] on div "Little Tigers (4-6) Act as a digital marketer. Create an attention-grabbing sen…" at bounding box center [669, 317] width 542 height 352
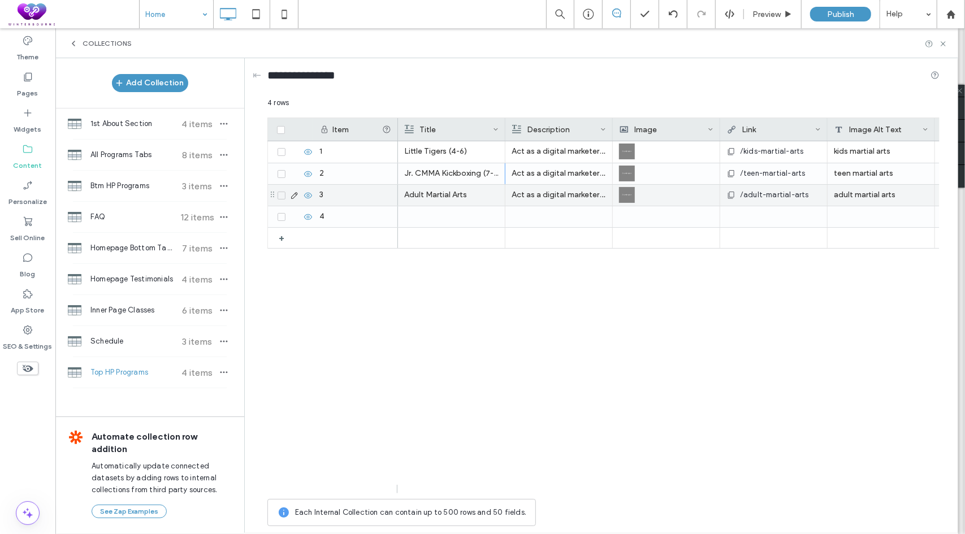
click at [437, 193] on p "Adult Martial Arts" at bounding box center [451, 195] width 94 height 20
click at [437, 193] on p "Adult Martial Arts" at bounding box center [452, 195] width 94 height 20
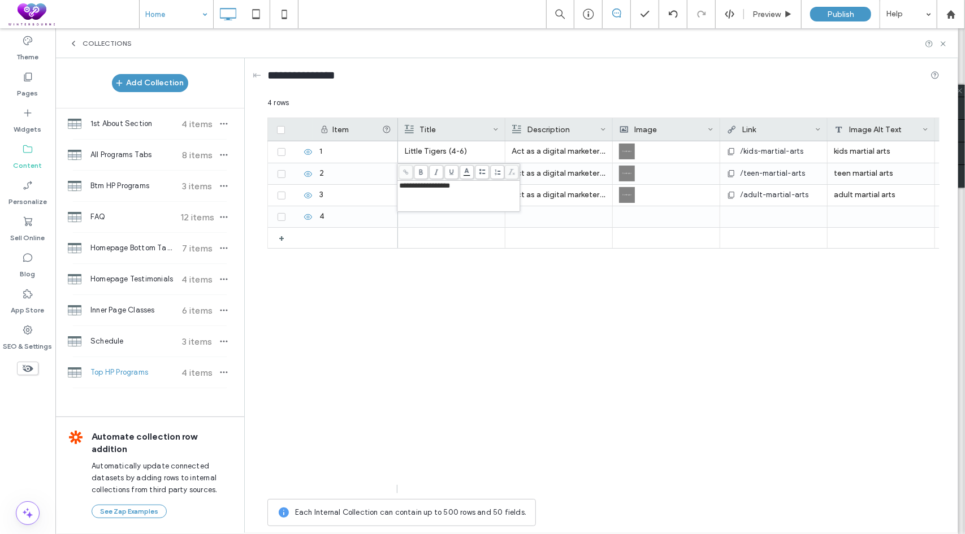
click at [446, 188] on span "**********" at bounding box center [424, 185] width 51 height 7
click at [138, 372] on span "Top HP Programs" at bounding box center [132, 372] width 84 height 11
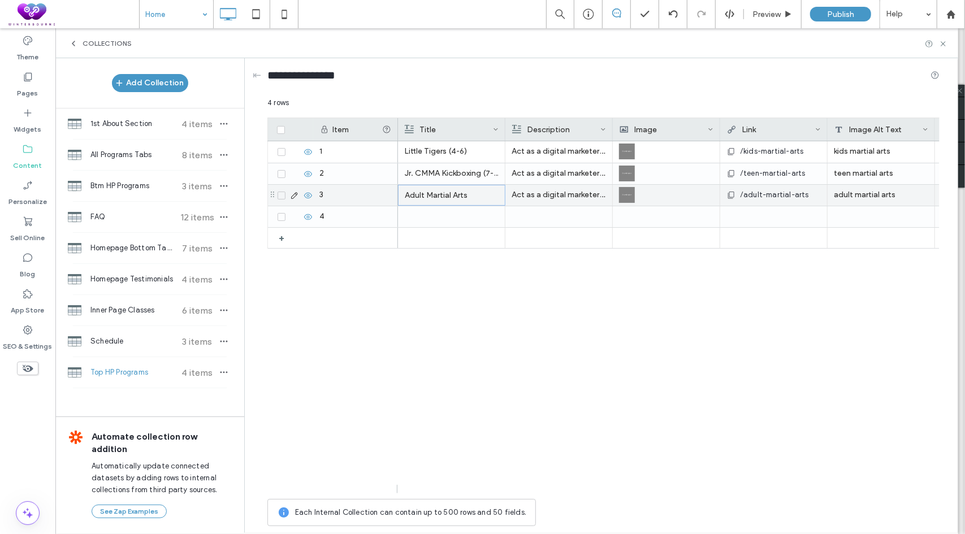
click at [457, 197] on p "Adult Martial Arts" at bounding box center [452, 195] width 94 height 20
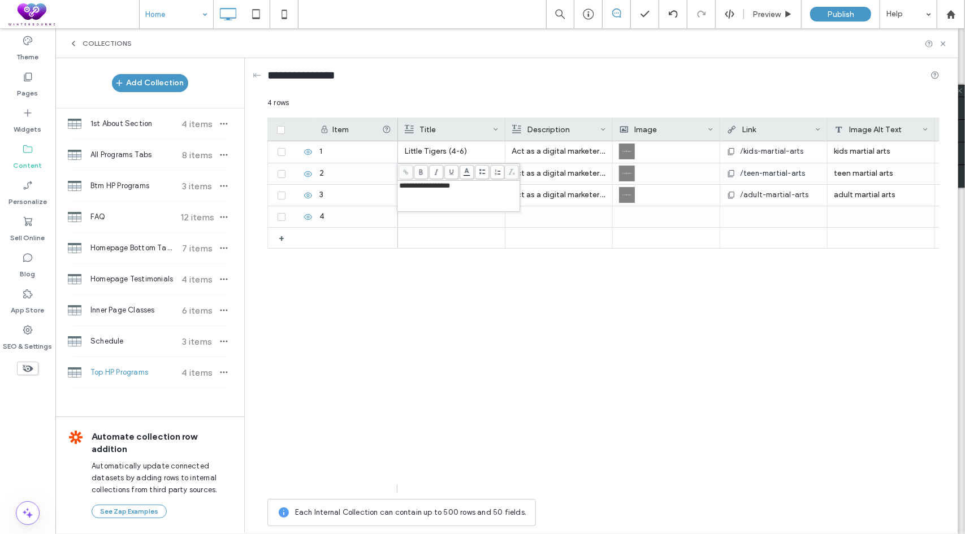
click at [473, 192] on div "**********" at bounding box center [458, 196] width 119 height 28
click at [462, 351] on div "Little Tigers (4-6) Act as a digital marketer. Create an attention-grabbing sen…" at bounding box center [669, 317] width 542 height 352
click at [465, 211] on div at bounding box center [451, 216] width 94 height 21
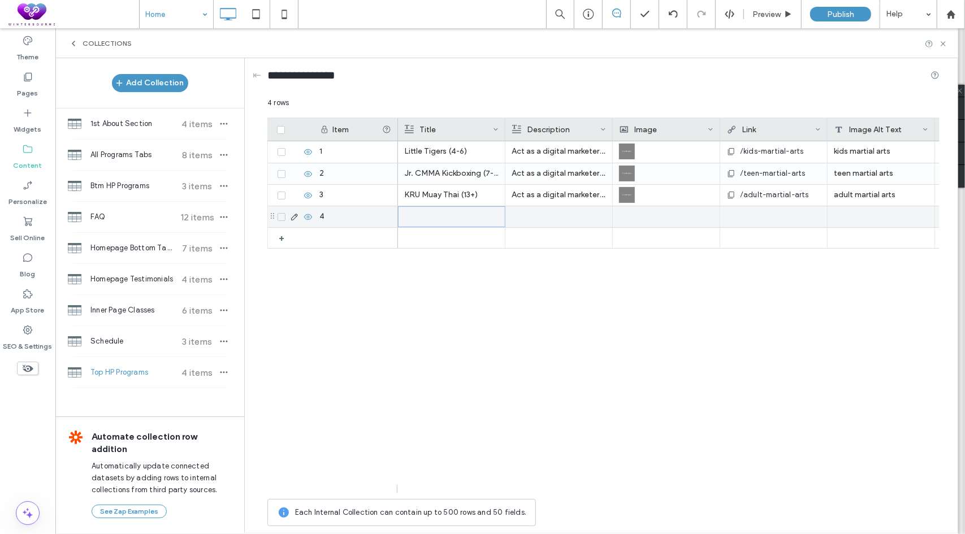
click at [465, 211] on div at bounding box center [452, 217] width 94 height 20
click at [461, 370] on div "Little Tigers (4-6) Act as a digital marketer. Create an attention-grabbing sen…" at bounding box center [669, 317] width 542 height 352
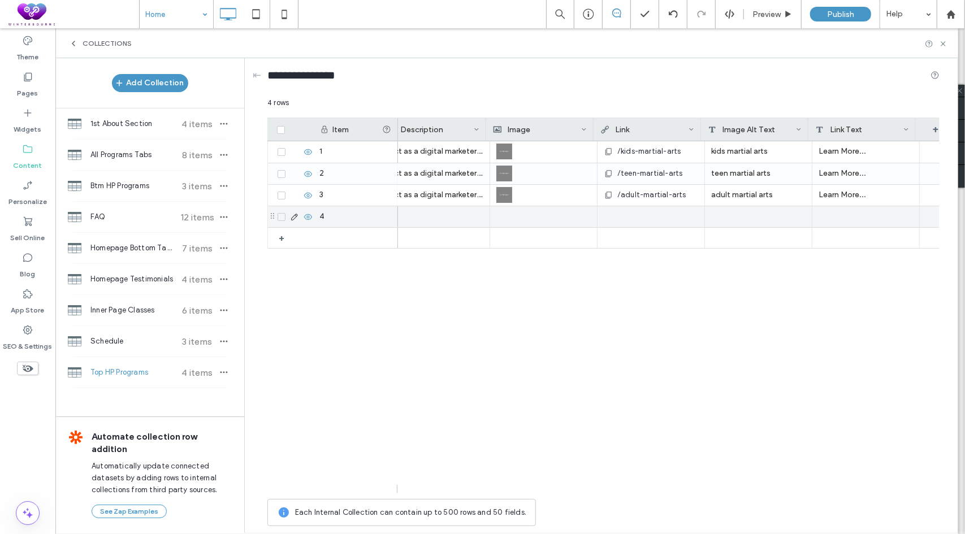
scroll to position [0, 127]
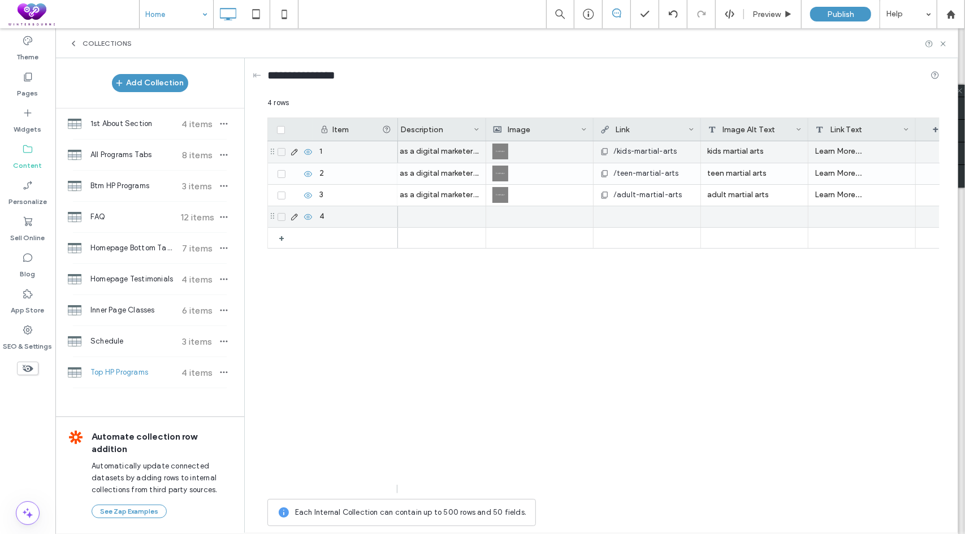
click at [622, 150] on span "/kids-martial-arts" at bounding box center [645, 151] width 64 height 11
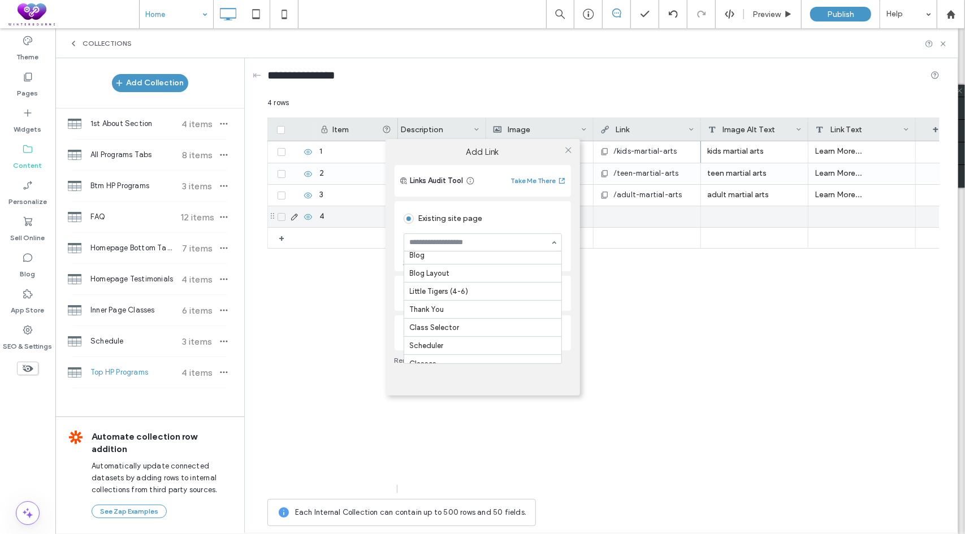
scroll to position [102, 0]
click at [569, 149] on icon at bounding box center [568, 150] width 8 height 8
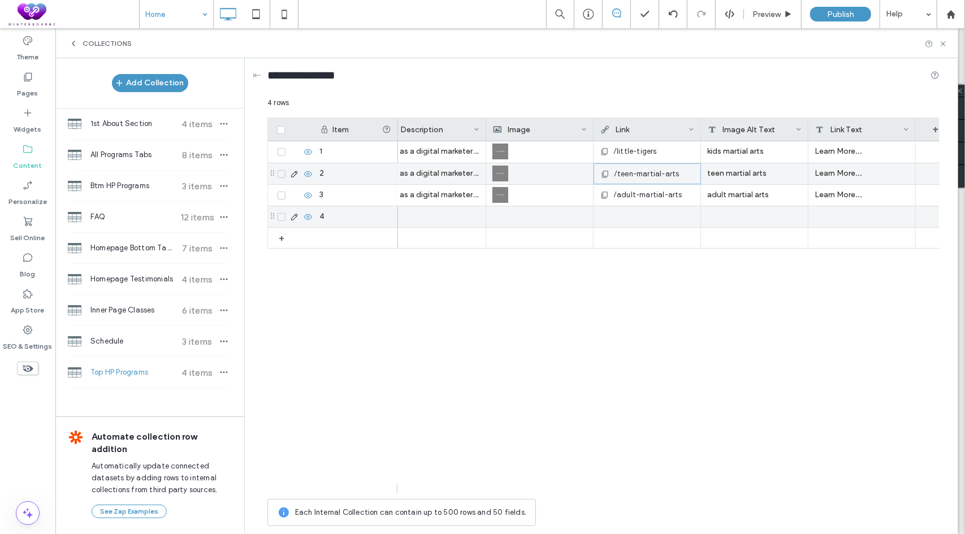
click at [648, 174] on span "/teen-martial-arts" at bounding box center [647, 173] width 66 height 11
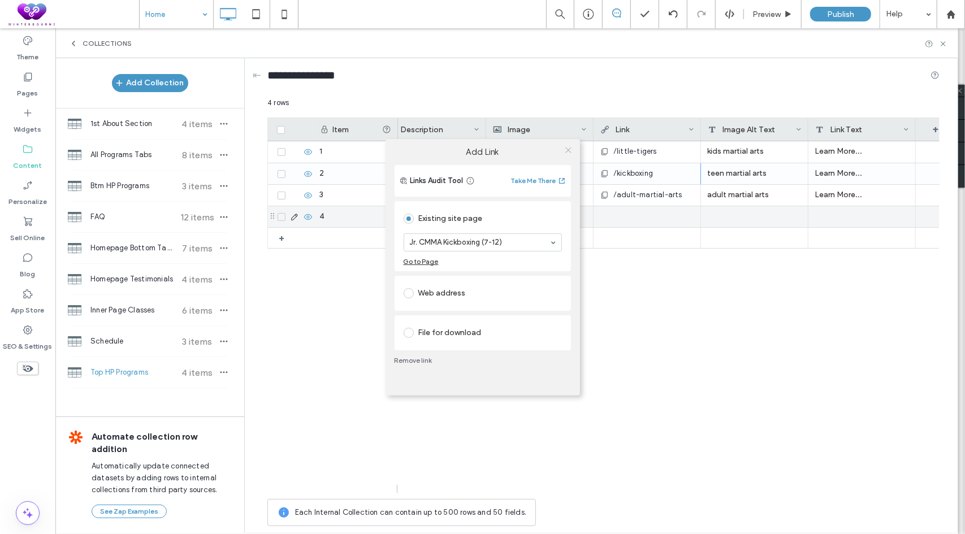
click at [570, 151] on icon at bounding box center [568, 150] width 8 height 8
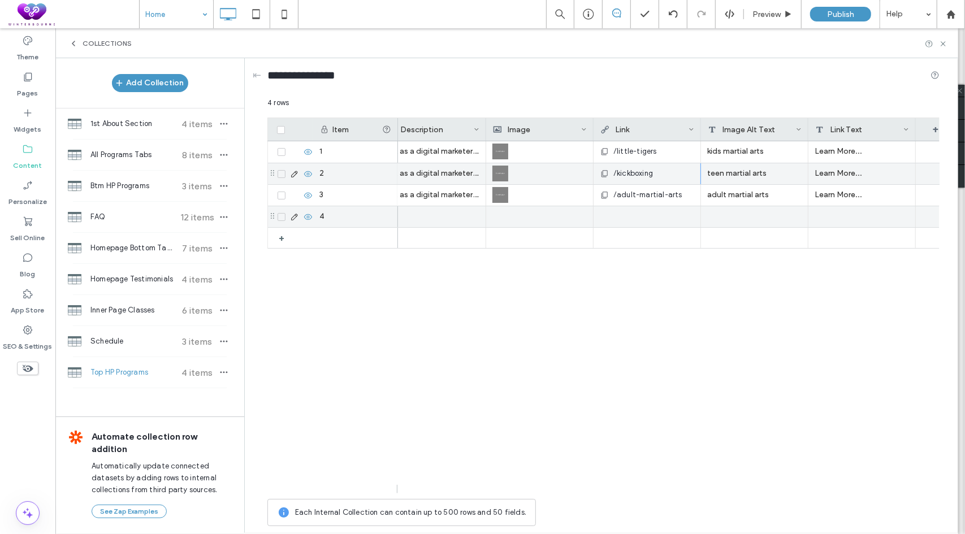
click at [670, 196] on span "/adult-martial-arts" at bounding box center [647, 194] width 69 height 11
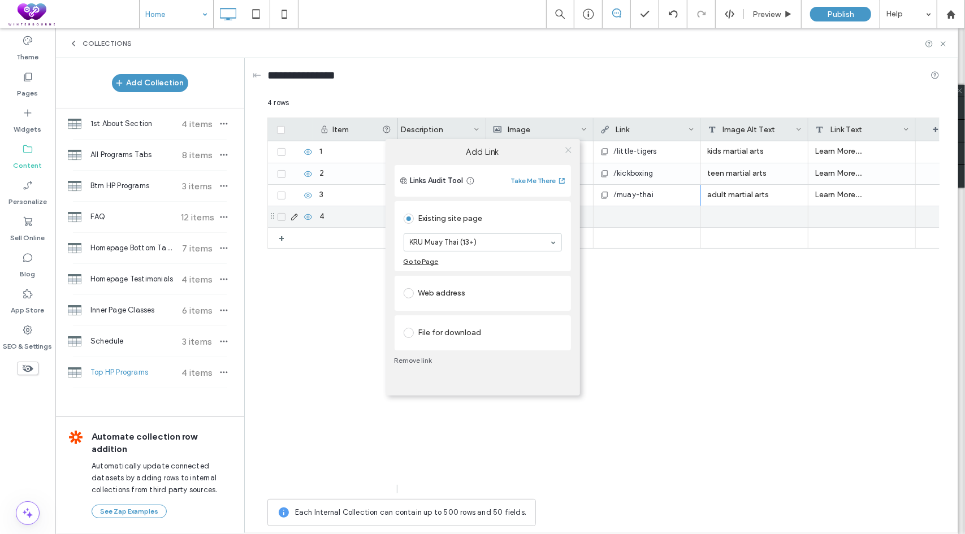
click at [569, 148] on icon at bounding box center [568, 150] width 8 height 8
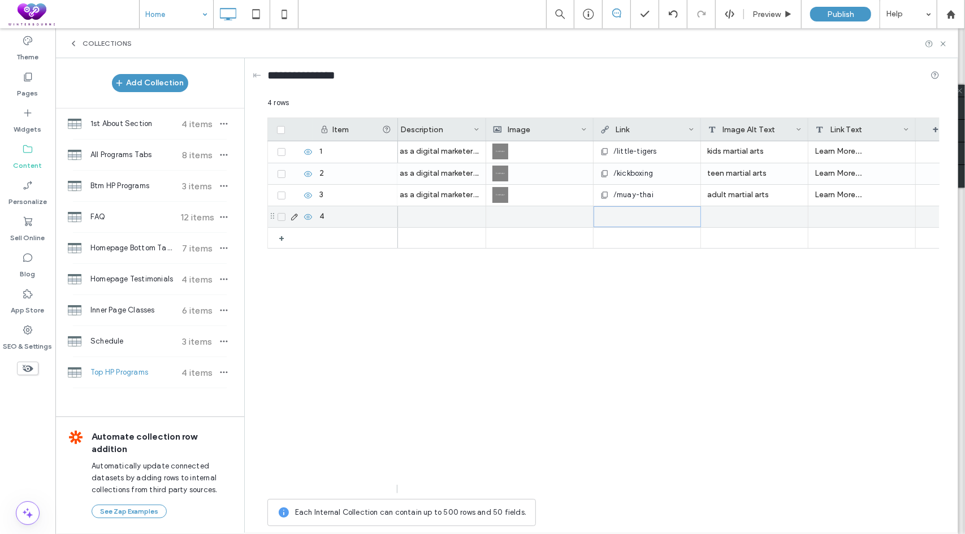
click at [641, 224] on div at bounding box center [647, 217] width 94 height 20
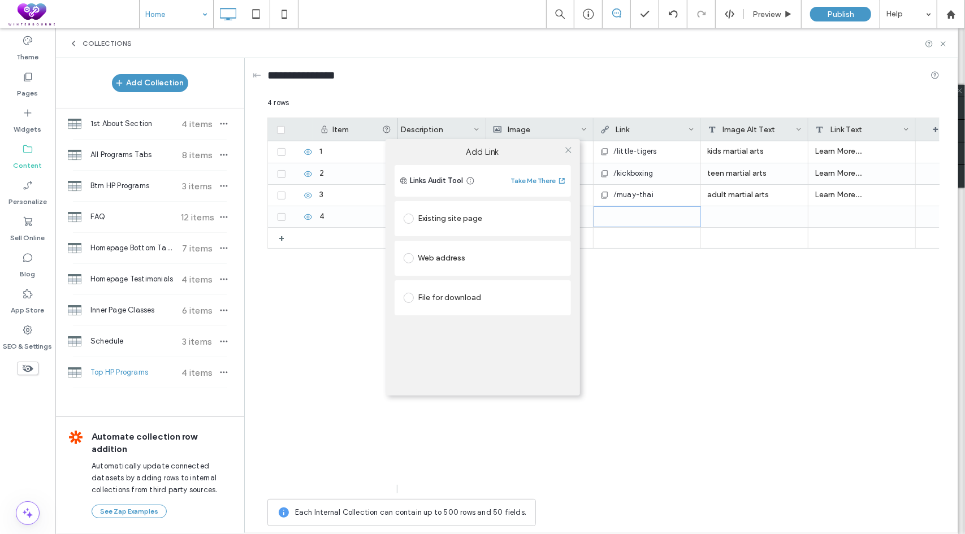
click at [443, 223] on div "Existing site page" at bounding box center [483, 219] width 158 height 18
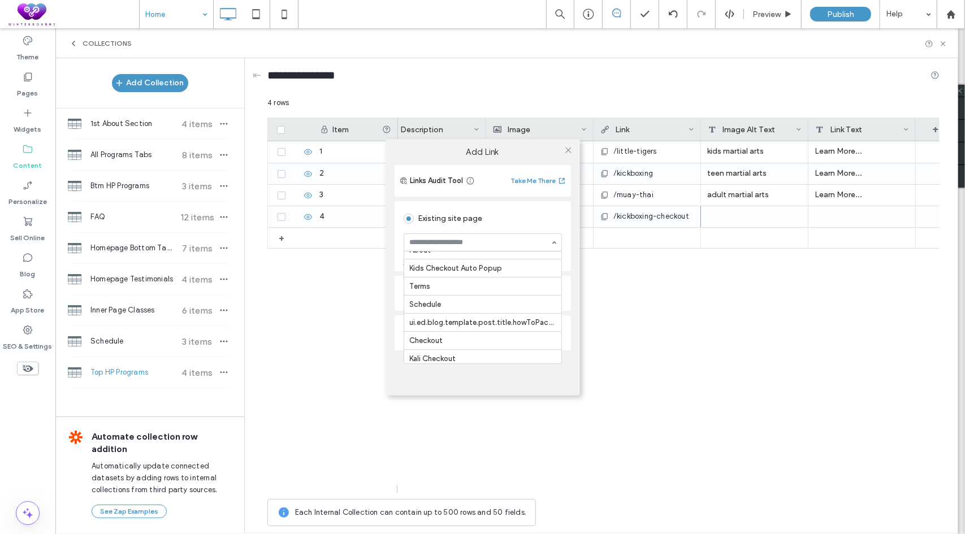
scroll to position [442, 0]
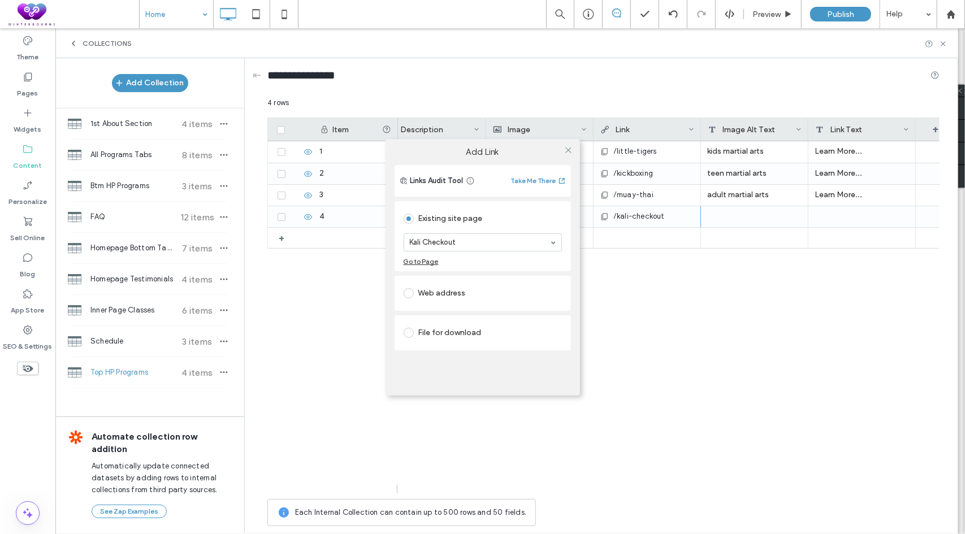
click at [497, 244] on input at bounding box center [480, 243] width 140 height 8
click at [570, 150] on icon at bounding box center [568, 150] width 8 height 8
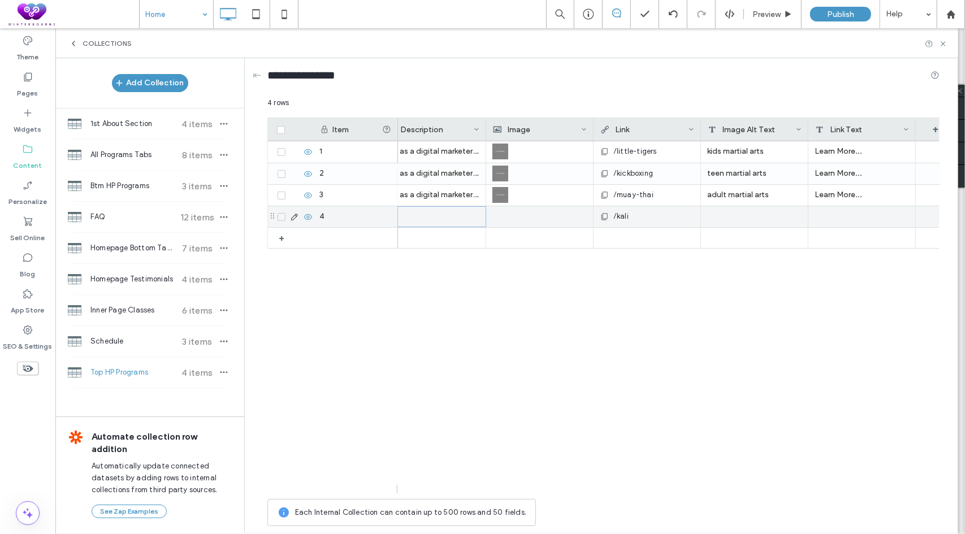
click at [457, 214] on div at bounding box center [433, 217] width 94 height 20
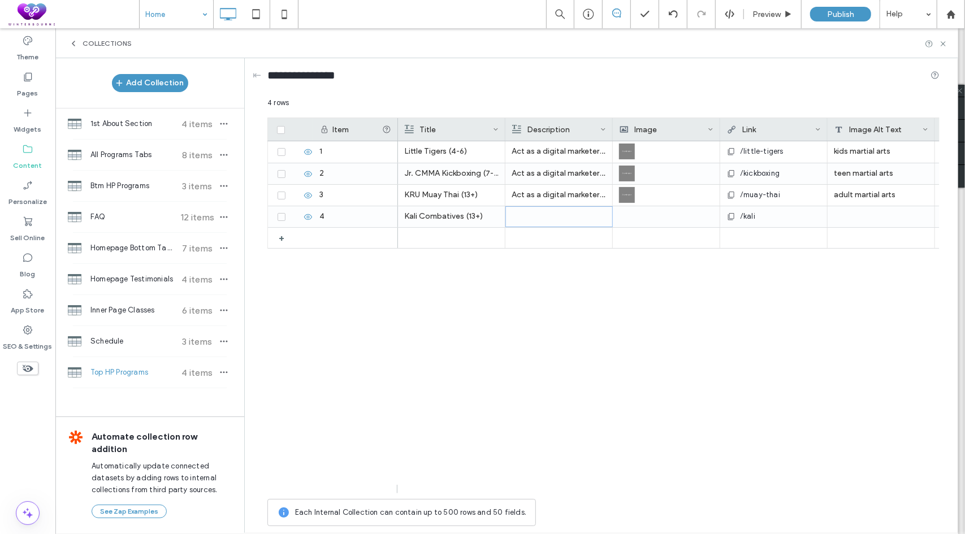
scroll to position [0, 141]
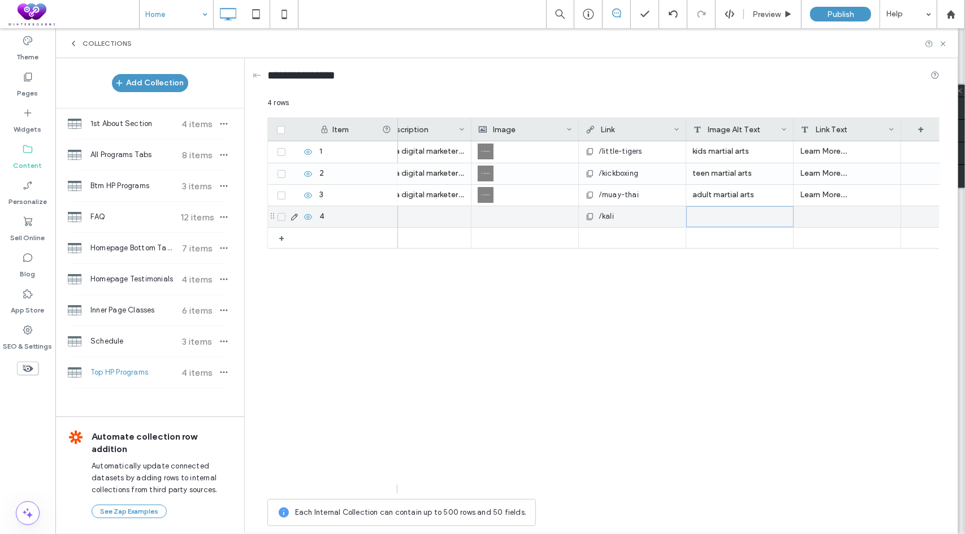
click at [738, 211] on div at bounding box center [739, 216] width 107 height 21
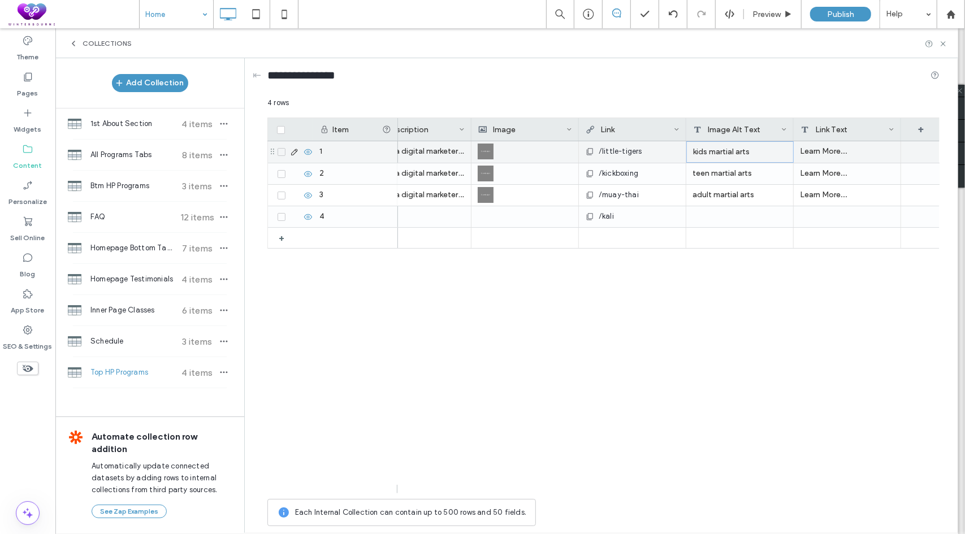
click at [732, 141] on div "kids martial arts" at bounding box center [739, 151] width 107 height 21
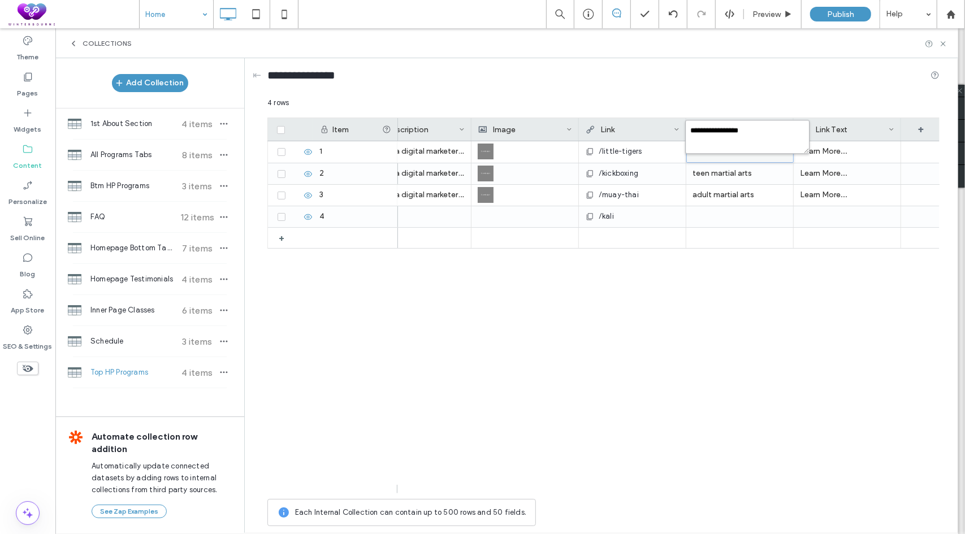
click at [738, 135] on textarea "**********" at bounding box center [747, 137] width 124 height 34
type textarea "**********"
click at [718, 291] on div "Kali Combatives (13+) /kali Little Tigers (4-6) Act as a digital marketer. Crea…" at bounding box center [669, 317] width 542 height 352
click at [707, 181] on div "teen martial arts" at bounding box center [739, 173] width 107 height 21
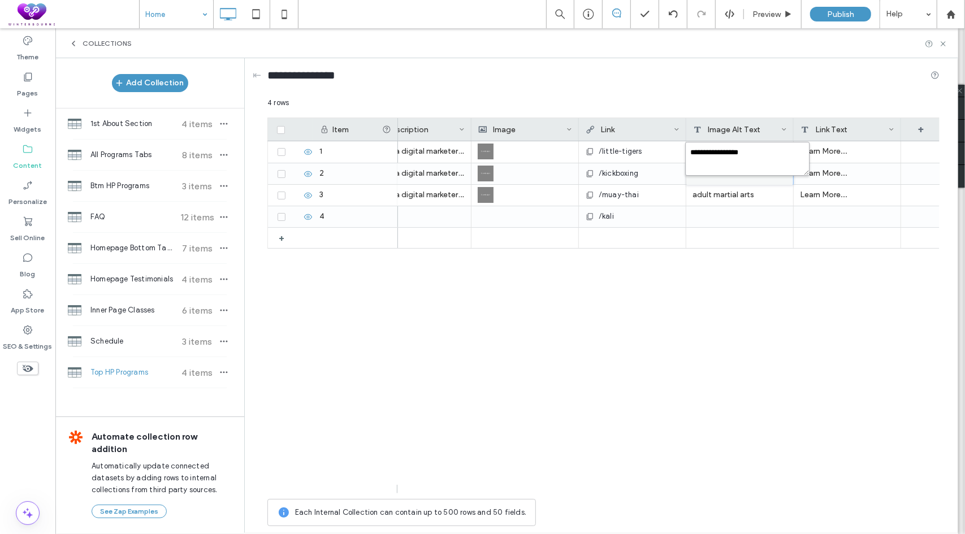
click at [713, 170] on textarea "**********" at bounding box center [747, 159] width 124 height 34
type textarea "**********"
click at [712, 294] on div "Kali Combatives (13+) /kali Little Tigers (4-6) Act as a digital marketer. Crea…" at bounding box center [669, 317] width 542 height 352
click at [742, 202] on div "adult martial arts" at bounding box center [739, 195] width 107 height 21
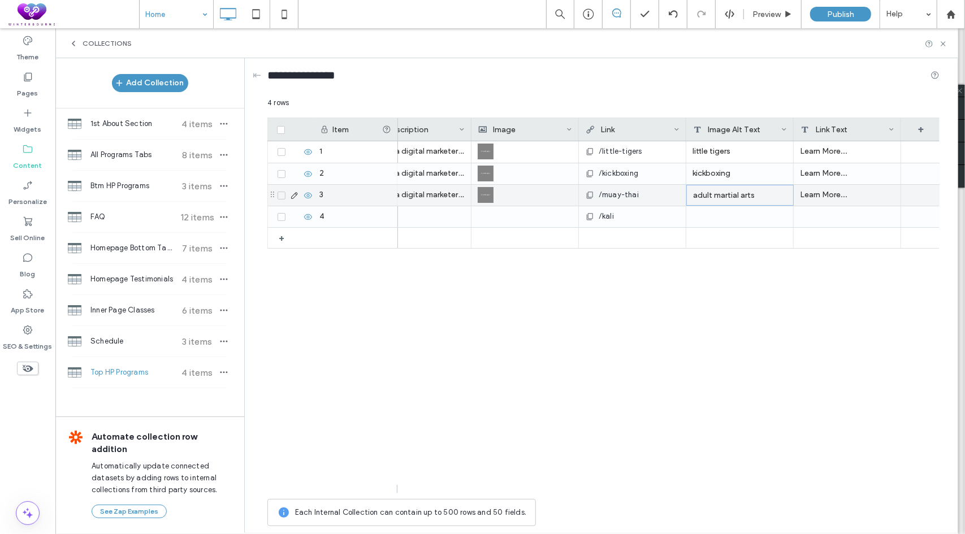
click at [742, 202] on div "adult martial arts" at bounding box center [739, 195] width 107 height 21
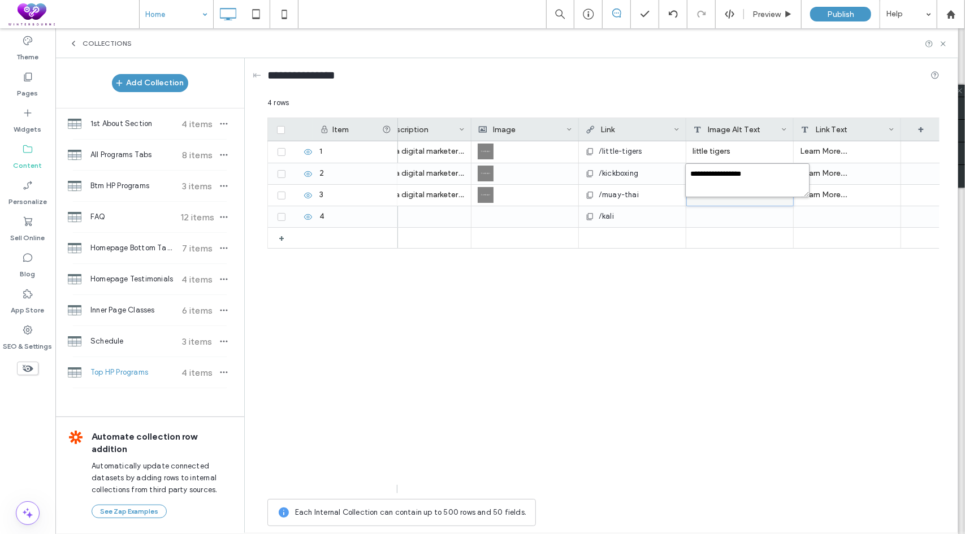
click at [751, 186] on textarea "**********" at bounding box center [747, 180] width 124 height 34
type textarea "*********"
drag, startPoint x: 691, startPoint y: 341, endPoint x: 702, endPoint y: 263, distance: 78.2
click at [692, 340] on div "Kali Combatives (13+) /kali Little Tigers (4-6) Act as a digital marketer. Crea…" at bounding box center [669, 317] width 542 height 352
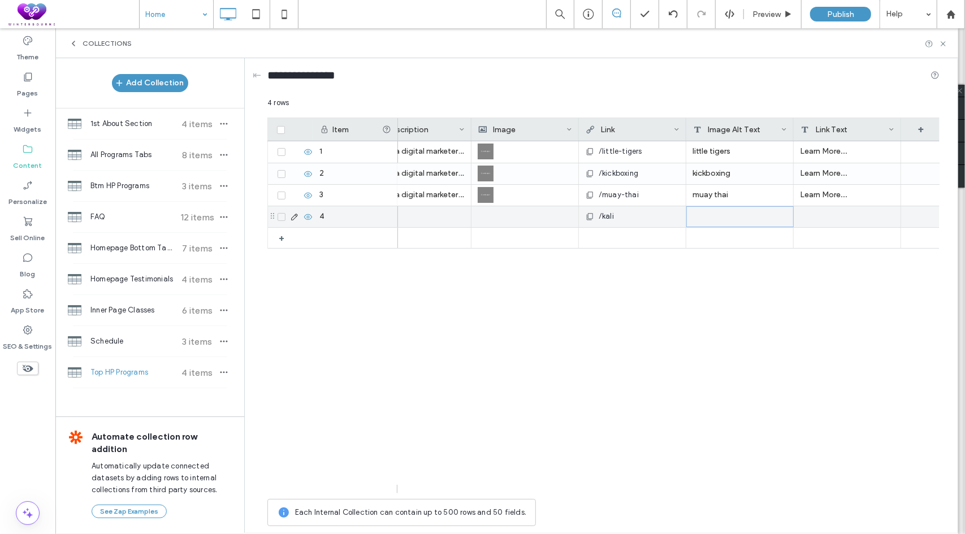
click at [712, 223] on div at bounding box center [739, 216] width 107 height 21
click at [721, 214] on textarea "plain-text-cell" at bounding box center [747, 202] width 124 height 34
type textarea "****"
click at [664, 406] on div "Kali Combatives (13+) /kali Little Tigers (4-6) Act as a digital marketer. Crea…" at bounding box center [669, 317] width 542 height 352
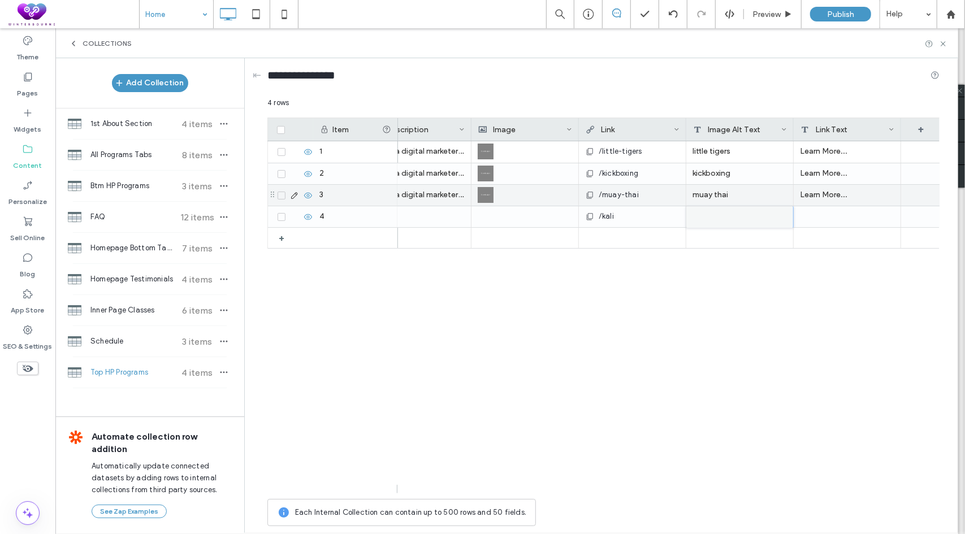
click at [822, 197] on div "Learn More..." at bounding box center [847, 195] width 107 height 21
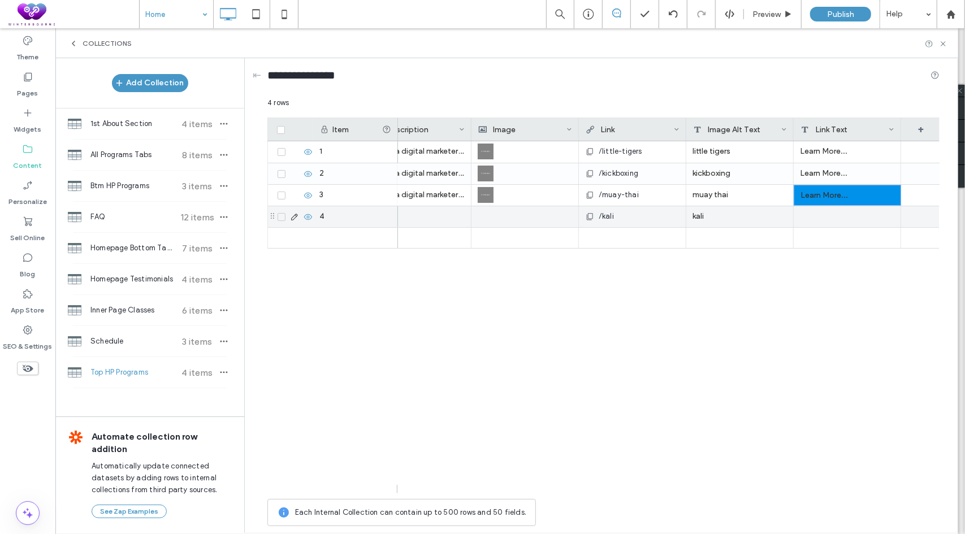
click at [813, 210] on div at bounding box center [847, 216] width 107 height 21
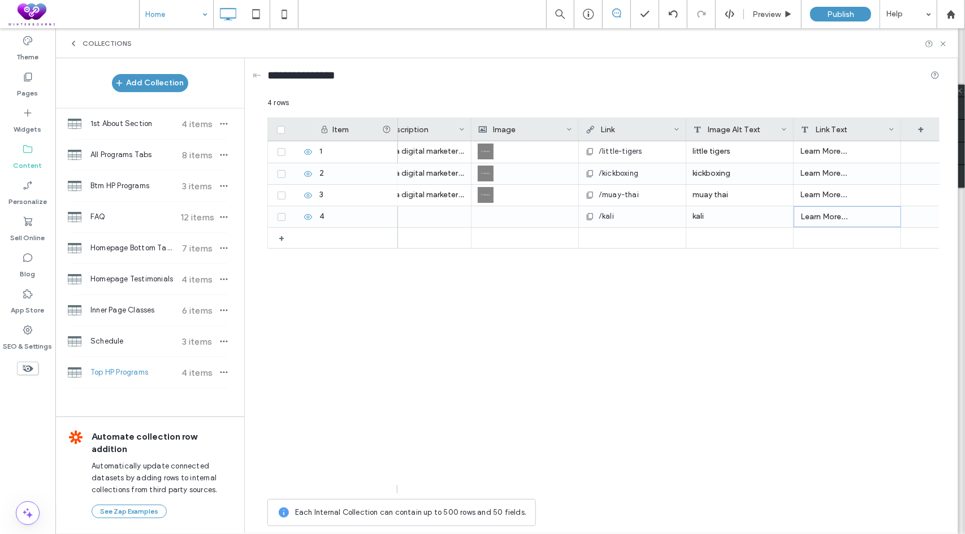
scroll to position [0, 0]
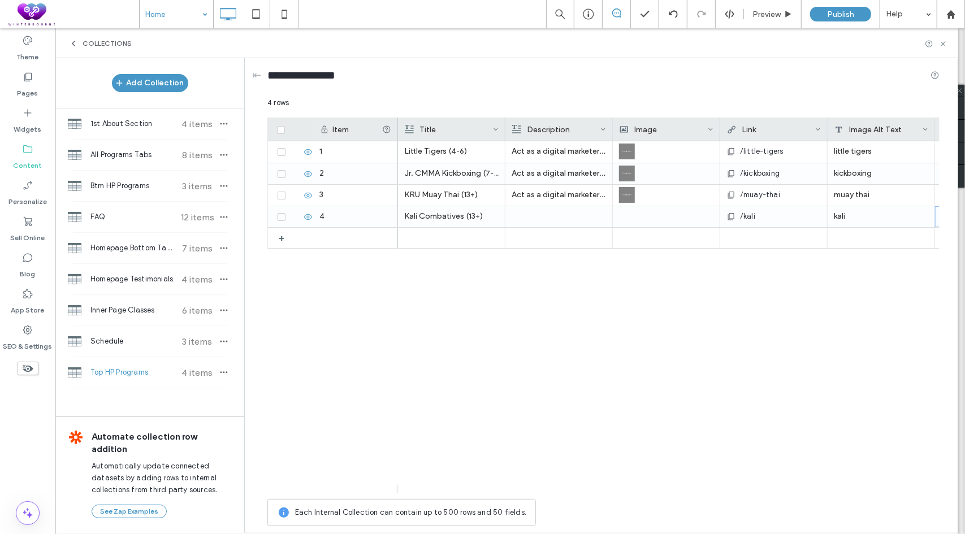
click at [474, 354] on div "Kali Combatives (13+) /kali kali Learn More... Little Tigers (4-6) Act as a dig…" at bounding box center [669, 317] width 542 height 352
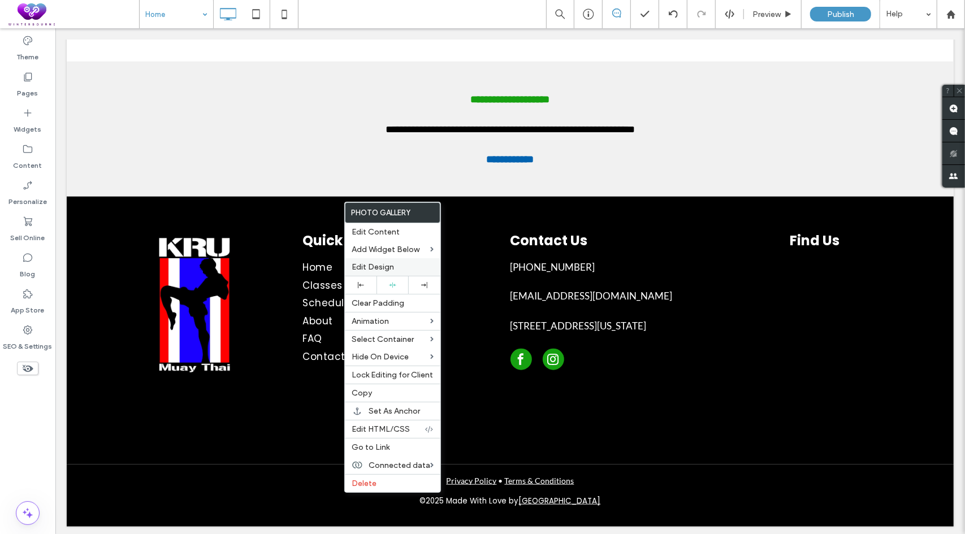
click at [381, 268] on span "Edit Design" at bounding box center [373, 267] width 42 height 10
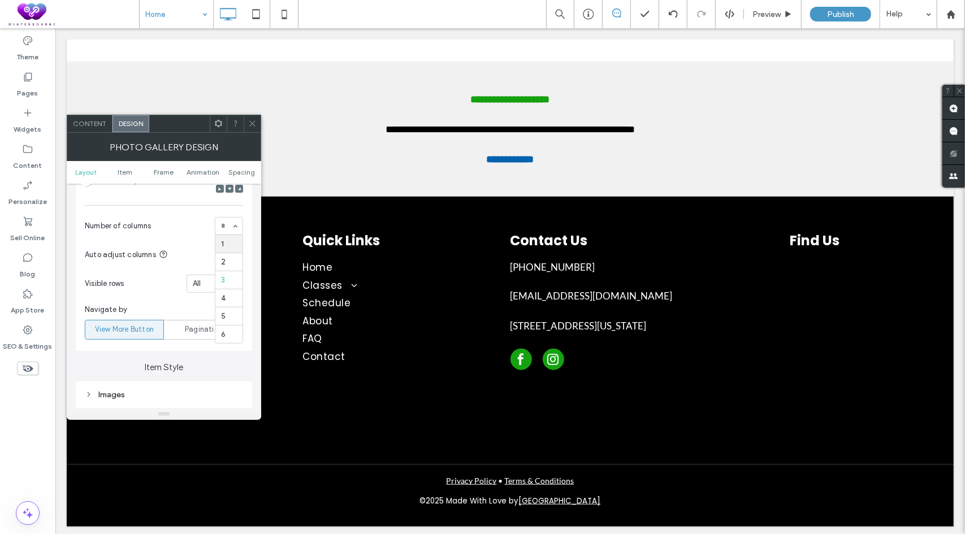
scroll to position [283, 0]
click at [252, 118] on span at bounding box center [252, 123] width 8 height 17
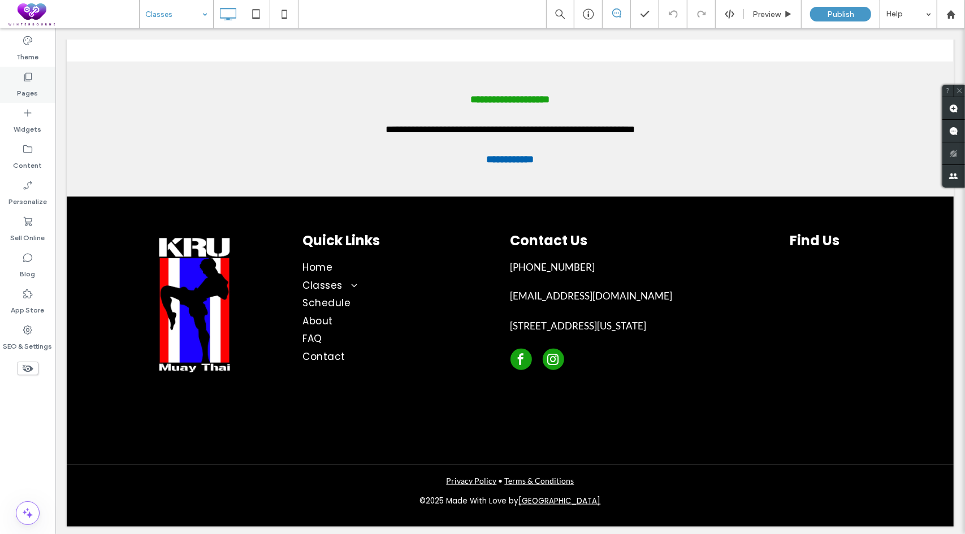
click at [30, 84] on label "Pages" at bounding box center [28, 91] width 21 height 16
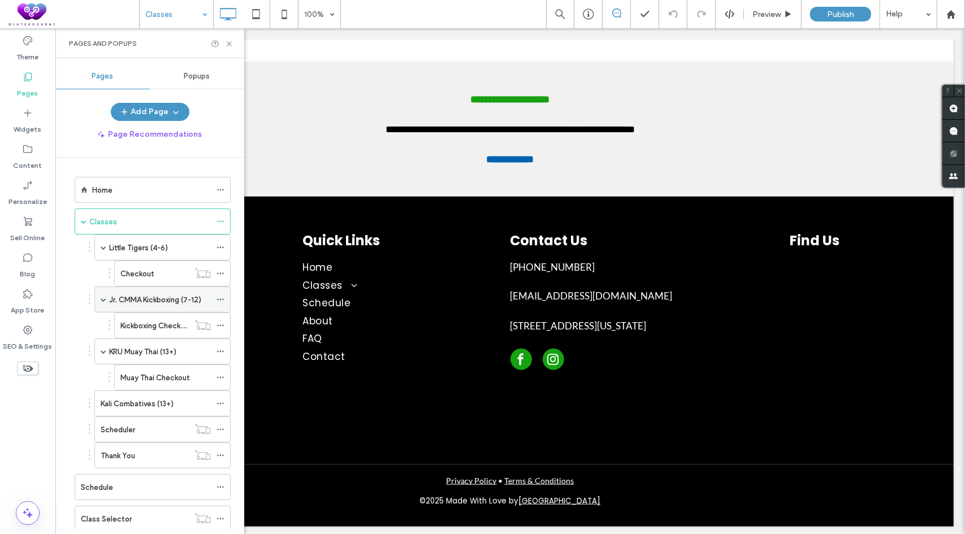
click at [152, 302] on label "Jr. CMMA Kickboxing (7-12)" at bounding box center [155, 300] width 92 height 20
click at [227, 42] on icon at bounding box center [229, 44] width 8 height 8
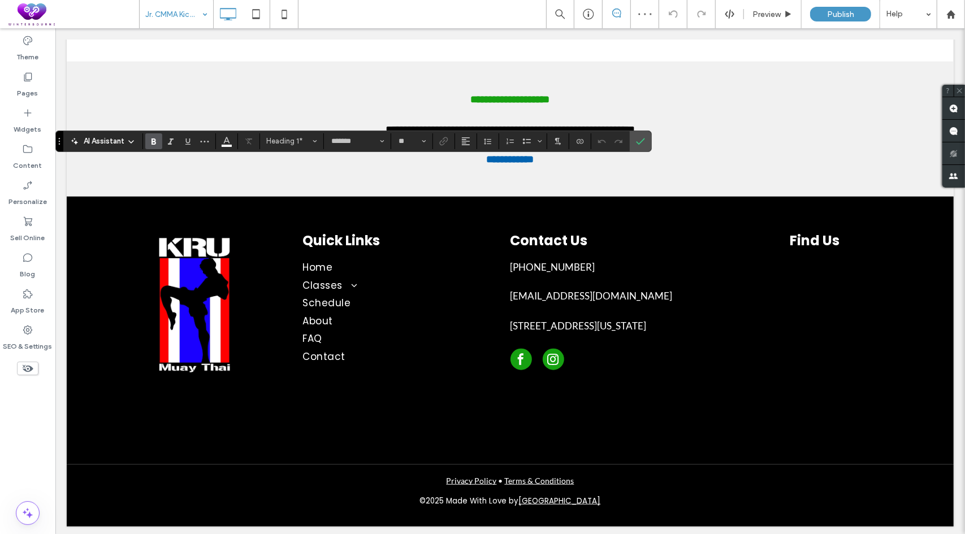
type input "**"
click at [636, 141] on icon "Confirm" at bounding box center [640, 141] width 9 height 9
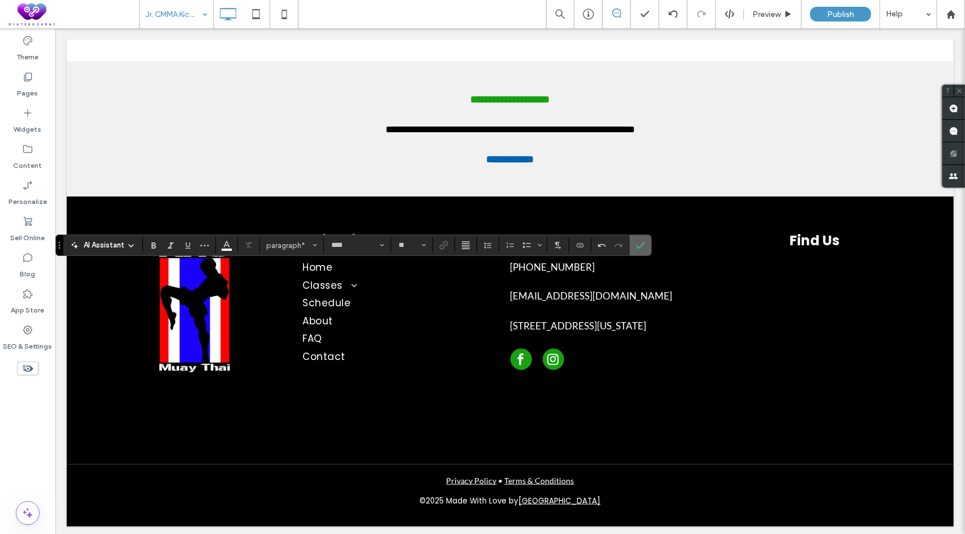
click at [637, 242] on icon "Confirm" at bounding box center [640, 245] width 9 height 9
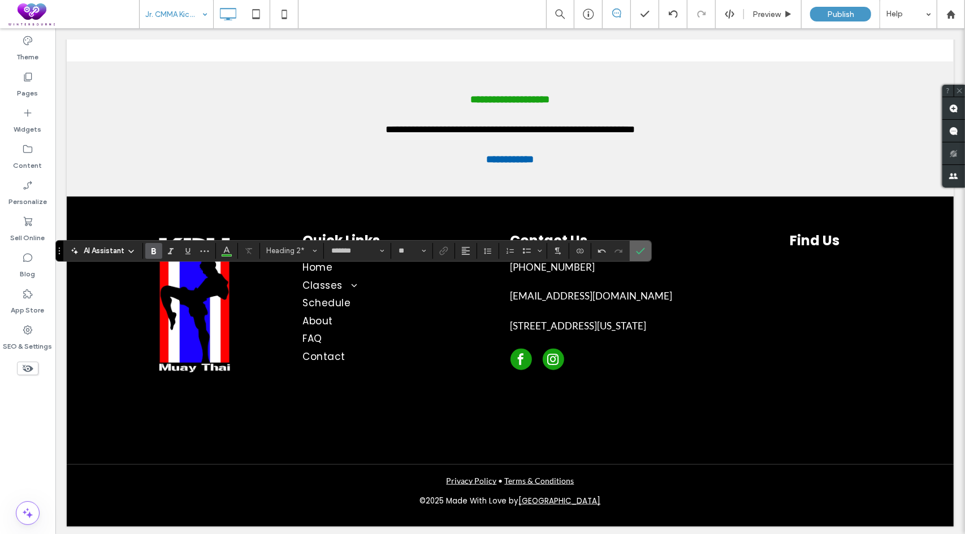
click at [636, 252] on icon "Confirm" at bounding box center [640, 250] width 9 height 9
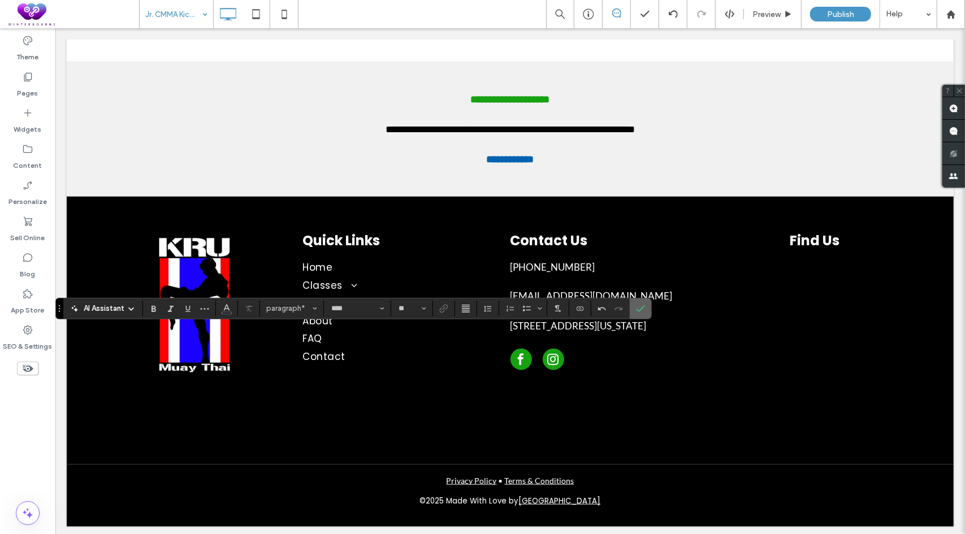
click at [636, 304] on span "Confirm" at bounding box center [638, 308] width 5 height 20
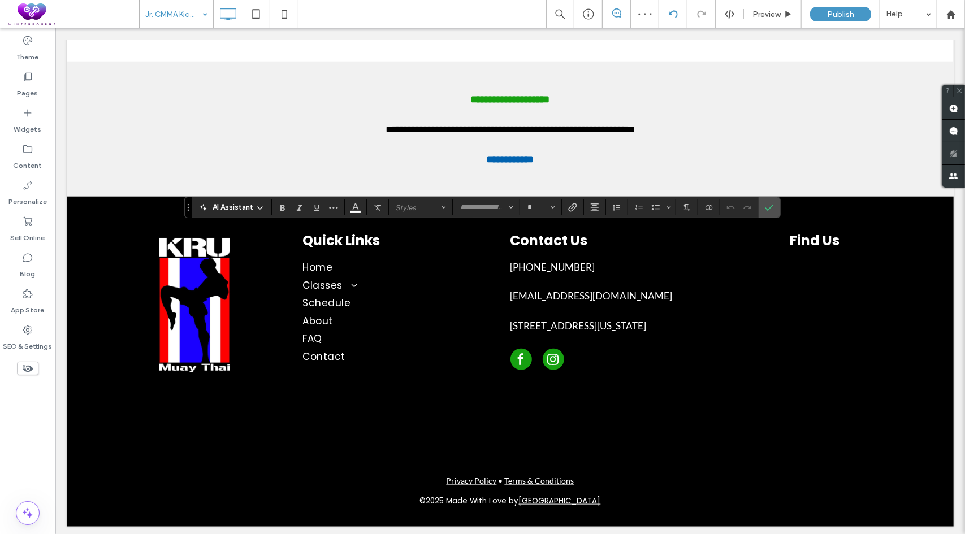
type input "*******"
type input "**"
click at [767, 205] on icon "Confirm" at bounding box center [769, 207] width 9 height 9
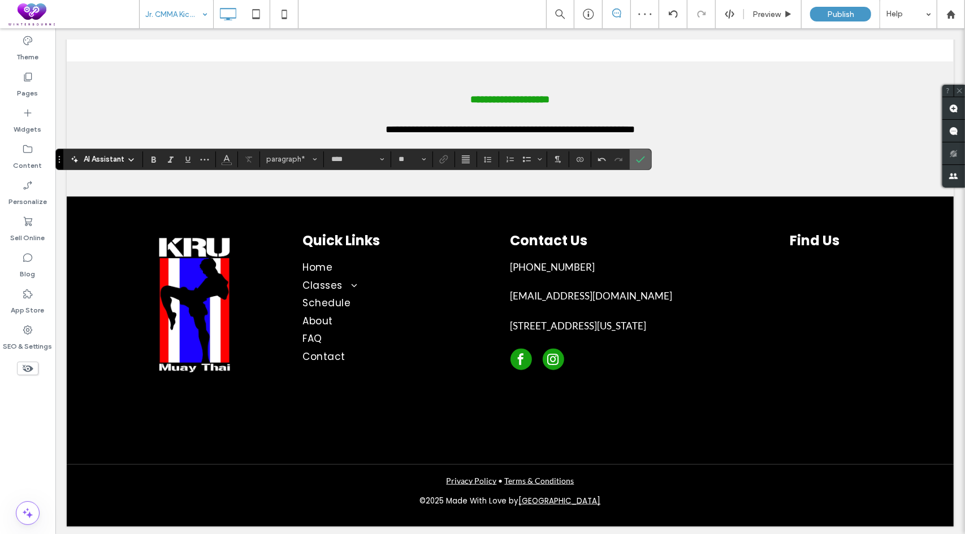
click at [636, 158] on icon "Confirm" at bounding box center [640, 159] width 9 height 9
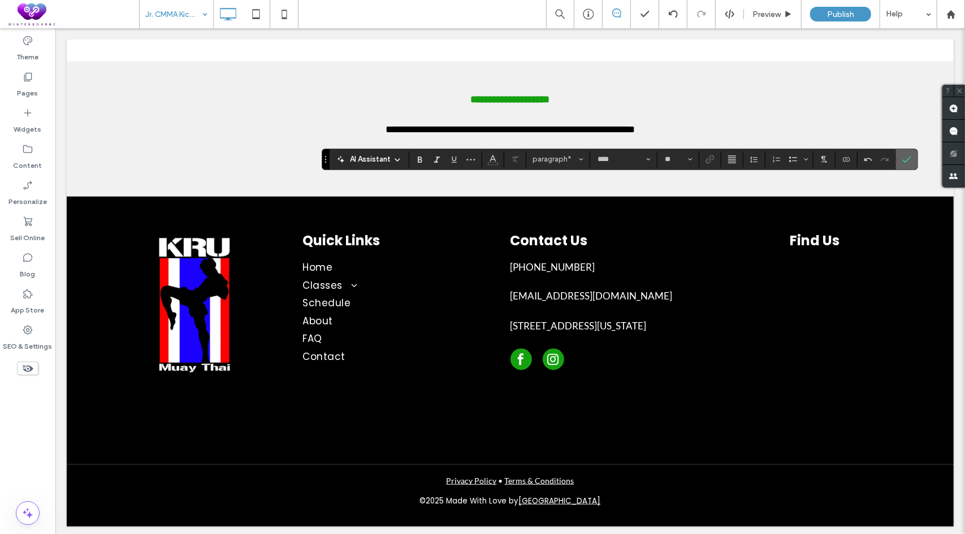
click at [903, 157] on icon "Confirm" at bounding box center [906, 159] width 9 height 9
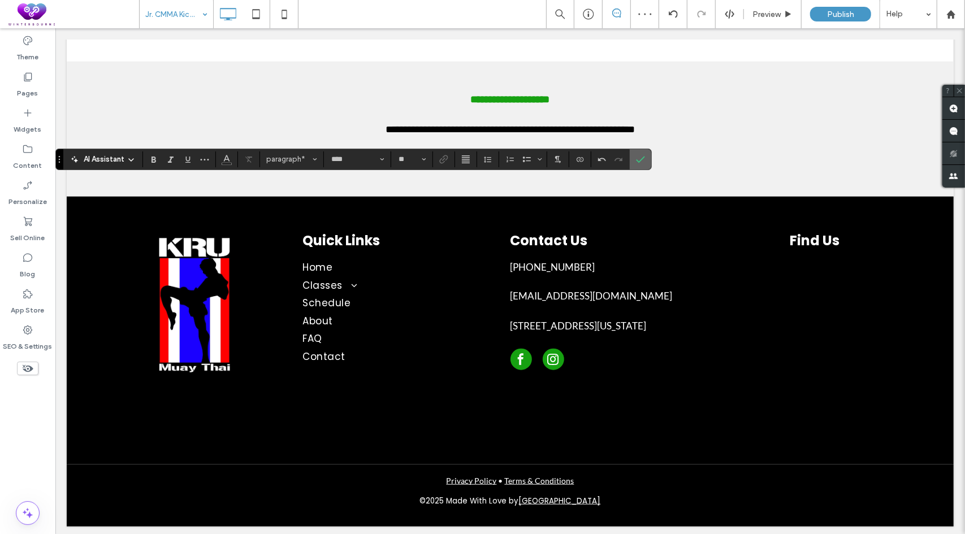
click at [641, 157] on use "Confirm" at bounding box center [641, 159] width 9 height 7
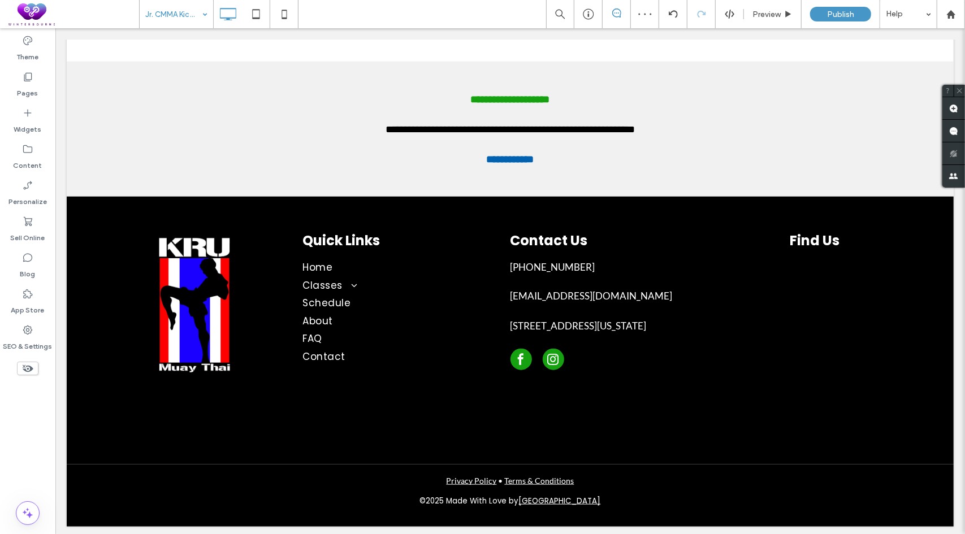
type input "*******"
type input "**"
type input "****"
type input "**"
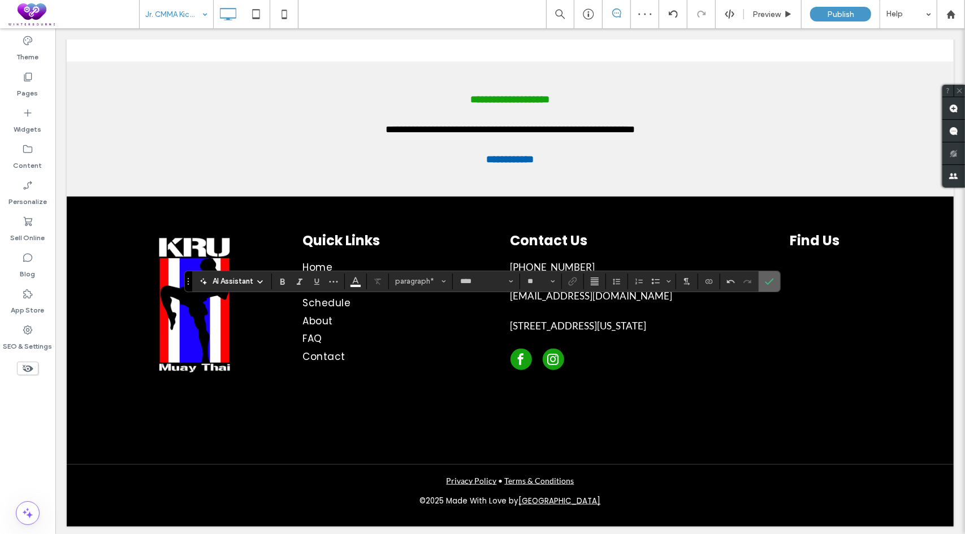
click at [768, 278] on icon "Confirm" at bounding box center [769, 281] width 9 height 9
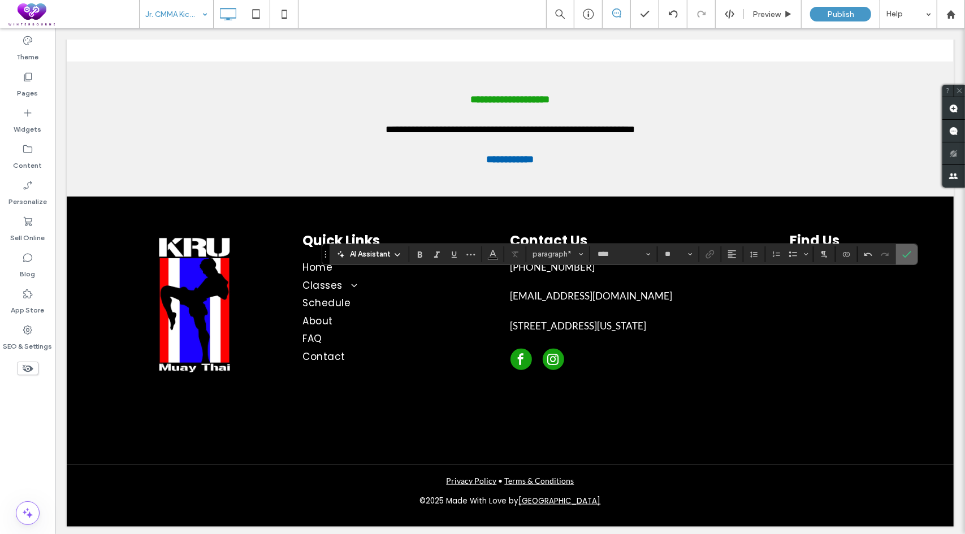
click at [904, 261] on span "Confirm" at bounding box center [904, 254] width 5 height 20
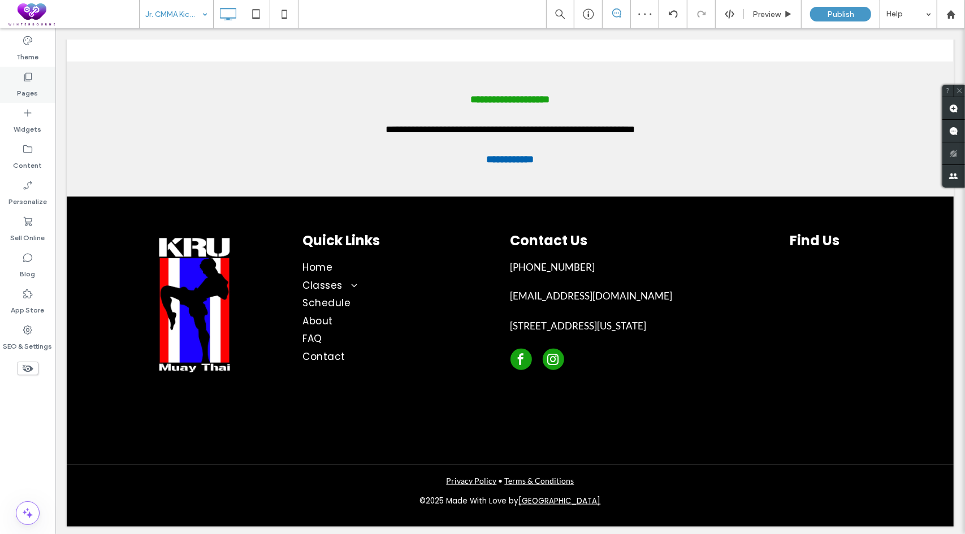
click at [36, 88] on label "Pages" at bounding box center [28, 91] width 21 height 16
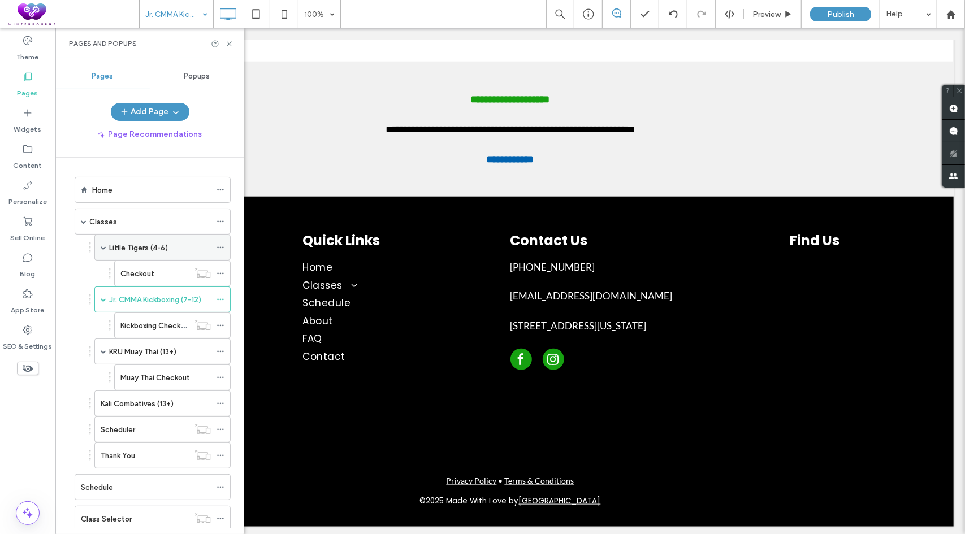
click at [130, 246] on label "Little Tigers (4-6)" at bounding box center [138, 248] width 59 height 20
click at [140, 194] on div "Home" at bounding box center [151, 190] width 119 height 12
click at [12, 115] on div "Widgets" at bounding box center [27, 121] width 55 height 36
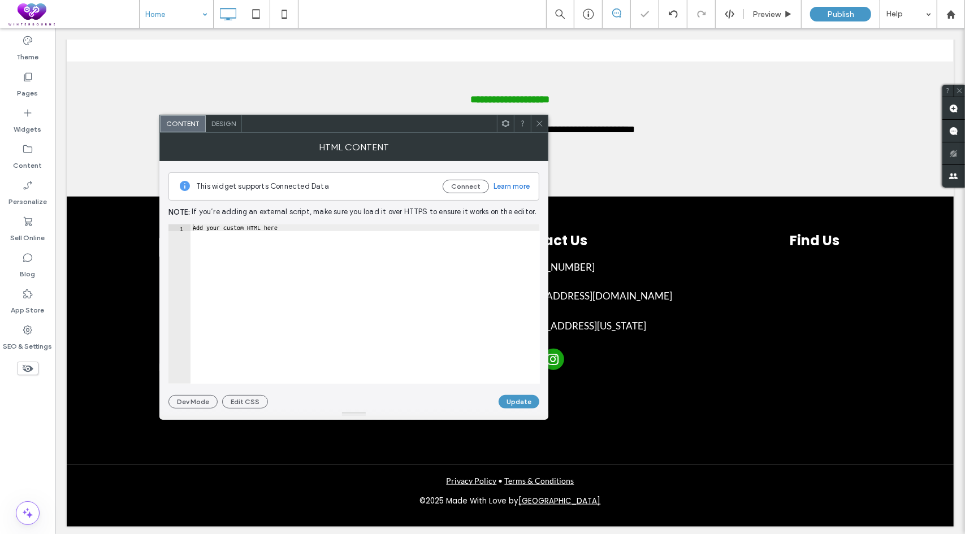
click at [536, 122] on icon at bounding box center [539, 123] width 8 height 8
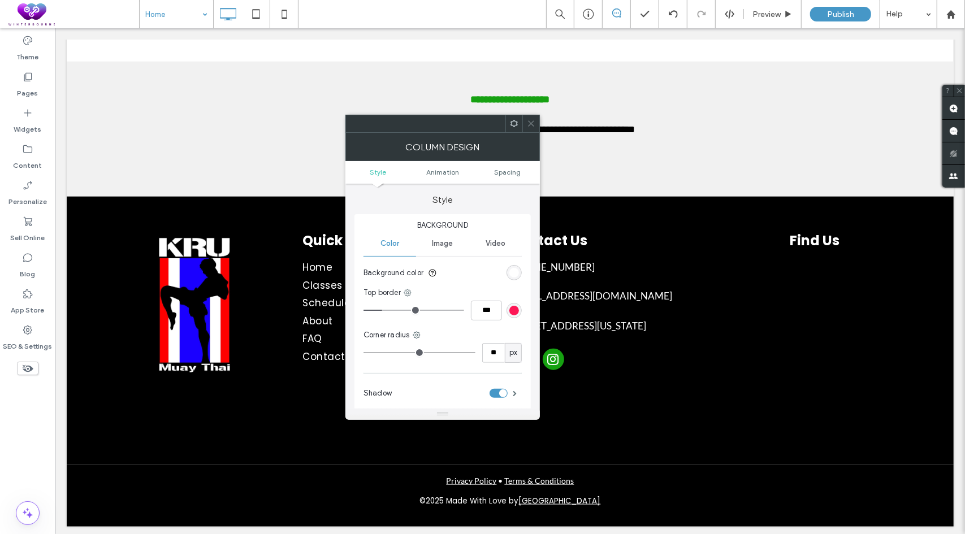
click at [528, 126] on icon at bounding box center [531, 123] width 8 height 8
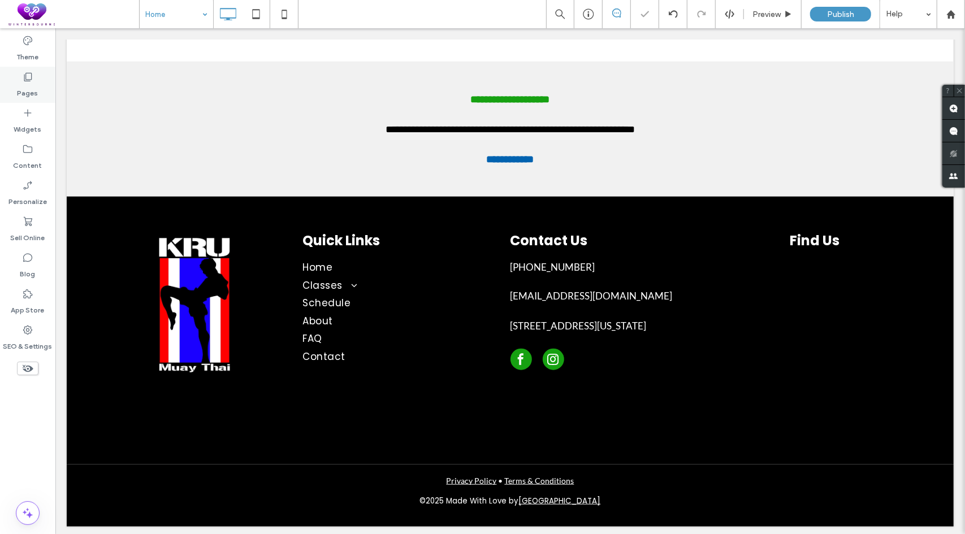
click at [34, 84] on label "Pages" at bounding box center [28, 91] width 21 height 16
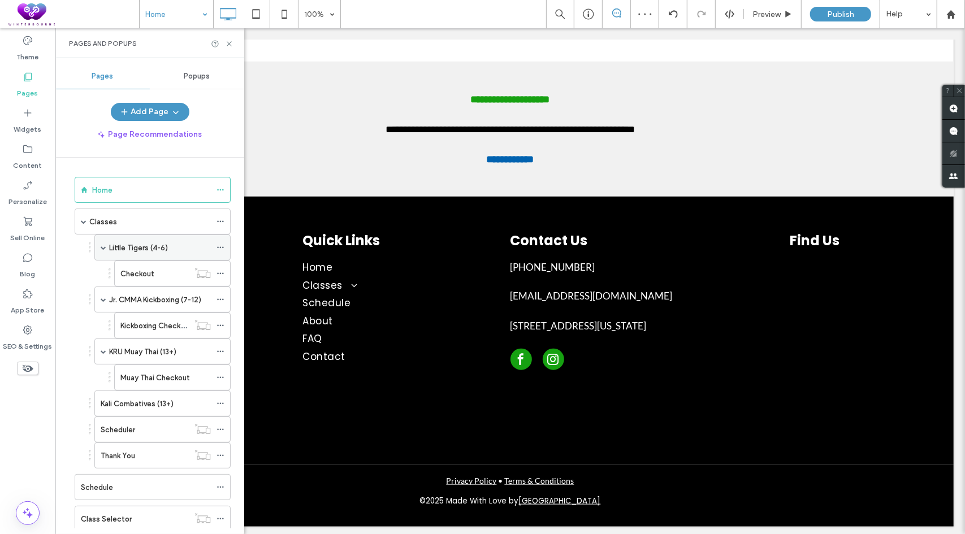
click at [117, 248] on label "Little Tigers (4-6)" at bounding box center [138, 248] width 59 height 20
click at [27, 126] on label "Widgets" at bounding box center [28, 127] width 28 height 16
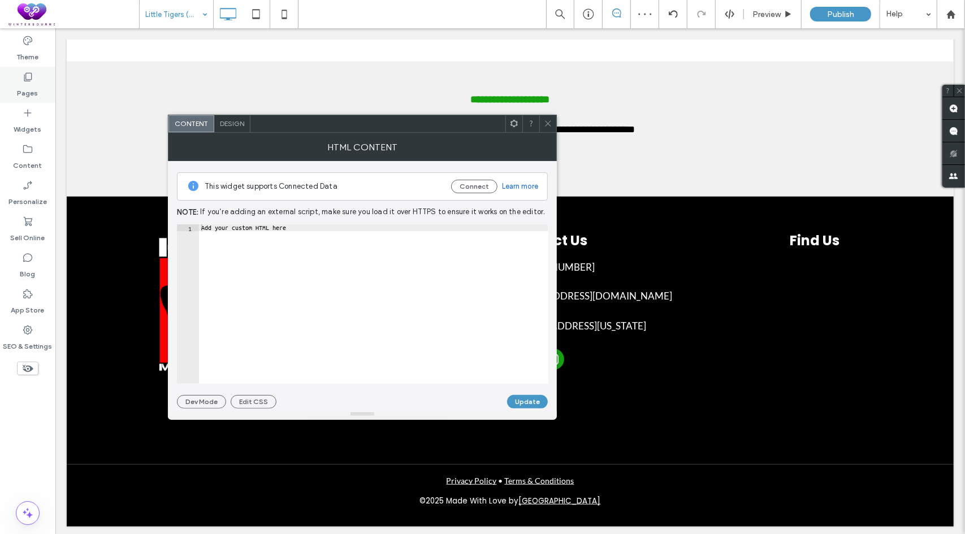
click at [30, 79] on icon at bounding box center [27, 76] width 11 height 11
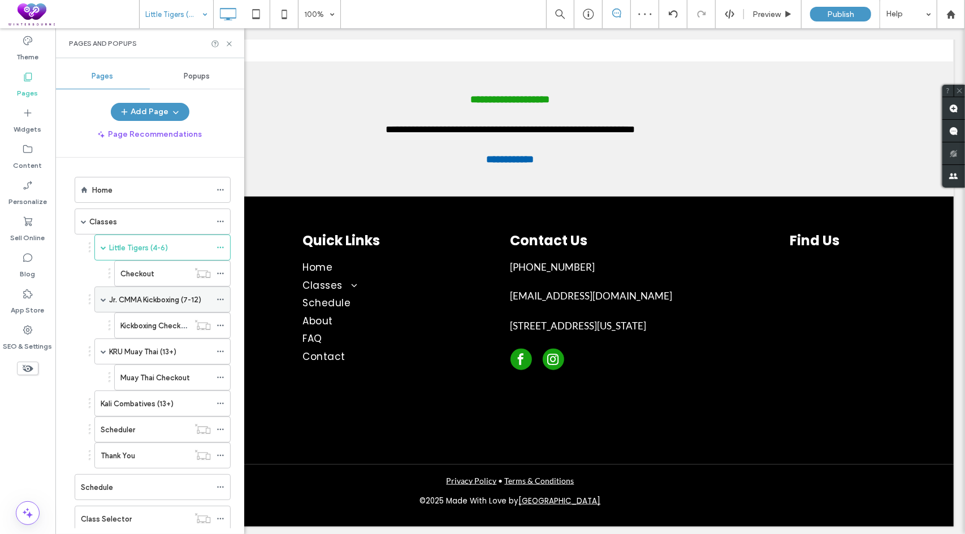
click at [141, 296] on label "Jr. CMMA Kickboxing (7-12)" at bounding box center [155, 300] width 92 height 20
click at [129, 353] on label "KRU Muay Thai (13+)" at bounding box center [142, 352] width 67 height 20
click at [31, 122] on label "Widgets" at bounding box center [28, 127] width 28 height 16
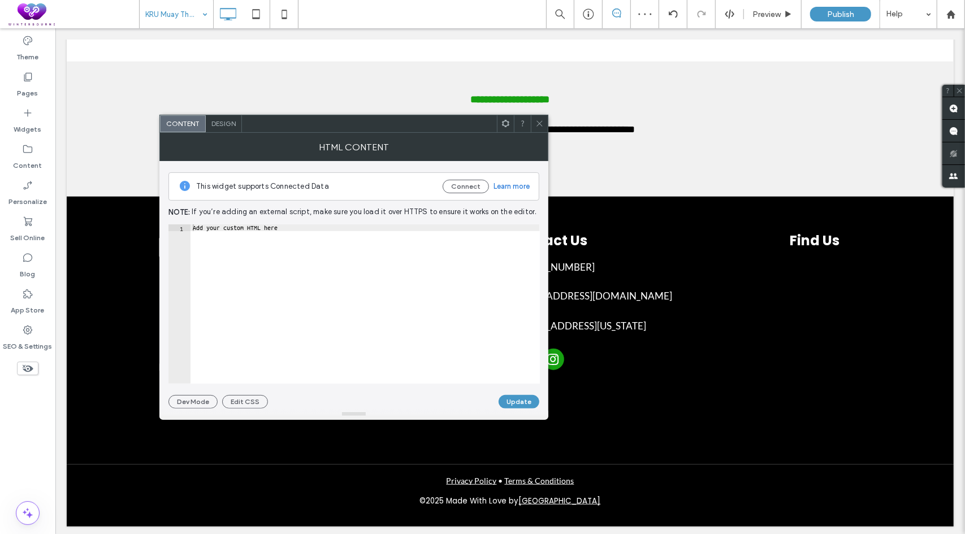
click at [541, 120] on icon at bounding box center [539, 123] width 8 height 8
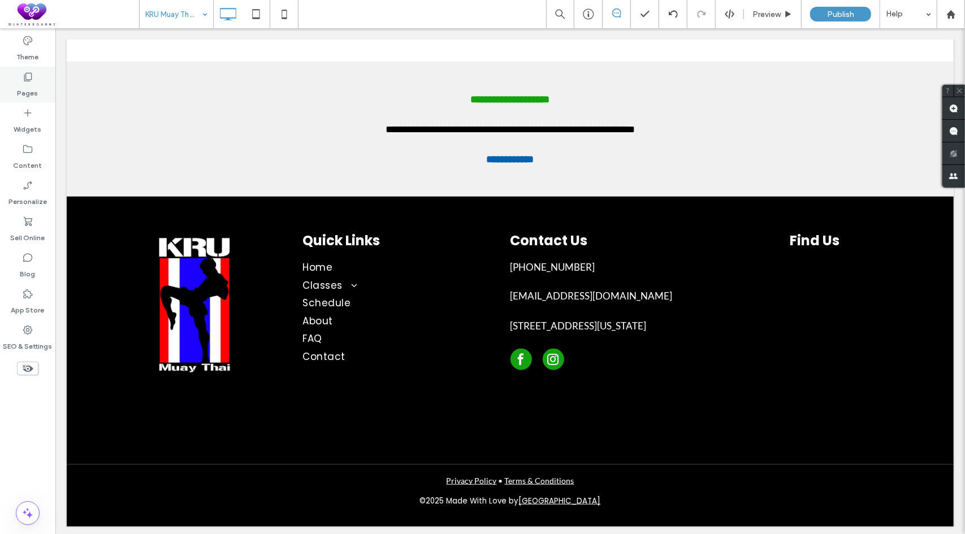
click at [34, 99] on div "Pages" at bounding box center [27, 85] width 55 height 36
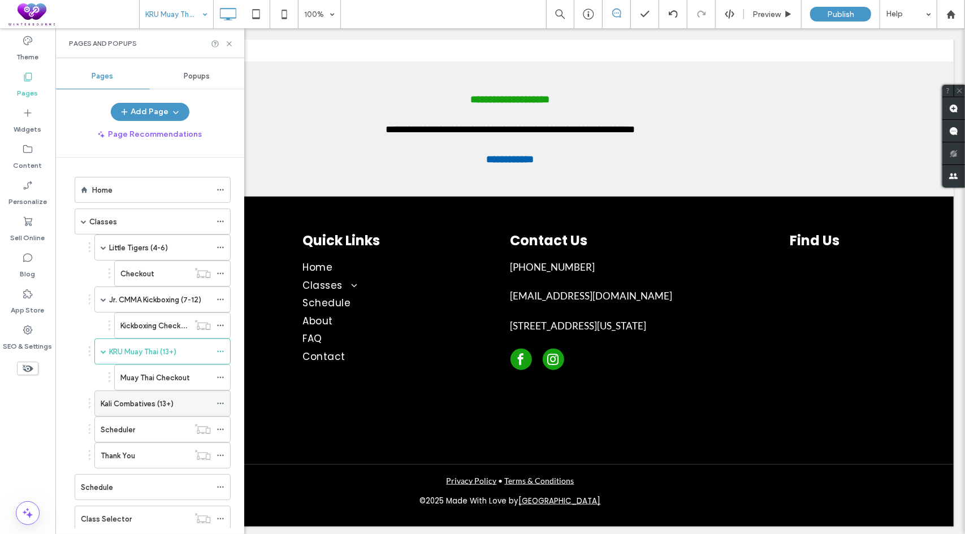
click at [112, 396] on label "Kali Combatives (13+)" at bounding box center [137, 404] width 73 height 20
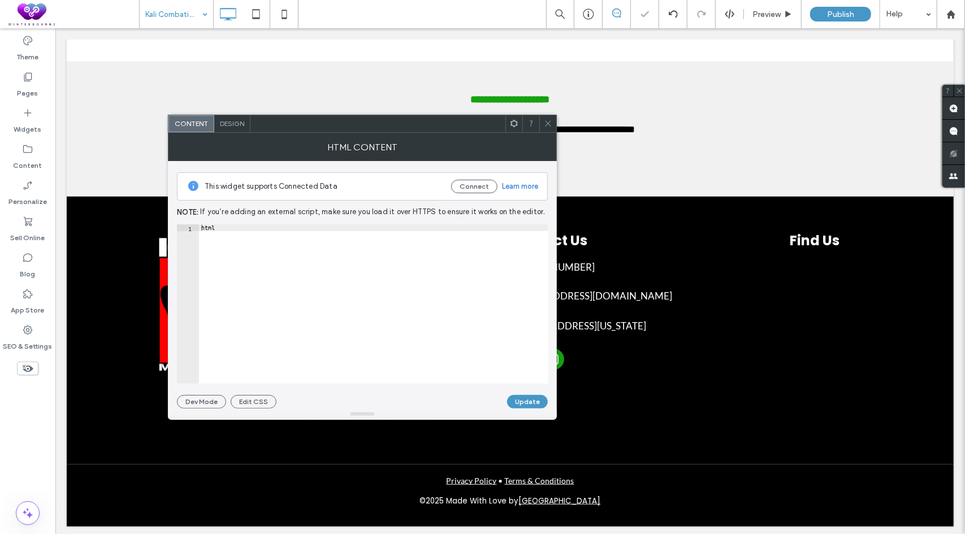
click at [547, 124] on use at bounding box center [548, 124] width 6 height 6
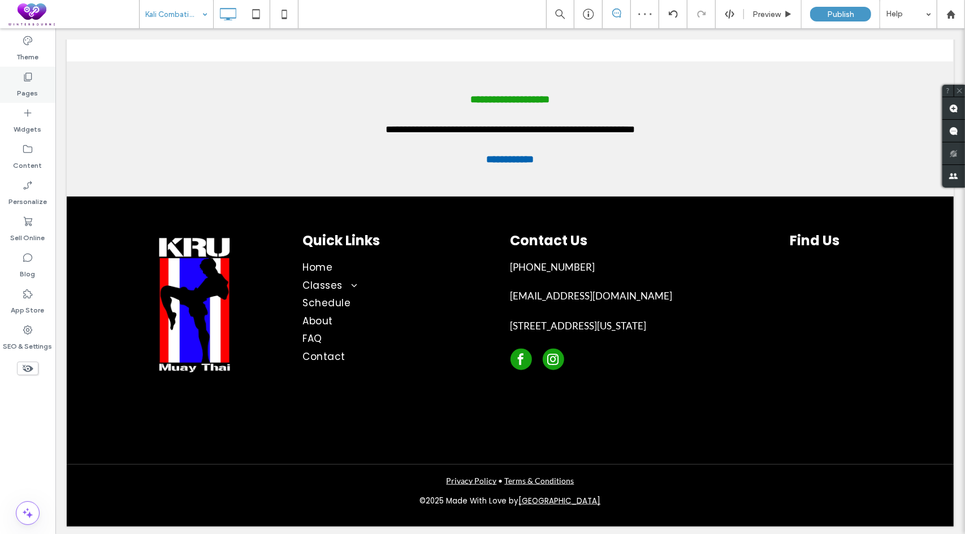
click at [26, 83] on label "Pages" at bounding box center [28, 91] width 21 height 16
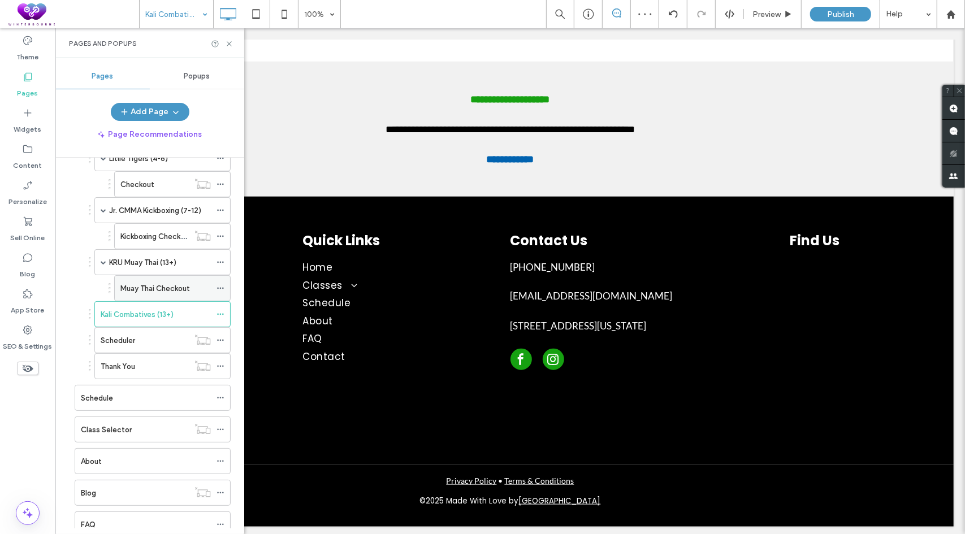
scroll to position [113, 0]
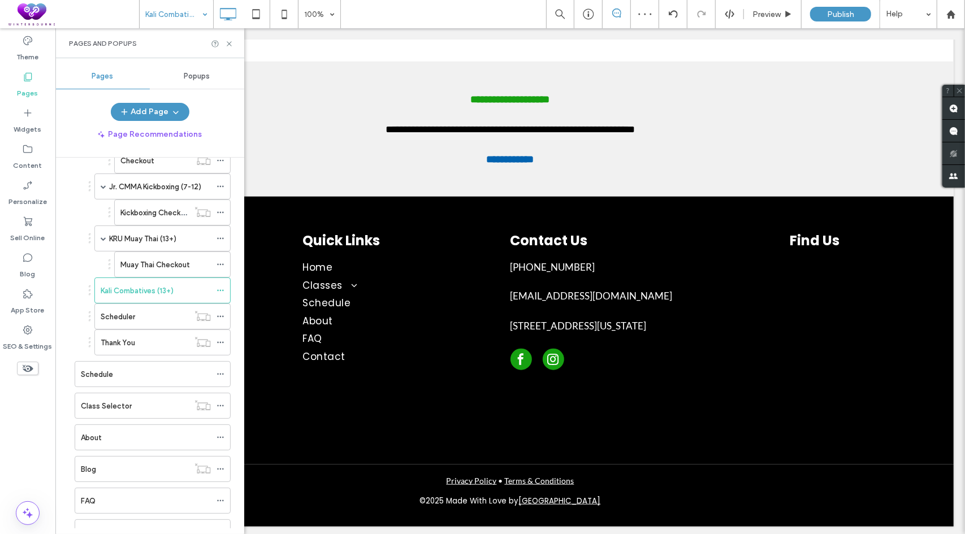
click at [77, 264] on div "Little Tigers (4-6) Checkout Jr. CMMA Kickboxing (7-12) Kickboxing Checkout KRU…" at bounding box center [150, 239] width 162 height 234
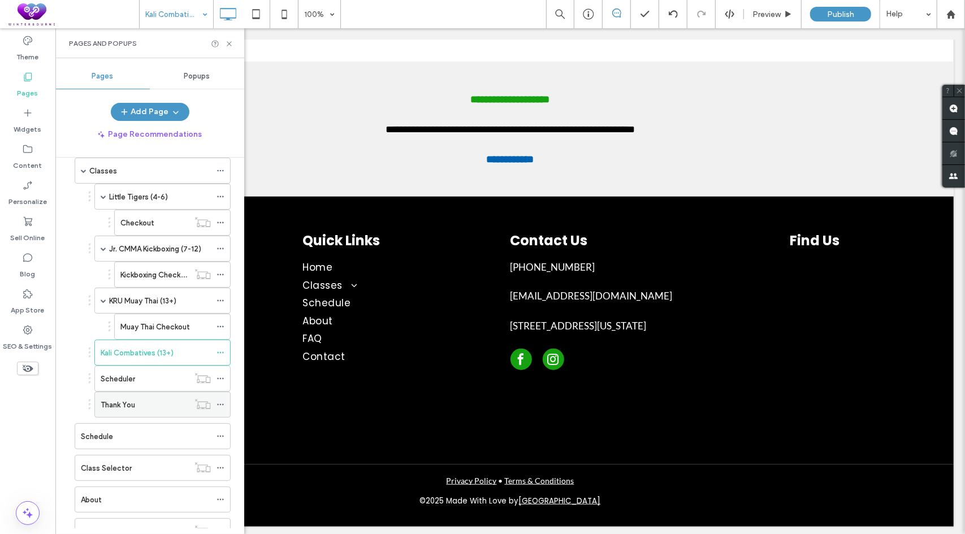
scroll to position [0, 0]
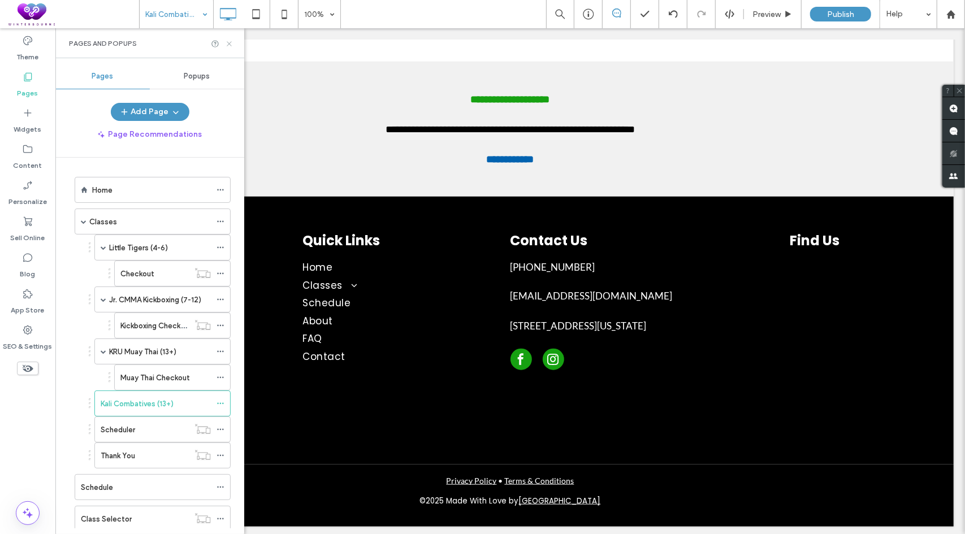
click at [227, 46] on icon at bounding box center [229, 44] width 8 height 8
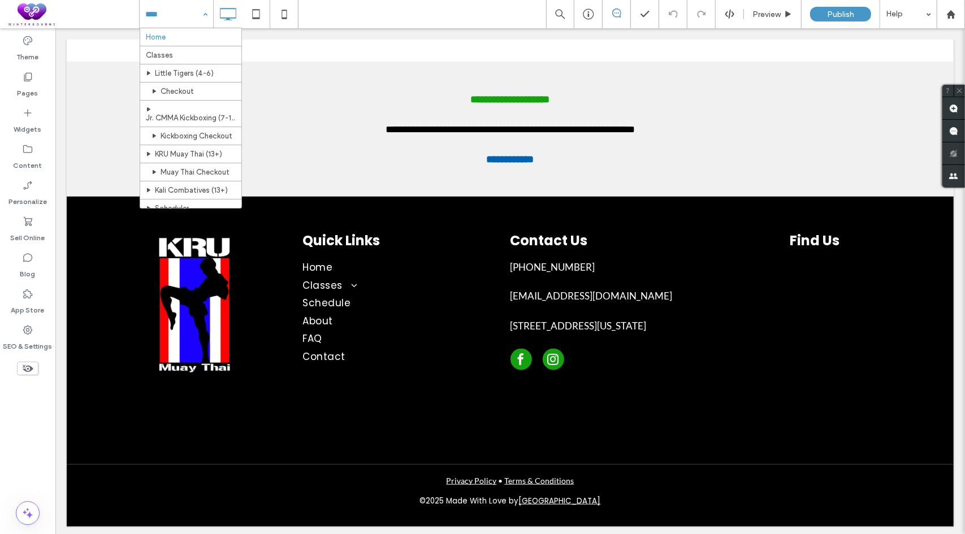
click at [432, 19] on div "Home Classes Little Tigers (4-6) Checkout Jr. CMMA Kickboxing (7-12) Kickboxing…" at bounding box center [552, 14] width 826 height 28
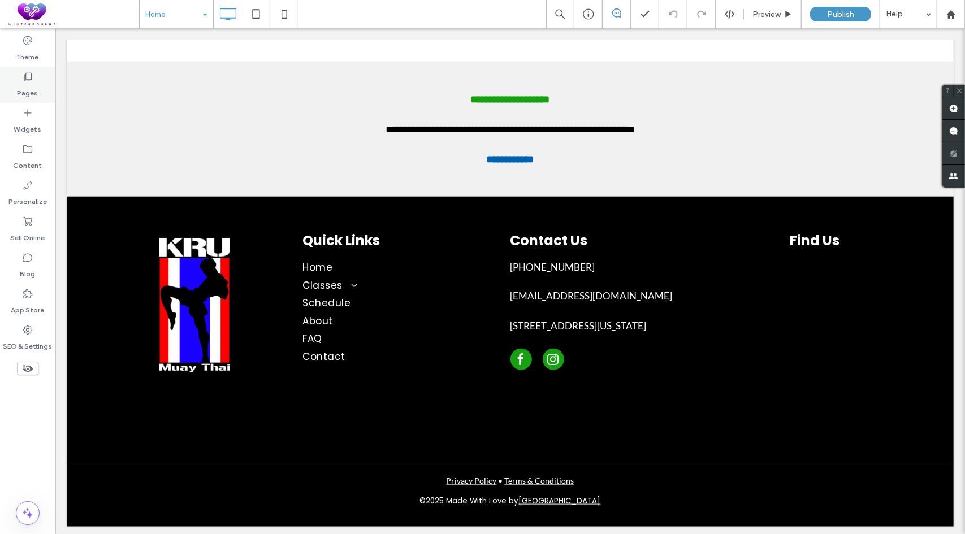
click at [17, 90] on div "Pages" at bounding box center [27, 85] width 55 height 36
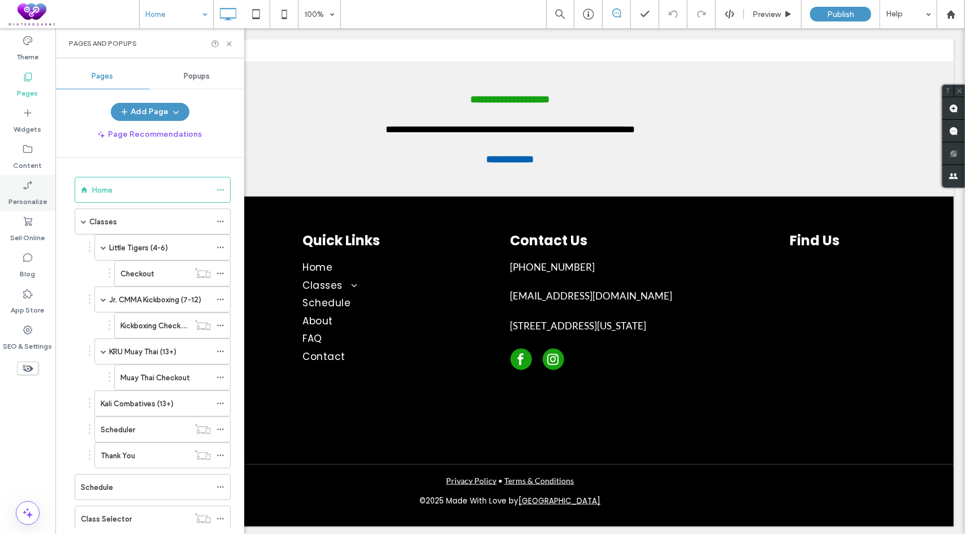
click at [42, 181] on div "Personalize" at bounding box center [27, 193] width 55 height 36
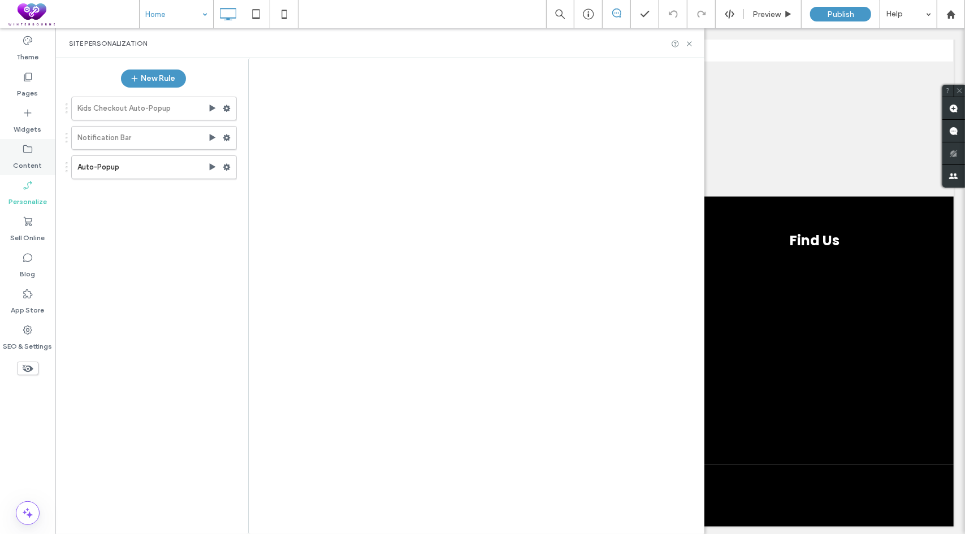
click at [29, 166] on div "Home Preview Publish Help Site Comments Team & Clients Automate new comments In…" at bounding box center [482, 267] width 965 height 534
click at [31, 154] on div at bounding box center [482, 267] width 965 height 534
click at [29, 157] on div at bounding box center [482, 267] width 965 height 534
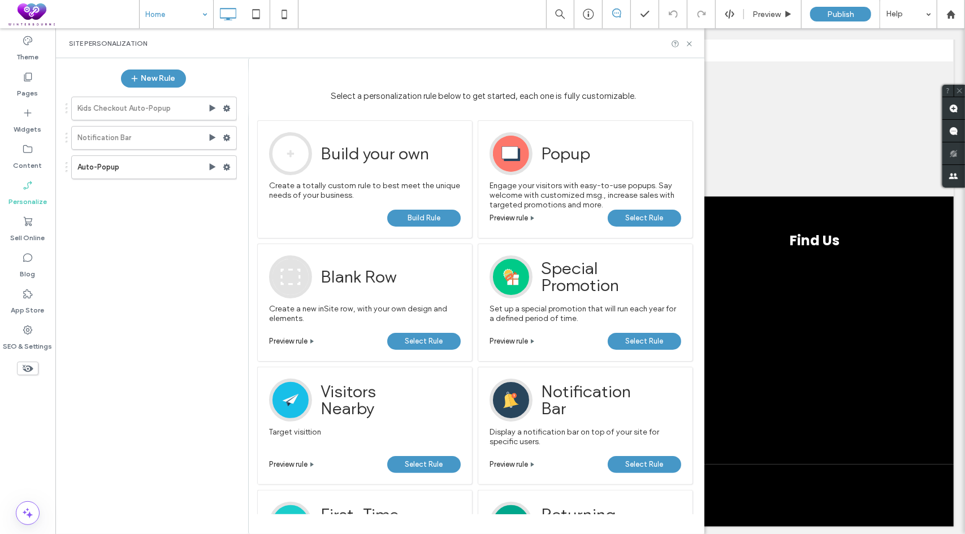
click at [33, 157] on label "Content" at bounding box center [28, 163] width 29 height 16
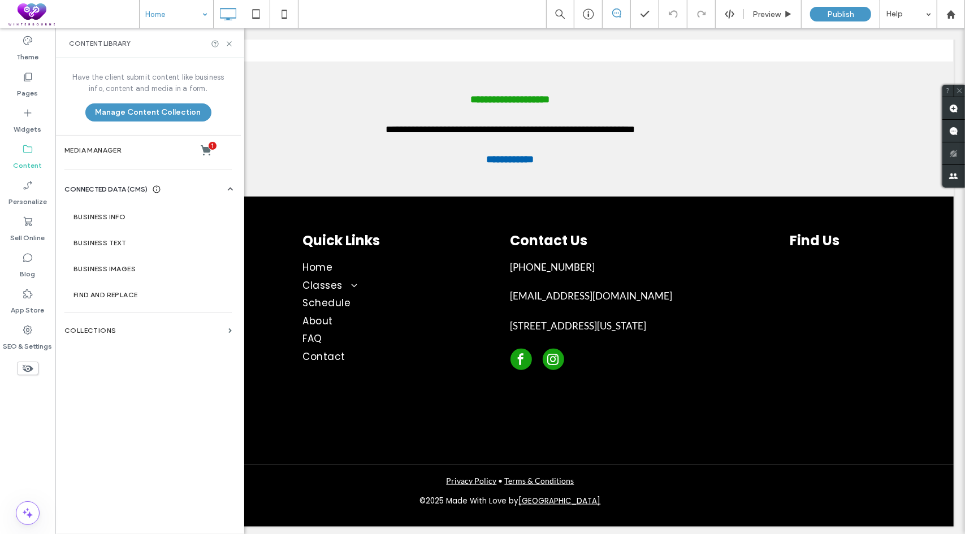
click at [26, 168] on label "Content" at bounding box center [28, 163] width 29 height 16
click at [90, 324] on section "Collections" at bounding box center [147, 331] width 185 height 26
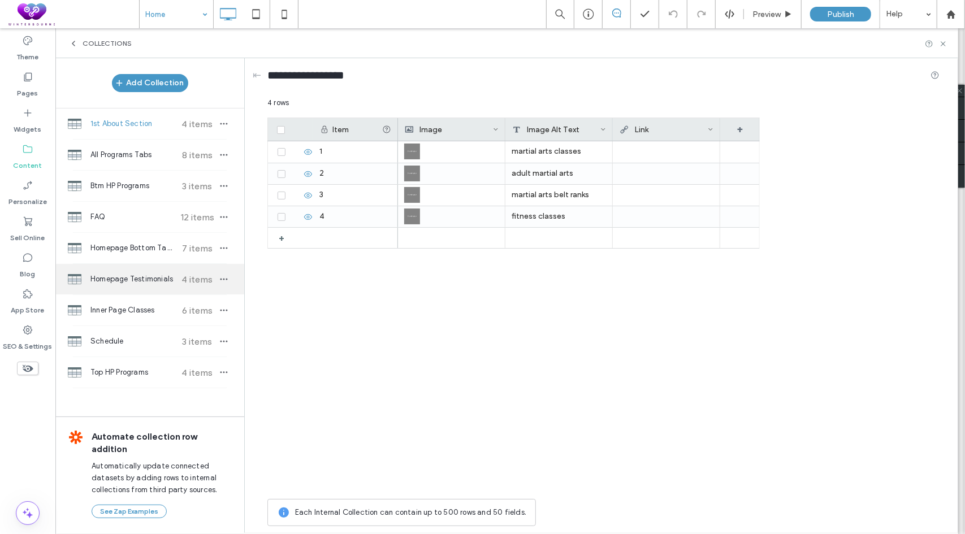
click at [128, 270] on div "Homepage Testimonials 4 items" at bounding box center [149, 279] width 189 height 31
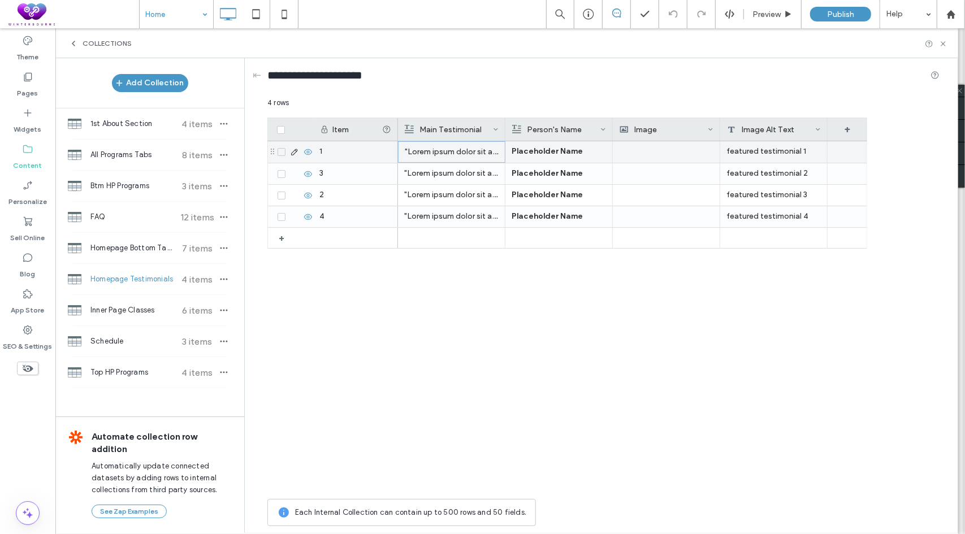
click at [474, 142] on p ""Lorem ipsum dolor sit amet, consectetur adipiscing elit, sed do eiusmod tempor…" at bounding box center [452, 152] width 94 height 20
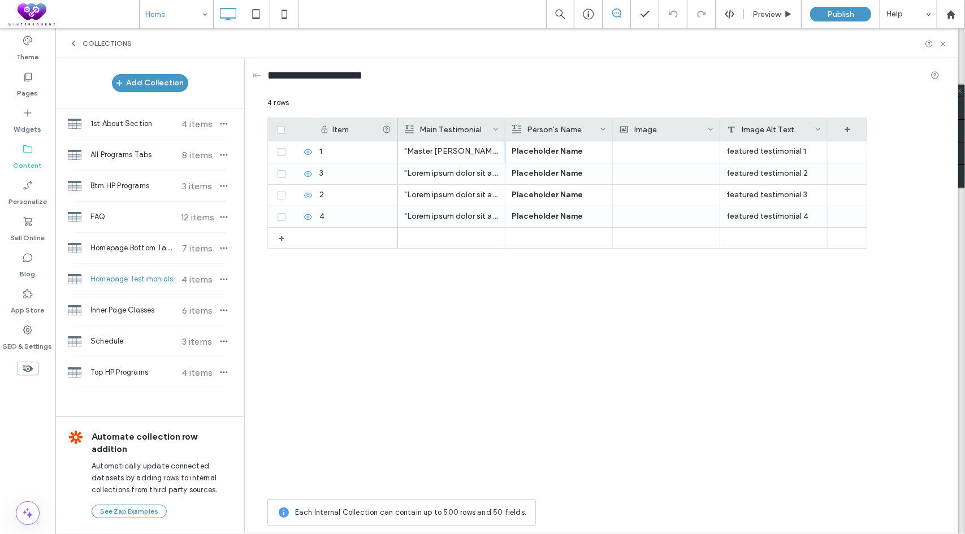
click at [510, 289] on div ""Master Ace is the best. He taught them not only the martial arts, but also the…" at bounding box center [632, 317] width 469 height 352
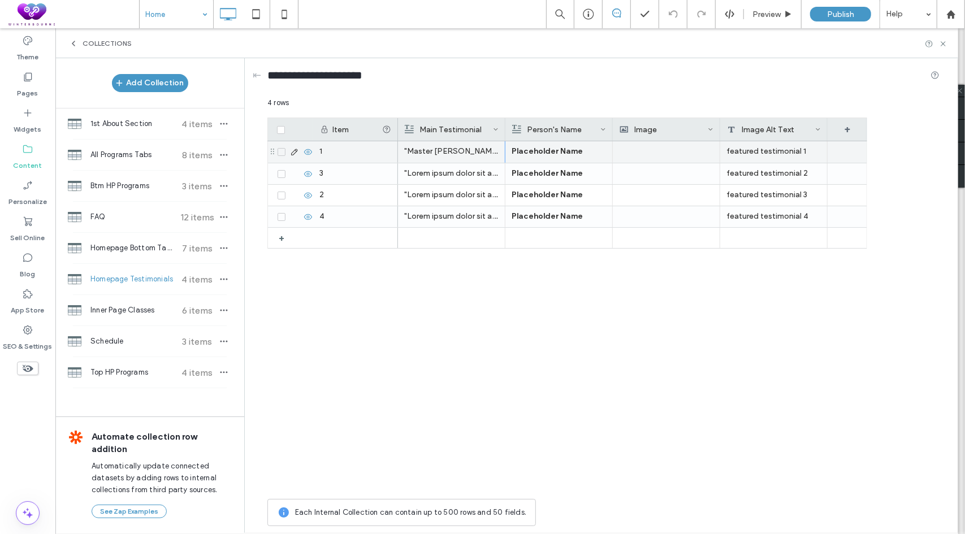
click at [531, 156] on p "Placeholder Name" at bounding box center [559, 151] width 94 height 20
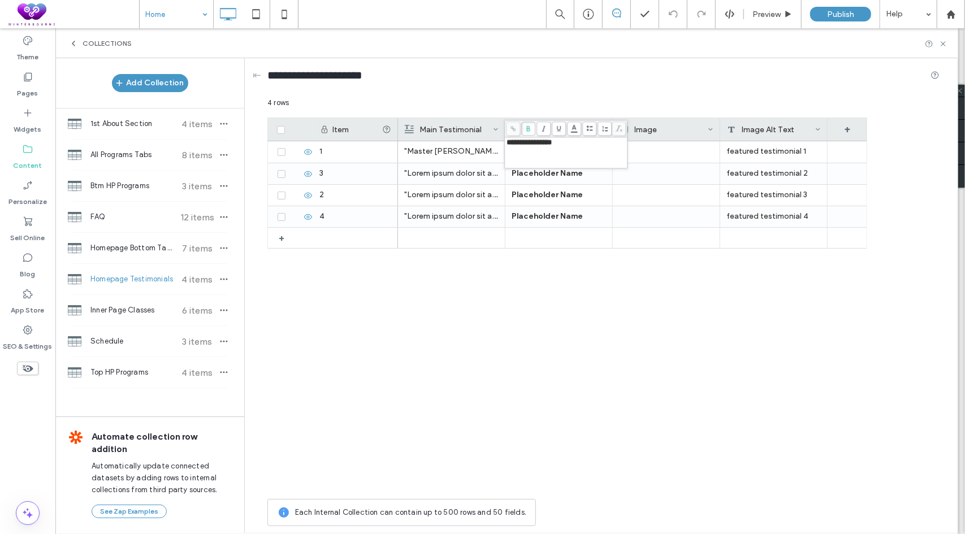
click at [541, 149] on div "**********" at bounding box center [566, 153] width 119 height 28
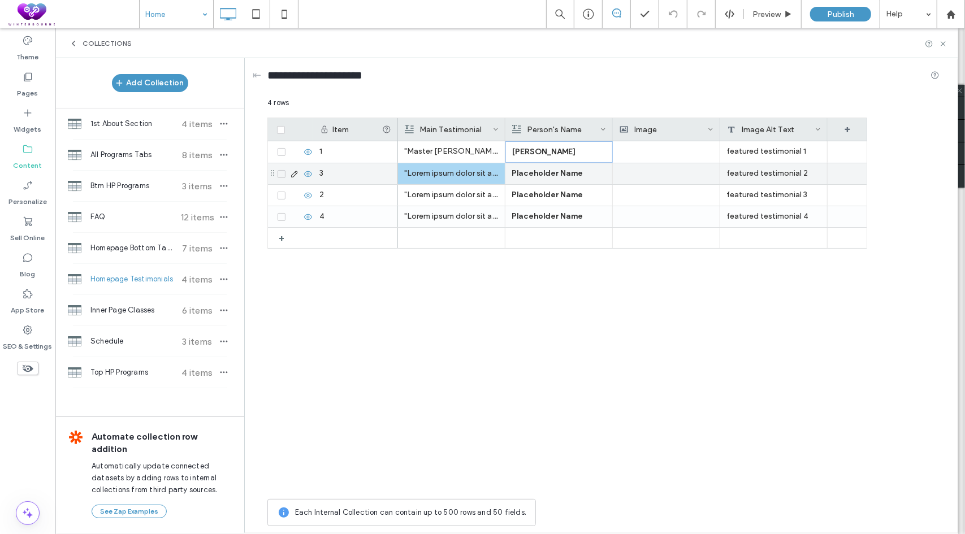
click at [471, 176] on p ""Lorem ipsum dolor sit amet, consectetur adipiscing elit, sed do eiusmod tempor…" at bounding box center [451, 173] width 94 height 20
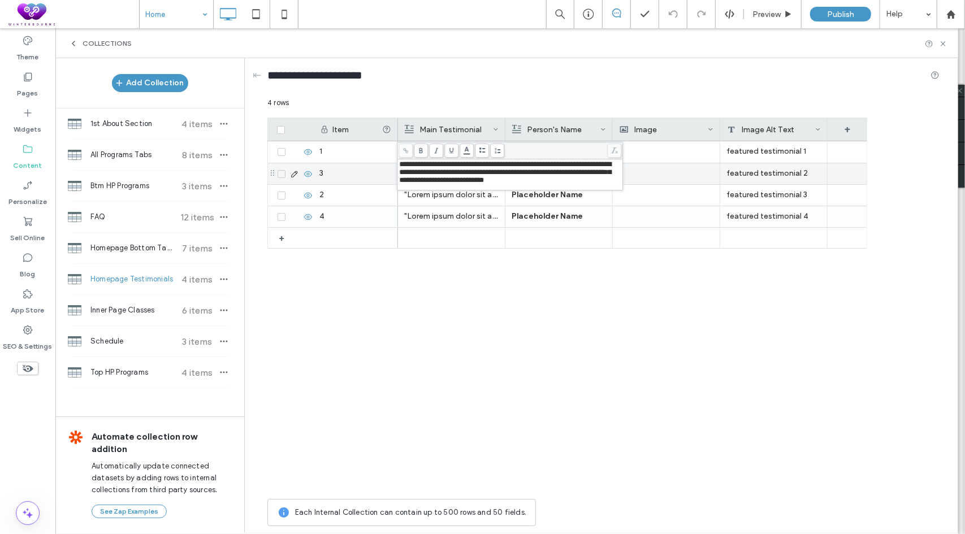
click at [471, 175] on span "**********" at bounding box center [505, 172] width 212 height 23
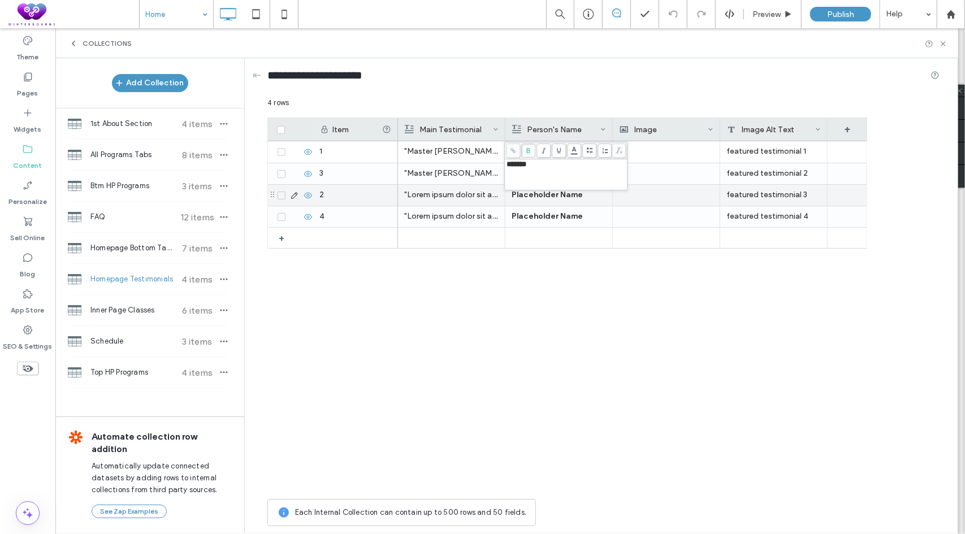
click at [472, 196] on p ""Lorem ipsum dolor sit amet, consectetur adipiscing elit, sed do eiusmod tempor…" at bounding box center [451, 195] width 94 height 20
click at [472, 195] on p ""Lorem ipsum dolor sit amet, consectetur adipiscing elit, sed do eiusmod tempor…" at bounding box center [452, 195] width 94 height 20
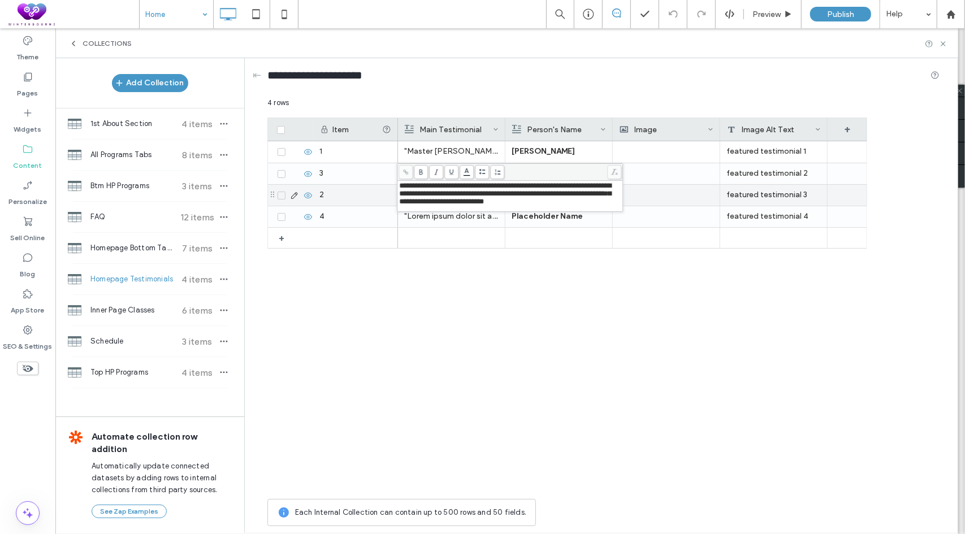
click at [468, 188] on span "**********" at bounding box center [505, 193] width 212 height 23
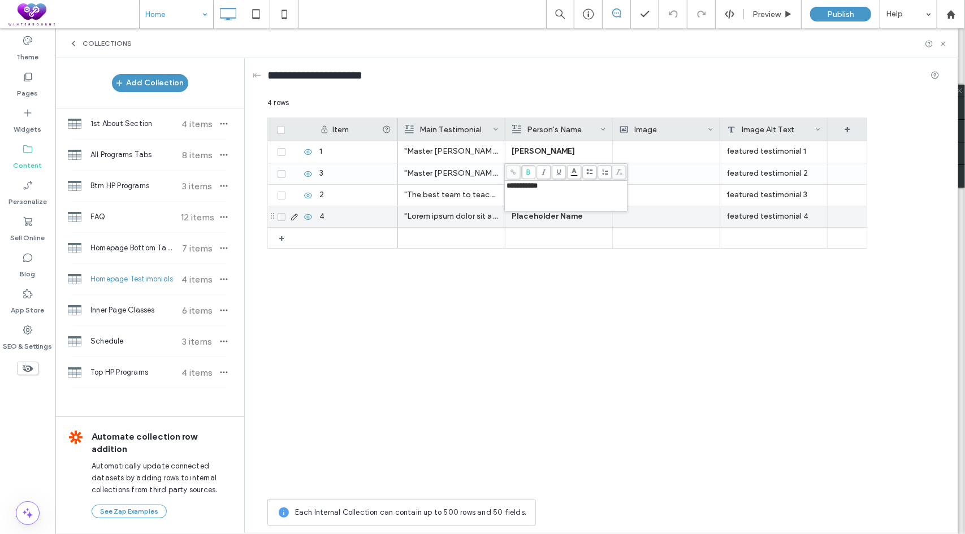
click at [463, 212] on p ""Lorem ipsum dolor sit amet, consectetur adipiscing elit, sed do eiusmod tempor…" at bounding box center [451, 216] width 94 height 20
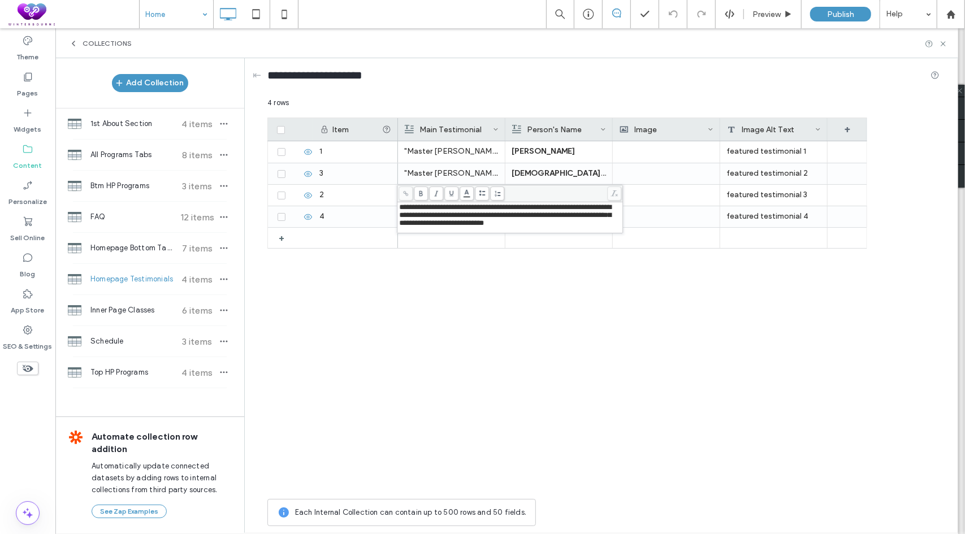
click at [459, 212] on span "**********" at bounding box center [505, 215] width 212 height 23
click at [563, 288] on div ""Master Ace is the best. He taught them not only the martial arts, but also the…" at bounding box center [632, 317] width 469 height 352
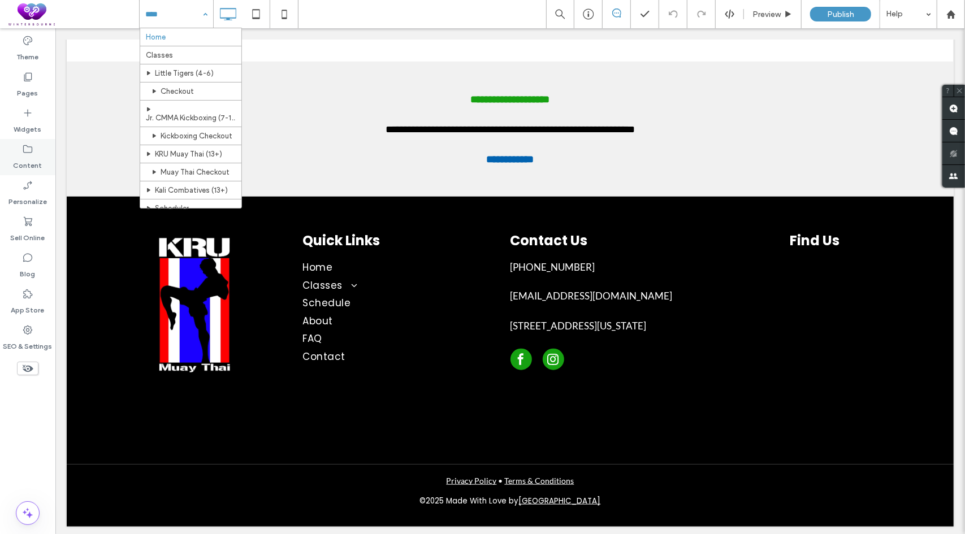
click at [22, 169] on label "Content" at bounding box center [28, 163] width 29 height 16
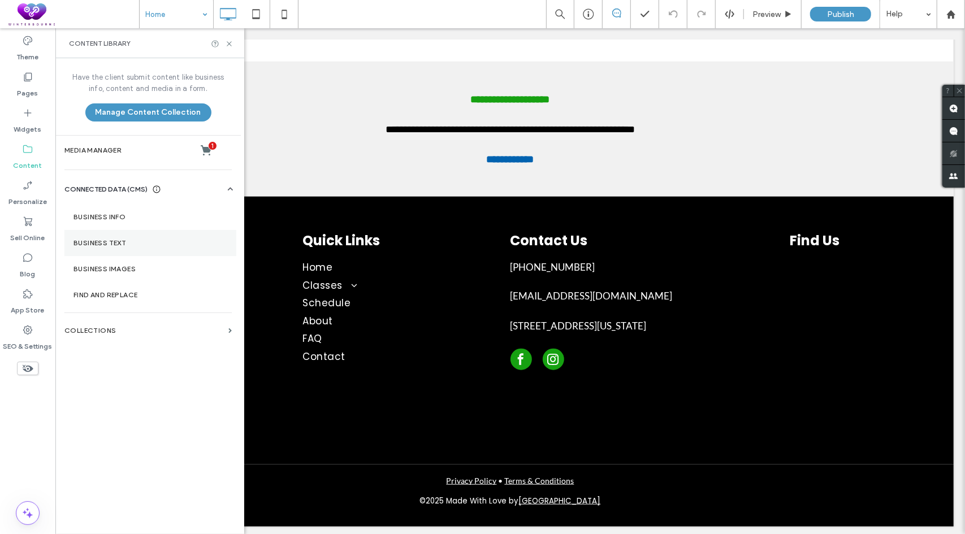
click at [127, 239] on label "Business Text" at bounding box center [150, 243] width 154 height 8
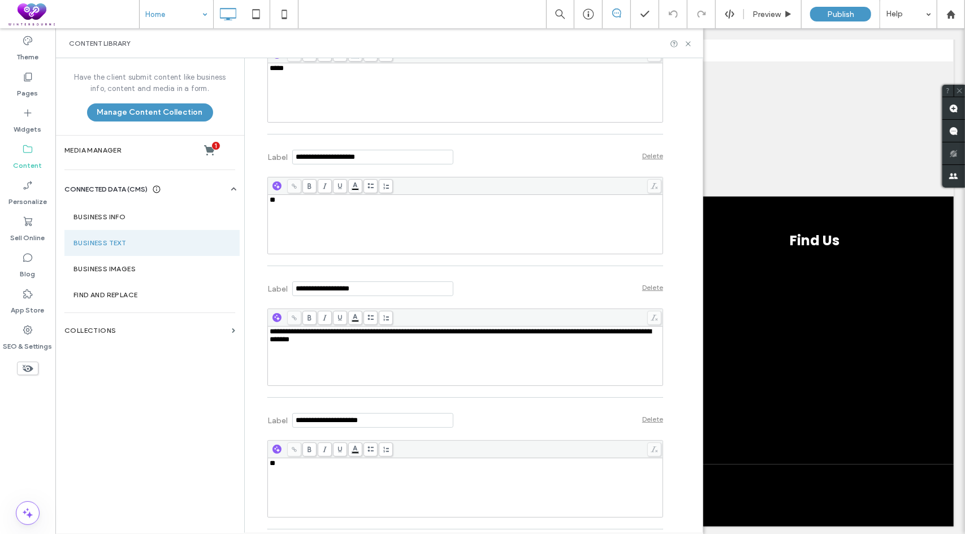
scroll to position [961, 0]
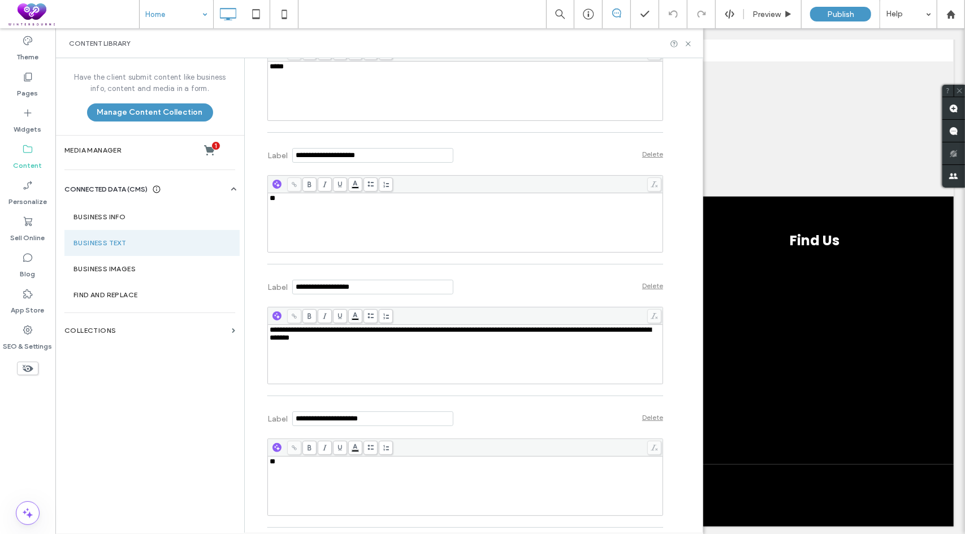
click at [339, 341] on span "**********" at bounding box center [461, 333] width 382 height 15
click at [351, 365] on div "**********" at bounding box center [466, 354] width 392 height 57
click at [552, 301] on div "Label Delete" at bounding box center [465, 285] width 396 height 31
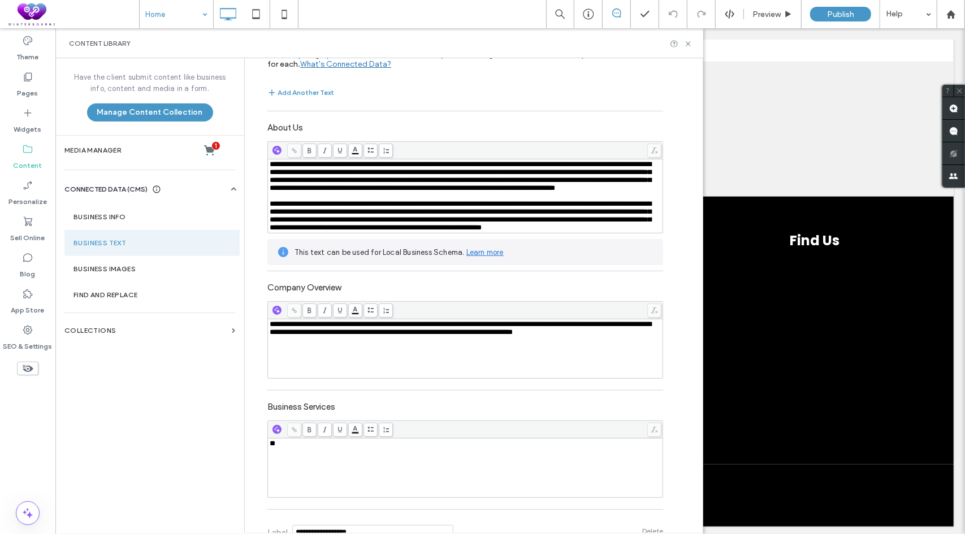
scroll to position [57, 0]
click at [344, 336] on span "**********" at bounding box center [461, 328] width 382 height 15
click at [470, 296] on label "Company Overview" at bounding box center [465, 287] width 396 height 19
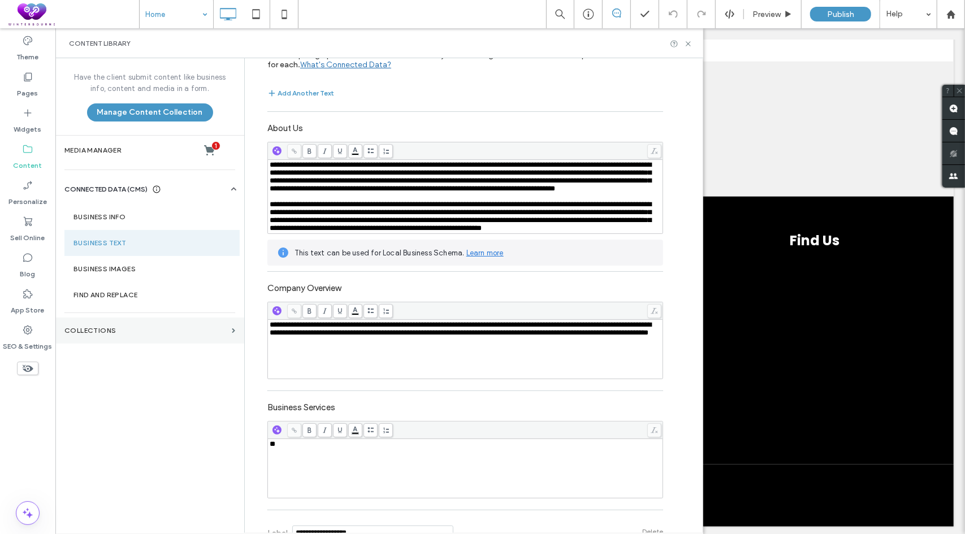
click at [107, 327] on label "Collections" at bounding box center [145, 331] width 163 height 8
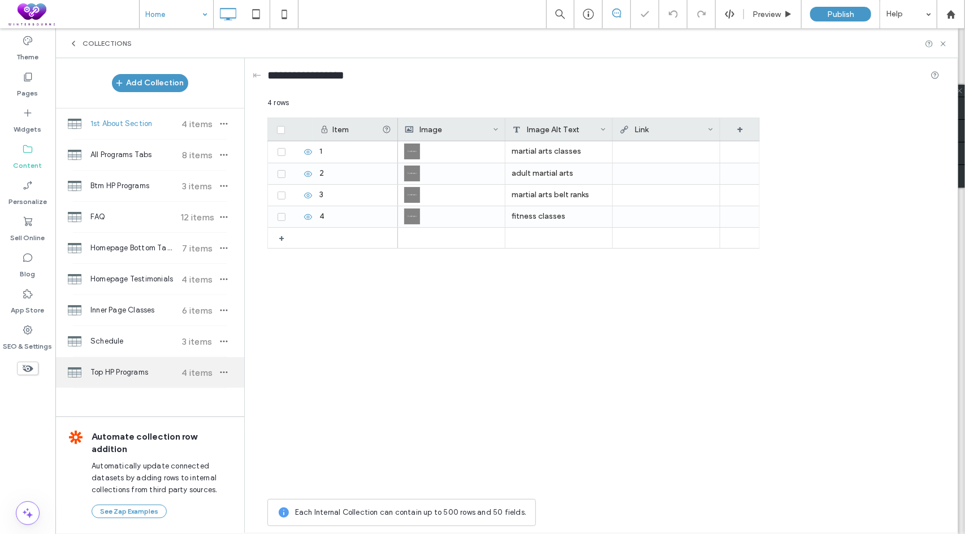
click at [123, 373] on span "Top HP Programs" at bounding box center [132, 372] width 84 height 11
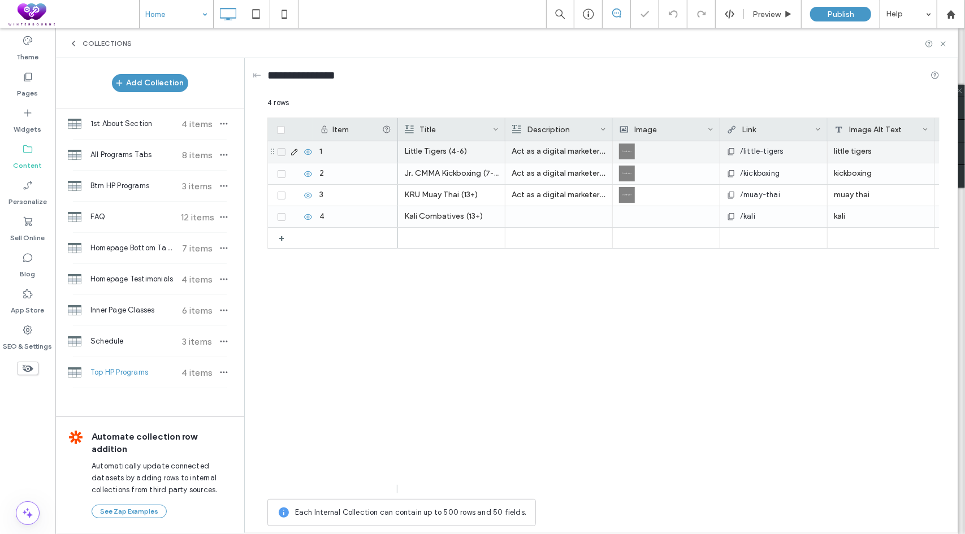
click at [565, 151] on p "Act as a digital marketer. Create an attention-grabbing sentence that effective…" at bounding box center [559, 151] width 94 height 20
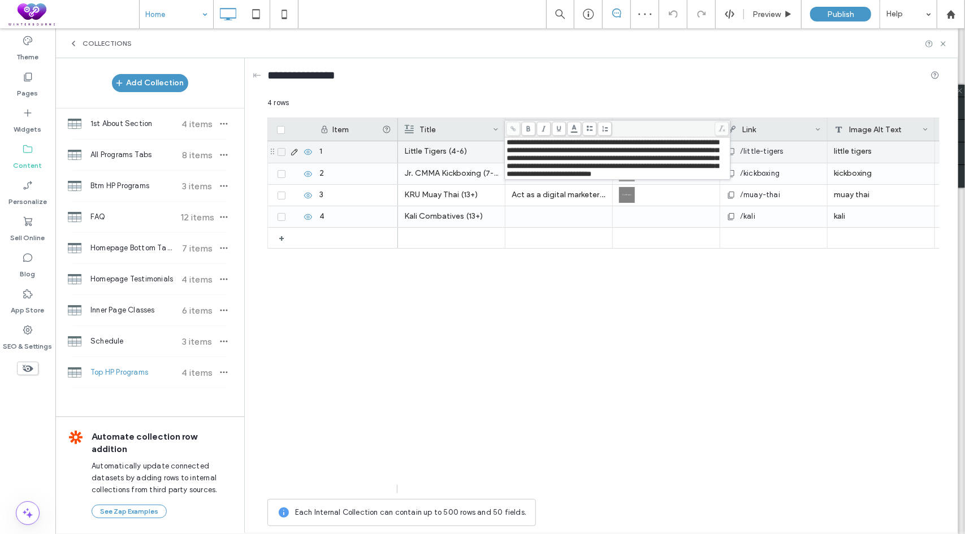
click at [556, 151] on span "**********" at bounding box center [613, 158] width 212 height 39
click at [556, 160] on span "**********" at bounding box center [613, 158] width 212 height 39
click at [520, 290] on div "Little Tigers (4-6) /little-tigers little tigers Learn More... Jr. CMMA Kickbox…" at bounding box center [669, 317] width 542 height 352
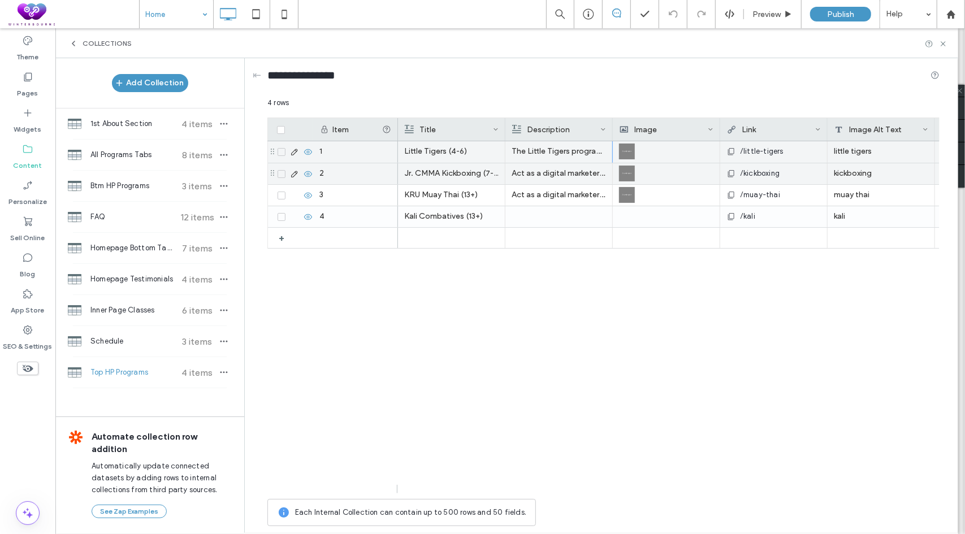
click at [538, 175] on p "Act as a digital marketer. Create an attention-grabbing sentence that effective…" at bounding box center [559, 173] width 94 height 20
click at [538, 175] on p "Act as a digital marketer. Create an attention-grabbing sentence that effective…" at bounding box center [559, 174] width 94 height 20
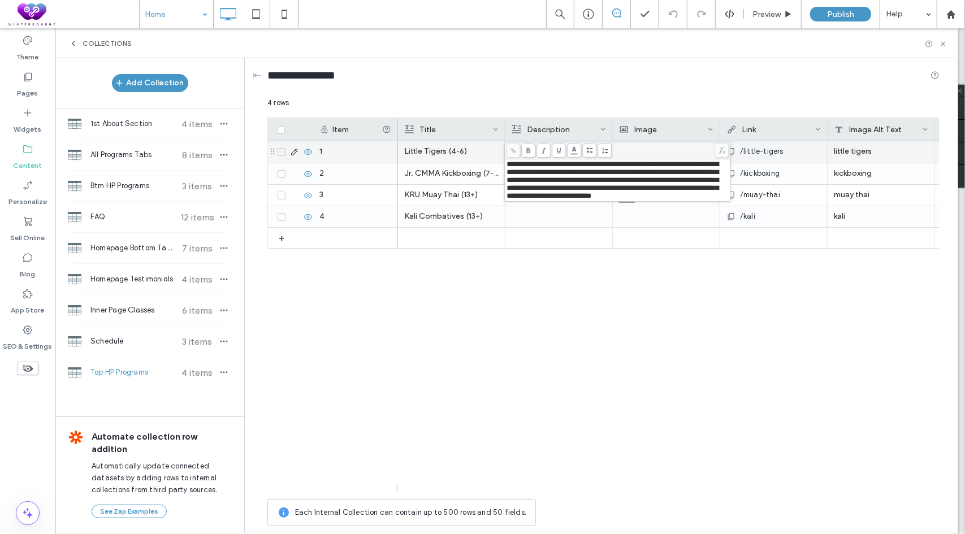
click at [582, 168] on span "**********" at bounding box center [613, 180] width 212 height 39
click at [507, 323] on div "Little Tigers (4-6) The Little Tigers program introduces young children to mart…" at bounding box center [669, 317] width 542 height 352
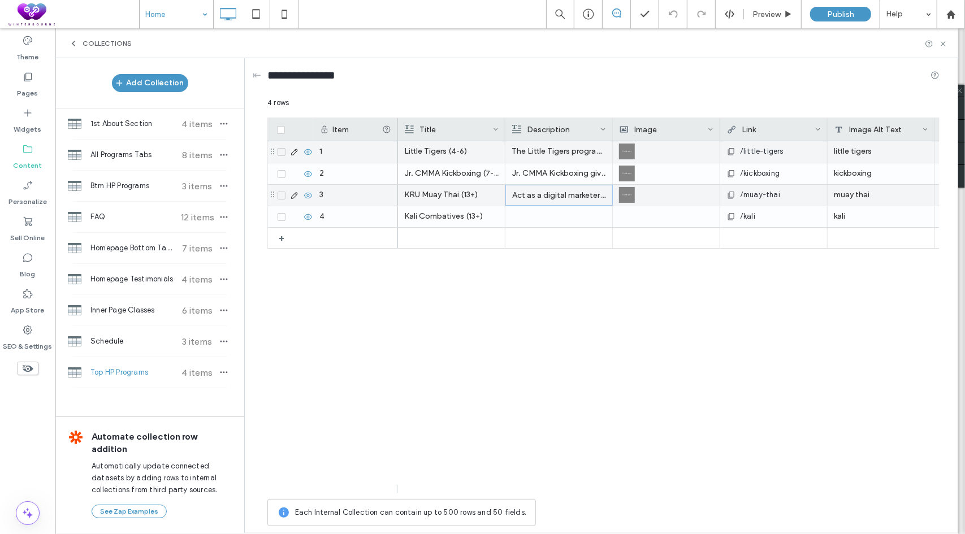
click at [536, 193] on p "Act as a digital marketer. Create an attention-grabbing sentence that effective…" at bounding box center [559, 195] width 94 height 20
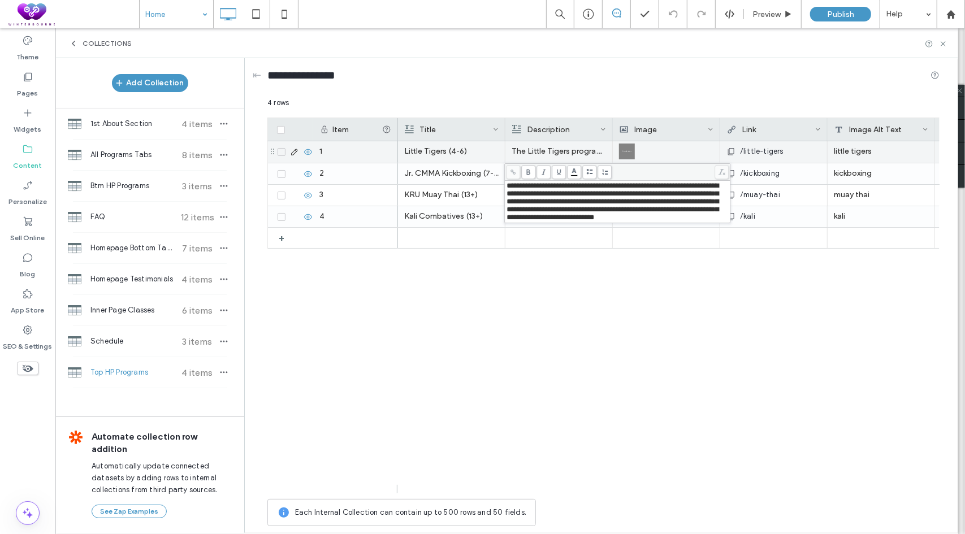
click at [562, 192] on span "**********" at bounding box center [613, 201] width 212 height 39
click at [567, 343] on div "Little Tigers (4-6) The Little Tigers program introduces young children to mart…" at bounding box center [669, 317] width 542 height 352
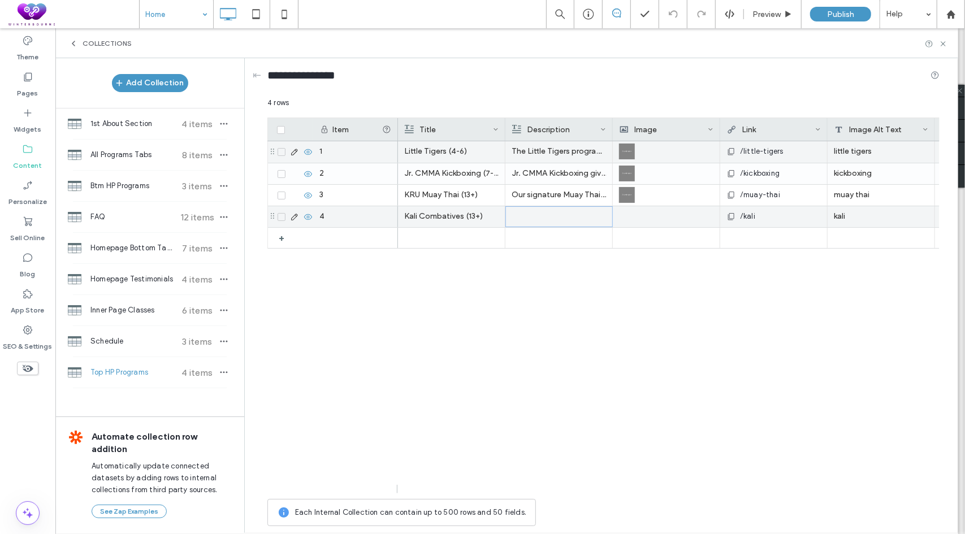
click at [526, 207] on div at bounding box center [559, 217] width 94 height 20
click at [546, 218] on div "Rich Text Editor" at bounding box center [566, 218] width 119 height 28
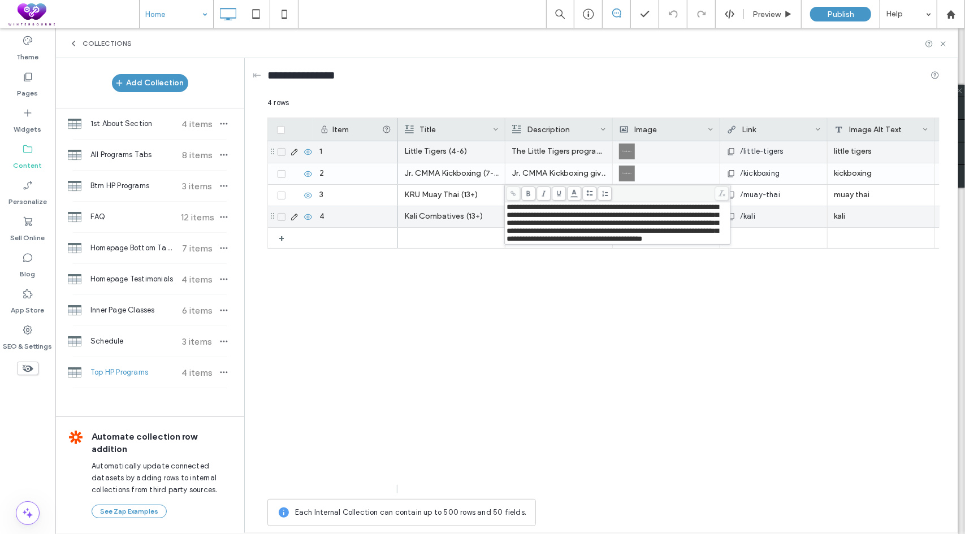
click at [555, 347] on div "Little Tigers (4-6) The Little Tigers program introduces young children to mart…" at bounding box center [669, 317] width 542 height 352
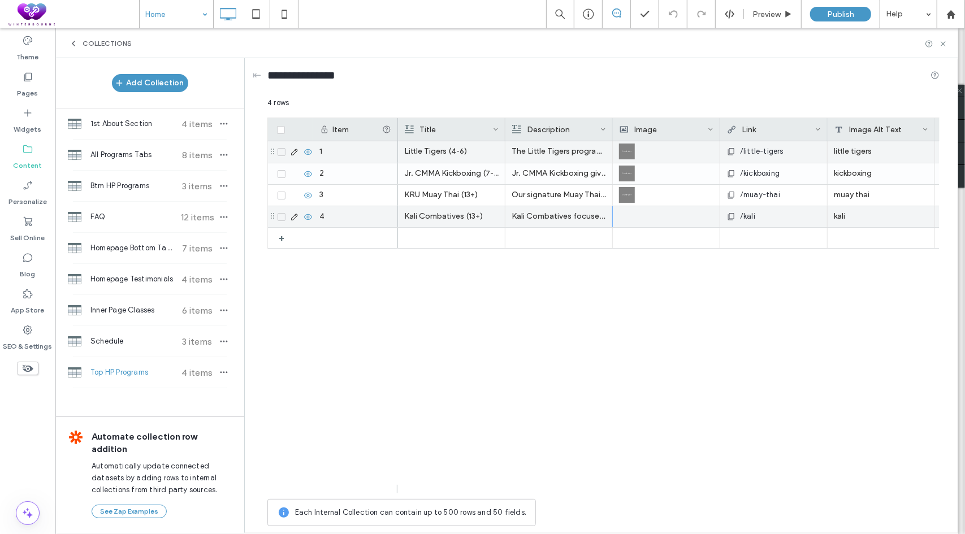
click at [75, 41] on use at bounding box center [73, 43] width 2 height 5
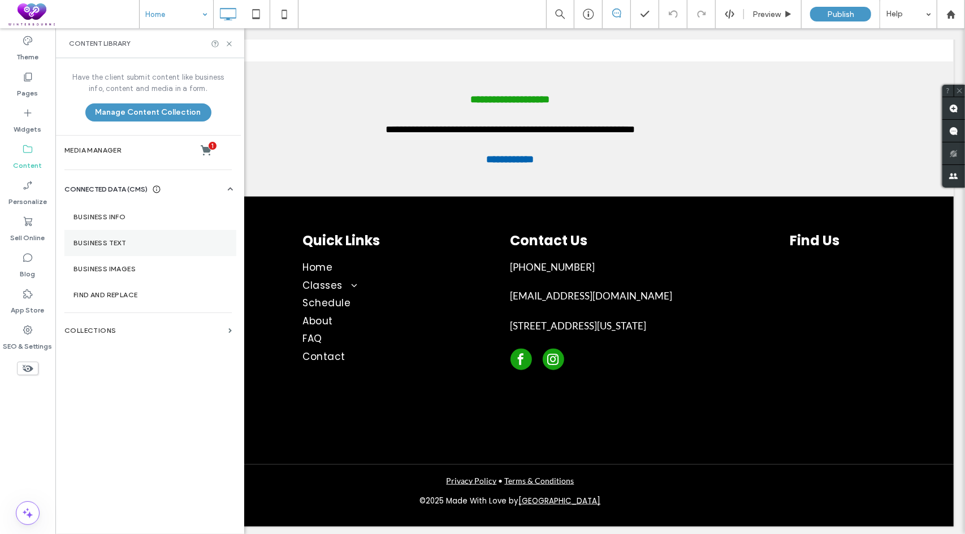
click at [96, 239] on label "Business Text" at bounding box center [150, 243] width 154 height 8
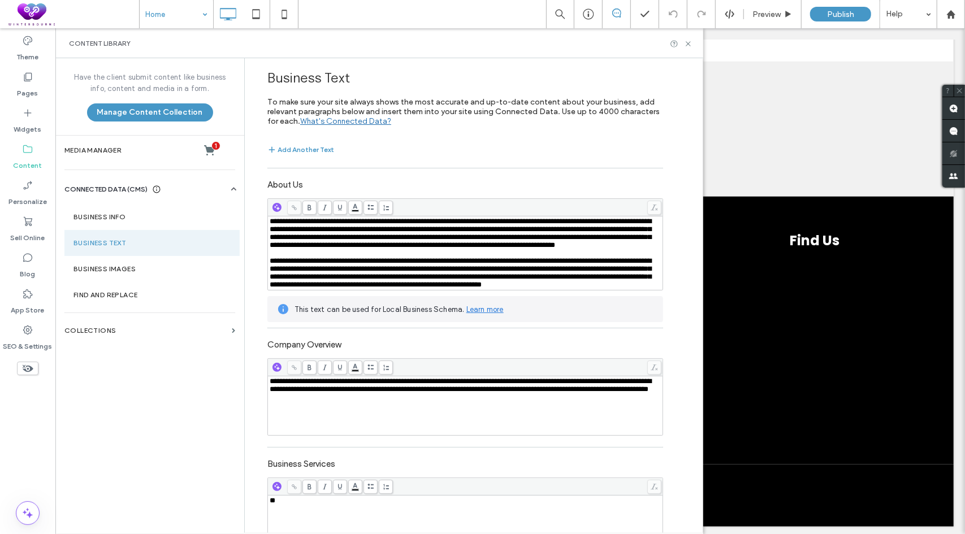
click at [379, 249] on span "**********" at bounding box center [461, 233] width 382 height 31
click at [481, 180] on label "About Us" at bounding box center [465, 183] width 396 height 19
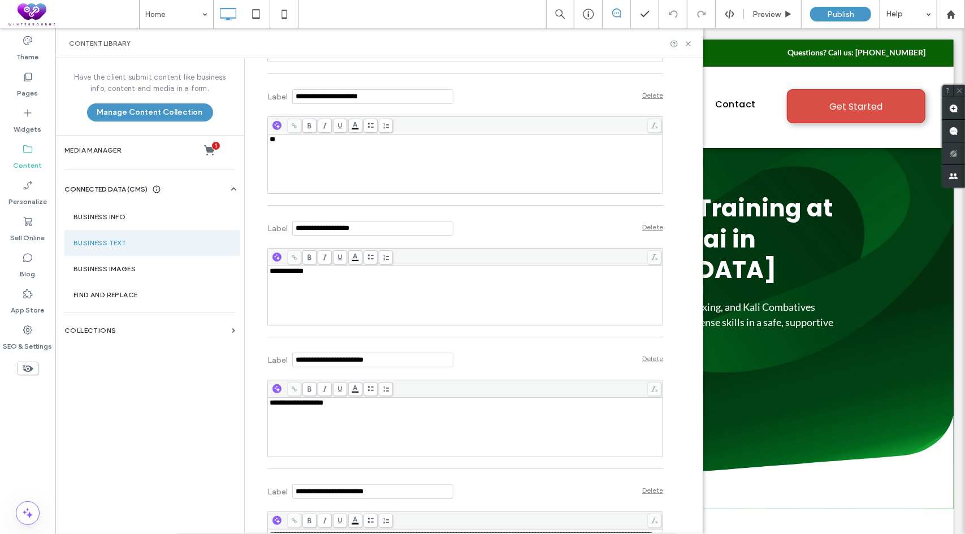
scroll to position [1300, 0]
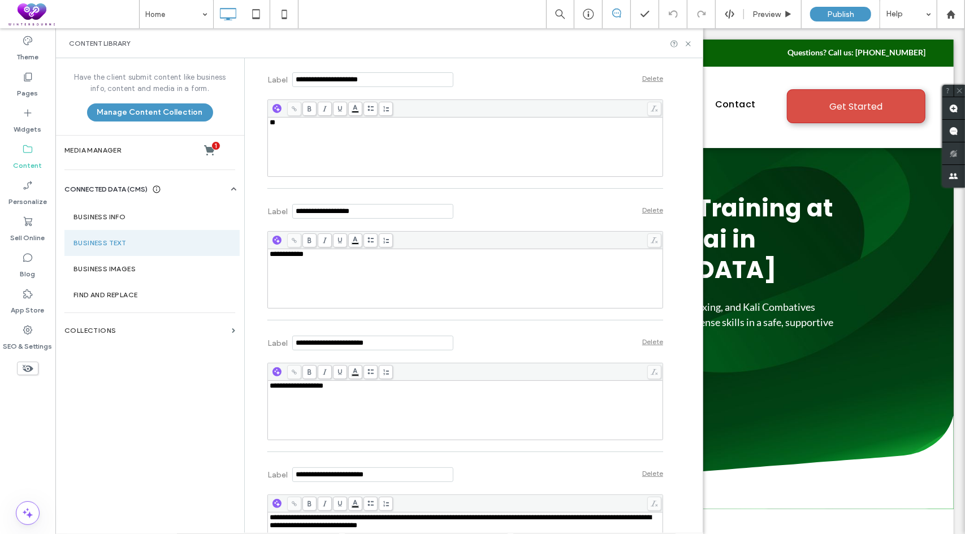
click at [348, 390] on div "**********" at bounding box center [466, 386] width 392 height 8
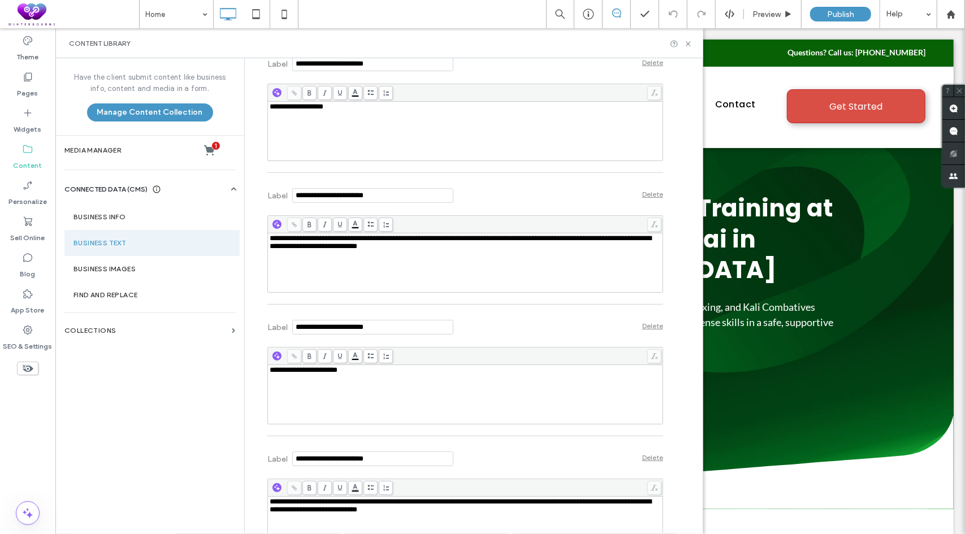
scroll to position [1583, 0]
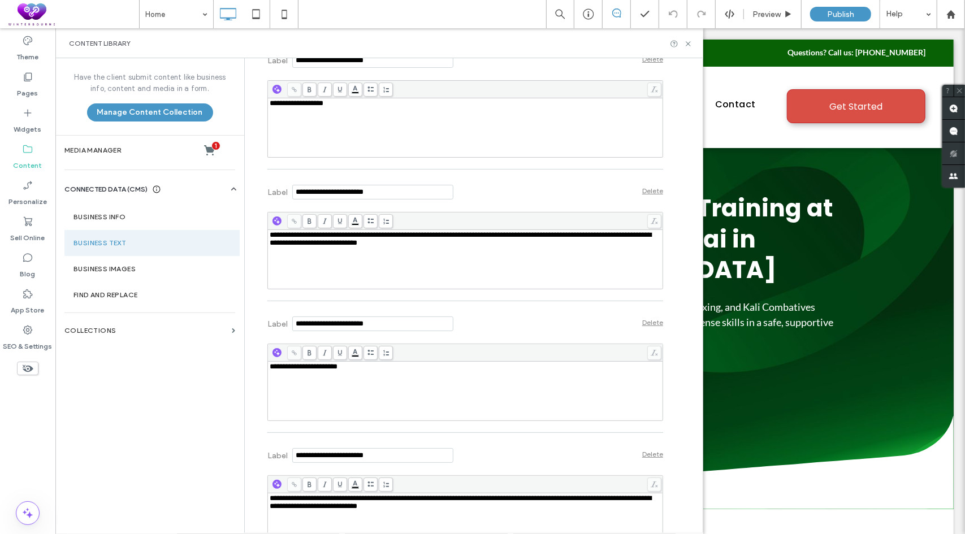
click at [336, 269] on div "**********" at bounding box center [466, 259] width 392 height 57
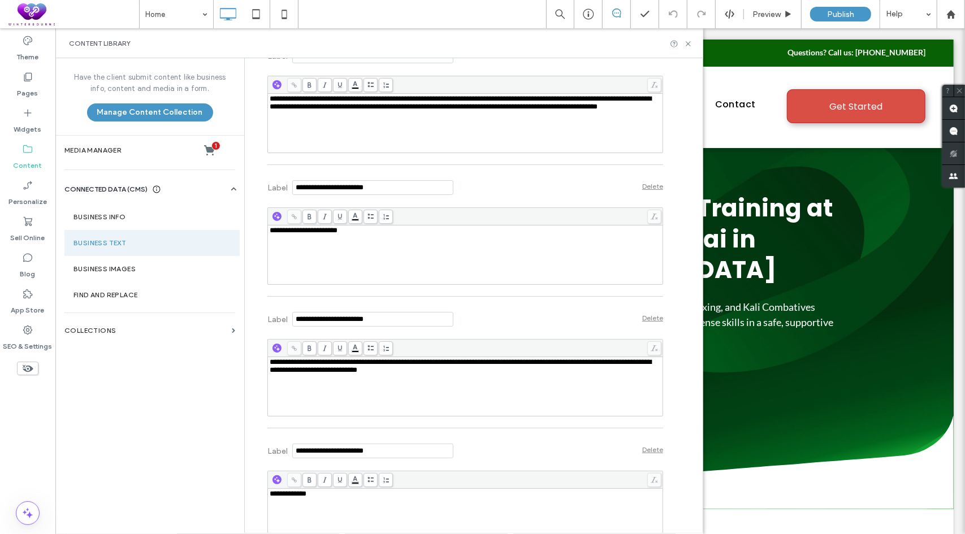
scroll to position [1753, 0]
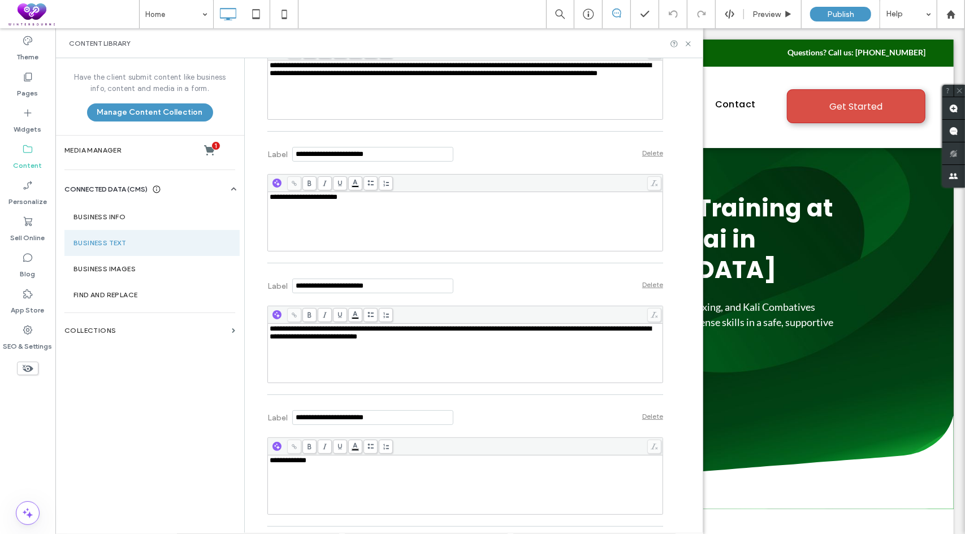
click at [390, 364] on div "**********" at bounding box center [466, 353] width 392 height 57
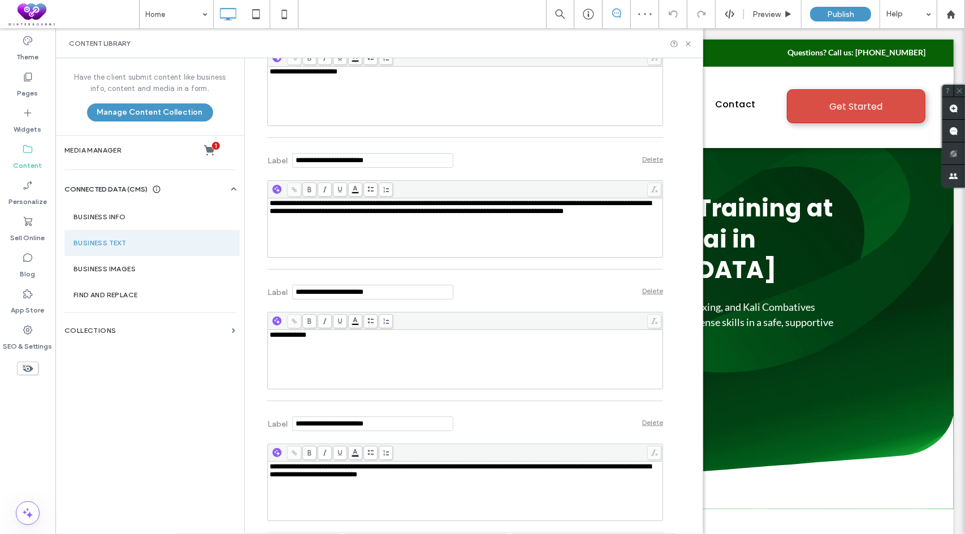
scroll to position [1922, 0]
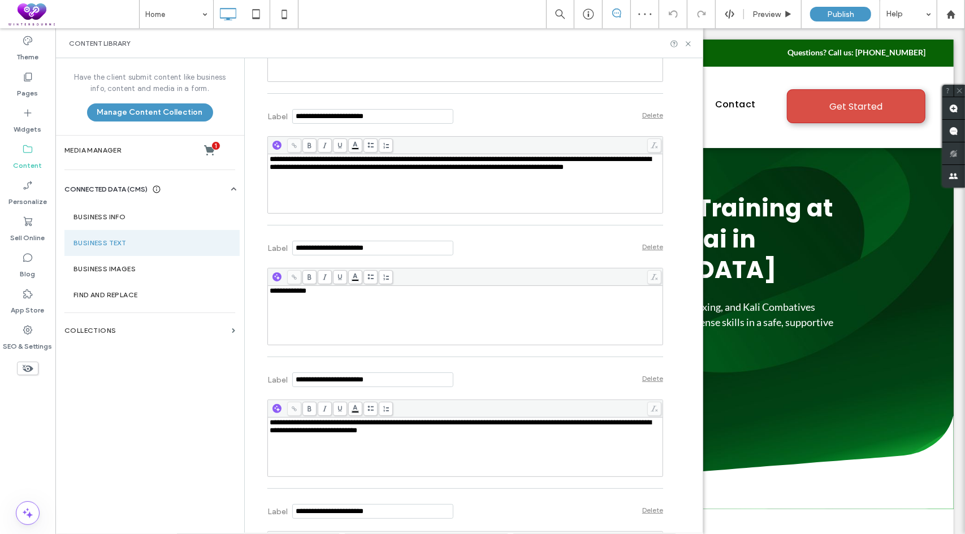
click at [349, 434] on span "**********" at bounding box center [461, 426] width 382 height 15
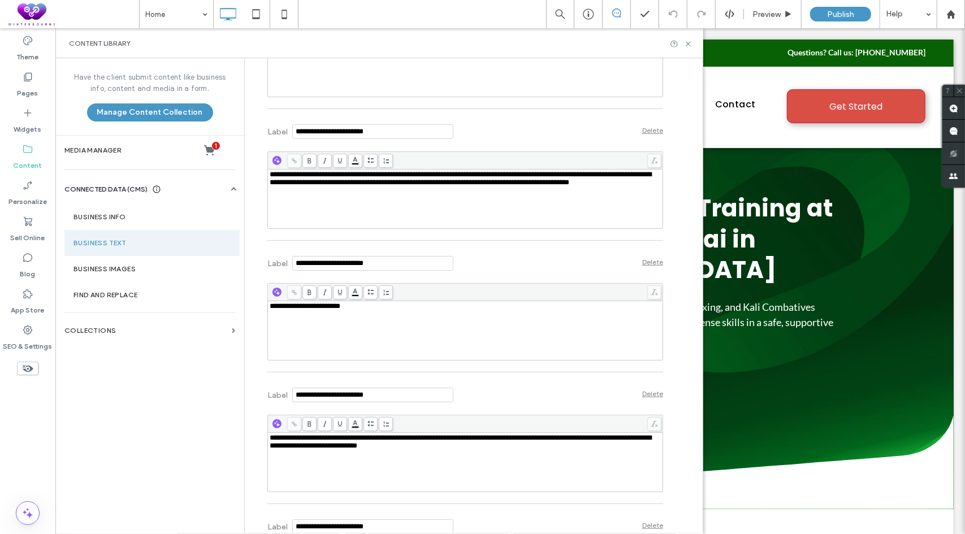
scroll to position [2205, 0]
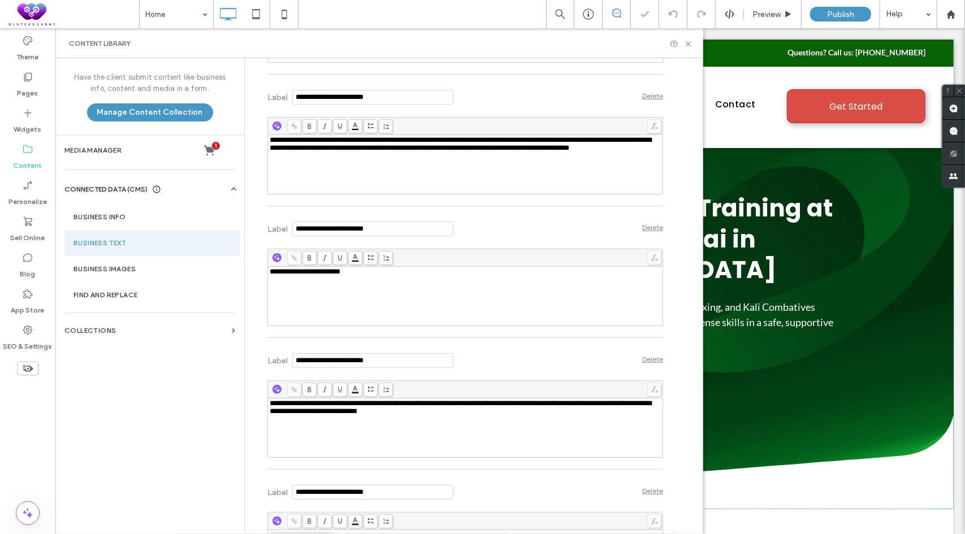
click at [347, 415] on span "**********" at bounding box center [461, 407] width 382 height 15
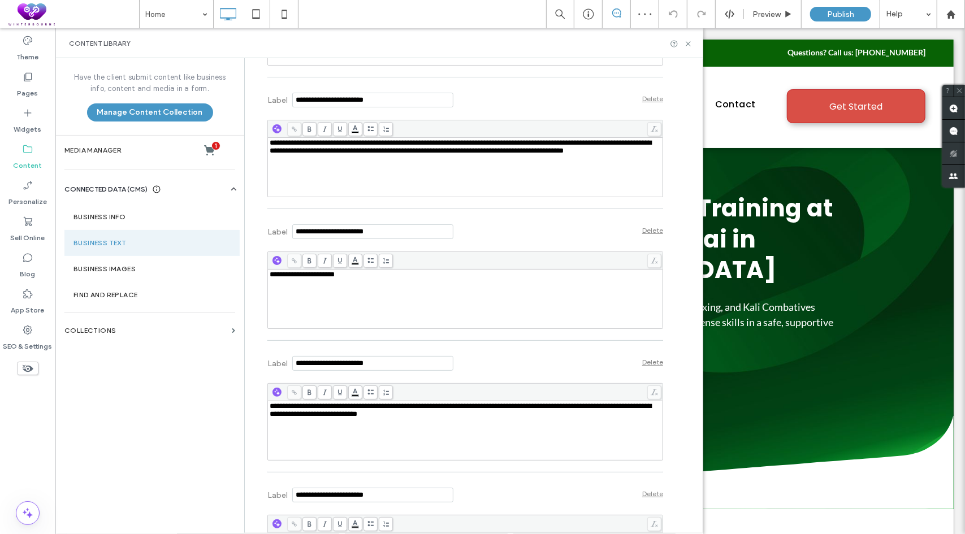
scroll to position [2487, 0]
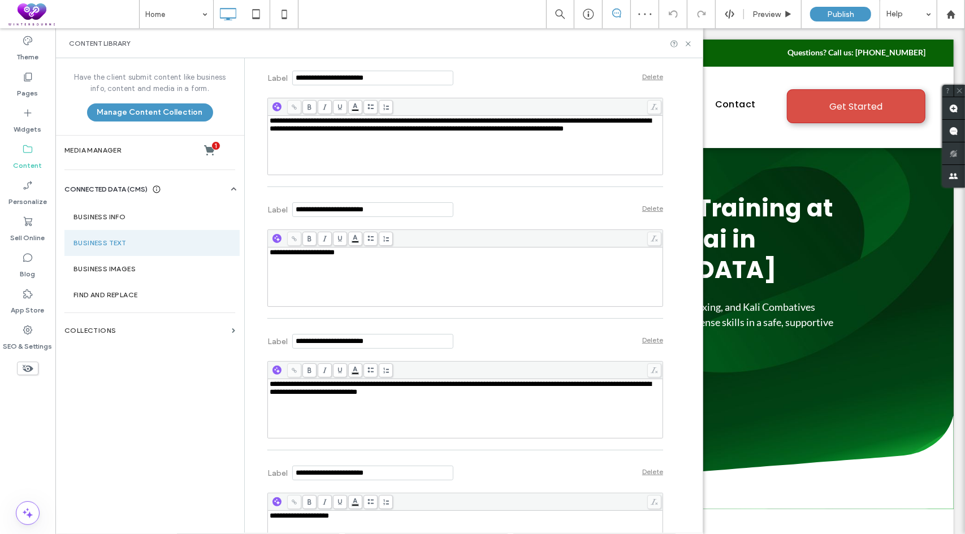
click at [324, 416] on div "**********" at bounding box center [466, 408] width 392 height 57
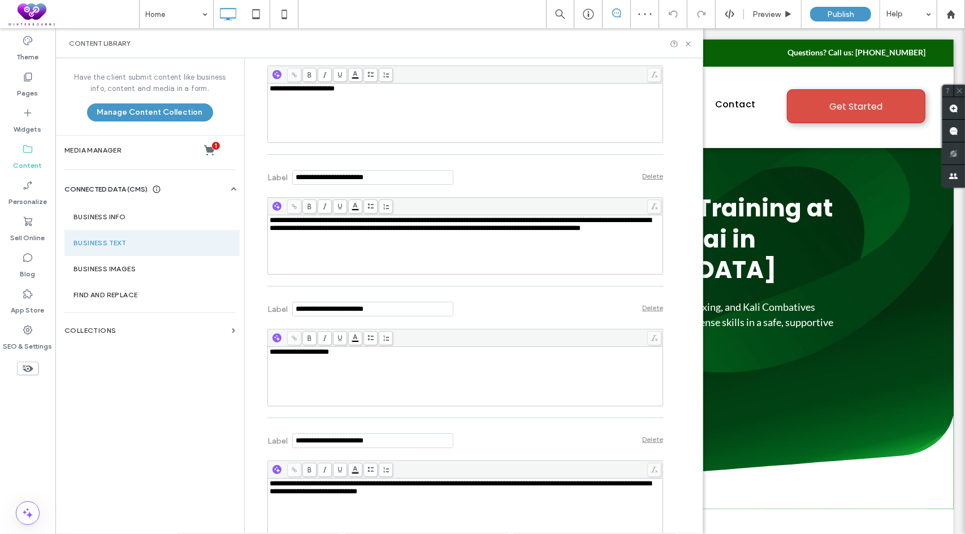
scroll to position [2714, 0]
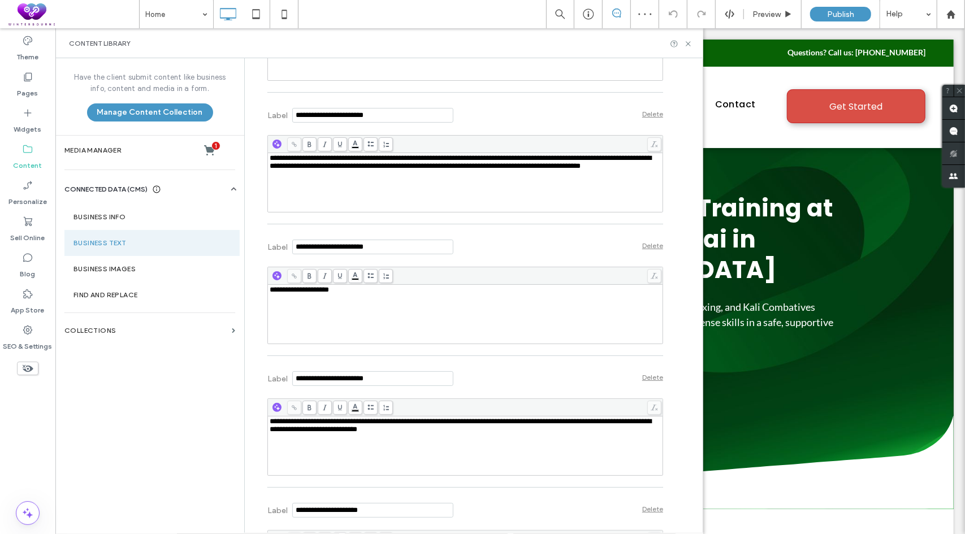
click at [353, 455] on div "**********" at bounding box center [466, 446] width 392 height 57
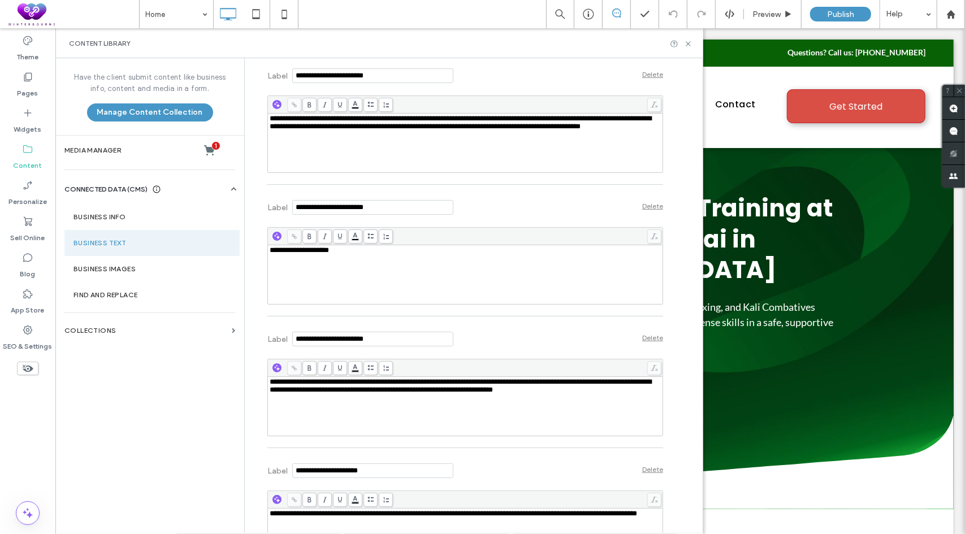
scroll to position [2996, 0]
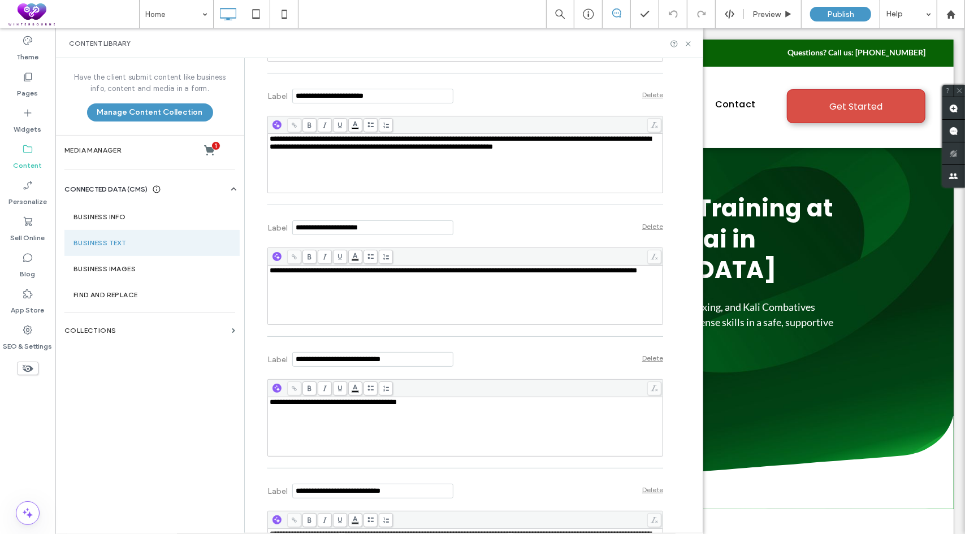
click at [364, 275] on div "**********" at bounding box center [466, 271] width 392 height 8
click at [378, 427] on div "**********" at bounding box center [466, 427] width 392 height 57
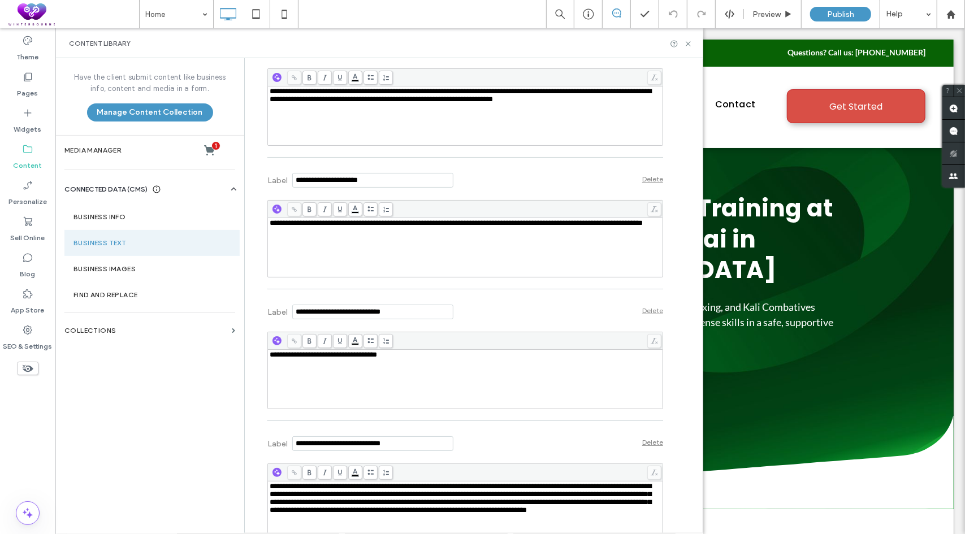
scroll to position [3166, 0]
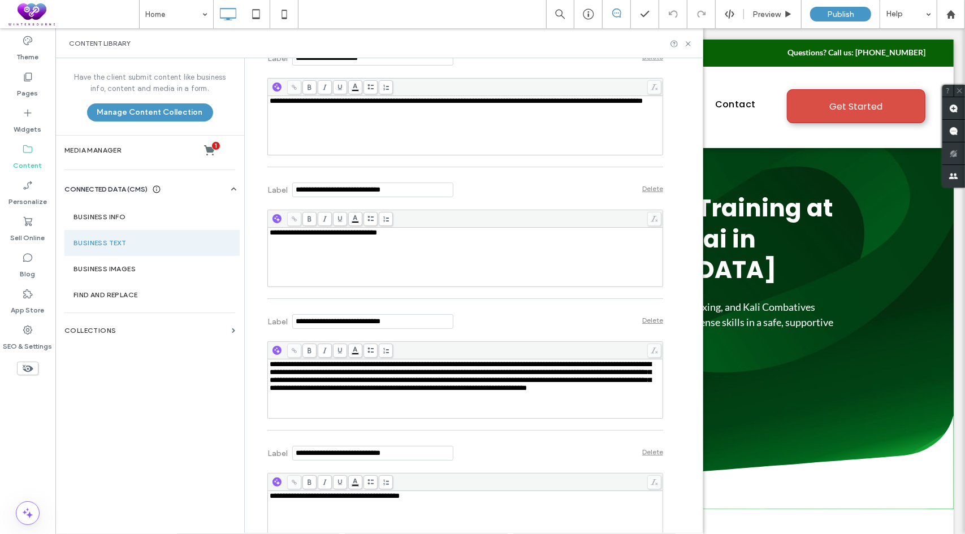
click at [362, 392] on span "**********" at bounding box center [461, 376] width 382 height 31
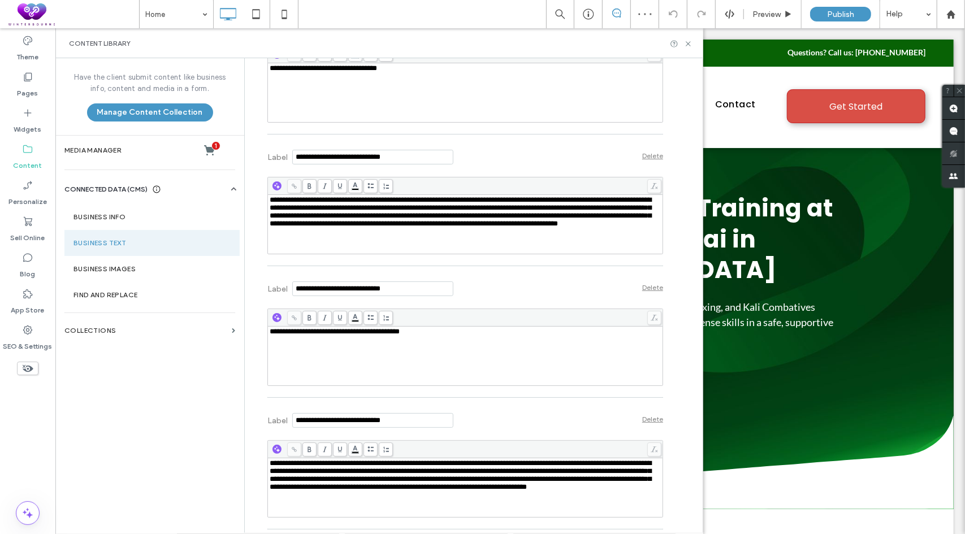
scroll to position [3335, 0]
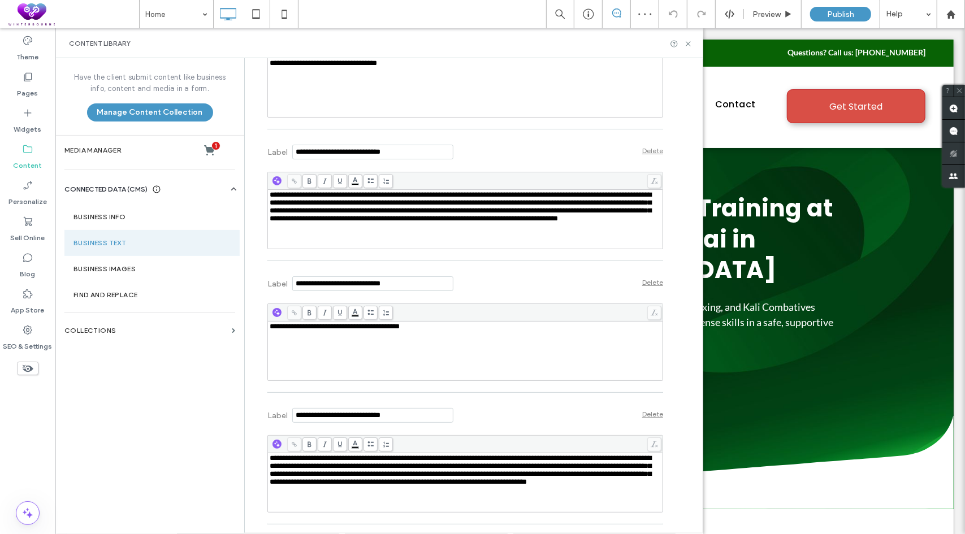
click at [494, 378] on div "**********" at bounding box center [466, 351] width 392 height 57
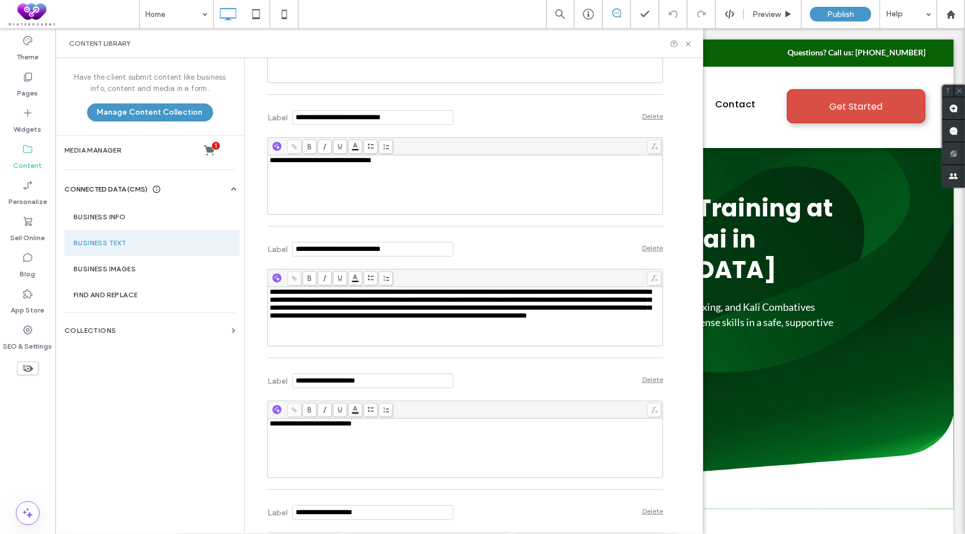
scroll to position [3505, 0]
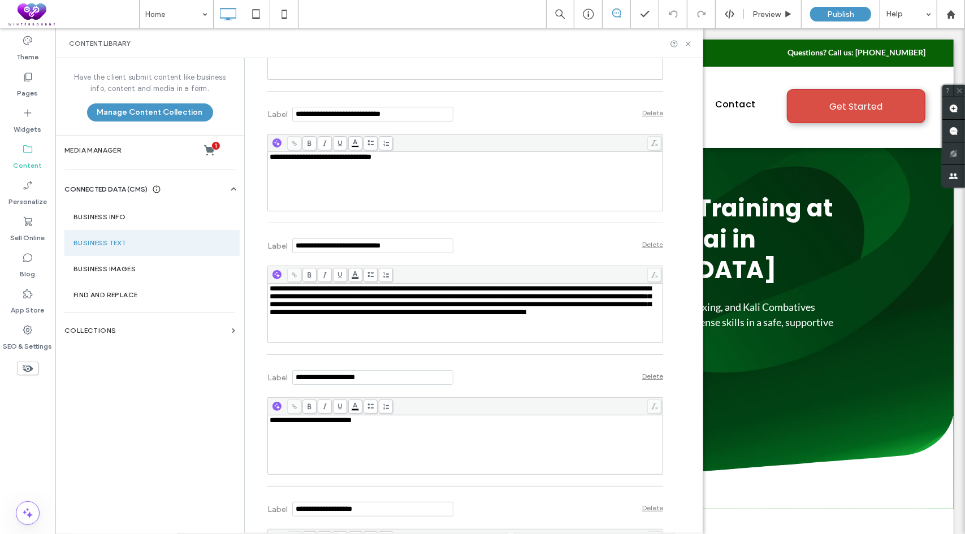
click at [413, 316] on span "**********" at bounding box center [461, 300] width 382 height 31
click at [499, 253] on div "Label Delete" at bounding box center [465, 244] width 396 height 31
click at [99, 339] on section "Collections" at bounding box center [149, 331] width 189 height 26
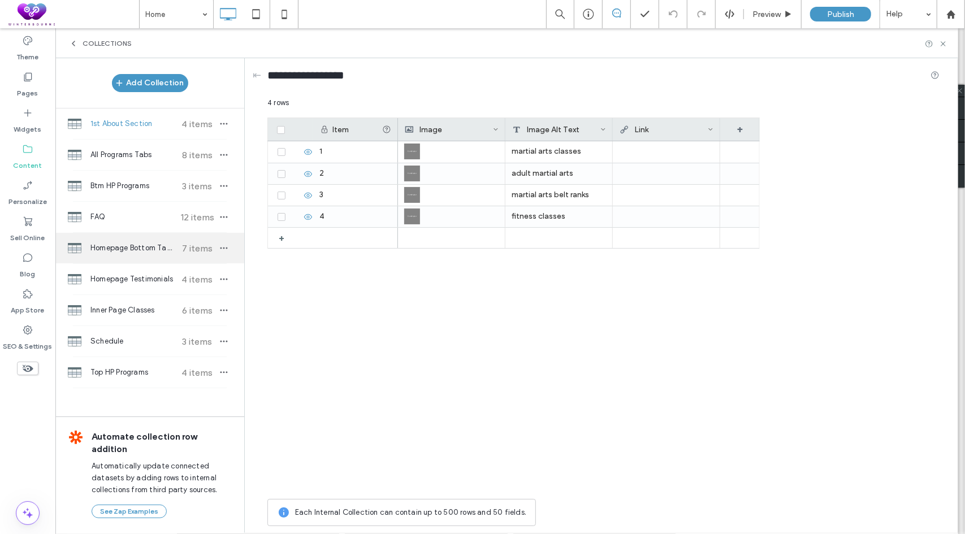
click at [152, 246] on span "Homepage Bottom Tabbed Programs" at bounding box center [132, 248] width 84 height 11
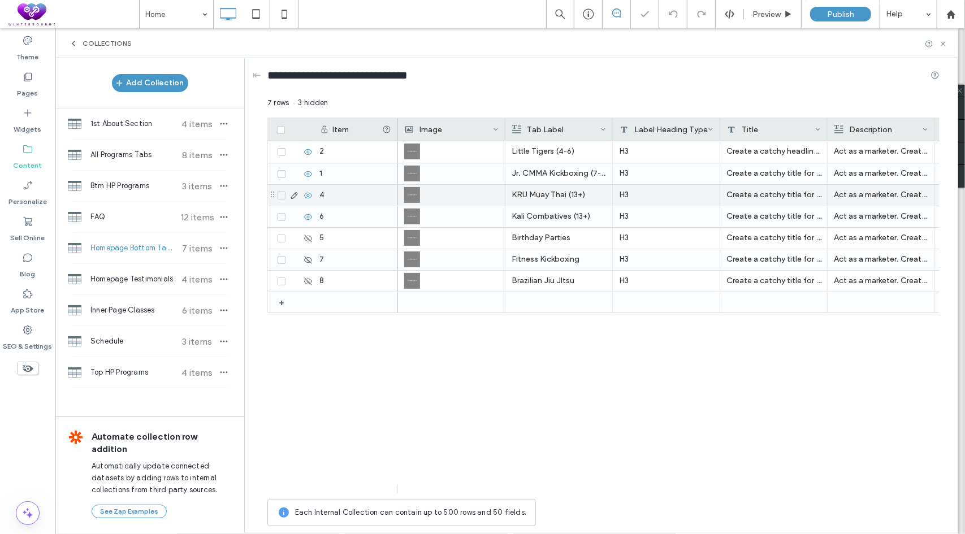
scroll to position [0, 0]
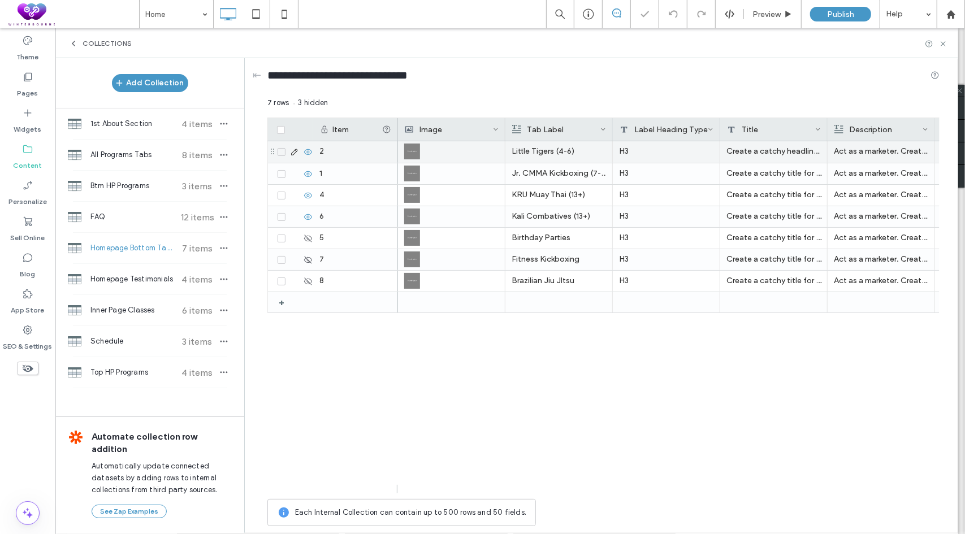
click at [754, 154] on div "Create a catchy headline for a kids martial arts program, be unique, and make i…" at bounding box center [773, 151] width 107 height 21
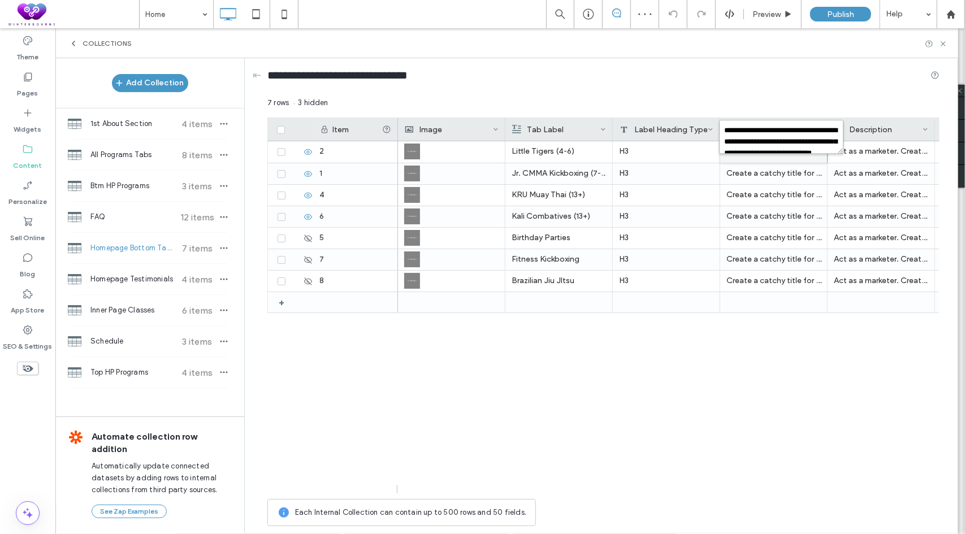
click at [772, 146] on textarea "**********" at bounding box center [781, 137] width 124 height 34
paste textarea "plain-text-cell"
type textarea "**********"
drag, startPoint x: 616, startPoint y: 421, endPoint x: 643, endPoint y: 387, distance: 43.9
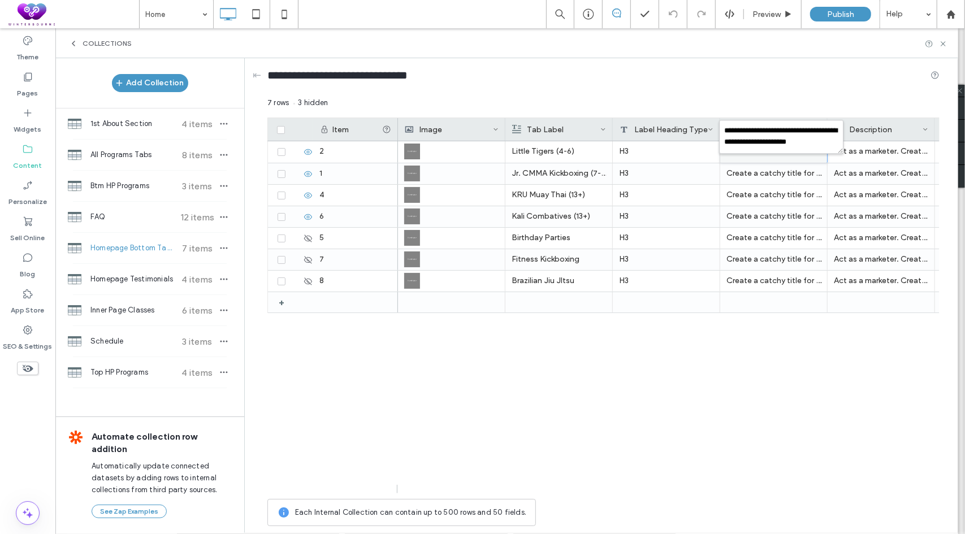
click at [619, 417] on div "Little Tigers (4-6) H3 Act as a marketer. Create a compelling two-sentence desc…" at bounding box center [669, 317] width 542 height 352
click at [754, 181] on div "Create a catchy title for an teen martial arts program, be unique, and make it …" at bounding box center [773, 173] width 107 height 21
click at [788, 172] on textarea "**********" at bounding box center [781, 159] width 124 height 34
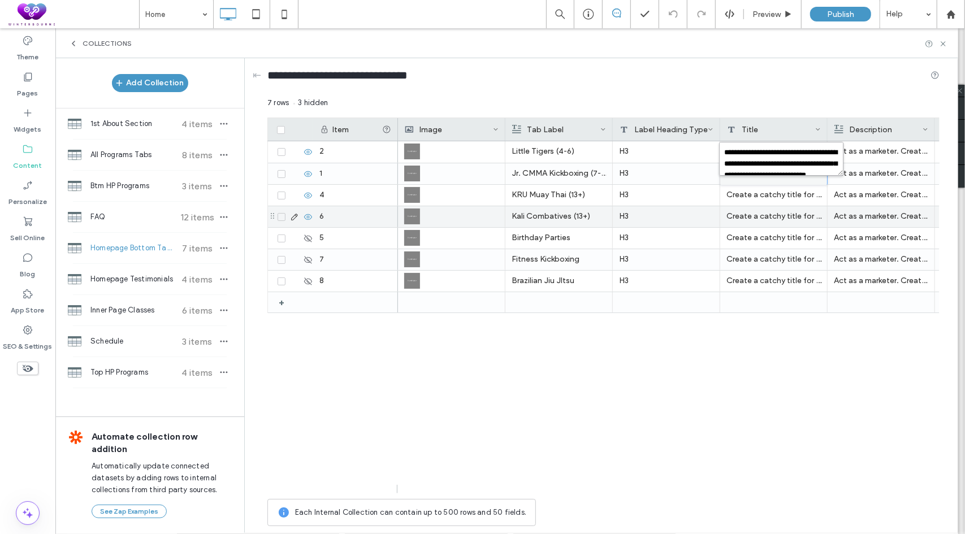
paste textarea "plain-text-cell"
type textarea "**********"
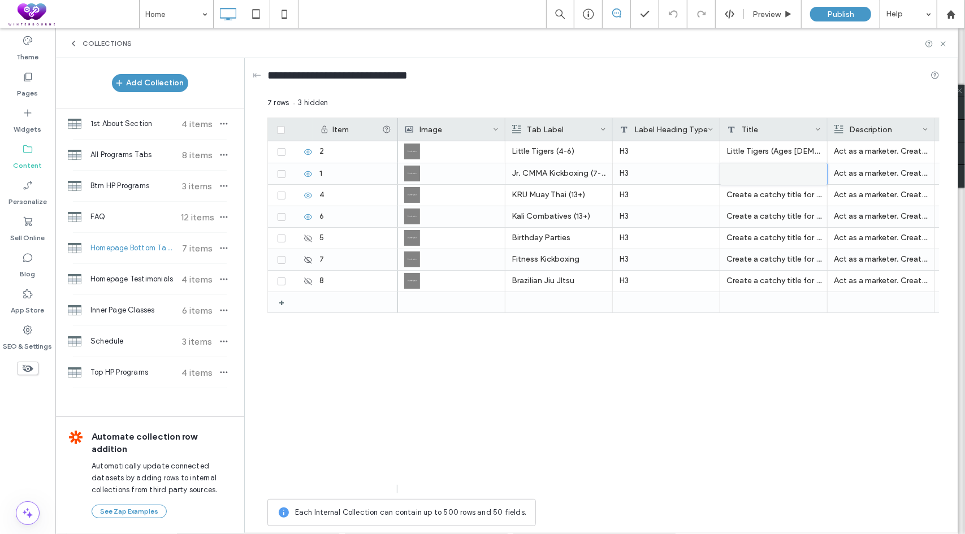
click at [736, 362] on div "Little Tigers (4-6) H3 Little Tigers (Ages 4–6) – “Building Strong Foundations …" at bounding box center [669, 317] width 542 height 352
click at [776, 194] on div "Create a catchy title for an adult martial arts program, be unique, and make it…" at bounding box center [773, 195] width 107 height 21
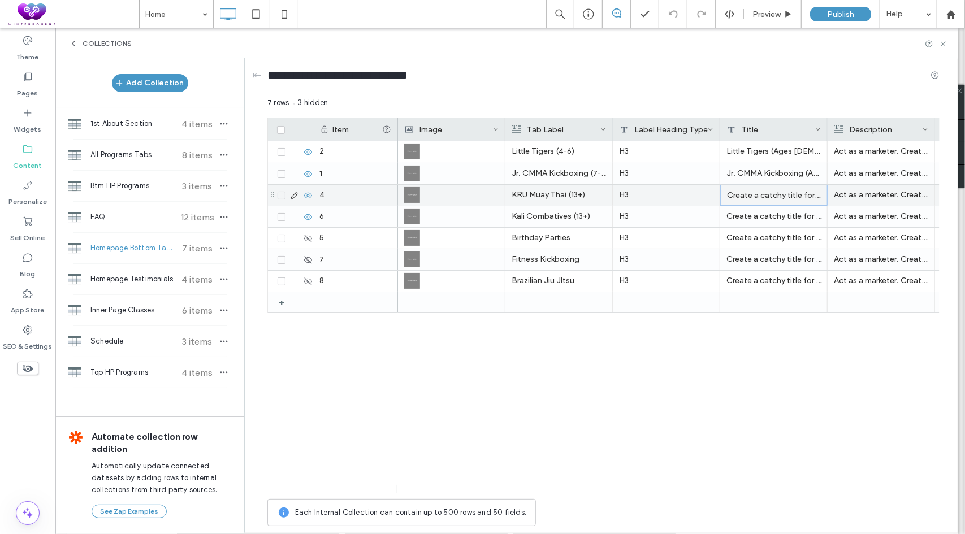
click at [776, 194] on div "Create a catchy title for an adult martial arts program, be unique, and make it…" at bounding box center [773, 195] width 107 height 21
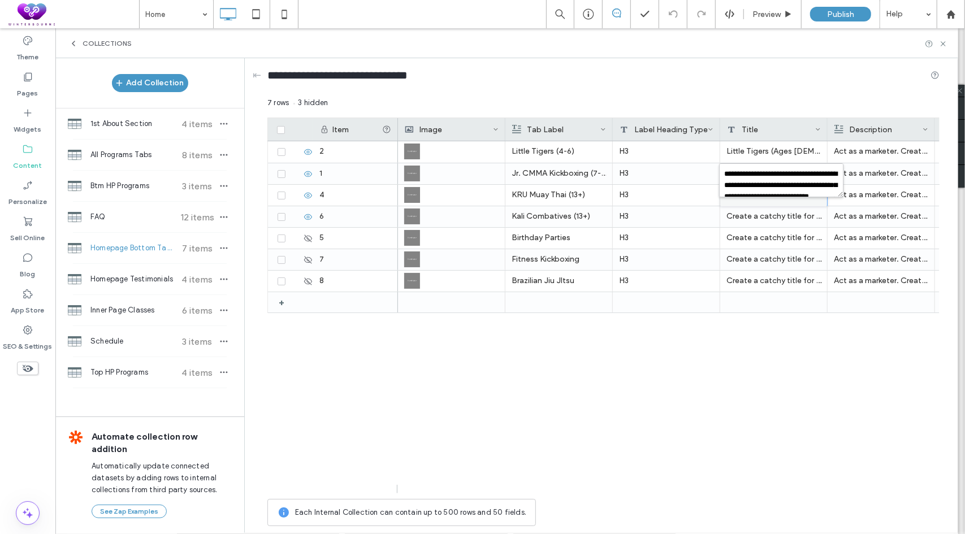
click at [786, 191] on textarea "**********" at bounding box center [781, 180] width 124 height 34
paste textarea "plain-text-cell"
type textarea "**********"
drag, startPoint x: 689, startPoint y: 418, endPoint x: 696, endPoint y: 391, distance: 28.1
click at [691, 415] on div "Little Tigers (4-6) H3 Little Tigers (Ages 4–6) – “Building Strong Foundations …" at bounding box center [669, 317] width 542 height 352
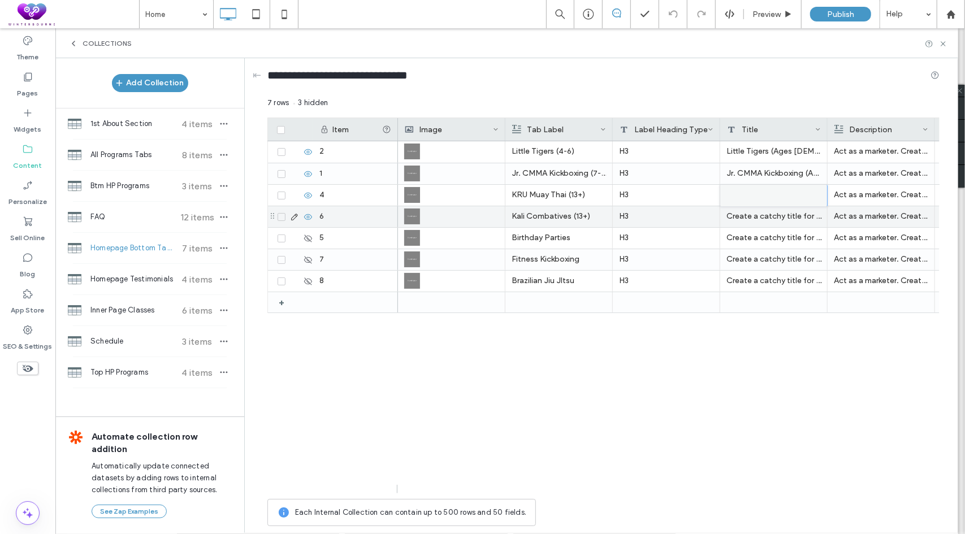
click at [763, 218] on div "Create a catchy title for a kids martial arts summer camp program, be unique, a…" at bounding box center [773, 216] width 107 height 21
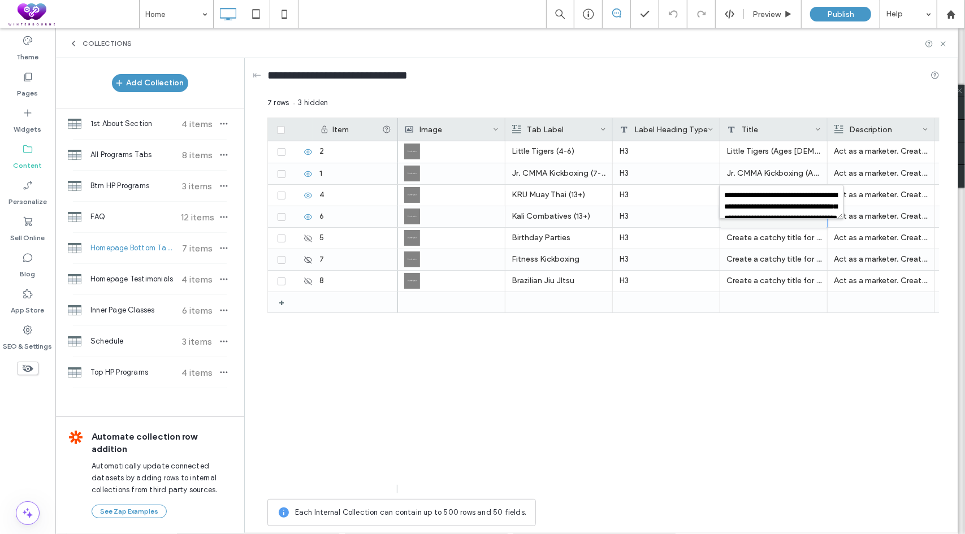
click at [765, 218] on div "**********" at bounding box center [783, 209] width 122 height 24
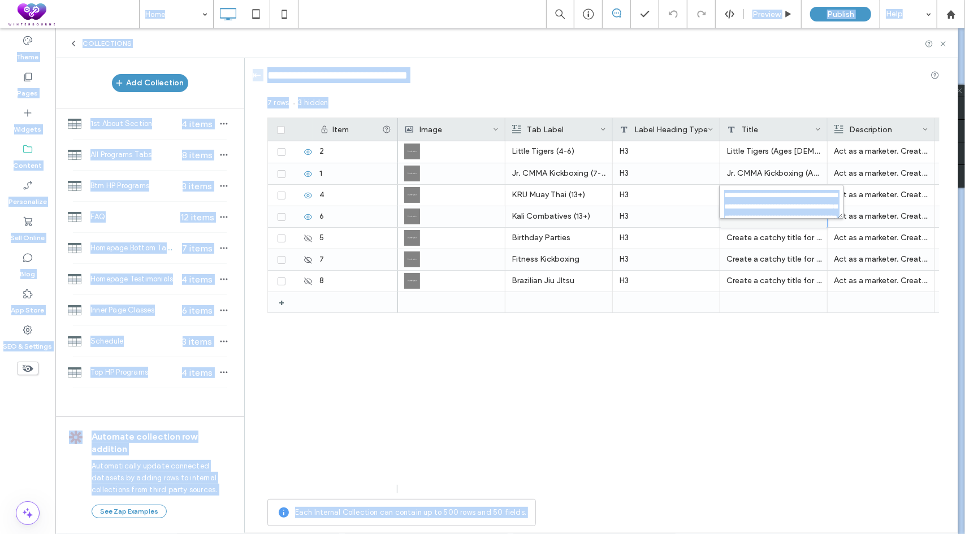
click at [776, 204] on textarea "**********" at bounding box center [781, 202] width 124 height 34
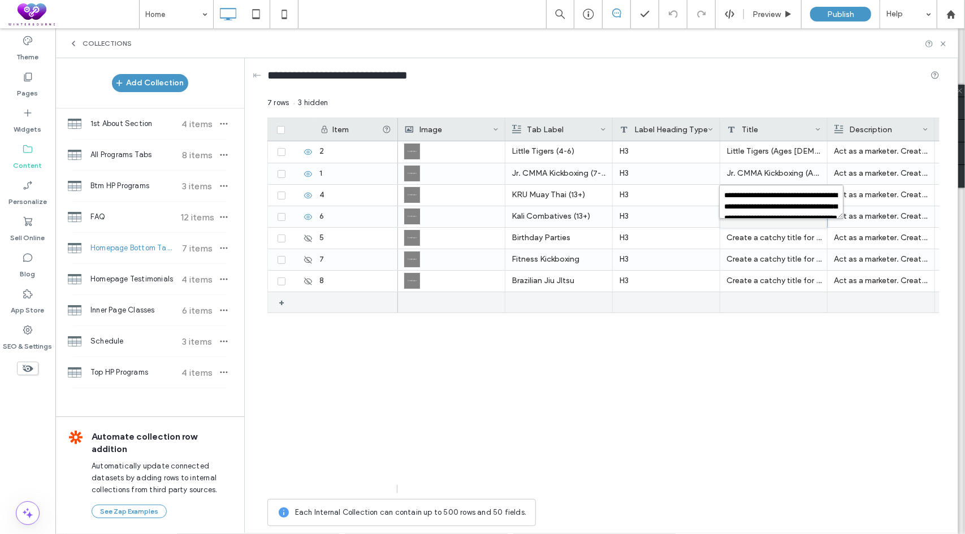
paste textarea "plain-text-cell"
type textarea "**********"
click at [765, 401] on div "Little Tigers (4-6) H3 Little Tigers (Ages 4–6) – “Building Strong Foundations …" at bounding box center [669, 317] width 542 height 352
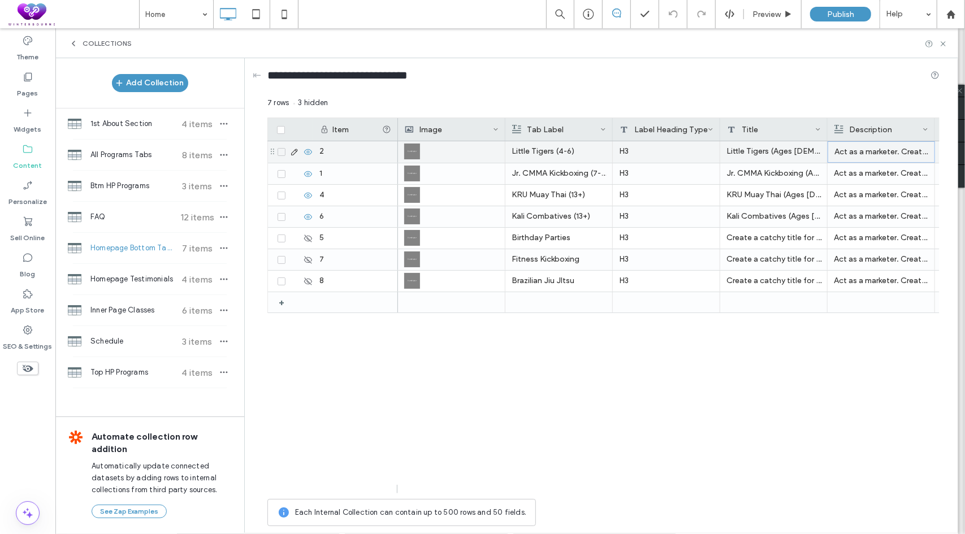
click at [865, 157] on p "Act as a marketer. Create a compelling two-sentence description to promote kids…" at bounding box center [881, 152] width 94 height 20
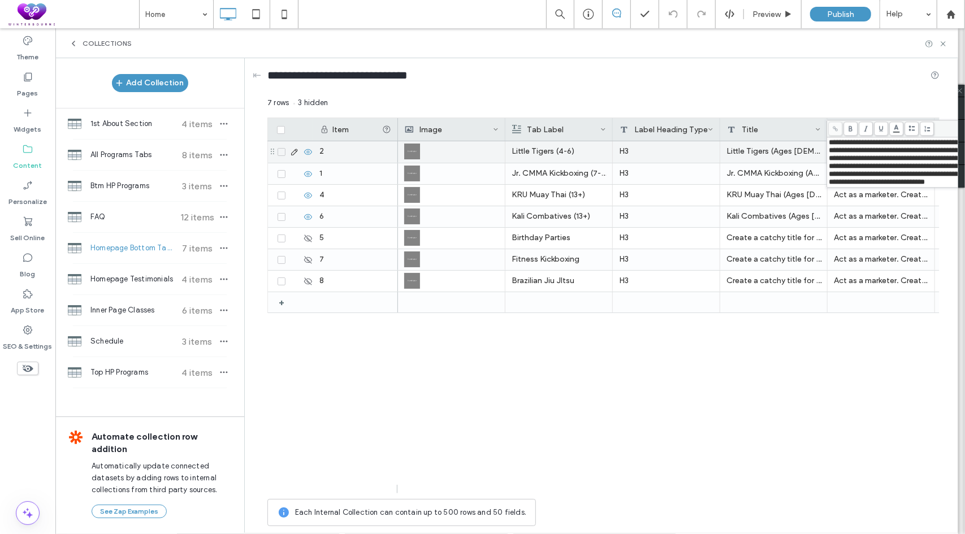
click at [871, 153] on span "**********" at bounding box center [935, 162] width 212 height 47
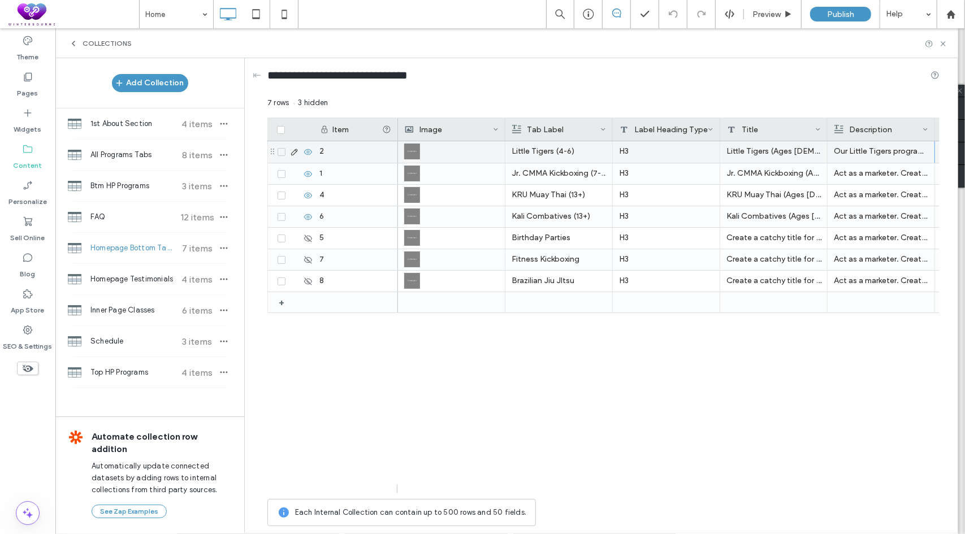
drag, startPoint x: 820, startPoint y: 421, endPoint x: 820, endPoint y: 292, distance: 128.9
click at [820, 420] on div "Little Tigers (4-6) H3 Little Tigers (Ages 4–6) – “Building Strong Foundations …" at bounding box center [669, 317] width 542 height 352
click at [854, 176] on p "Act as a marketer. Create a compelling two-sentence description to promote teen…" at bounding box center [881, 173] width 94 height 20
click at [854, 176] on p "Act as a marketer. Create a compelling two-sentence description to promote teen…" at bounding box center [881, 174] width 94 height 20
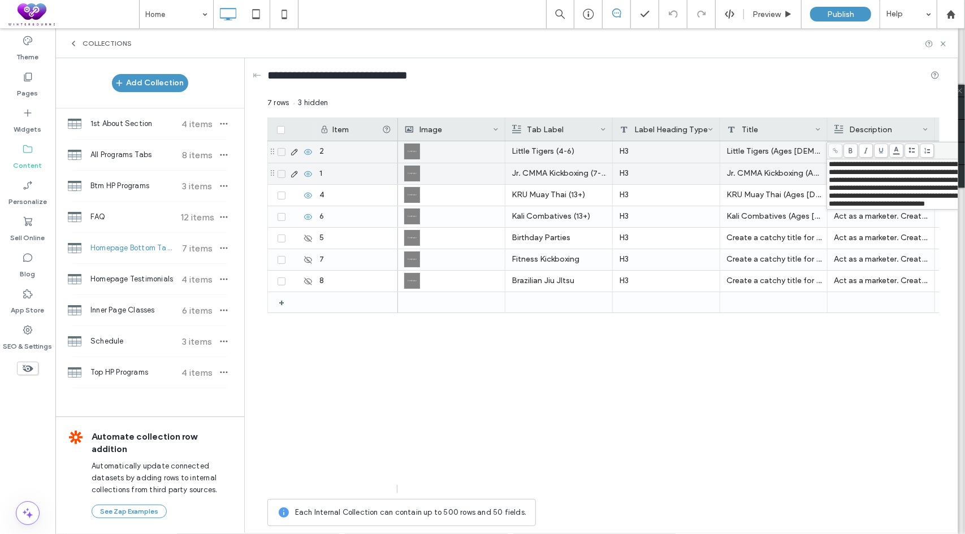
click at [867, 171] on span "**********" at bounding box center [935, 184] width 212 height 47
click at [726, 392] on div "Little Tigers (4-6) H3 Little Tigers (Ages 4–6) – “Building Strong Foundations …" at bounding box center [669, 317] width 542 height 352
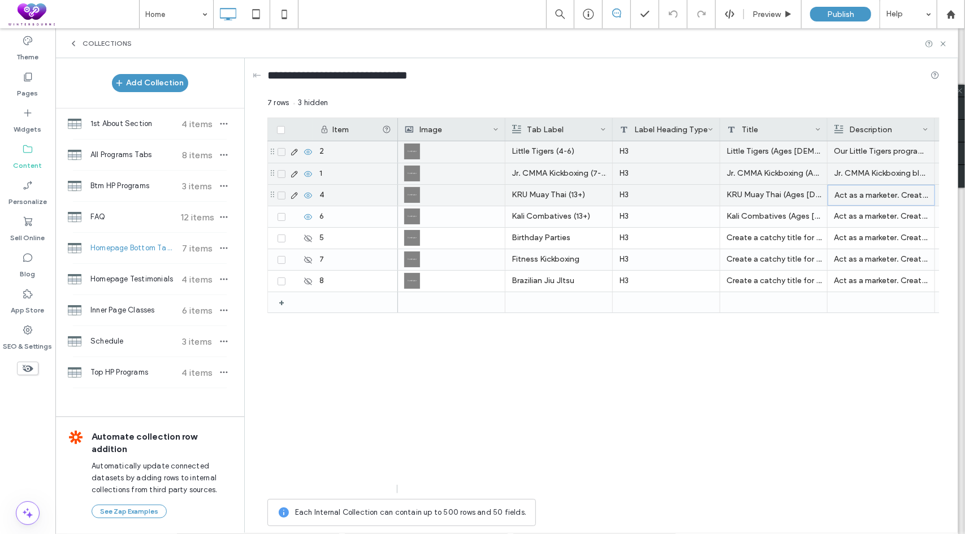
click at [863, 189] on p "Act as a marketer. Create a compelling two-sentence description to promote adul…" at bounding box center [881, 195] width 94 height 20
click at [869, 194] on span "**********" at bounding box center [935, 205] width 212 height 47
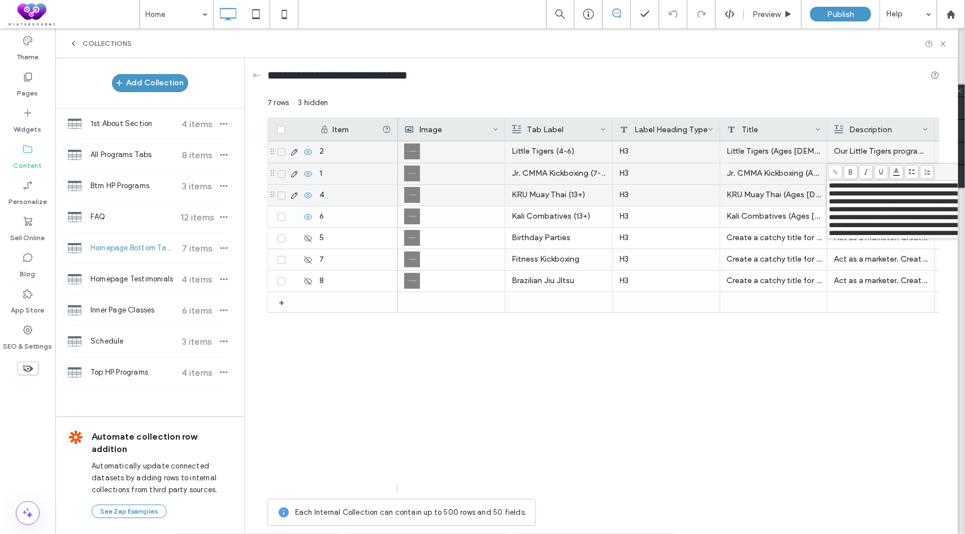
drag, startPoint x: 800, startPoint y: 427, endPoint x: 804, endPoint y: 418, distance: 9.9
click at [801, 427] on div "Little Tigers (4-6) H3 Little Tigers (Ages 4–6) – “Building Strong Foundations …" at bounding box center [669, 317] width 542 height 352
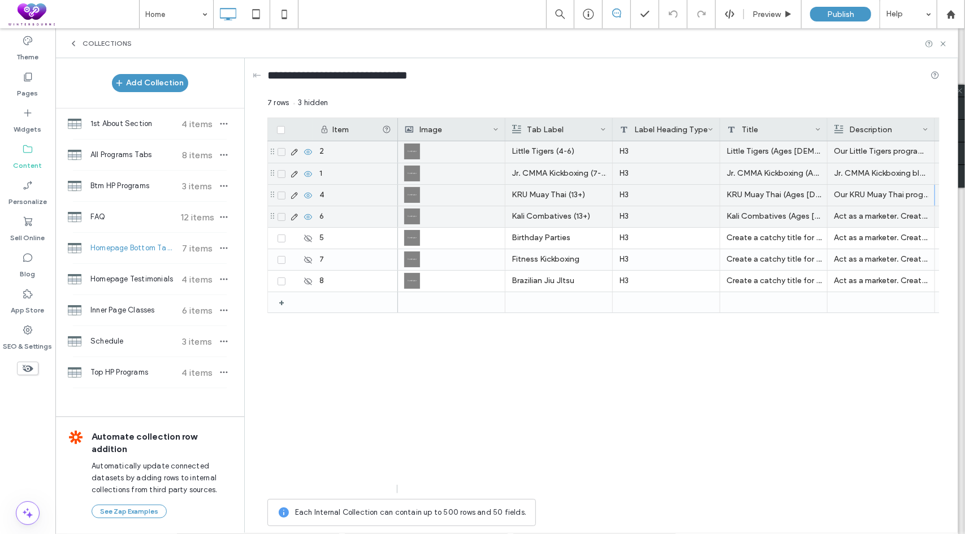
click at [864, 213] on p "Act as a marketer. Create a compelling two-sentence description to promote summ…" at bounding box center [881, 216] width 94 height 20
click at [864, 213] on p "Act as a marketer. Create a compelling two-sentence description to promote summ…" at bounding box center [881, 217] width 94 height 20
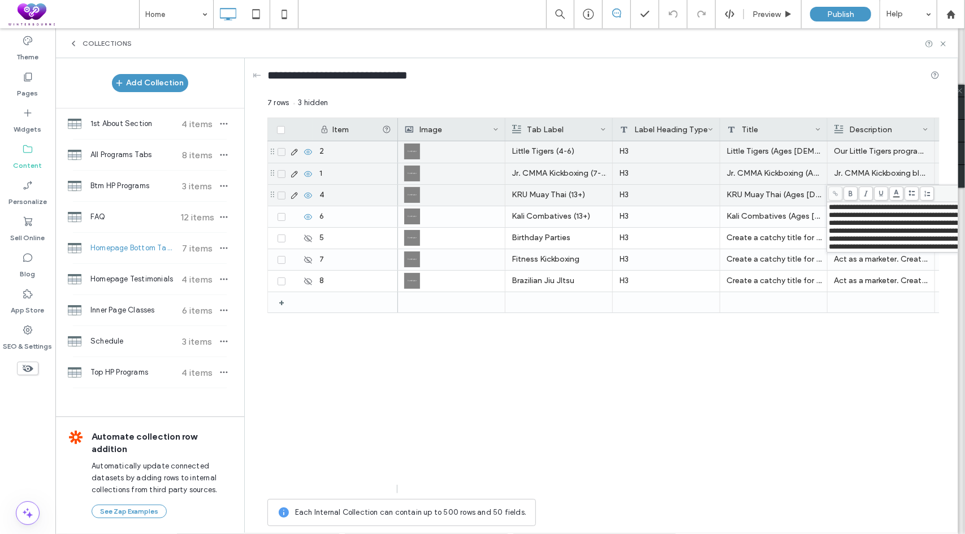
click at [911, 207] on span "**********" at bounding box center [935, 227] width 212 height 47
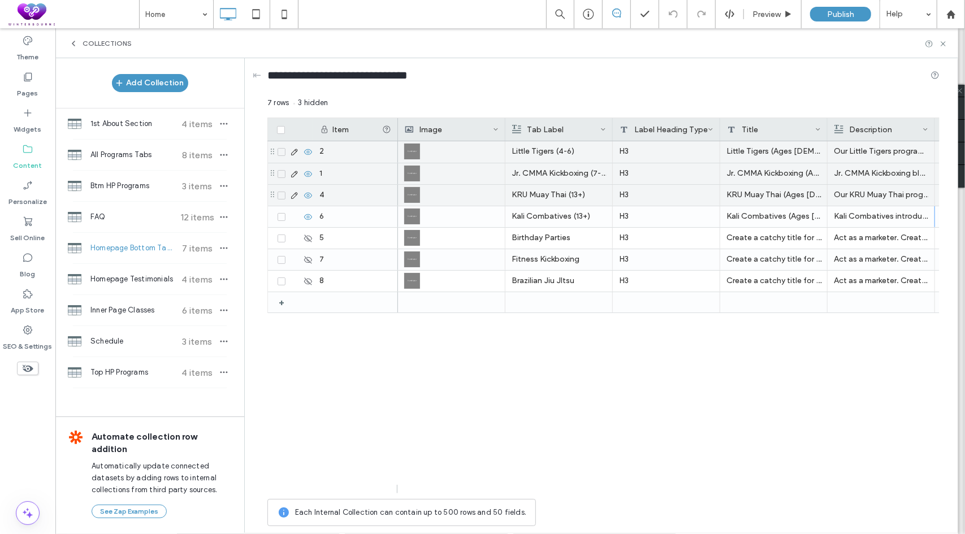
click at [702, 392] on div "Little Tigers (4-6) H3 Little Tigers (Ages 4–6) – “Building Strong Foundations …" at bounding box center [669, 317] width 542 height 352
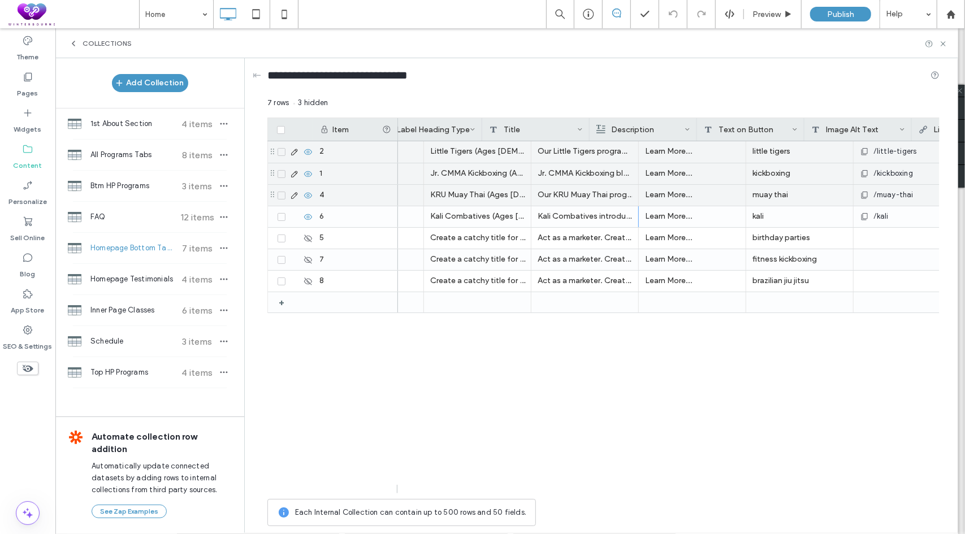
scroll to position [0, 0]
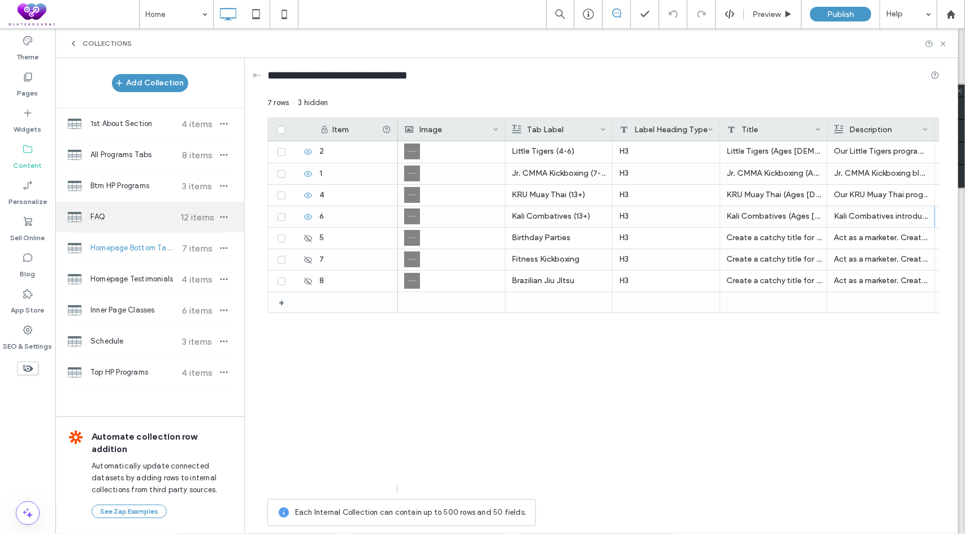
click at [145, 221] on span "FAQ" at bounding box center [132, 216] width 84 height 11
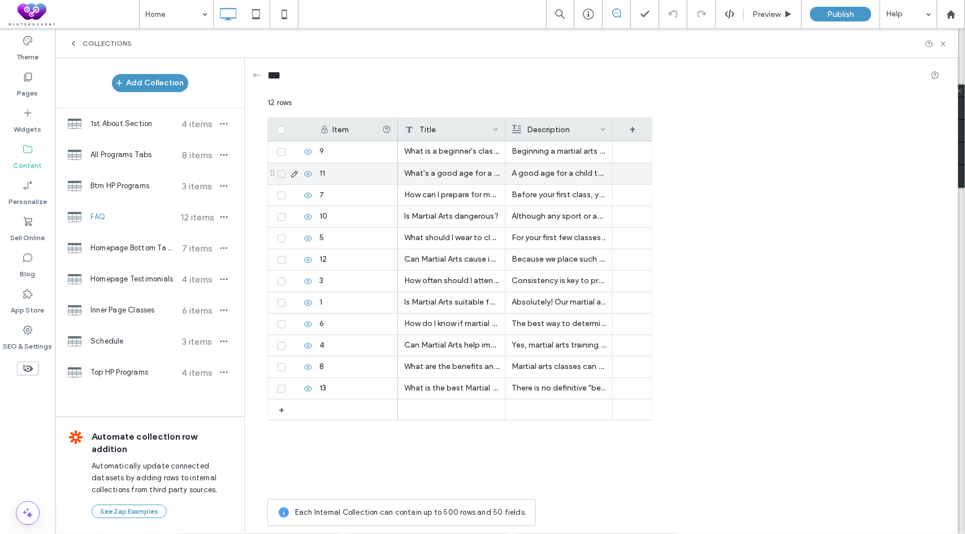
click at [440, 153] on div "What is a beginner's class expectation?" at bounding box center [451, 151] width 107 height 21
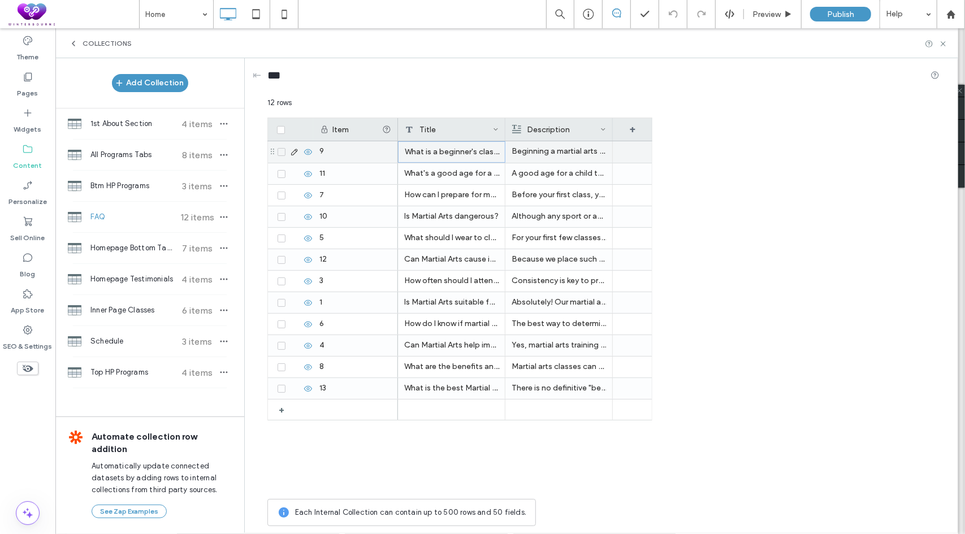
click at [440, 153] on div "What is a beginner's class expectation?" at bounding box center [451, 151] width 107 height 21
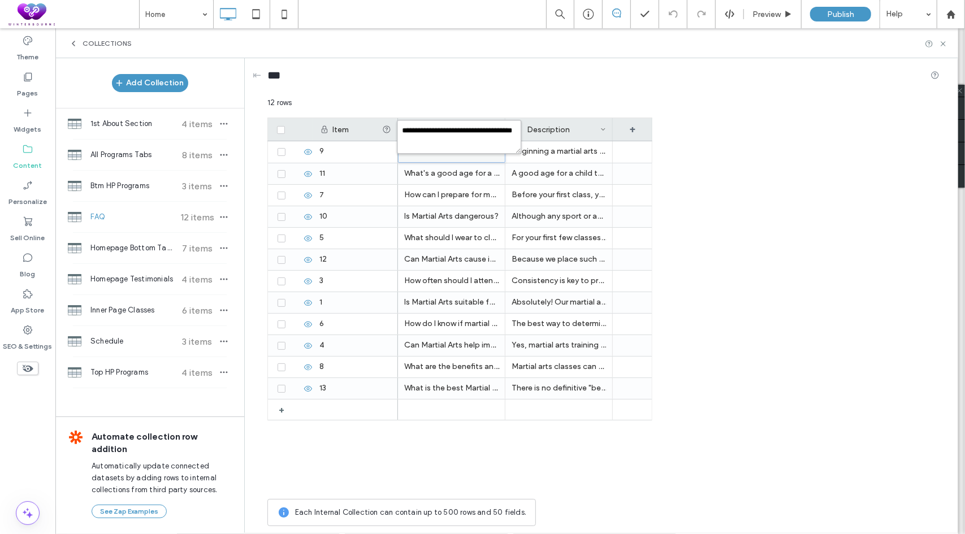
click at [447, 149] on textarea "**********" at bounding box center [459, 137] width 124 height 34
paste textarea "**"
type textarea "**********"
click at [556, 158] on p "Beginning a martial arts program can be daunting, but there's nothing to worry …" at bounding box center [559, 151] width 94 height 20
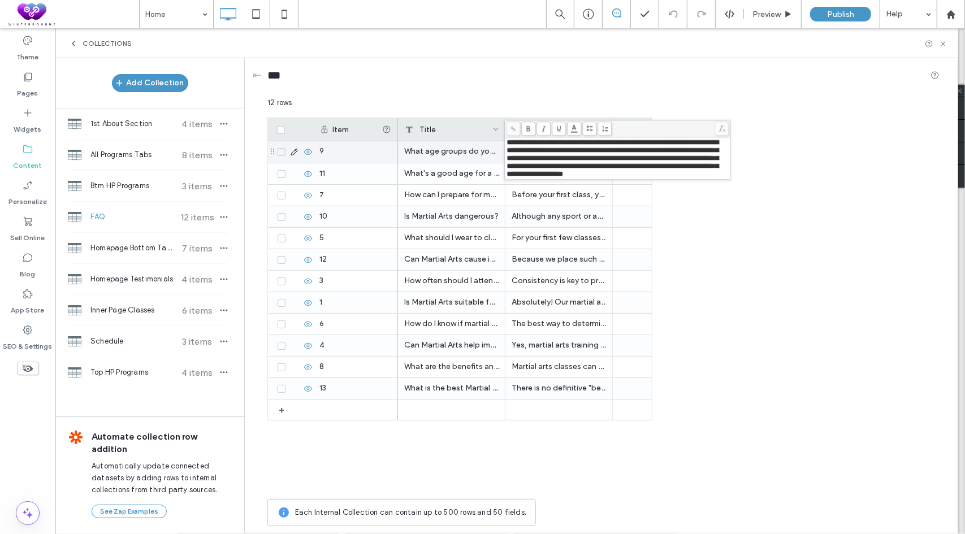
click at [574, 157] on span "**********" at bounding box center [613, 158] width 212 height 39
click at [404, 175] on div "What's a good age for a child to start martial arts?" at bounding box center [451, 173] width 107 height 21
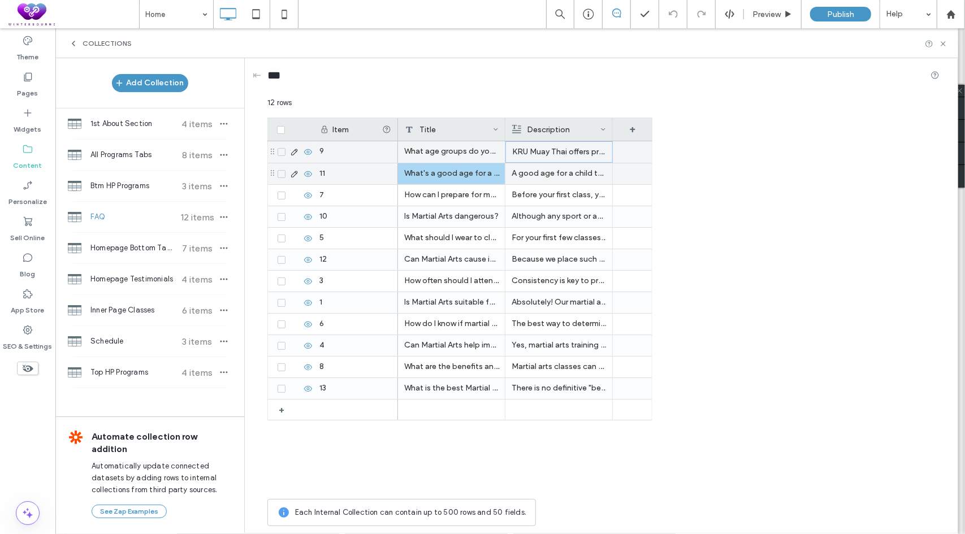
click at [404, 175] on div "What's a good age for a child to start martial arts?" at bounding box center [451, 173] width 107 height 21
click at [448, 169] on textarea "**********" at bounding box center [459, 159] width 124 height 34
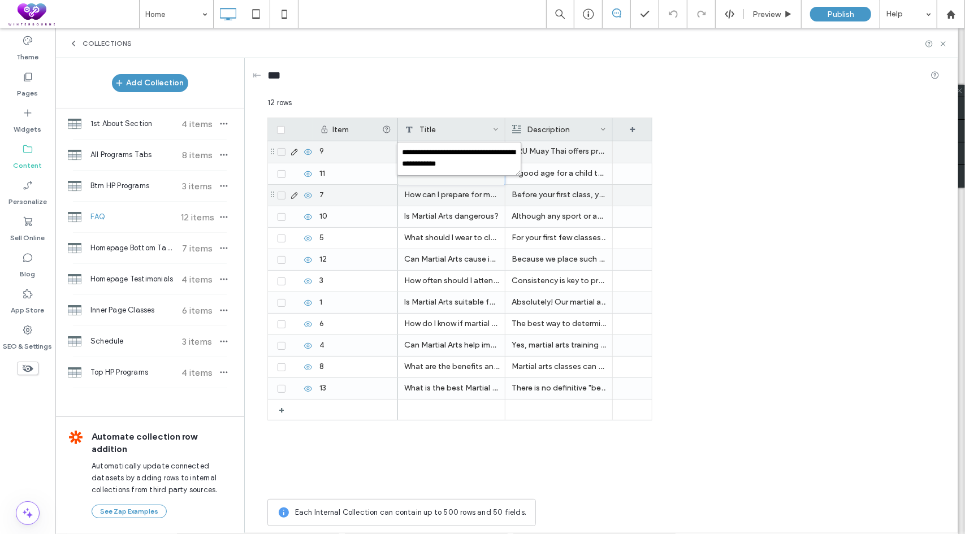
paste textarea "**********"
type textarea "**********"
click at [553, 176] on p "A good age for a child to start Martial Arts or Jiu Jitsu is typically around 4…" at bounding box center [559, 173] width 94 height 20
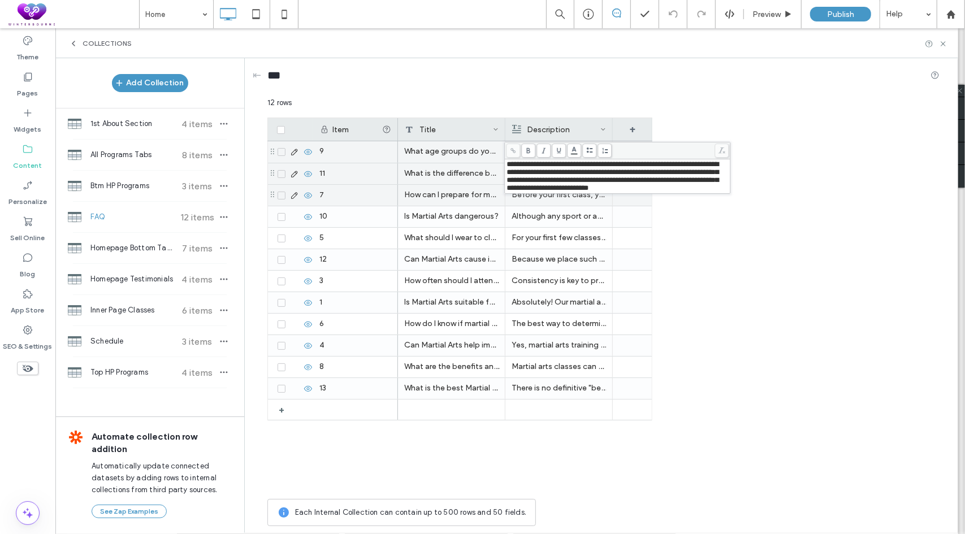
click at [461, 199] on div "How can I prepare for my first martial arts class?" at bounding box center [451, 195] width 107 height 21
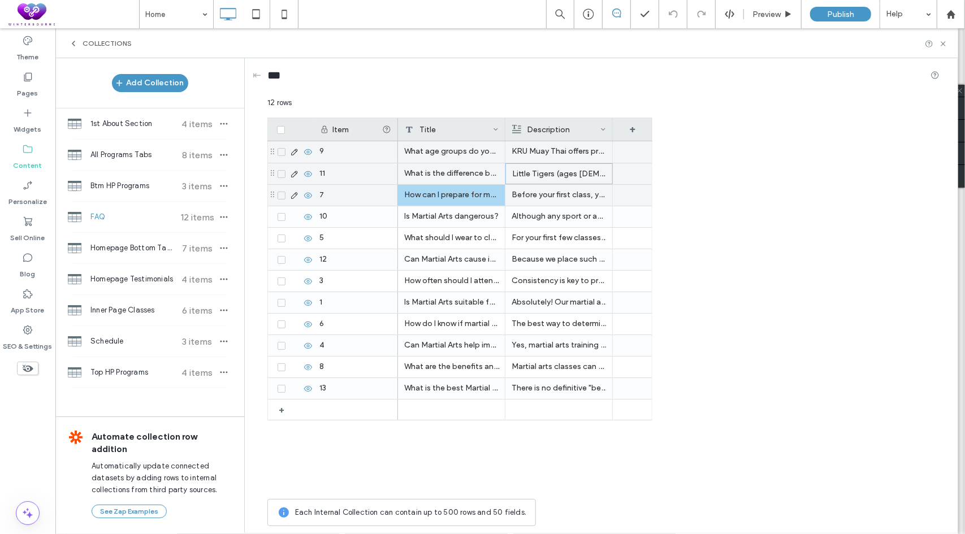
click at [461, 199] on div "How can I prepare for my first martial arts class?" at bounding box center [451, 195] width 107 height 21
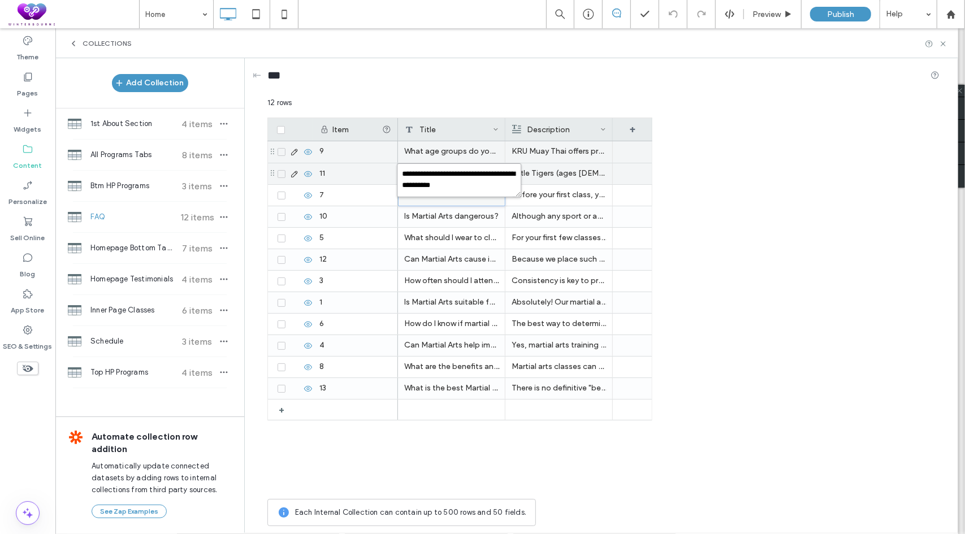
click at [474, 192] on textarea "**********" at bounding box center [459, 180] width 124 height 34
paste textarea "*"
type textarea "**********"
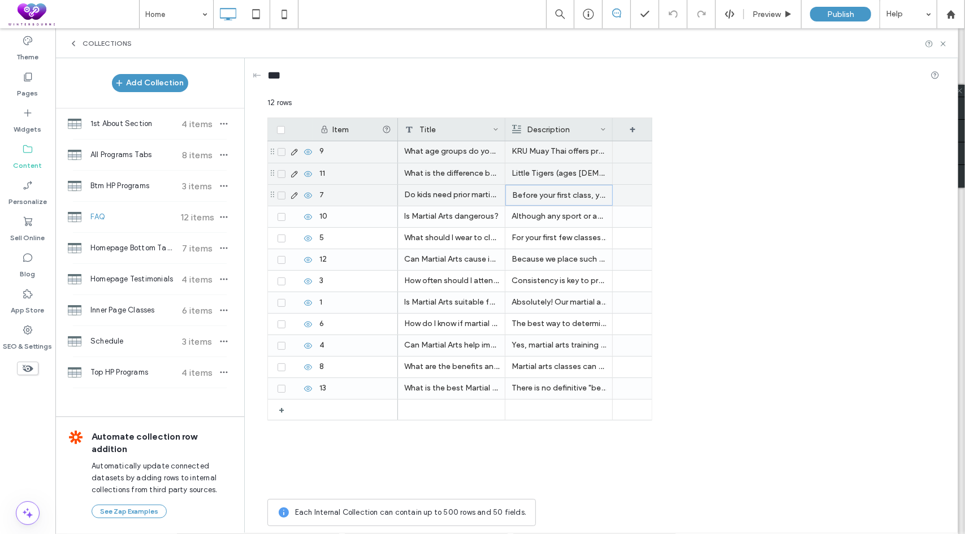
click at [543, 191] on p "Before your first class, you should wear comfortable clothes that allow you to …" at bounding box center [559, 195] width 94 height 20
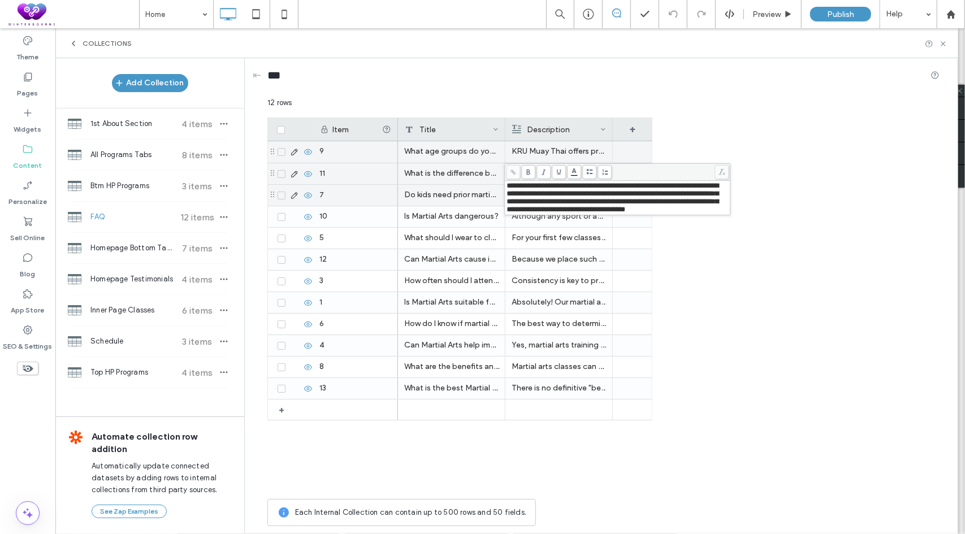
click at [578, 193] on span "**********" at bounding box center [613, 197] width 212 height 31
click at [481, 218] on div "Is Martial Arts dangerous?" at bounding box center [451, 216] width 107 height 21
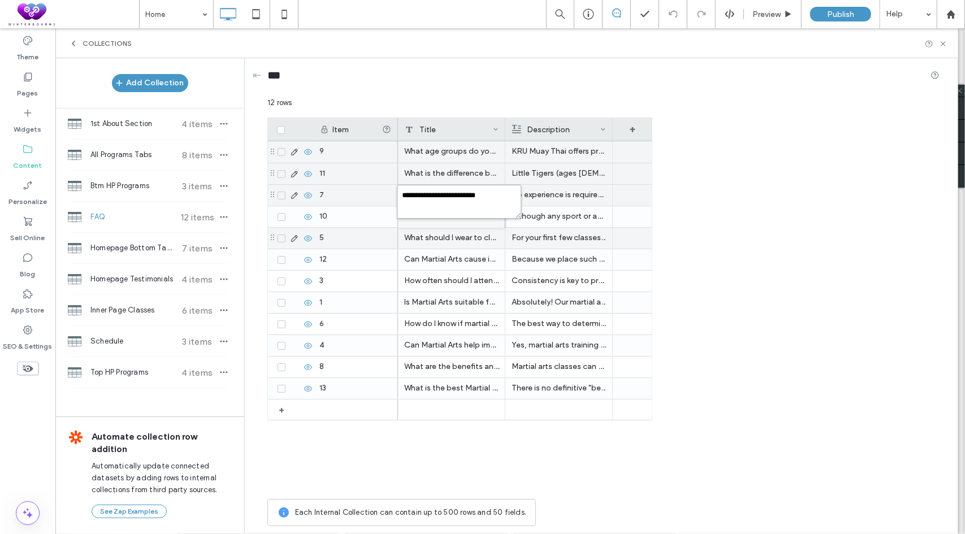
paste textarea "**********"
type textarea "**********"
click at [527, 220] on p "Although any sport or activity has some risk involved, our team of certified in…" at bounding box center [559, 216] width 94 height 20
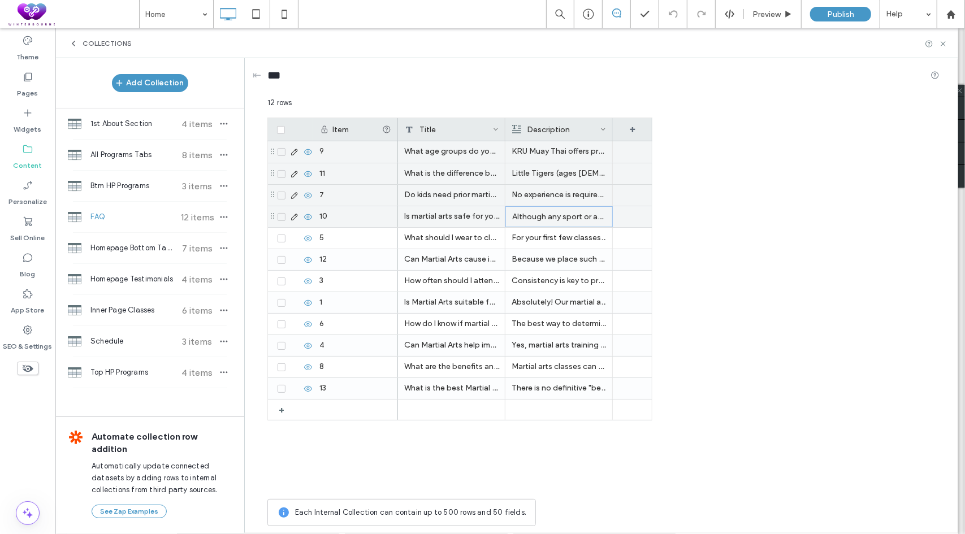
click at [527, 220] on p "Although any sport or activity has some risk involved, our team of certified in…" at bounding box center [559, 217] width 94 height 20
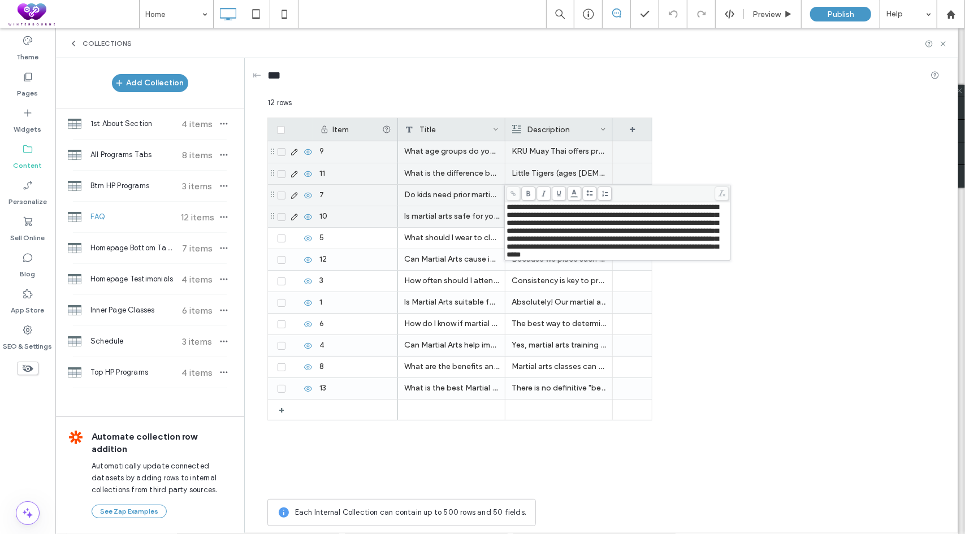
click at [555, 215] on span "**********" at bounding box center [613, 231] width 212 height 55
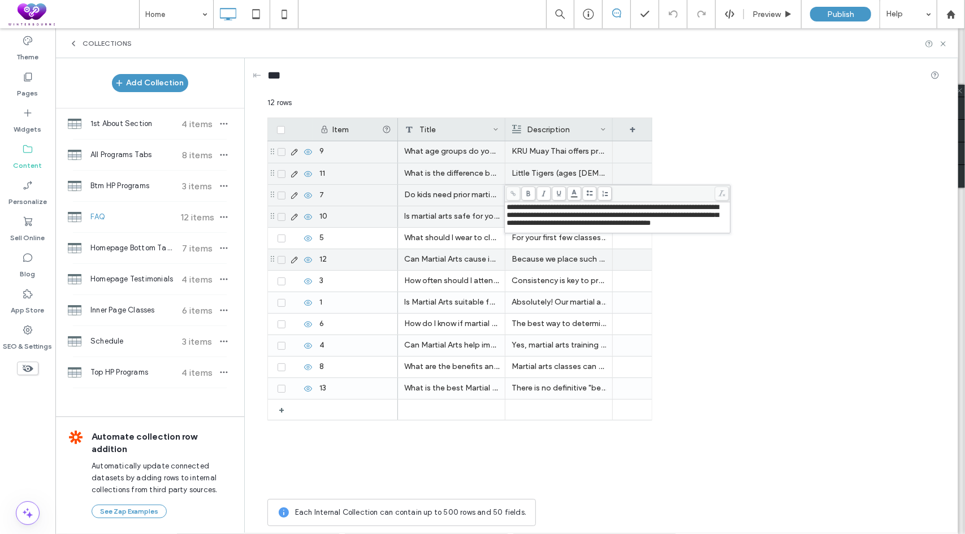
click at [475, 265] on div "Can Martial Arts cause injury?" at bounding box center [451, 259] width 107 height 21
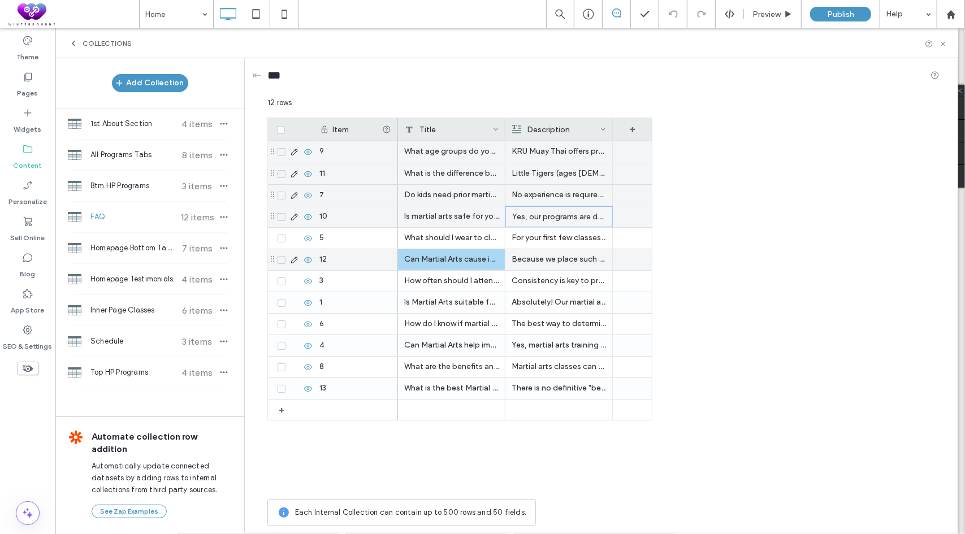
click at [475, 265] on div "Can Martial Arts cause injury?" at bounding box center [451, 259] width 107 height 21
click at [477, 254] on textarea "**********" at bounding box center [459, 245] width 124 height 34
click at [553, 222] on p "Yes, our programs are designed with safety as the top priority. Instructors use…" at bounding box center [559, 216] width 94 height 20
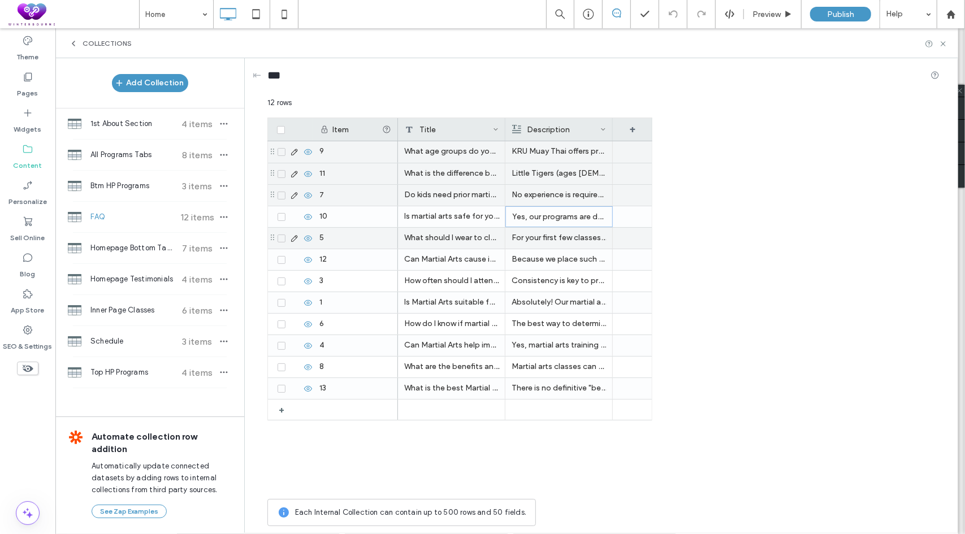
click at [460, 245] on div "What should I wear to class?" at bounding box center [451, 238] width 107 height 21
click at [568, 220] on p "Yes, our programs are designed with safety as the top priority. Instructors use…" at bounding box center [559, 217] width 94 height 20
click at [458, 246] on div "What should I wear to class?" at bounding box center [451, 238] width 107 height 21
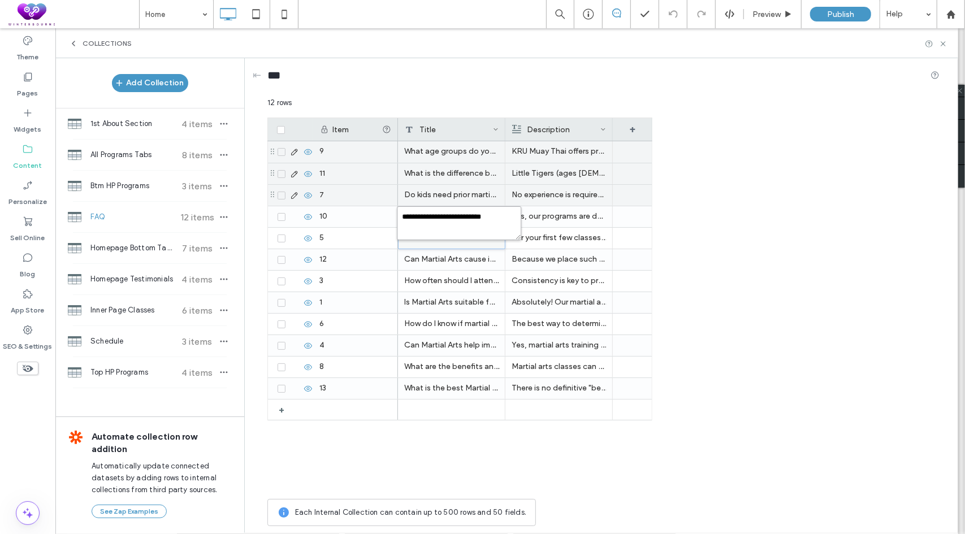
click at [465, 237] on textarea "**********" at bounding box center [459, 223] width 124 height 34
paste textarea "**********"
type textarea "**********"
click at [547, 236] on p "For your first few classes, comfortable workout clothes like a T-shirt and swea…" at bounding box center [559, 238] width 94 height 20
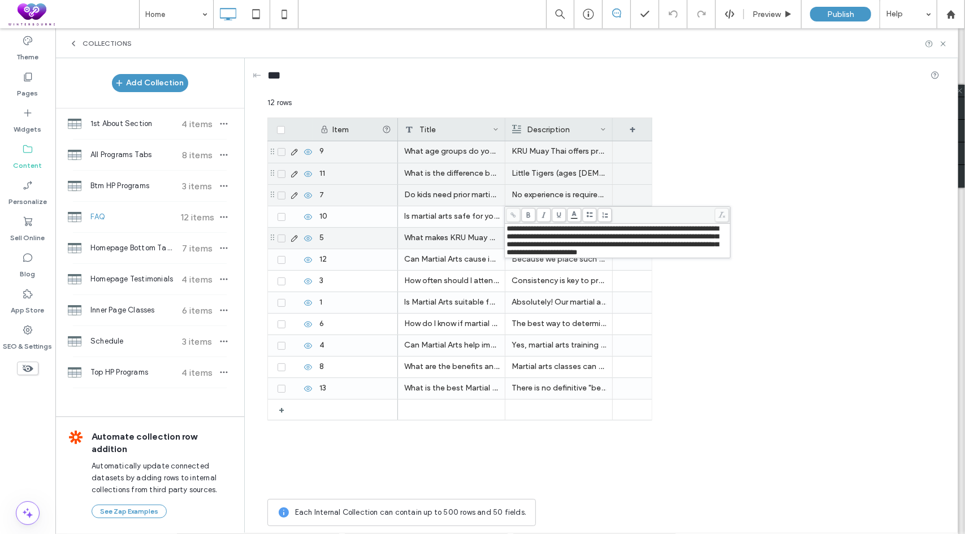
click at [572, 236] on span "**********" at bounding box center [613, 240] width 212 height 31
click at [469, 265] on div "Can Martial Arts cause injury?" at bounding box center [451, 259] width 107 height 21
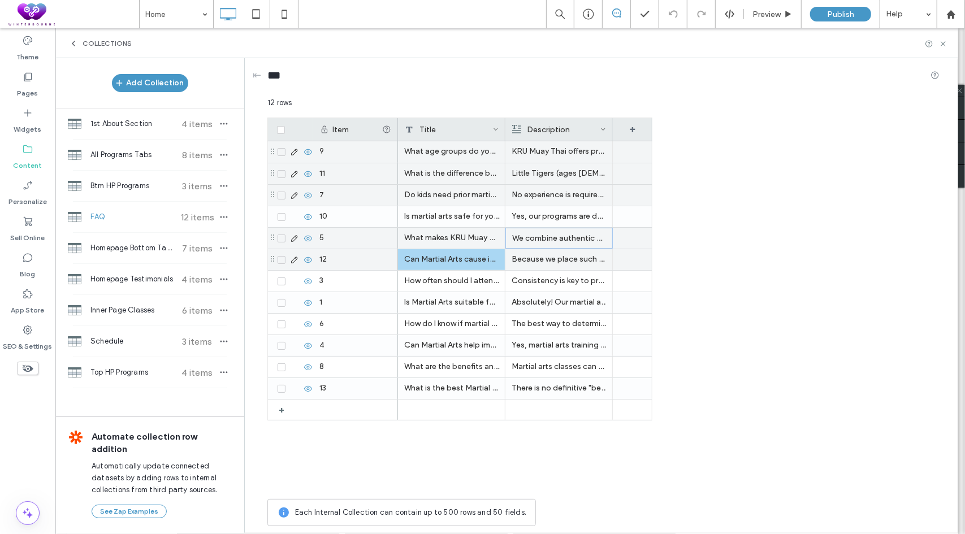
click at [469, 265] on div "Can Martial Arts cause injury?" at bounding box center [451, 259] width 107 height 21
click at [481, 261] on textarea "**********" at bounding box center [459, 245] width 124 height 34
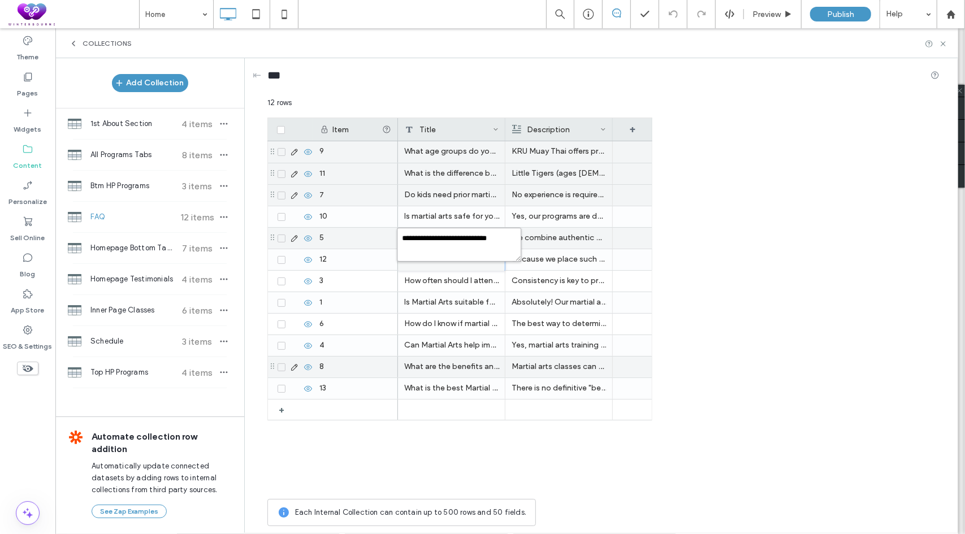
paste textarea "**********"
type textarea "**********"
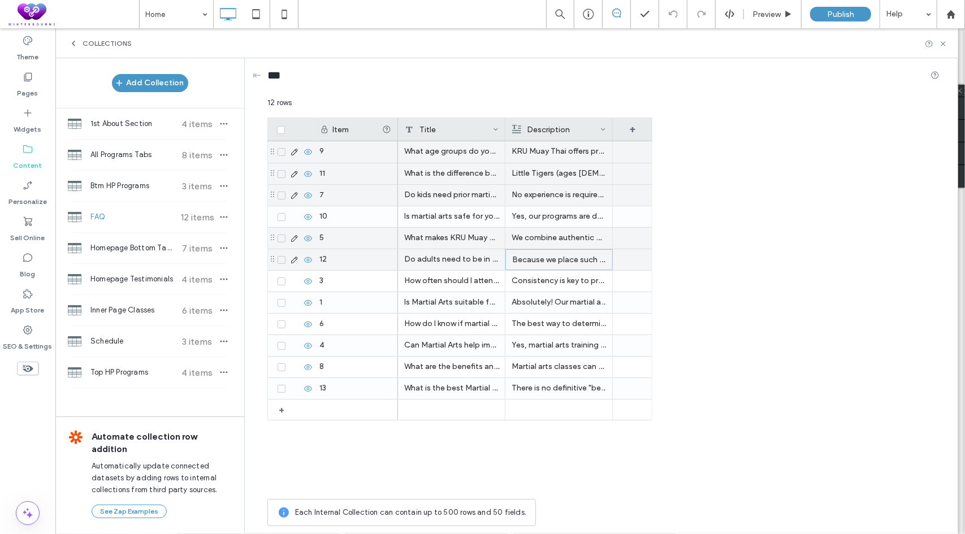
click at [543, 258] on p "Because we place such a huge focus on safety and injury prevention, we're proud…" at bounding box center [559, 260] width 94 height 20
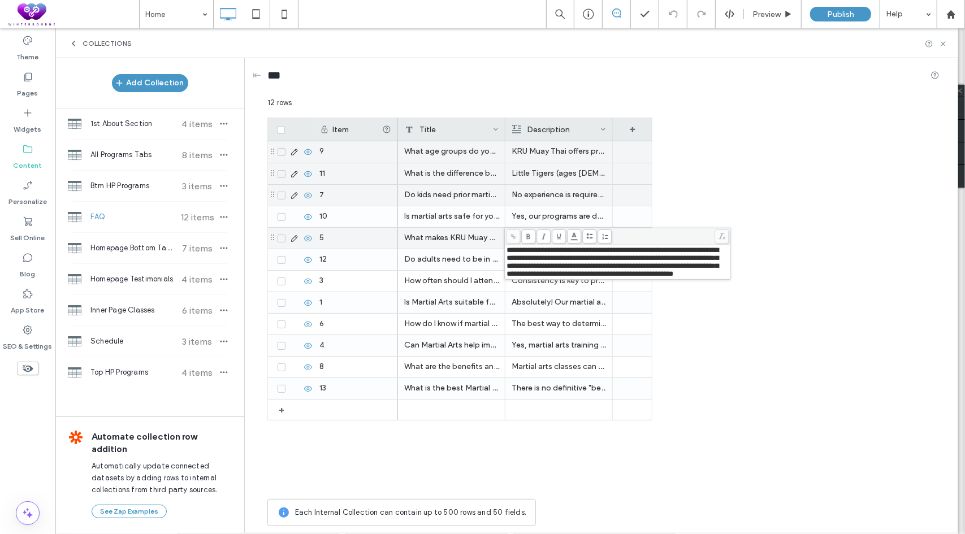
click at [568, 262] on span "**********" at bounding box center [613, 261] width 212 height 31
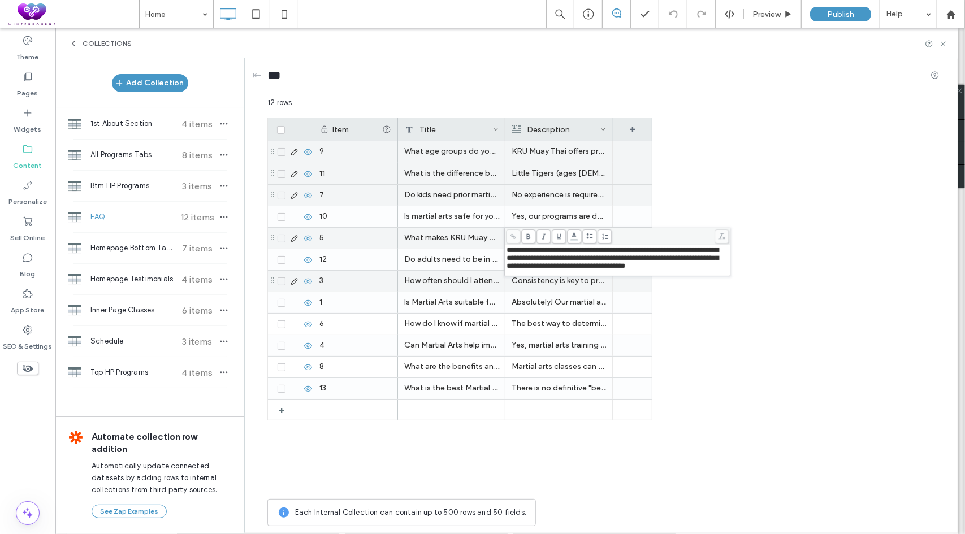
click at [453, 282] on div "How often should I attend classes to see progress?" at bounding box center [451, 281] width 107 height 21
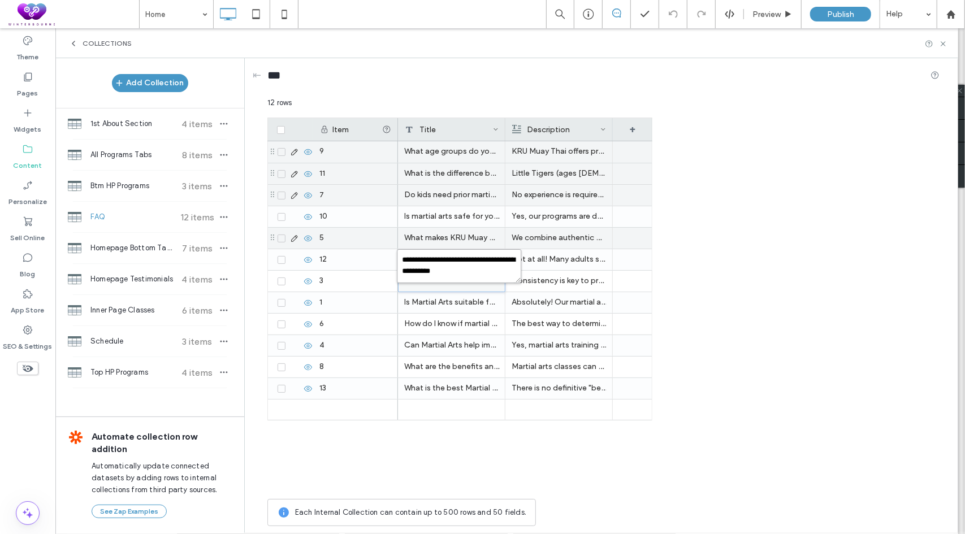
click at [475, 278] on textarea "**********" at bounding box center [459, 266] width 124 height 34
paste textarea "**********"
type textarea "**********"
click at [555, 280] on p "Consistency is key to progress in martial arts. We recommend attending classes …" at bounding box center [559, 281] width 94 height 20
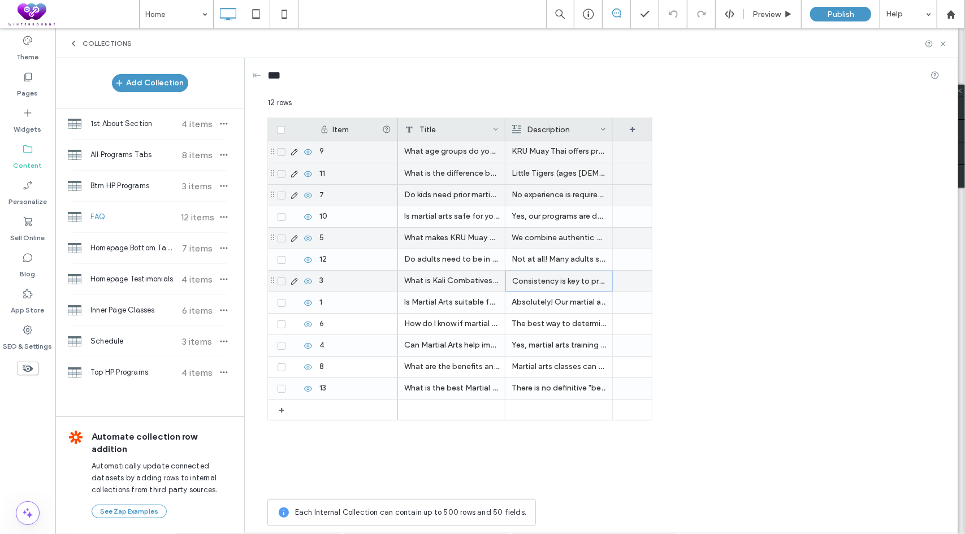
click at [555, 280] on p "Consistency is key to progress in martial arts. We recommend attending classes …" at bounding box center [559, 281] width 94 height 20
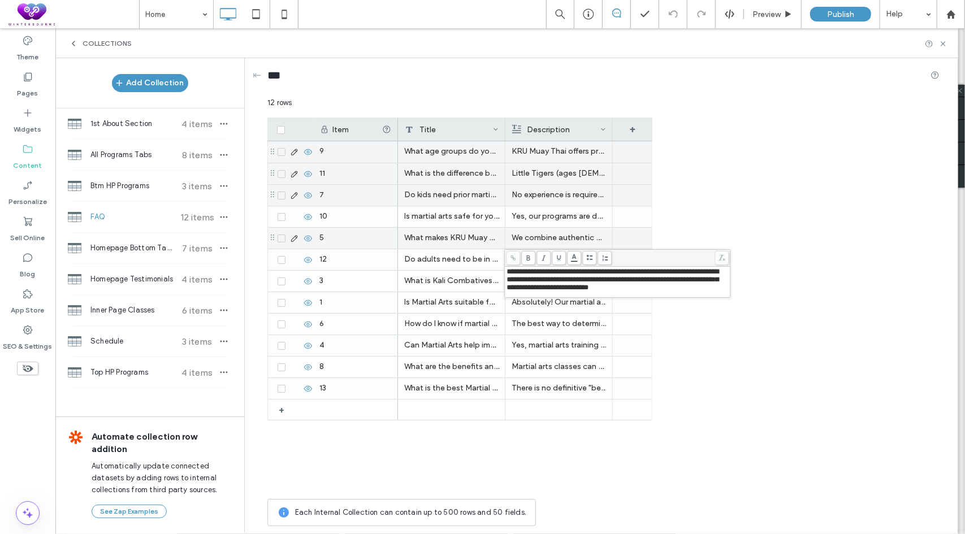
click at [560, 280] on span "**********" at bounding box center [613, 279] width 212 height 23
click at [466, 302] on div "Is Martial Arts suitable for beginners with no prior experience?" at bounding box center [451, 302] width 107 height 21
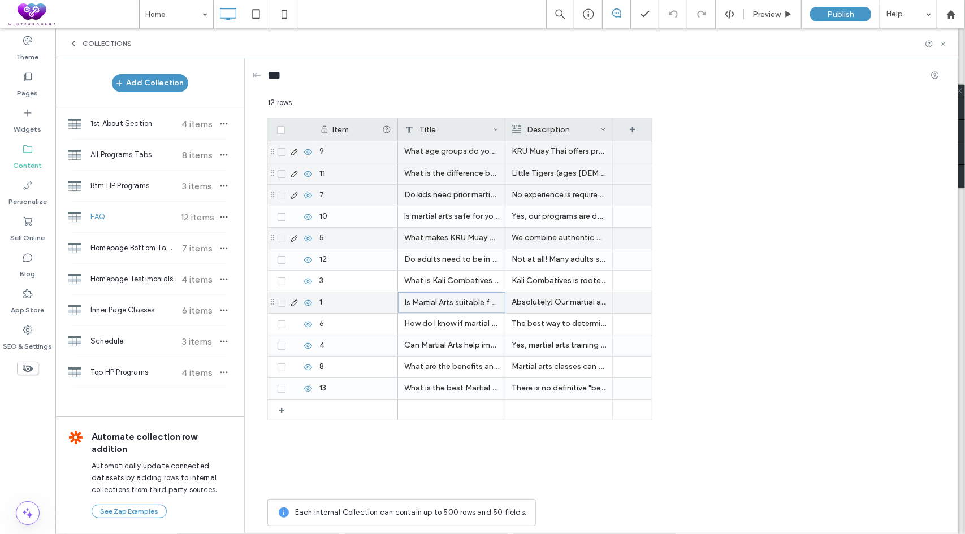
click at [466, 302] on div "Is Martial Arts suitable for beginners with no prior experience?" at bounding box center [451, 302] width 107 height 21
click at [475, 299] on textarea "**********" at bounding box center [459, 288] width 124 height 34
paste textarea "**"
type textarea "**********"
click at [542, 298] on p "Absolutely! Our martial arts school welcomes students of all skill levels, incl…" at bounding box center [559, 302] width 94 height 20
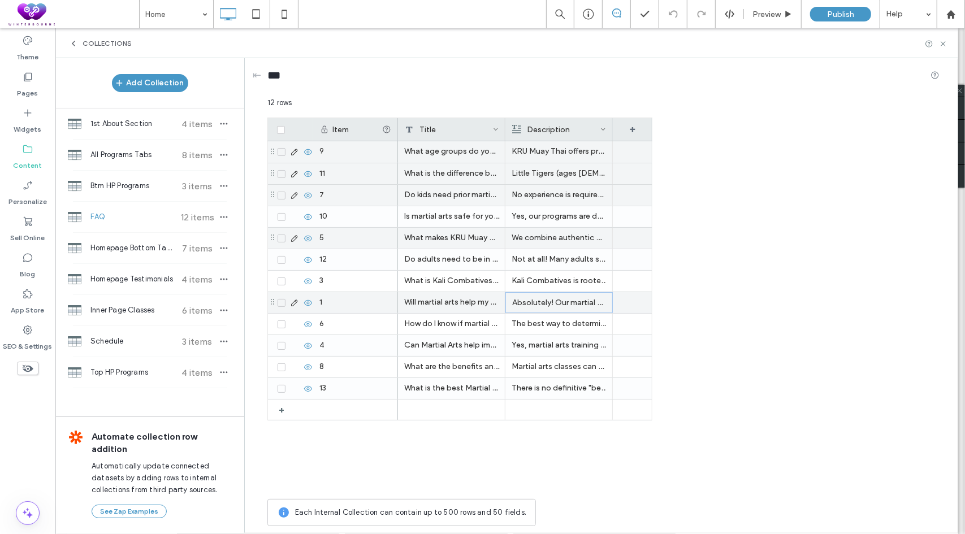
click at [542, 298] on p "Absolutely! Our martial arts school welcomes students of all skill levels, incl…" at bounding box center [559, 303] width 94 height 20
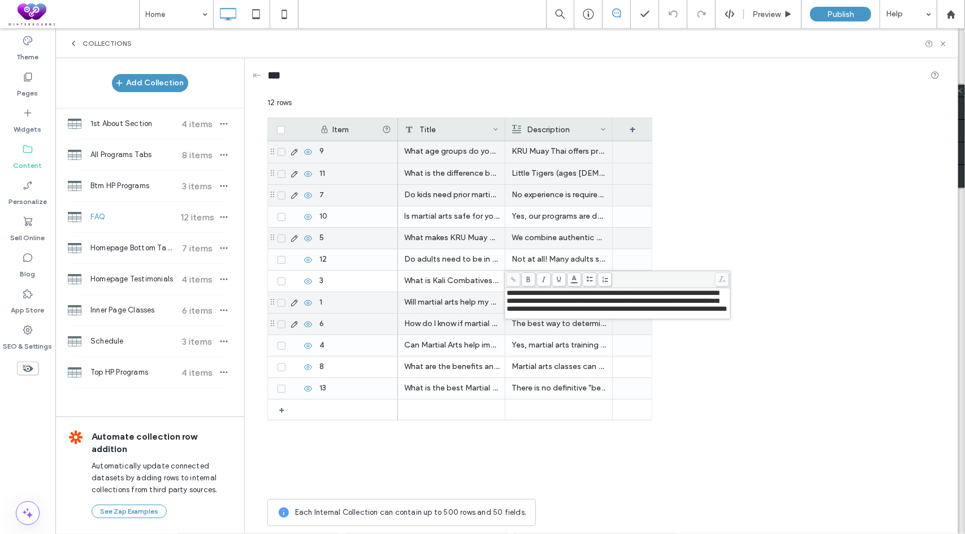
click at [479, 330] on div "How do I know if martial arts is right for me?" at bounding box center [451, 324] width 107 height 21
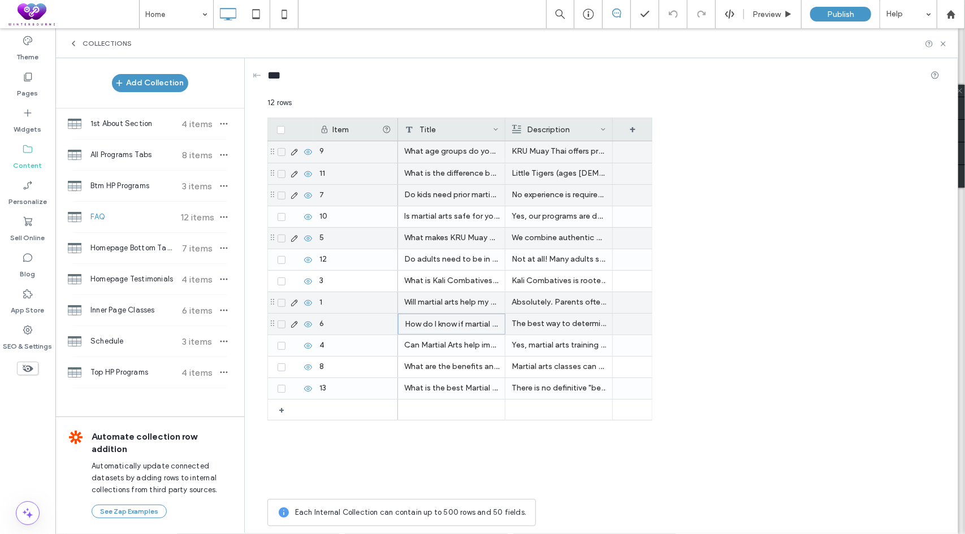
click at [479, 330] on div "How do I know if martial arts is right for me?" at bounding box center [451, 324] width 107 height 21
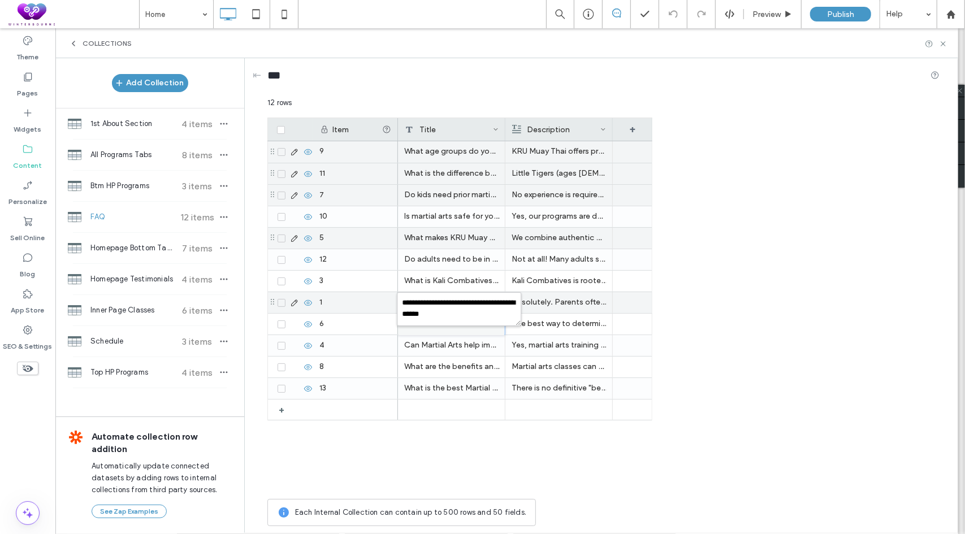
click at [475, 325] on textarea "**********" at bounding box center [459, 309] width 124 height 34
paste textarea "plain-text-cell"
type textarea "**********"
click at [553, 333] on div "The best way to determine if martial arts is right for you is to try a class. W…" at bounding box center [559, 324] width 94 height 21
click at [554, 332] on p "The best way to determine if martial arts is right for you is to try a class. W…" at bounding box center [559, 324] width 94 height 20
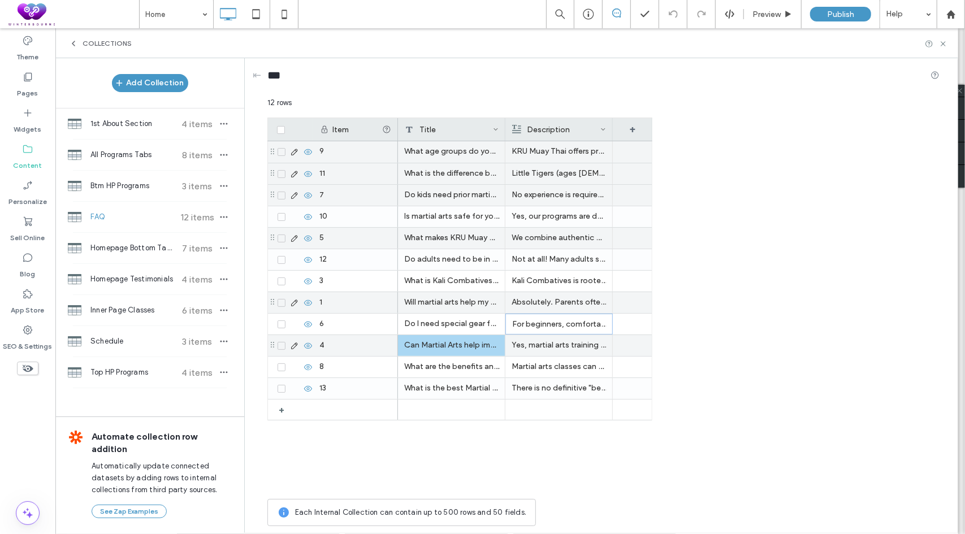
click at [453, 349] on div "Can Martial Arts help improve my physical fitness?" at bounding box center [451, 345] width 107 height 21
click at [457, 347] on textarea "**********" at bounding box center [459, 331] width 124 height 34
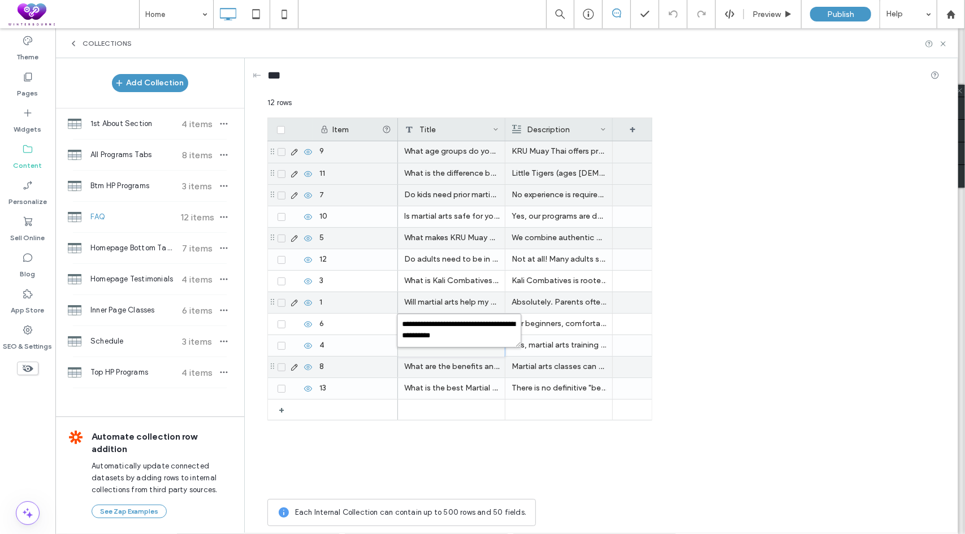
paste textarea "plain-text-cell"
type textarea "**********"
click at [544, 349] on p "Yes, martial arts training is an excellent way to enhance your overall physical…" at bounding box center [559, 345] width 94 height 20
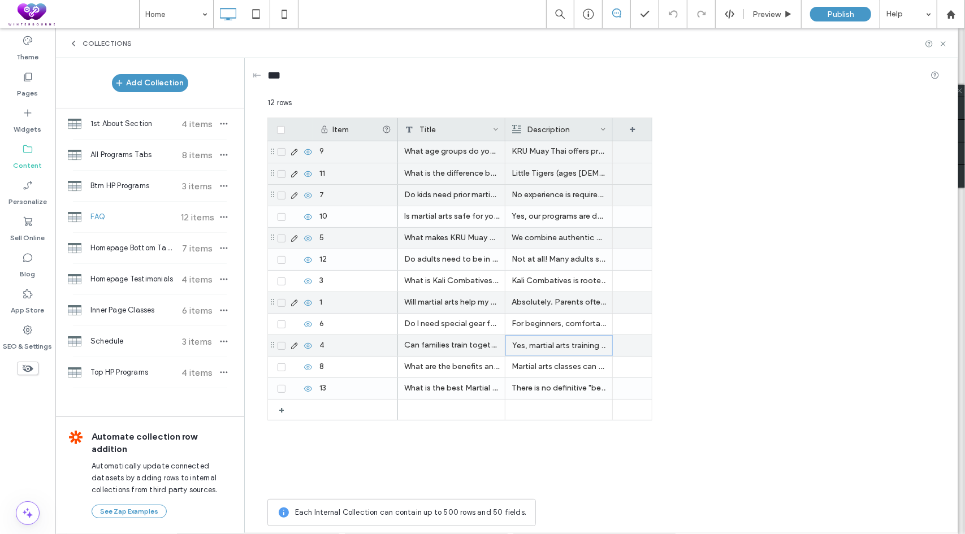
click at [544, 349] on p "Yes, martial arts training is an excellent way to enhance your overall physical…" at bounding box center [559, 346] width 94 height 20
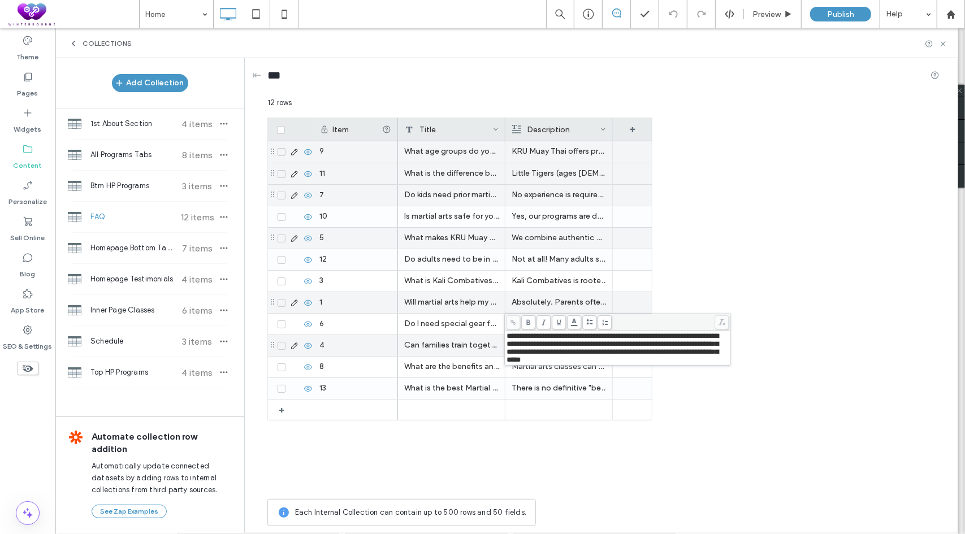
click at [566, 348] on span "**********" at bounding box center [613, 347] width 212 height 31
click at [308, 369] on icon at bounding box center [308, 367] width 9 height 9
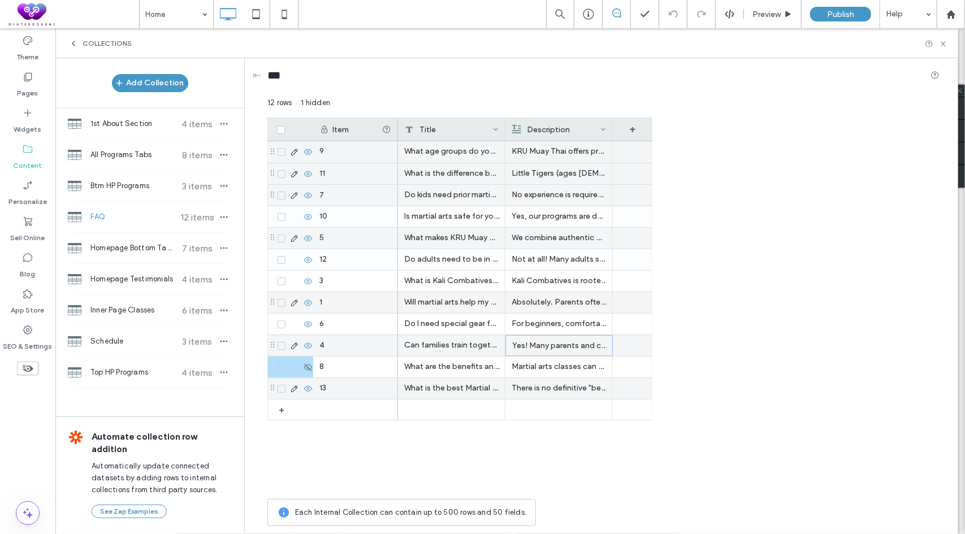
click at [310, 388] on icon at bounding box center [308, 388] width 9 height 9
click at [828, 259] on div "Item Title Description + + 9 11 7 10 5 12 3 1 6 4 8 13 What age groups do you o…" at bounding box center [603, 306] width 672 height 376
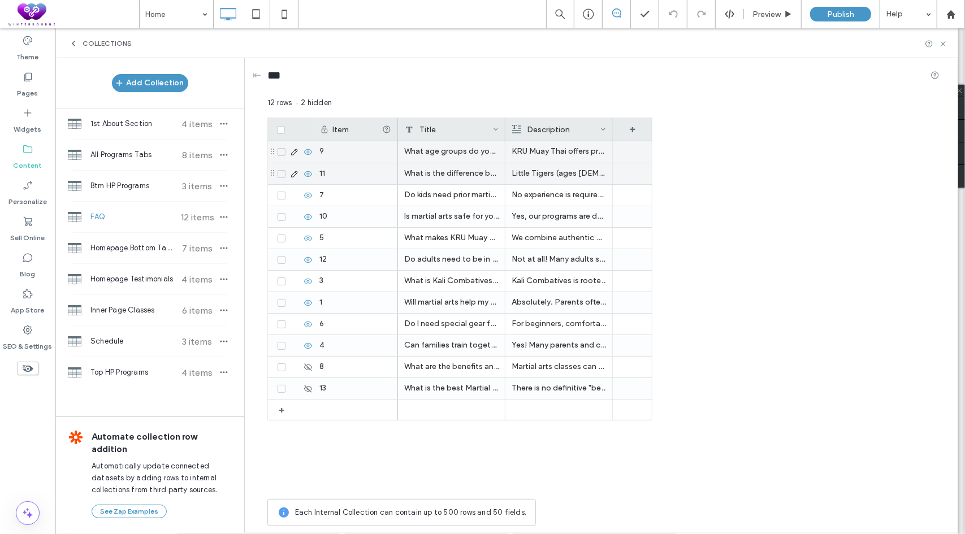
click at [95, 45] on span "Collections" at bounding box center [107, 43] width 49 height 9
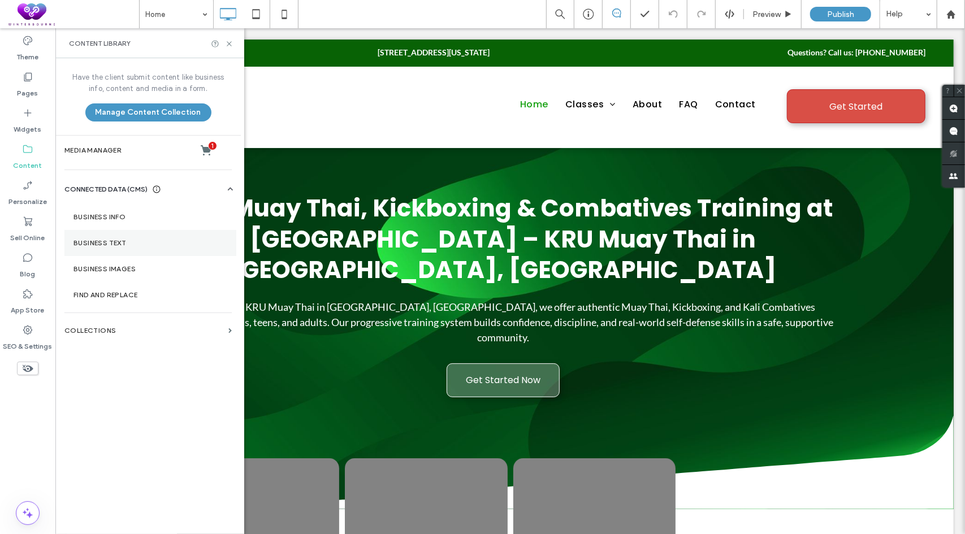
click at [135, 244] on label "Business Text" at bounding box center [150, 243] width 154 height 8
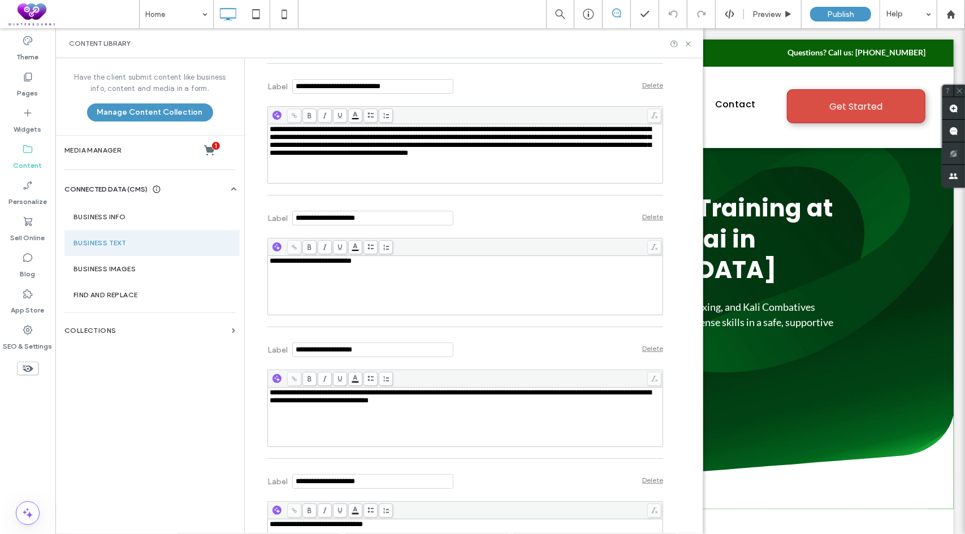
scroll to position [3675, 0]
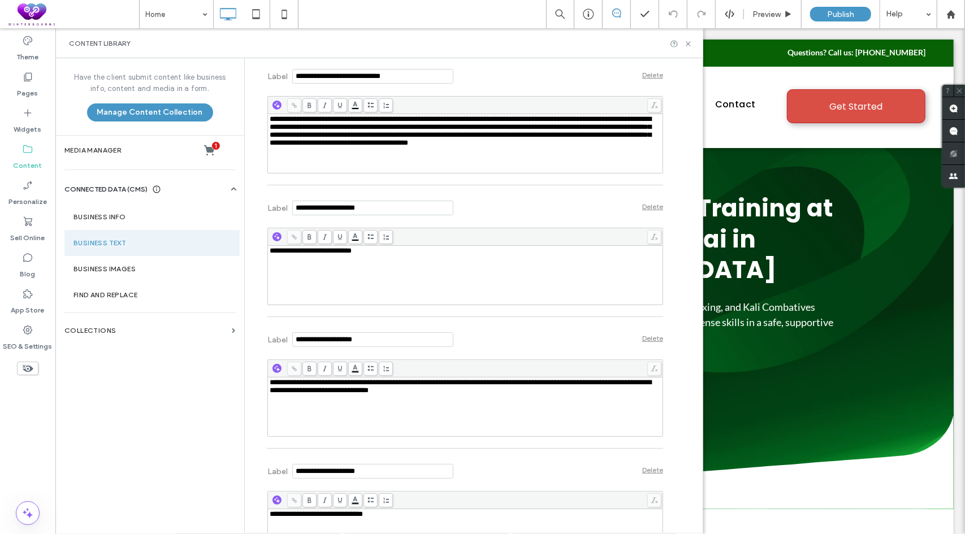
click at [418, 279] on div "**********" at bounding box center [466, 275] width 392 height 57
click at [352, 413] on div "**********" at bounding box center [466, 407] width 392 height 57
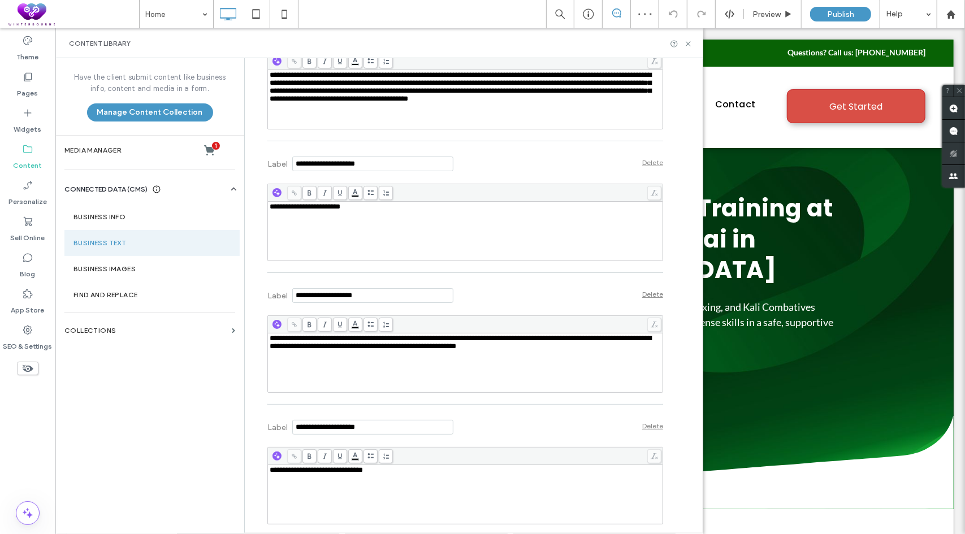
scroll to position [3844, 0]
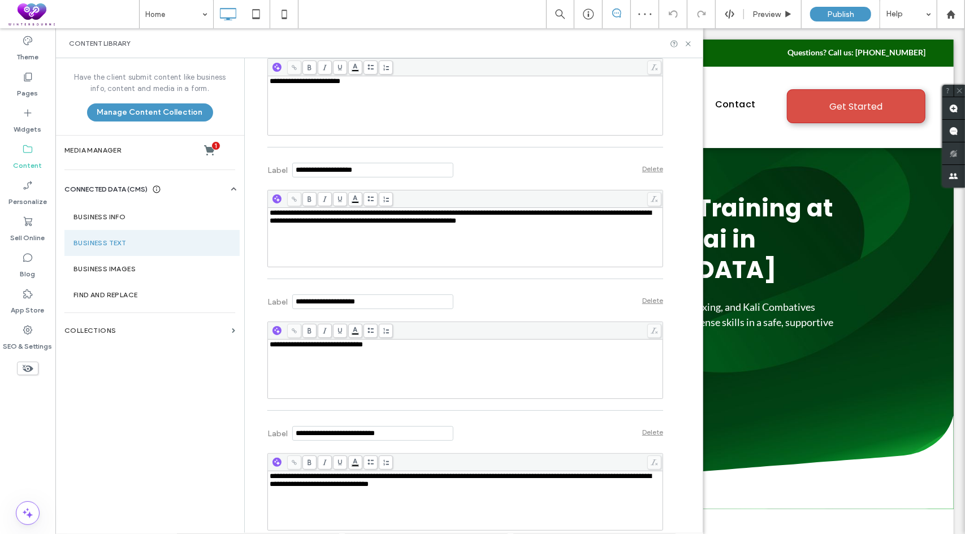
click at [414, 373] on div "**********" at bounding box center [466, 369] width 392 height 57
click at [345, 488] on span "**********" at bounding box center [461, 480] width 382 height 15
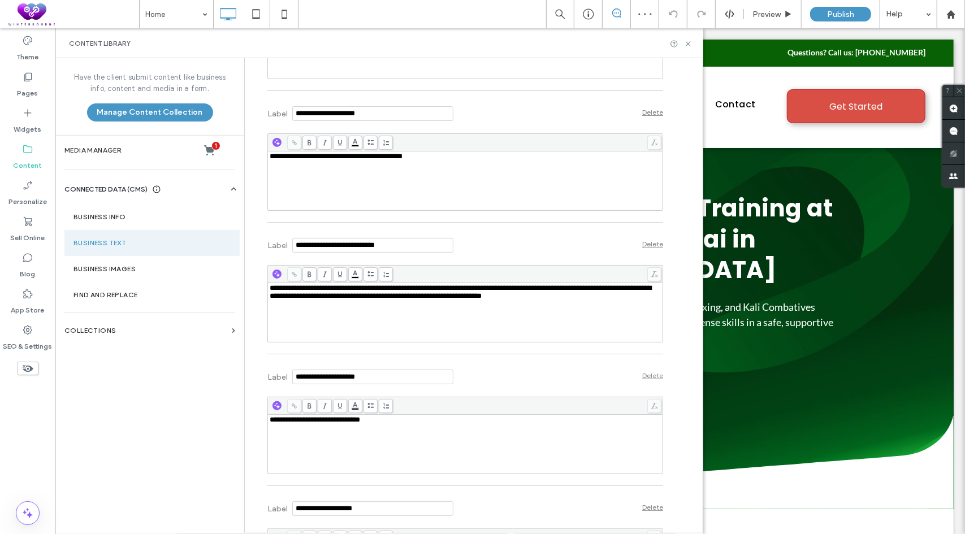
scroll to position [4070, 0]
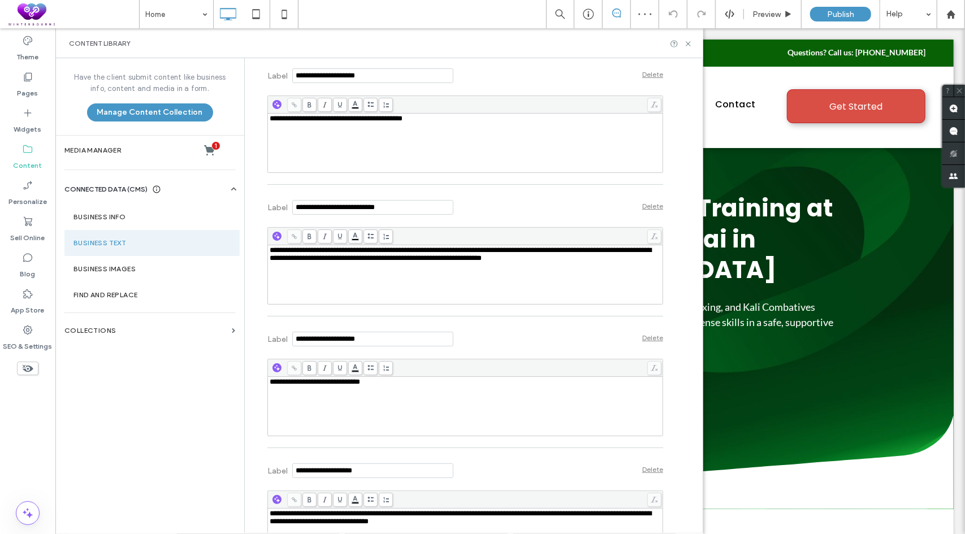
click at [411, 406] on div "**********" at bounding box center [466, 406] width 392 height 57
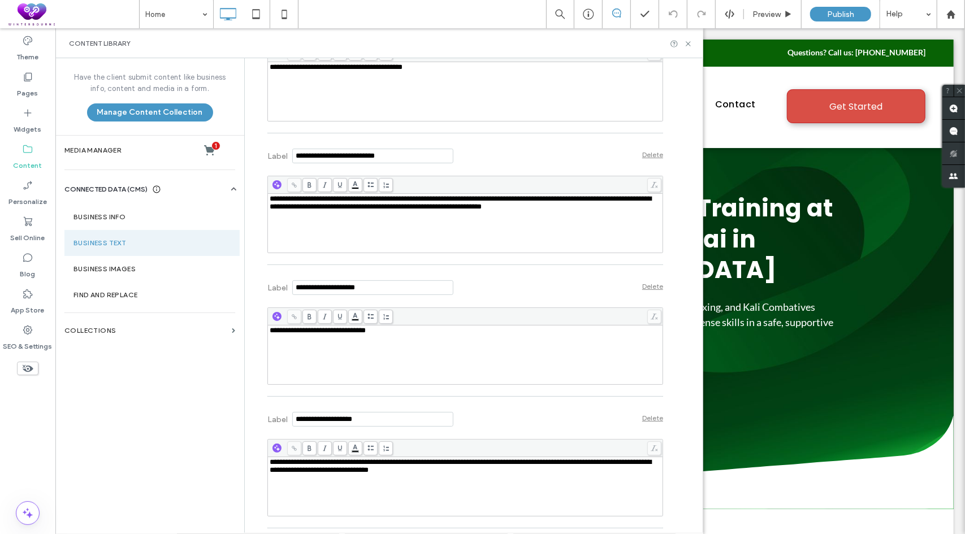
scroll to position [4127, 0]
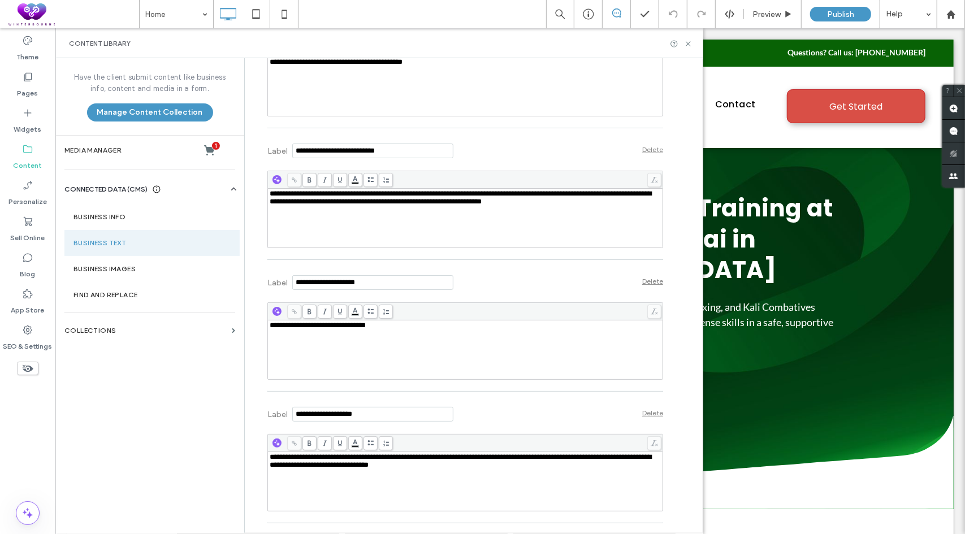
click at [497, 486] on div "**********" at bounding box center [466, 481] width 392 height 57
click at [689, 44] on icon at bounding box center [688, 44] width 8 height 8
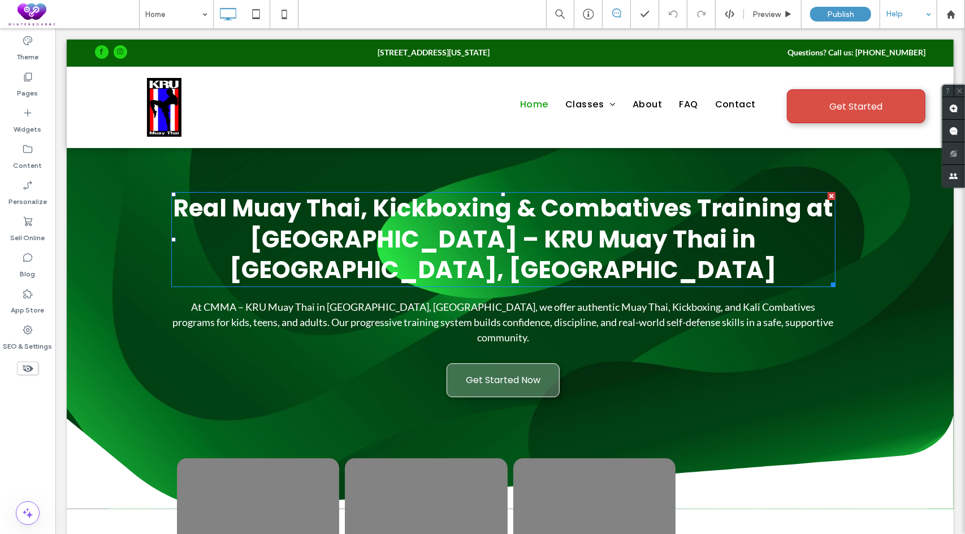
type input "*******"
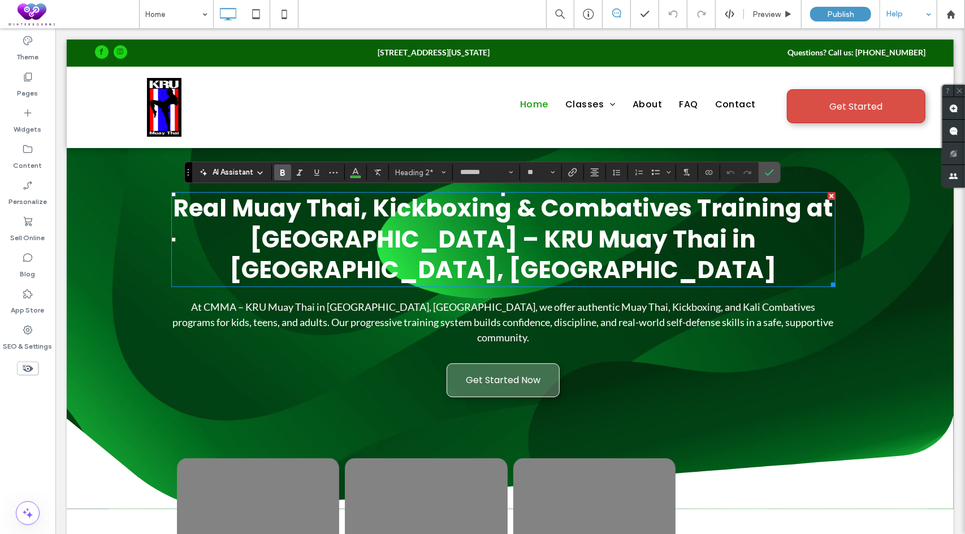
type input "**"
click at [769, 175] on icon "Confirm" at bounding box center [769, 172] width 9 height 9
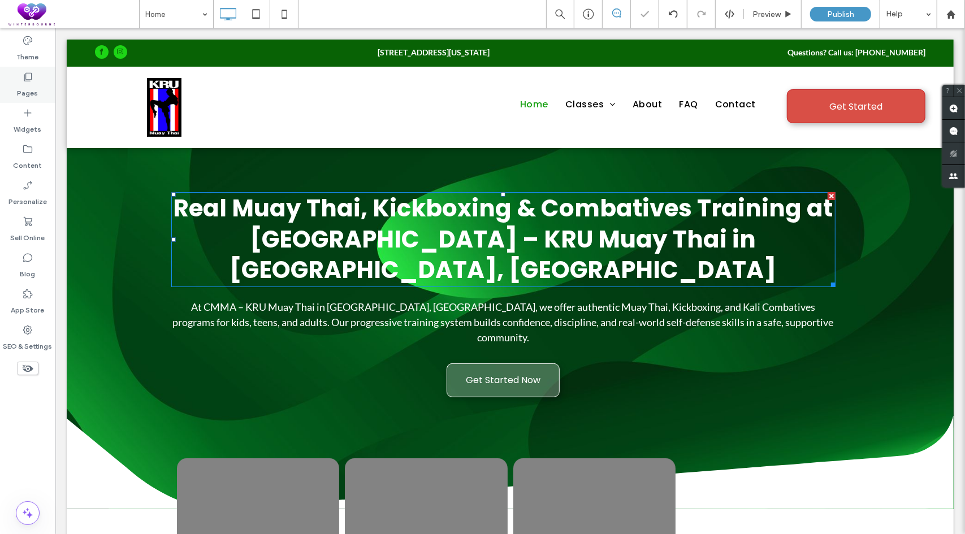
drag, startPoint x: 20, startPoint y: 85, endPoint x: 25, endPoint y: 92, distance: 7.7
click at [20, 86] on label "Pages" at bounding box center [28, 91] width 21 height 16
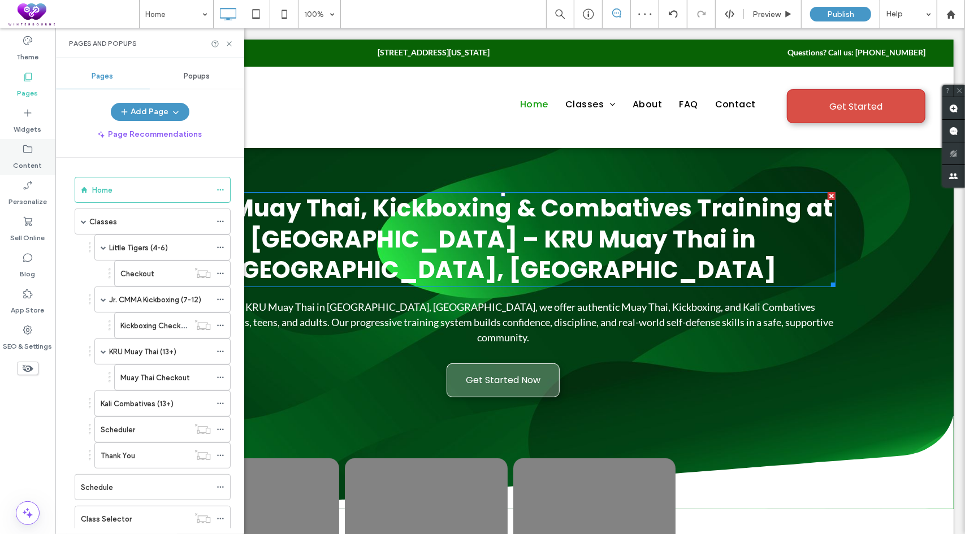
drag, startPoint x: 29, startPoint y: 158, endPoint x: 47, endPoint y: 162, distance: 18.6
click at [30, 158] on label "Content" at bounding box center [28, 163] width 29 height 16
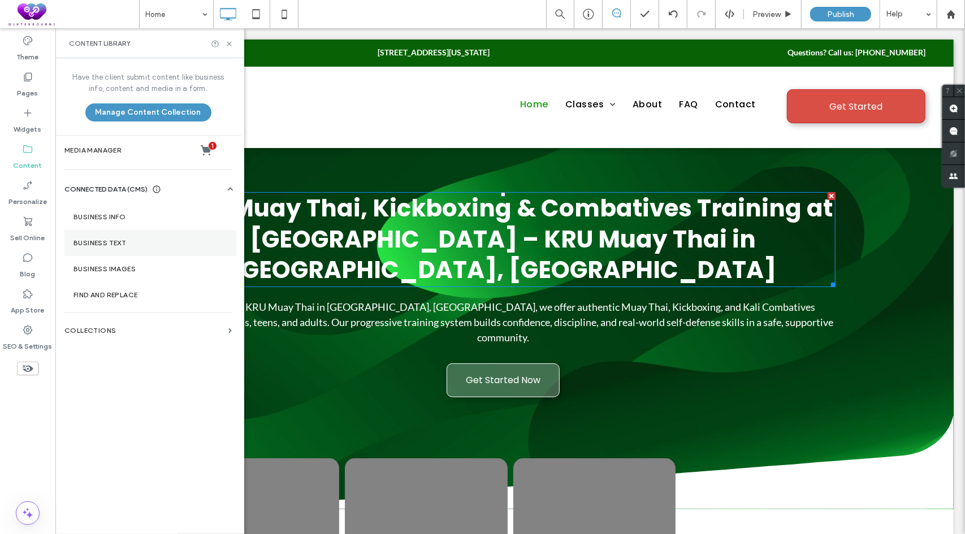
click at [127, 237] on section "Business Text" at bounding box center [150, 243] width 172 height 26
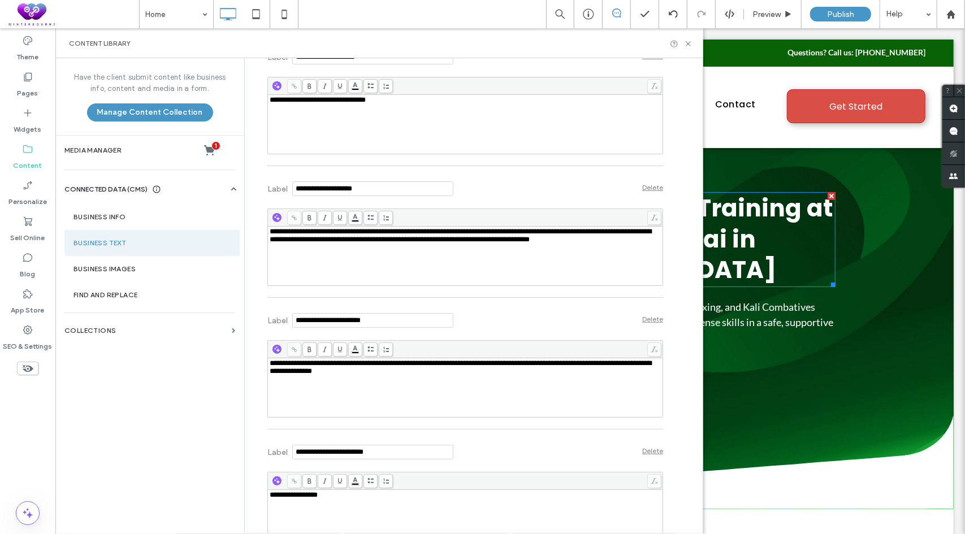
scroll to position [4353, 0]
click at [341, 374] on span "**********" at bounding box center [461, 366] width 382 height 15
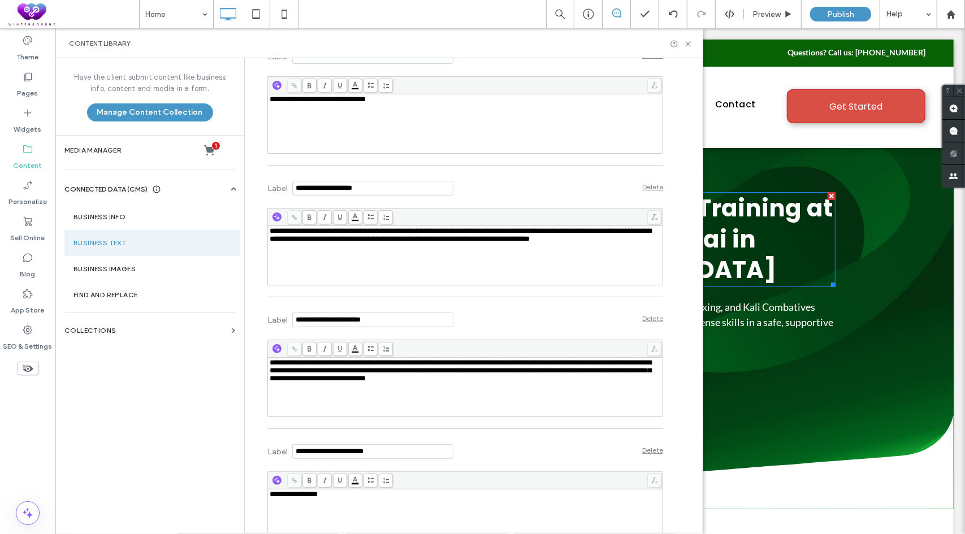
scroll to position [4466, 0]
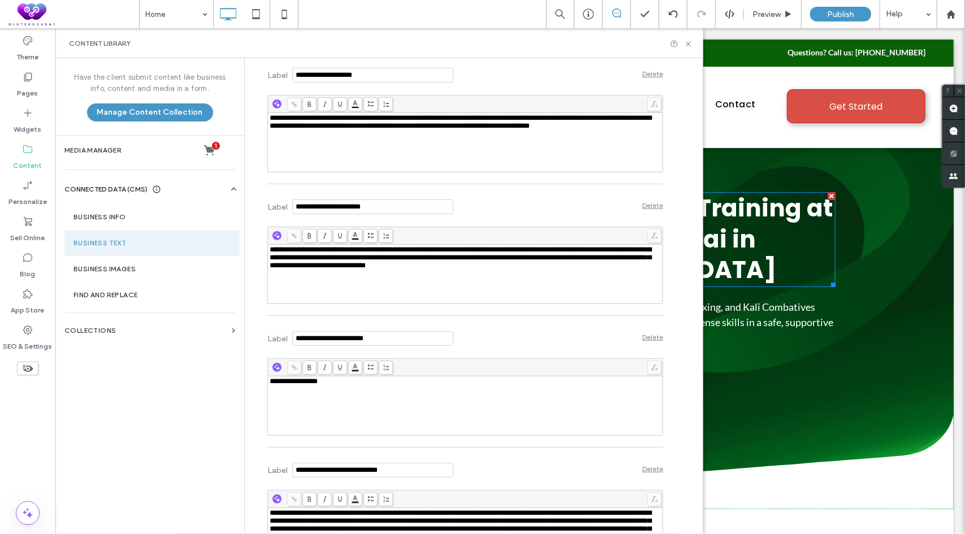
click at [336, 392] on div "**********" at bounding box center [466, 406] width 392 height 57
click at [360, 521] on span "**********" at bounding box center [461, 528] width 382 height 39
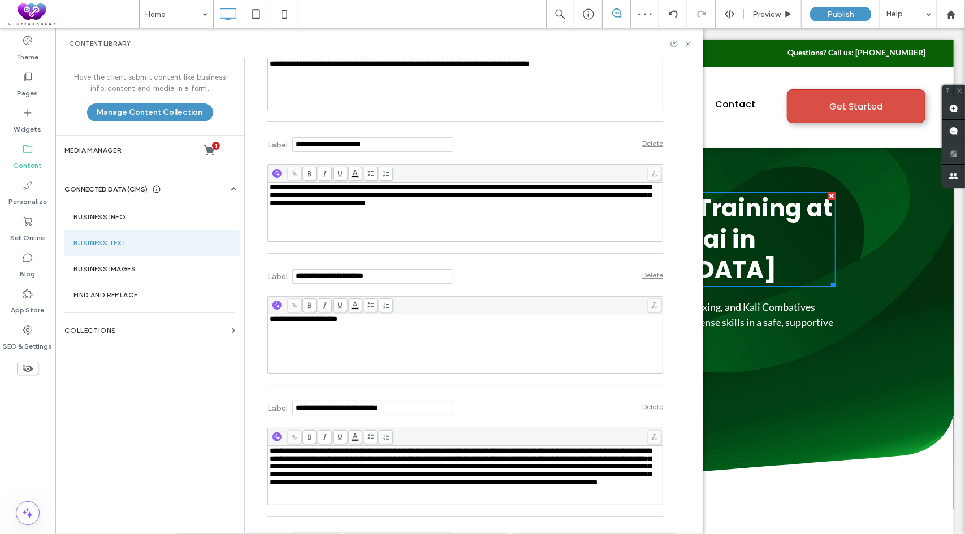
scroll to position [4749, 0]
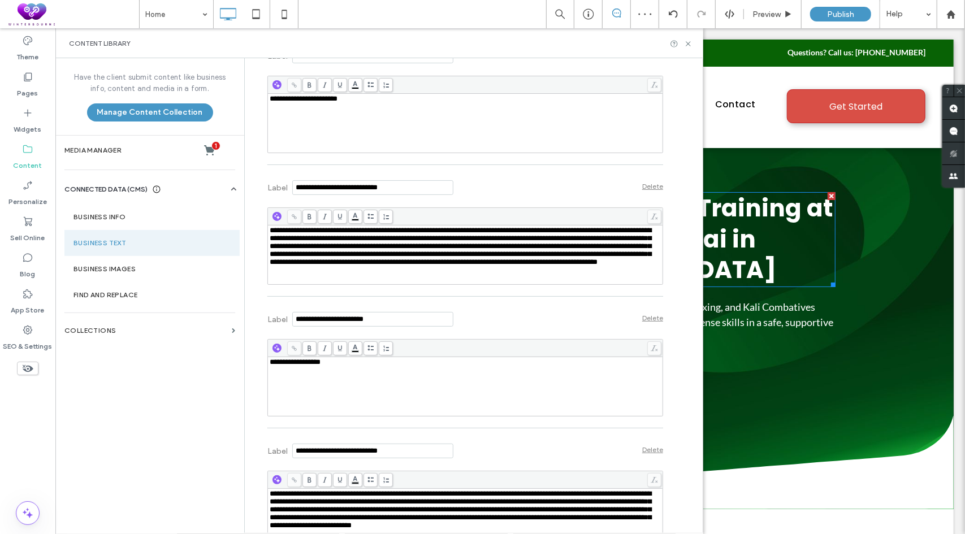
click at [357, 370] on div "**********" at bounding box center [466, 386] width 392 height 57
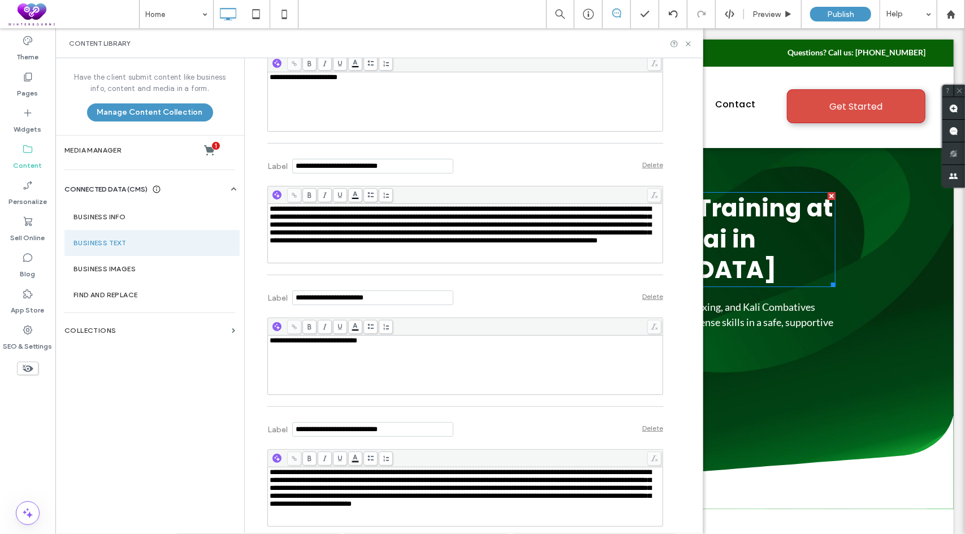
scroll to position [4918, 0]
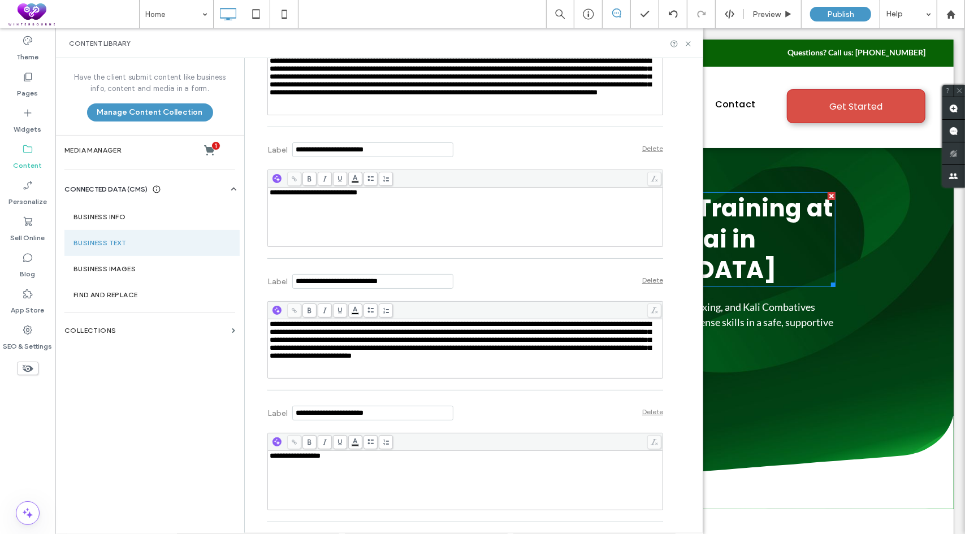
click at [419, 345] on span "**********" at bounding box center [461, 340] width 382 height 39
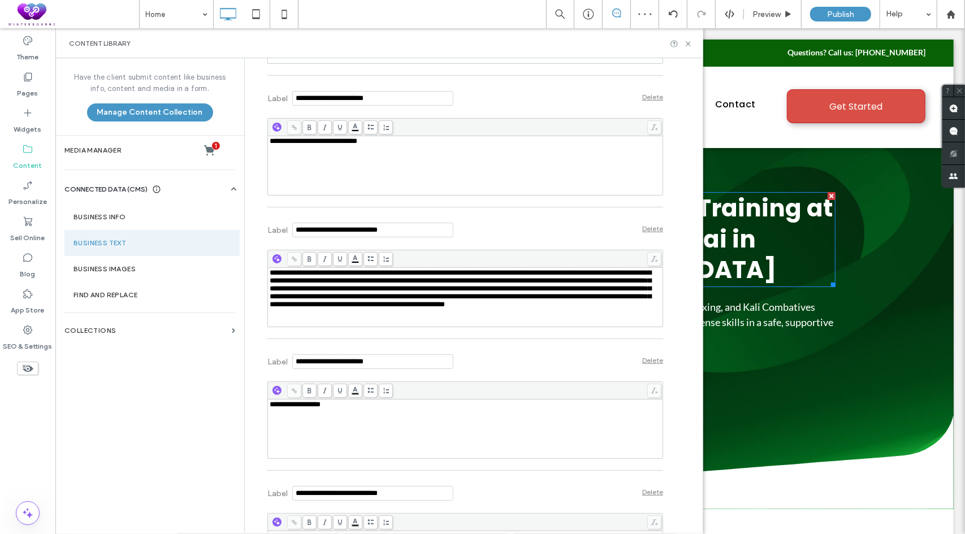
scroll to position [4975, 0]
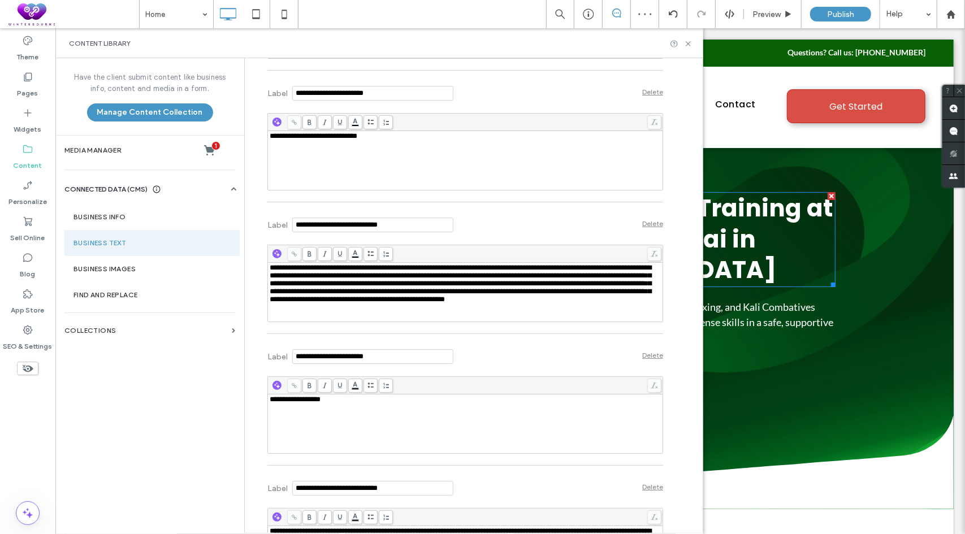
click at [368, 405] on div "**********" at bounding box center [466, 424] width 392 height 57
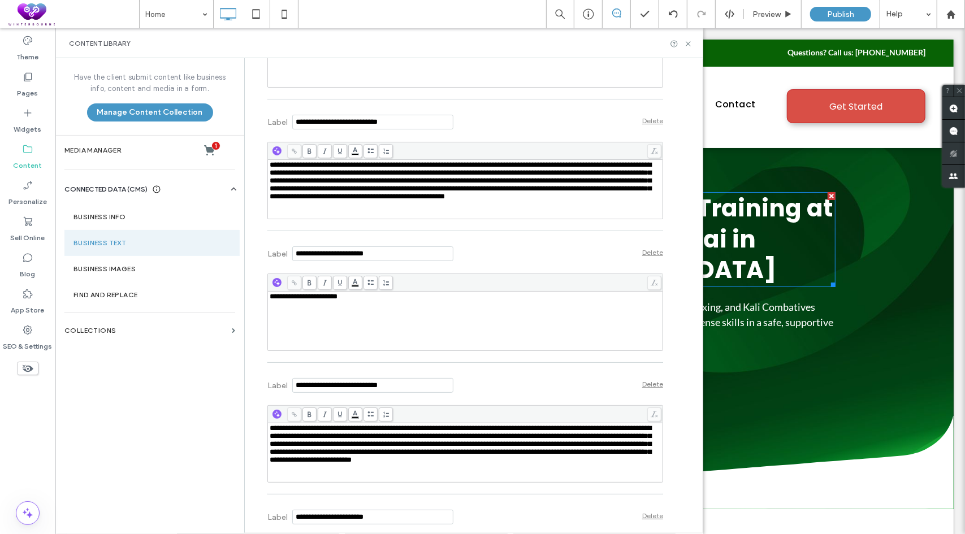
scroll to position [5088, 0]
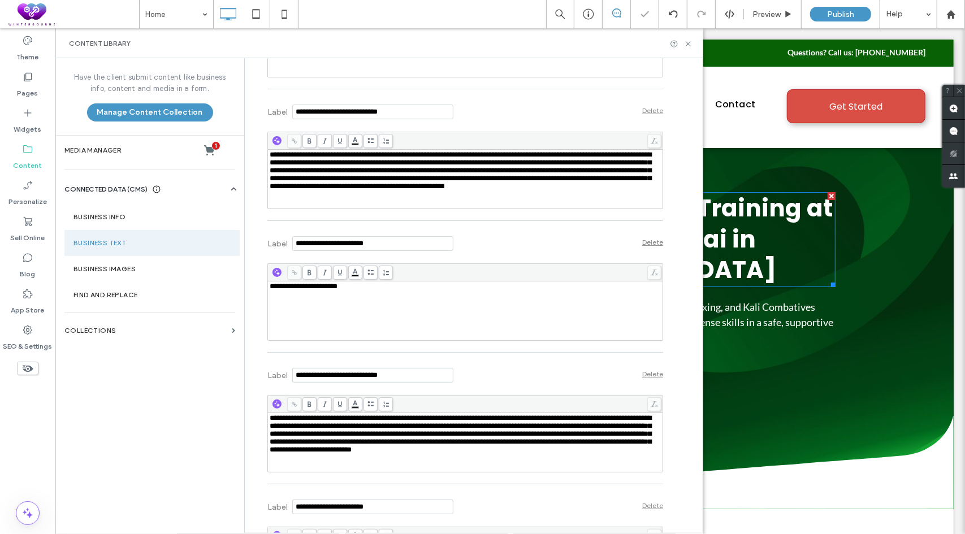
click at [450, 422] on span "**********" at bounding box center [461, 433] width 382 height 39
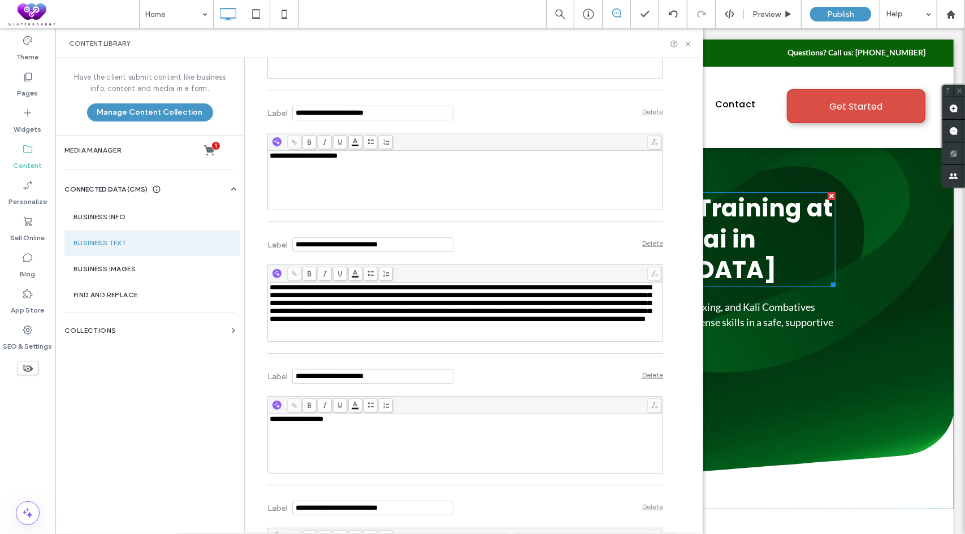
scroll to position [5258, 0]
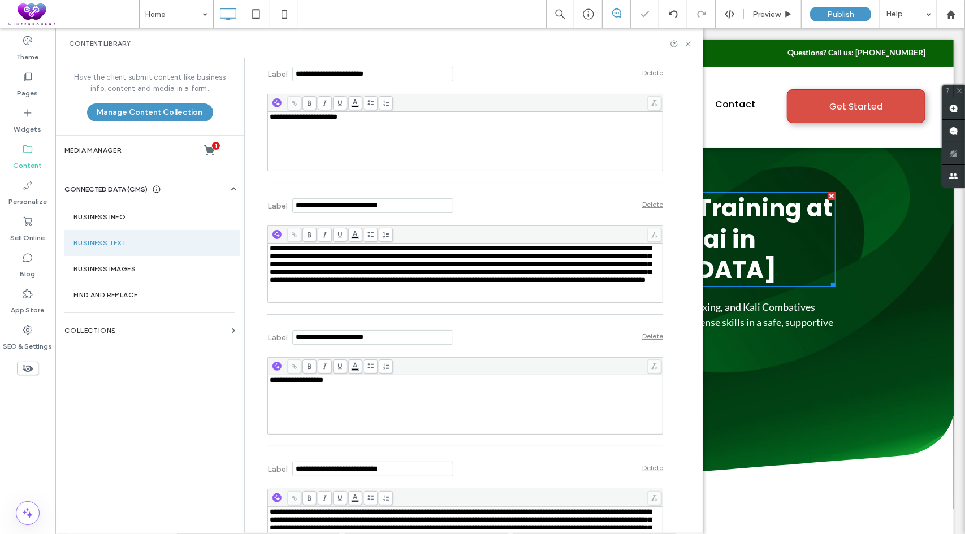
click at [392, 390] on div "**********" at bounding box center [466, 405] width 392 height 57
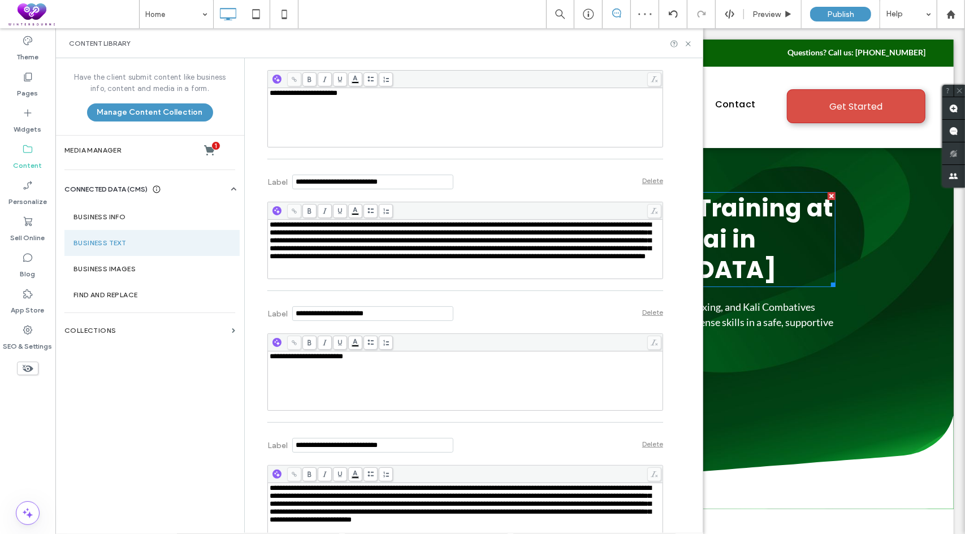
scroll to position [5427, 0]
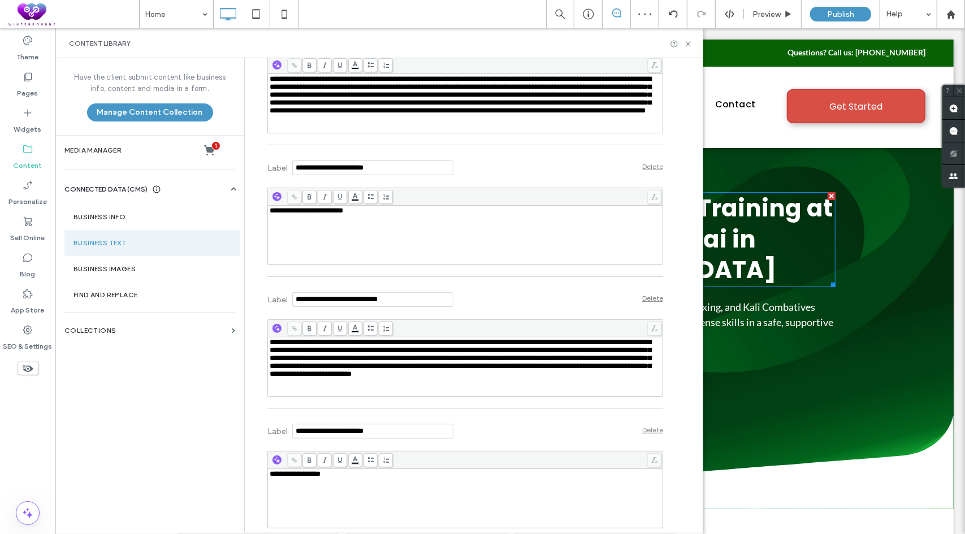
click at [440, 371] on span "**********" at bounding box center [461, 358] width 382 height 39
click at [510, 420] on div "Label Delete" at bounding box center [465, 429] width 396 height 31
click at [687, 47] on icon at bounding box center [688, 44] width 8 height 8
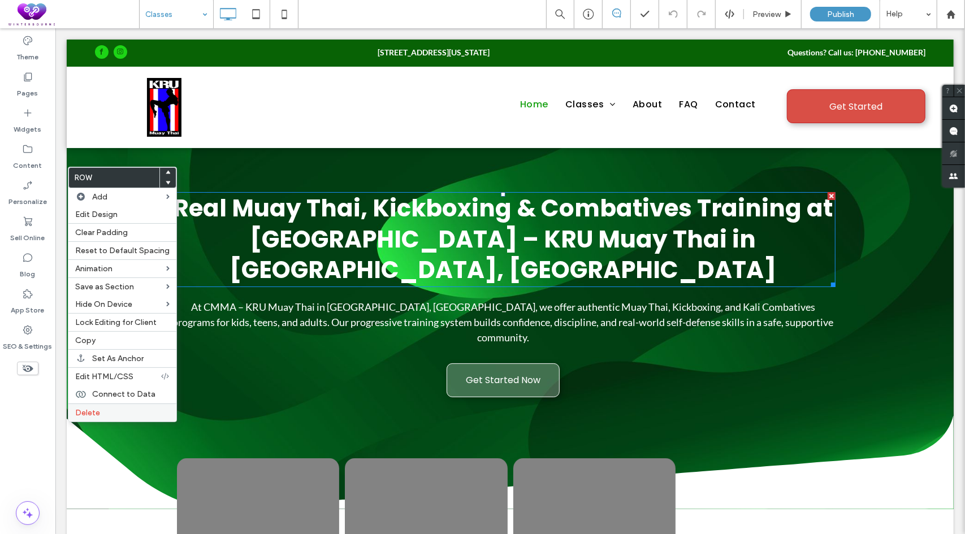
click at [86, 408] on span "Delete" at bounding box center [87, 413] width 25 height 10
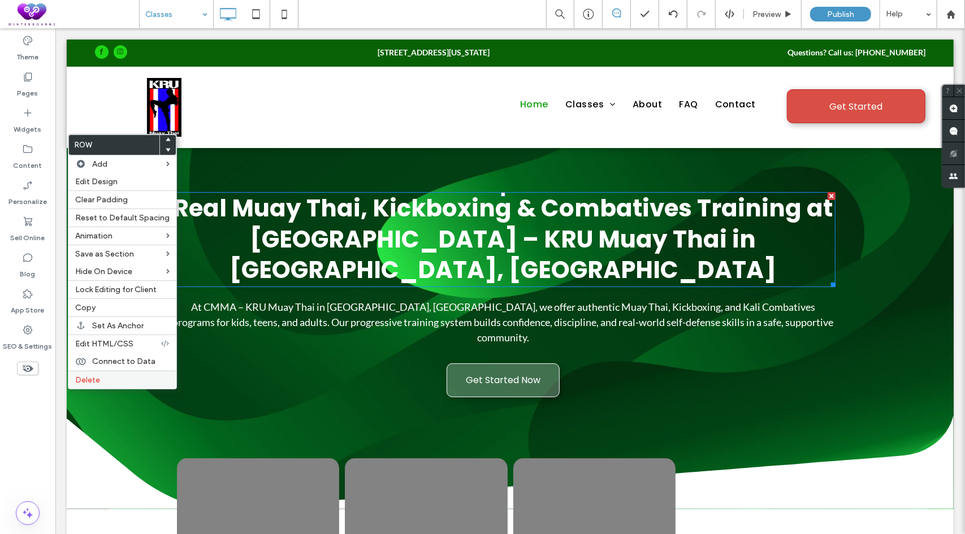
click at [99, 375] on label "Delete" at bounding box center [122, 380] width 94 height 10
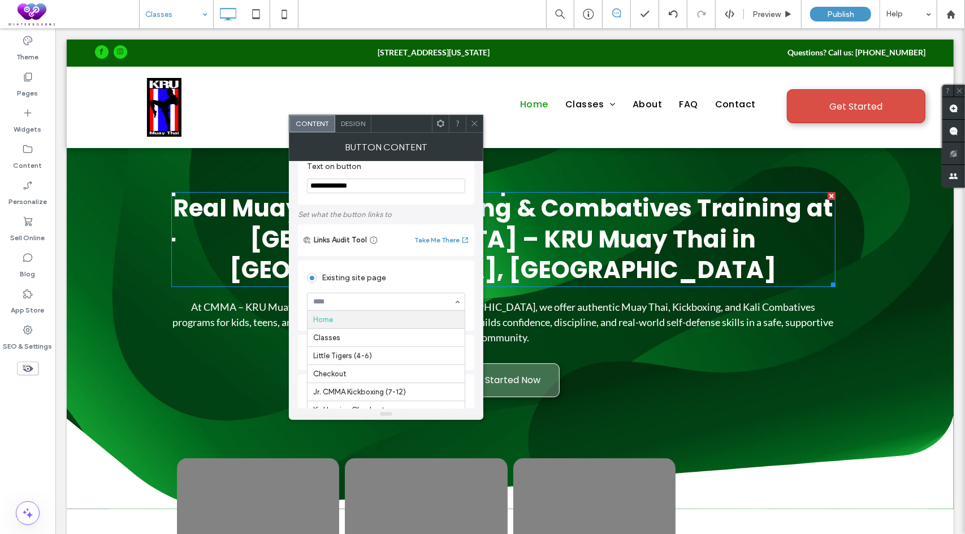
scroll to position [57, 0]
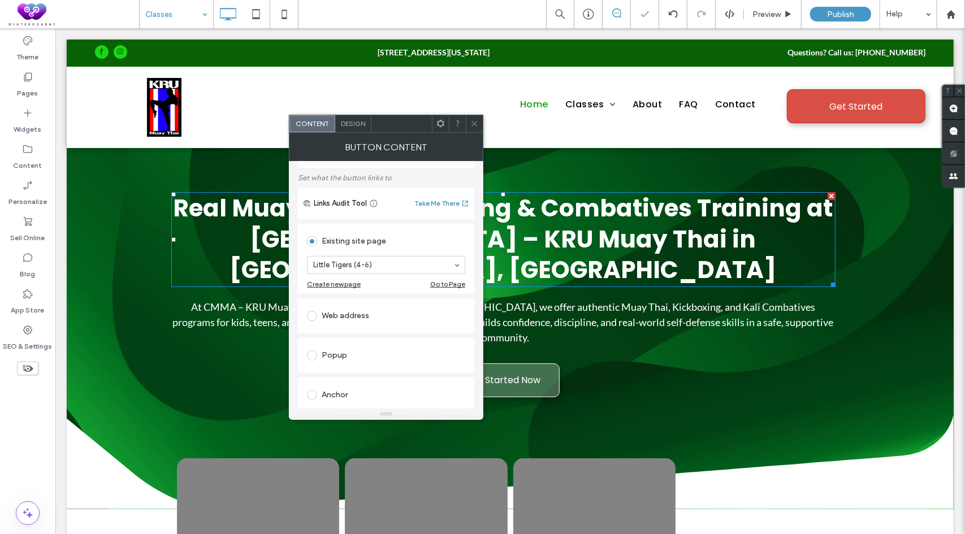
click at [476, 122] on use at bounding box center [474, 124] width 6 height 6
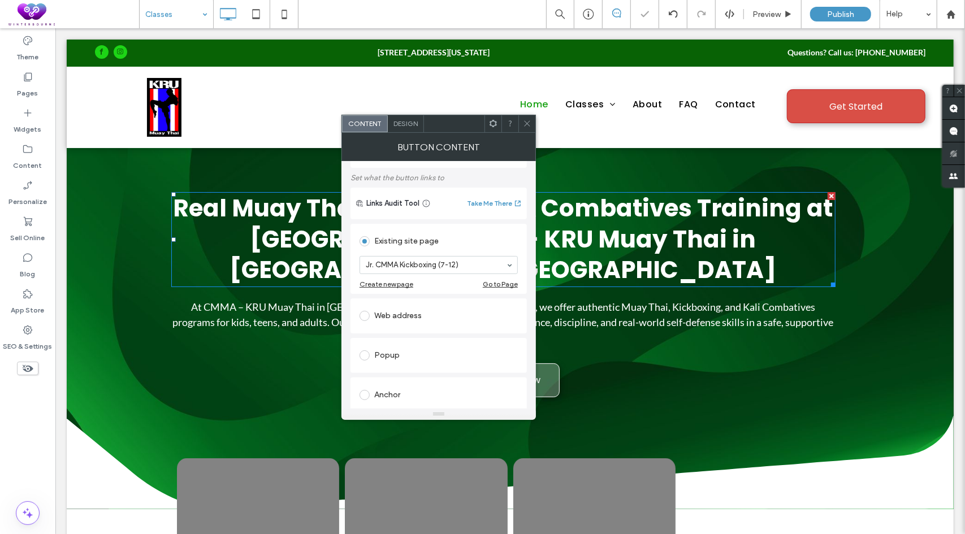
click at [531, 123] on icon at bounding box center [527, 123] width 8 height 8
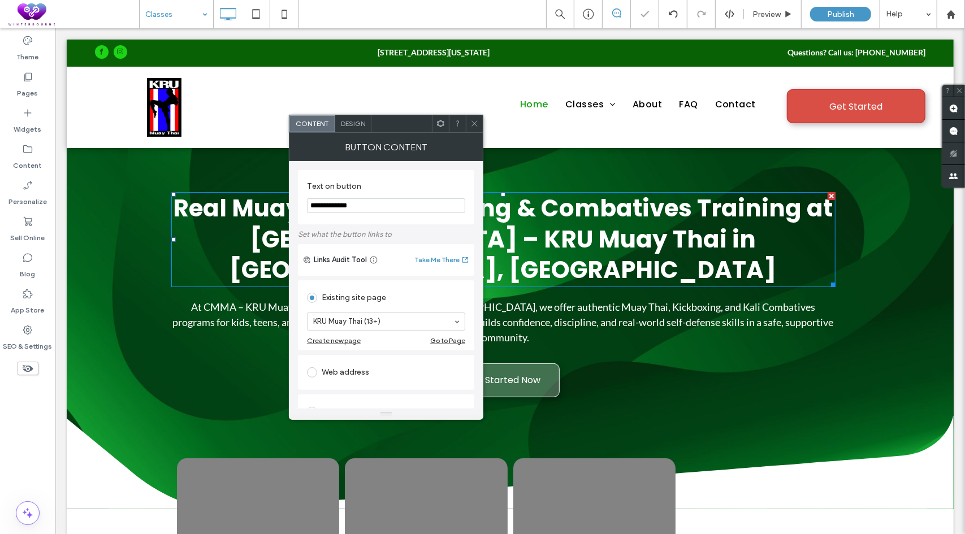
click at [475, 127] on span at bounding box center [474, 123] width 8 height 17
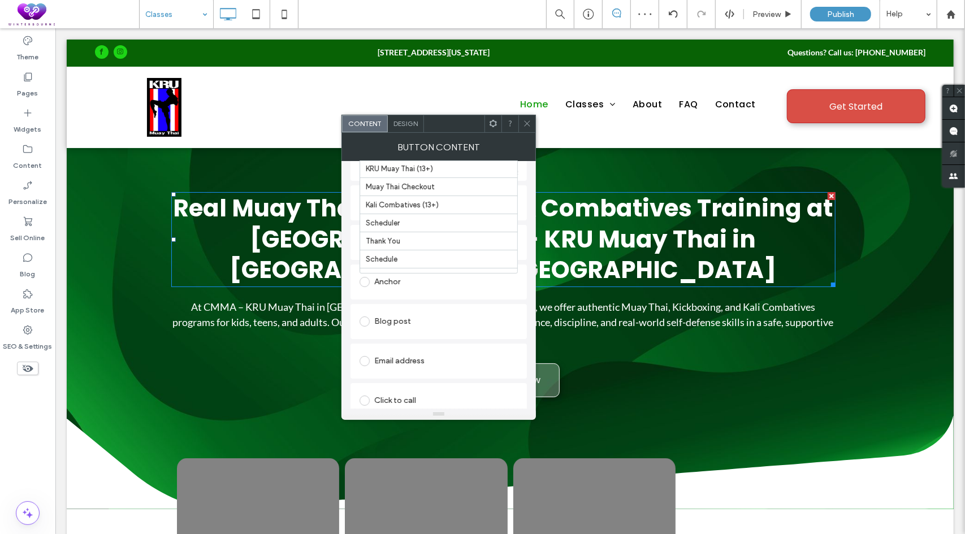
scroll to position [113, 0]
click at [530, 125] on icon at bounding box center [527, 123] width 8 height 8
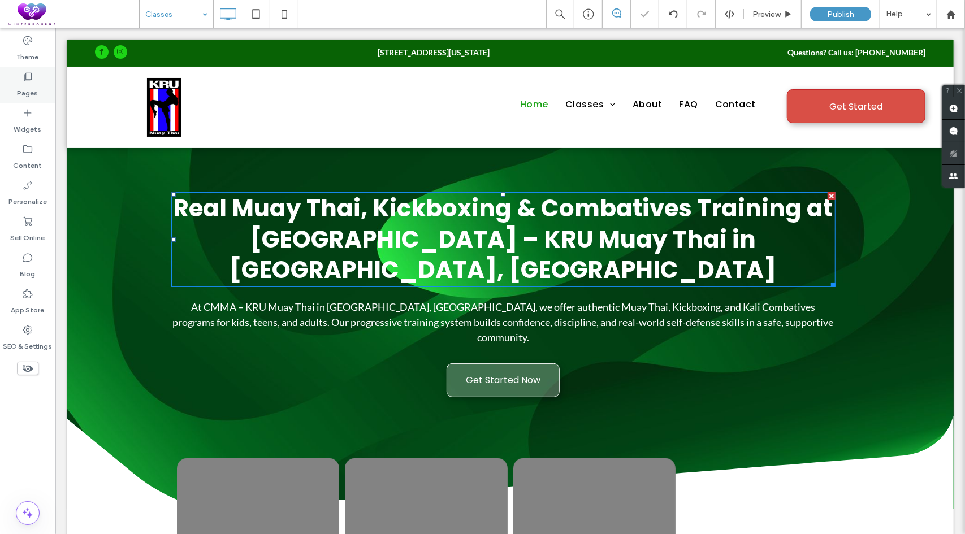
click at [29, 80] on icon at bounding box center [27, 76] width 11 height 11
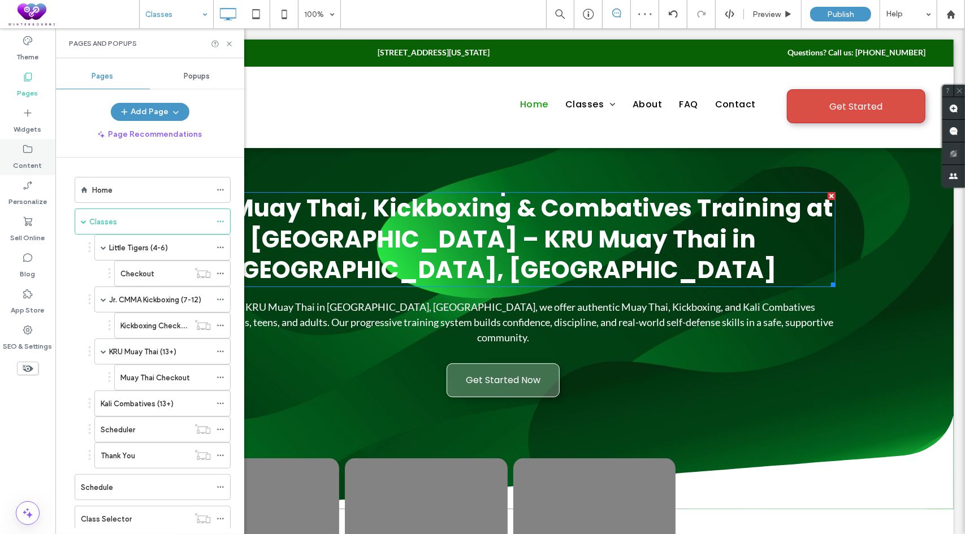
click at [24, 152] on use at bounding box center [27, 149] width 9 height 8
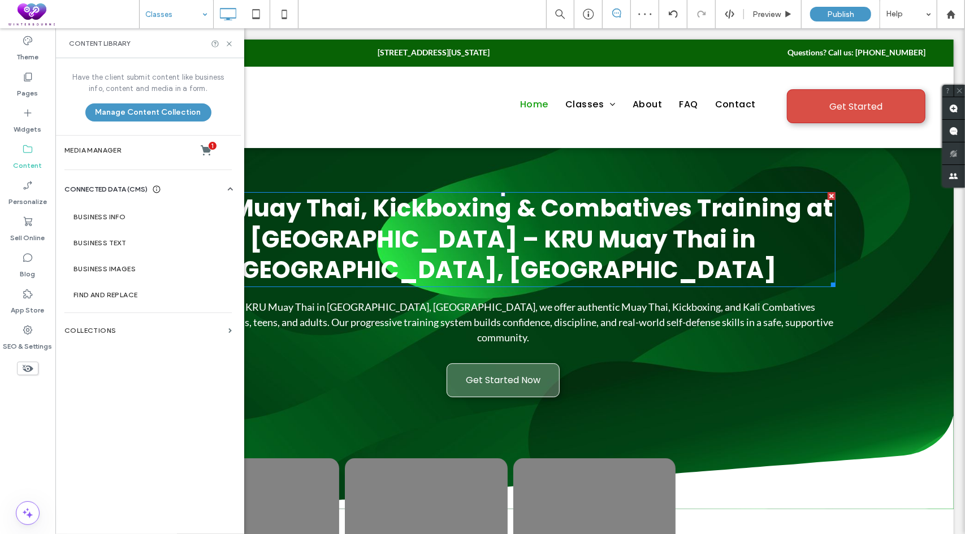
click at [123, 245] on label "Business Text" at bounding box center [150, 243] width 154 height 8
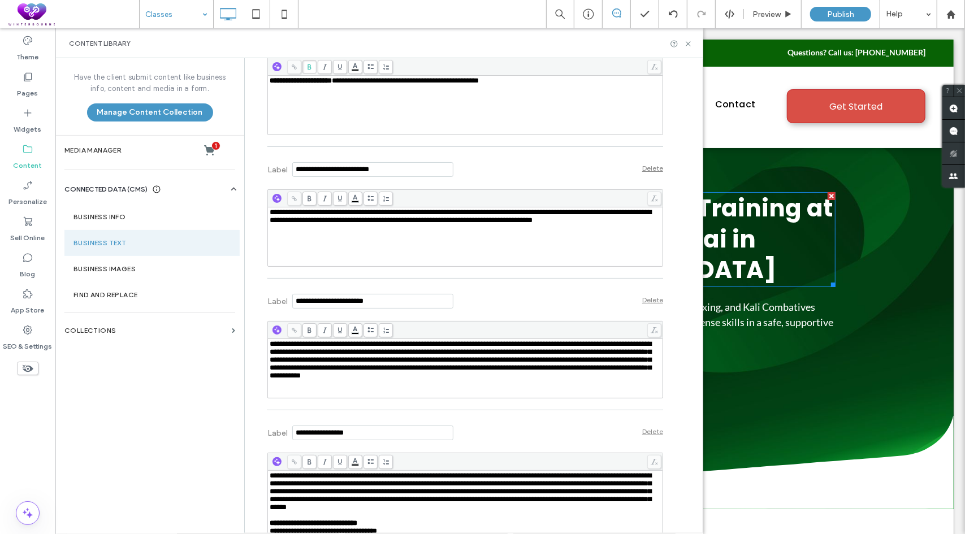
scroll to position [6121, 0]
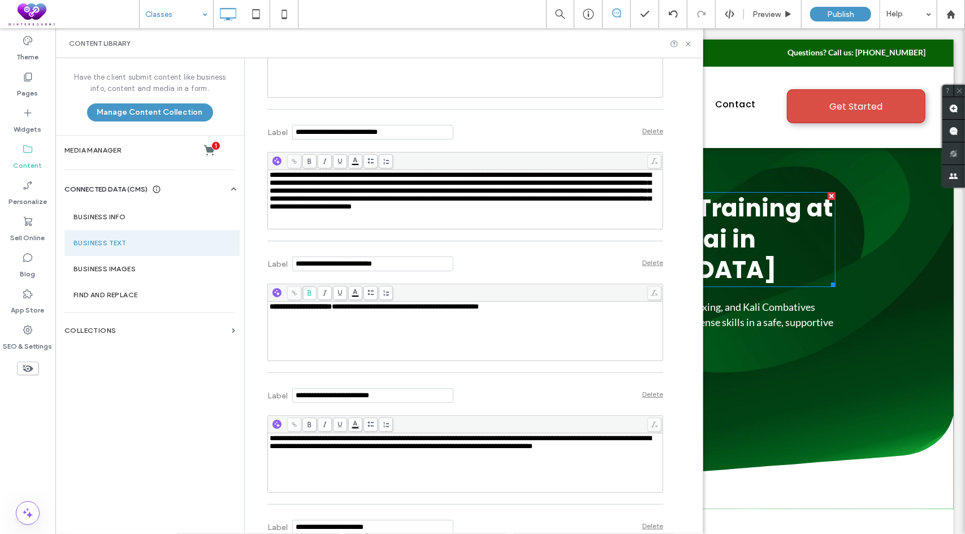
click at [393, 303] on span "**********" at bounding box center [405, 306] width 147 height 7
click at [362, 435] on span "**********" at bounding box center [461, 442] width 382 height 15
click at [496, 386] on div "Label Delete" at bounding box center [465, 394] width 396 height 31
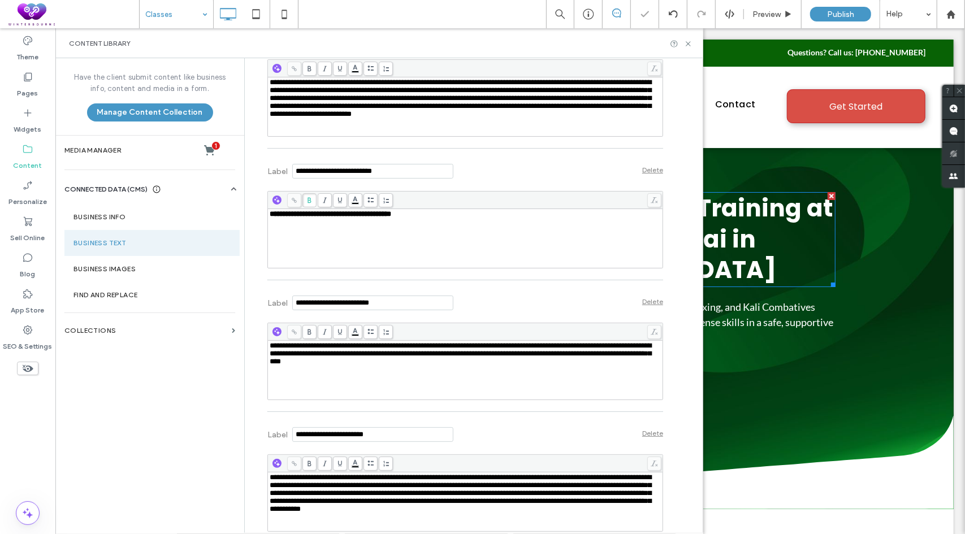
scroll to position [6347, 0]
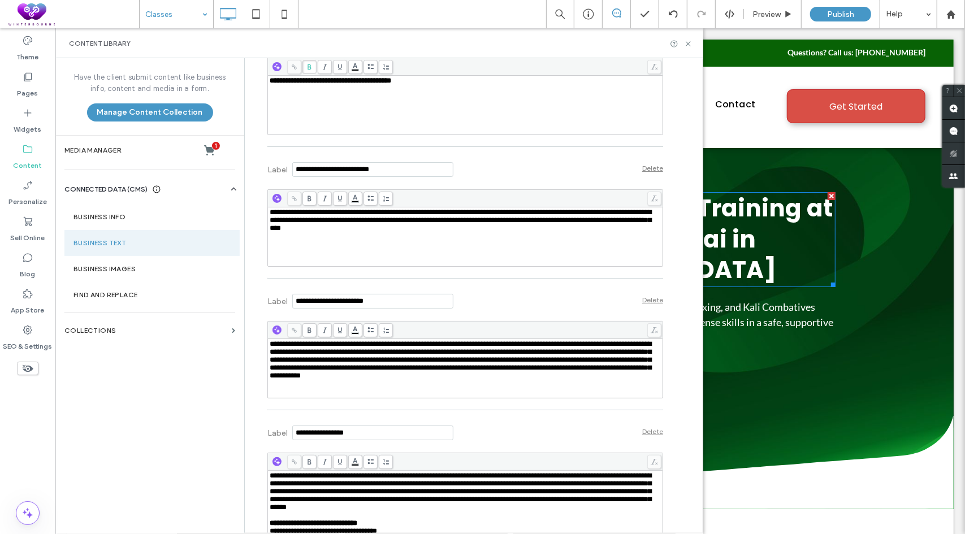
click at [394, 349] on span "**********" at bounding box center [461, 359] width 382 height 39
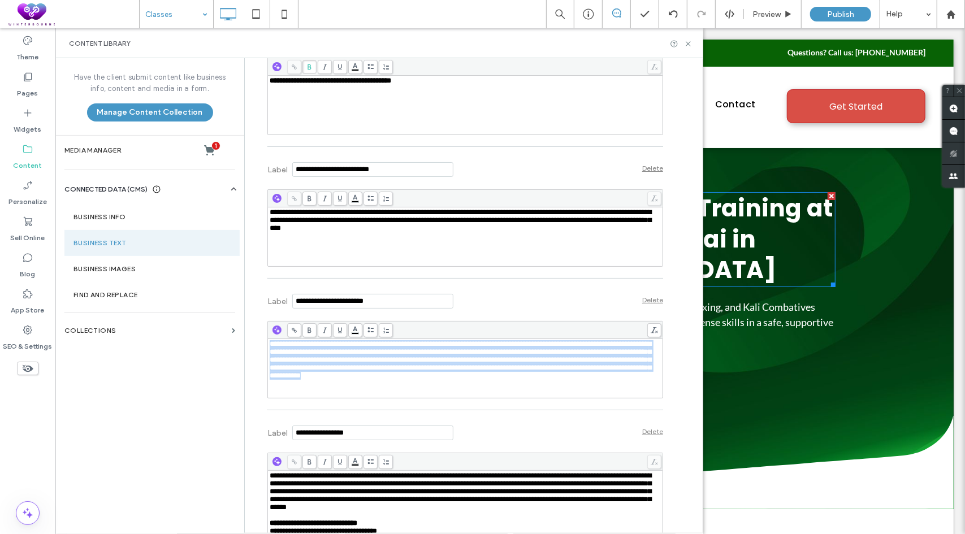
copy span "**********"
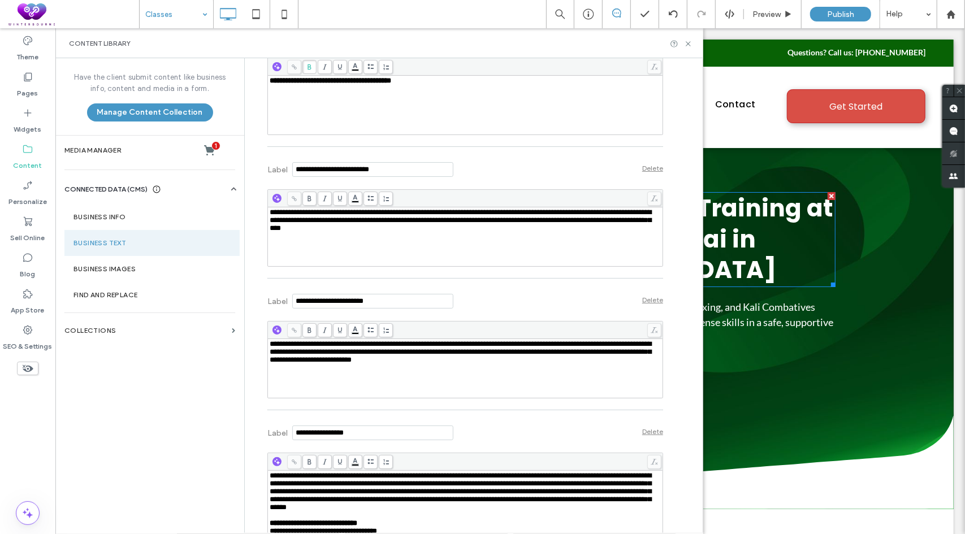
click at [507, 290] on div "Label Delete" at bounding box center [465, 299] width 396 height 31
click at [395, 492] on span "**********" at bounding box center [461, 491] width 382 height 39
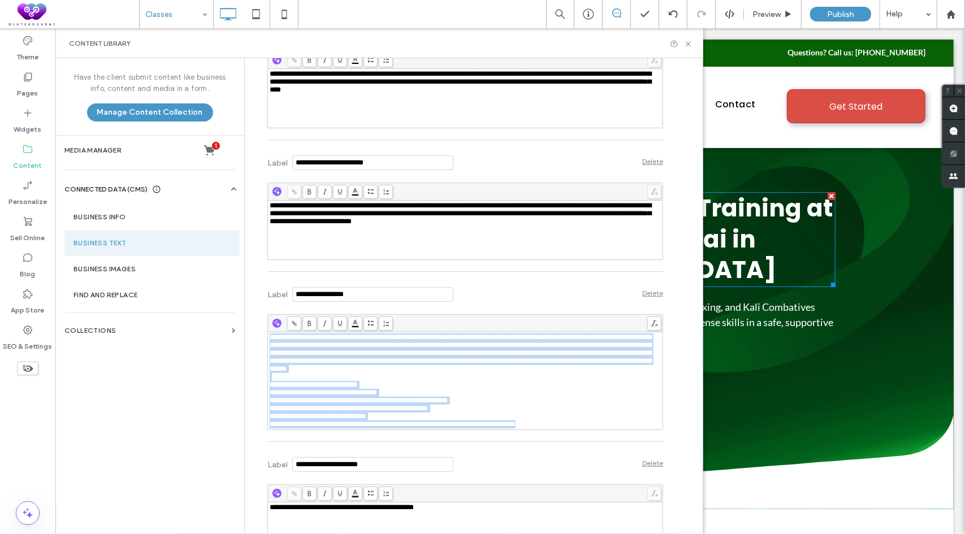
scroll to position [6630, 0]
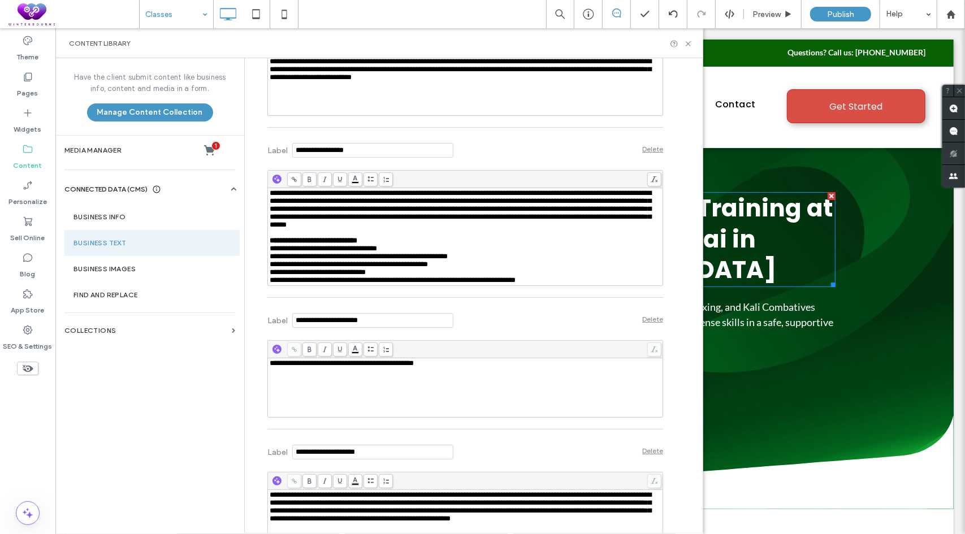
click at [362, 386] on div "**********" at bounding box center [466, 388] width 392 height 57
click at [401, 522] on span "**********" at bounding box center [461, 506] width 382 height 31
click at [519, 458] on div "Label Delete" at bounding box center [465, 450] width 396 height 31
click at [588, 367] on div "**********" at bounding box center [466, 364] width 392 height 8
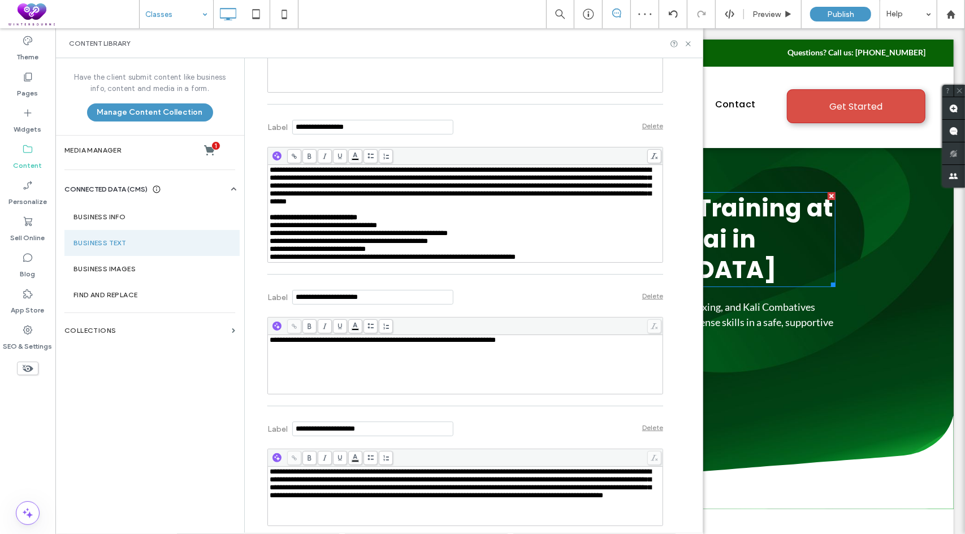
scroll to position [6856, 0]
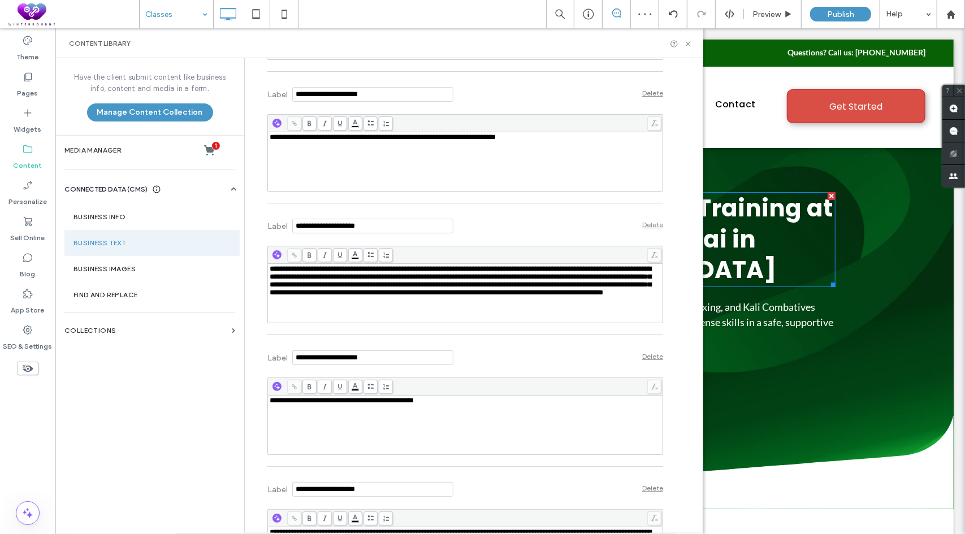
click at [377, 413] on div "**********" at bounding box center [466, 425] width 392 height 57
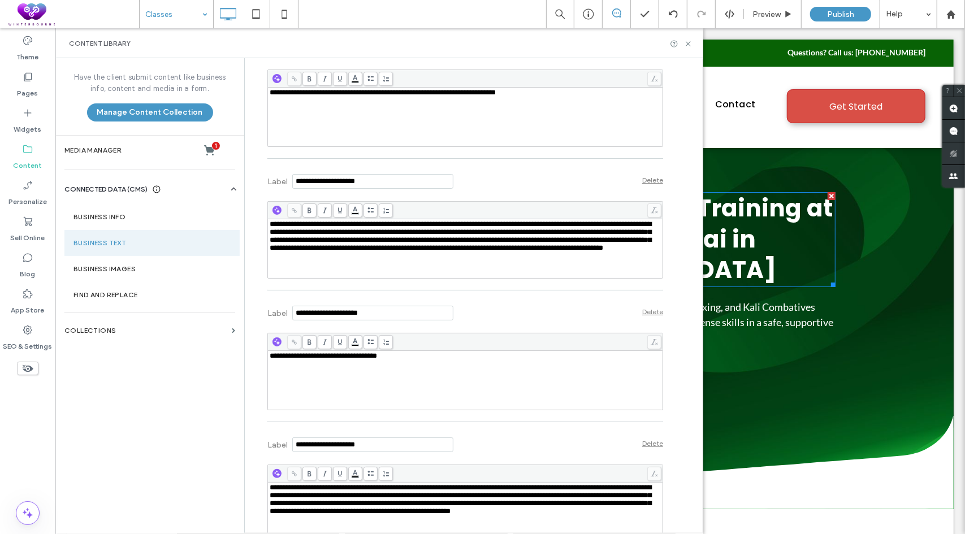
scroll to position [7082, 0]
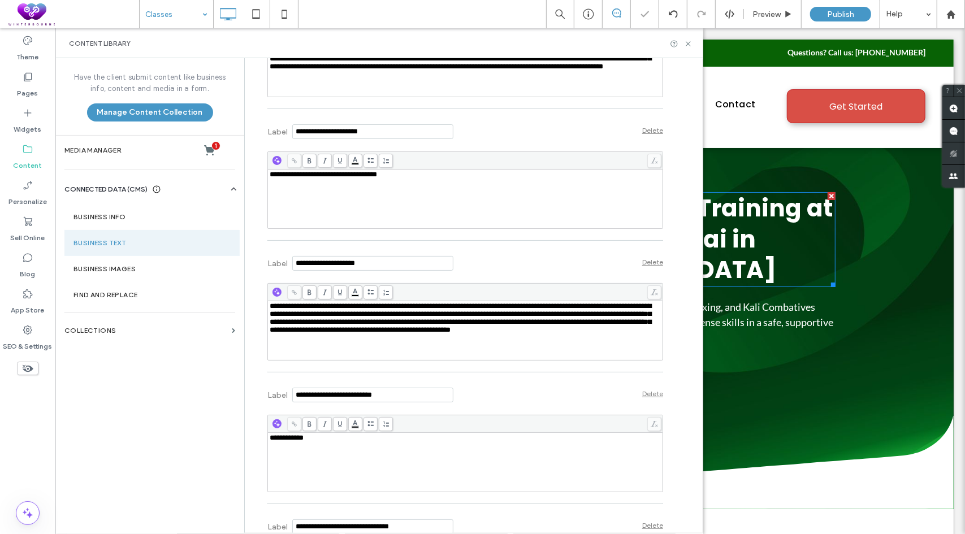
click at [471, 334] on span "**********" at bounding box center [461, 317] width 382 height 31
click at [475, 395] on div "Label Delete" at bounding box center [465, 393] width 396 height 31
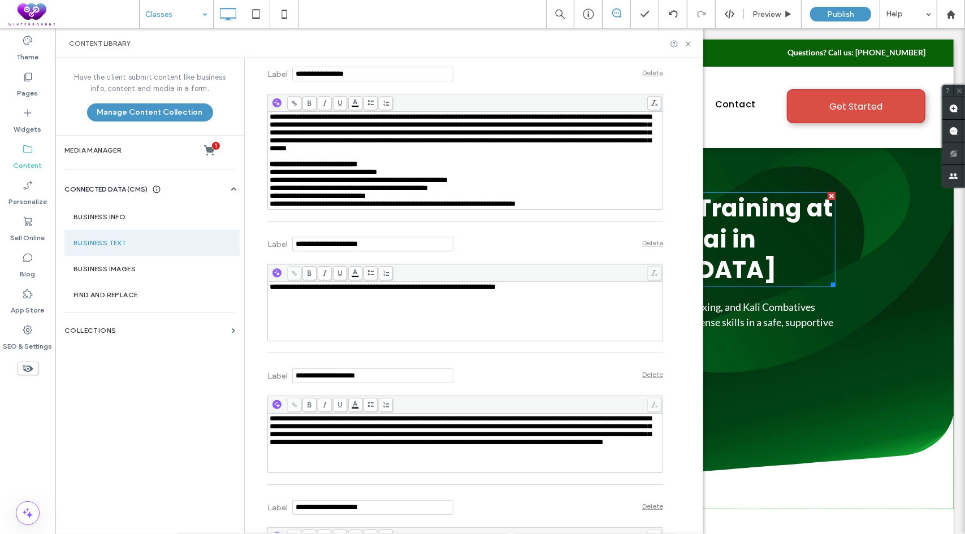
scroll to position [6630, 0]
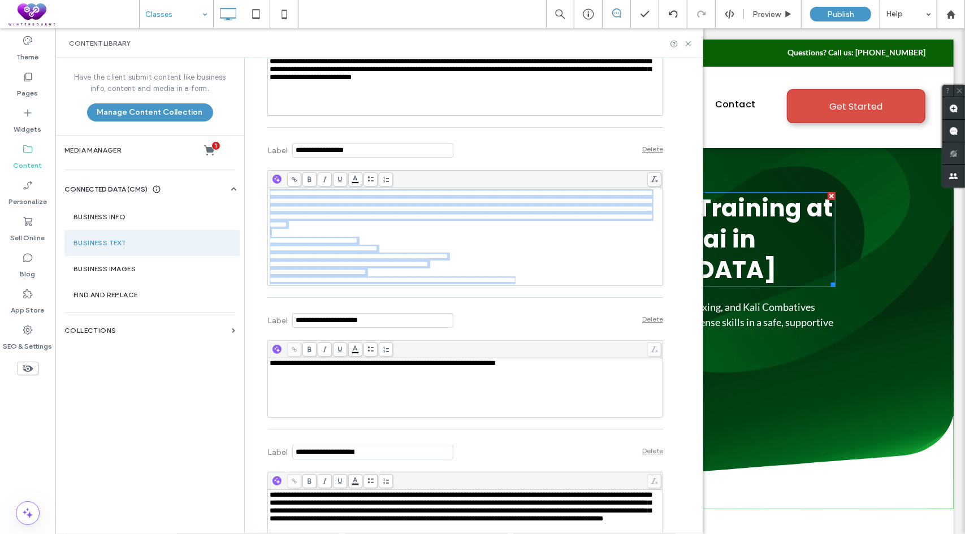
click at [379, 258] on span "**********" at bounding box center [359, 256] width 178 height 7
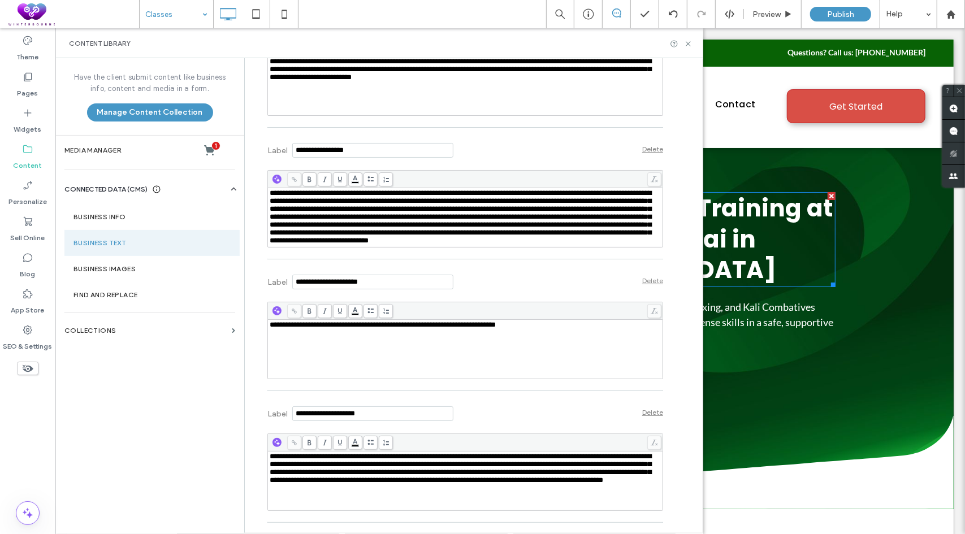
click at [543, 140] on div "Label Delete" at bounding box center [465, 148] width 396 height 31
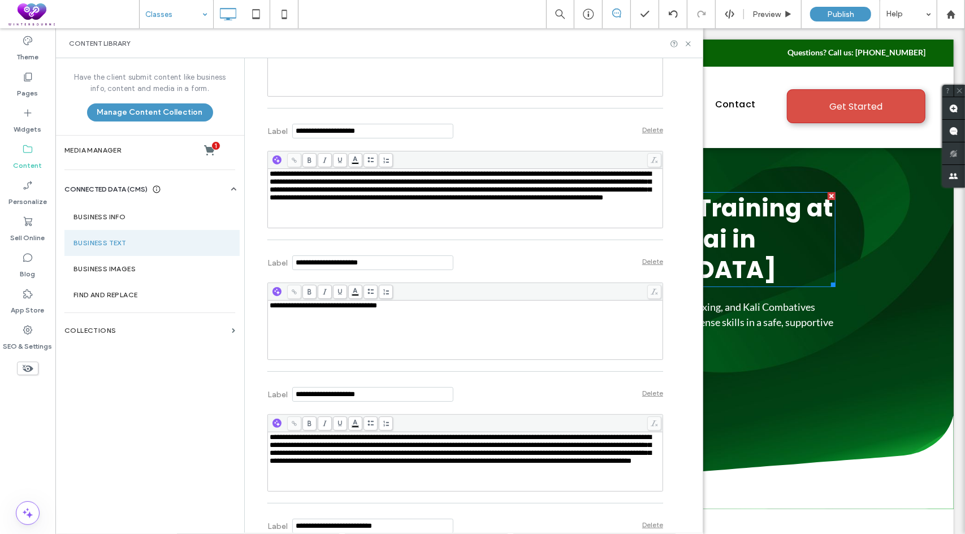
scroll to position [6687, 0]
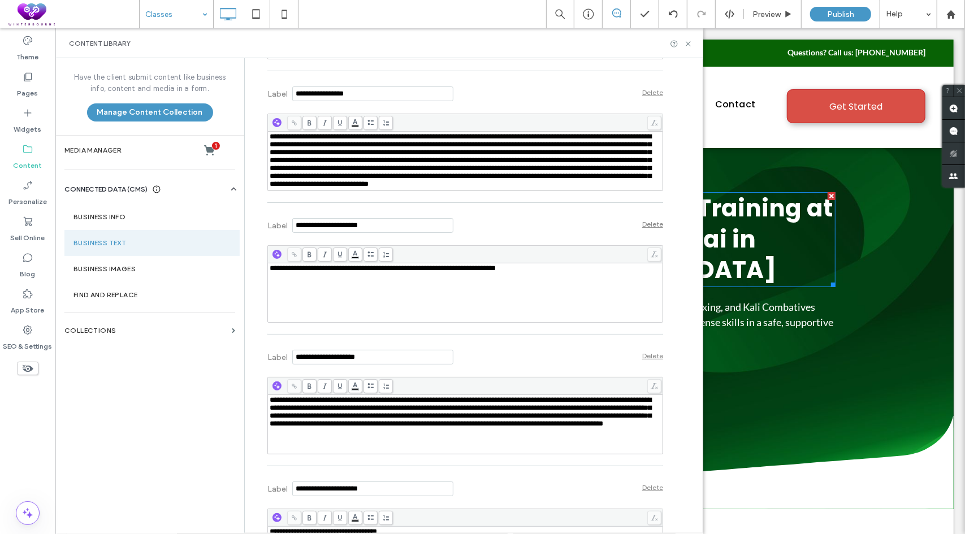
click at [410, 153] on span "**********" at bounding box center [461, 160] width 382 height 55
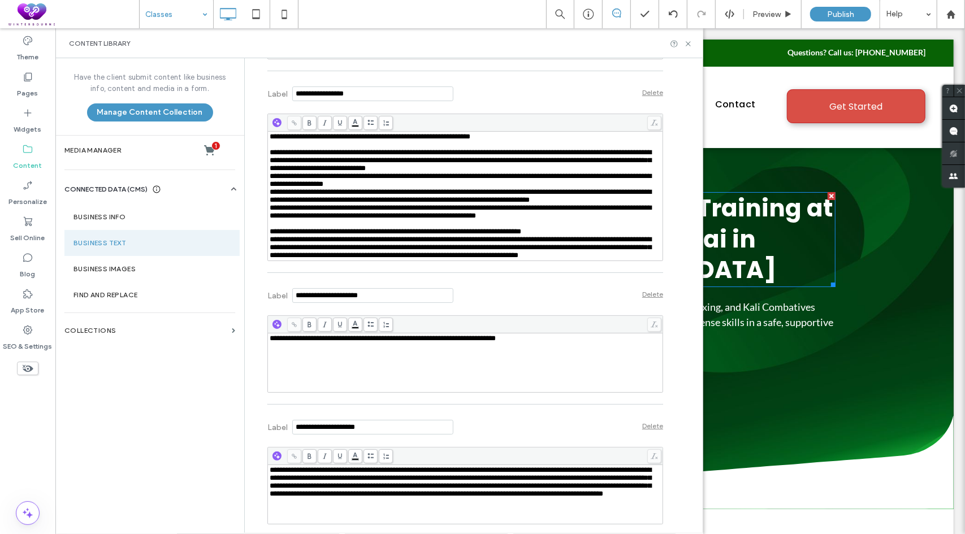
click at [516, 88] on div "Label Delete" at bounding box center [465, 92] width 396 height 31
